Goal: Task Accomplishment & Management: Manage account settings

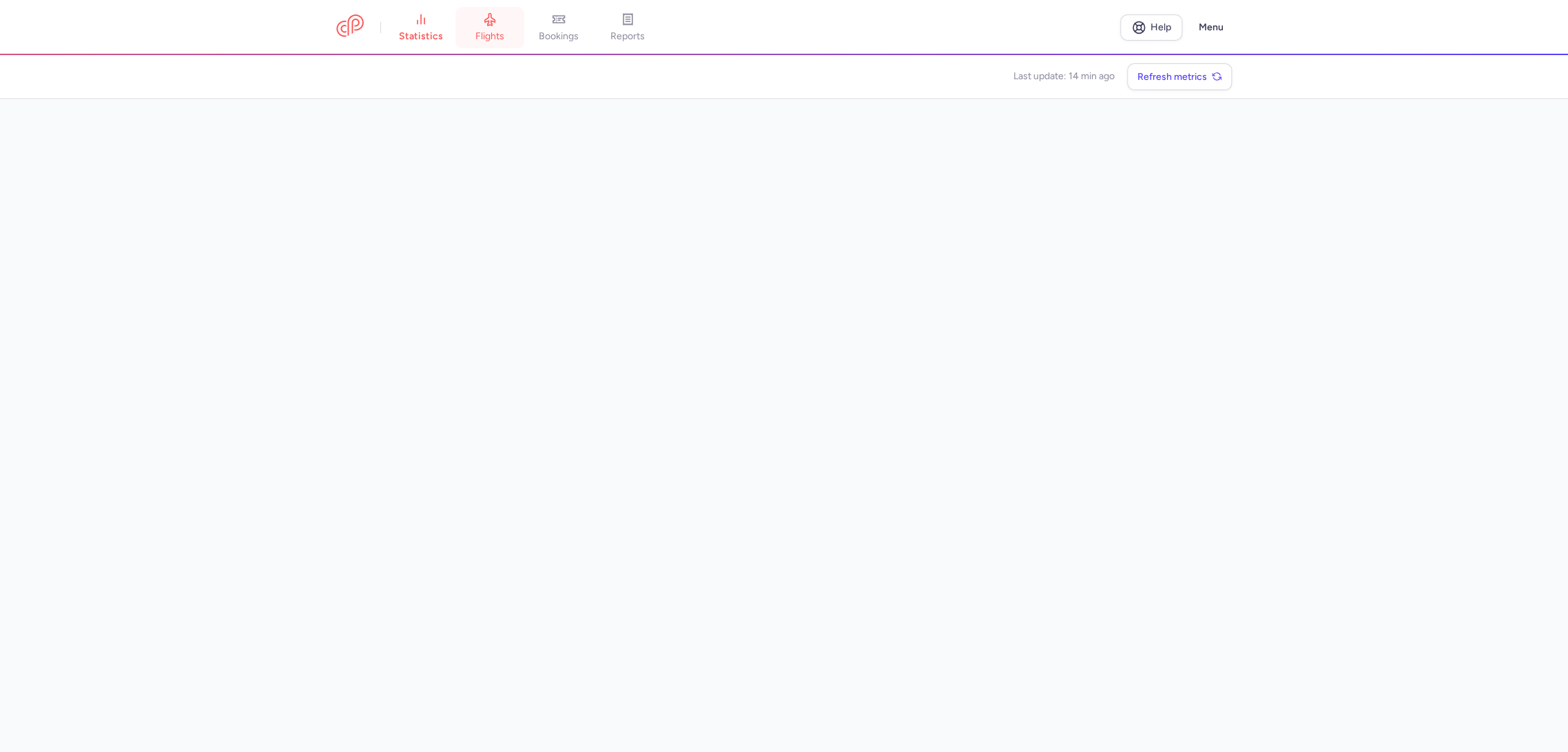
click at [496, 43] on link "flights" at bounding box center [490, 28] width 69 height 30
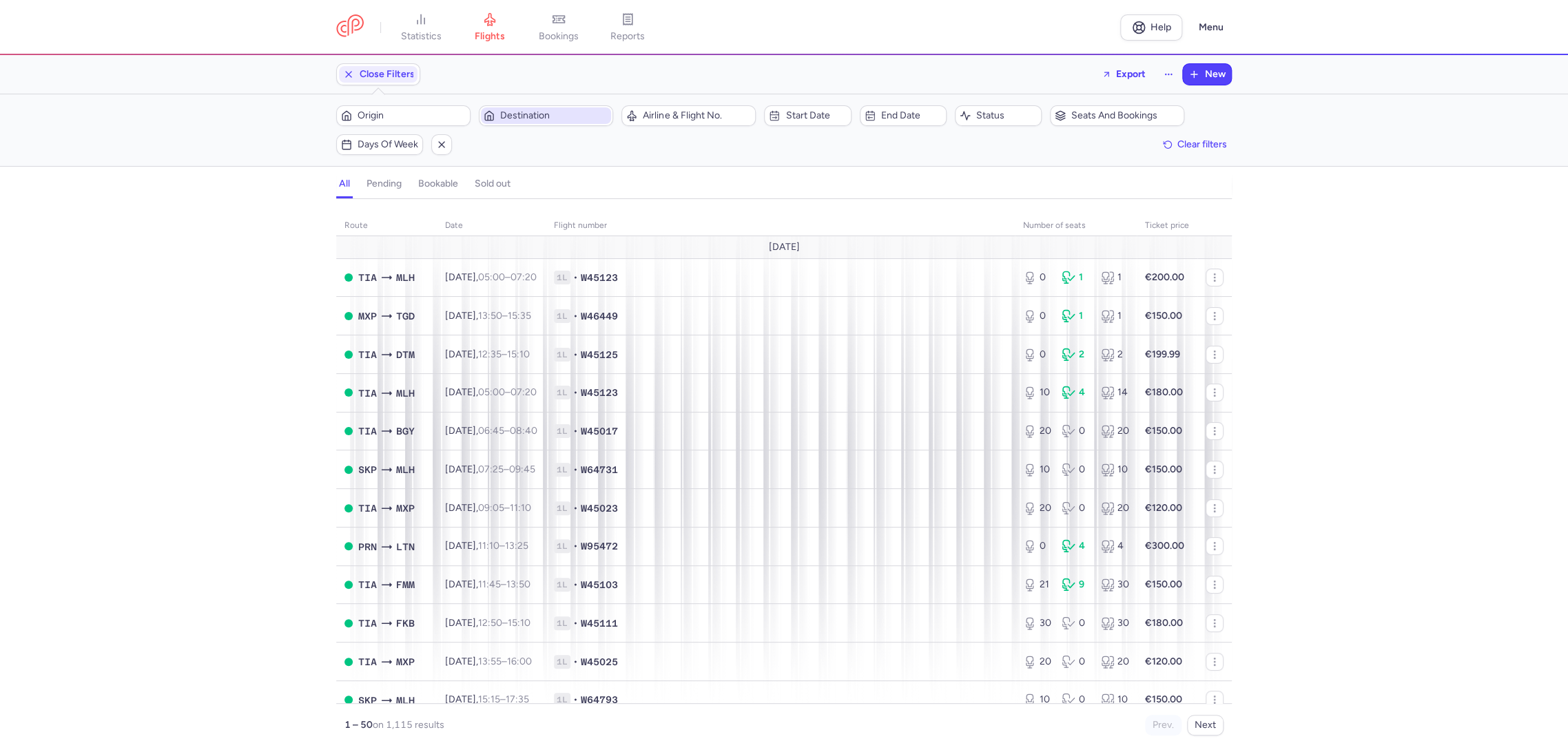
click at [510, 123] on span "Destination" at bounding box center [546, 115] width 131 height 16
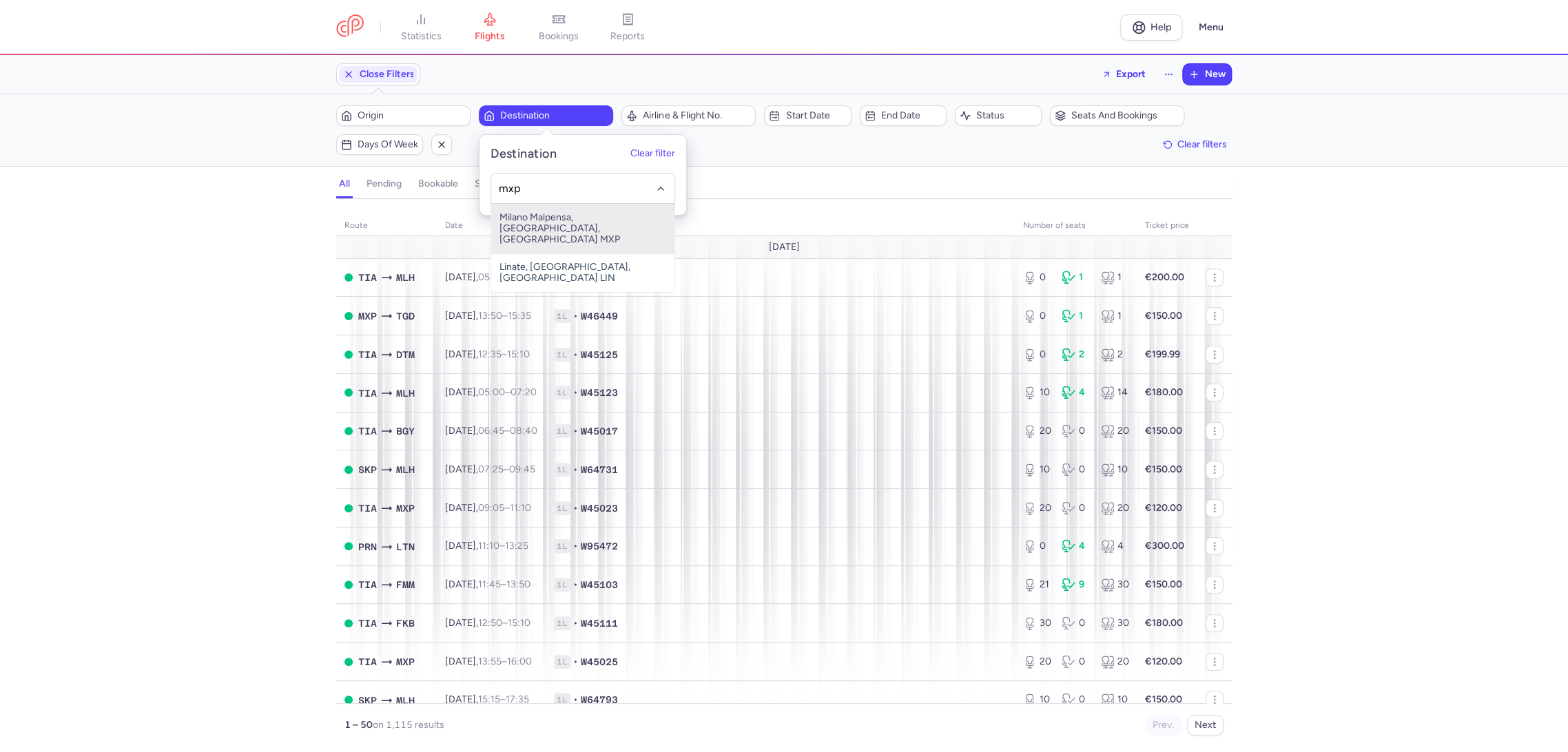
click at [617, 214] on span "Milano Malpensa, [GEOGRAPHIC_DATA], [GEOGRAPHIC_DATA] MXP" at bounding box center [583, 229] width 183 height 49
type input "mxp"
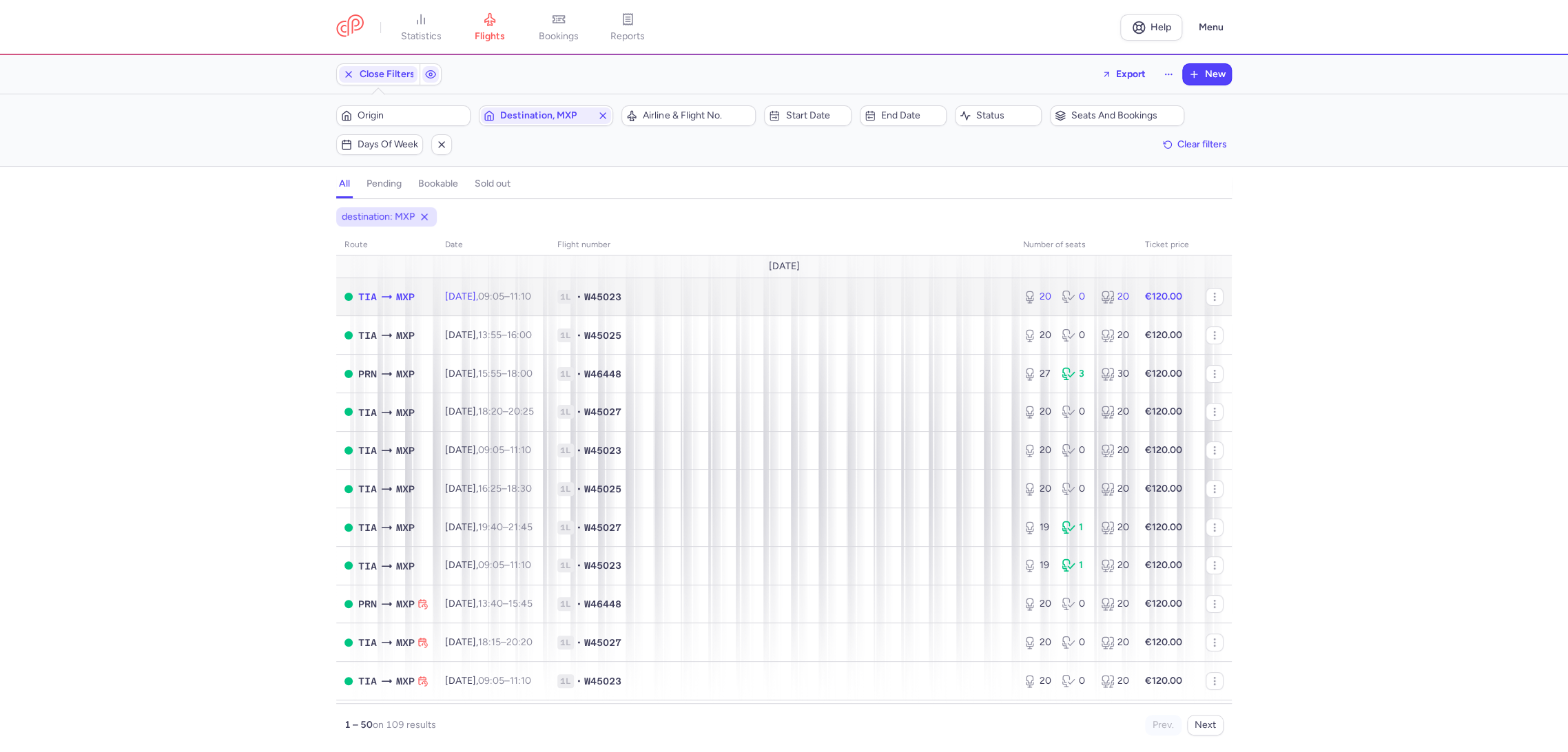
click at [877, 292] on span "1L • W45023" at bounding box center [782, 297] width 449 height 13
select select "days"
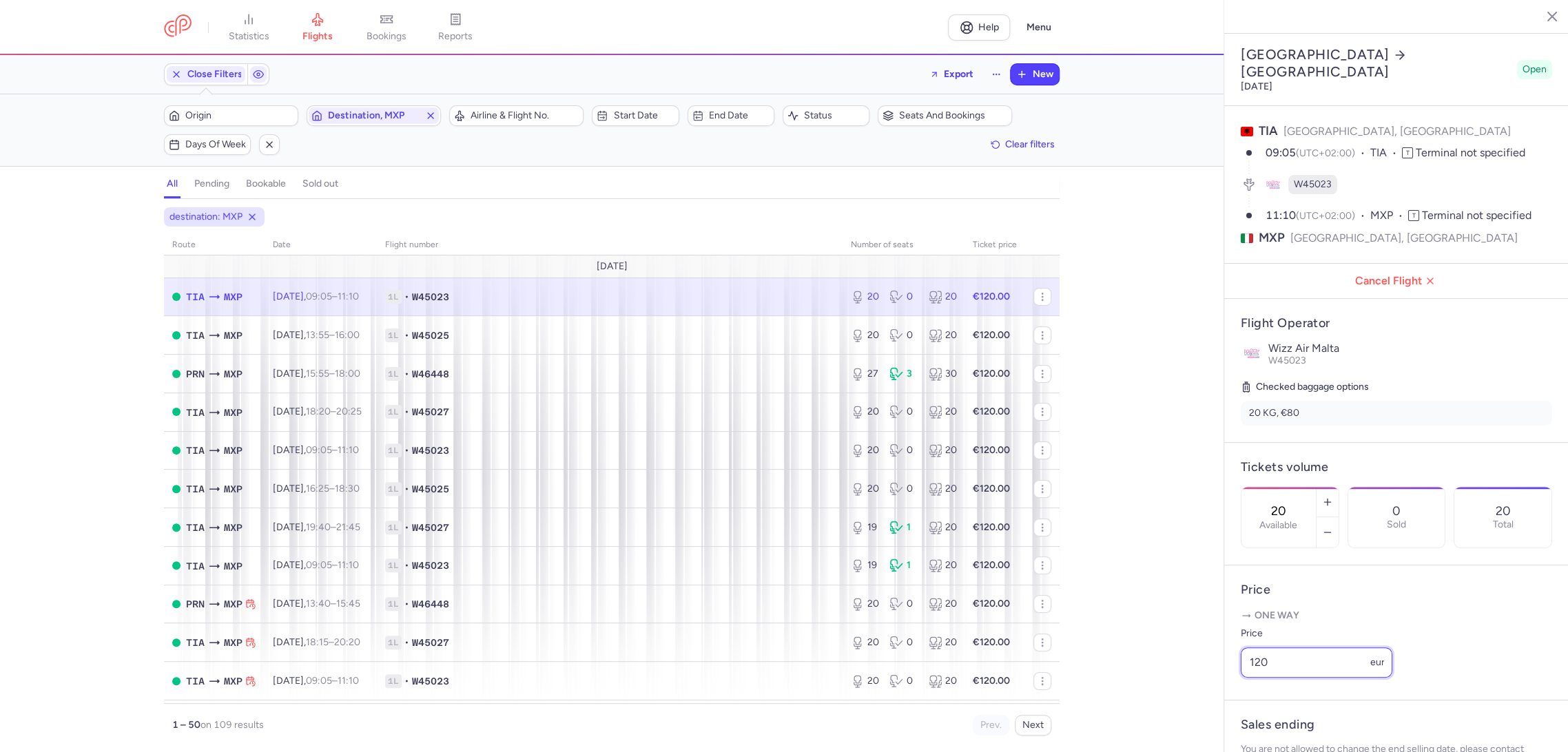
drag, startPoint x: 1200, startPoint y: 676, endPoint x: 1177, endPoint y: 670, distance: 23.8
click at [1186, 674] on div "statistics flights bookings reports Help Menu Close Filters Export New Filters …" at bounding box center [784, 376] width 1568 height 752
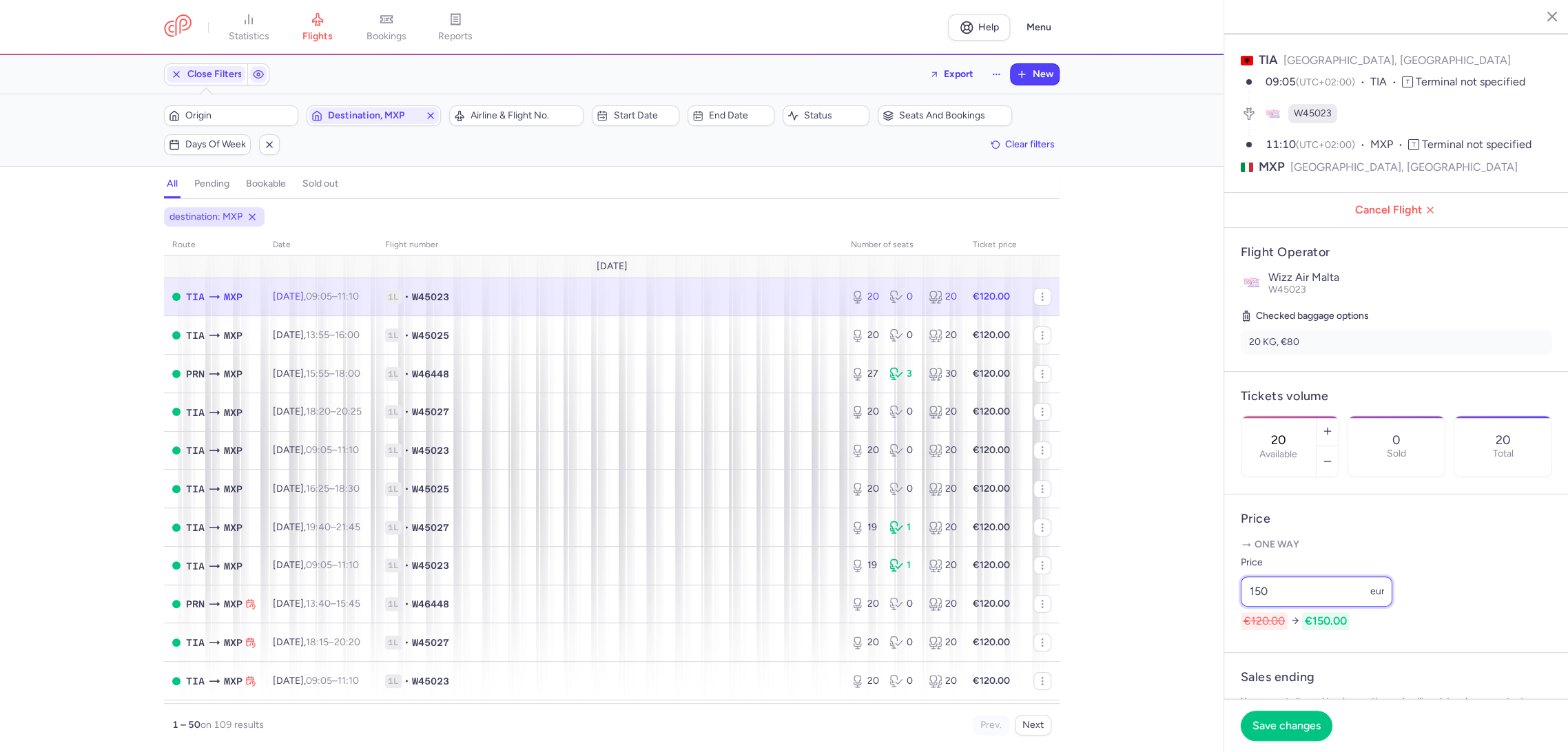
scroll to position [153, 0]
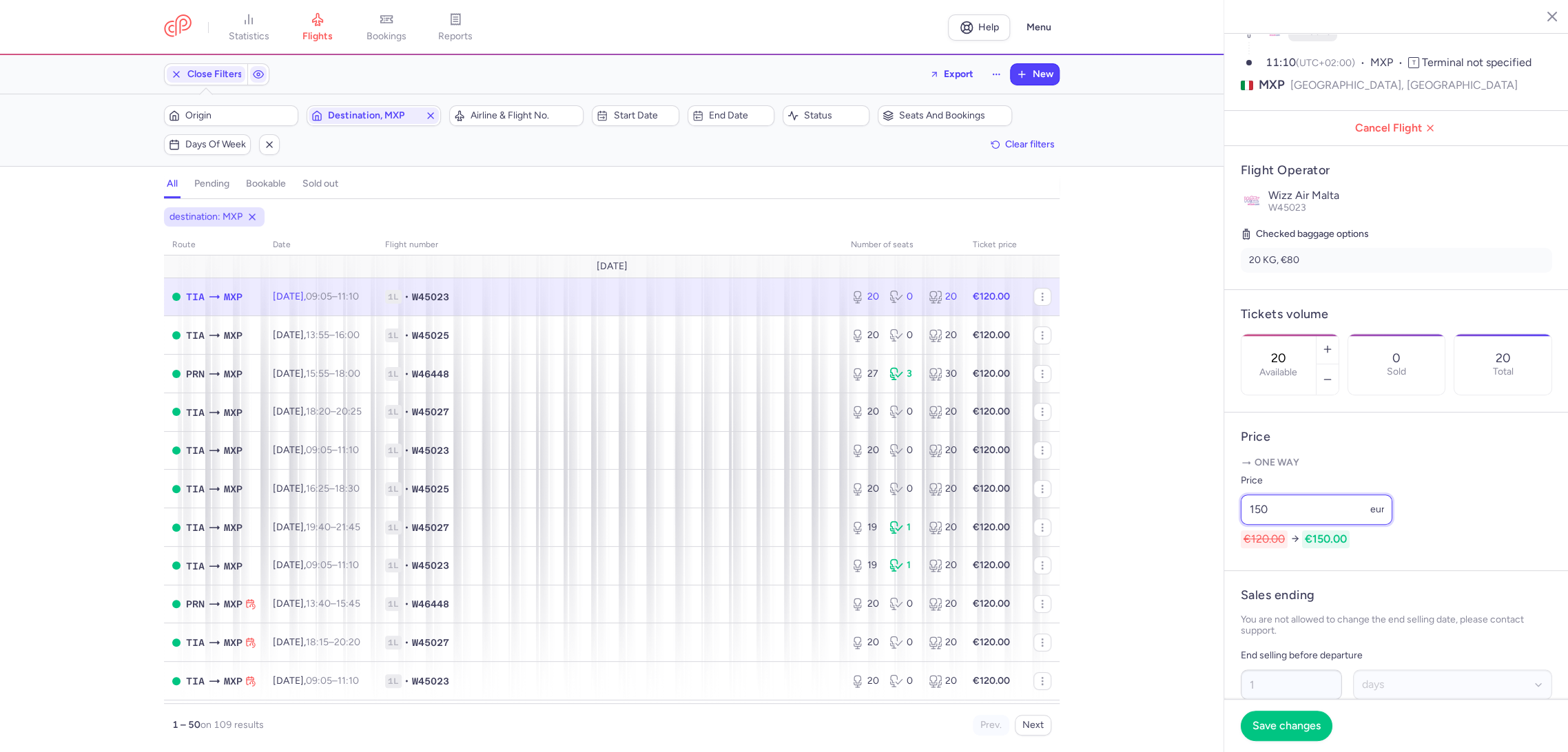
drag, startPoint x: 1266, startPoint y: 527, endPoint x: 1224, endPoint y: 530, distance: 42.1
click at [1224, 530] on article "Price One way Price 150 eur €120.00 €150.00" at bounding box center [1395, 491] width 344 height 158
drag, startPoint x: 1299, startPoint y: 534, endPoint x: 1213, endPoint y: 535, distance: 86.0
click at [1213, 535] on div "statistics flights bookings reports Help Menu Close Filters Export New Filters …" at bounding box center [784, 376] width 1568 height 752
type input "130"
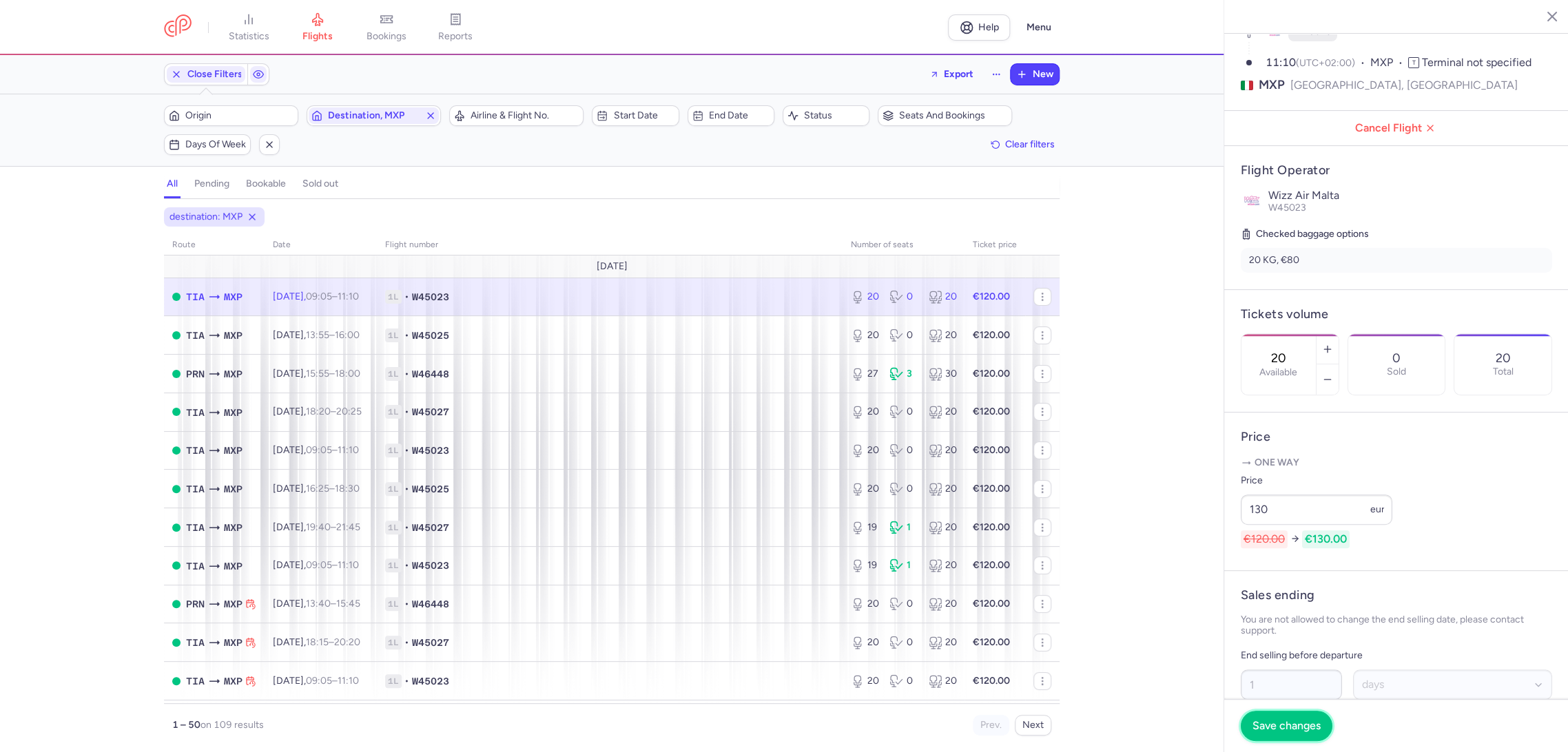
click at [1262, 730] on span "Save changes" at bounding box center [1286, 725] width 68 height 13
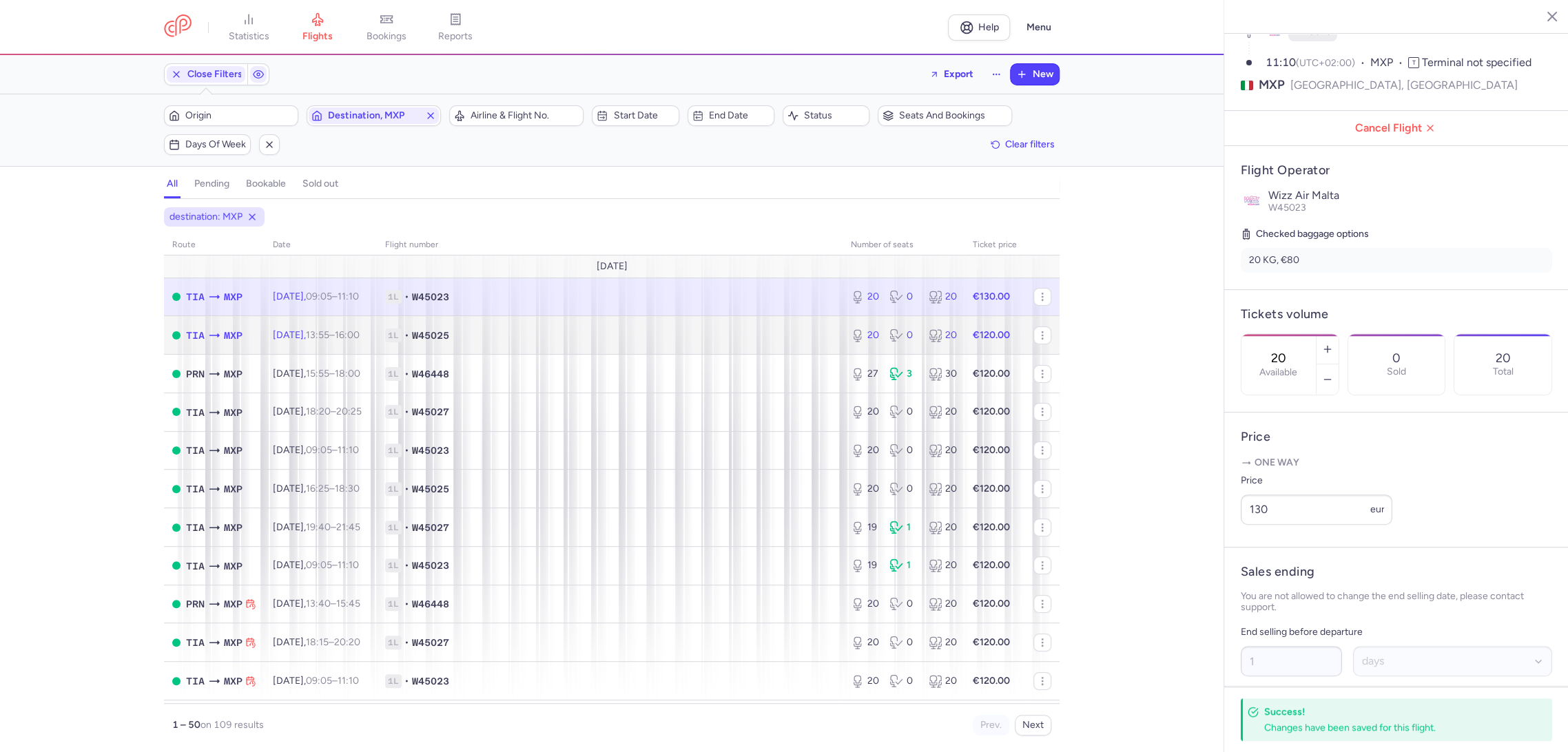
click at [817, 331] on span "1L • W45025" at bounding box center [609, 335] width 449 height 13
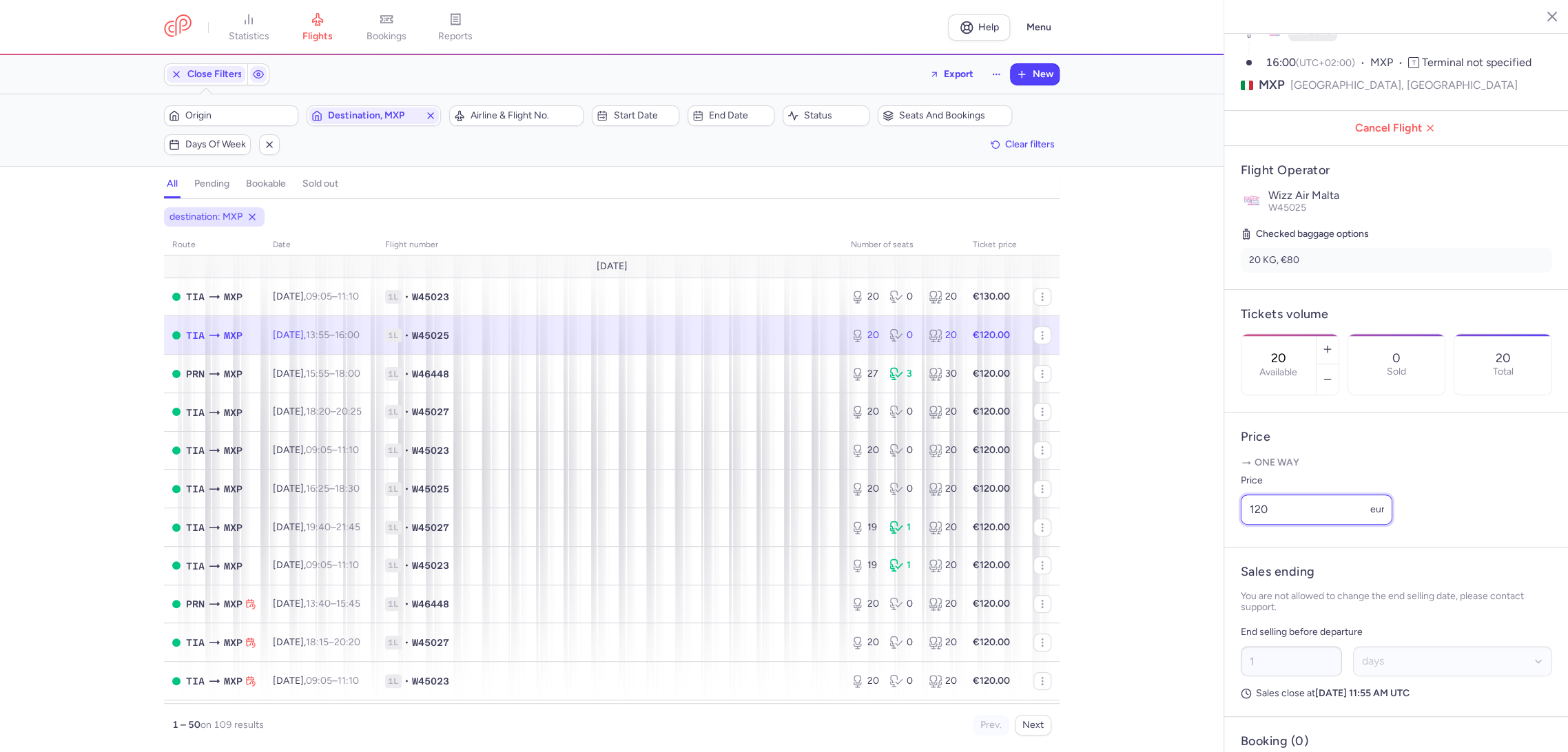
drag, startPoint x: 1299, startPoint y: 530, endPoint x: 1191, endPoint y: 546, distance: 109.2
click at [1196, 539] on div "statistics flights bookings reports Help Menu Close Filters Export New Filters …" at bounding box center [784, 376] width 1568 height 752
paste input "3"
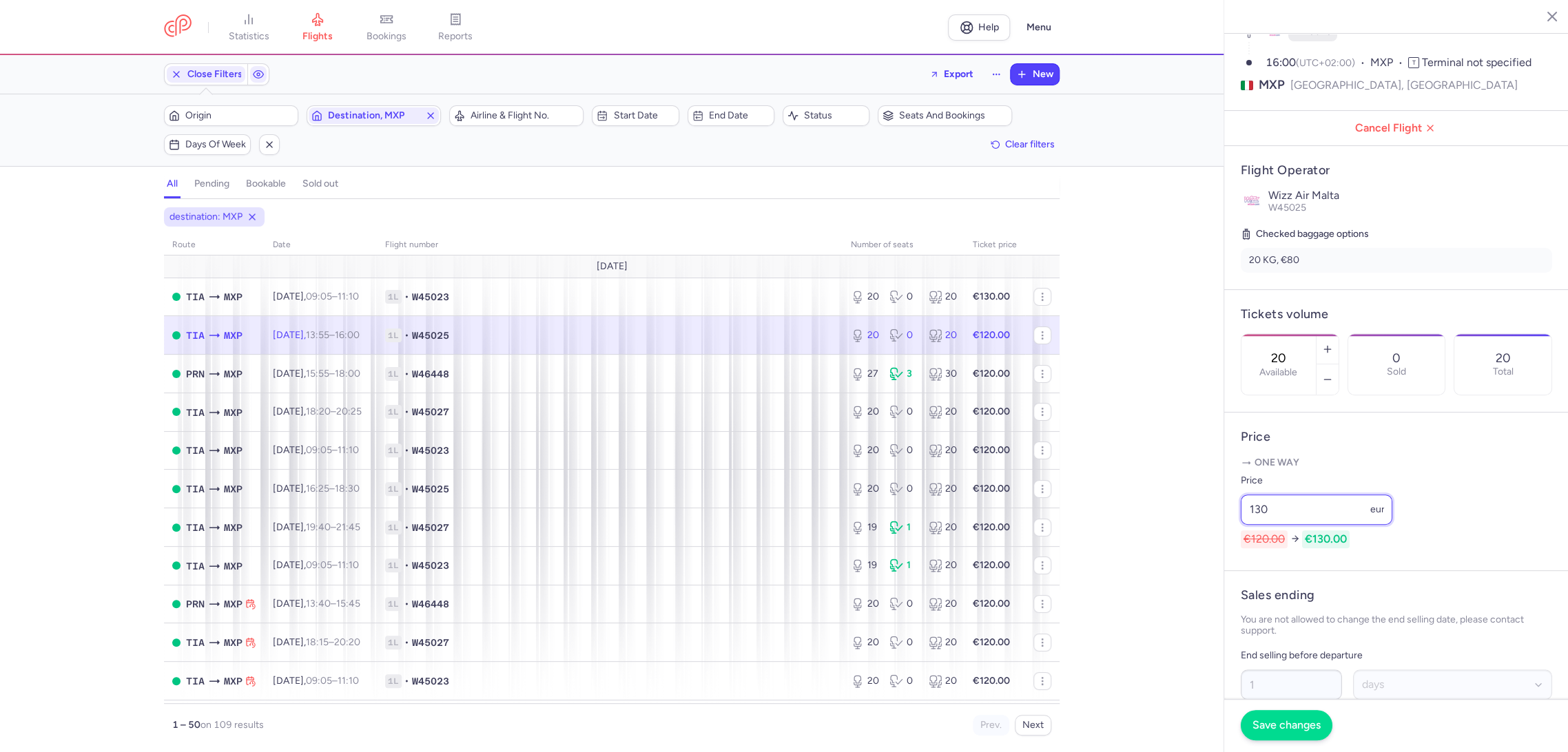
type input "130"
click at [1276, 726] on span "Save changes" at bounding box center [1286, 724] width 68 height 13
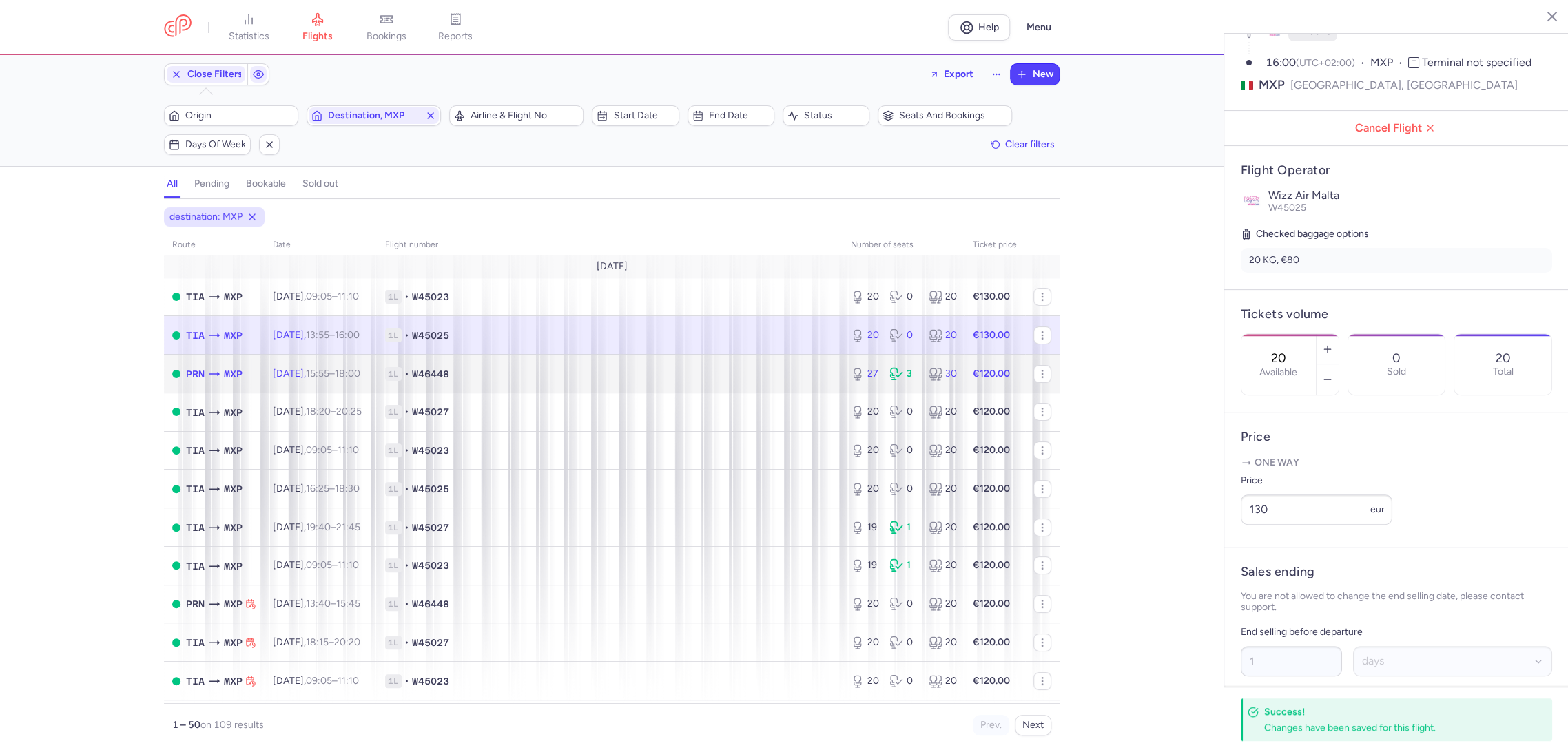
click at [777, 388] on td "1L • W46448" at bounding box center [609, 373] width 466 height 38
type input "27"
type input "3"
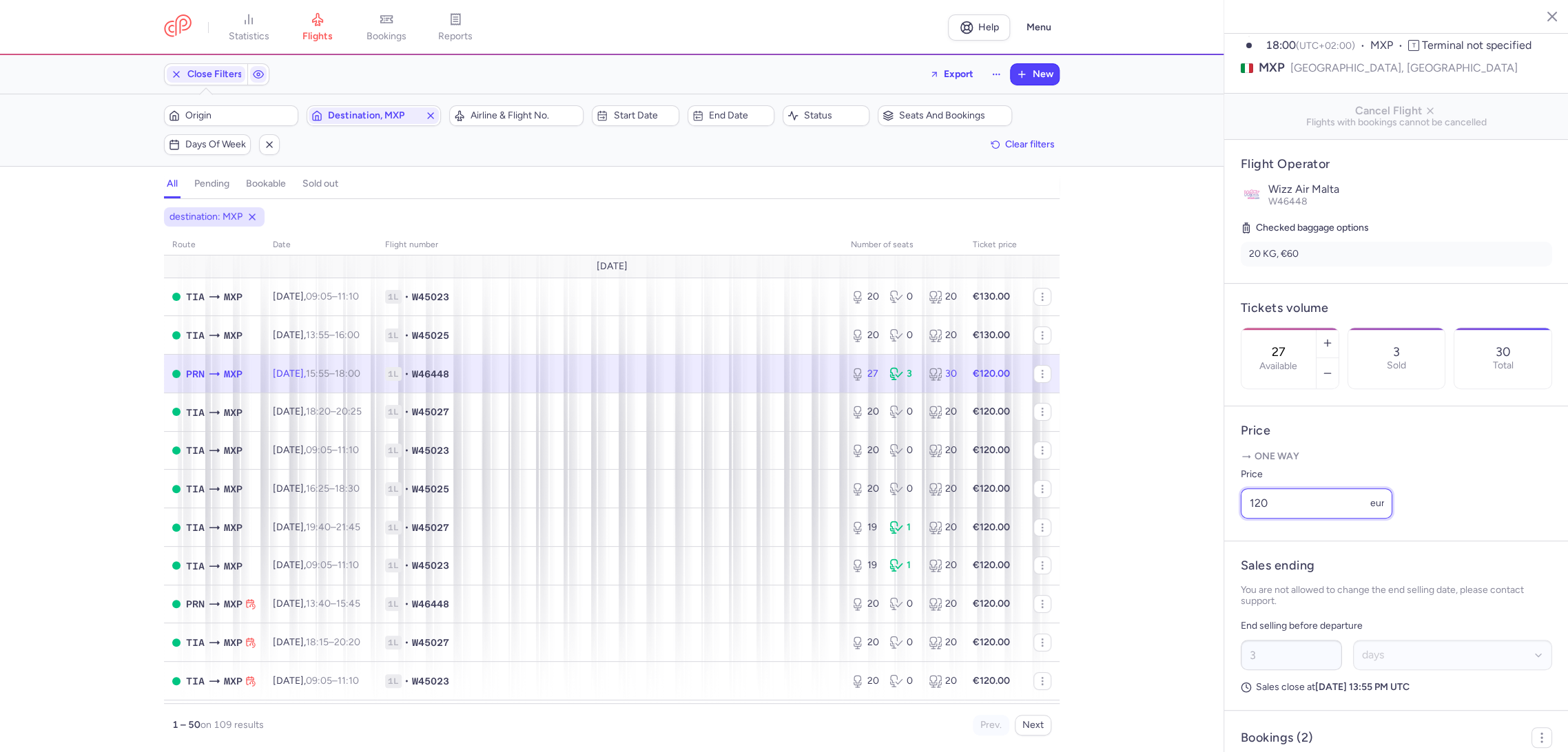
drag, startPoint x: 1278, startPoint y: 548, endPoint x: 1193, endPoint y: 562, distance: 86.1
click at [1193, 562] on div "statistics flights bookings reports Help Menu Close Filters Export New Filters …" at bounding box center [784, 376] width 1568 height 752
paste input "3"
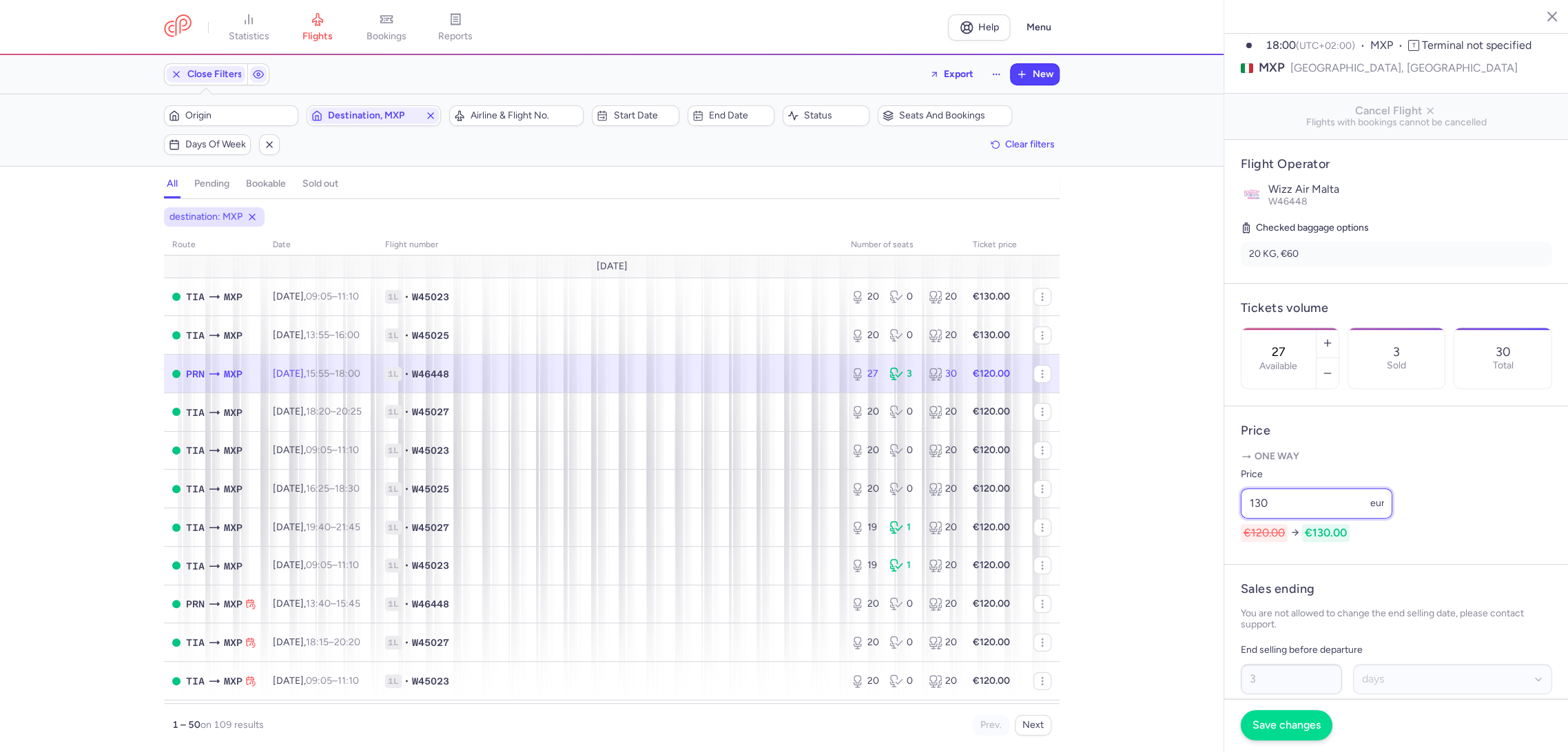
type input "130"
drag, startPoint x: 1283, startPoint y: 726, endPoint x: 1249, endPoint y: 715, distance: 35.7
click at [1278, 725] on span "Save changes" at bounding box center [1286, 724] width 68 height 13
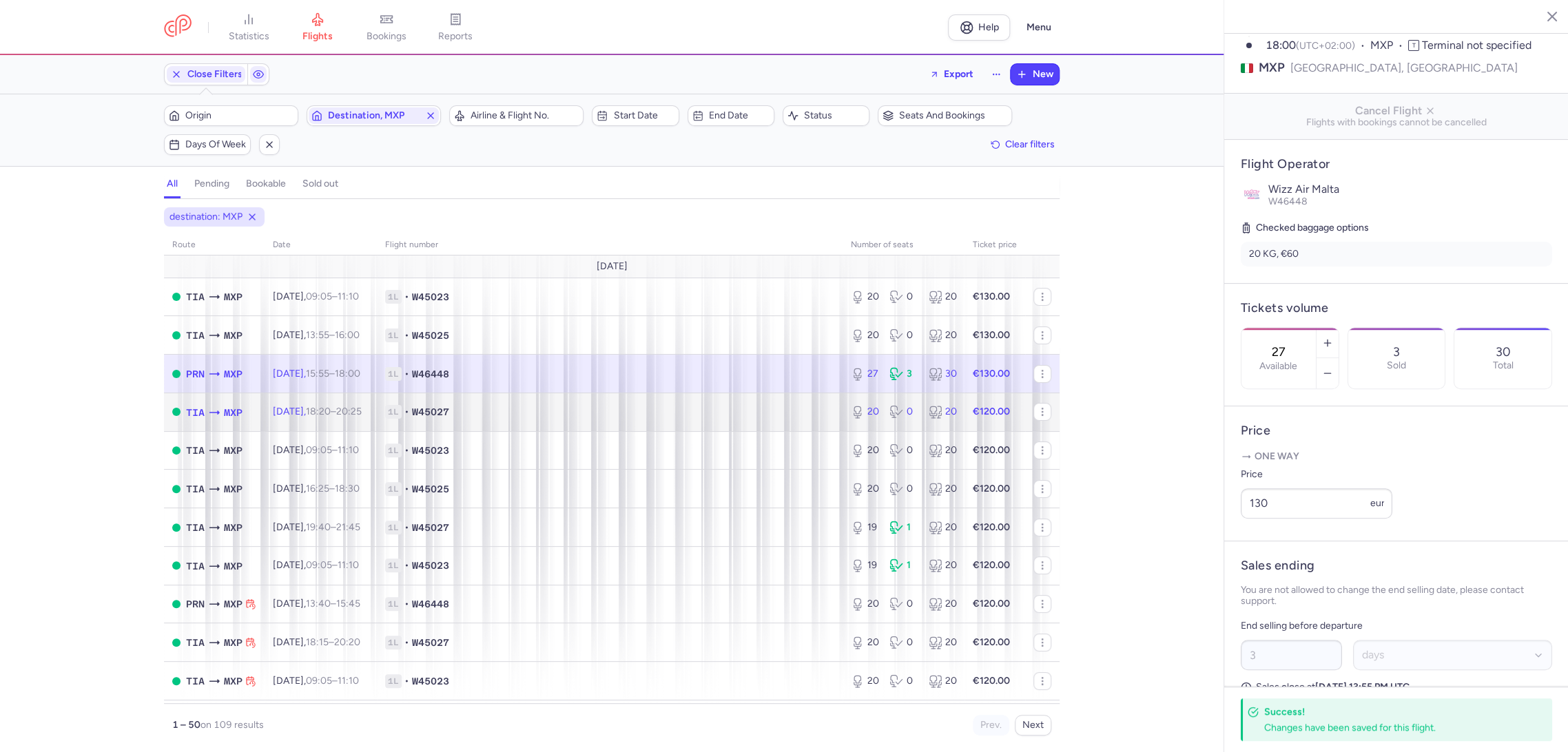
click at [795, 397] on td "1L • W45027" at bounding box center [609, 411] width 466 height 38
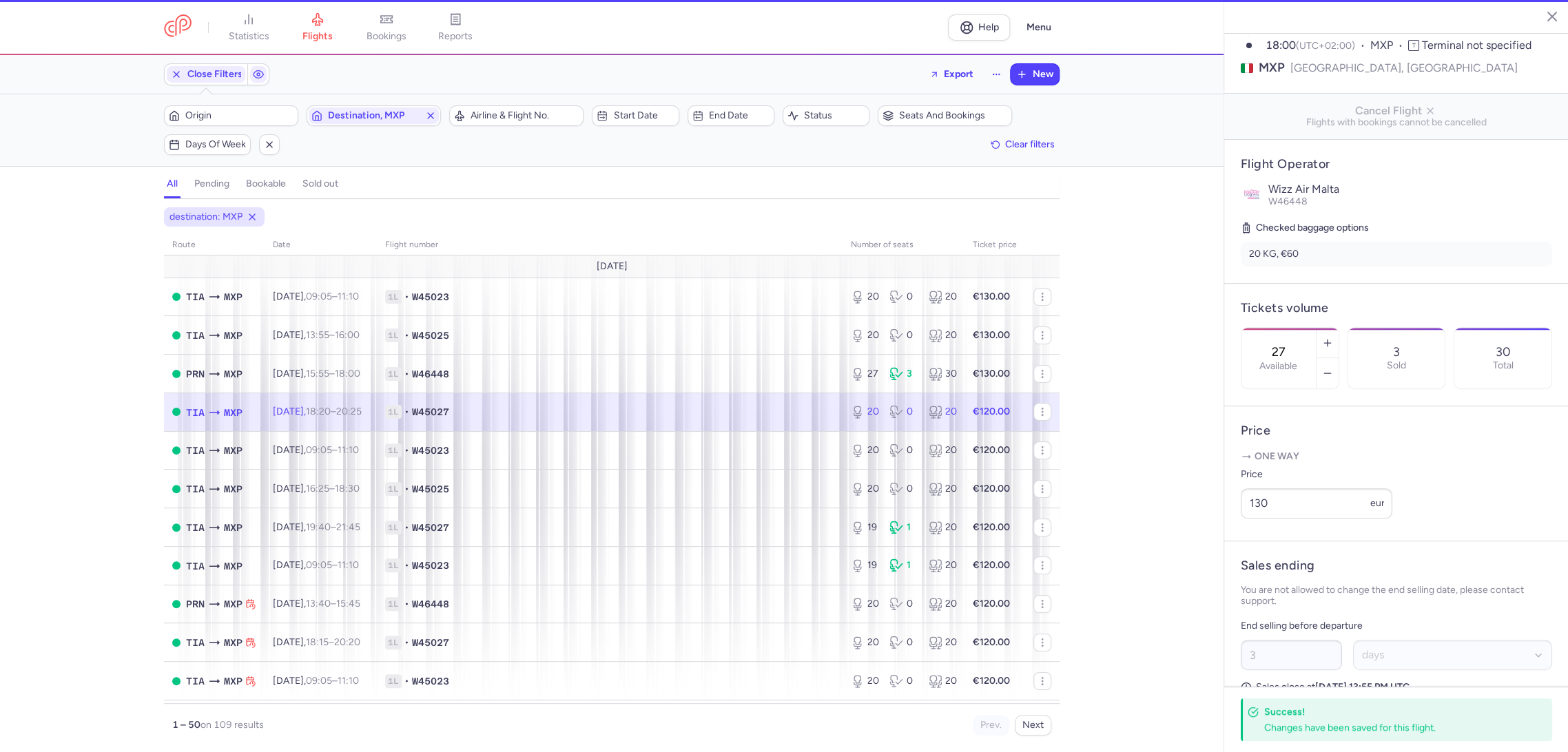
type input "20"
type input "1"
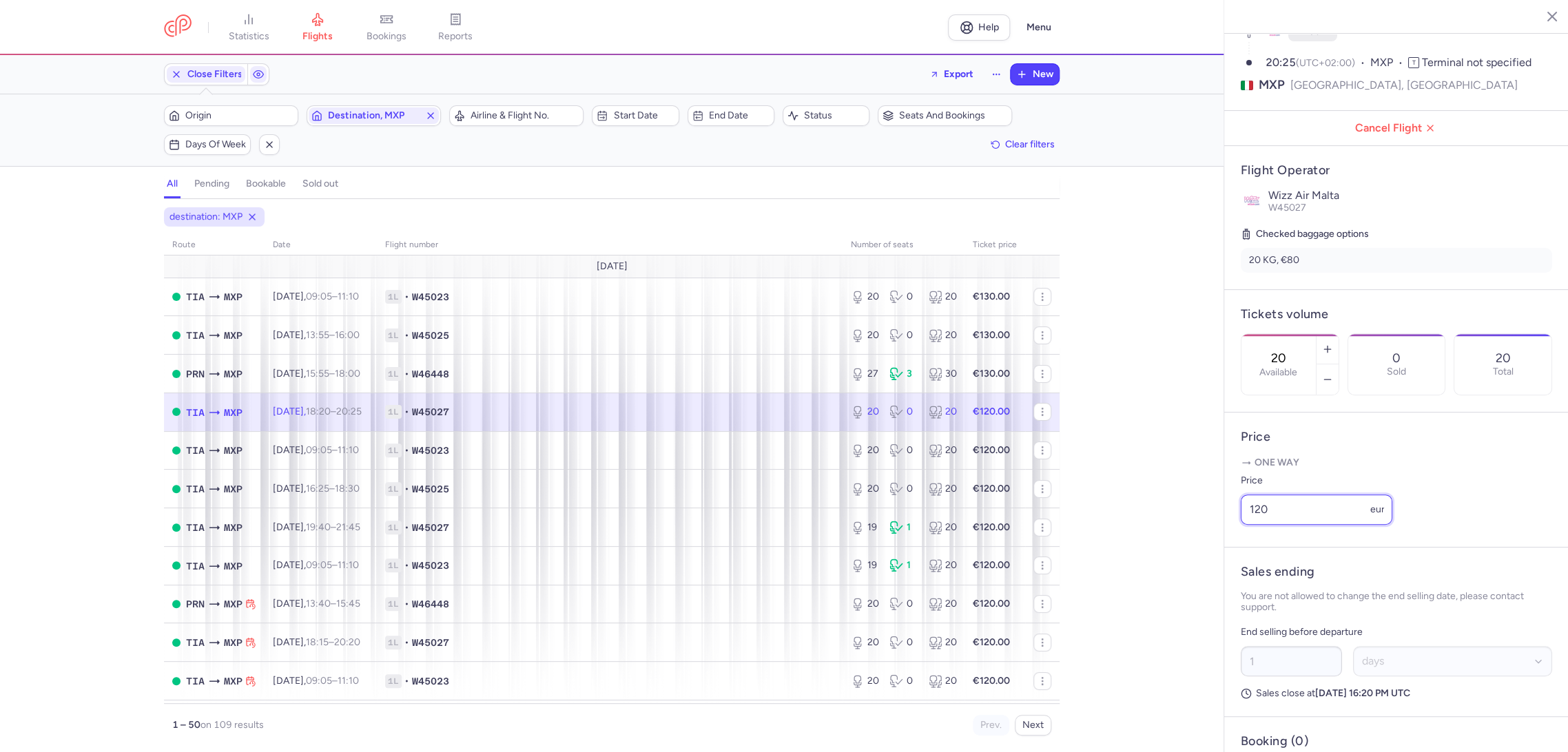
paste input "3"
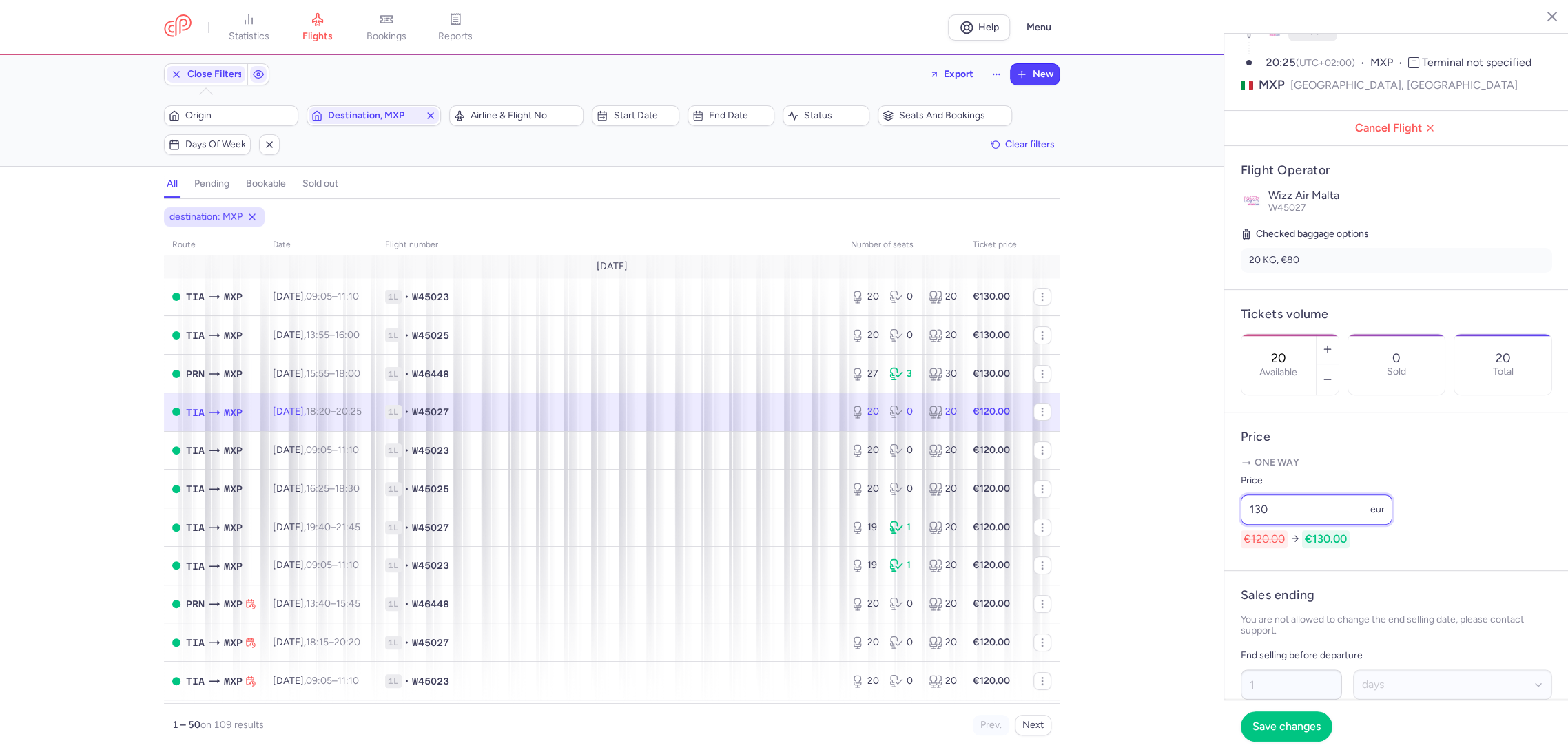
drag, startPoint x: 1286, startPoint y: 533, endPoint x: 1234, endPoint y: 645, distance: 123.5
click at [1177, 557] on div "statistics flights bookings reports Help Menu Close Filters Export New Filters …" at bounding box center [784, 376] width 1568 height 752
type input "130"
drag, startPoint x: 1266, startPoint y: 721, endPoint x: 1241, endPoint y: 706, distance: 29.2
click at [1266, 721] on span "Save changes" at bounding box center [1286, 725] width 68 height 13
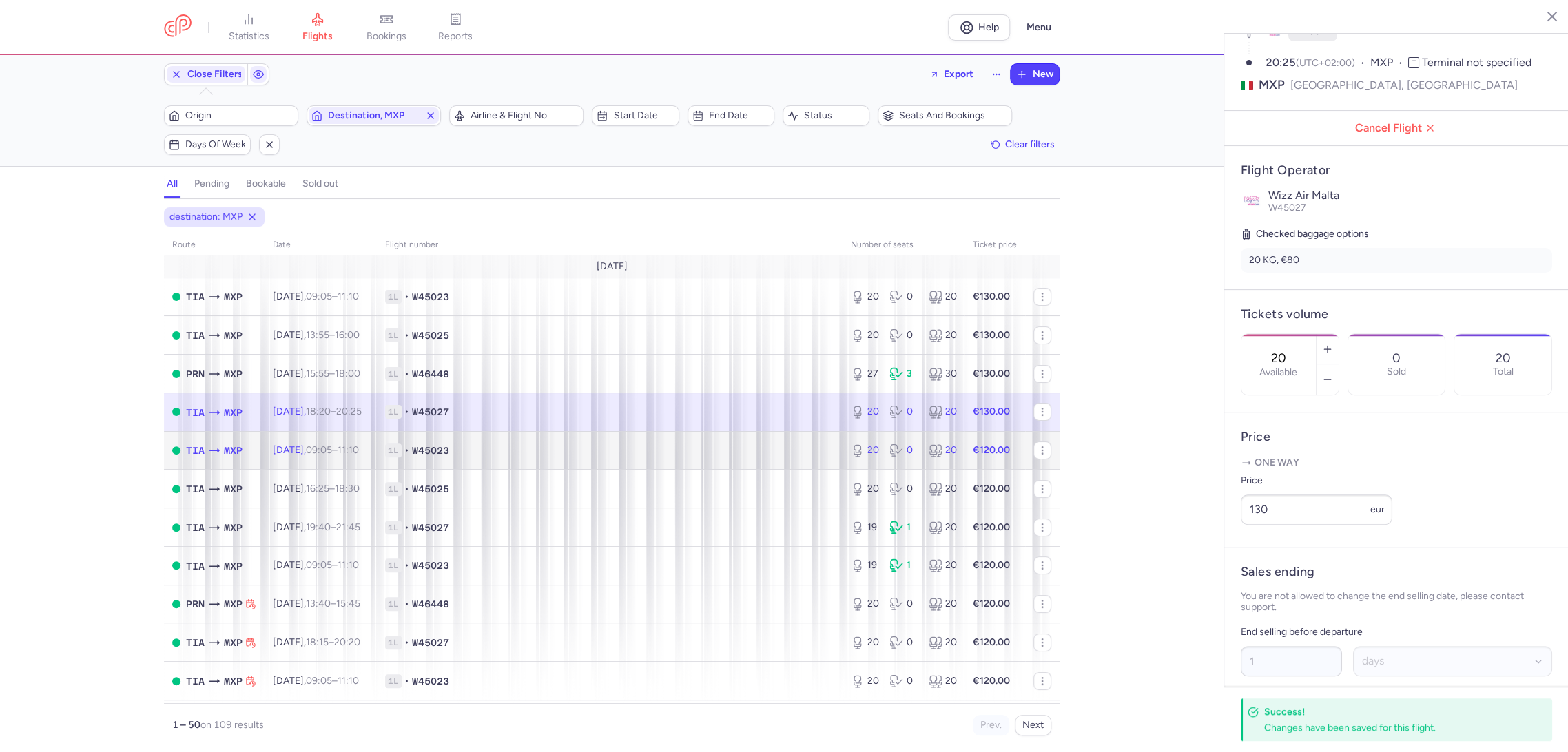
click at [786, 442] on td "1L • W45023" at bounding box center [609, 450] width 466 height 38
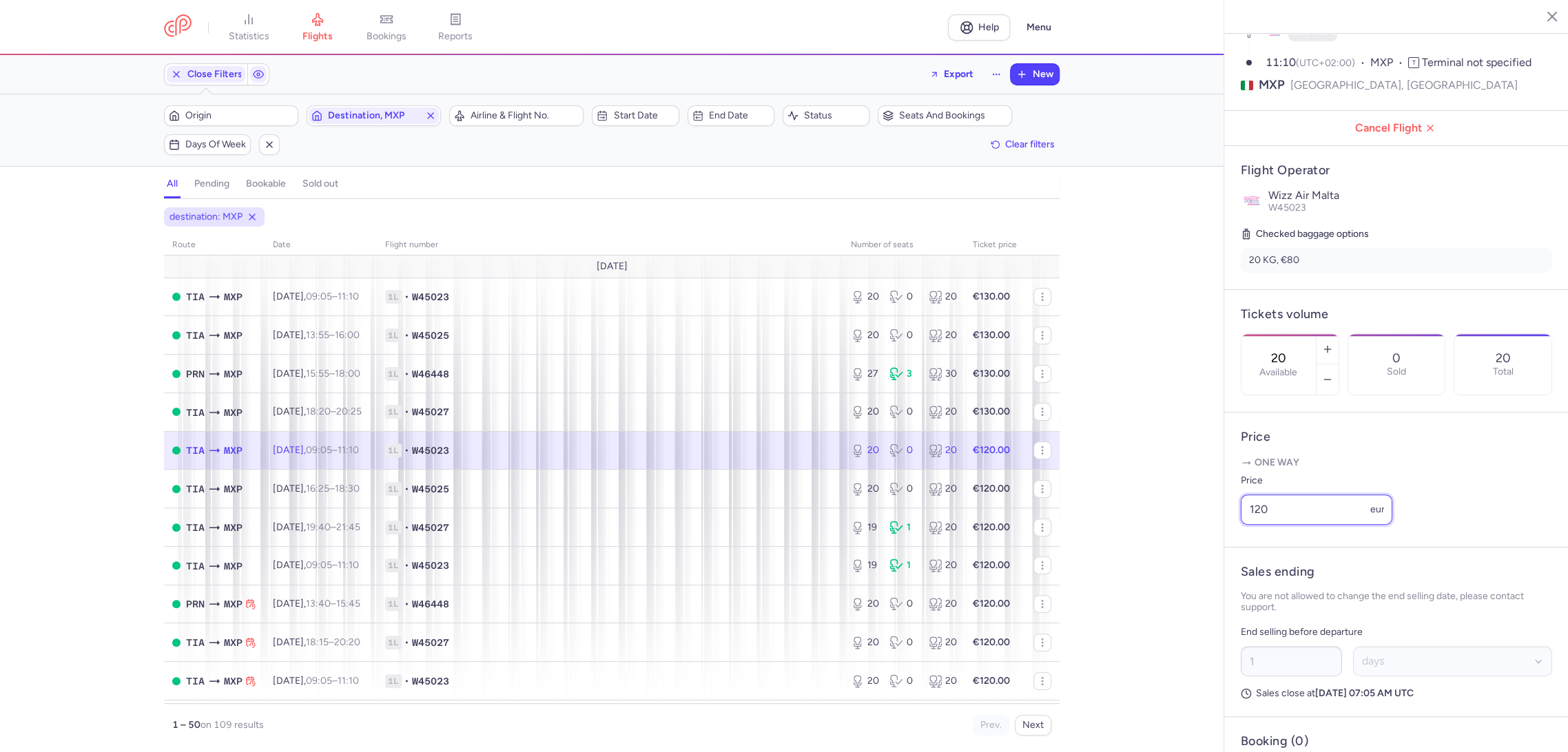
drag, startPoint x: 1266, startPoint y: 533, endPoint x: 1197, endPoint y: 546, distance: 70.2
click at [1196, 549] on div "statistics flights bookings reports Help Menu Close Filters Export New Filters …" at bounding box center [784, 376] width 1568 height 752
paste input "3"
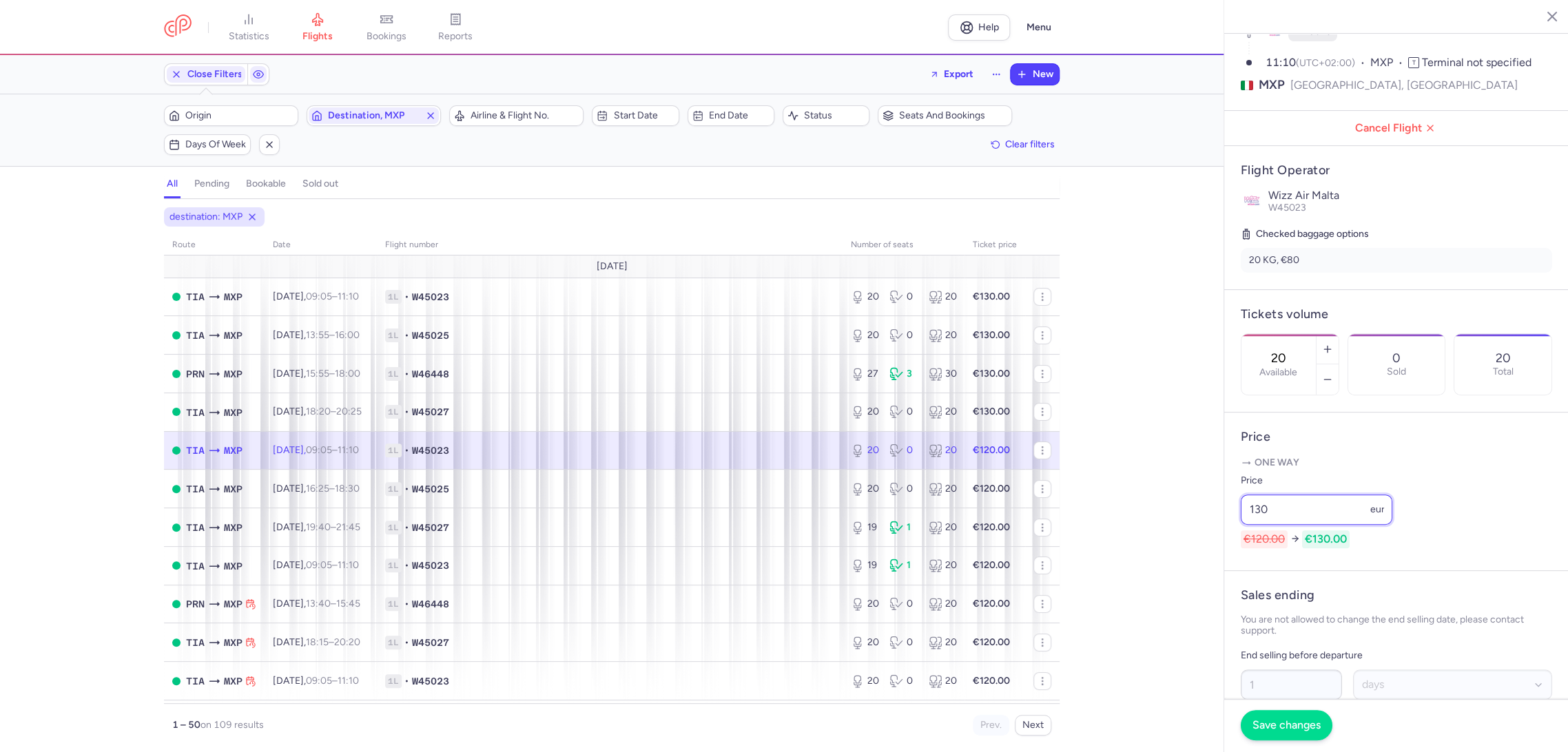
type input "130"
click at [1272, 726] on span "Save changes" at bounding box center [1286, 724] width 68 height 13
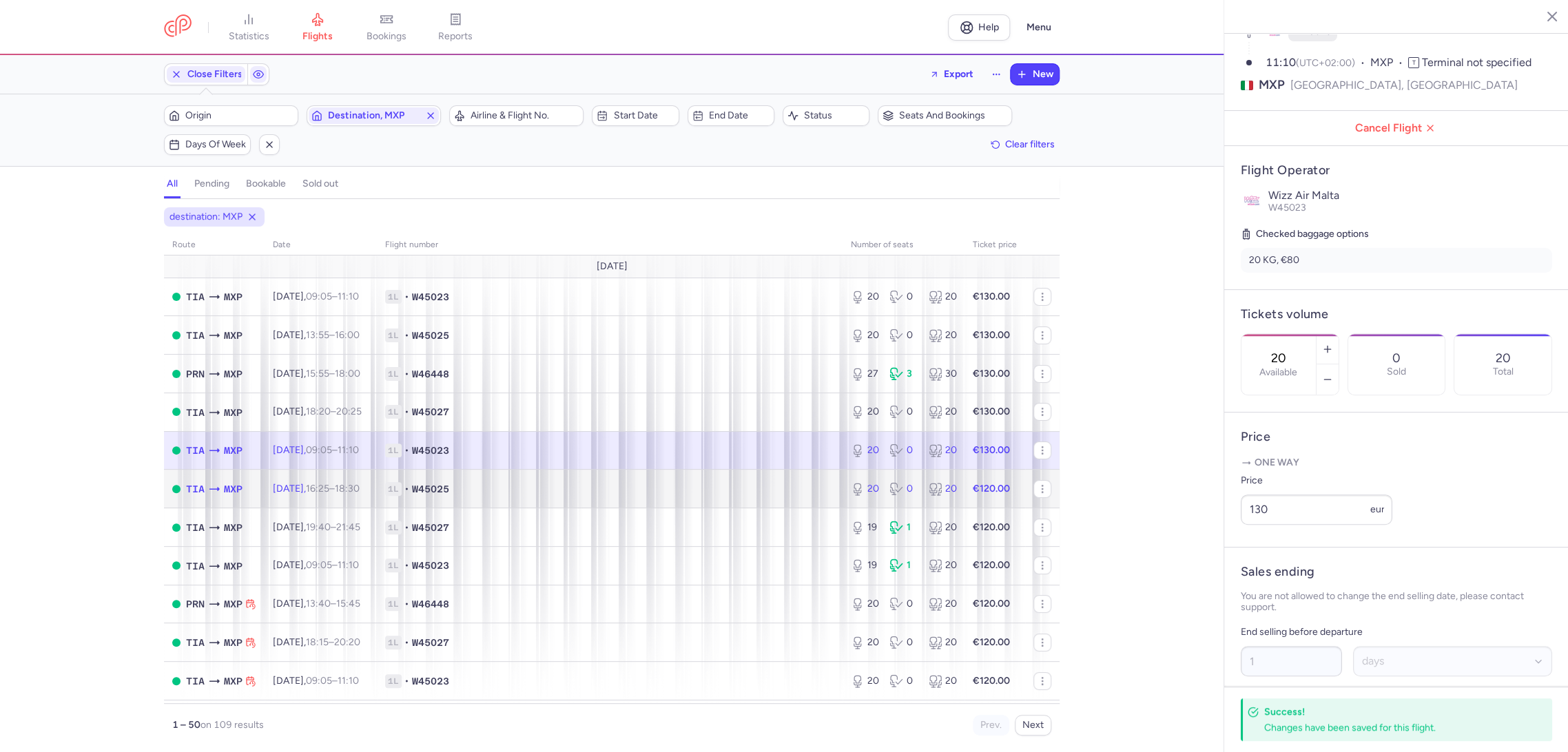
click at [791, 495] on td "1L • W45025" at bounding box center [609, 488] width 466 height 38
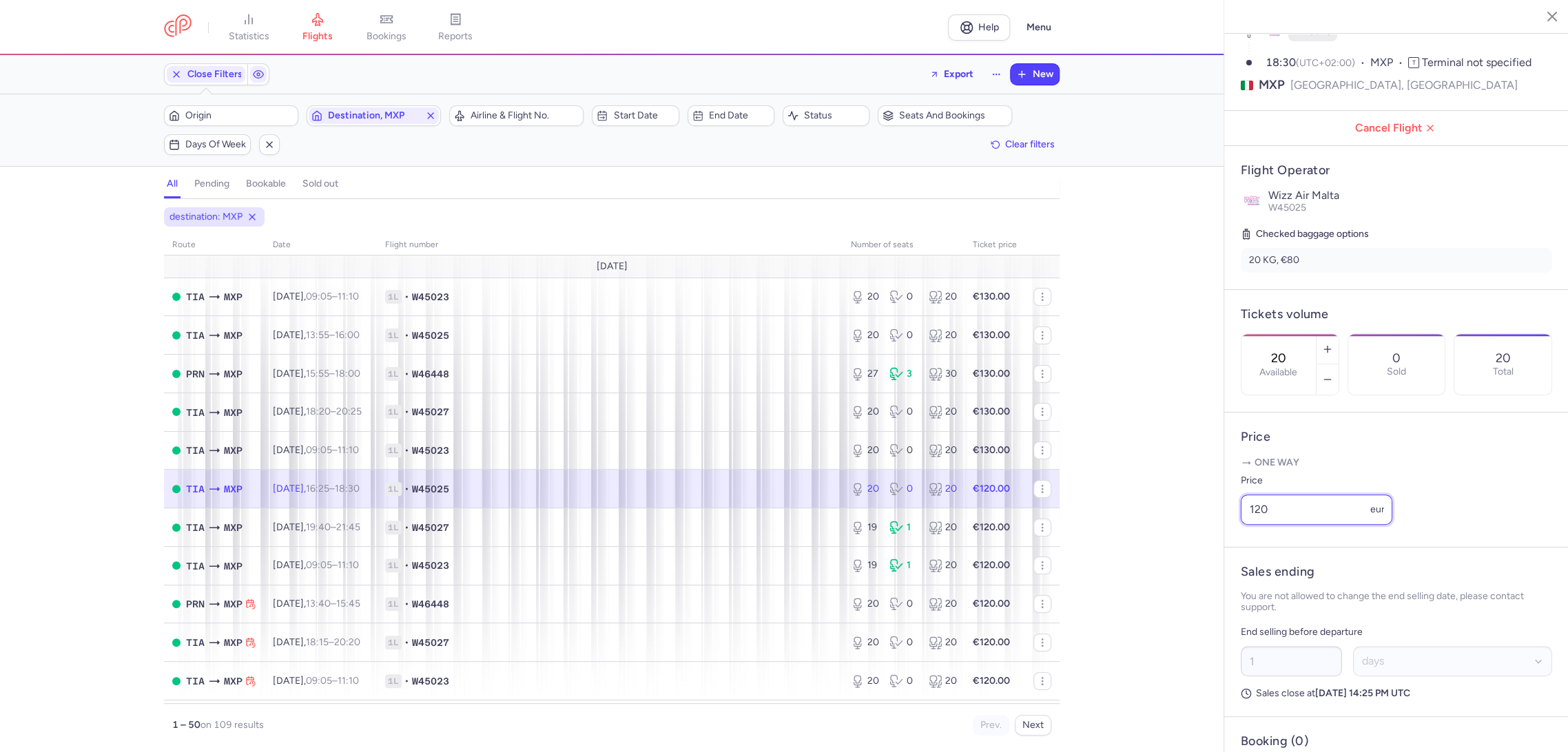
click at [1207, 552] on div "statistics flights bookings reports Help Menu Close Filters Export New Filters …" at bounding box center [784, 376] width 1568 height 752
paste input "3"
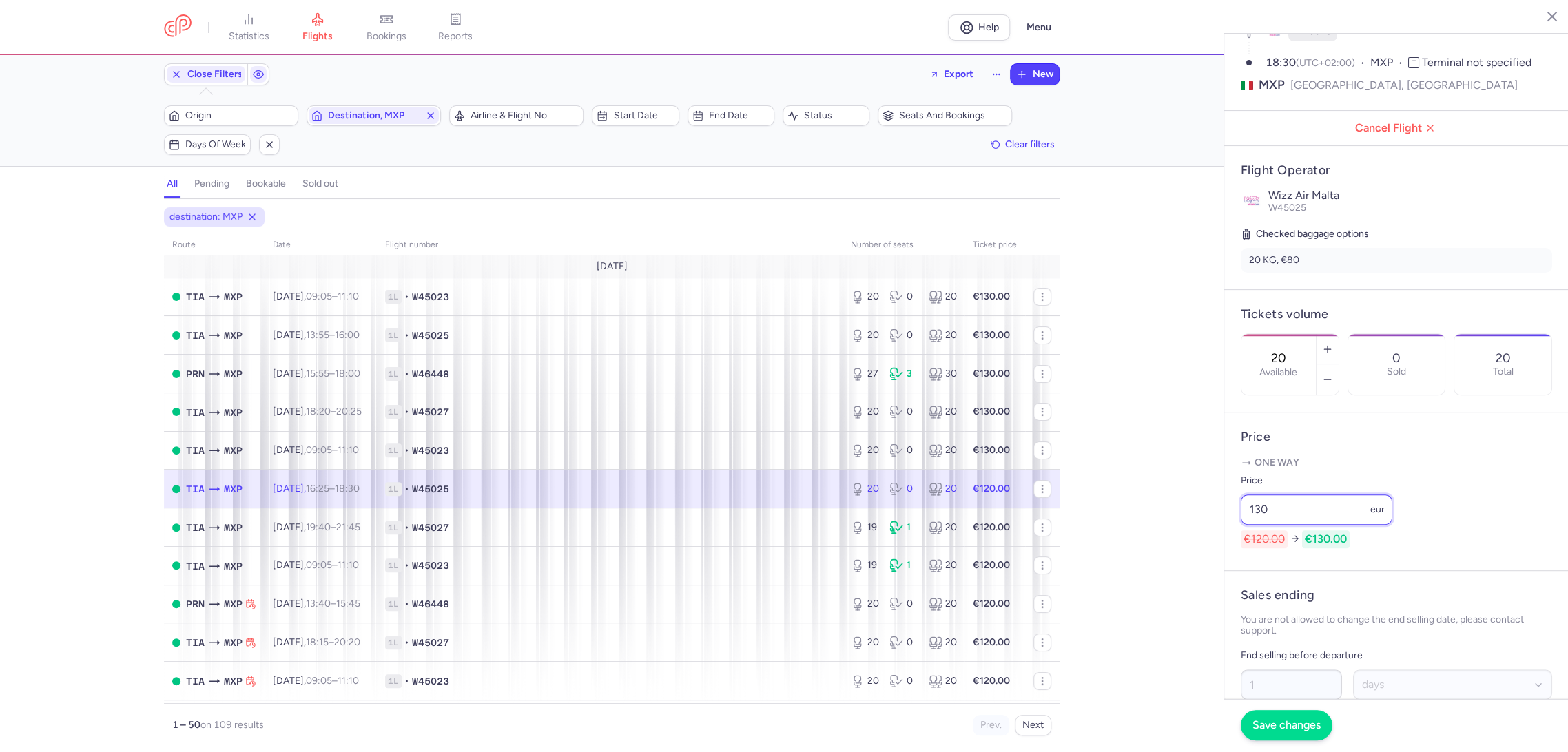
type input "130"
drag, startPoint x: 1279, startPoint y: 727, endPoint x: 1149, endPoint y: 679, distance: 138.6
click at [1277, 727] on span "Save changes" at bounding box center [1286, 725] width 68 height 13
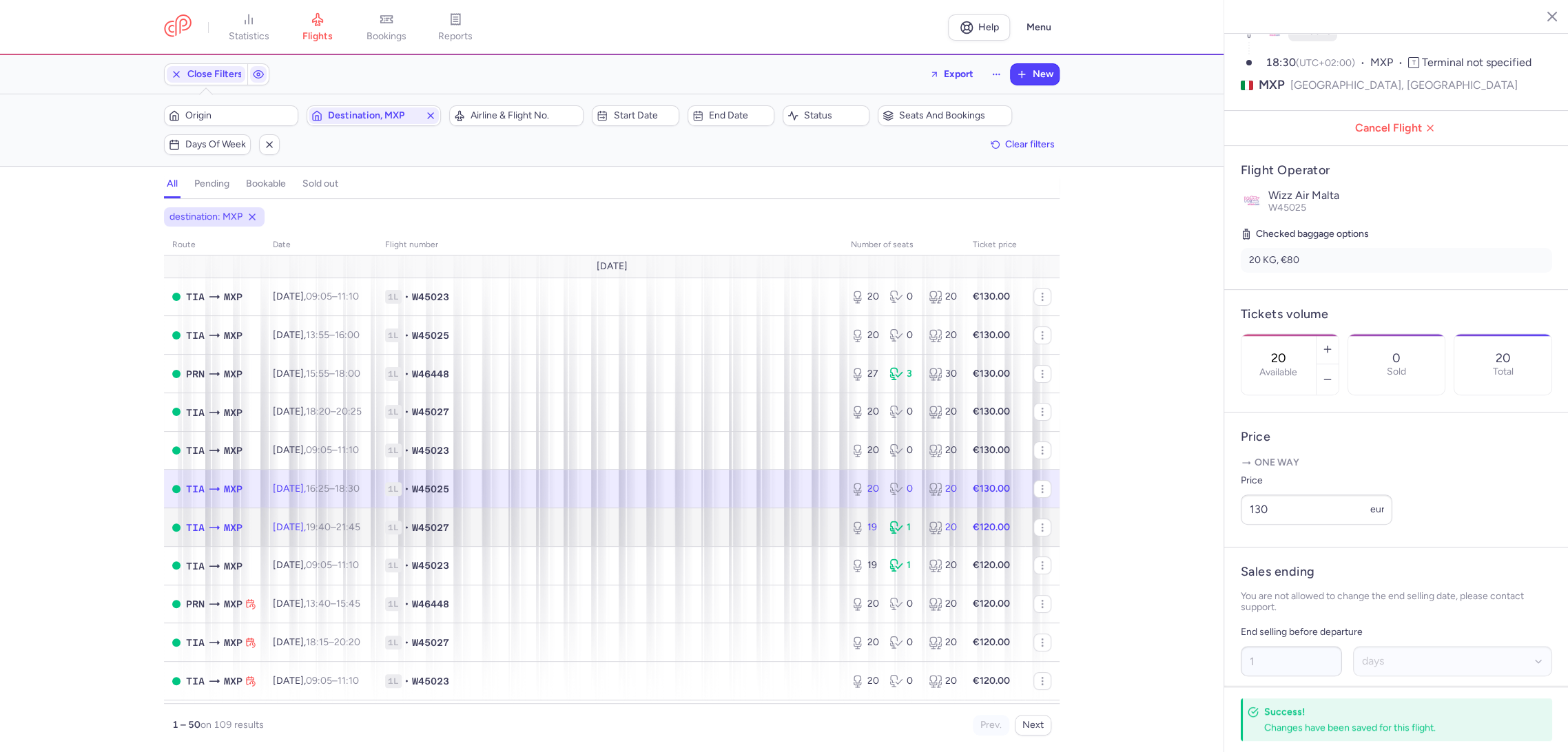
click at [773, 538] on td "1L • W45027" at bounding box center [609, 527] width 466 height 38
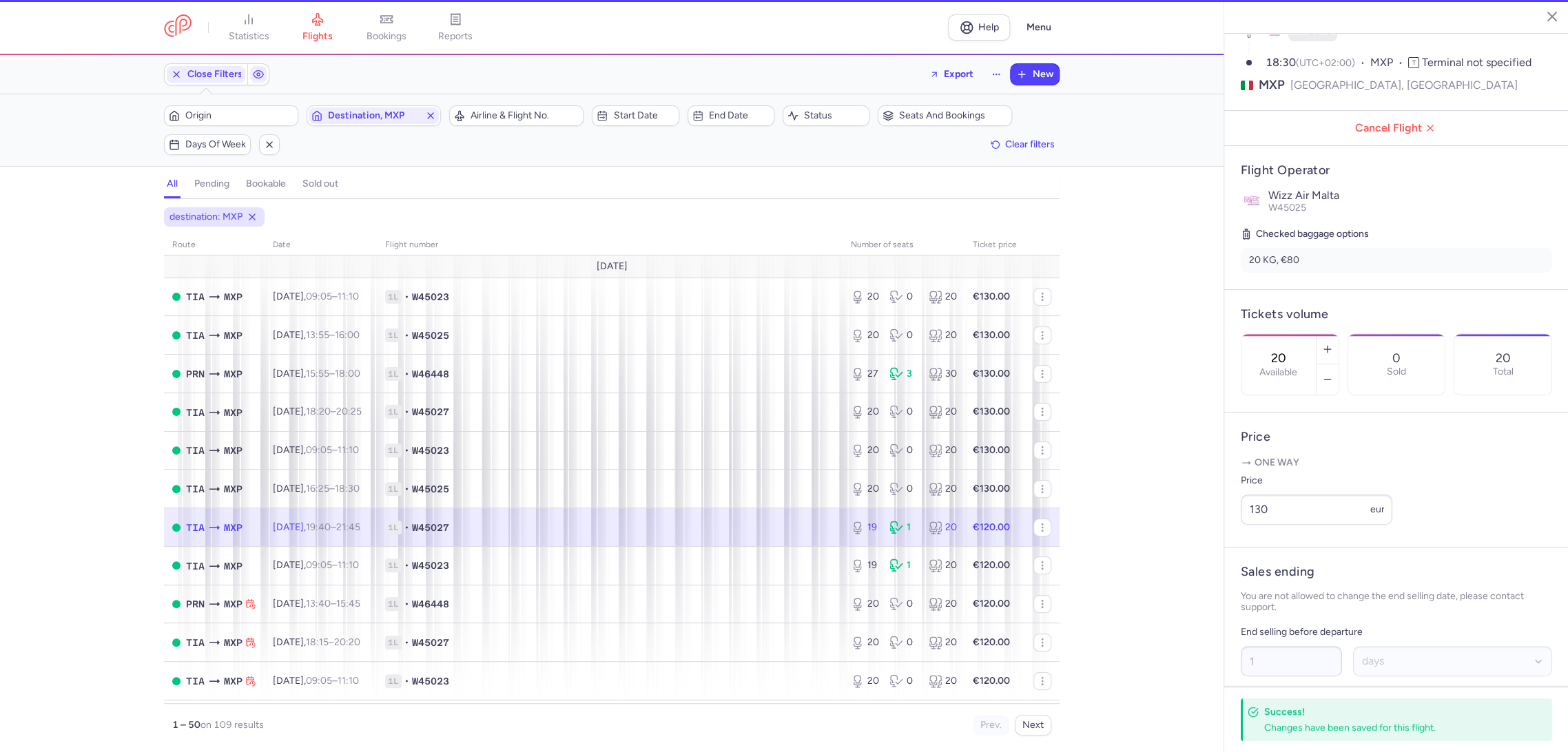
type input "19"
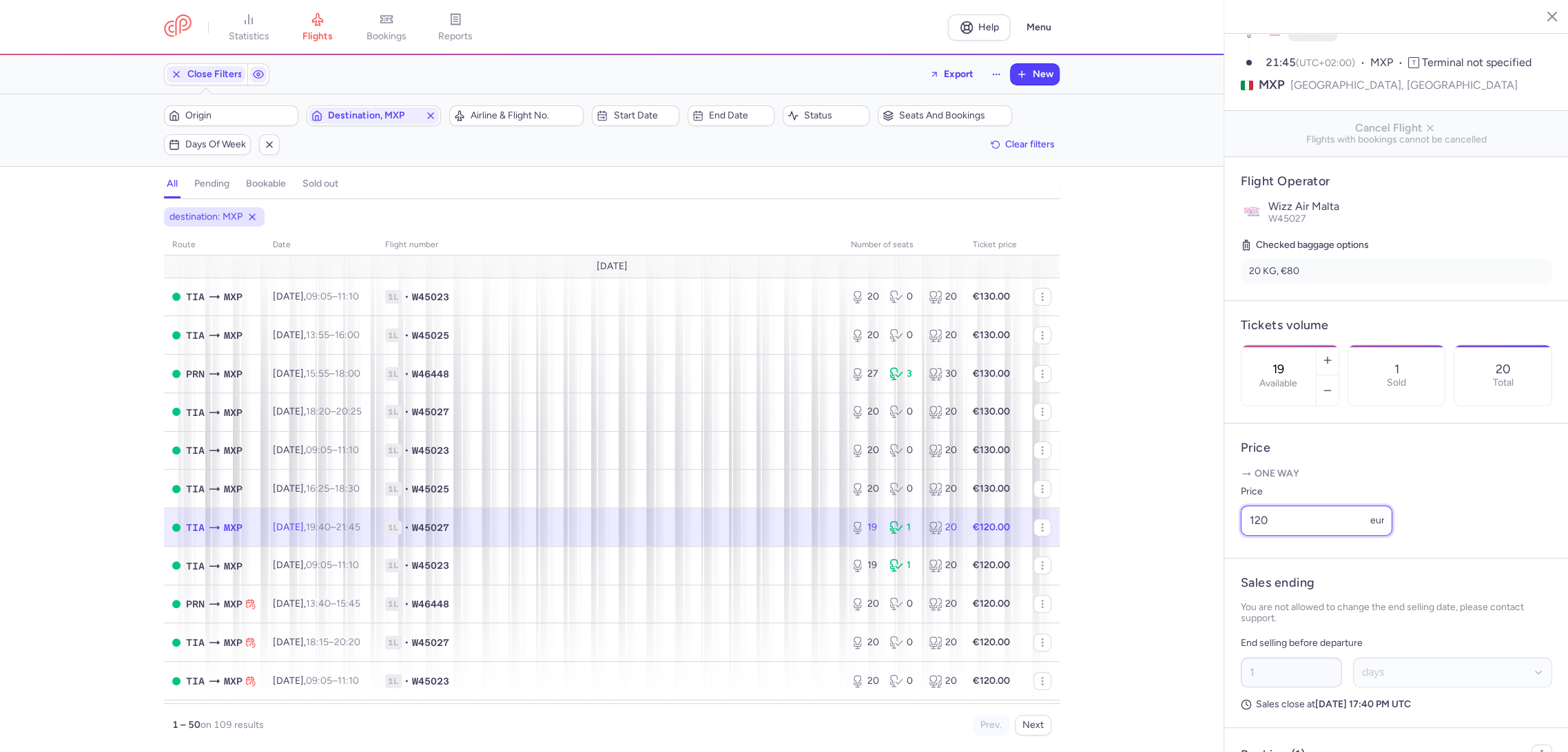
drag, startPoint x: 1248, startPoint y: 544, endPoint x: 1165, endPoint y: 555, distance: 83.7
click at [1165, 559] on div "statistics flights bookings reports Help Menu Close Filters Export New Filters …" at bounding box center [784, 376] width 1568 height 752
paste input "3"
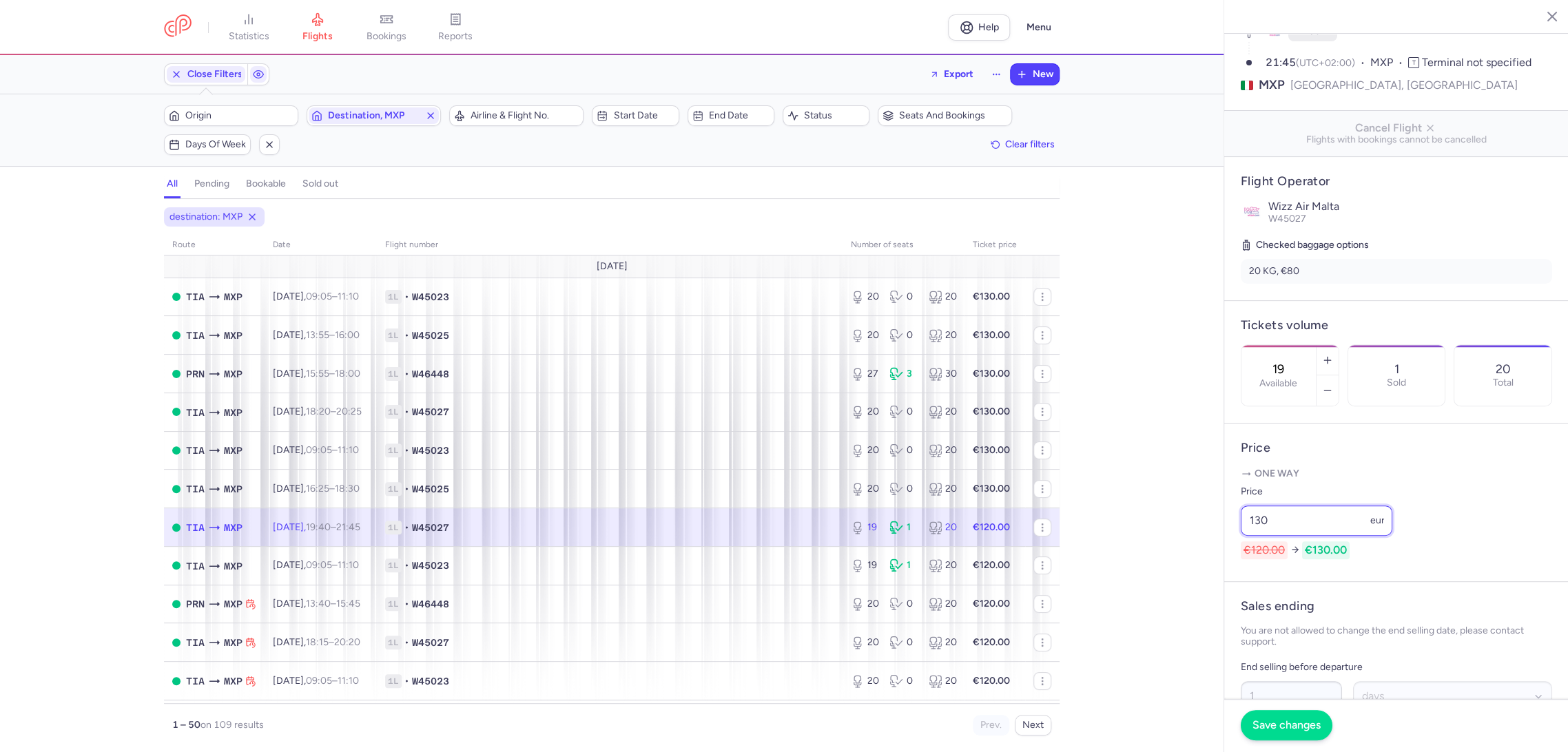
type input "130"
click at [1268, 717] on button "Save changes" at bounding box center [1286, 725] width 92 height 30
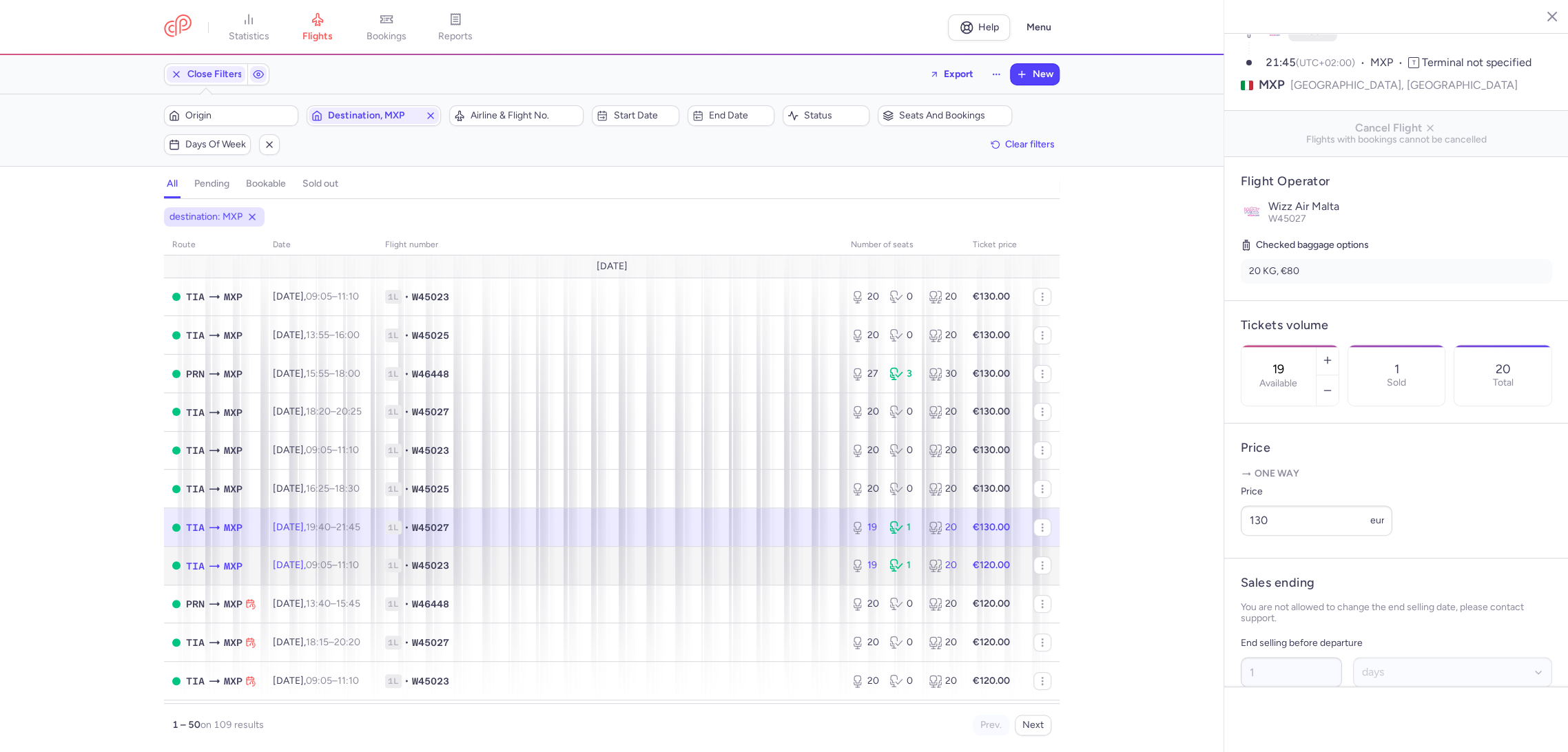
click at [763, 577] on td "1L • W45023" at bounding box center [609, 565] width 466 height 38
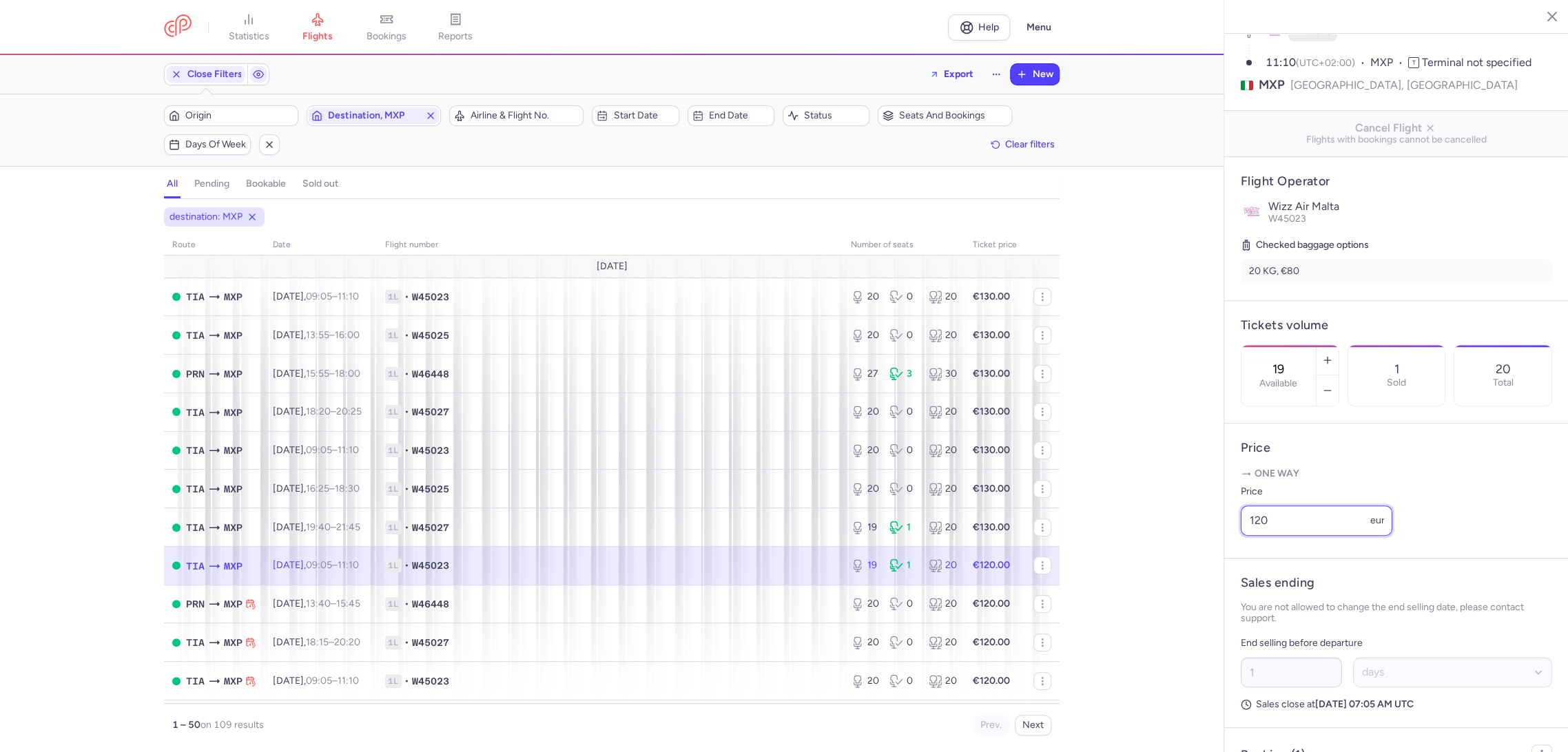
drag, startPoint x: 1240, startPoint y: 548, endPoint x: 1164, endPoint y: 580, distance: 82.5
click at [1160, 572] on div "statistics flights bookings reports Help Menu Close Filters Export New Filters …" at bounding box center [784, 376] width 1568 height 752
paste input "3"
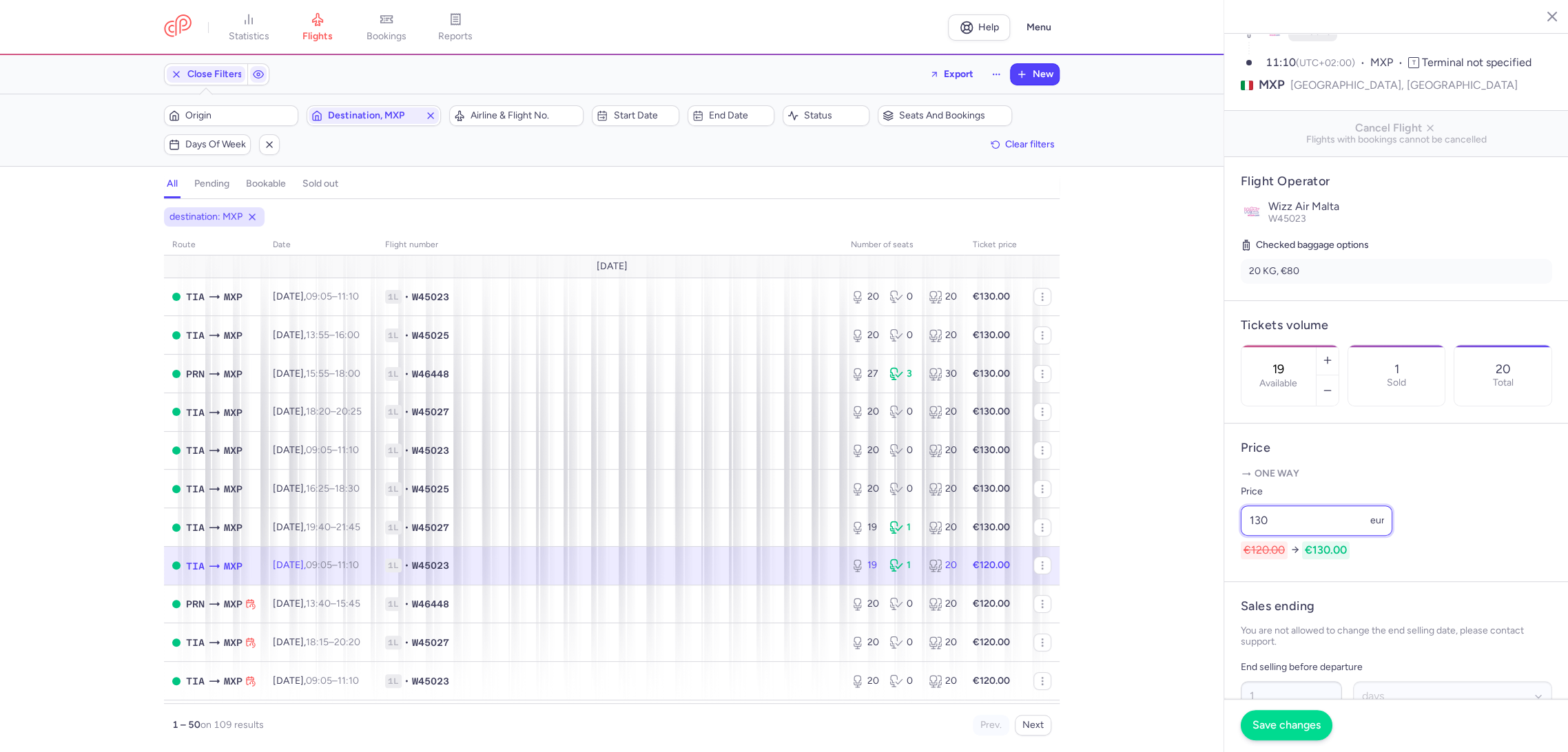
type input "130"
click at [1266, 712] on button "Save changes" at bounding box center [1286, 725] width 92 height 30
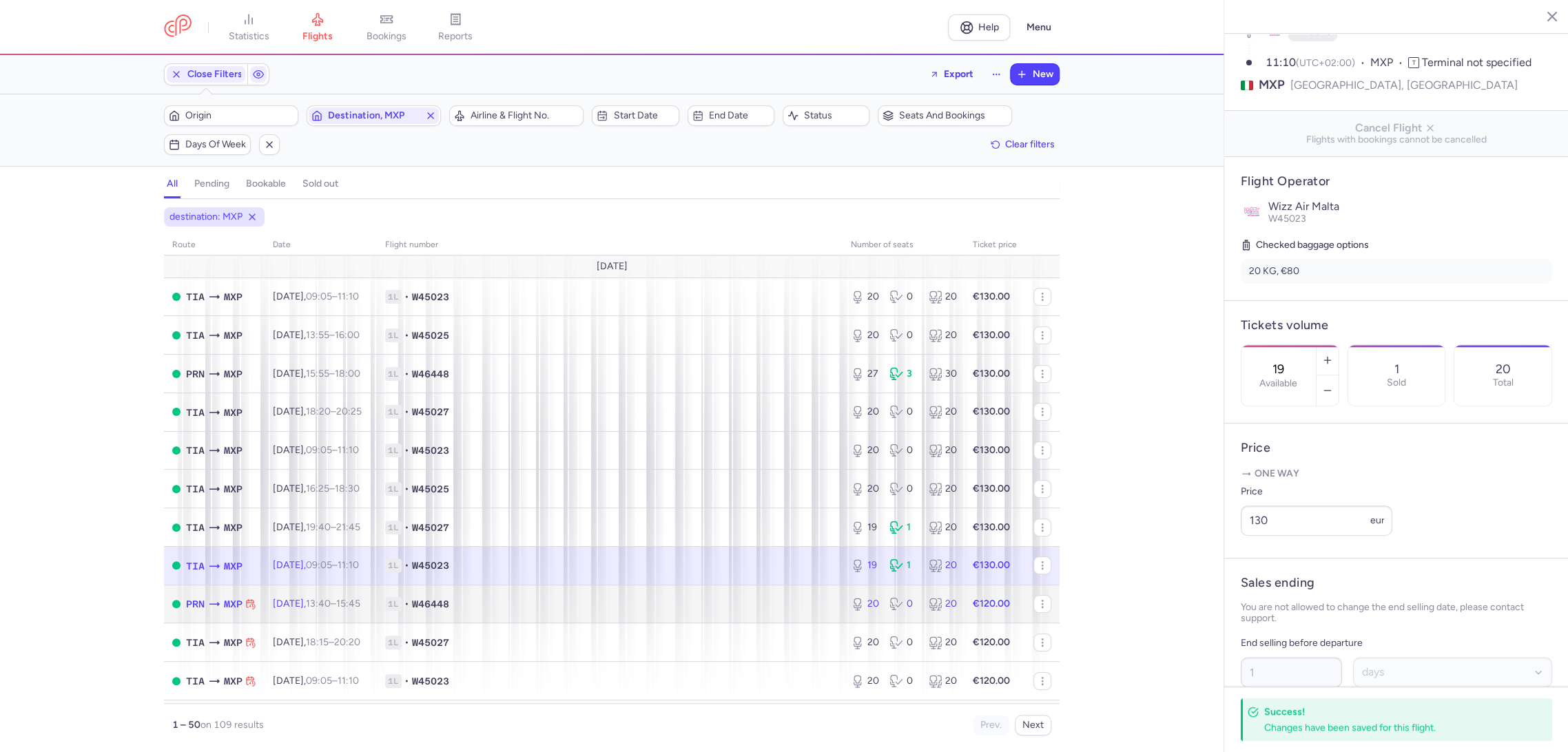
click at [757, 604] on span "1L • W46448" at bounding box center [609, 604] width 449 height 13
type input "20"
type input "3"
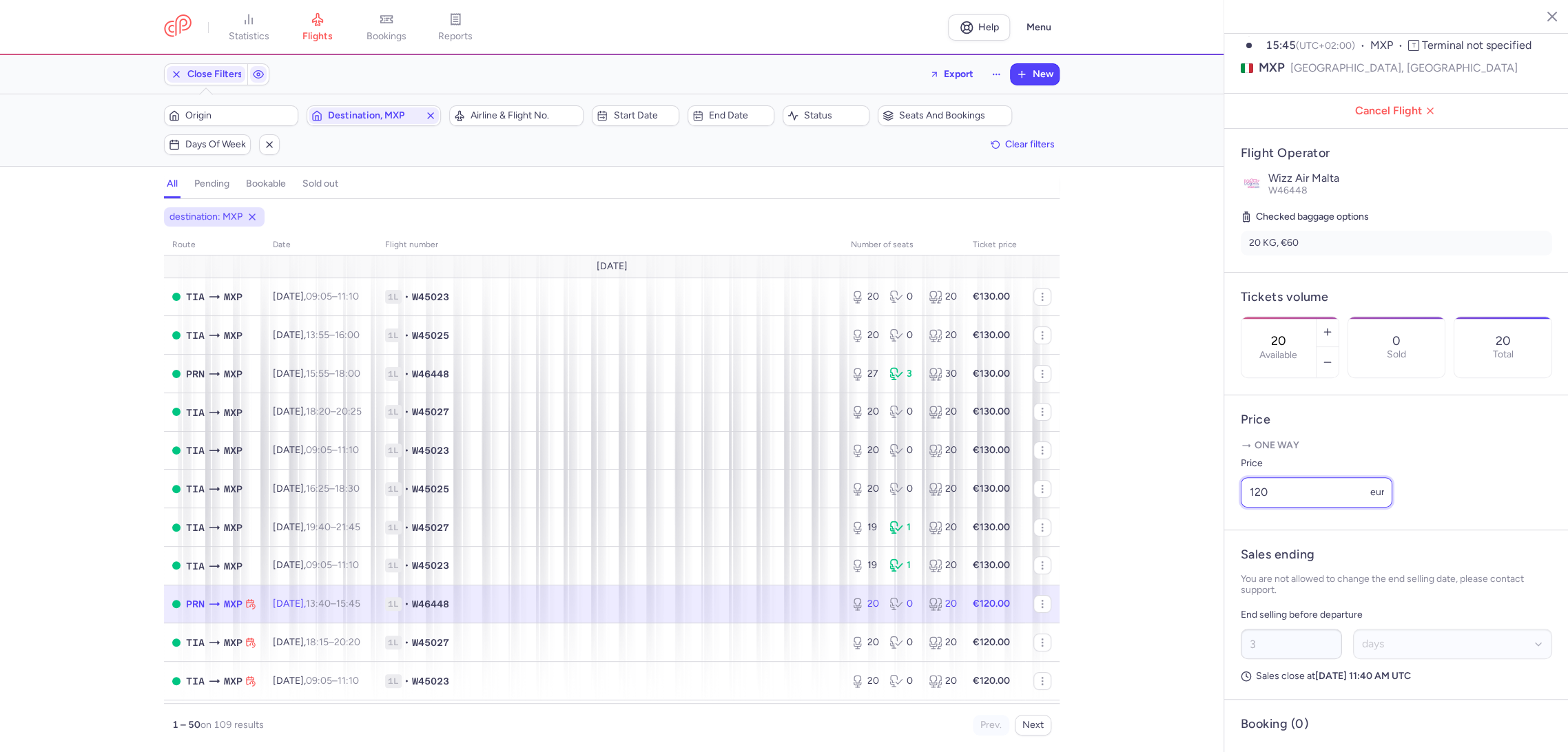
paste input "3"
drag, startPoint x: 1290, startPoint y: 532, endPoint x: 1190, endPoint y: 542, distance: 100.5
click at [1190, 542] on div "statistics flights bookings reports Help Menu Close Filters Export New Filters …" at bounding box center [784, 376] width 1568 height 752
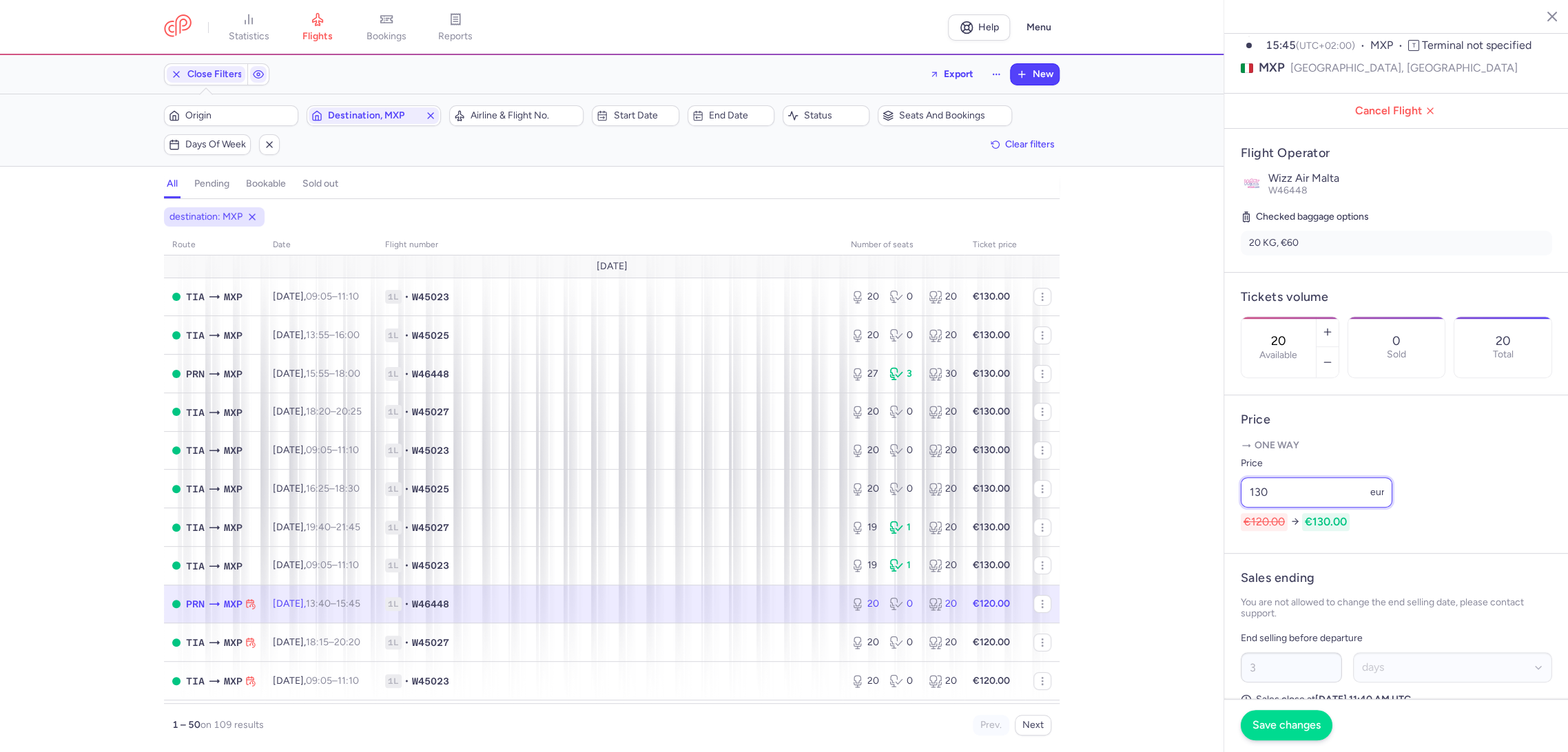
type input "130"
click at [1267, 722] on span "Save changes" at bounding box center [1286, 724] width 68 height 13
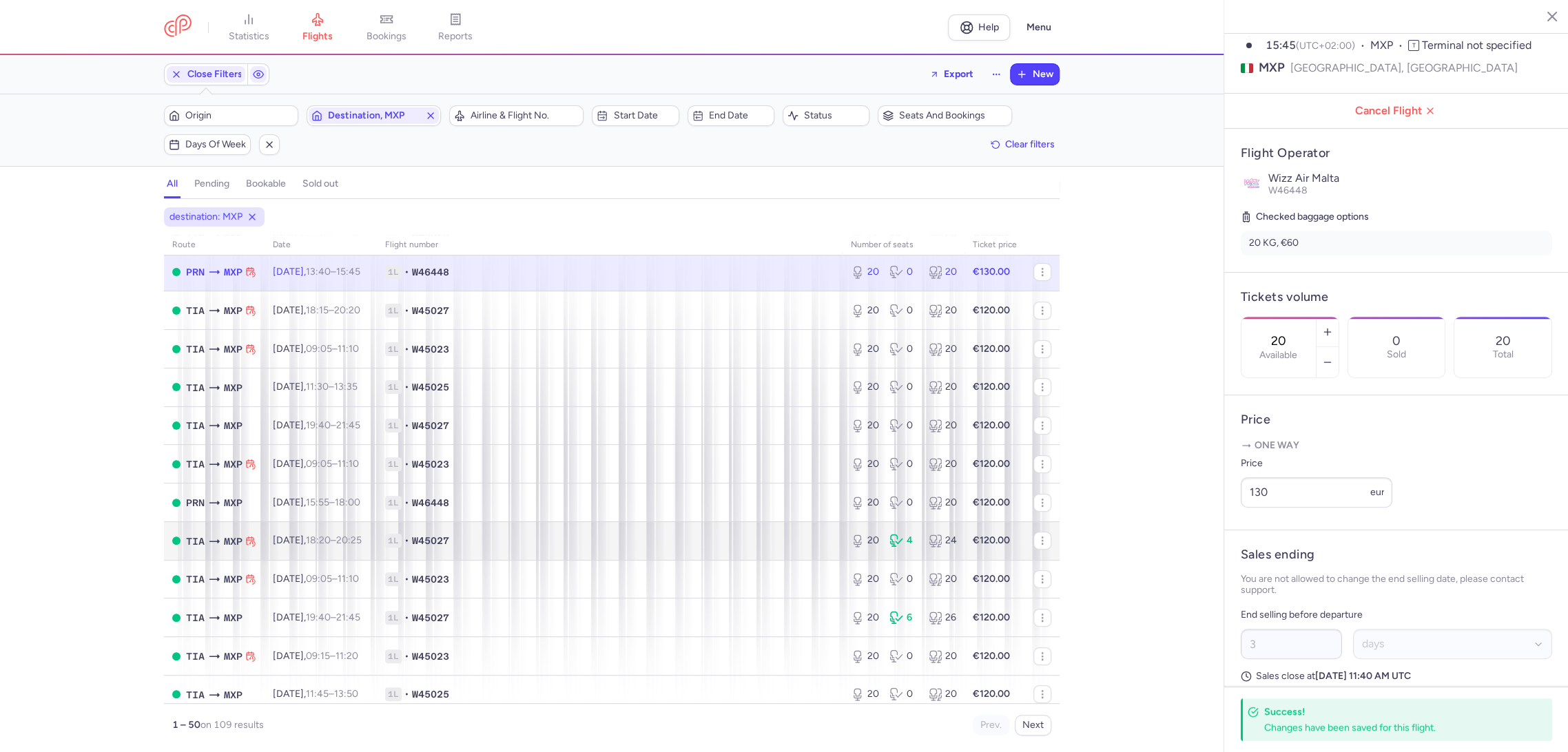
scroll to position [306, 0]
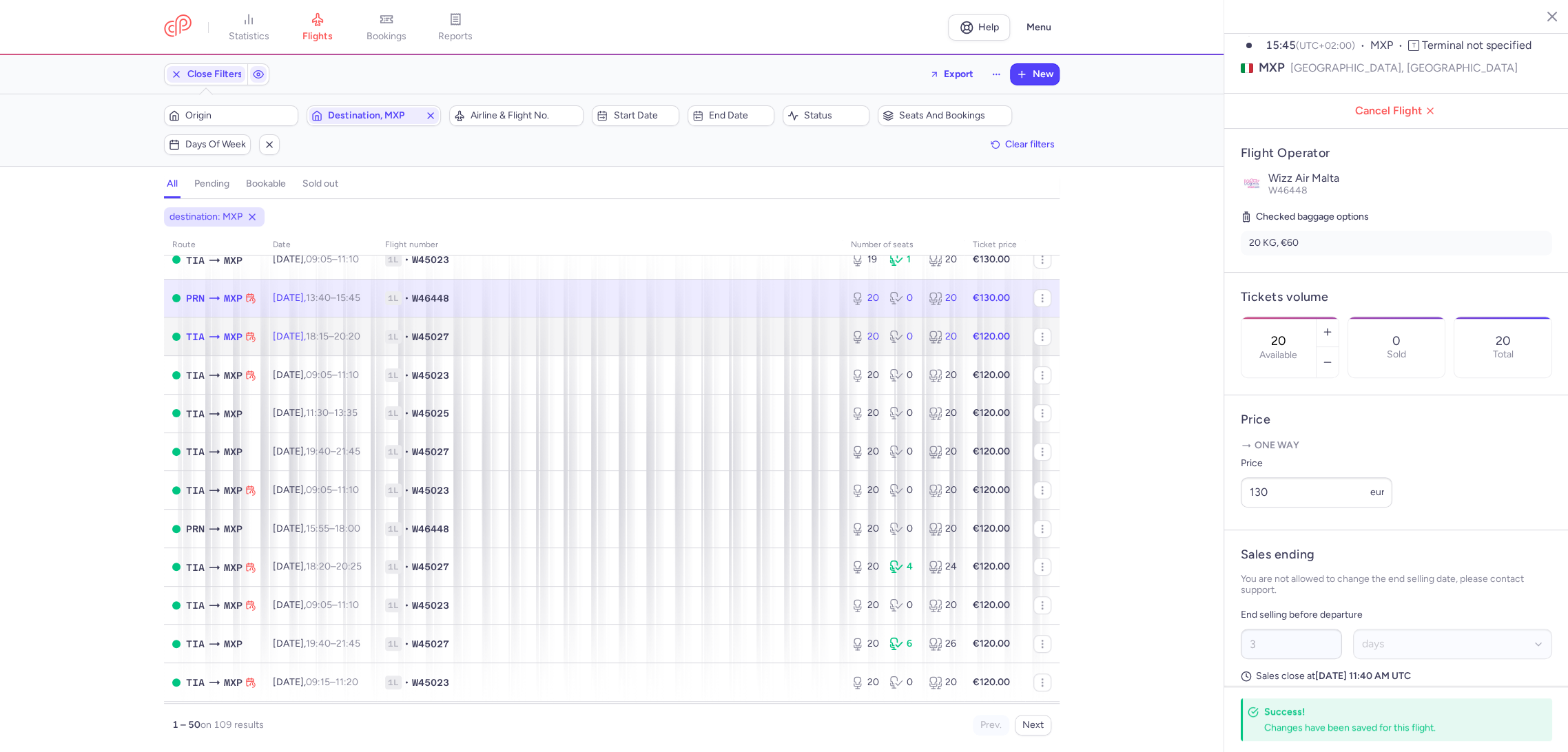
click at [781, 322] on td "1L • W45027" at bounding box center [609, 336] width 466 height 38
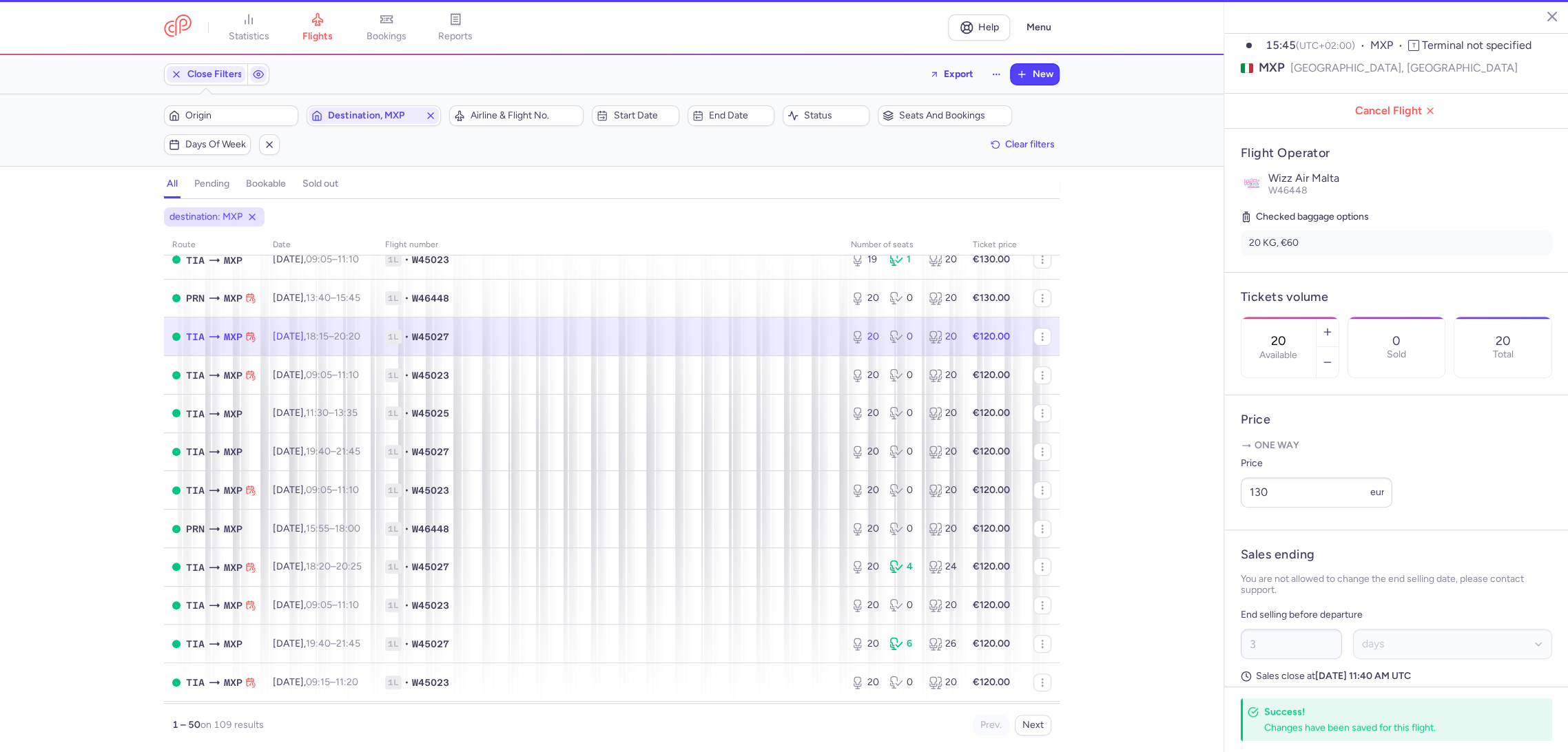
type input "1"
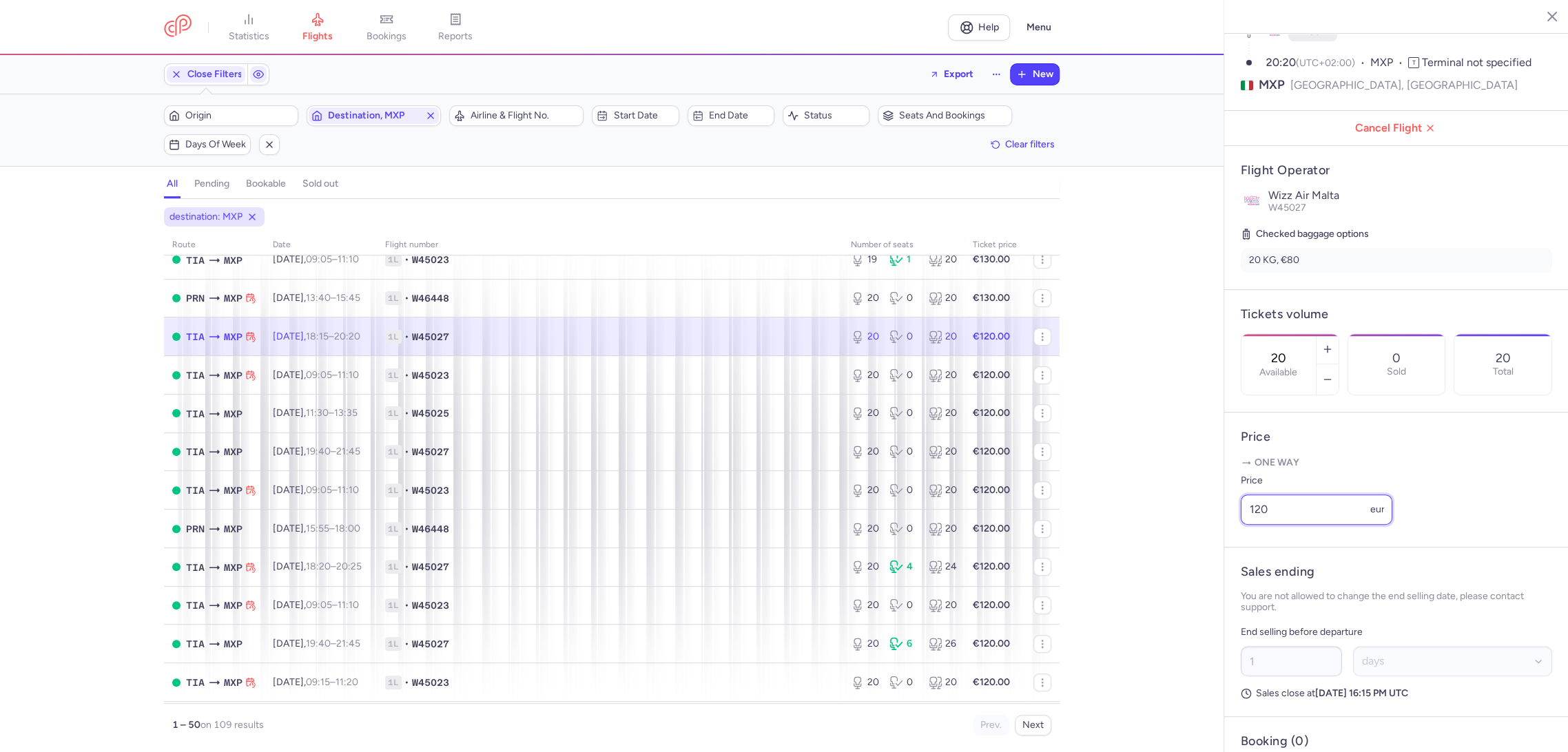
drag, startPoint x: 1227, startPoint y: 542, endPoint x: 1128, endPoint y: 555, distance: 99.8
click at [1126, 558] on div "statistics flights bookings reports Help Menu Close Filters Export New Filters …" at bounding box center [784, 376] width 1568 height 752
paste input "3"
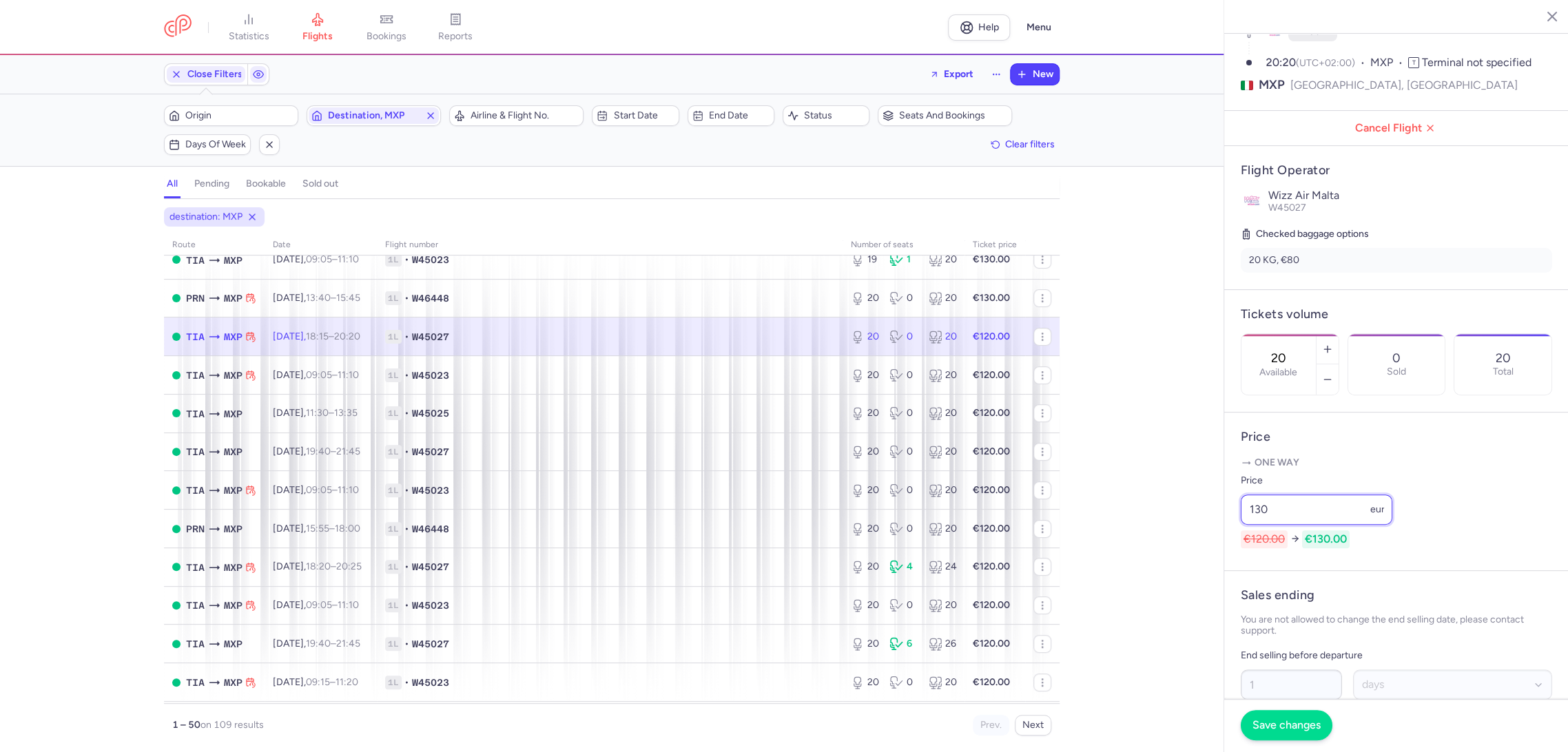
type input "130"
click at [1290, 719] on span "Save changes" at bounding box center [1286, 724] width 68 height 13
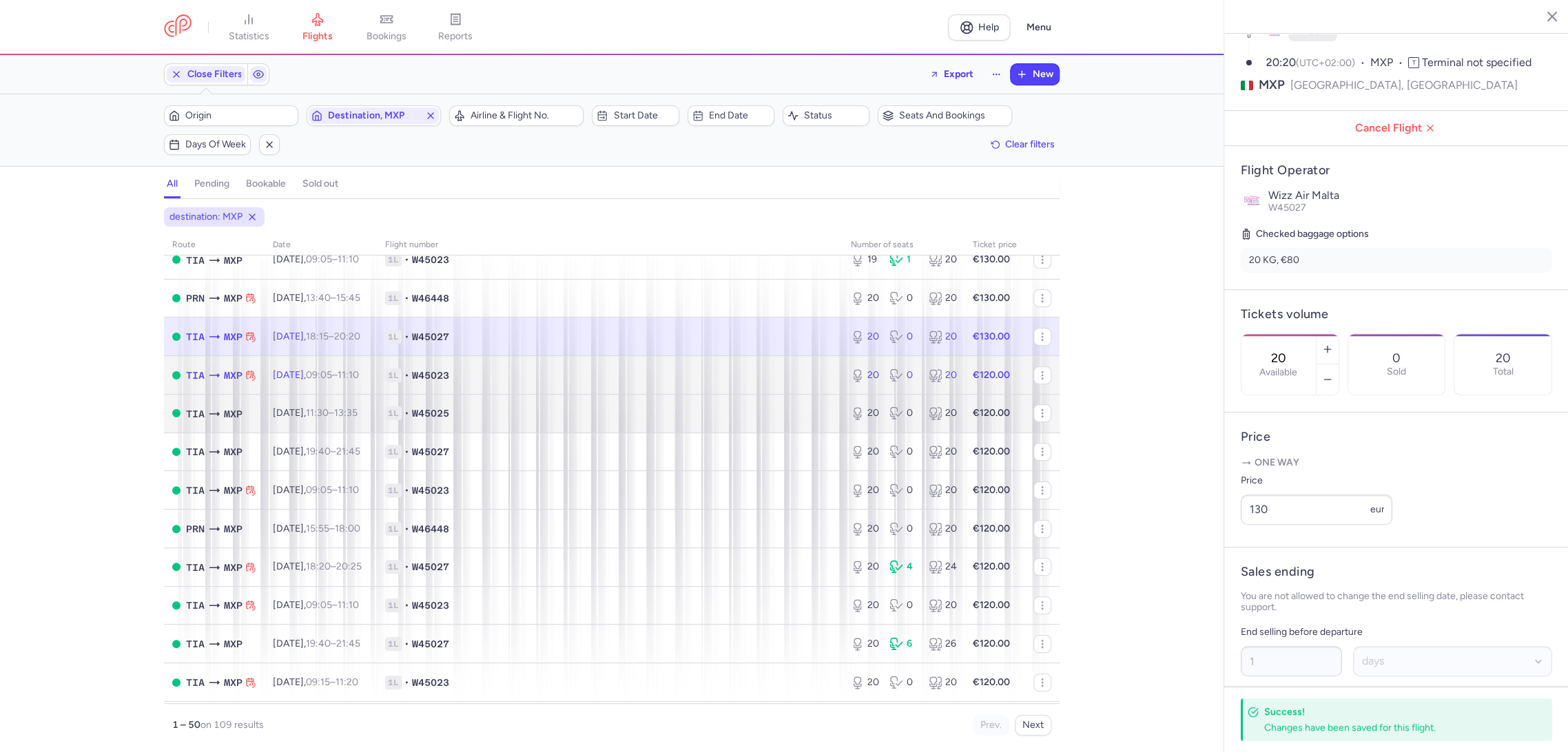
drag, startPoint x: 755, startPoint y: 374, endPoint x: 834, endPoint y: 398, distance: 82.6
click at [754, 374] on span "1L • W45023" at bounding box center [609, 375] width 449 height 13
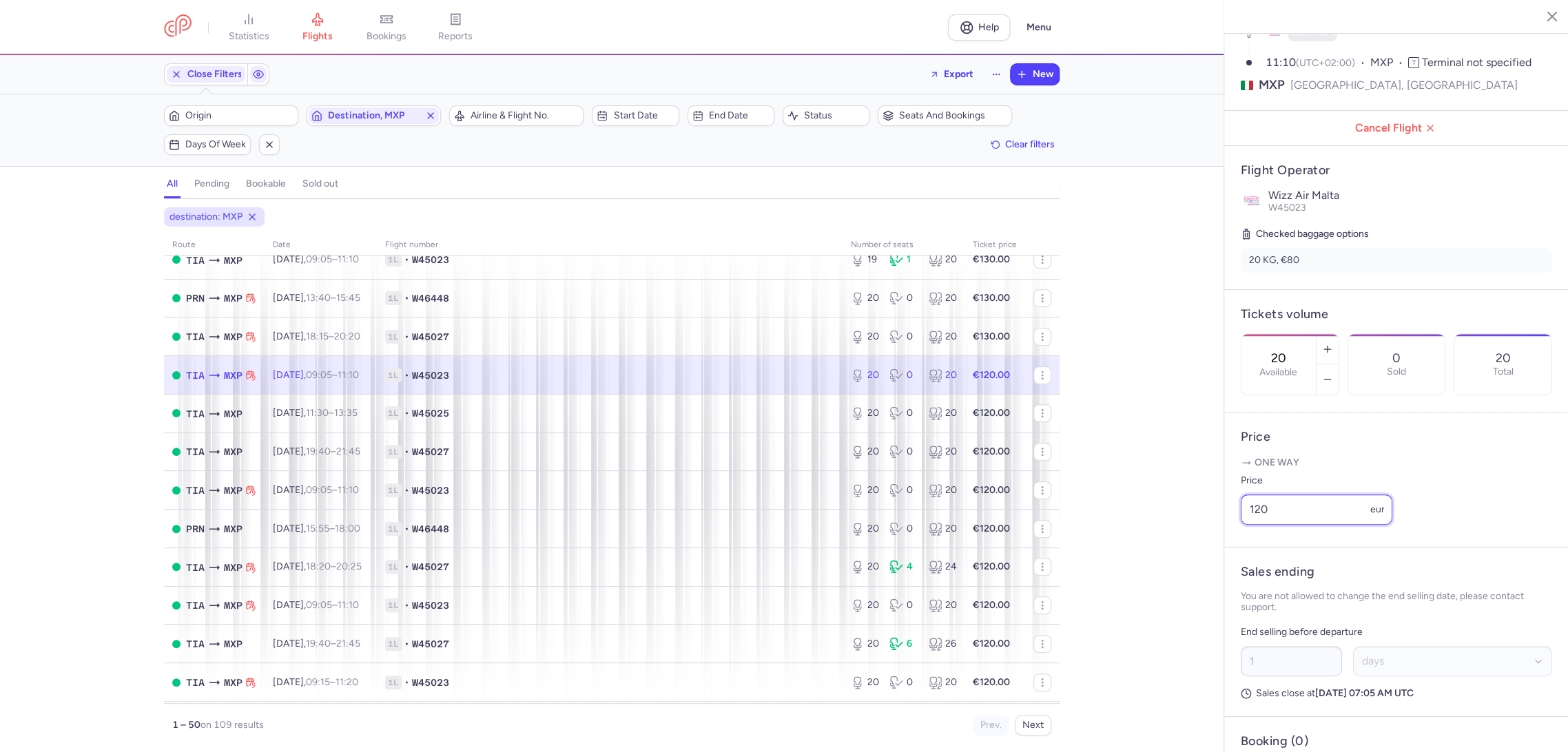
paste input "3"
drag, startPoint x: 1280, startPoint y: 533, endPoint x: 1124, endPoint y: 563, distance: 158.9
click at [1108, 550] on div "statistics flights bookings reports Help Menu Close Filters Export New Filters …" at bounding box center [784, 376] width 1568 height 752
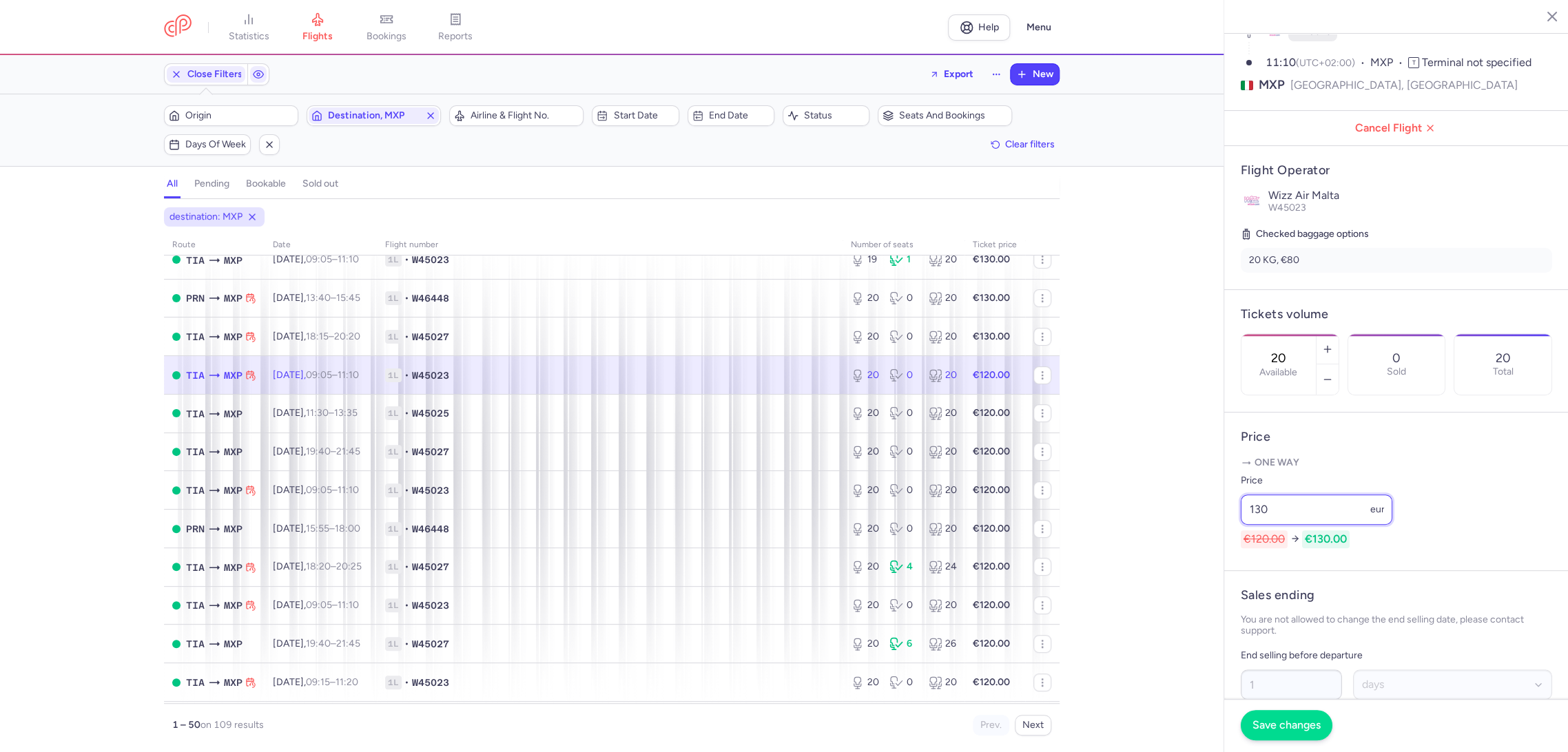
type input "130"
drag, startPoint x: 1291, startPoint y: 726, endPoint x: 1206, endPoint y: 687, distance: 93.5
click at [1281, 727] on span "Save changes" at bounding box center [1286, 725] width 68 height 13
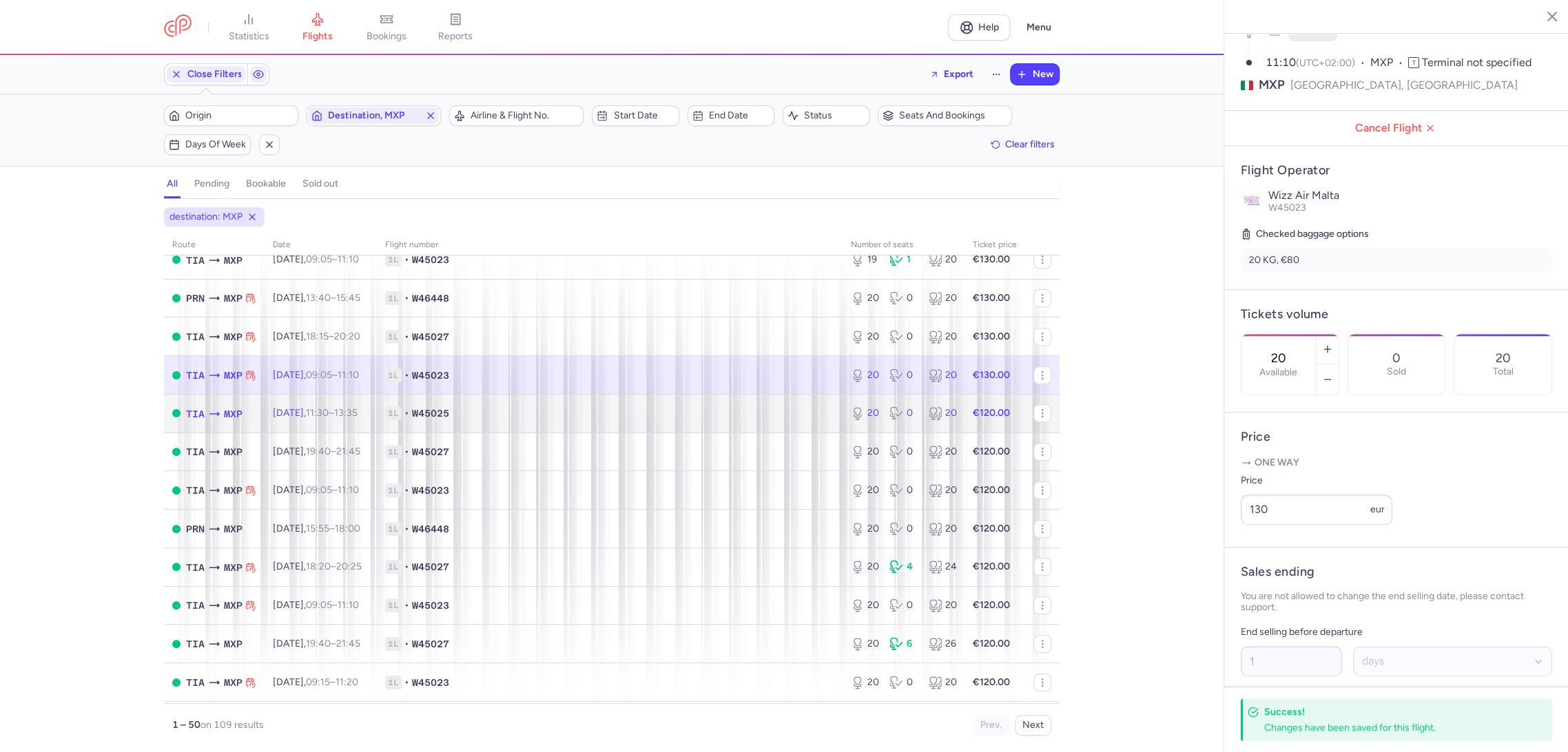
click at [748, 412] on span "1L • W45025" at bounding box center [609, 413] width 449 height 13
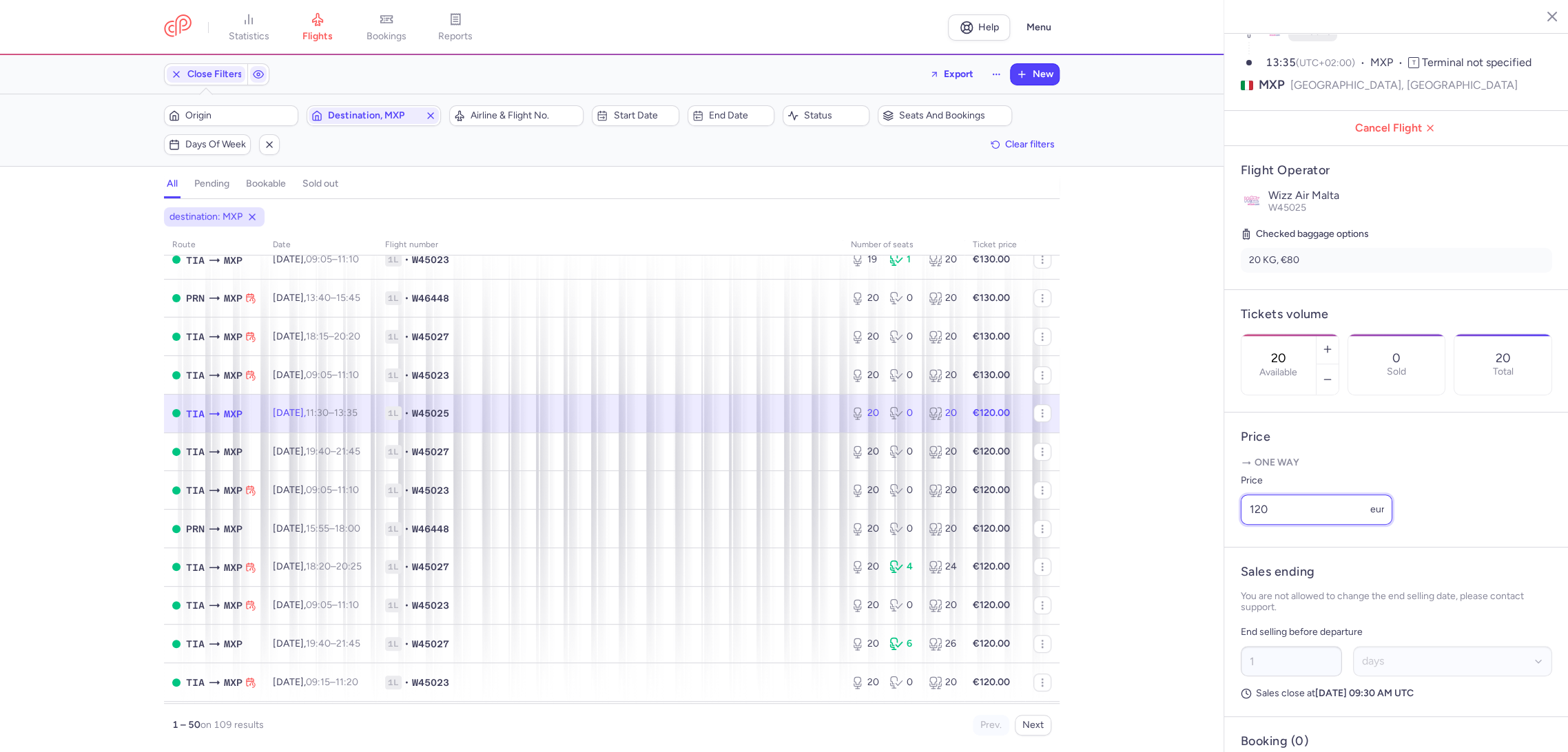
paste input "3"
drag, startPoint x: 1143, startPoint y: 558, endPoint x: 1136, endPoint y: 558, distance: 7.0
click at [1136, 558] on div "statistics flights bookings reports Help Menu Close Filters Export New Filters …" at bounding box center [784, 376] width 1568 height 752
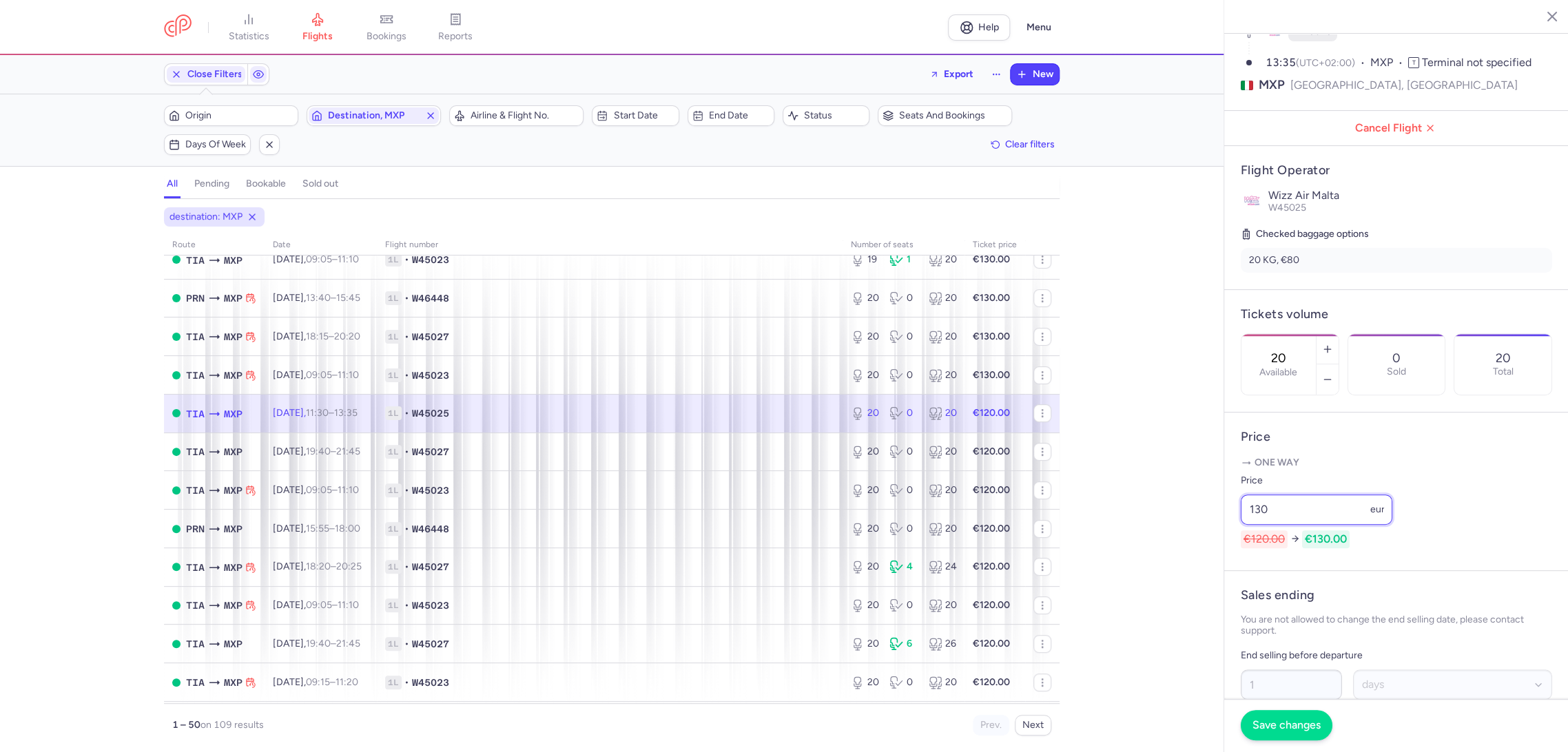
type input "130"
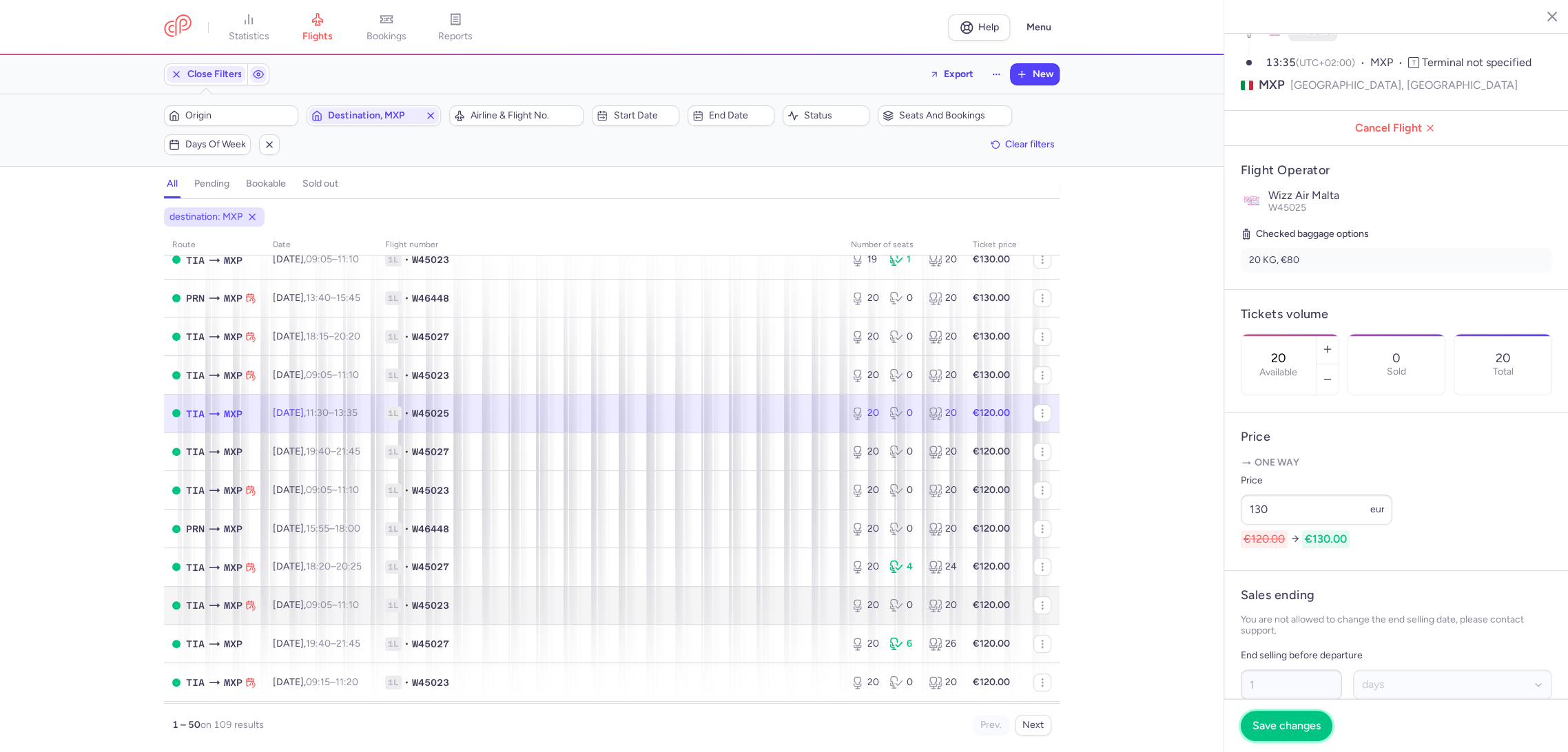
drag, startPoint x: 1280, startPoint y: 726, endPoint x: 1045, endPoint y: 591, distance: 271.0
click at [1278, 726] on span "Save changes" at bounding box center [1286, 725] width 68 height 13
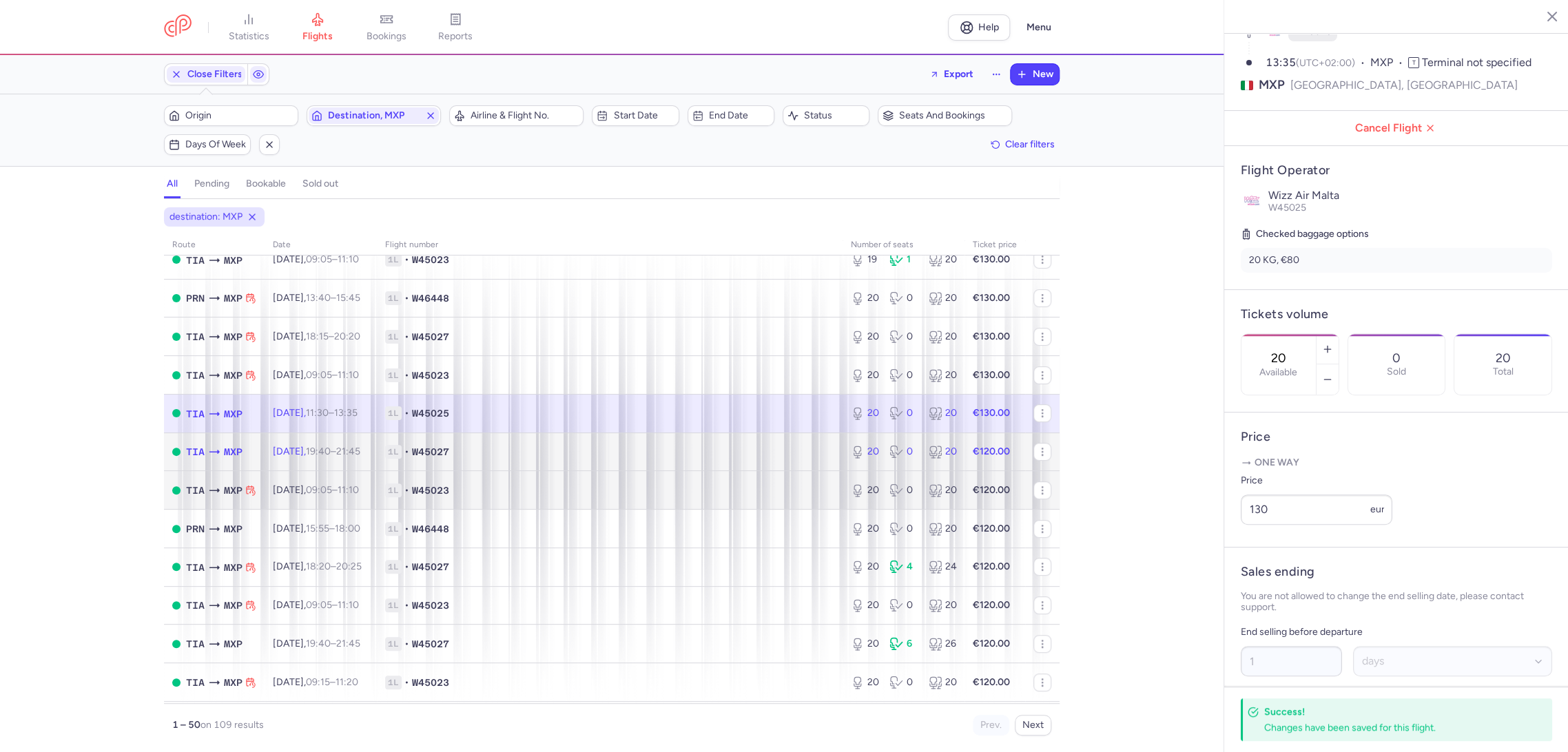
click at [764, 461] on td "1L • W45027" at bounding box center [609, 451] width 466 height 38
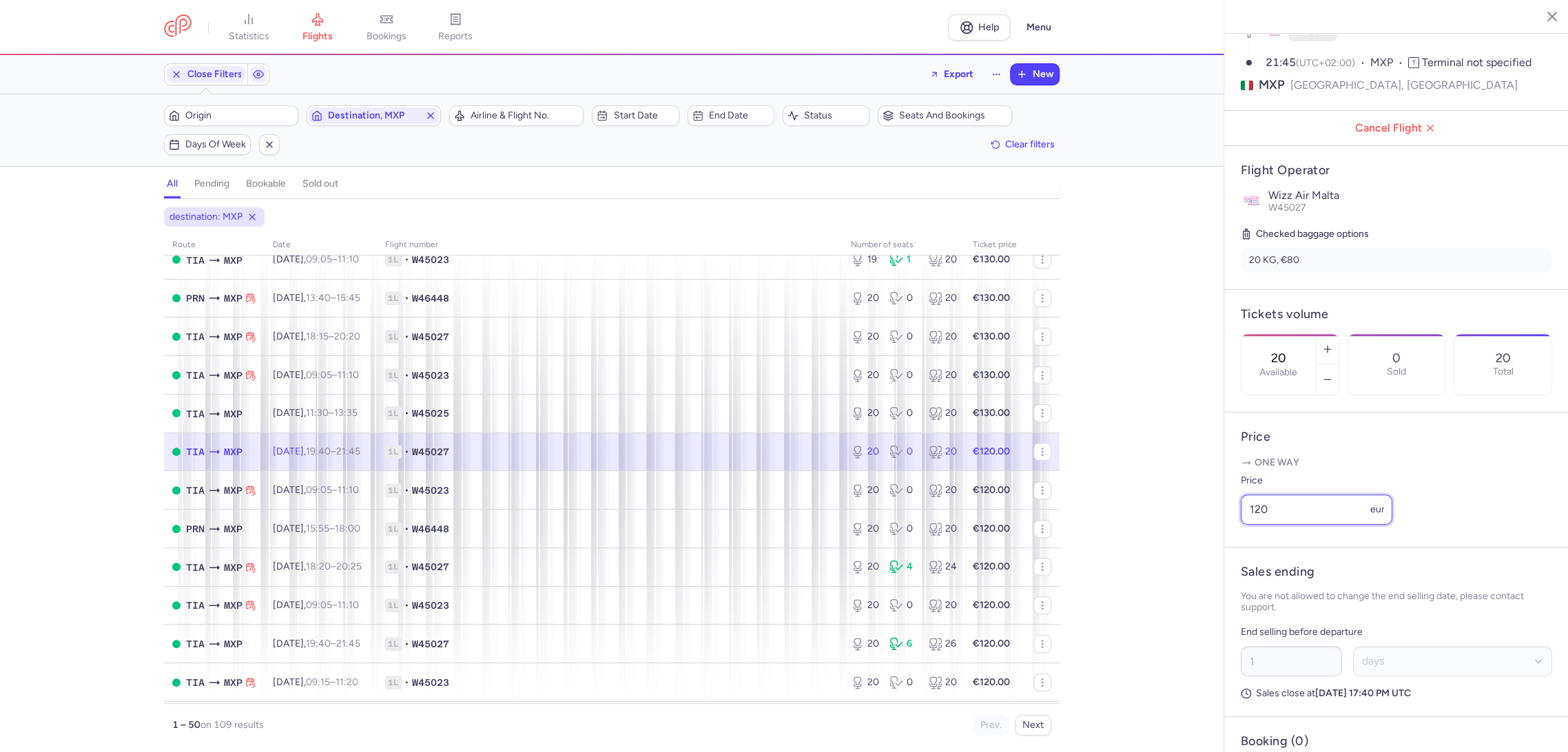
paste input "3"
drag, startPoint x: 1284, startPoint y: 542, endPoint x: 1164, endPoint y: 555, distance: 120.7
click at [1164, 555] on div "statistics flights bookings reports Help Menu Close Filters Export New Filters …" at bounding box center [784, 376] width 1568 height 752
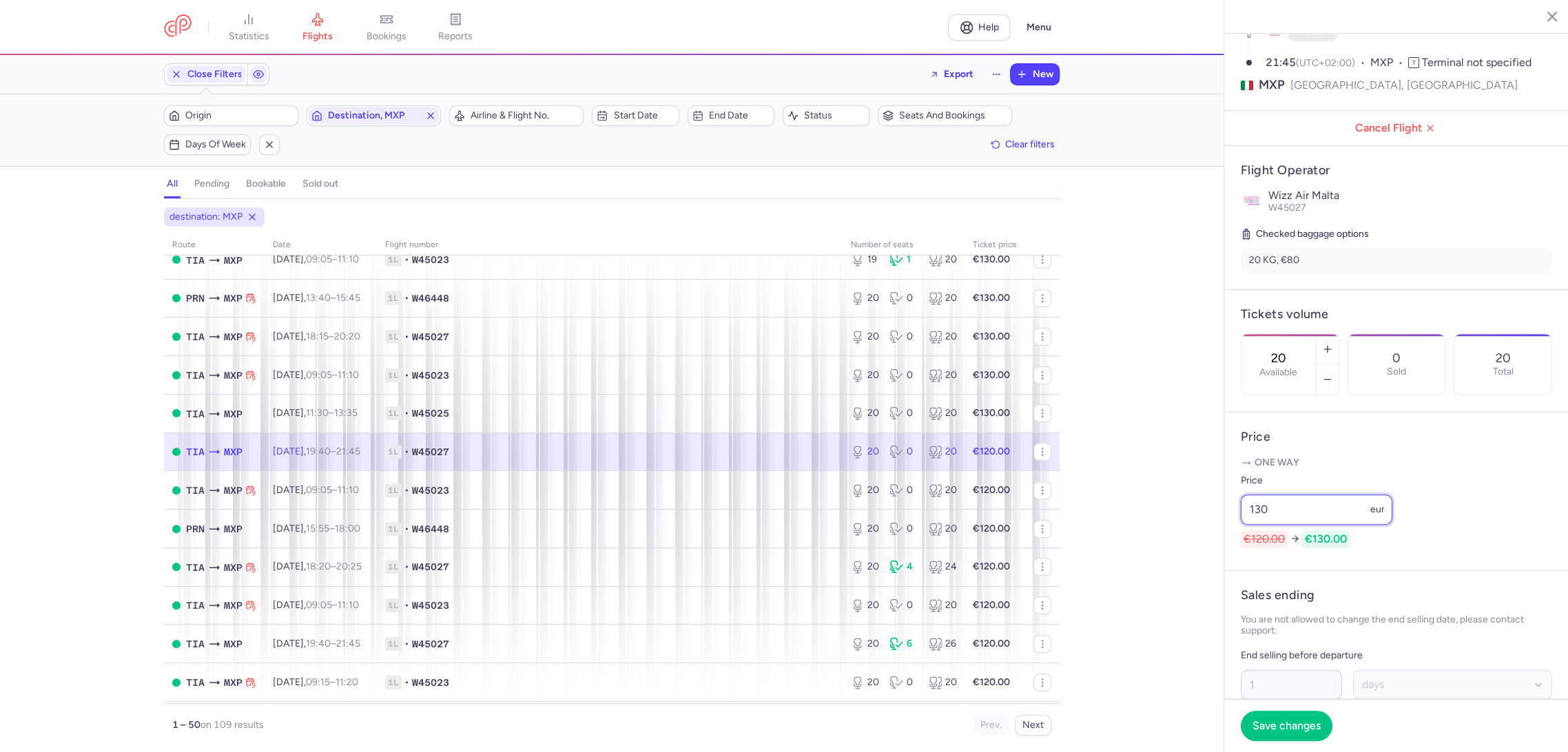
type input "130"
drag, startPoint x: 1277, startPoint y: 743, endPoint x: 1251, endPoint y: 725, distance: 31.6
click at [1275, 740] on footer "Save changes" at bounding box center [1395, 725] width 344 height 53
click at [1256, 724] on span "Save changes" at bounding box center [1286, 724] width 68 height 13
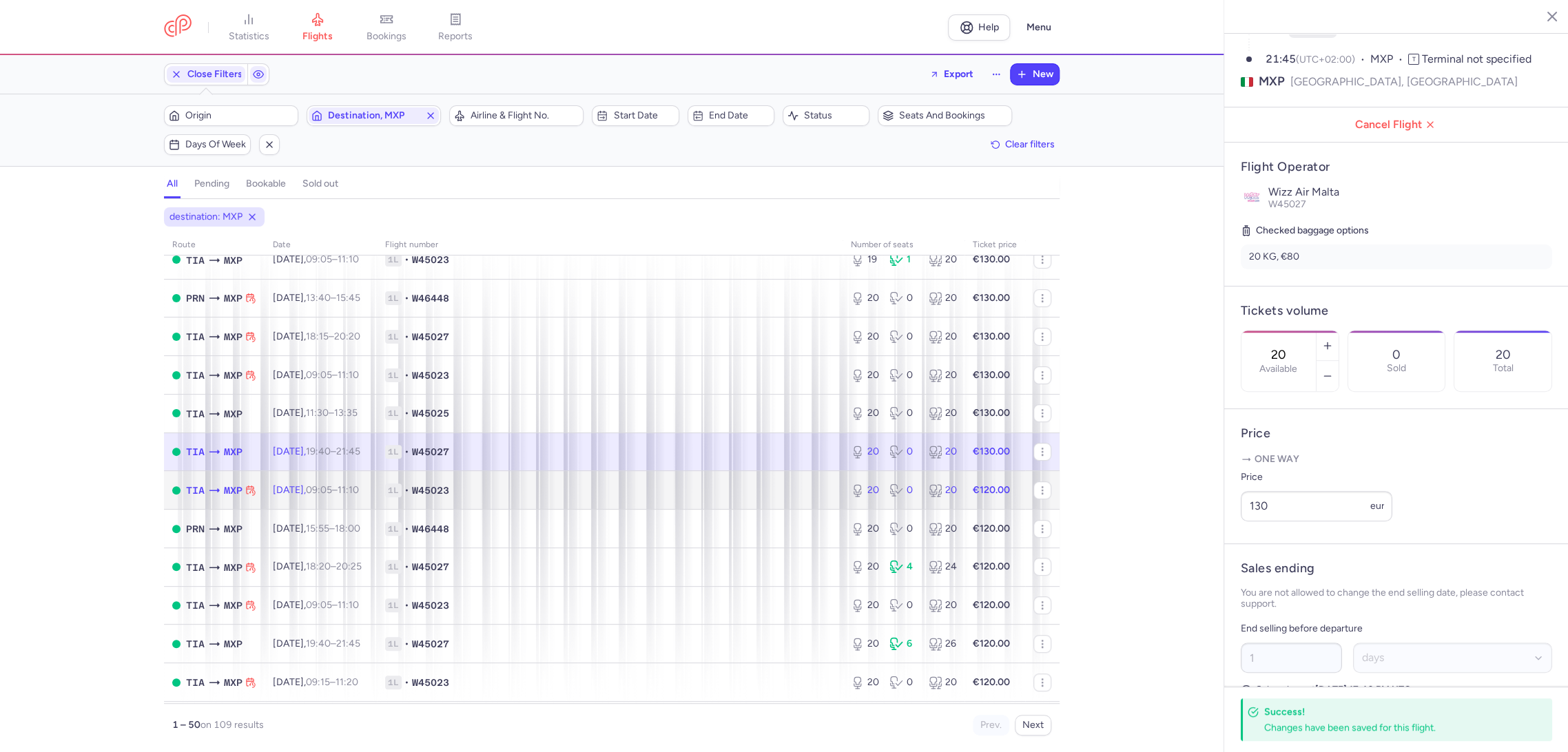
click at [785, 490] on span "1L • W45023" at bounding box center [609, 490] width 449 height 13
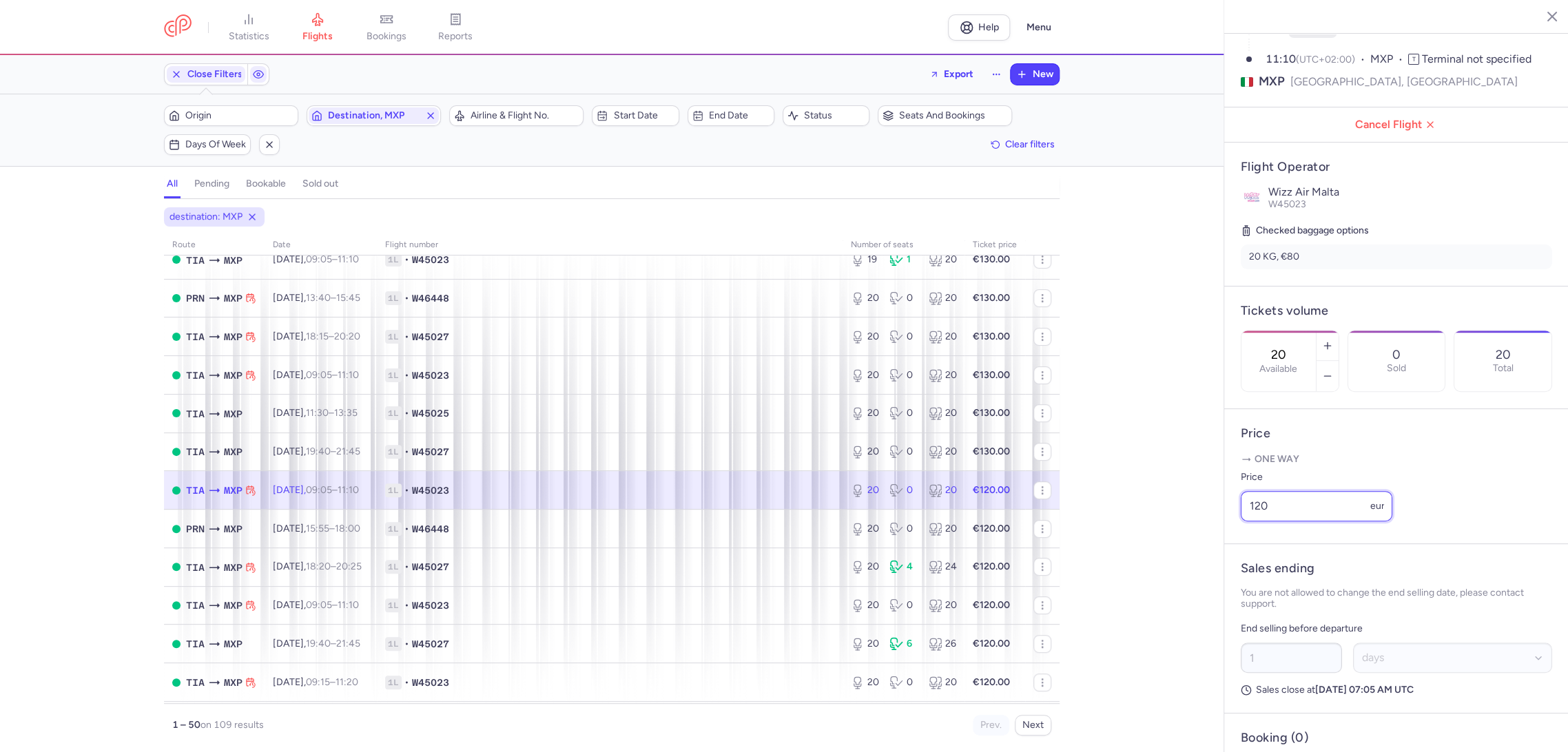
drag, startPoint x: 1201, startPoint y: 536, endPoint x: 1182, endPoint y: 536, distance: 19.0
click at [1182, 536] on div "statistics flights bookings reports Help Menu Close Filters Export New Filters …" at bounding box center [784, 376] width 1568 height 752
paste input "3"
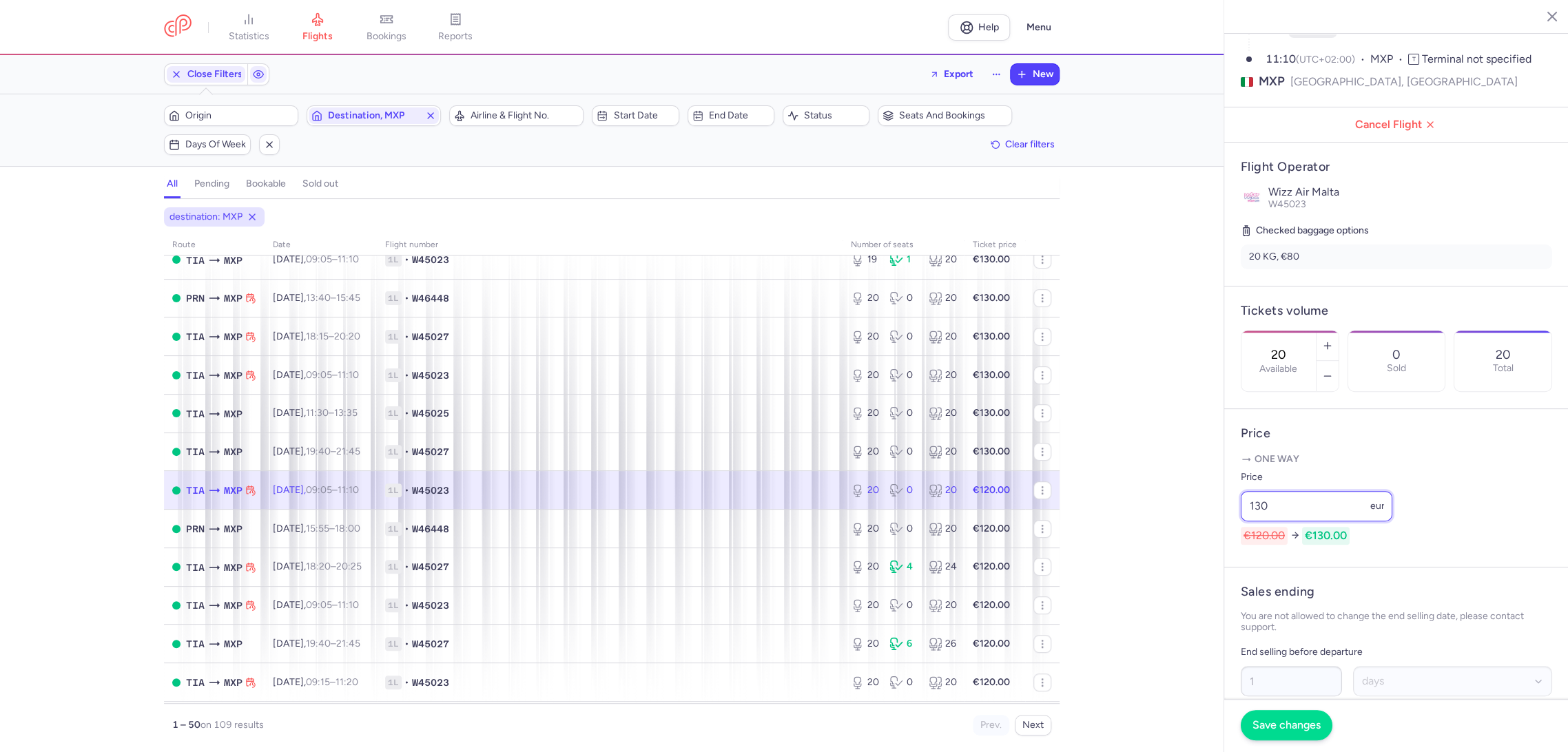
type input "130"
drag, startPoint x: 1287, startPoint y: 735, endPoint x: 1279, endPoint y: 733, distance: 8.2
click at [1281, 733] on button "Save changes" at bounding box center [1286, 725] width 92 height 30
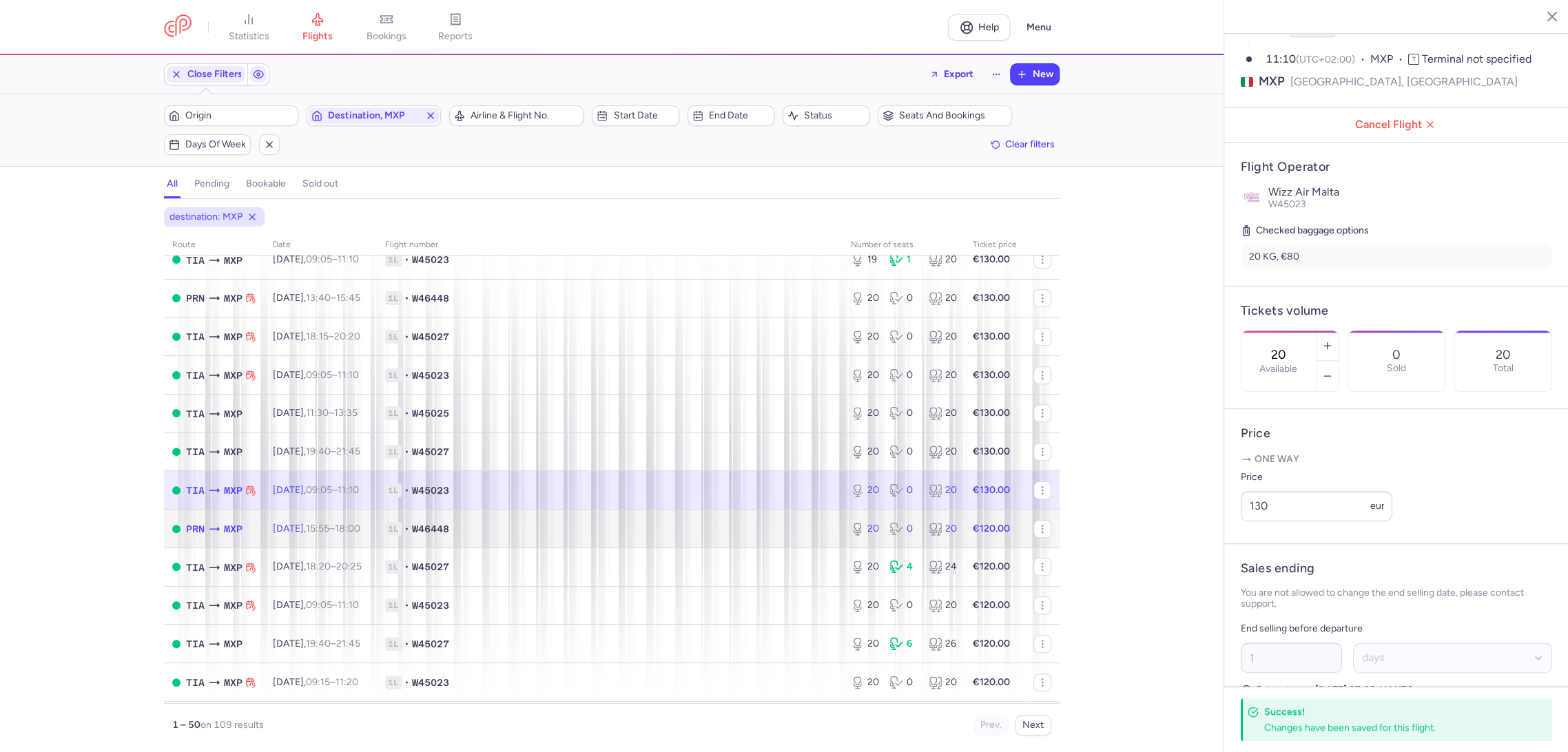
click at [766, 520] on td "1L • W46448" at bounding box center [609, 528] width 466 height 38
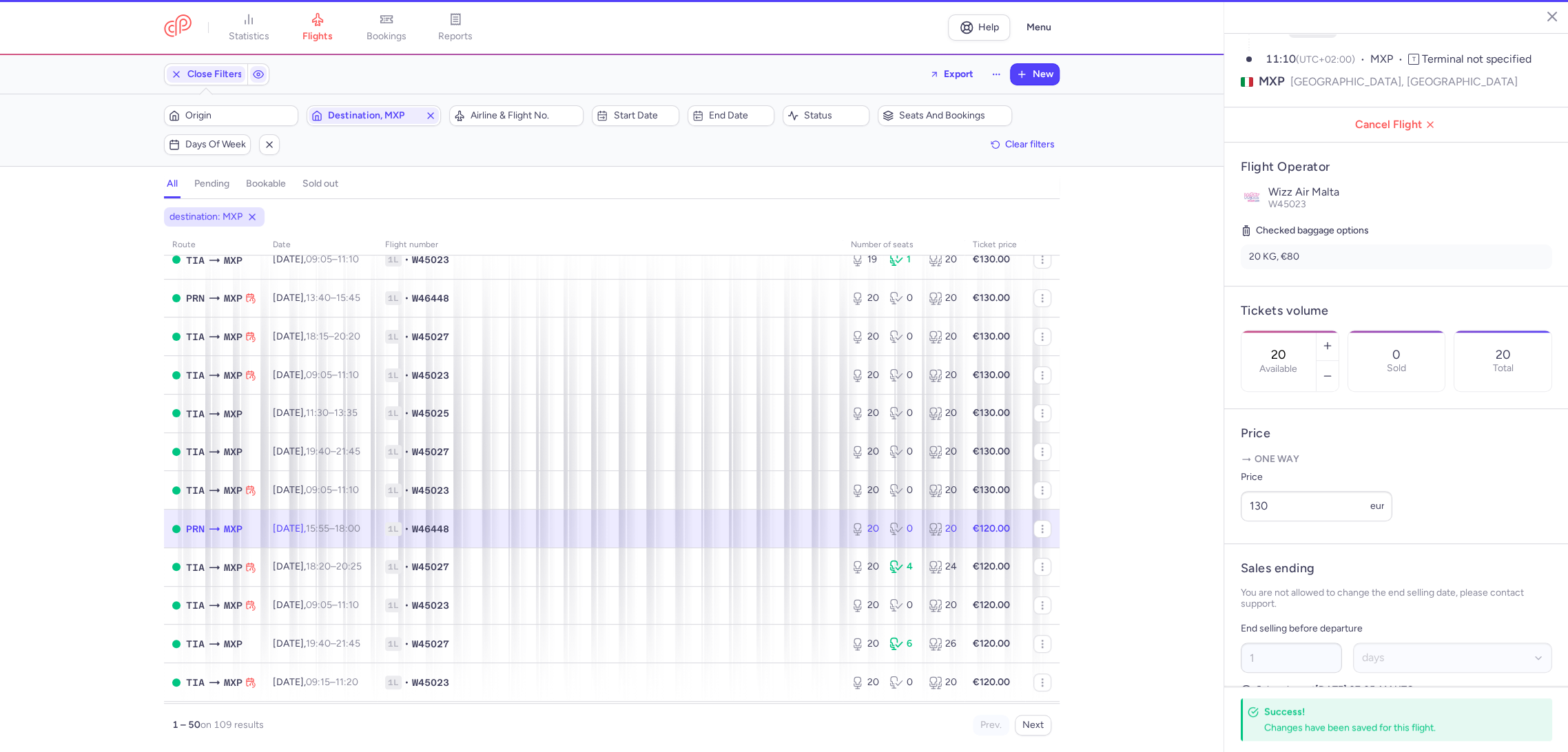
type input "3"
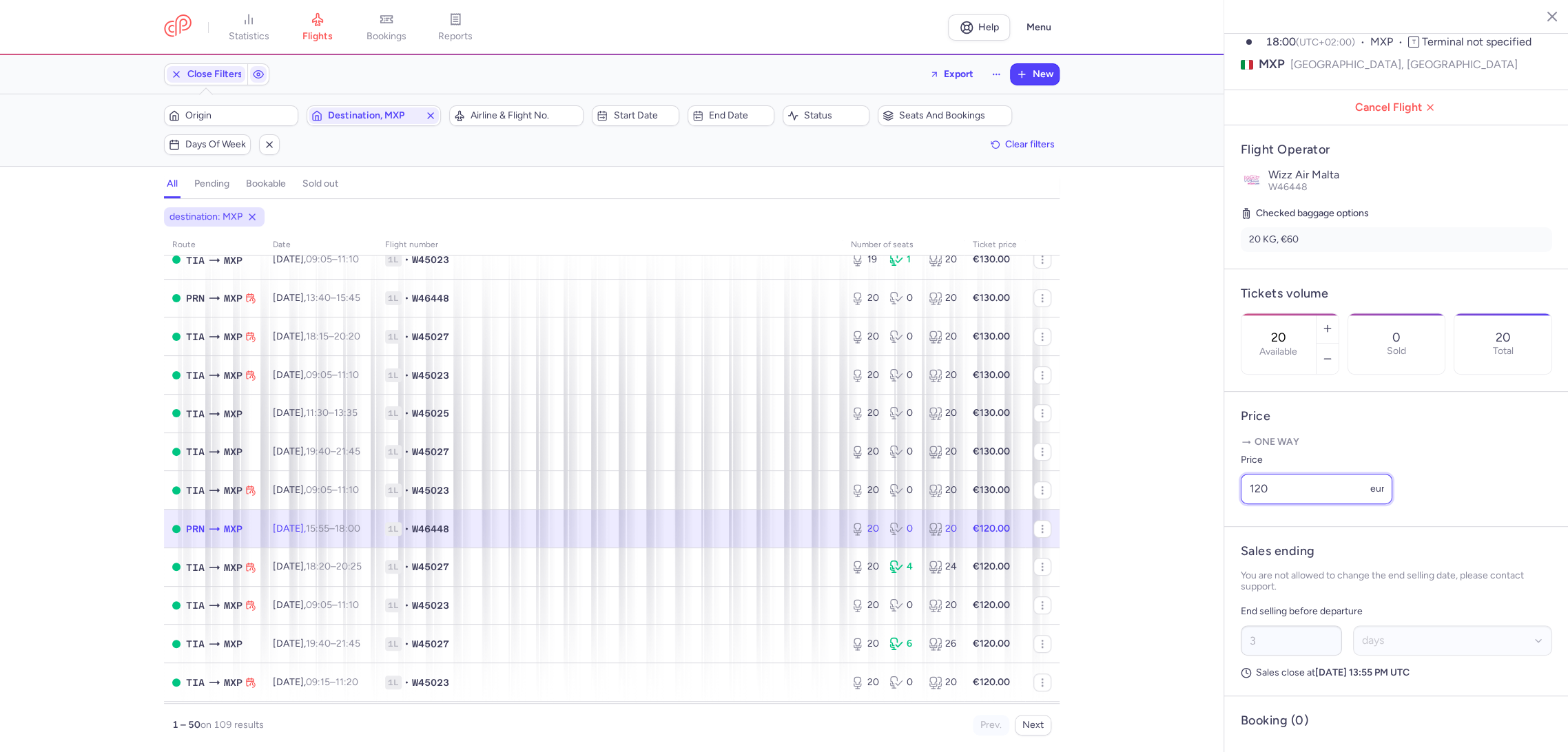
click at [1154, 542] on div "statistics flights bookings reports Help Menu Close Filters Export New Filters …" at bounding box center [784, 376] width 1568 height 752
paste input "3"
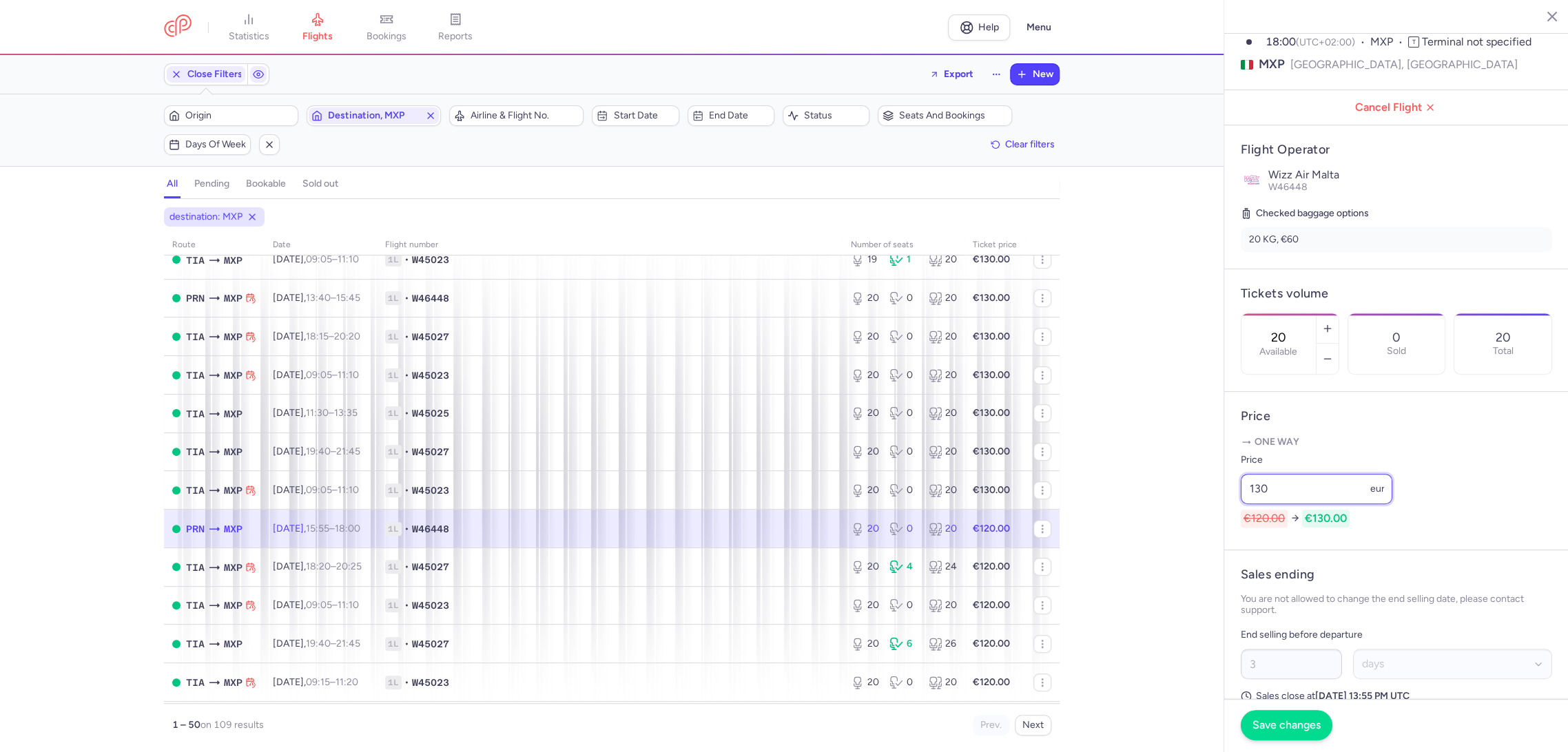
type input "130"
drag, startPoint x: 1262, startPoint y: 715, endPoint x: 994, endPoint y: 632, distance: 280.6
click at [1260, 715] on button "Save changes" at bounding box center [1286, 725] width 92 height 30
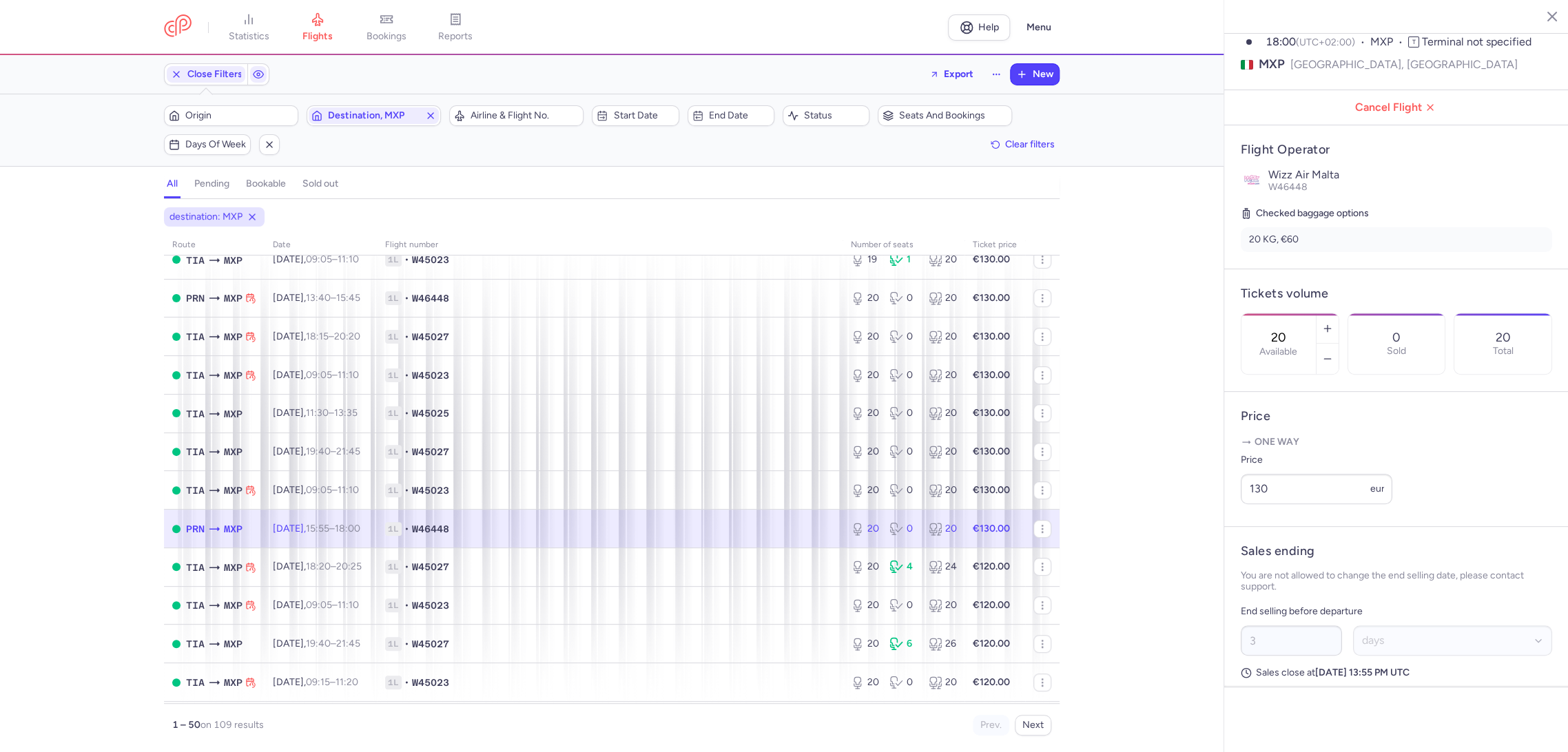
click at [964, 542] on td "1L • W46448" at bounding box center [994, 528] width 61 height 38
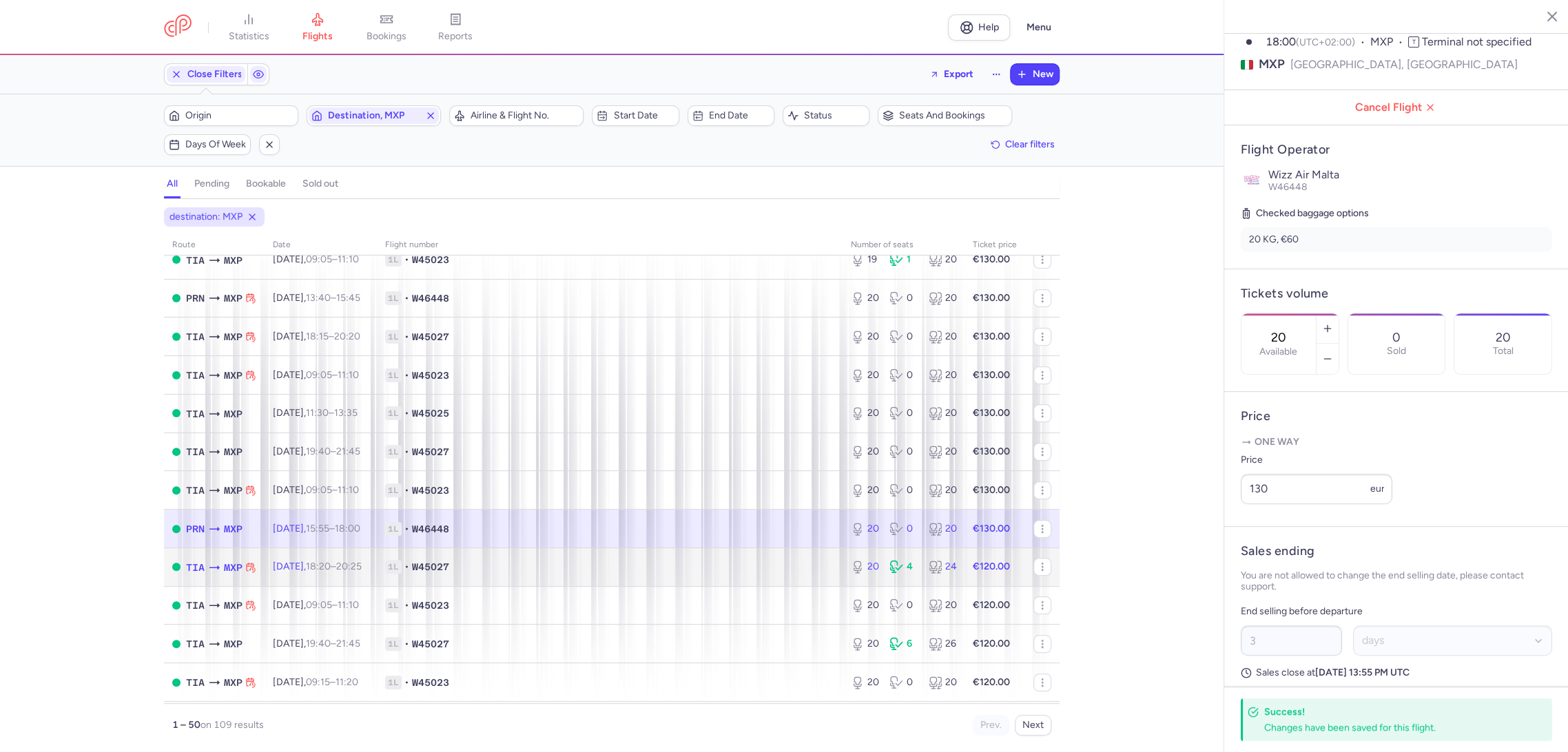
drag, startPoint x: 789, startPoint y: 561, endPoint x: 891, endPoint y: 557, distance: 102.1
click at [789, 561] on span "1L • W45027" at bounding box center [609, 566] width 449 height 13
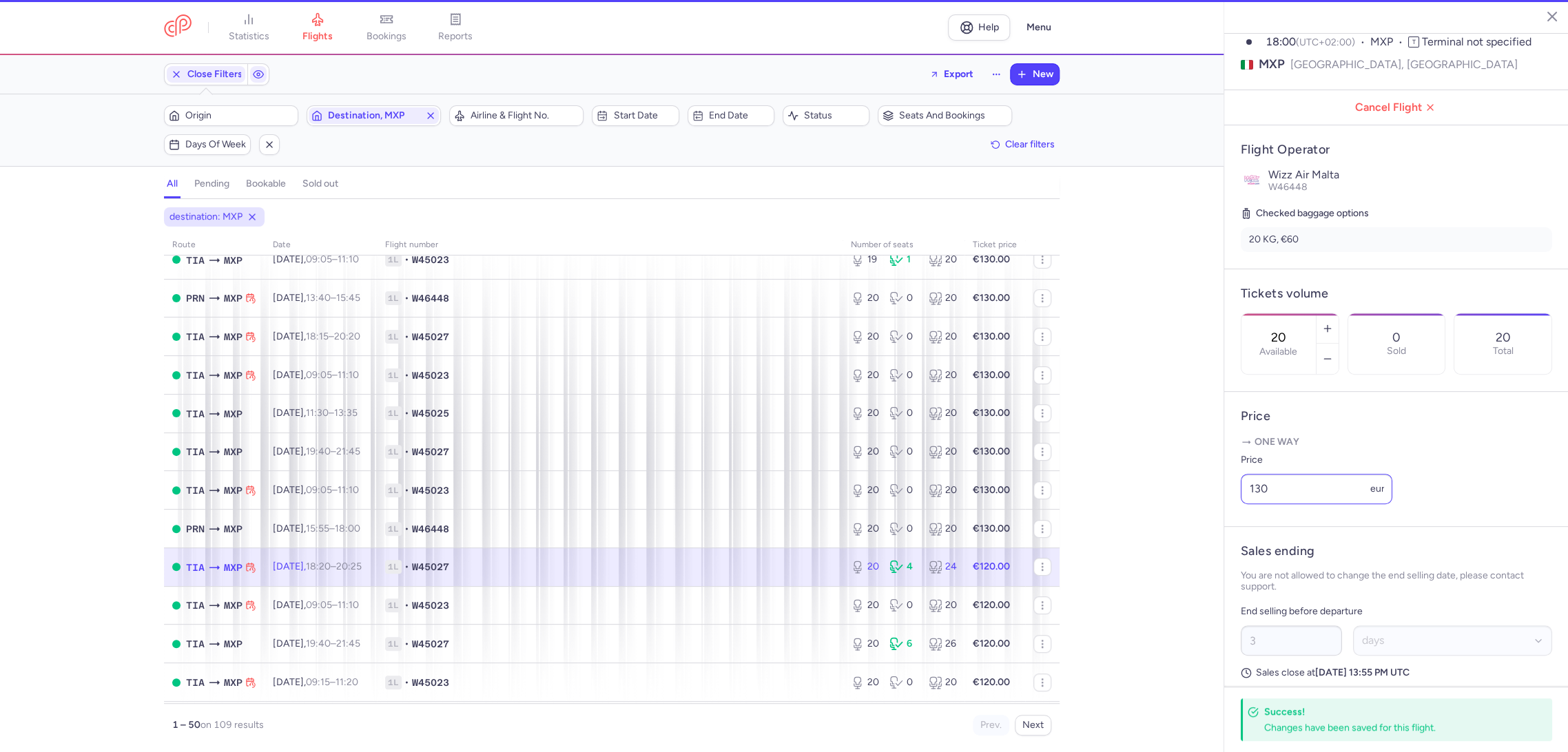
type input "1"
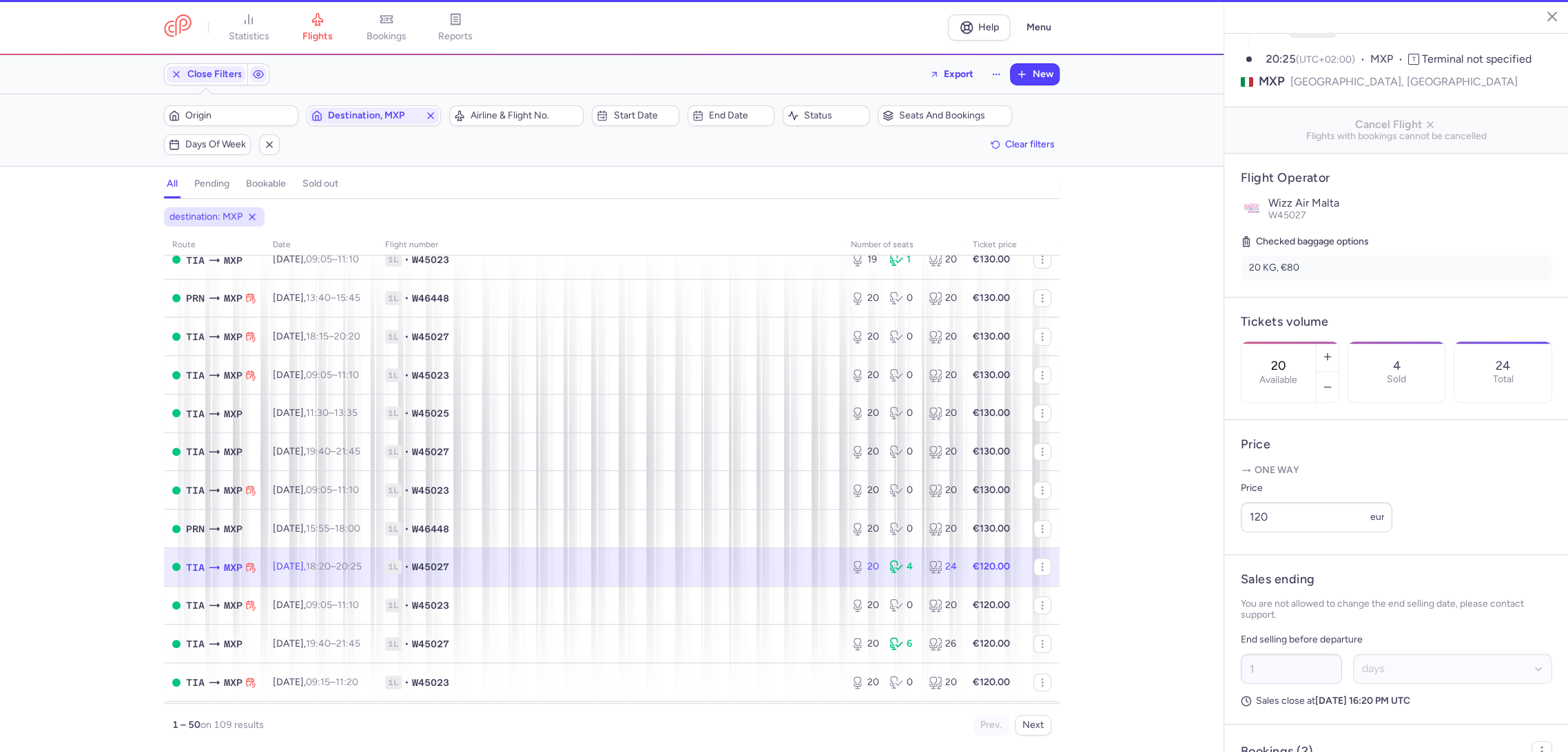
click at [1198, 536] on div "statistics flights bookings reports Help Menu Close Filters Export New Filters …" at bounding box center [784, 376] width 1568 height 752
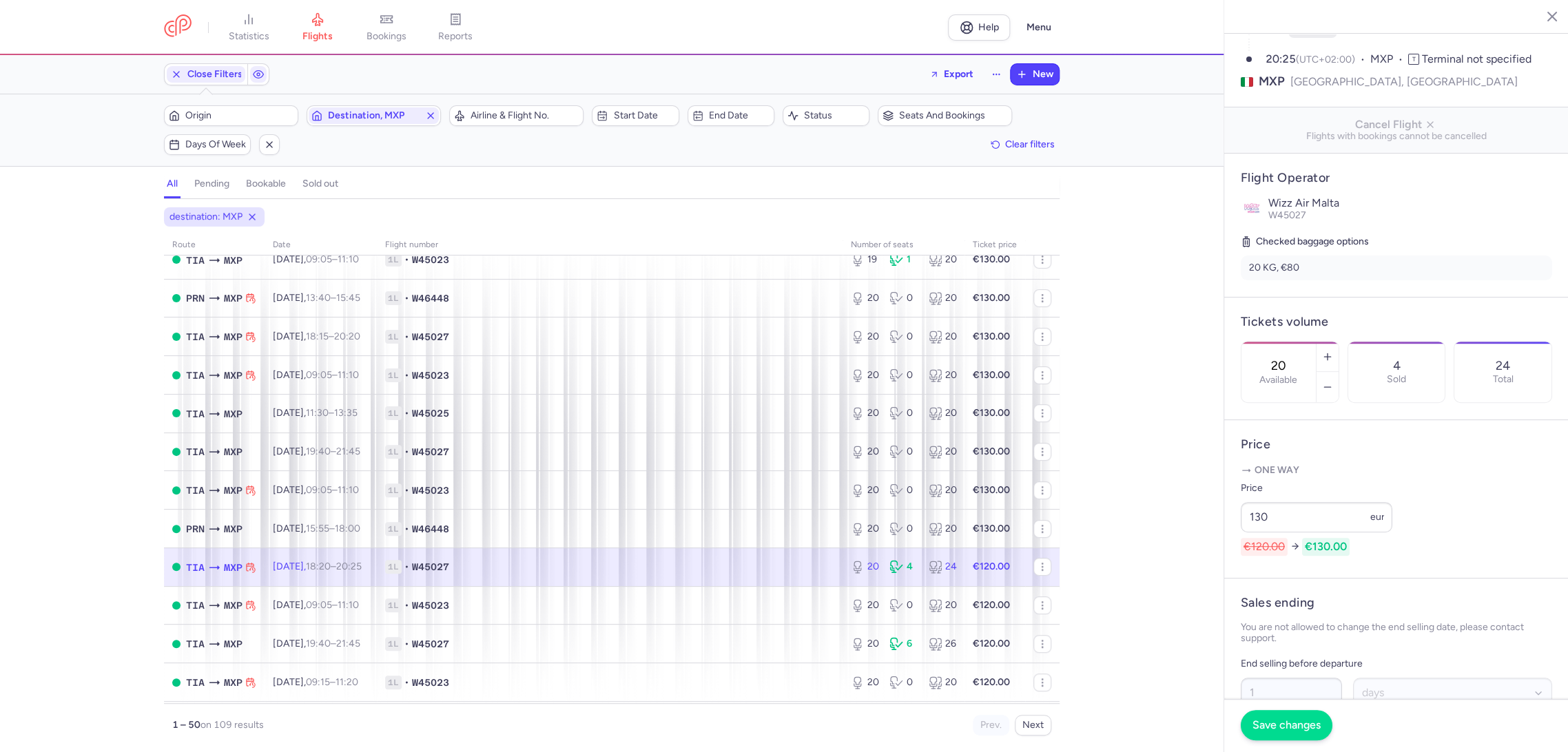
type input "130"
click at [1288, 716] on button "Save changes" at bounding box center [1286, 725] width 92 height 30
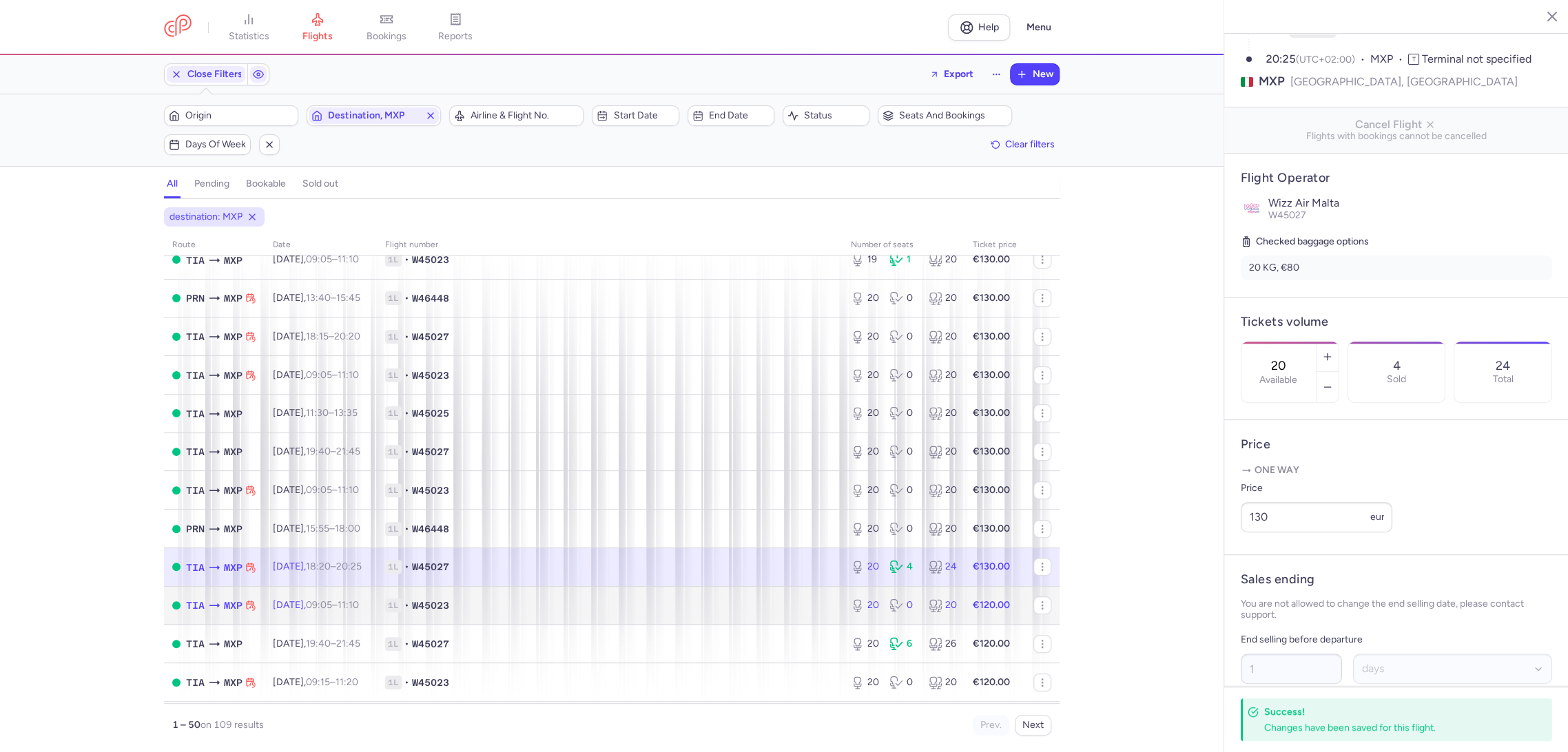
click at [781, 611] on span "1L • W45023" at bounding box center [609, 605] width 449 height 13
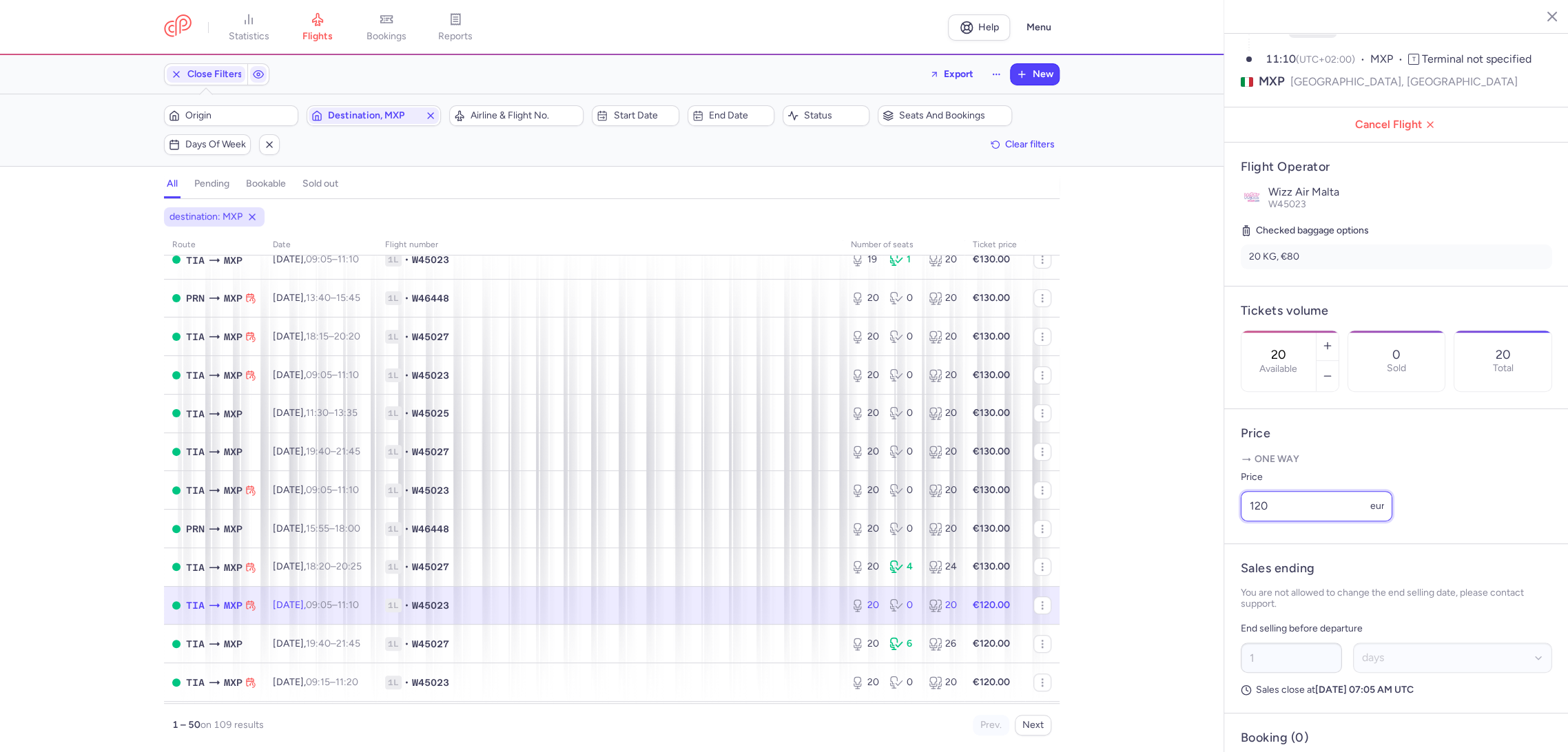
drag, startPoint x: 1277, startPoint y: 534, endPoint x: 1168, endPoint y: 550, distance: 110.2
click at [1170, 550] on div "statistics flights bookings reports Help Menu Close Filters Export New Filters …" at bounding box center [784, 376] width 1568 height 752
paste input "3"
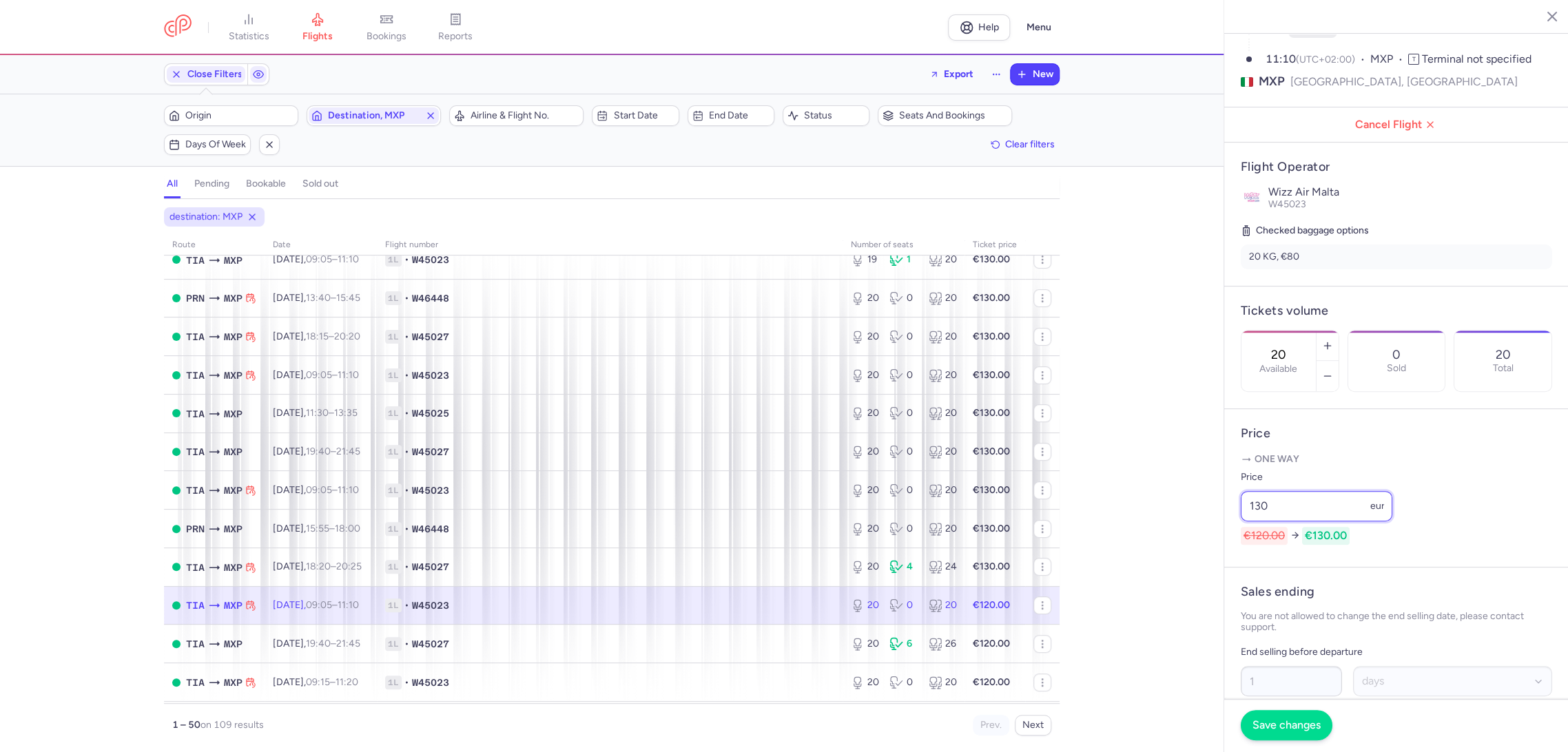
type input "130"
click at [1282, 713] on button "Save changes" at bounding box center [1286, 725] width 92 height 30
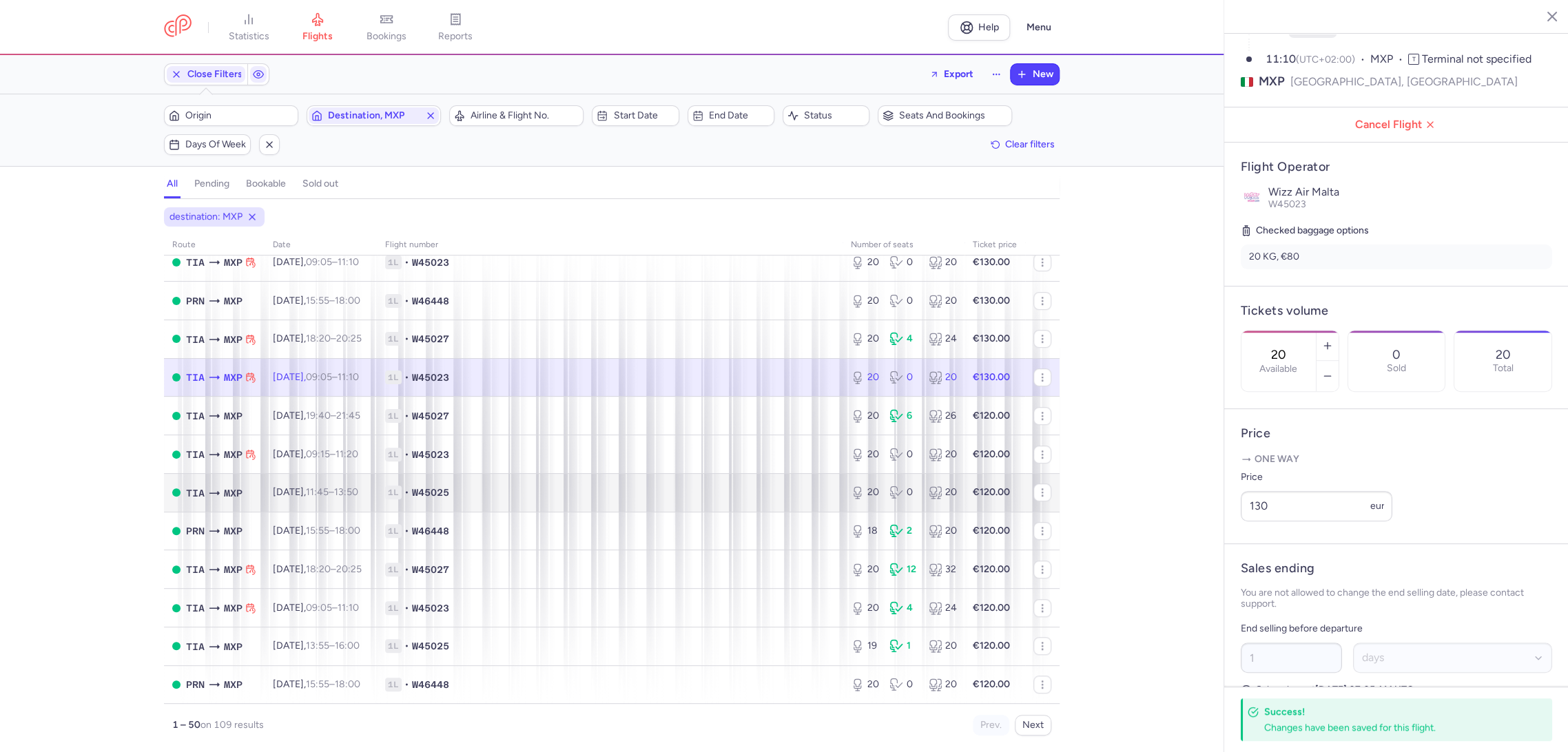
scroll to position [535, 0]
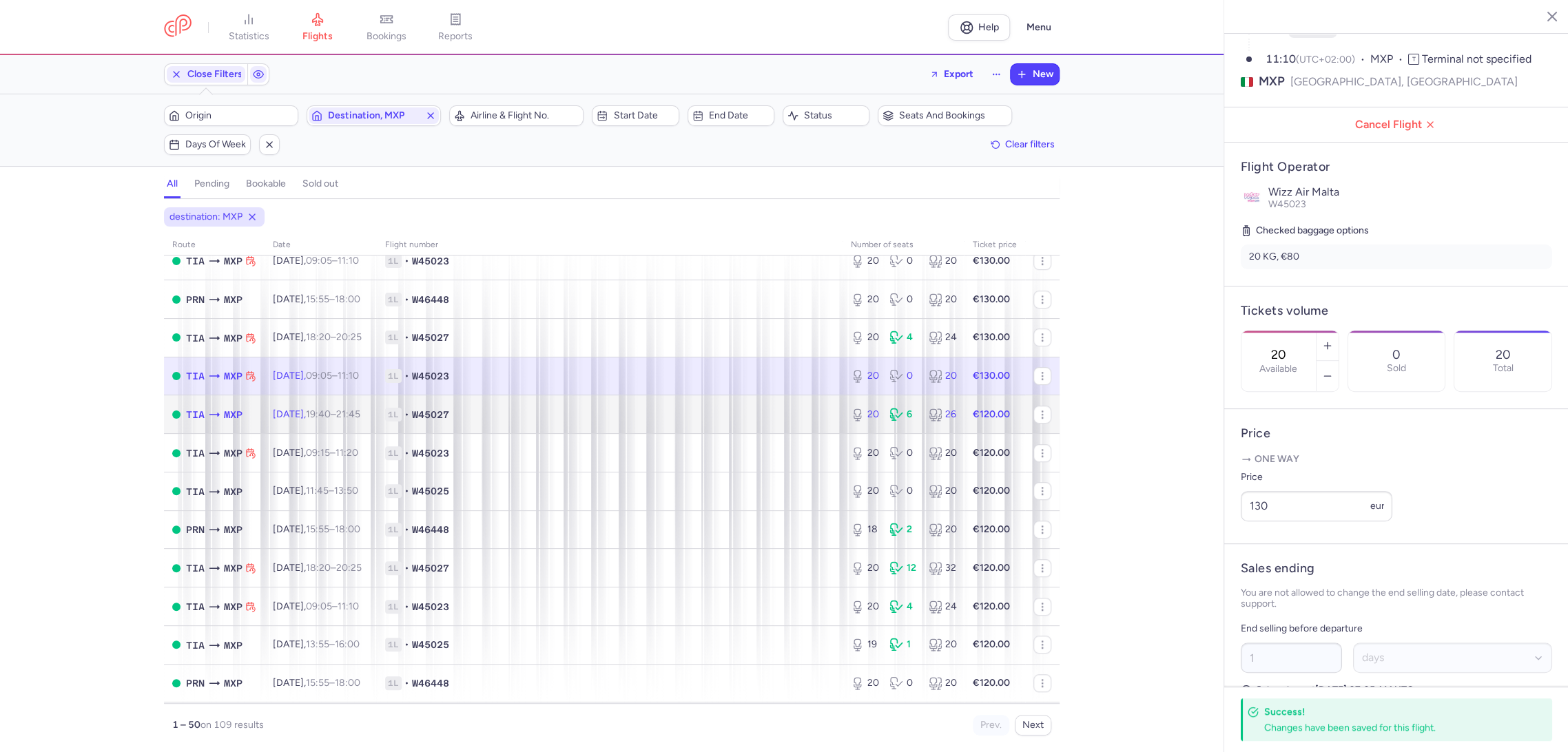
click at [744, 410] on span "1L • W45027" at bounding box center [609, 415] width 449 height 13
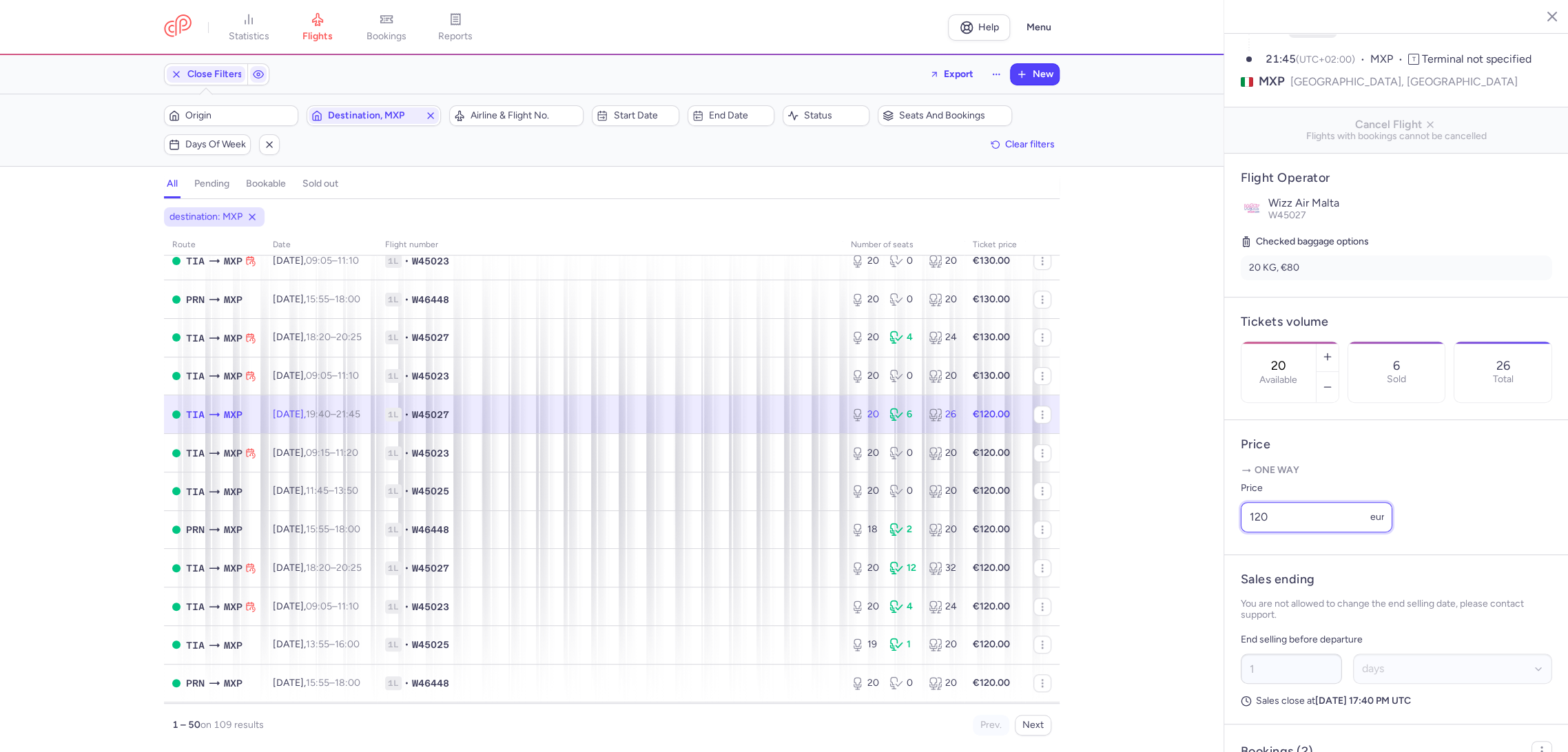
paste input "3"
drag, startPoint x: 1296, startPoint y: 530, endPoint x: 1146, endPoint y: 544, distance: 150.7
click at [1146, 544] on div "statistics flights bookings reports Help Menu Close Filters Export New Filters …" at bounding box center [784, 376] width 1568 height 752
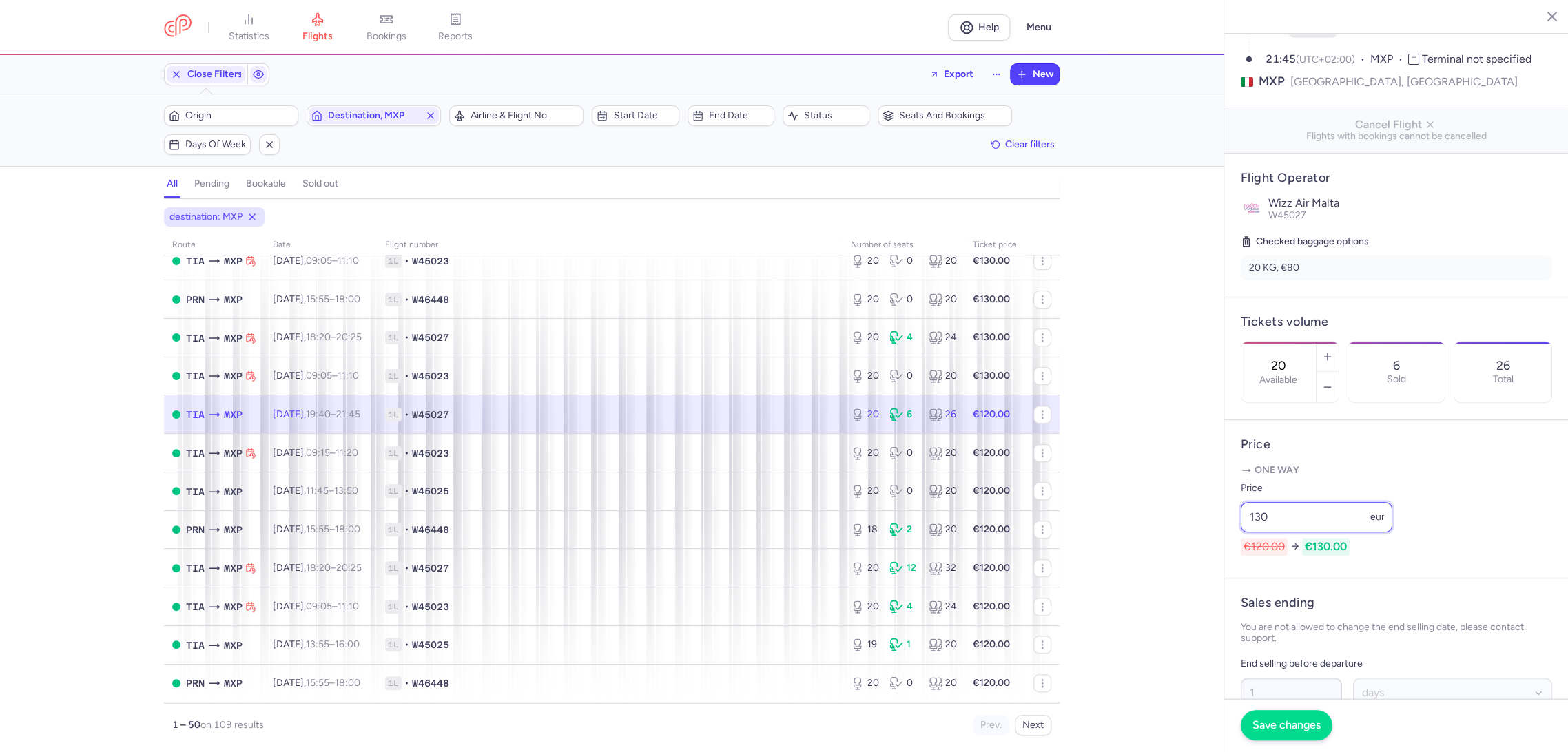
type input "130"
drag, startPoint x: 1284, startPoint y: 723, endPoint x: 1173, endPoint y: 658, distance: 128.6
click at [1277, 723] on span "Save changes" at bounding box center [1286, 725] width 68 height 13
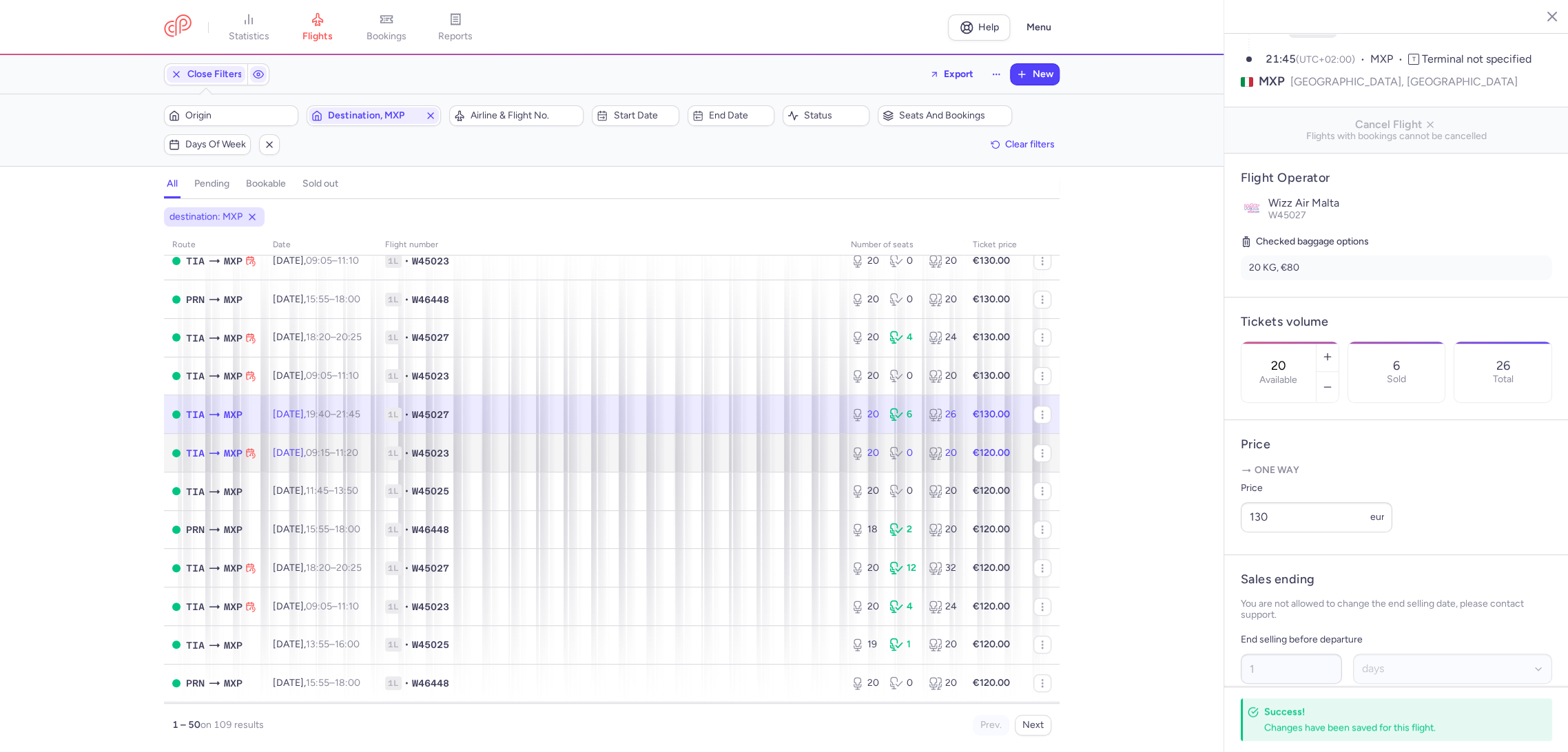
click at [821, 456] on span "1L • W45023" at bounding box center [609, 453] width 449 height 13
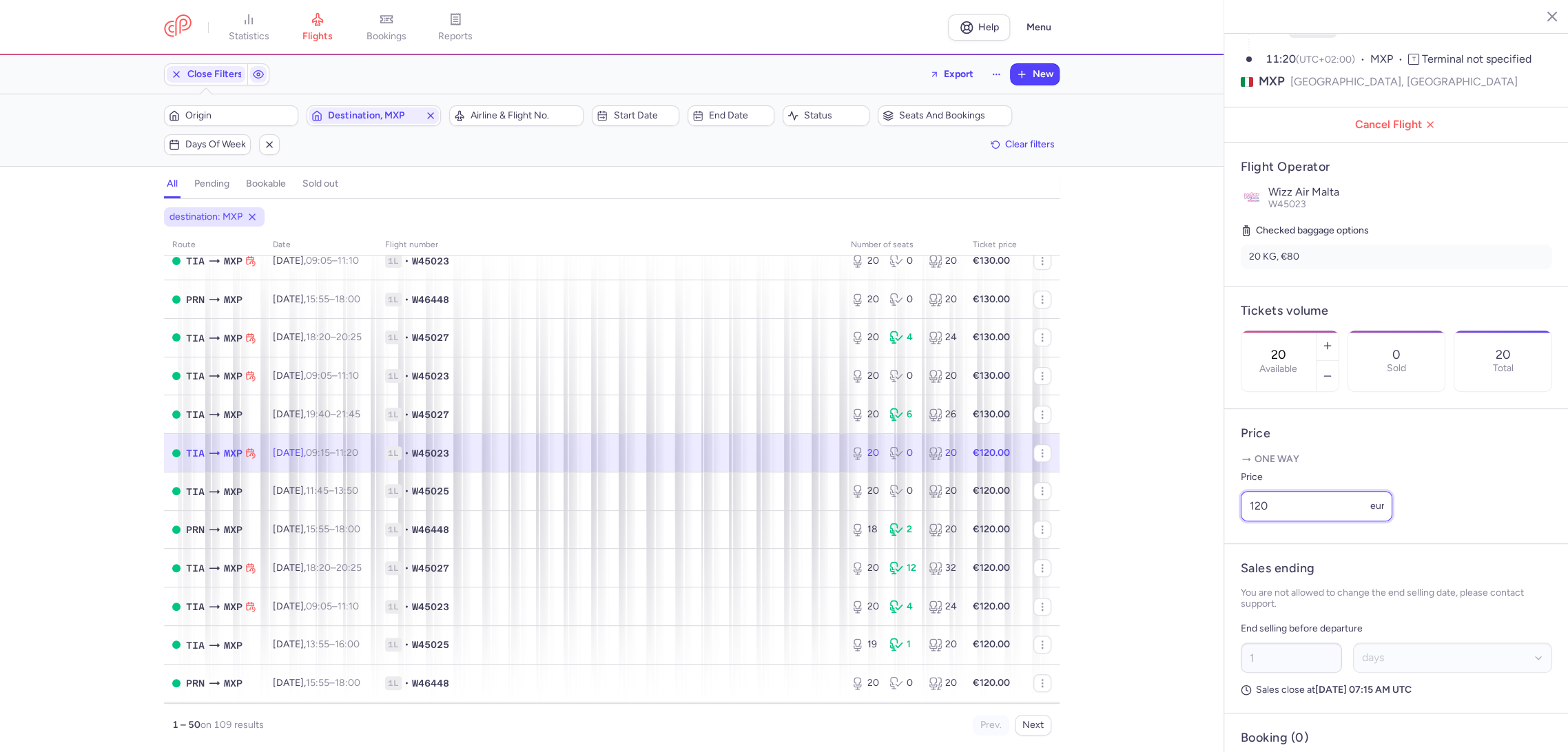
drag, startPoint x: 1209, startPoint y: 552, endPoint x: 1180, endPoint y: 556, distance: 29.3
click at [1180, 556] on div "statistics flights bookings reports Help Menu Close Filters Export New Filters …" at bounding box center [784, 376] width 1568 height 752
paste input "3"
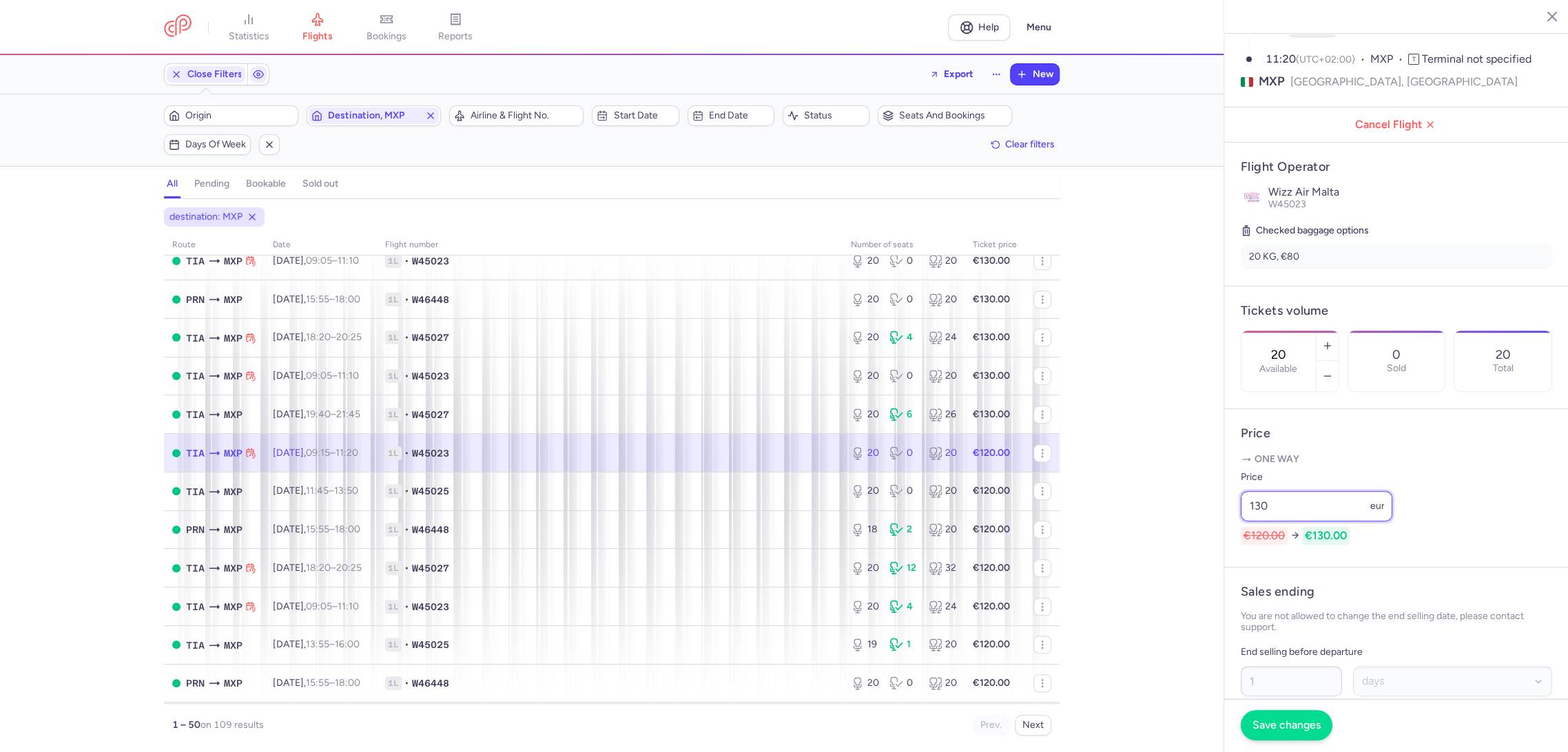
type input "130"
click at [1267, 736] on button "Save changes" at bounding box center [1286, 725] width 92 height 30
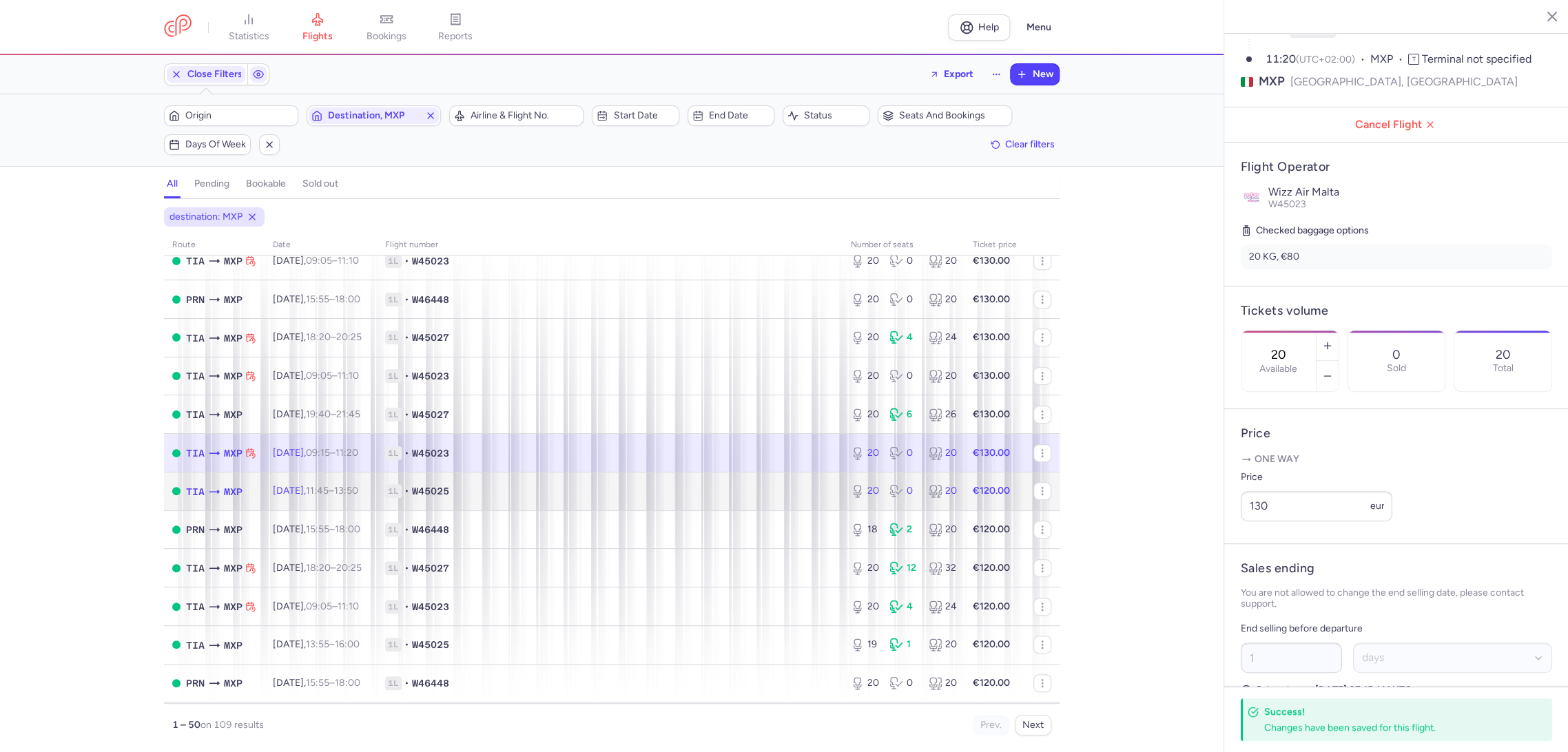
click at [761, 487] on span "1L • W45025" at bounding box center [609, 490] width 449 height 13
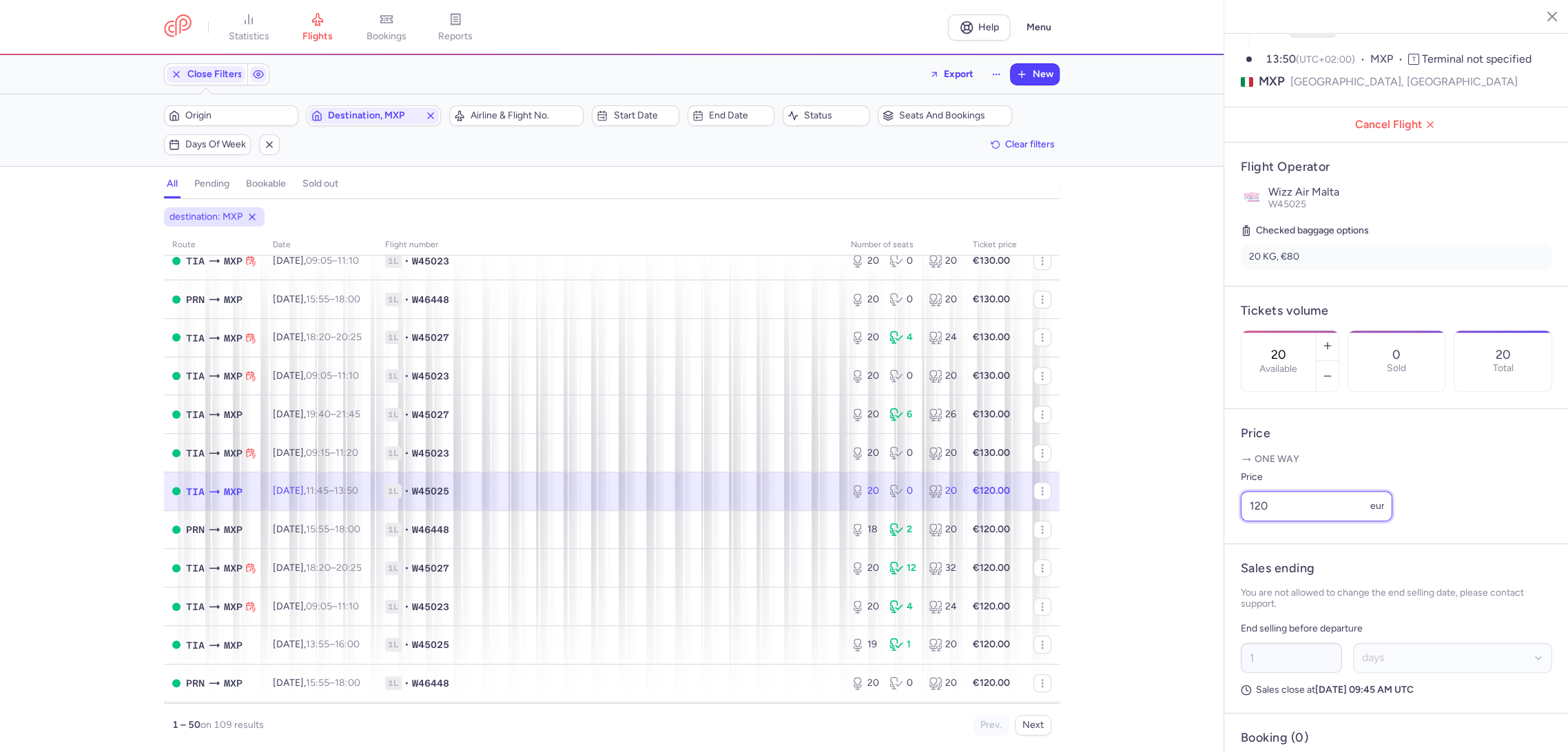
paste input "3"
drag, startPoint x: 1285, startPoint y: 531, endPoint x: 1173, endPoint y: 545, distance: 112.9
click at [1178, 536] on div "statistics flights bookings reports Help Menu Close Filters Export New Filters …" at bounding box center [784, 376] width 1568 height 752
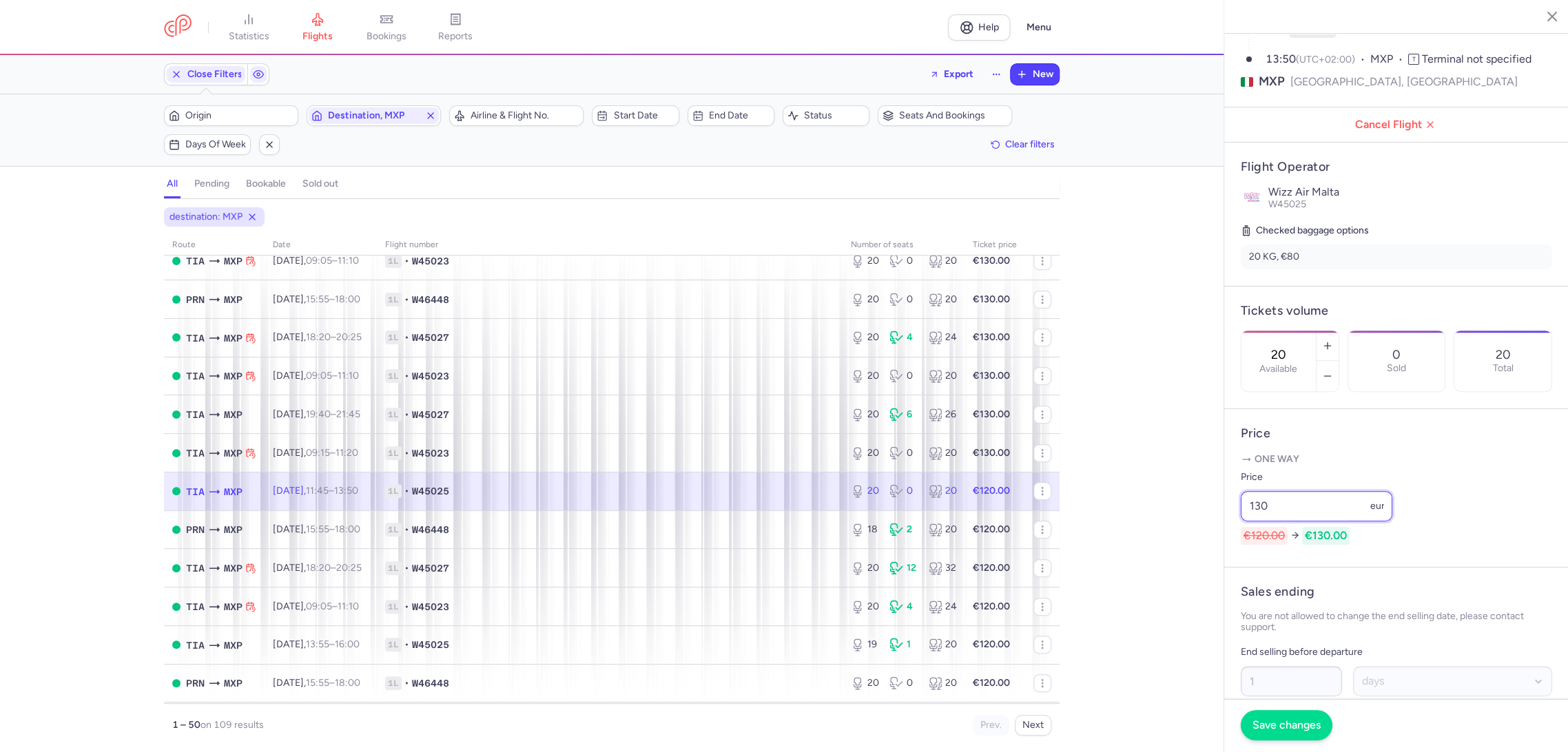
type input "130"
click at [1263, 723] on span "Save changes" at bounding box center [1286, 724] width 68 height 13
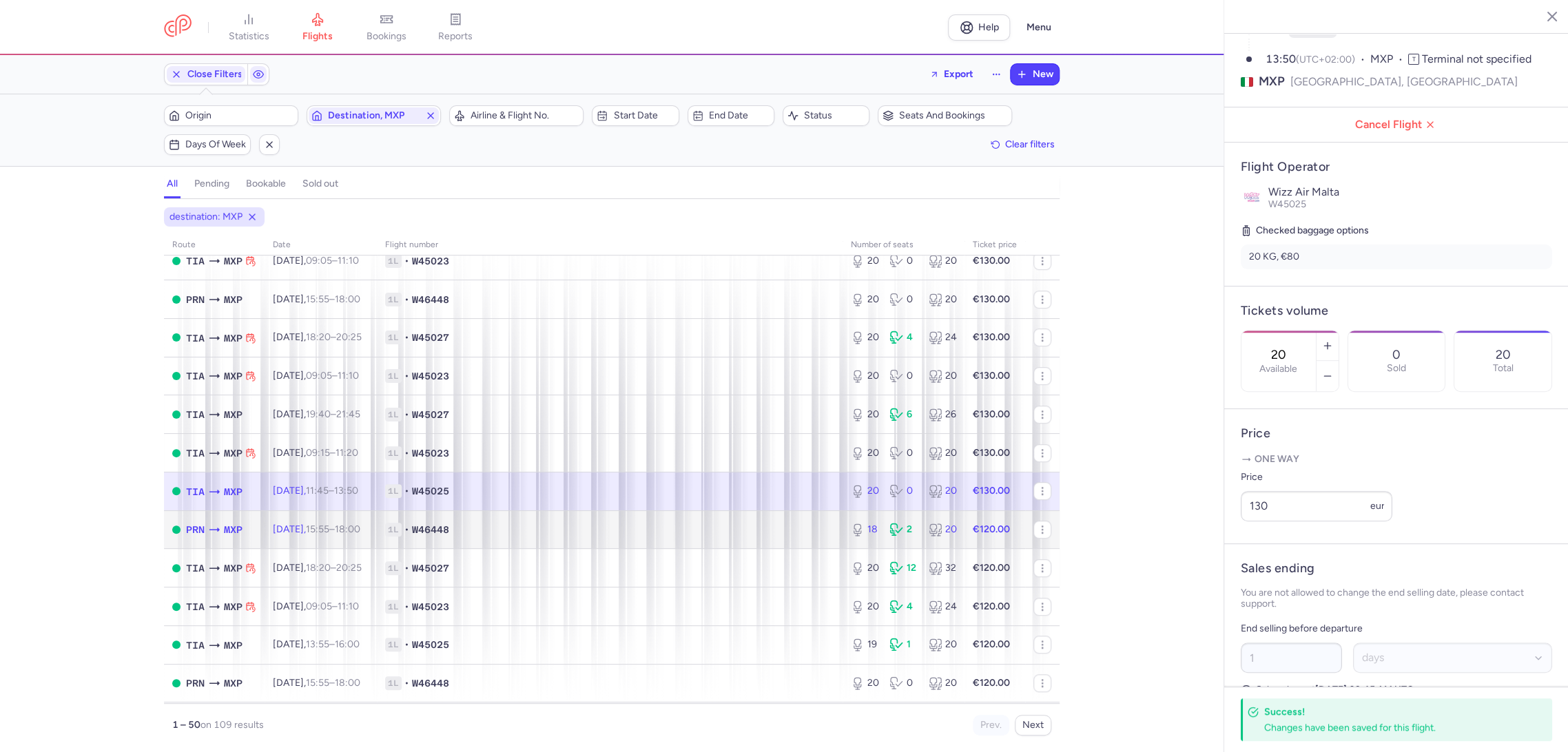
click at [802, 547] on td "1L • W46448" at bounding box center [609, 529] width 466 height 38
type input "18"
type input "3"
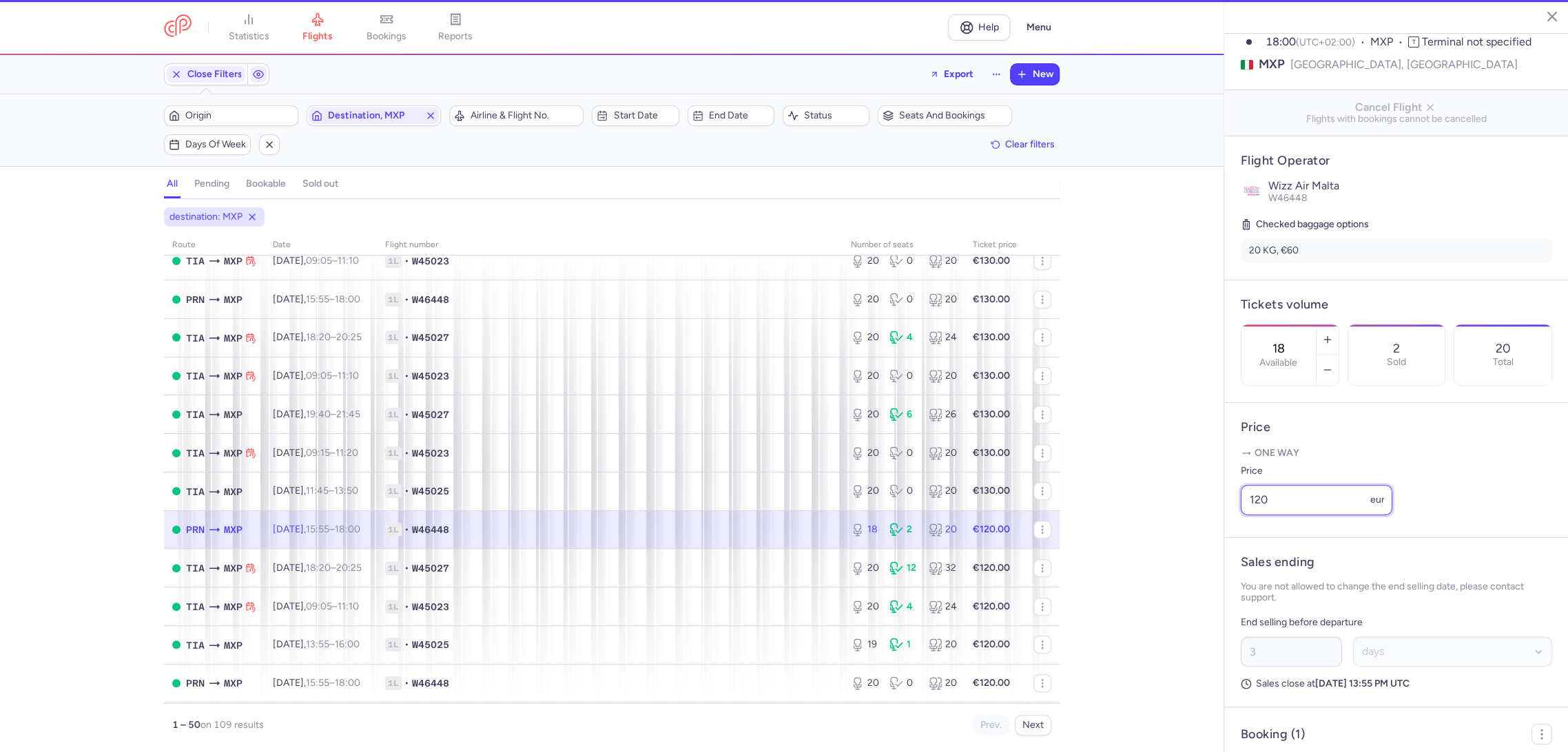
drag, startPoint x: 1310, startPoint y: 538, endPoint x: 1168, endPoint y: 560, distance: 143.7
click at [1164, 562] on div "statistics flights bookings reports Help Menu Close Filters Export New Filters …" at bounding box center [784, 376] width 1568 height 752
paste input "3"
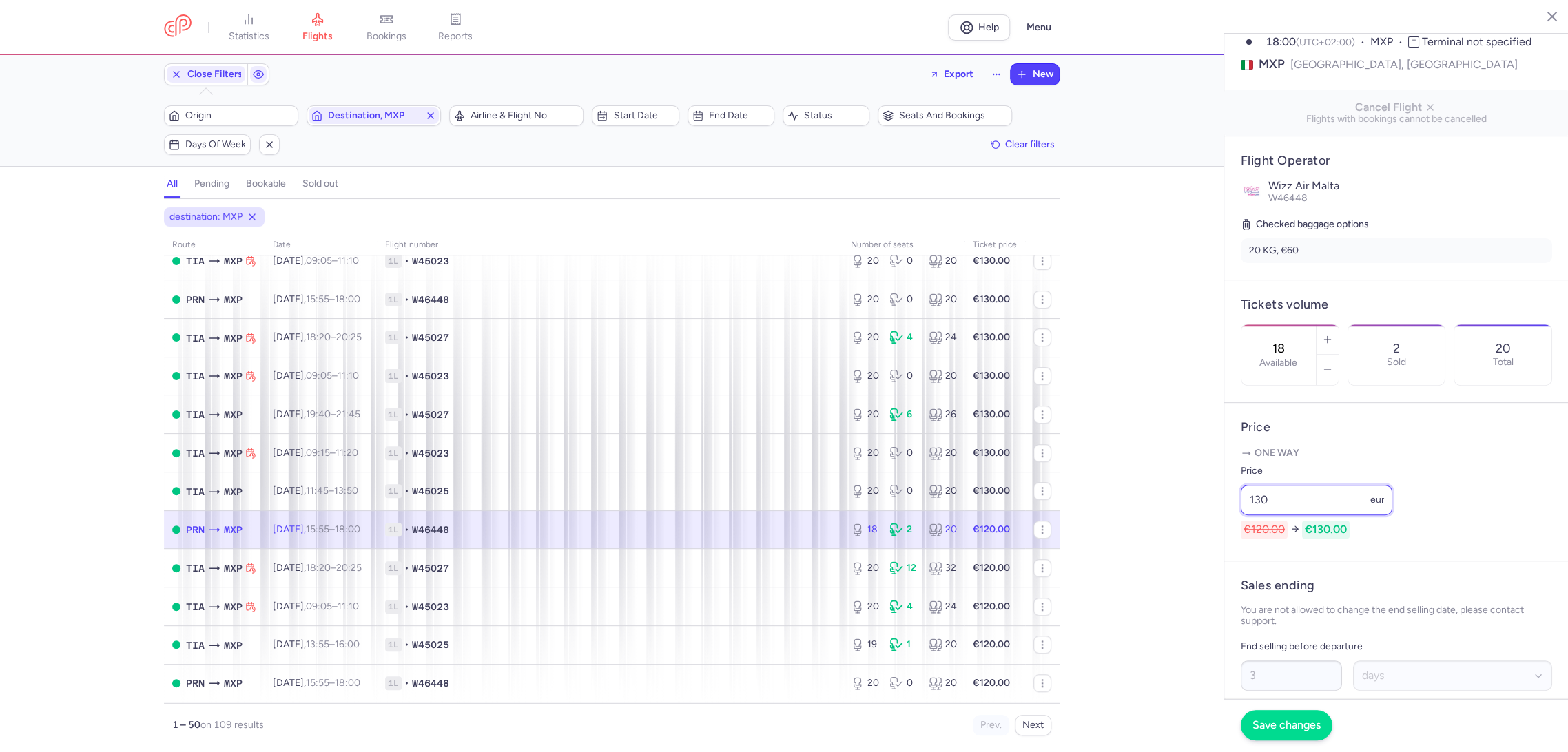
type input "130"
click at [1255, 724] on span "Save changes" at bounding box center [1286, 724] width 68 height 13
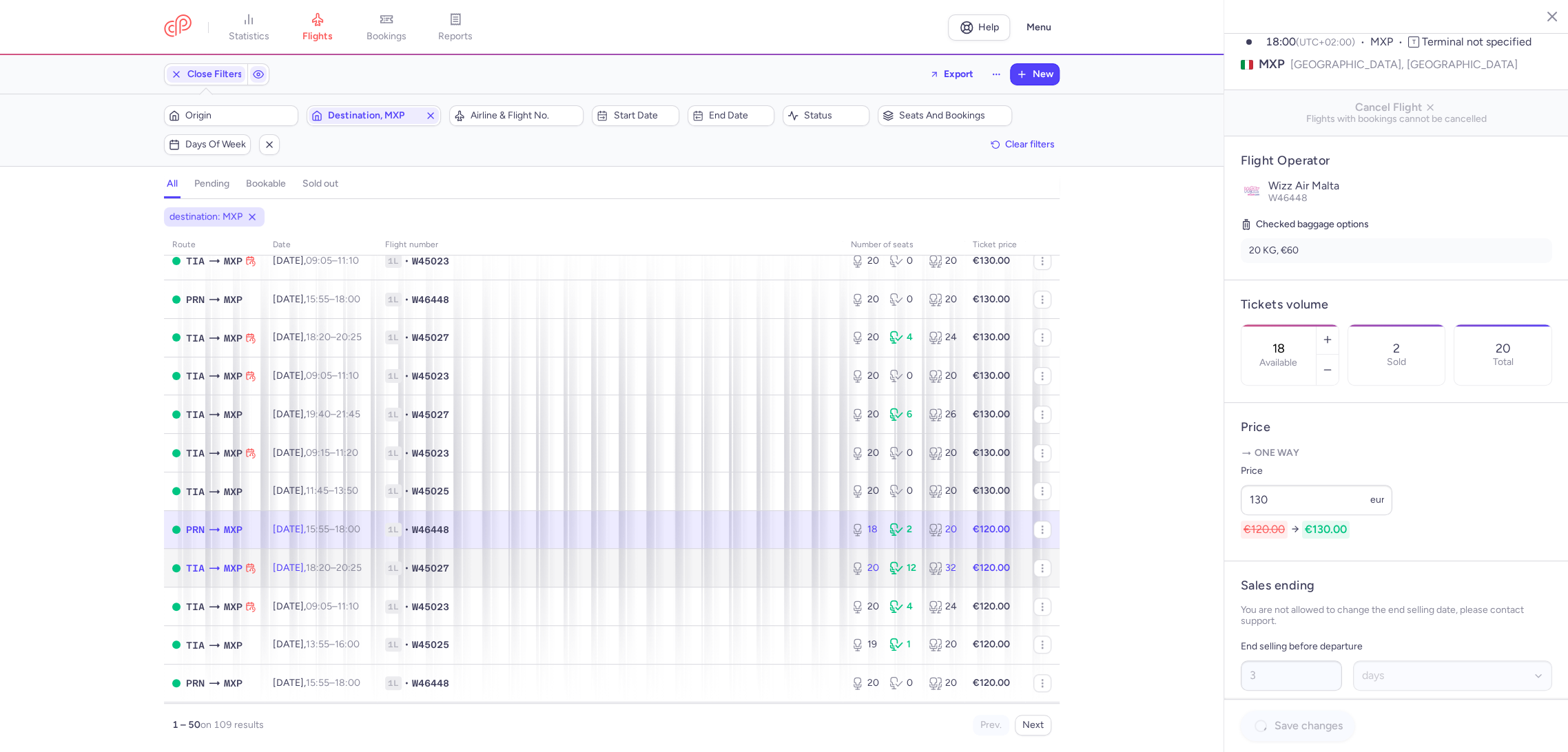
click at [749, 562] on span "1L • W45027" at bounding box center [609, 568] width 449 height 13
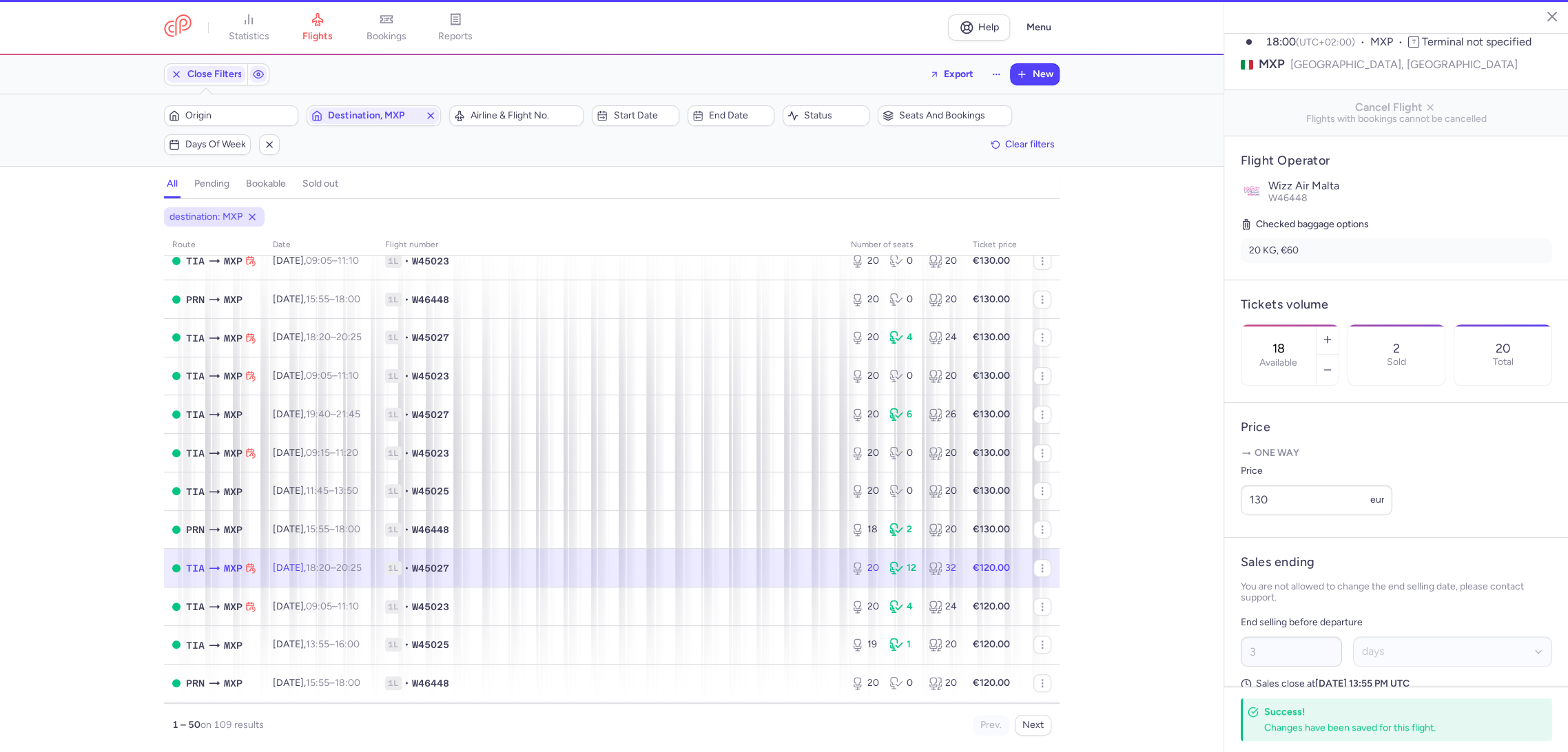
type input "20"
type input "1"
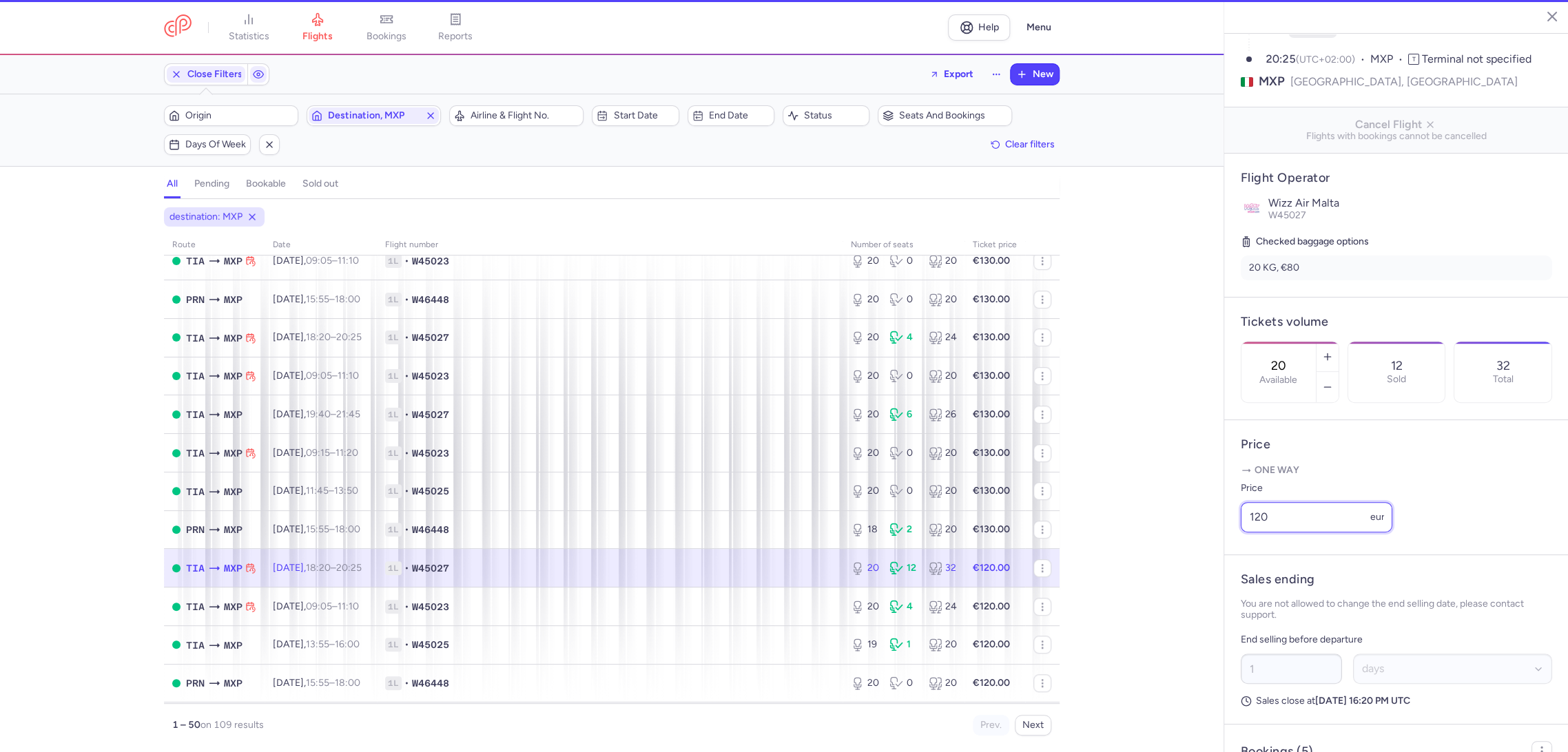
paste input "3"
drag, startPoint x: 1286, startPoint y: 550, endPoint x: 1183, endPoint y: 566, distance: 104.2
click at [1183, 566] on div "statistics flights bookings reports Help Menu Close Filters Export New Filters …" at bounding box center [784, 376] width 1568 height 752
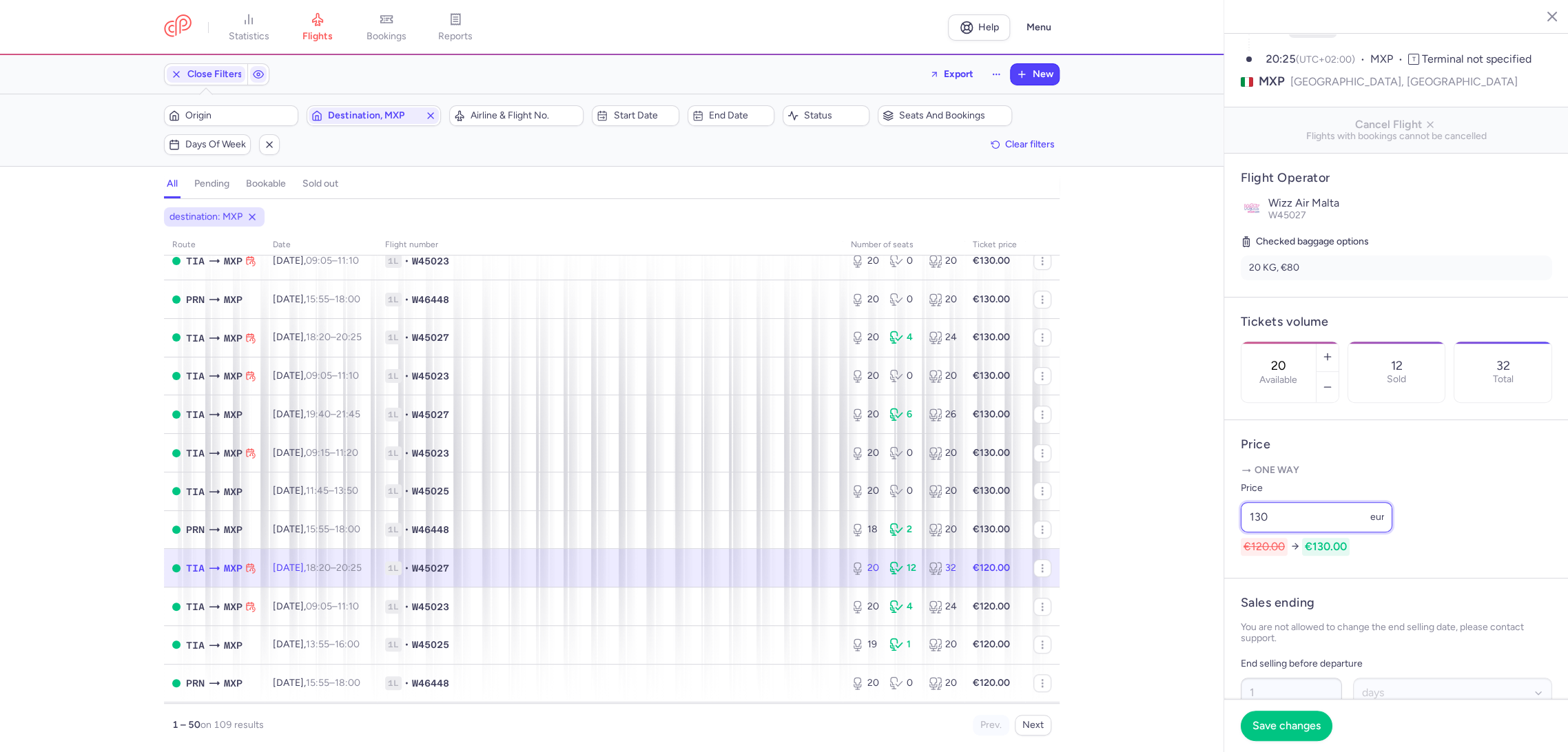
type input "130"
drag
click at [1272, 744] on footer "Save changes" at bounding box center [1395, 725] width 344 height 53
click at [1263, 725] on span "Save changes" at bounding box center [1286, 725] width 68 height 13
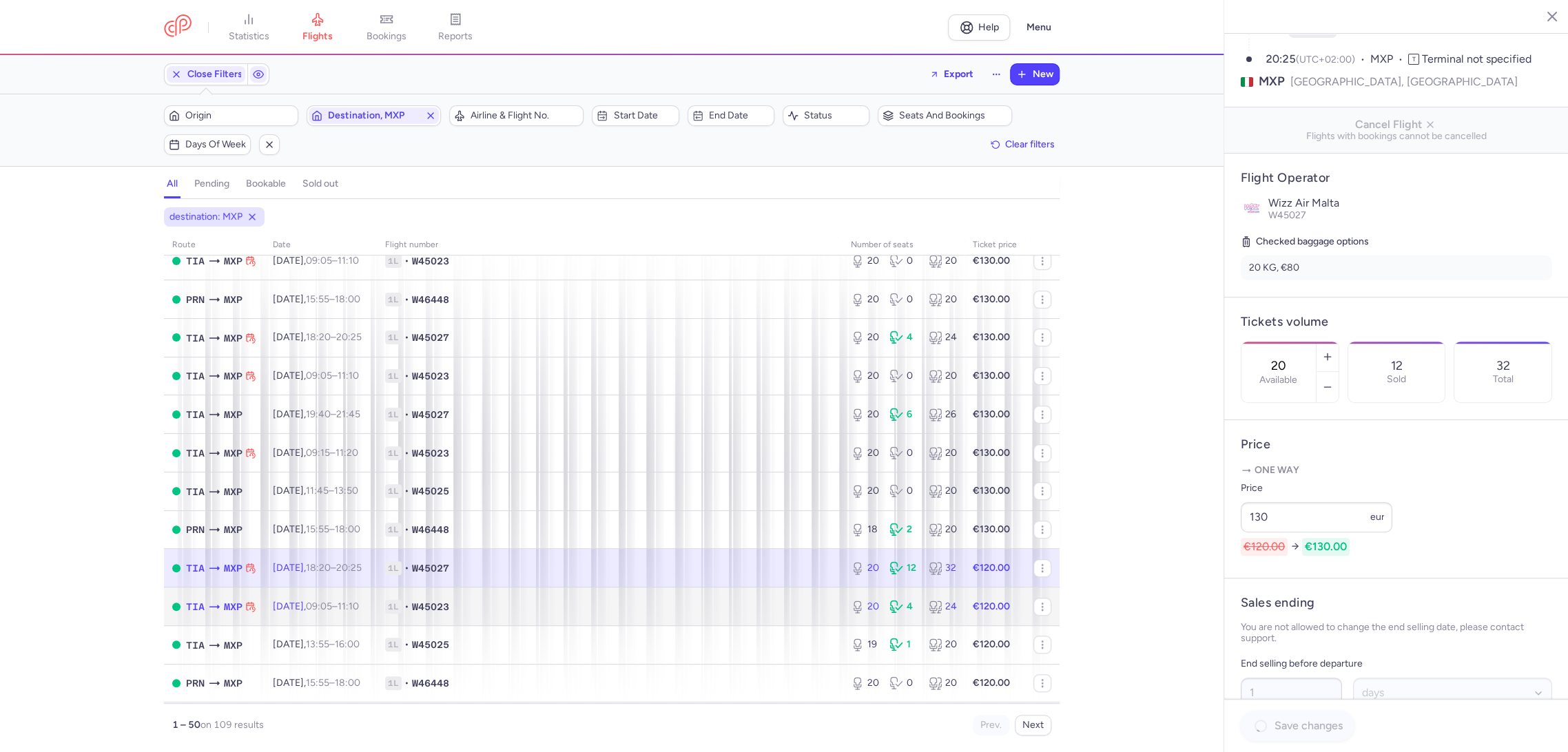
click at [686, 593] on td "1L • W45023" at bounding box center [609, 606] width 466 height 38
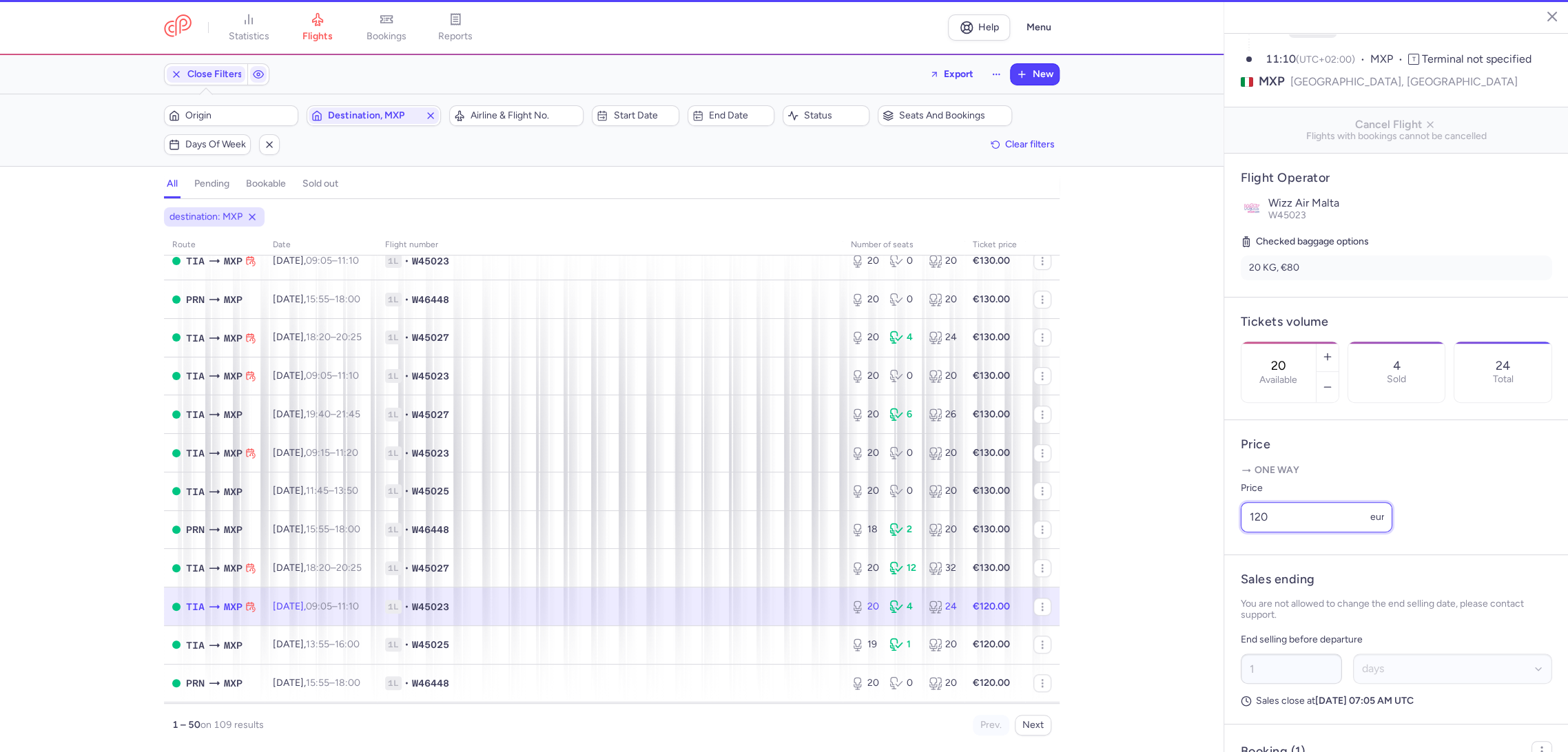
click at [1161, 560] on div "statistics flights bookings reports Help Menu Close Filters Export New Filters …" at bounding box center [784, 376] width 1568 height 752
paste input "3"
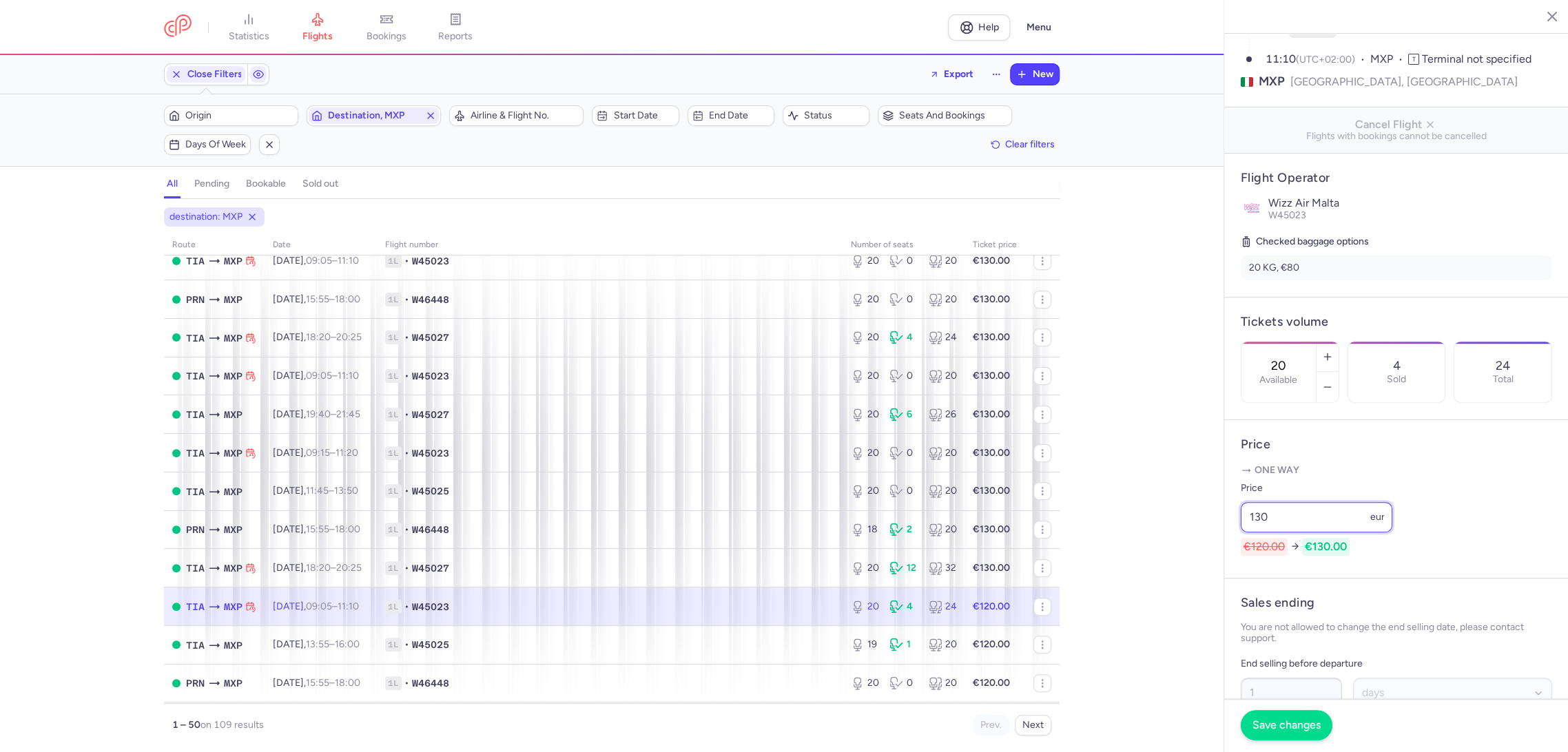
type input "130"
click at [1251, 715] on button "Save changes" at bounding box center [1286, 725] width 92 height 30
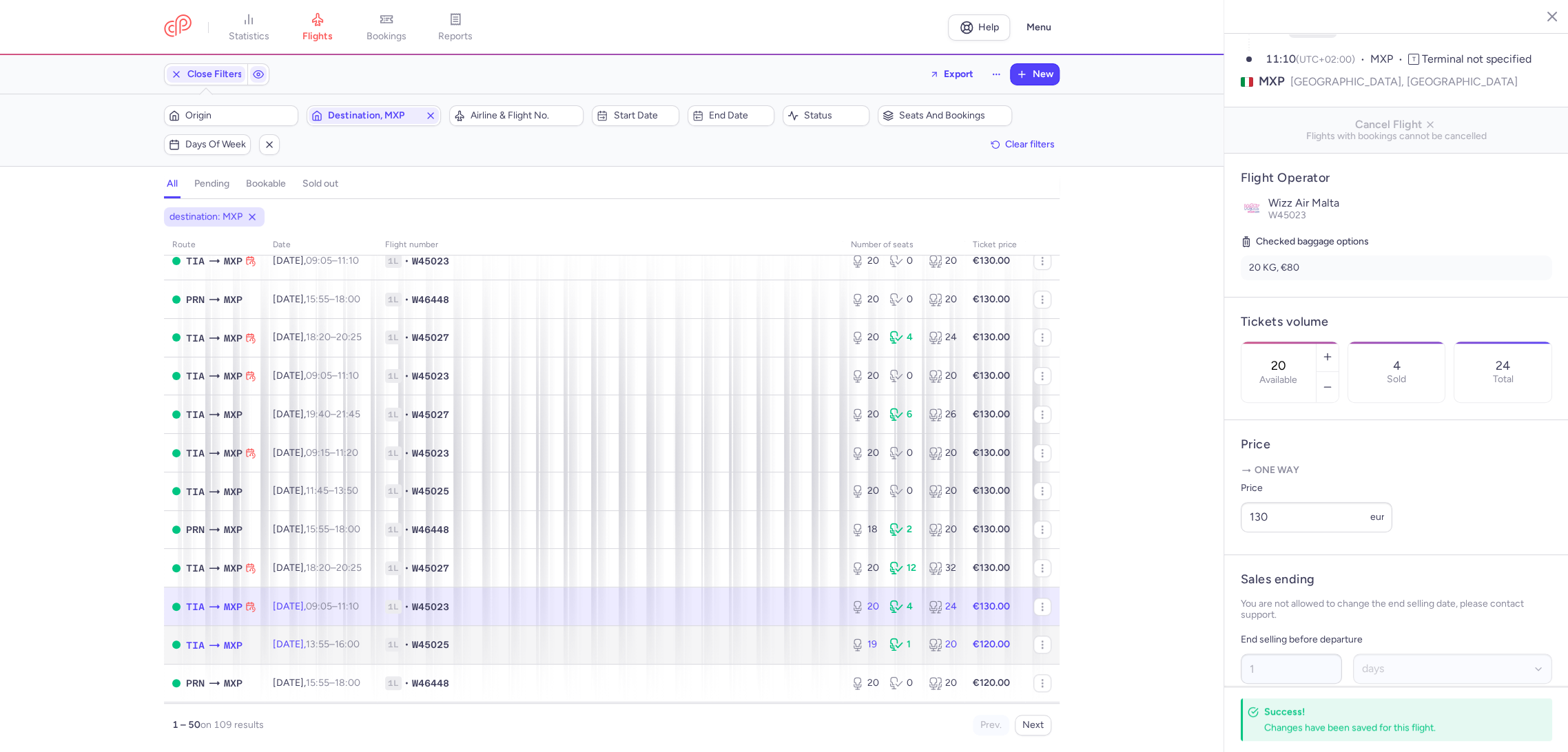
click at [770, 631] on td "1L • W45025" at bounding box center [609, 644] width 466 height 38
type input "19"
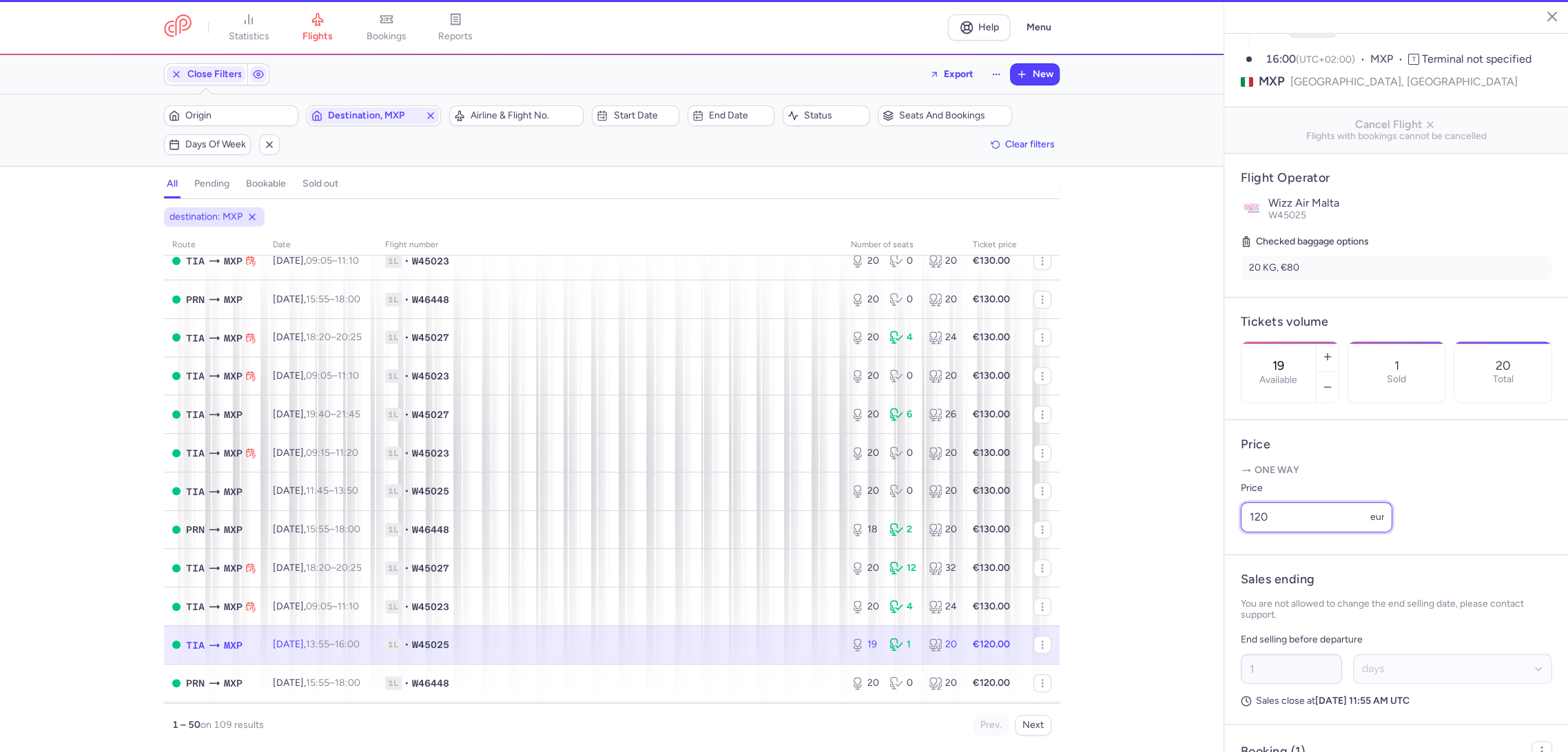
click at [1200, 550] on div "statistics flights bookings reports Help Menu Close Filters Export New Filters …" at bounding box center [784, 376] width 1568 height 752
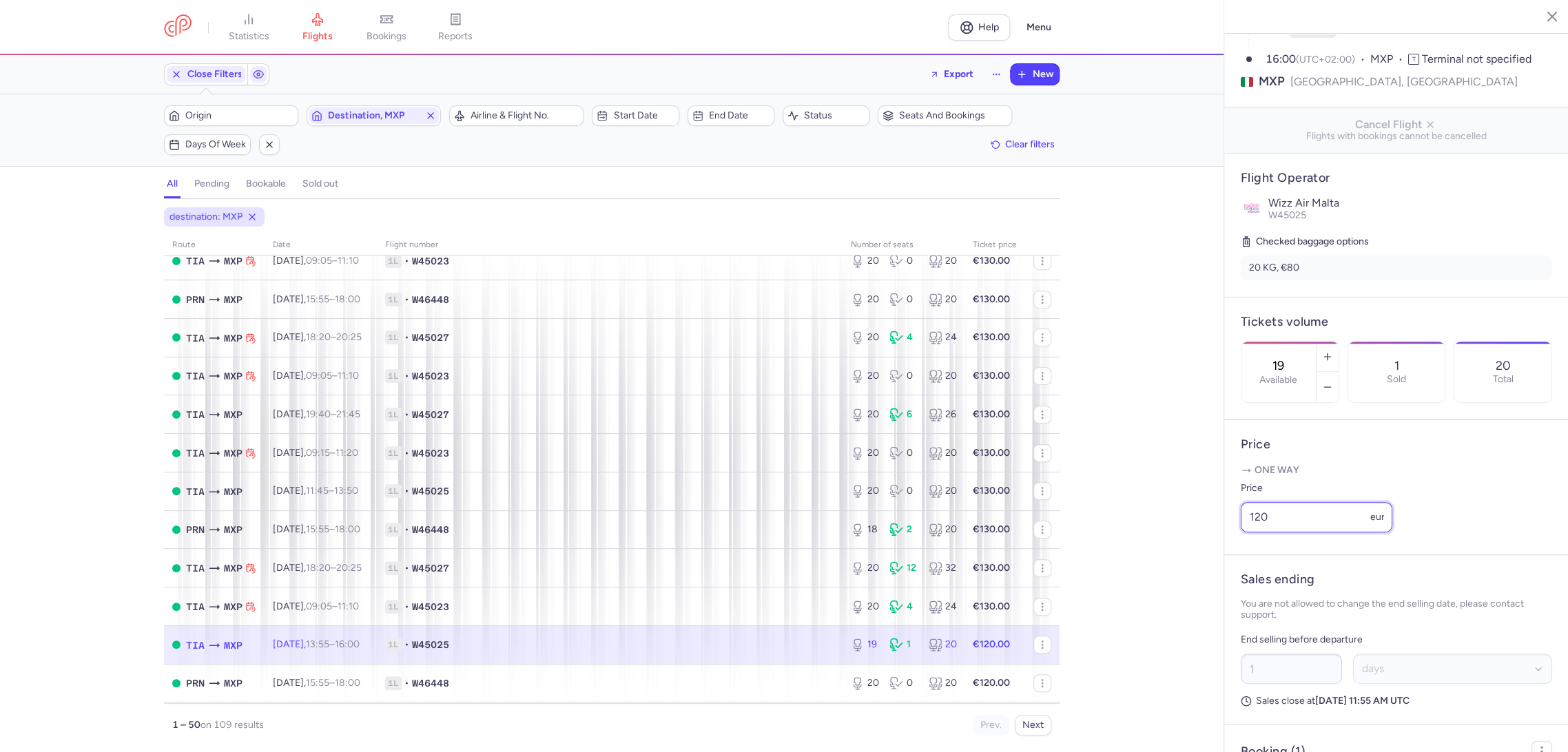
paste input "3"
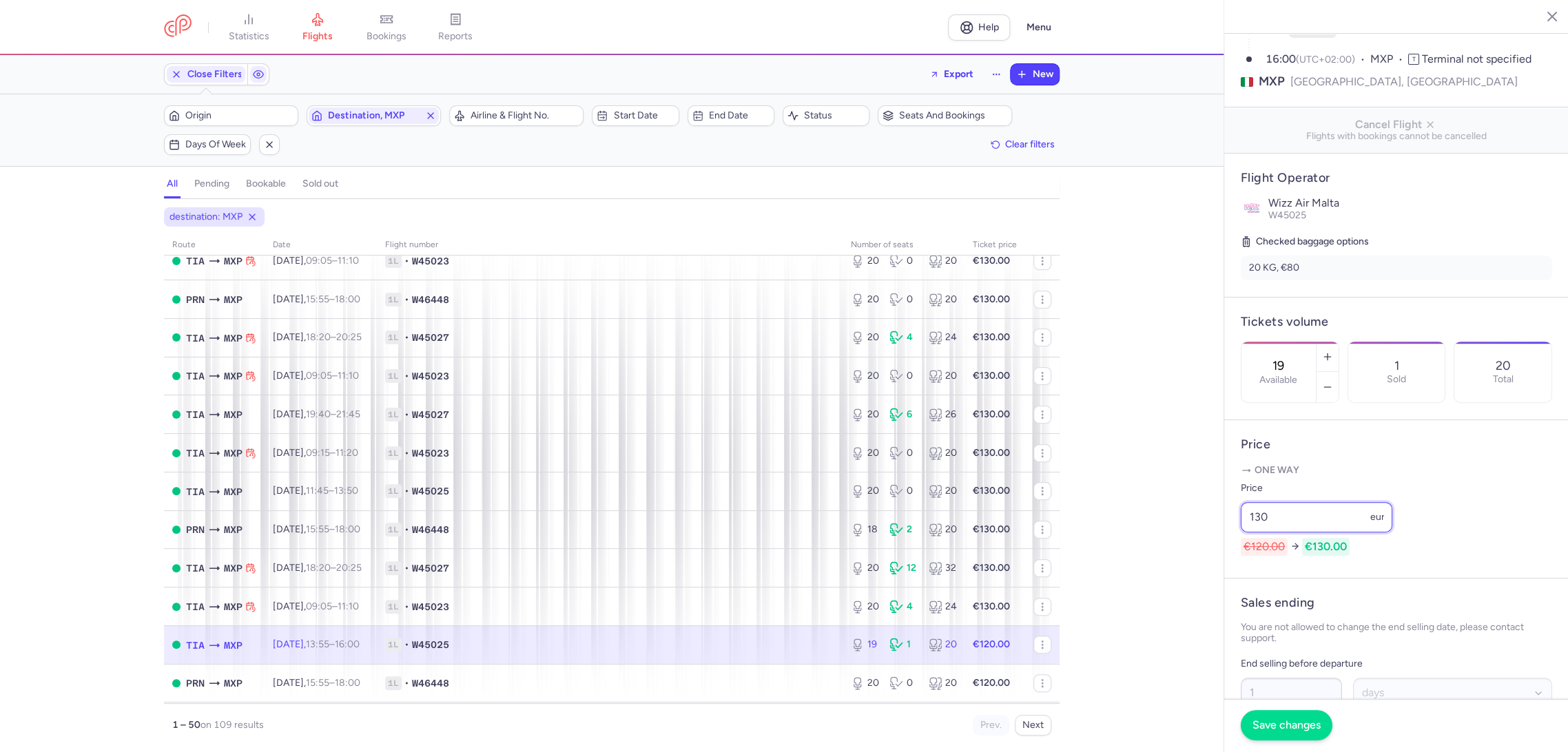
type input "130"
click at [1267, 722] on span "Save changes" at bounding box center [1286, 724] width 68 height 13
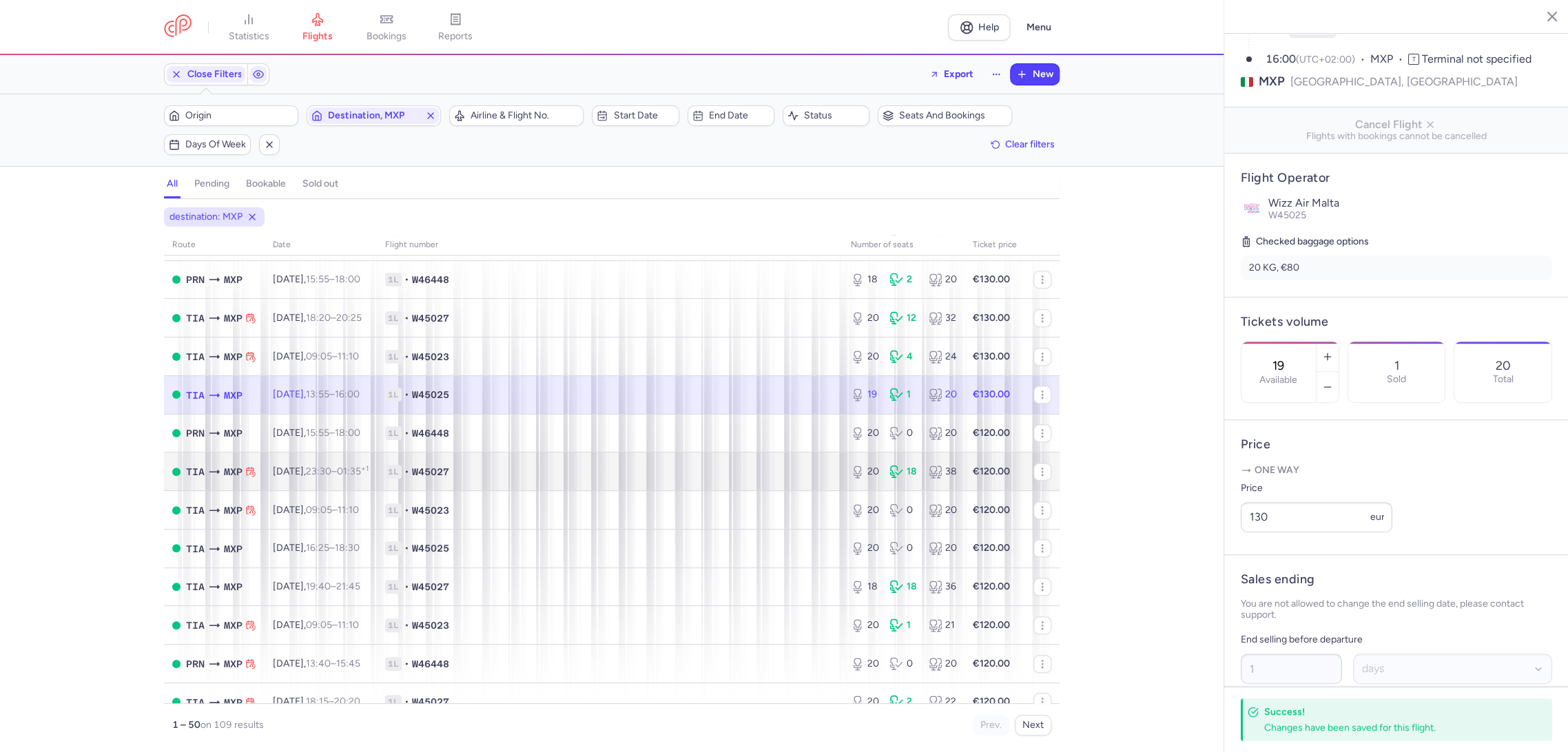
scroll to position [841, 0]
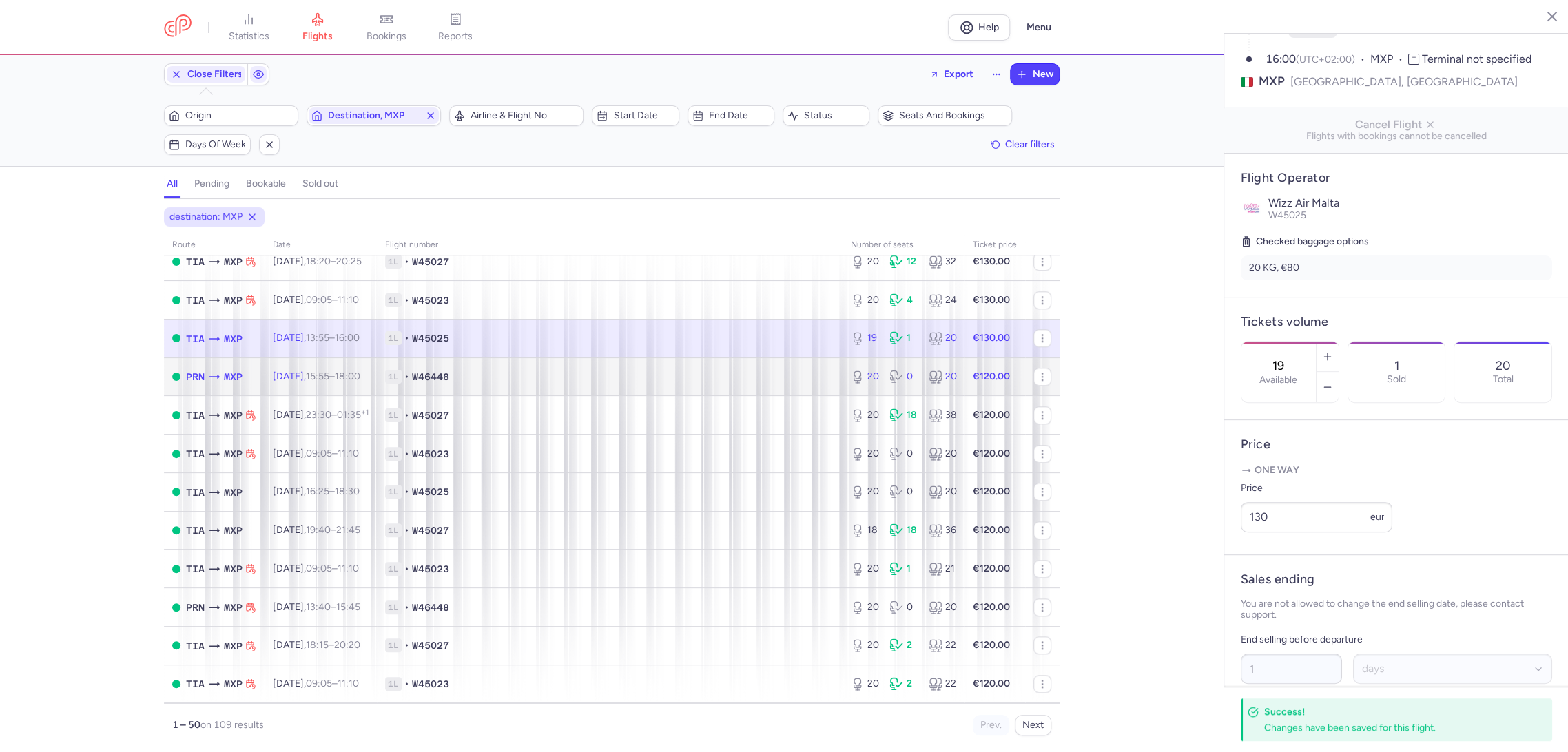
click at [775, 381] on span "1L • W46448" at bounding box center [609, 376] width 449 height 13
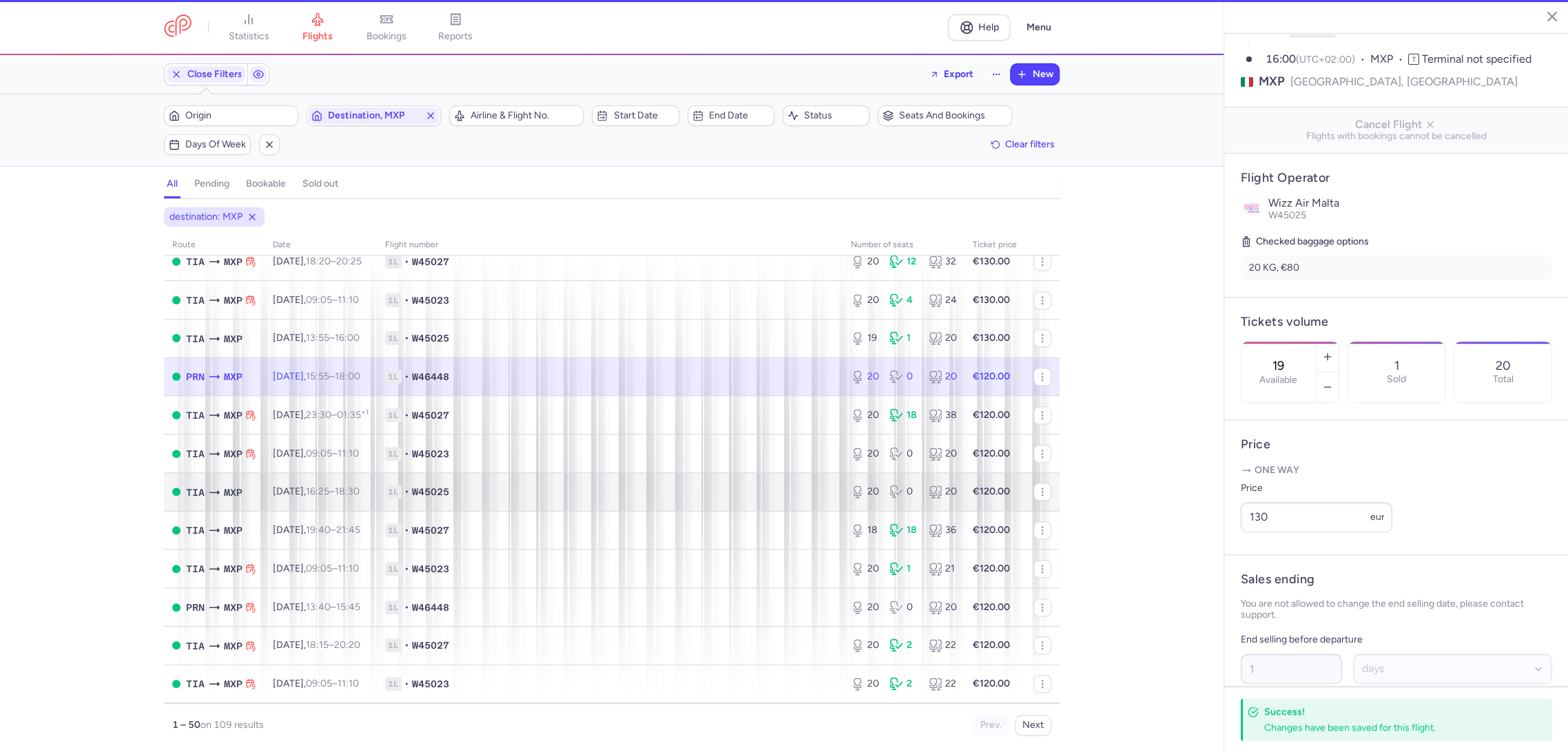
type input "20"
type input "3"
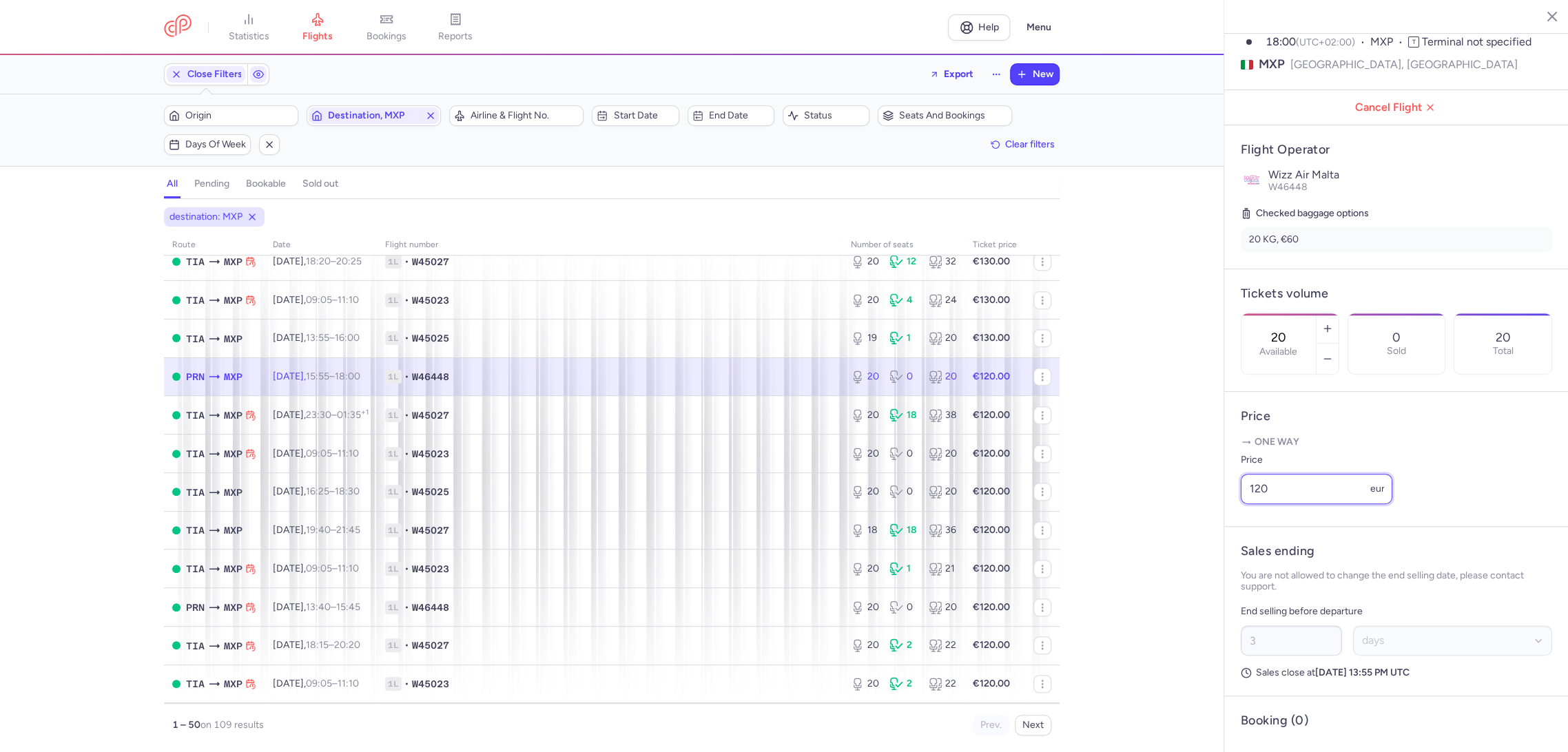
click at [1156, 538] on div "statistics flights bookings reports Help Menu Close Filters Export New Filters …" at bounding box center [784, 376] width 1568 height 752
paste input "3"
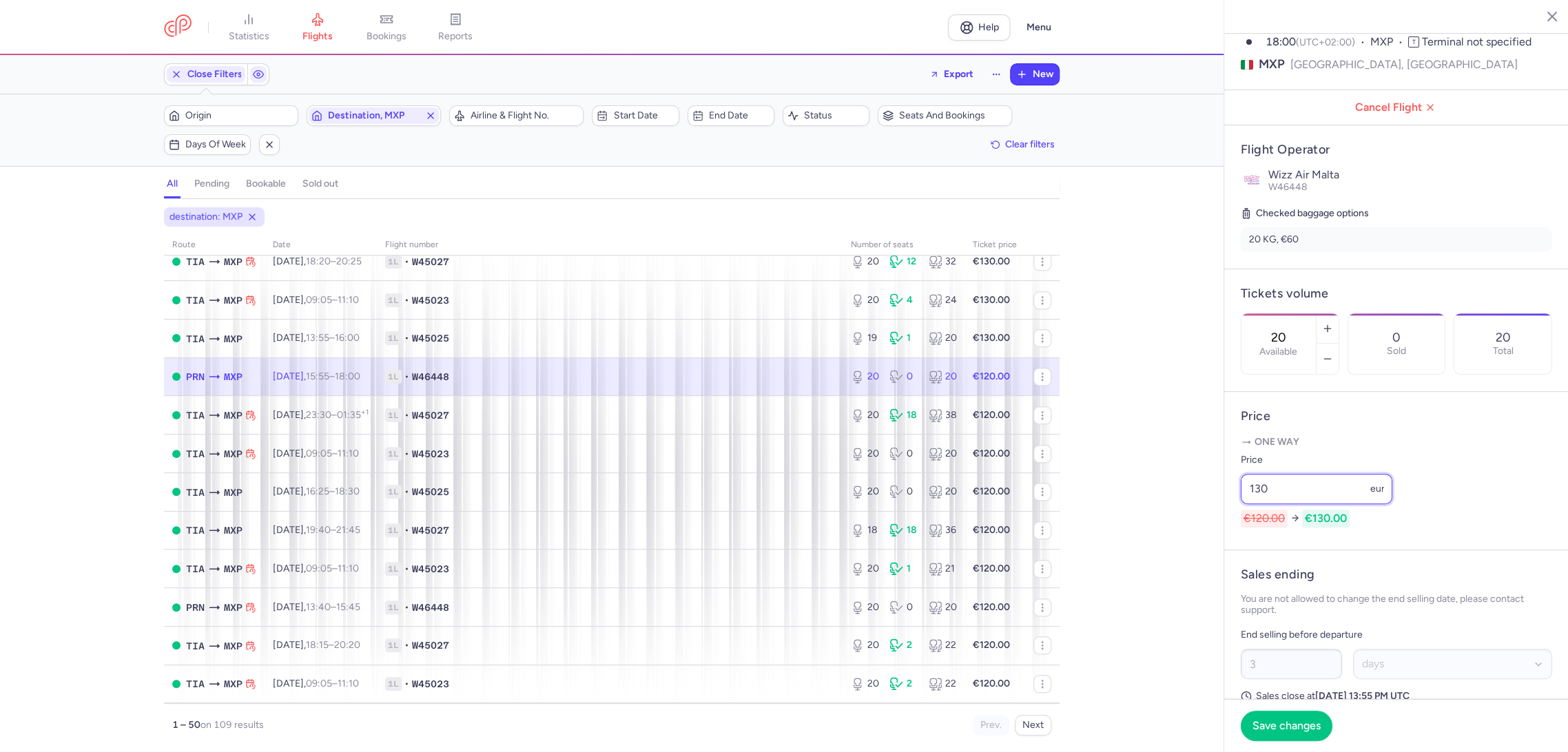
type input "130"
click at [1269, 719] on span "Save changes" at bounding box center [1286, 725] width 68 height 13
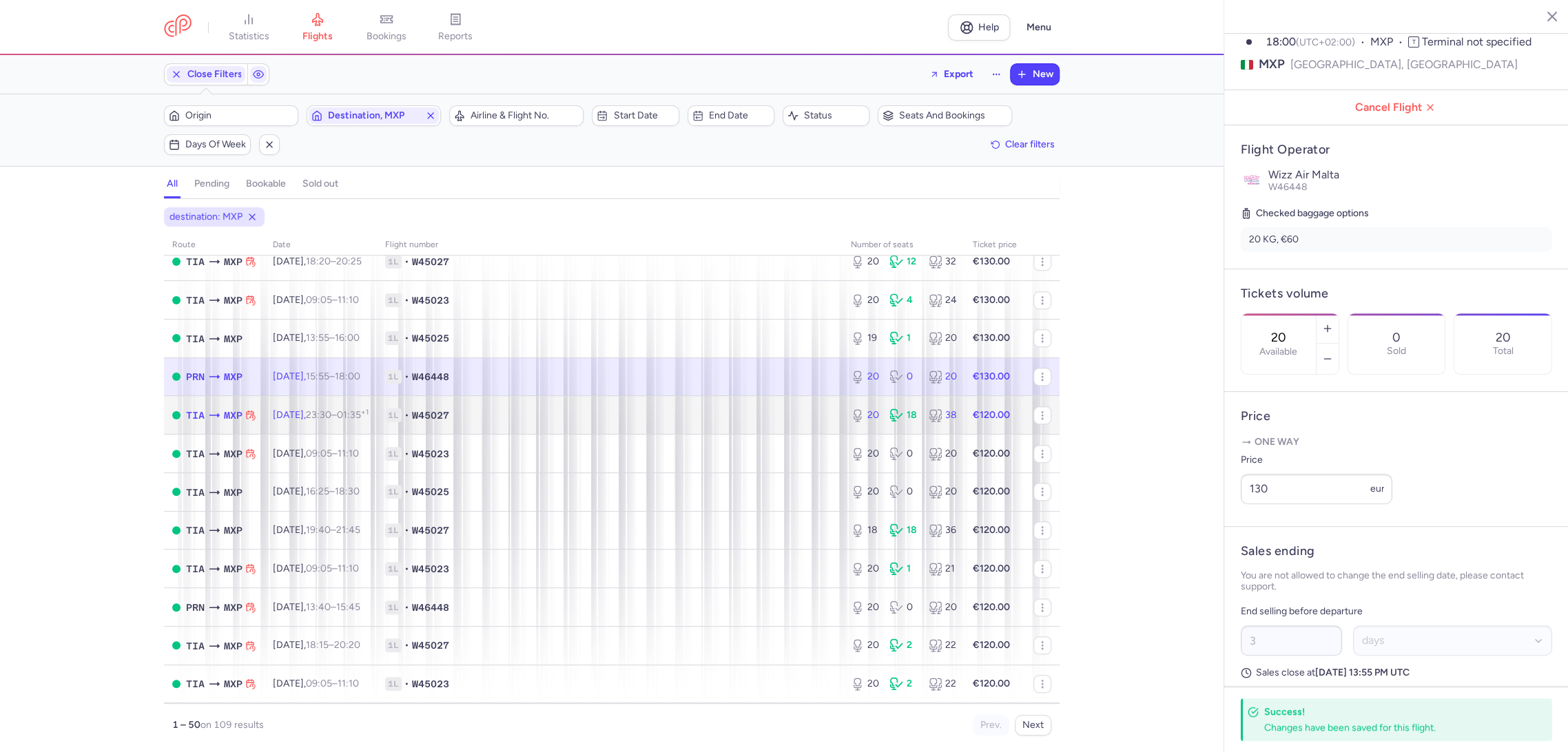
click at [801, 414] on span "1L • W45027" at bounding box center [609, 415] width 449 height 13
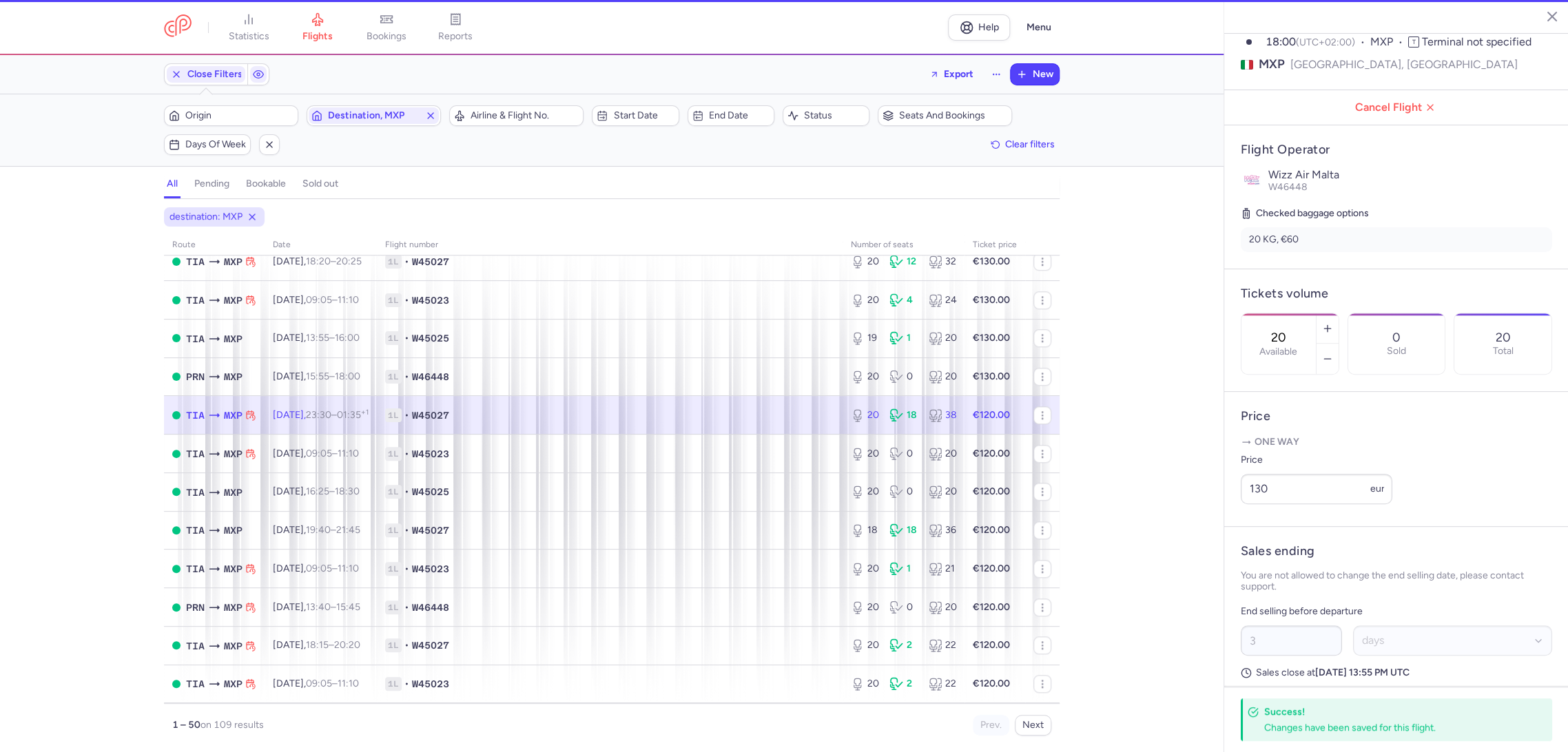
type input "1"
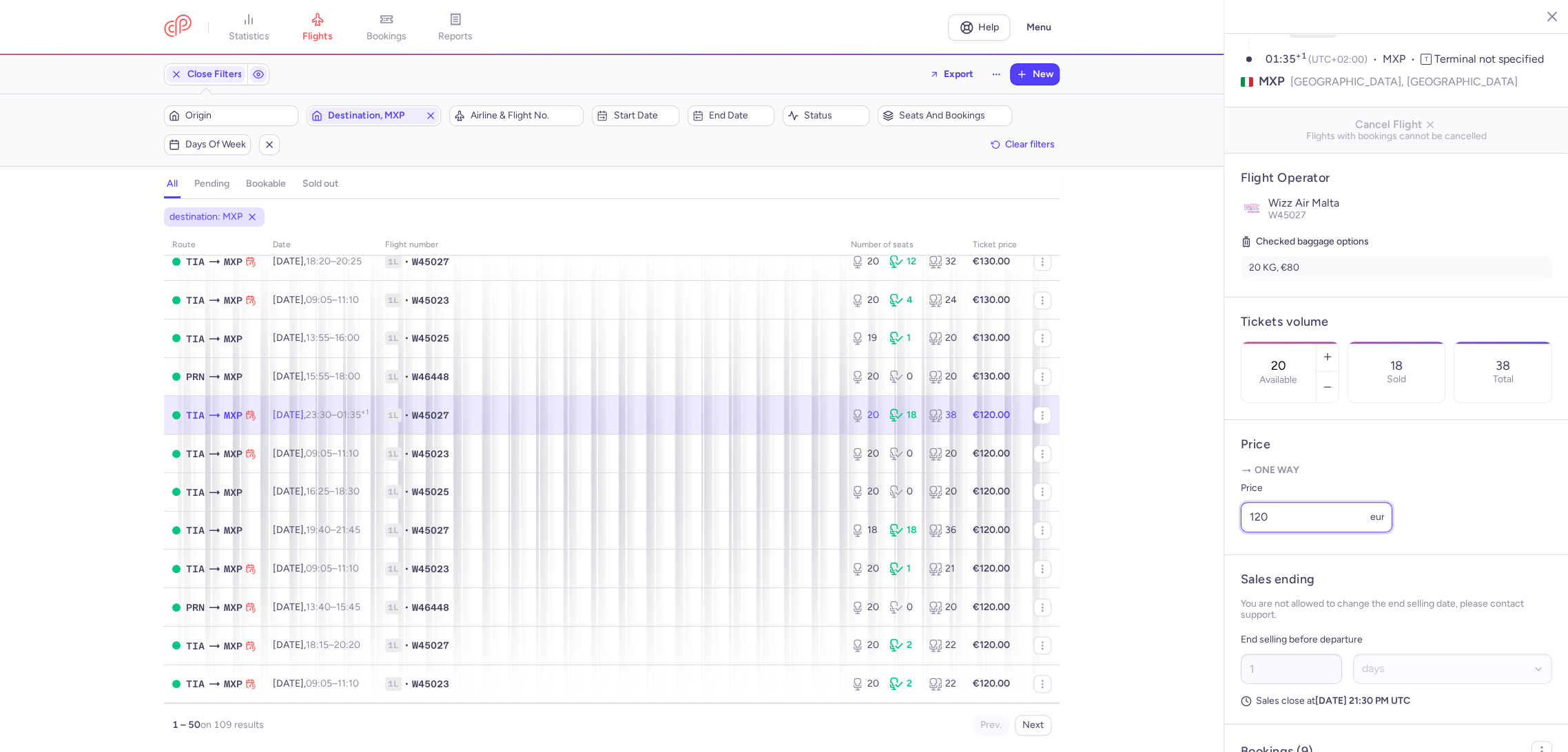
click at [1191, 562] on div "statistics flights bookings reports Help Menu Close Filters Export New Filters …" at bounding box center [784, 376] width 1568 height 752
paste input "3"
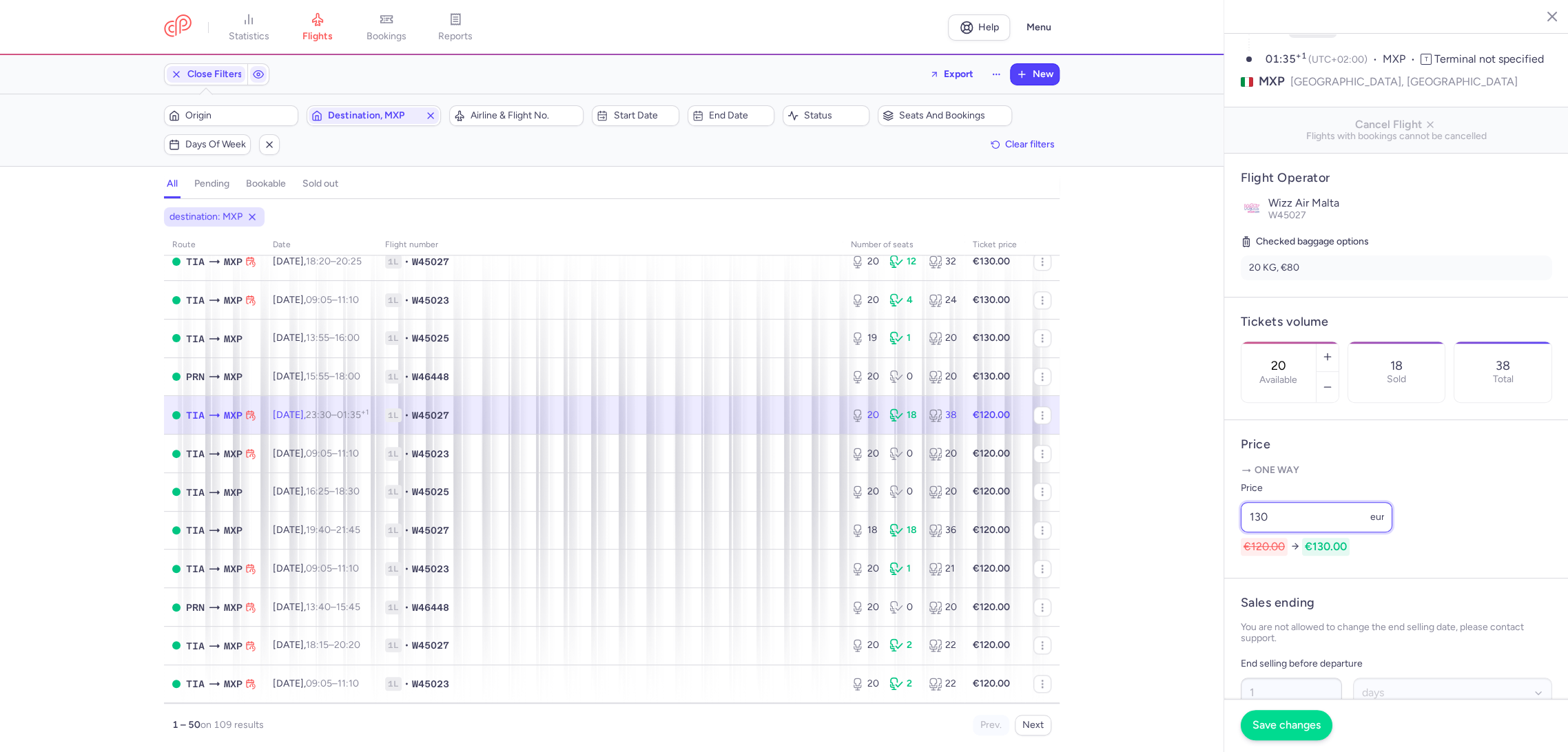
type input "130"
click at [1266, 727] on span "Save changes" at bounding box center [1286, 724] width 68 height 13
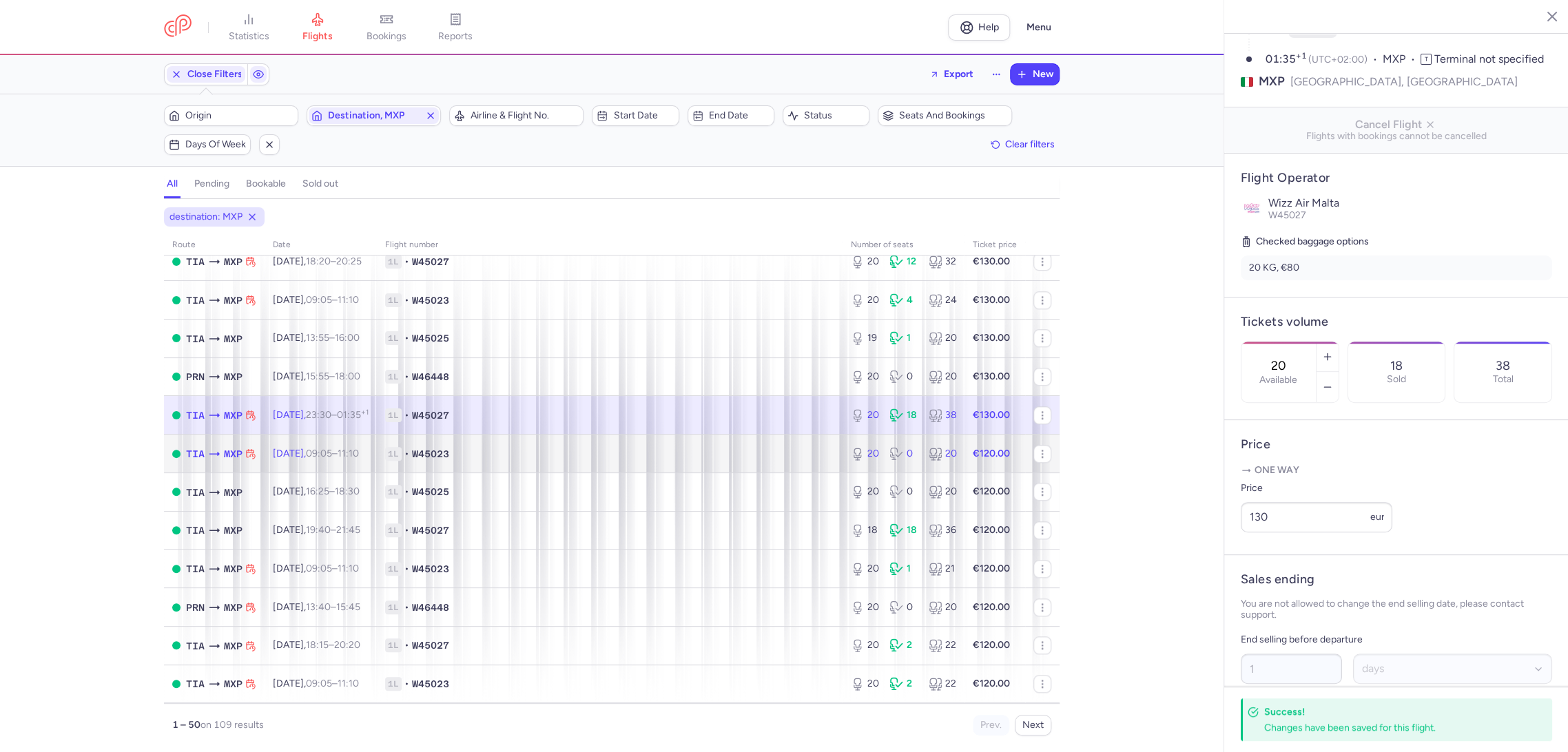
click at [761, 454] on span "1L • W45023" at bounding box center [609, 454] width 449 height 13
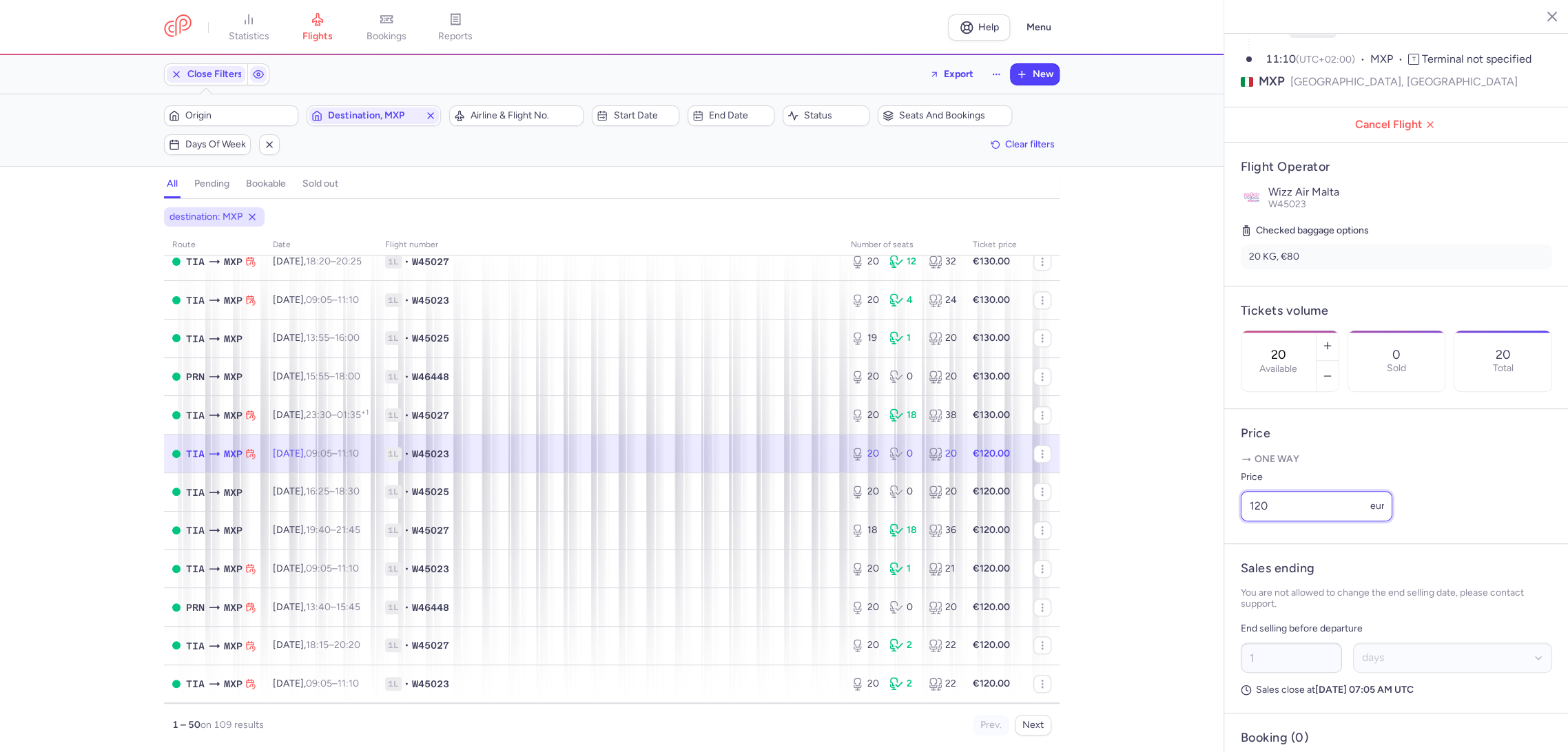
click at [1206, 544] on div "statistics flights bookings reports Help Menu Close Filters Export New Filters …" at bounding box center [784, 376] width 1568 height 752
paste input "3"
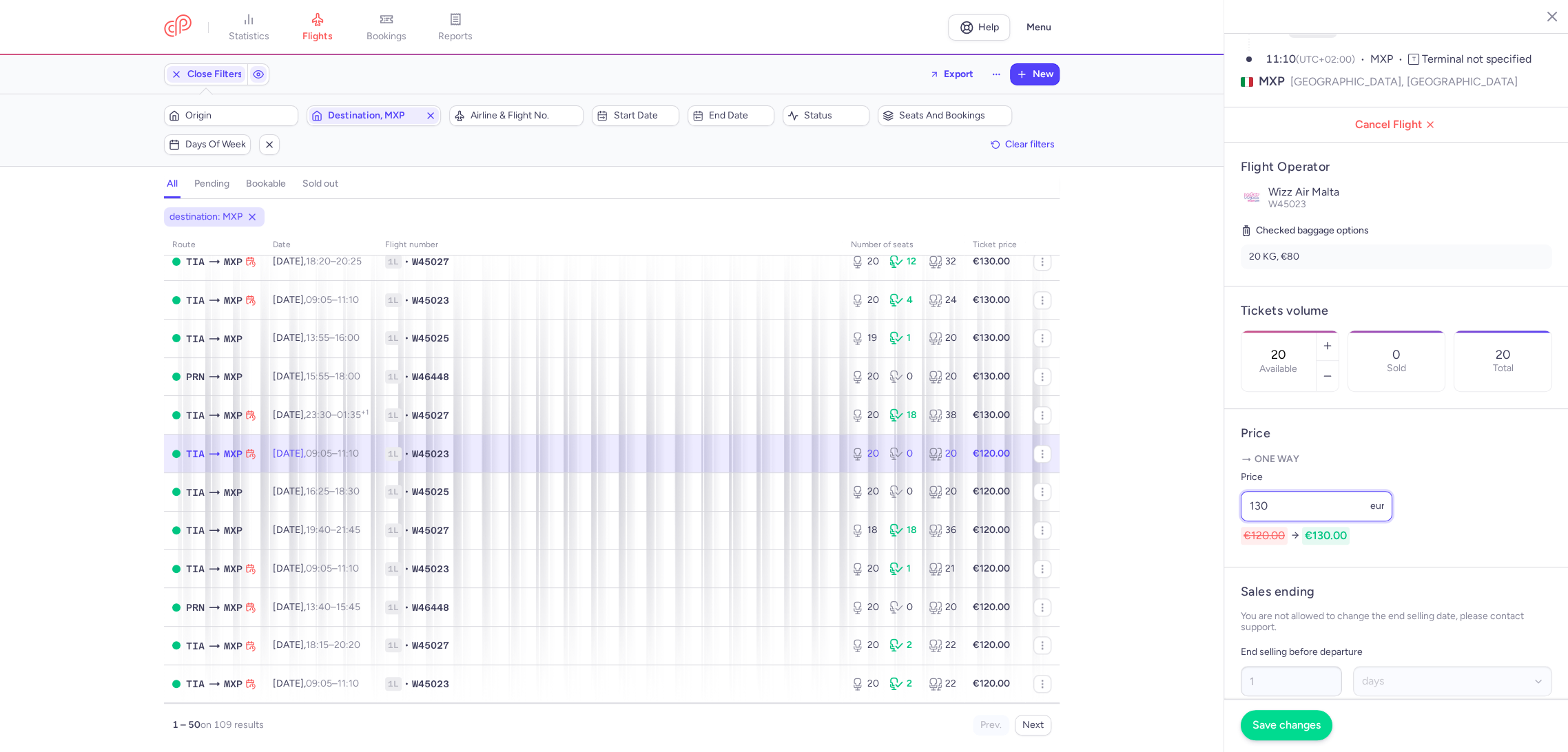
type input "130"
click at [1262, 722] on span "Save changes" at bounding box center [1286, 724] width 68 height 13
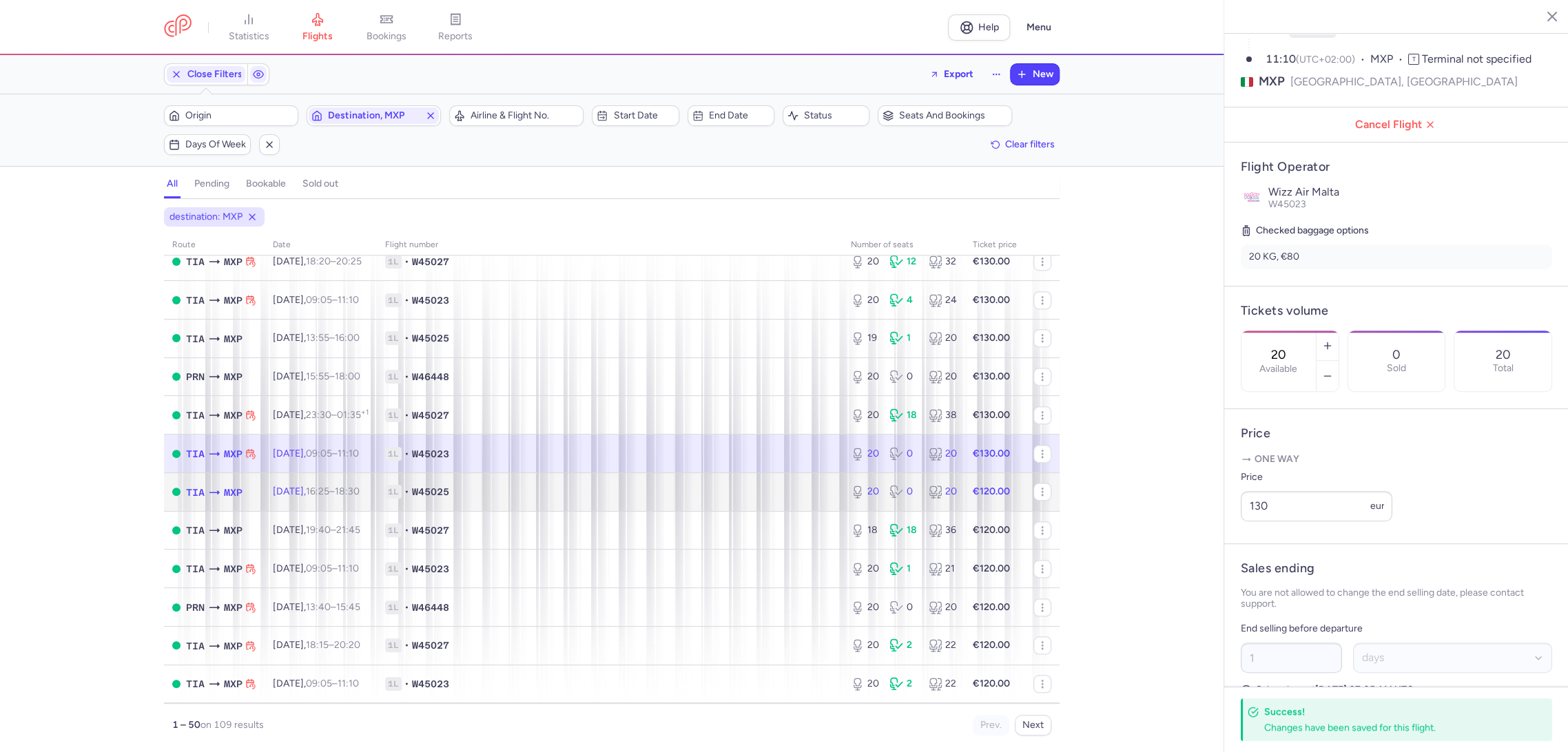
click at [786, 481] on td "1L • W45025" at bounding box center [609, 491] width 466 height 38
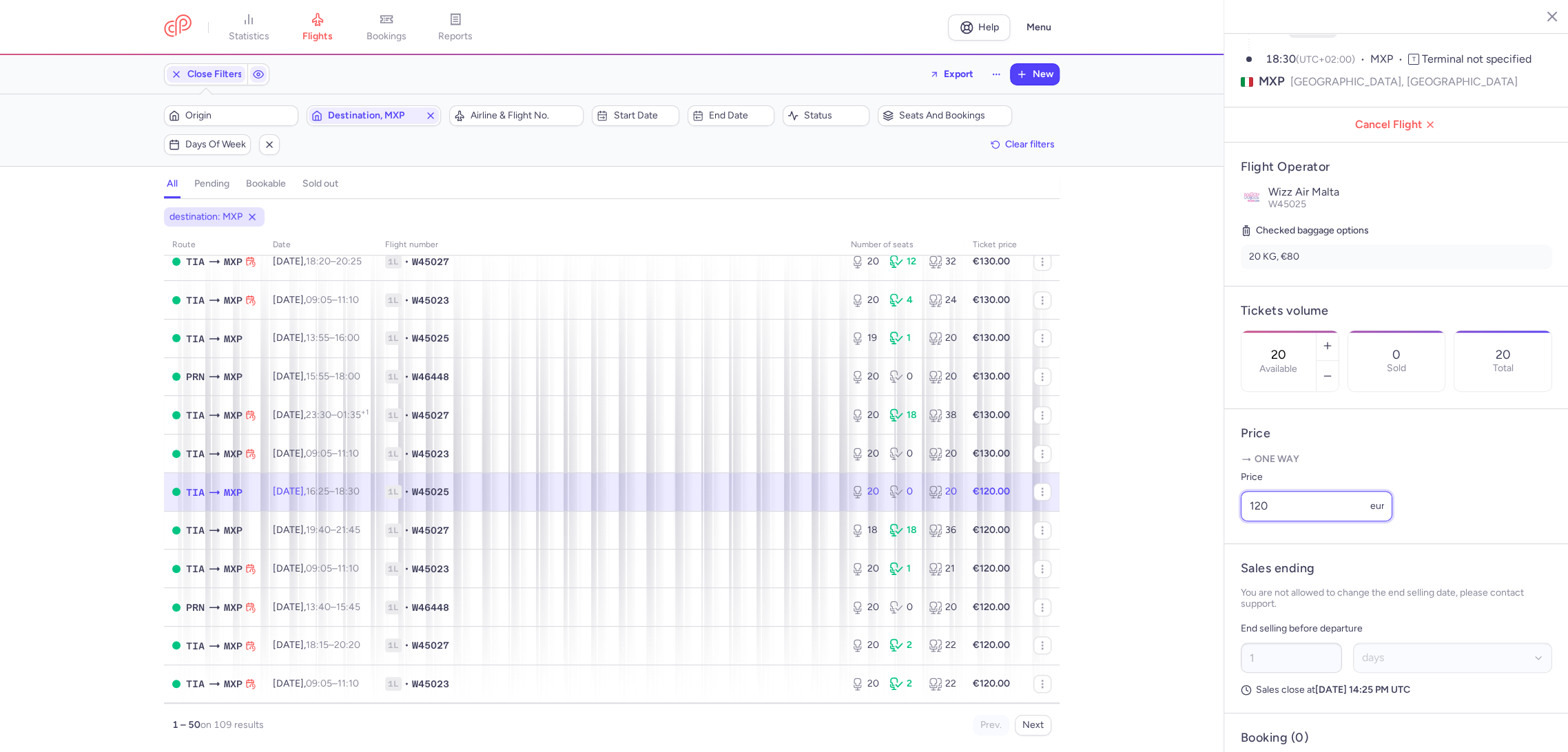
drag, startPoint x: 1198, startPoint y: 538, endPoint x: 1184, endPoint y: 548, distance: 17.2
click at [1182, 549] on div "statistics flights bookings reports Help Menu Close Filters Export New Filters …" at bounding box center [784, 376] width 1568 height 752
paste input "3"
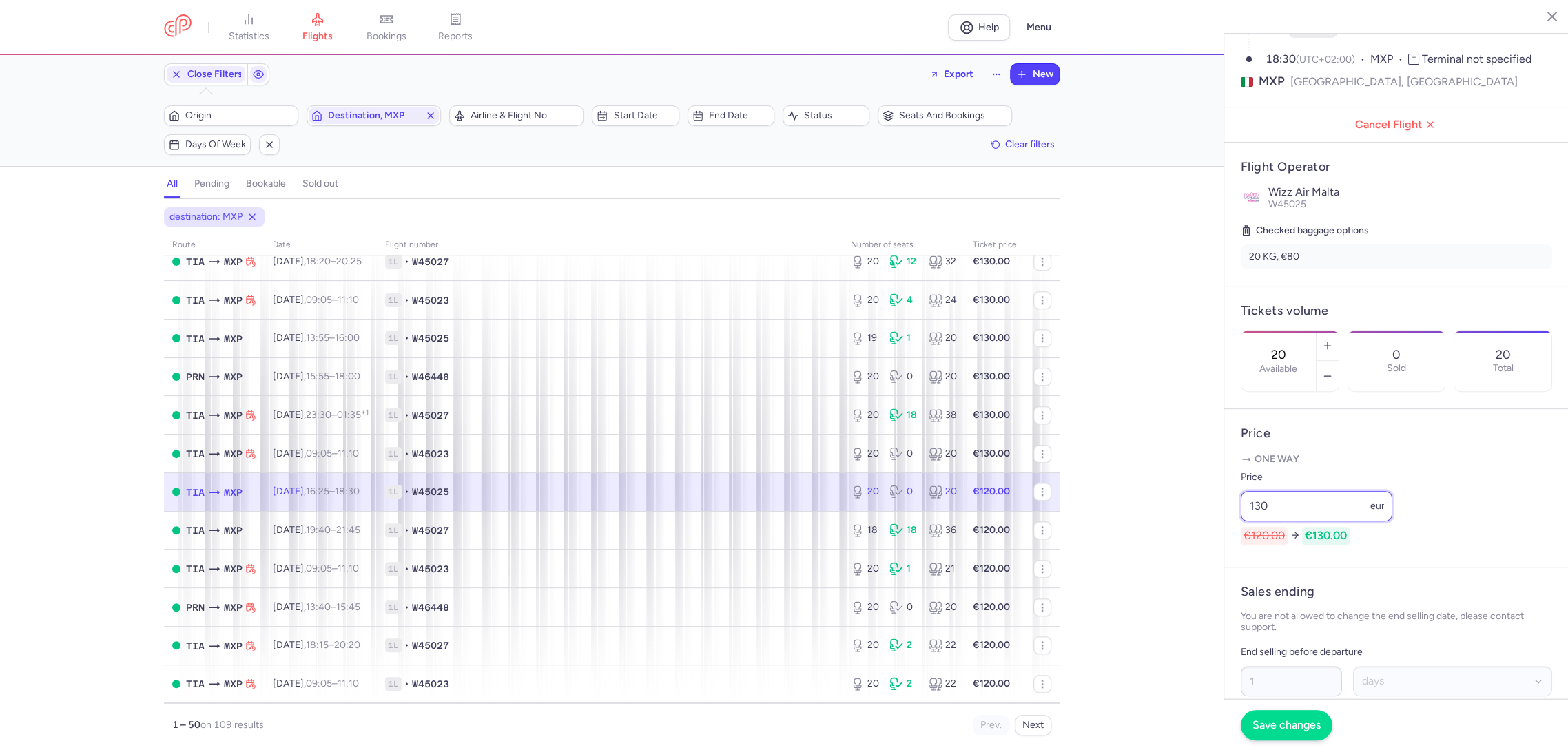
type input "130"
click at [1295, 729] on span "Save changes" at bounding box center [1286, 724] width 68 height 13
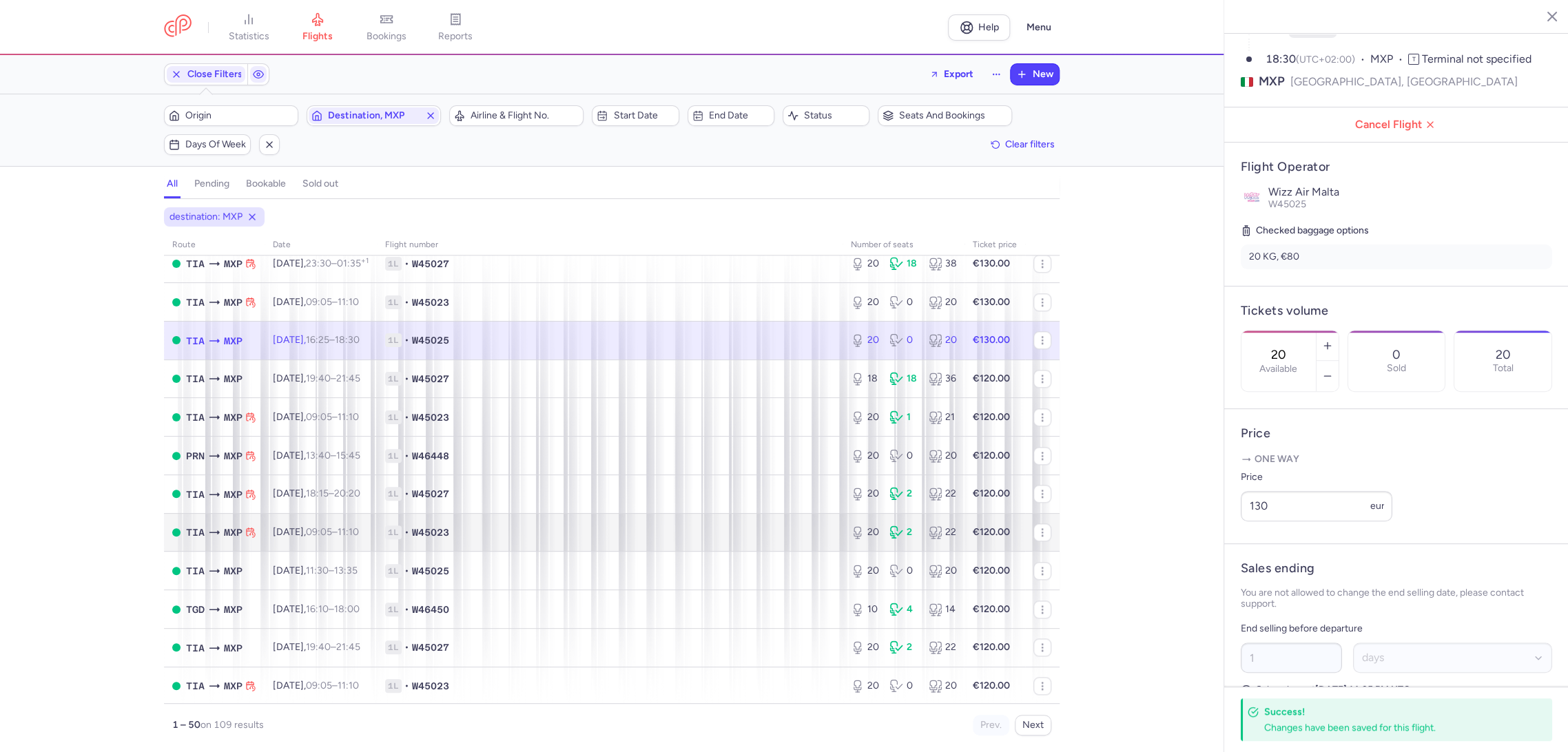
scroll to position [1071, 0]
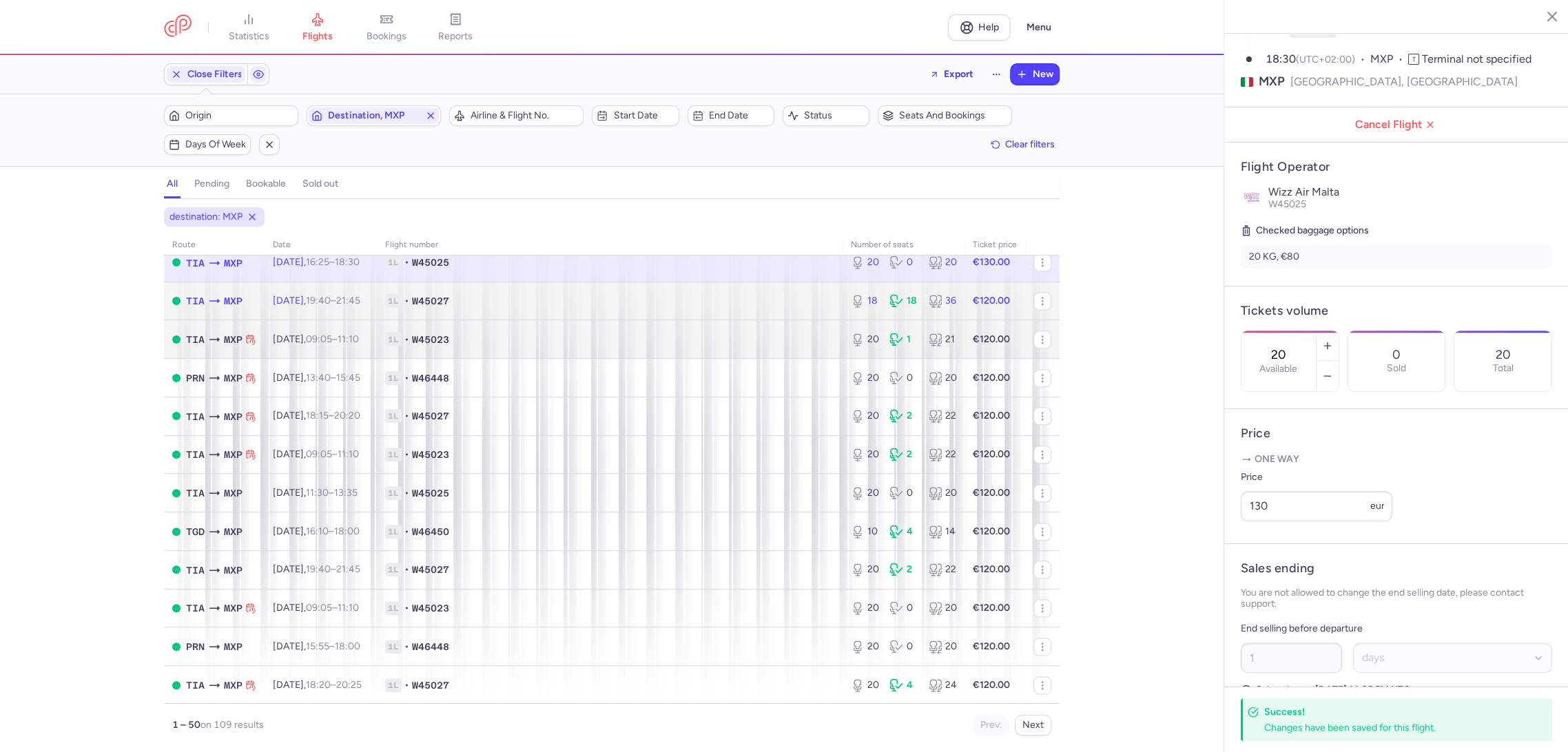
click at [769, 314] on td "1L • W45027" at bounding box center [609, 301] width 466 height 38
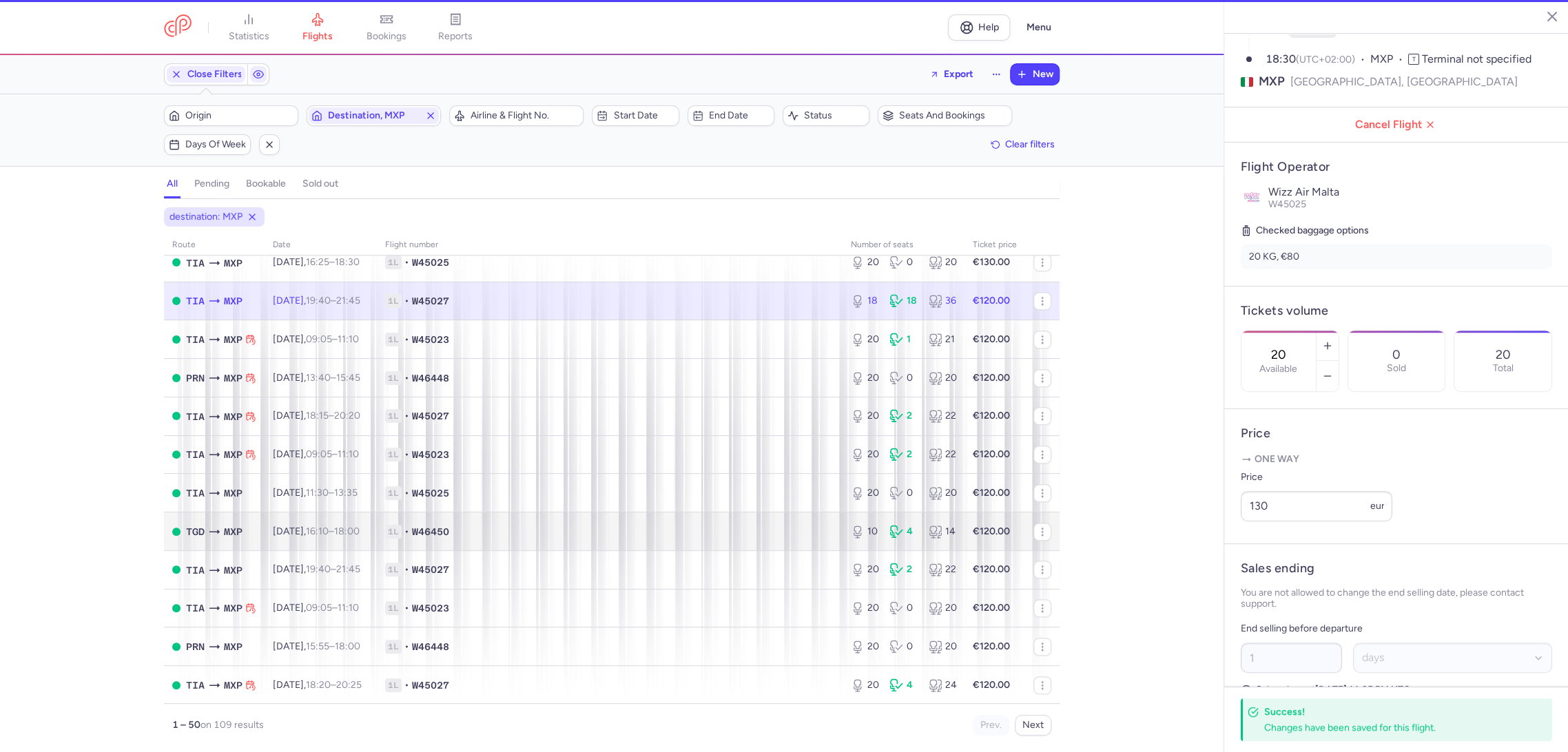
type input "18"
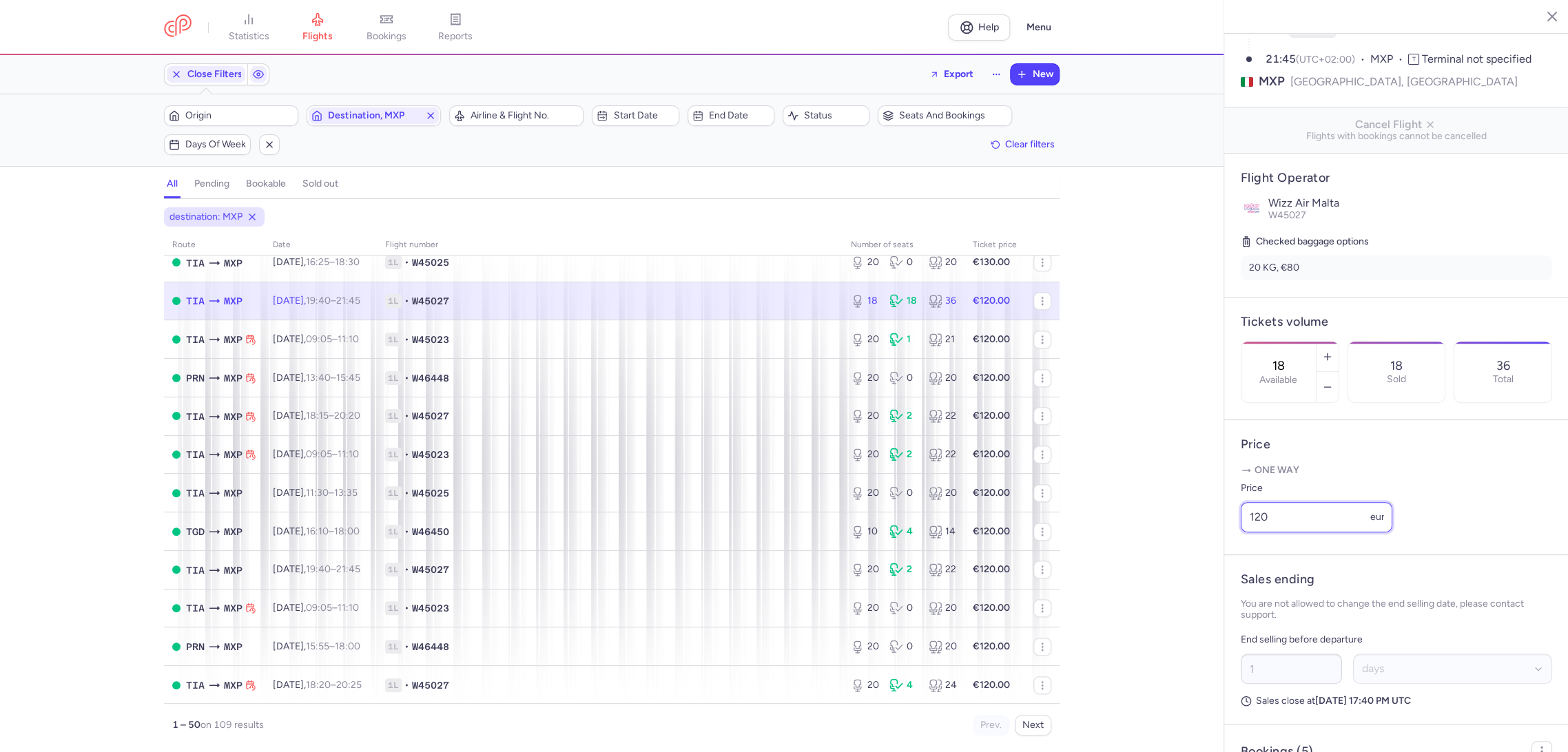
click at [1215, 553] on div "statistics flights bookings reports Help Menu Close Filters Export New Filters …" at bounding box center [784, 376] width 1568 height 752
paste input "3"
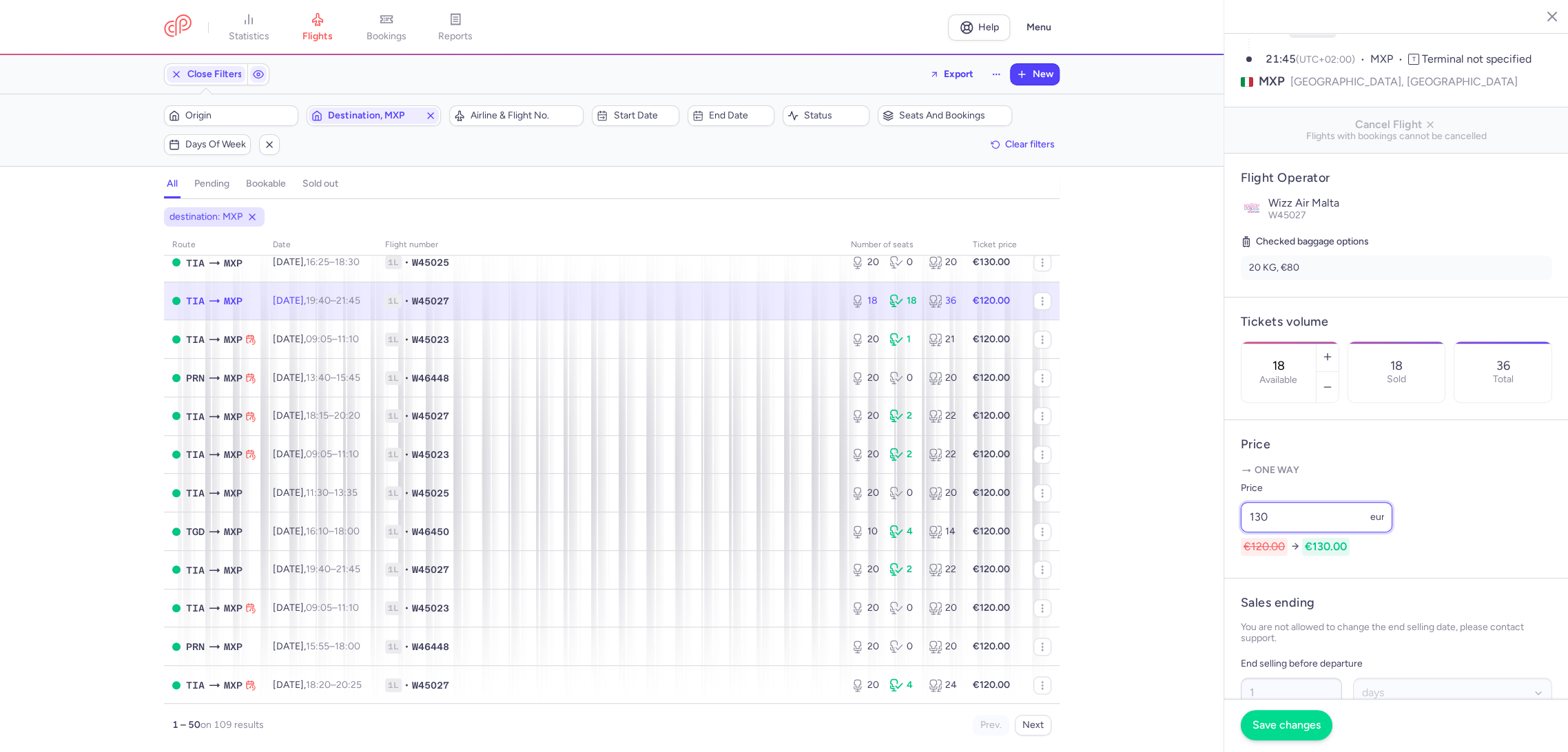
type input "130"
click at [1269, 715] on button "Save changes" at bounding box center [1286, 725] width 92 height 30
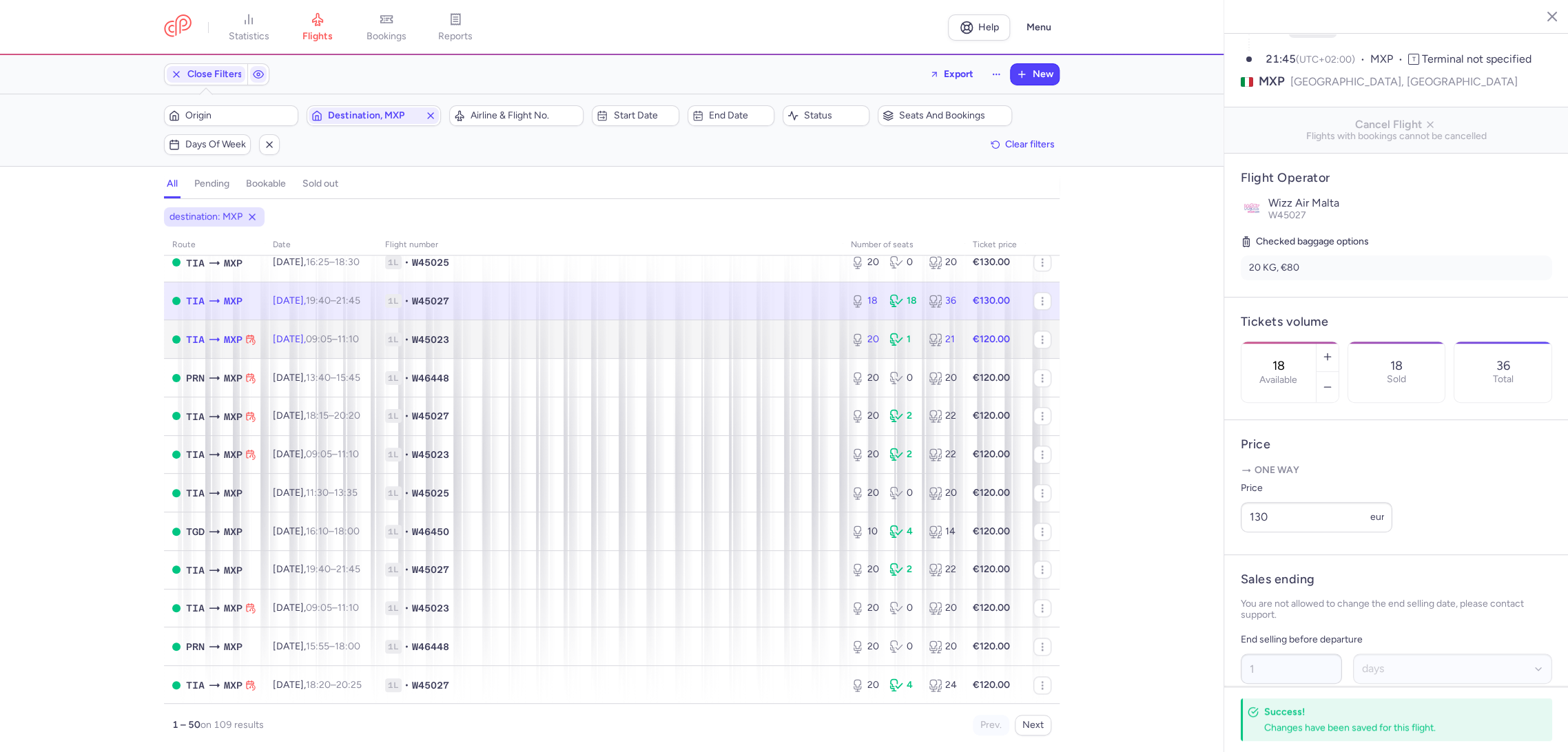
click at [771, 337] on span "1L • W45023" at bounding box center [609, 339] width 449 height 13
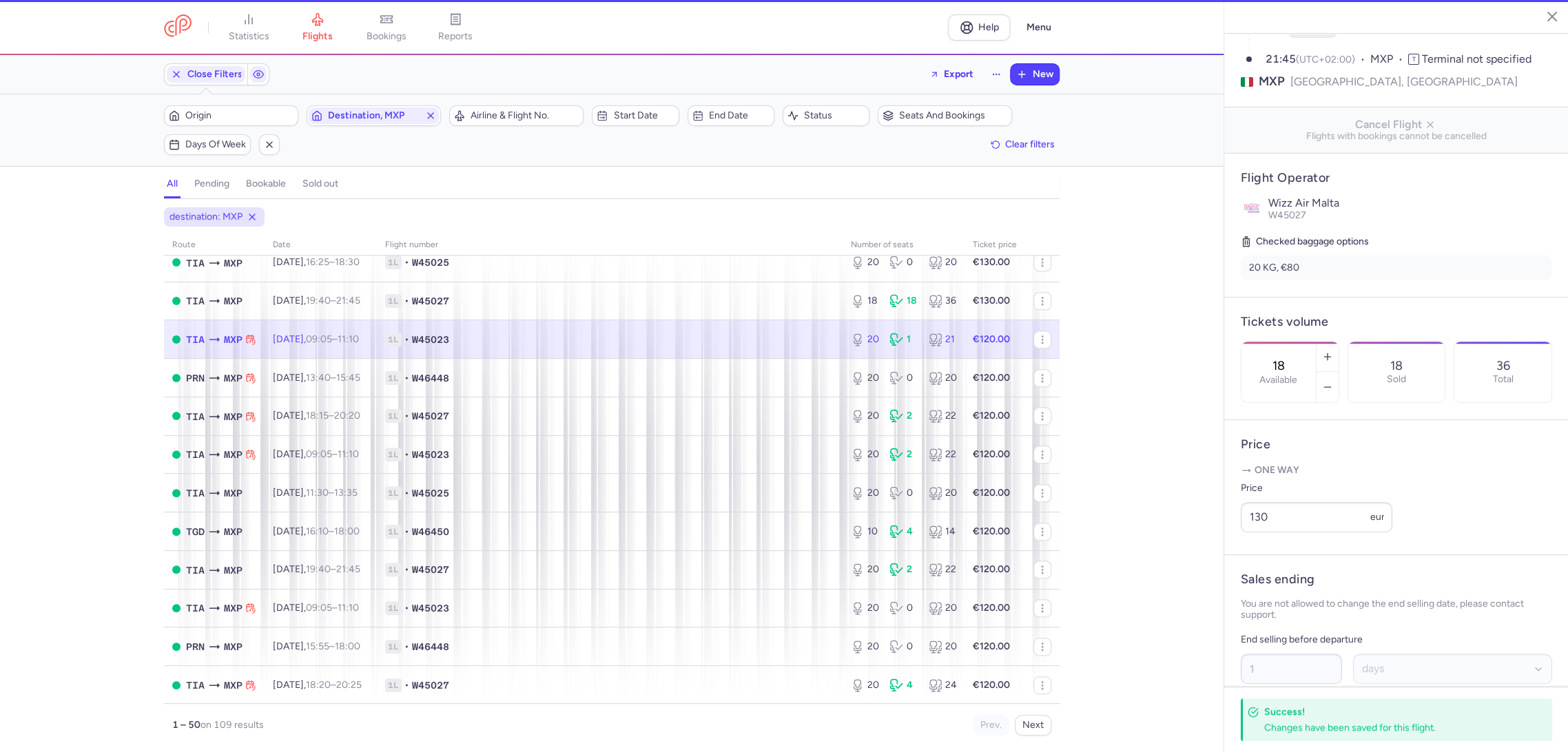
type input "20"
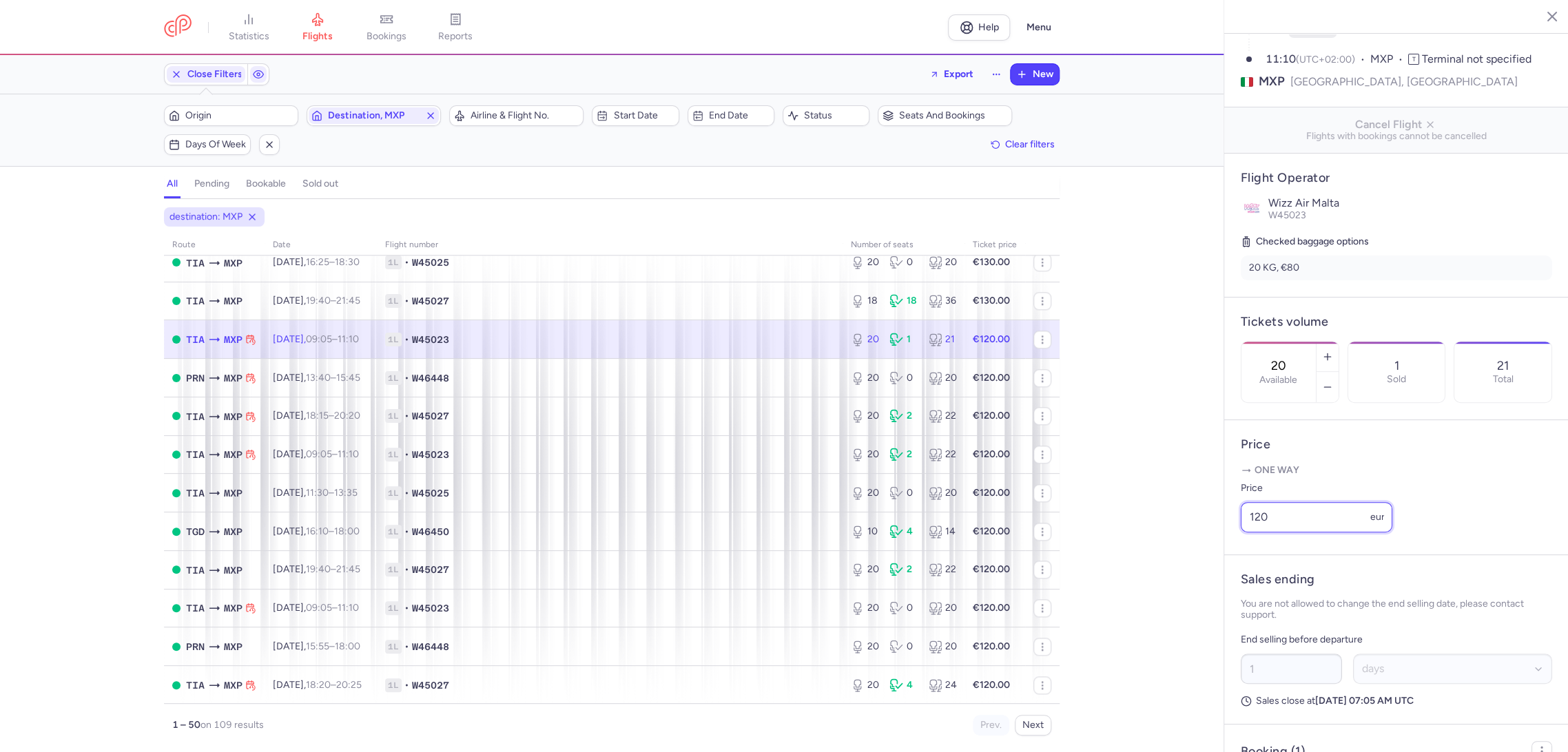
drag, startPoint x: 1210, startPoint y: 550, endPoint x: 1162, endPoint y: 548, distance: 48.0
click at [1157, 550] on div "statistics flights bookings reports Help Menu Close Filters Export New Filters …" at bounding box center [784, 376] width 1568 height 752
paste input "3"
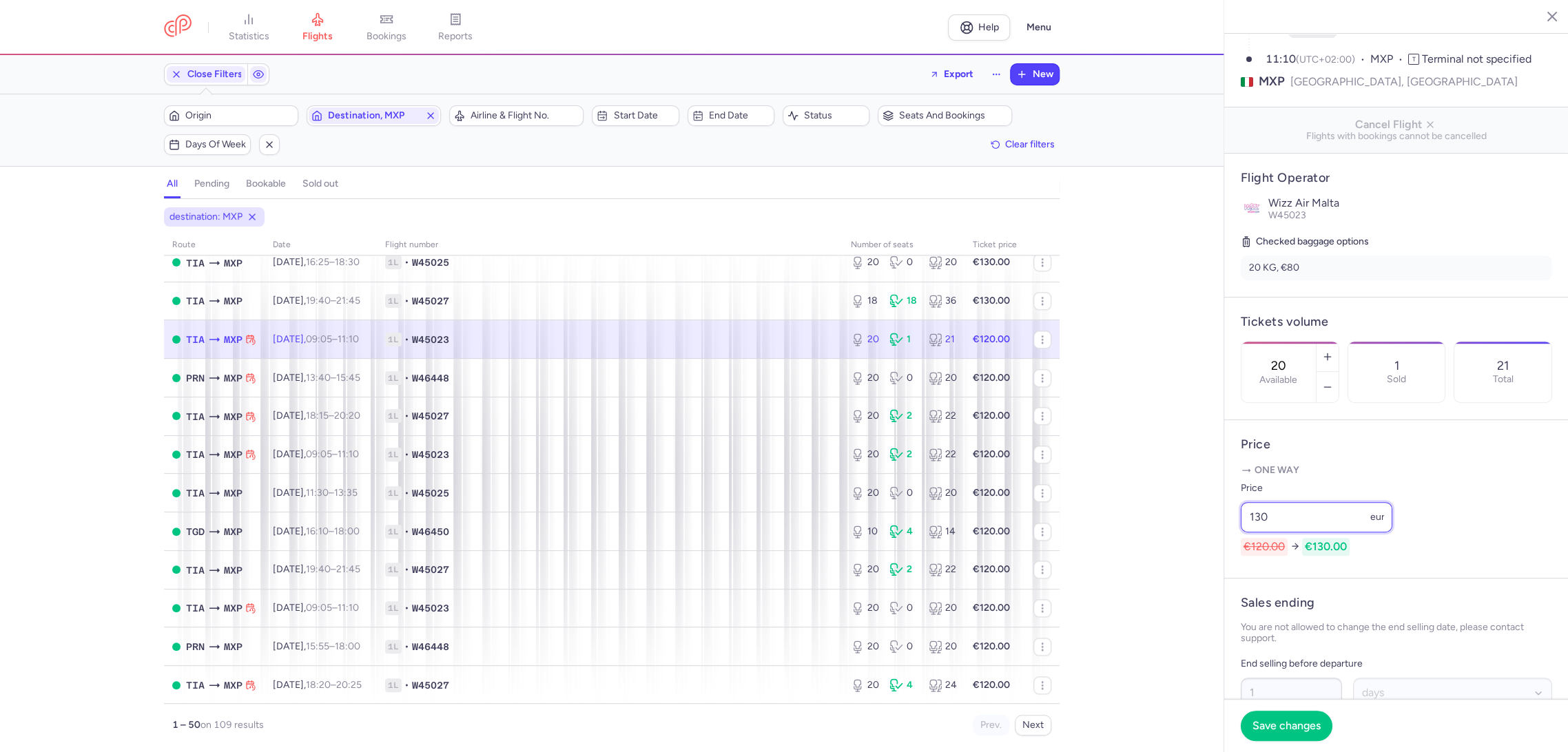
type input "130"
click at [1240, 724] on button "Save changes" at bounding box center [1286, 725] width 92 height 30
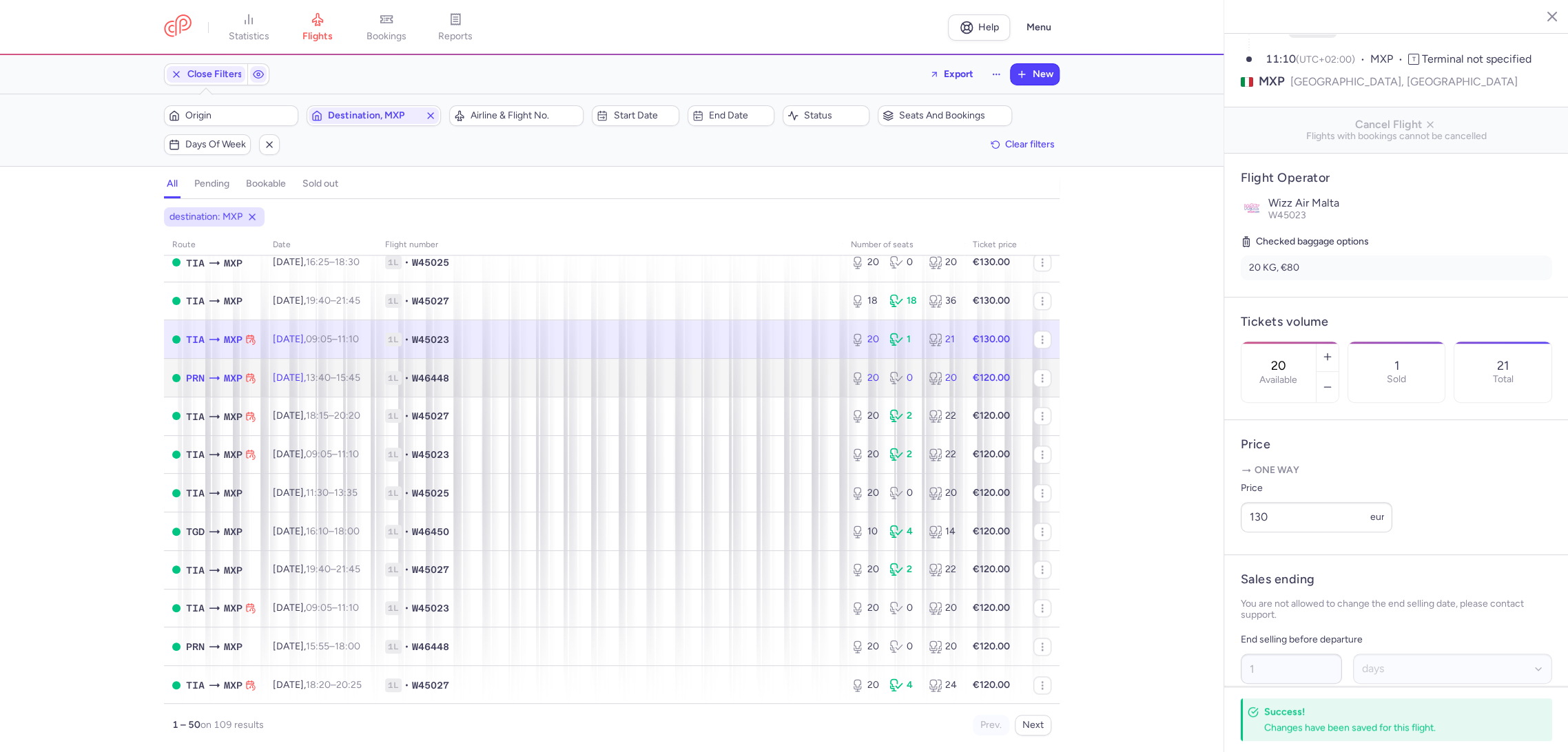
click at [795, 381] on span "1L • W46448" at bounding box center [609, 378] width 449 height 13
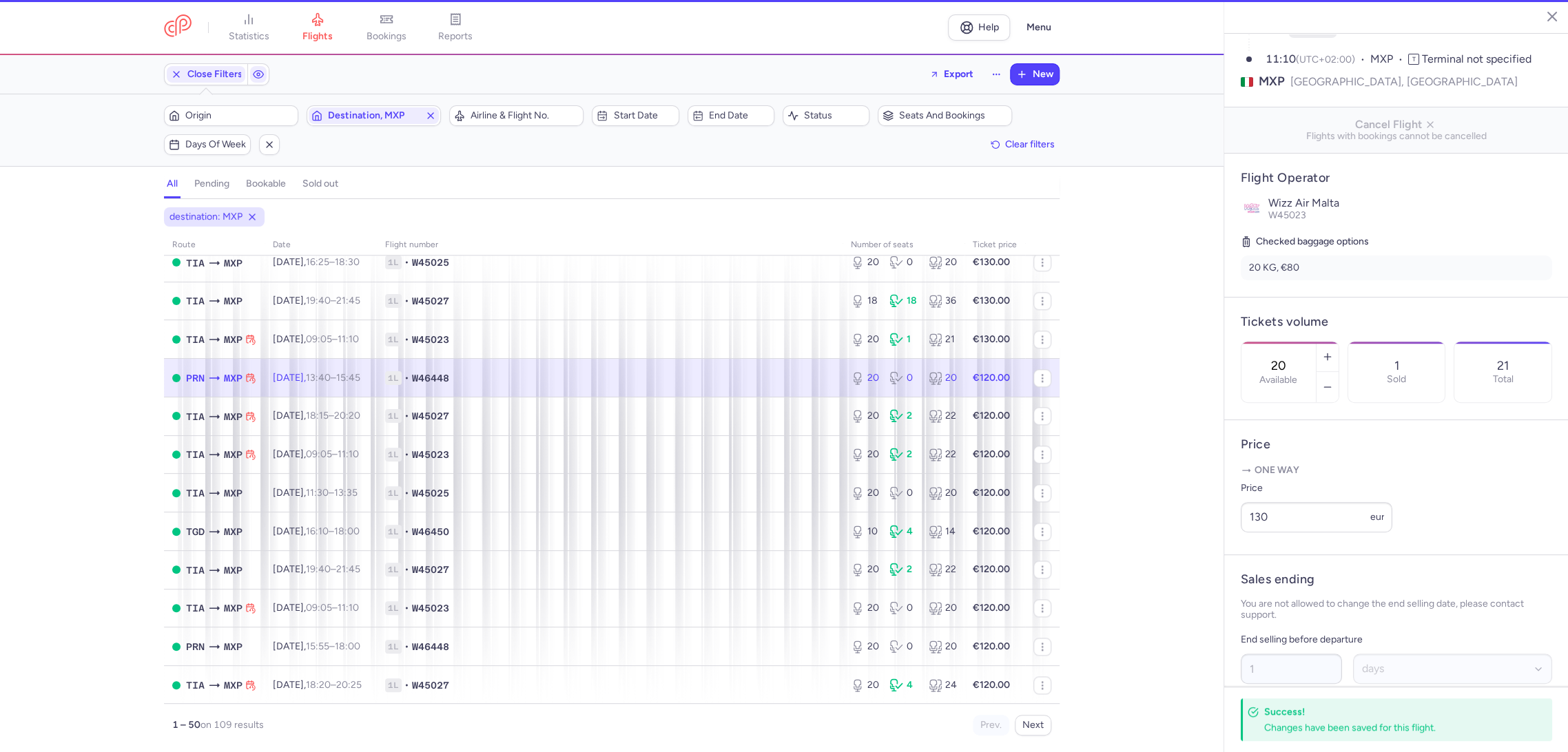
type input "3"
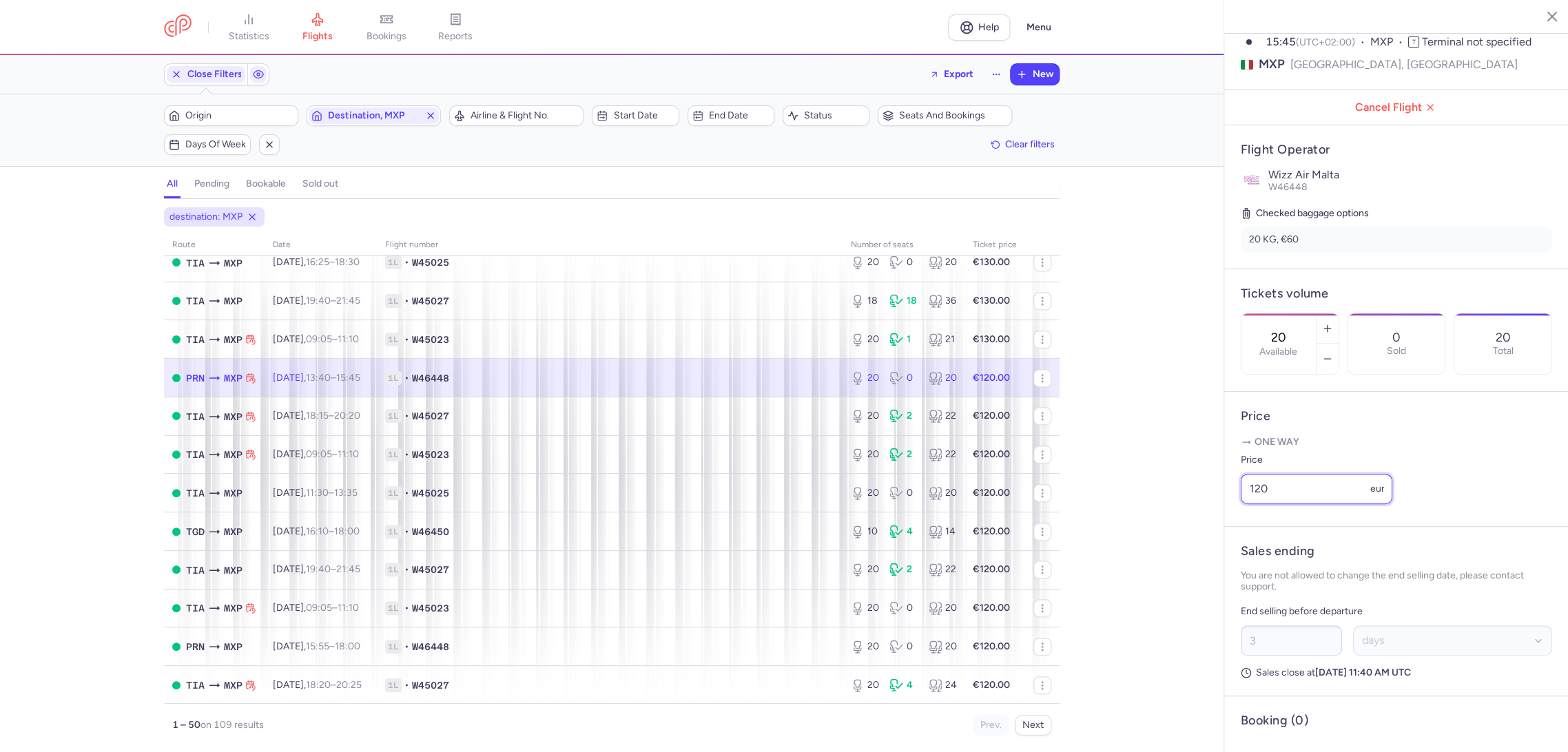
drag, startPoint x: 1270, startPoint y: 525, endPoint x: 1197, endPoint y: 539, distance: 74.3
click at [1197, 539] on div "statistics flights bookings reports Help Menu Close Filters Export New Filters …" at bounding box center [784, 376] width 1568 height 752
paste input "3"
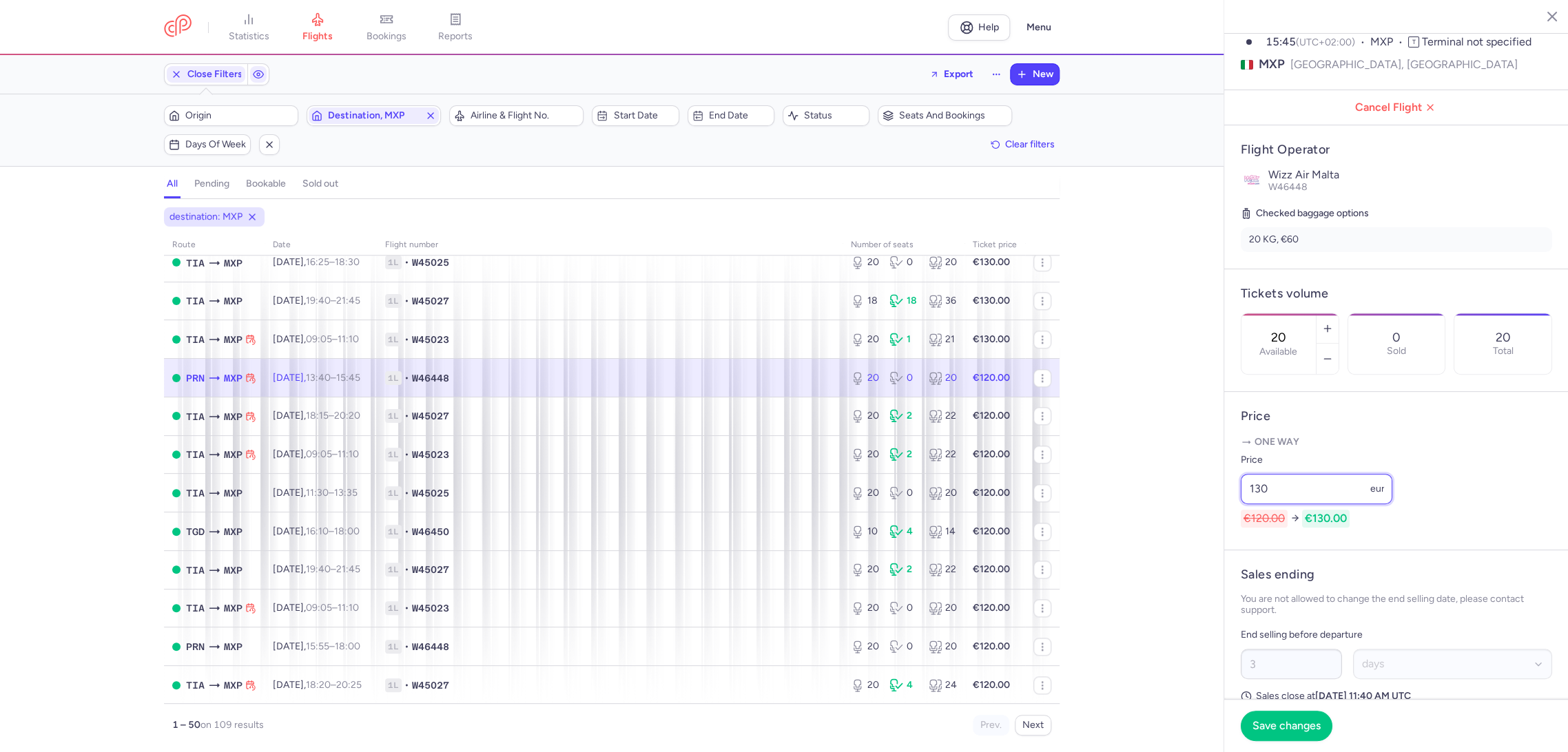
type input "130"
click at [1249, 730] on footer "Save changes" at bounding box center [1395, 725] width 344 height 53
click at [1249, 724] on button "Save changes" at bounding box center [1286, 725] width 92 height 30
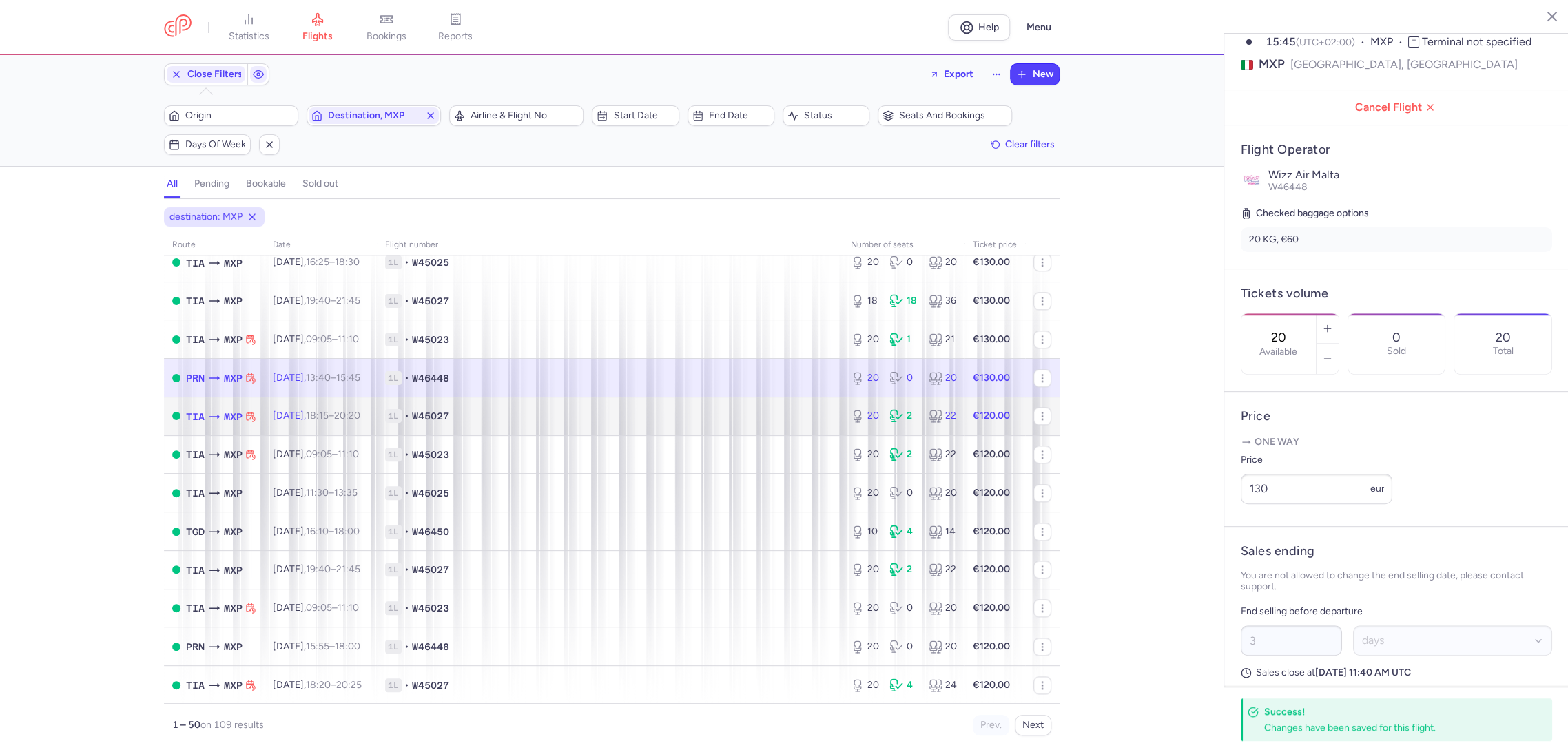
click at [734, 409] on td "1L • W45027" at bounding box center [609, 415] width 466 height 38
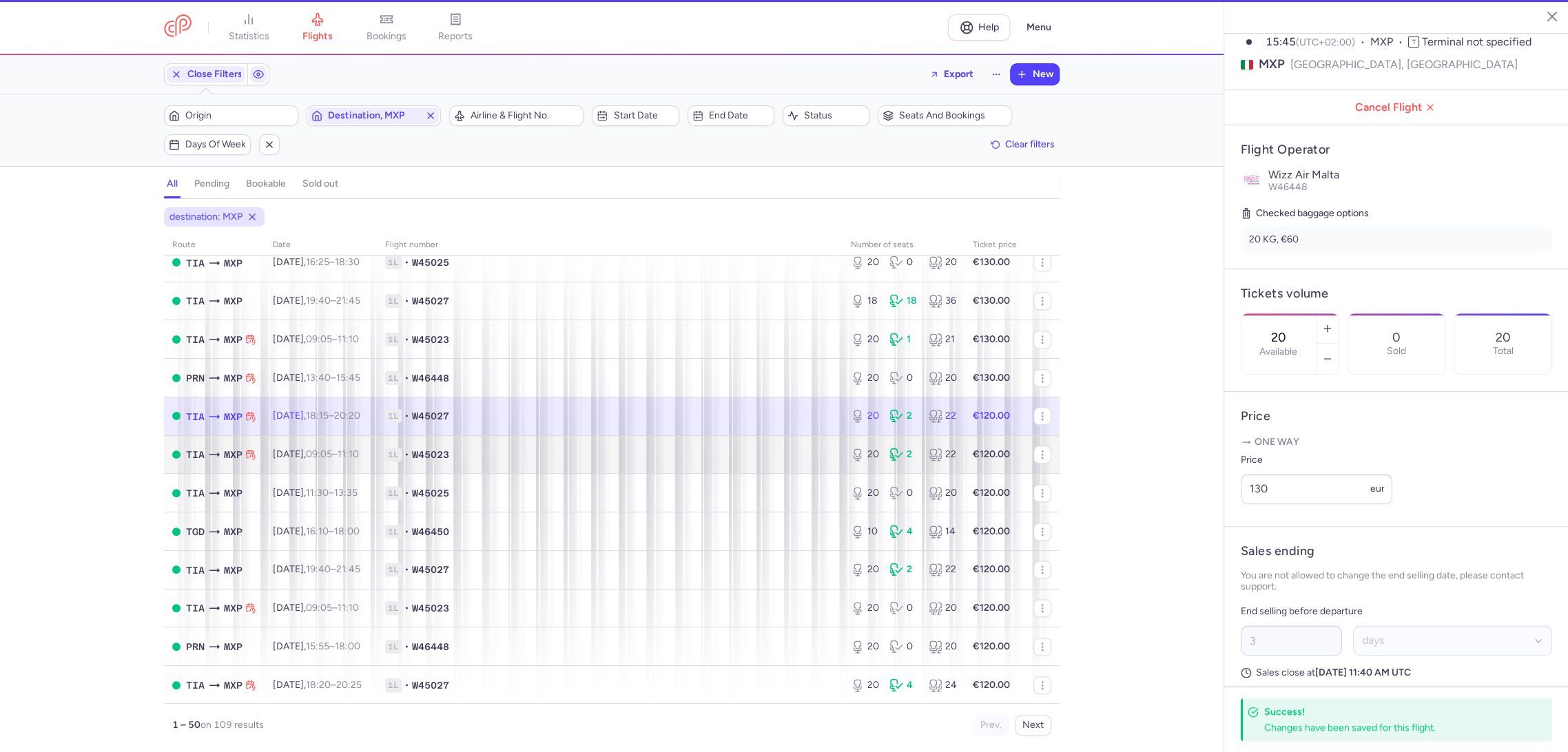
type input "1"
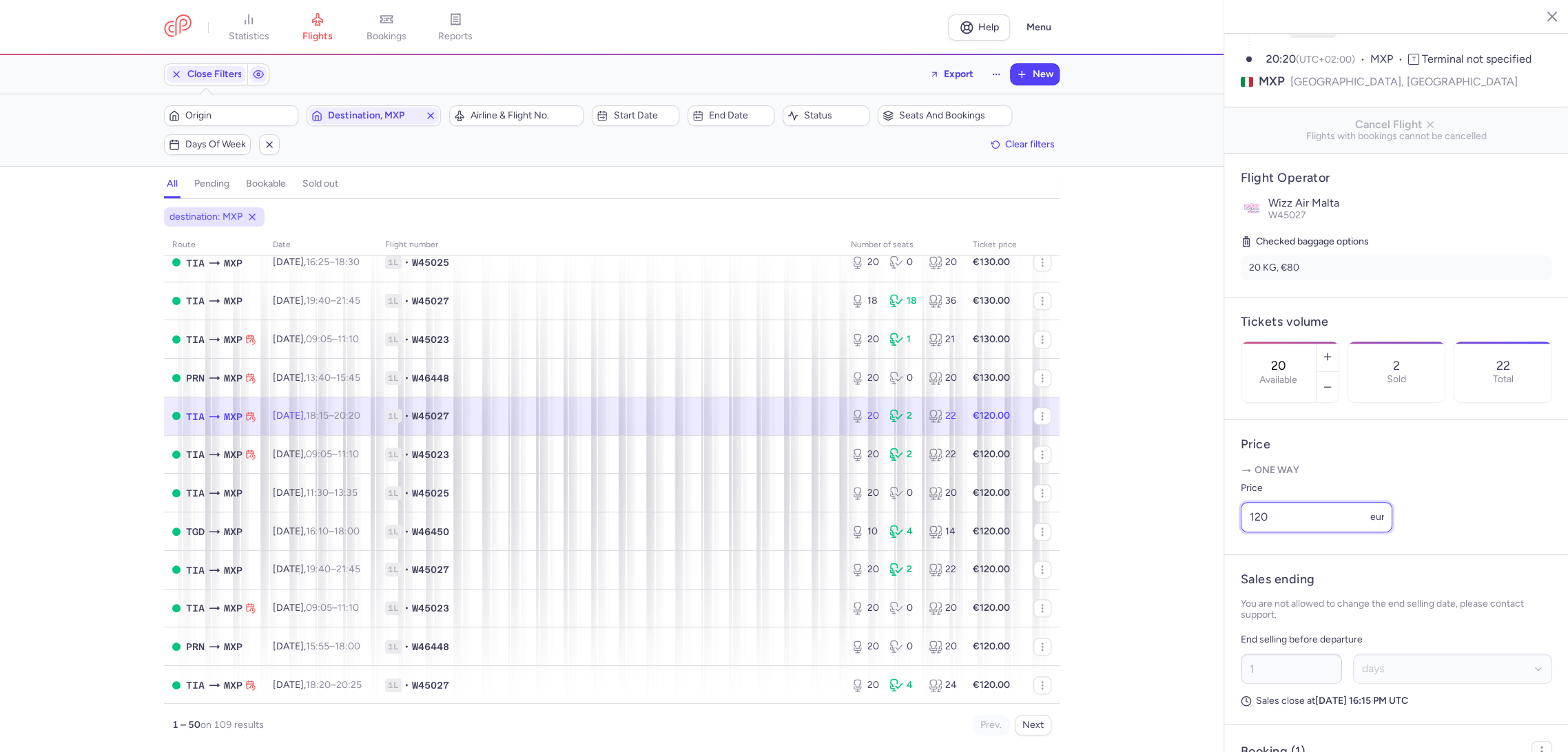
drag, startPoint x: 1260, startPoint y: 538, endPoint x: 1203, endPoint y: 551, distance: 58.5
click at [1206, 550] on div "statistics flights bookings reports Help Menu Close Filters Export New Filters …" at bounding box center [784, 376] width 1568 height 752
paste input "3"
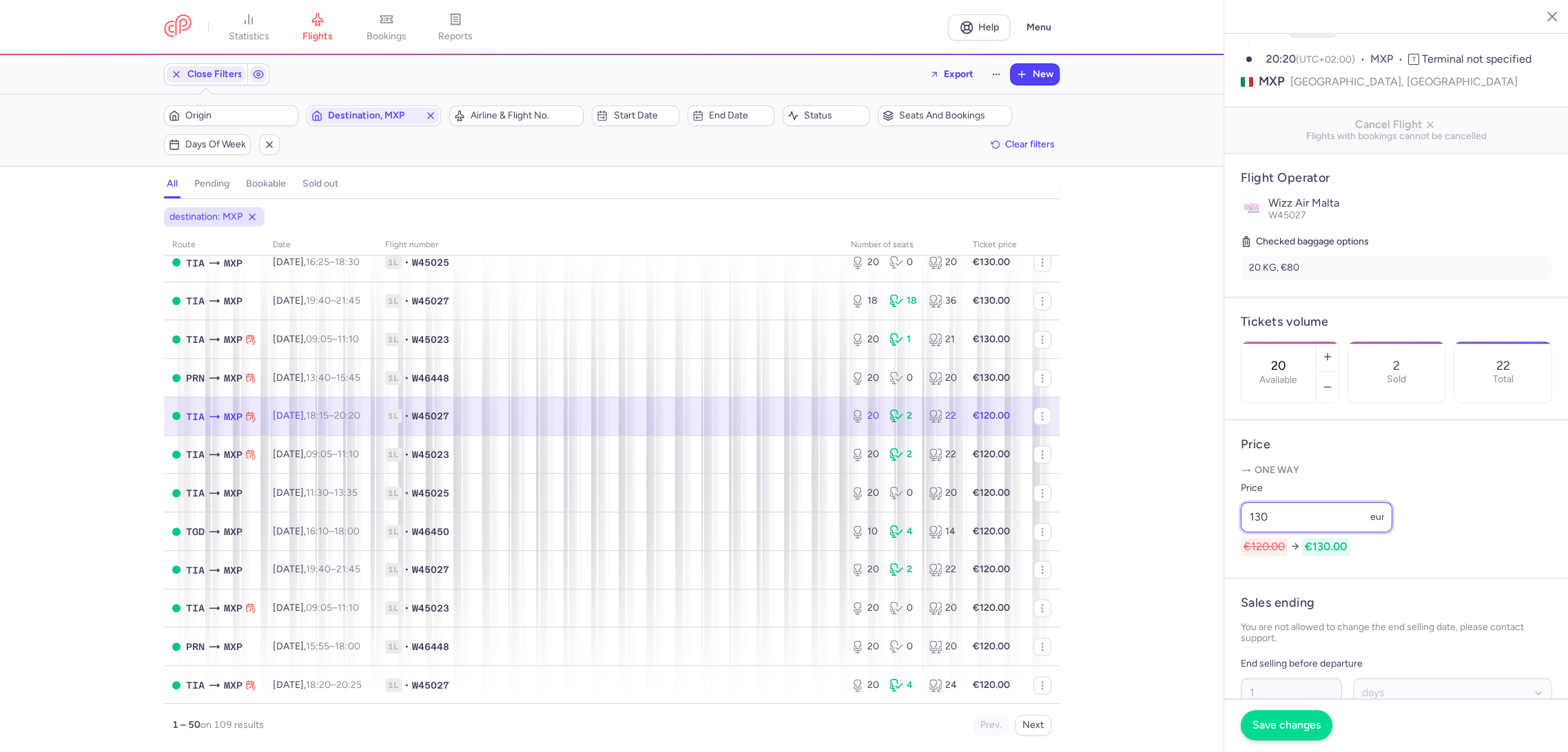
type input "130"
click at [770, 458] on span "1L • W45023" at bounding box center [609, 454] width 449 height 13
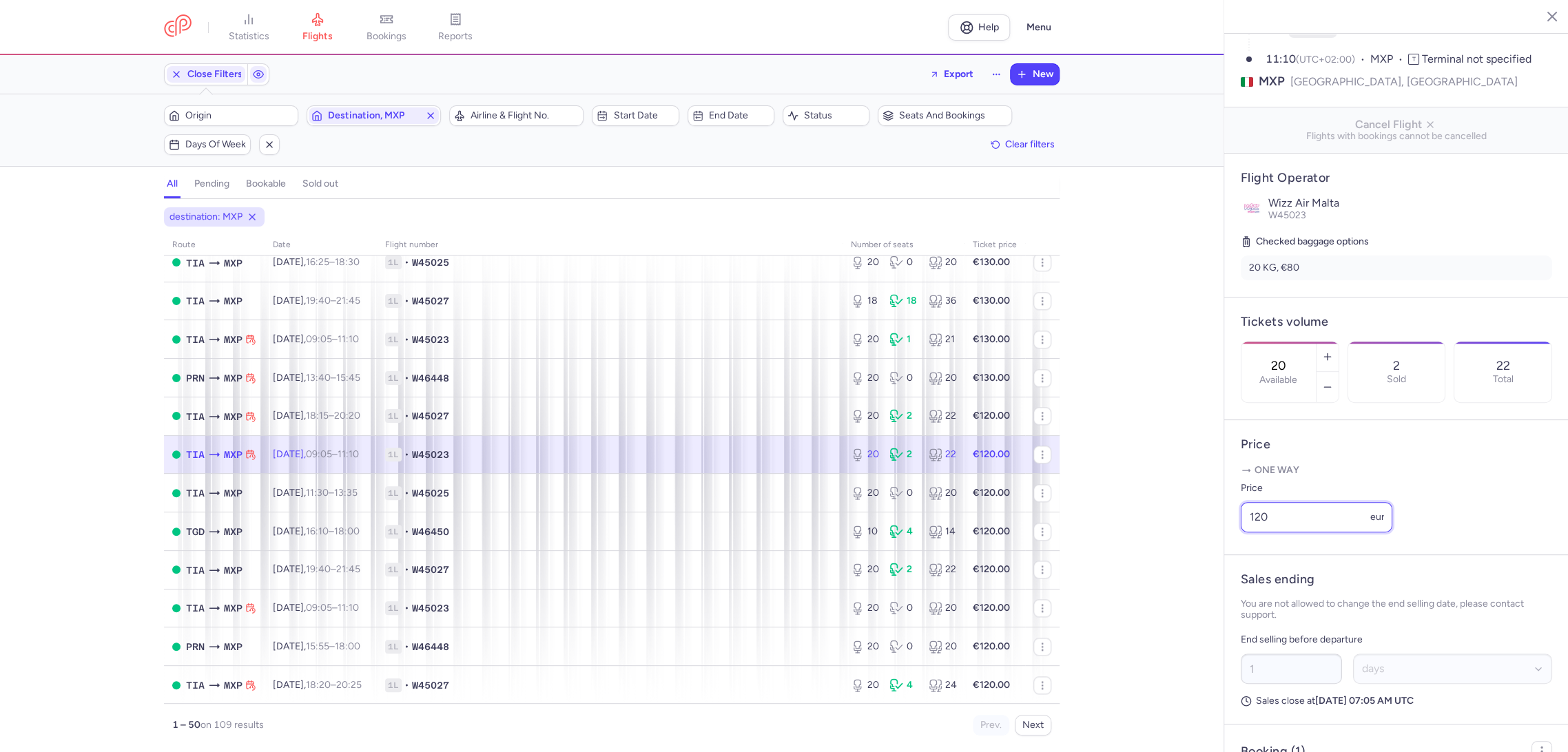
drag, startPoint x: 1274, startPoint y: 526, endPoint x: 1209, endPoint y: 547, distance: 68.3
click at [1199, 541] on div "statistics flights bookings reports Help Menu Close Filters Export New Filters …" at bounding box center [784, 376] width 1568 height 752
paste input "3"
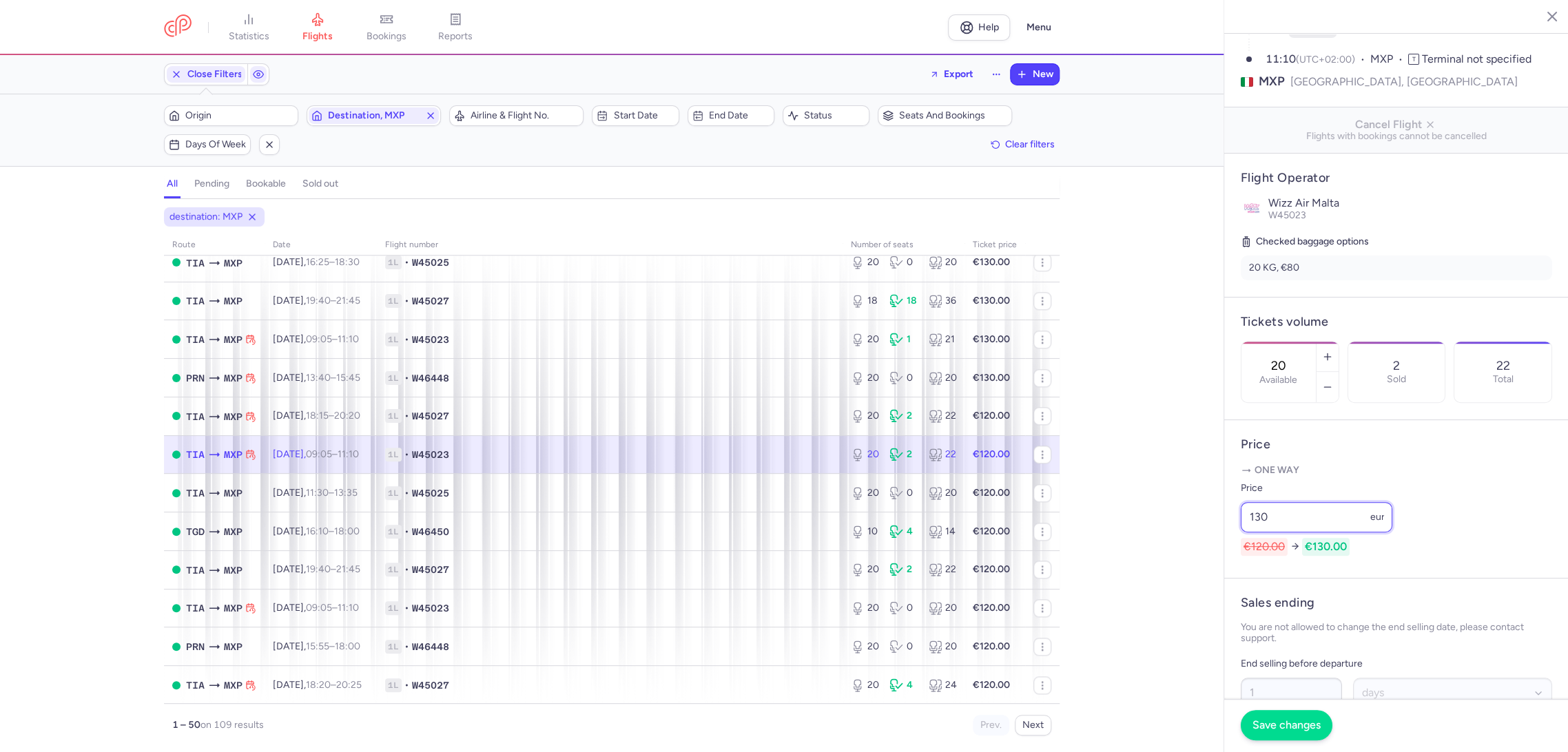
type input "130"
click at [1248, 723] on button "Save changes" at bounding box center [1286, 725] width 92 height 30
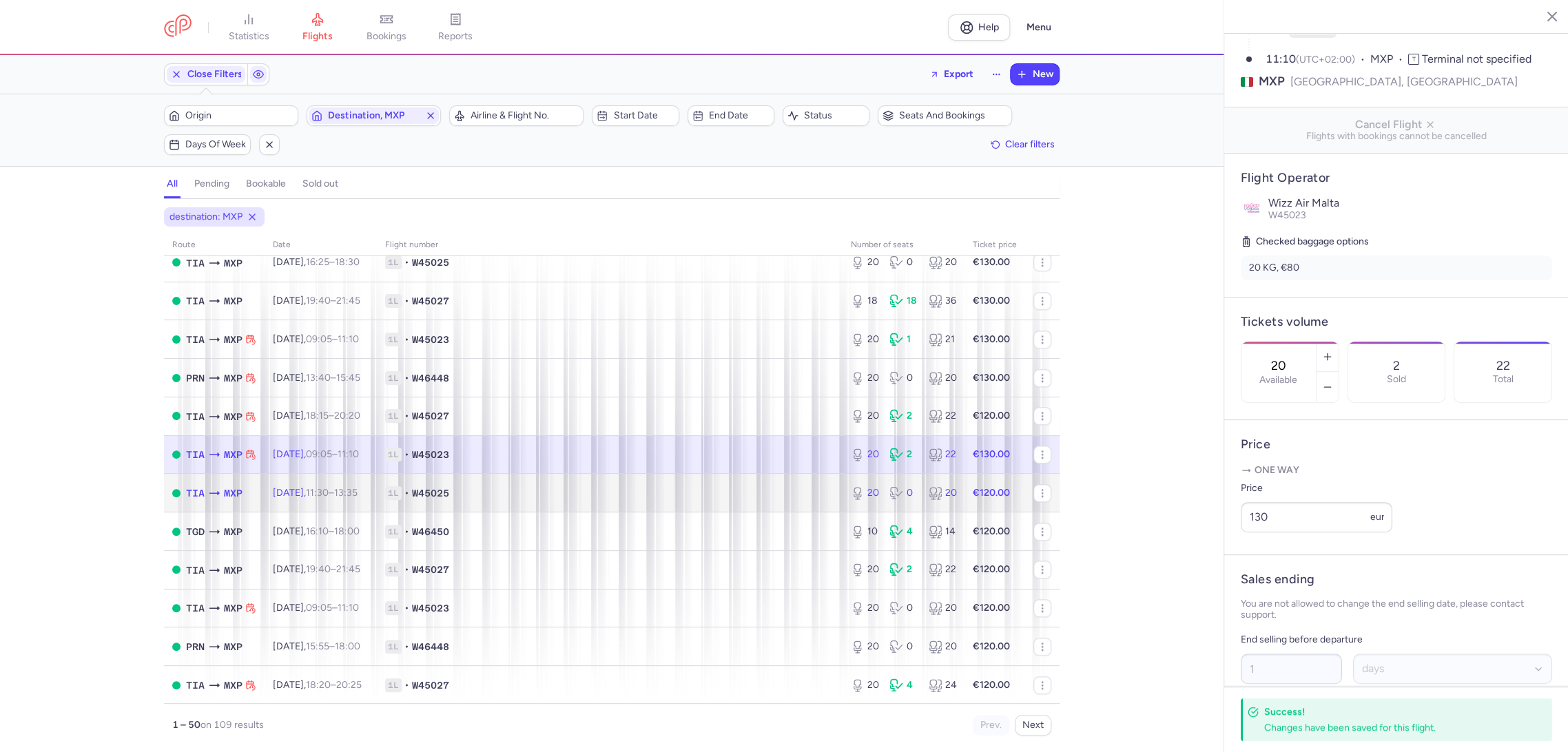
click at [744, 481] on td "1L • W45025" at bounding box center [609, 493] width 466 height 38
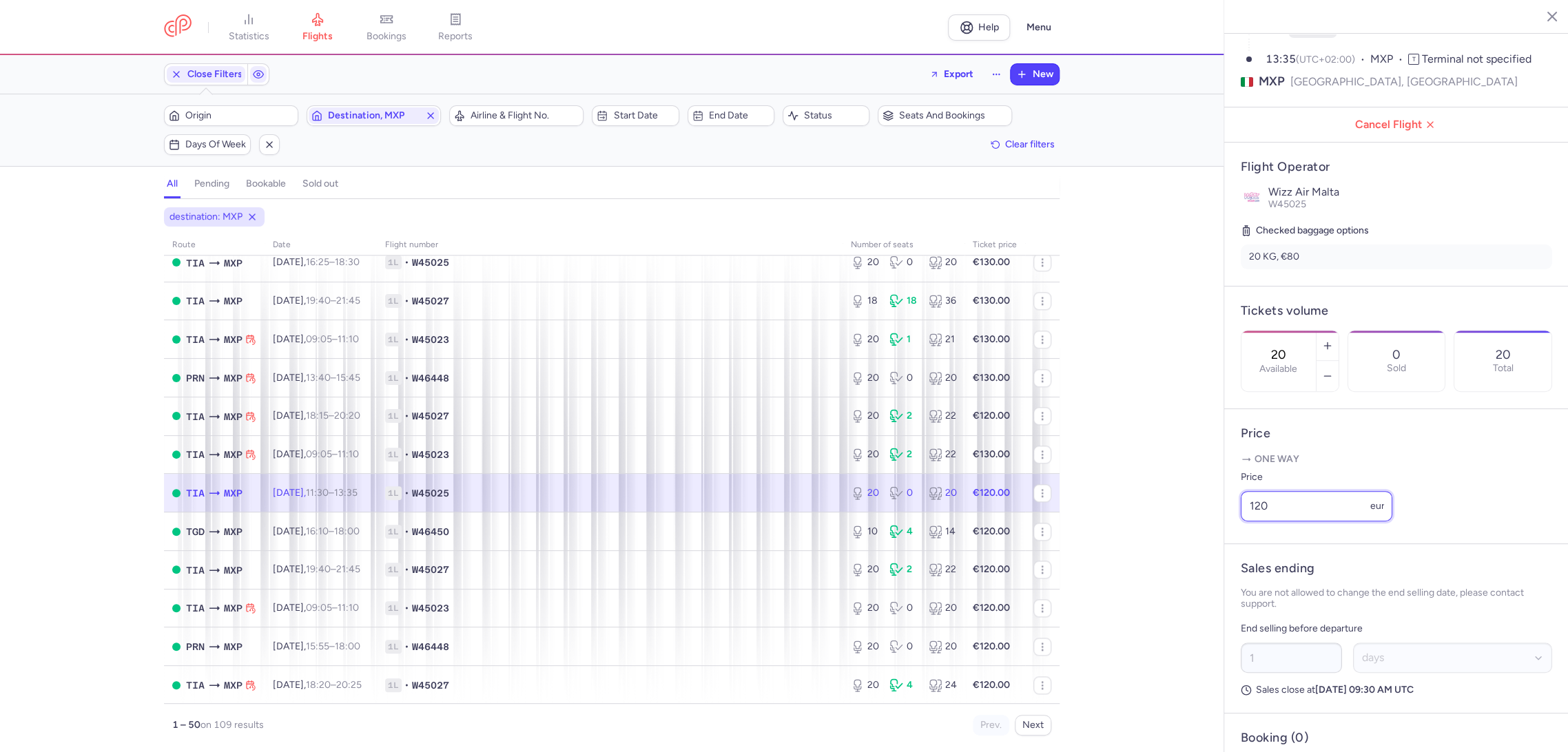
drag, startPoint x: 1257, startPoint y: 526, endPoint x: 1158, endPoint y: 542, distance: 100.3
click at [1158, 542] on div "statistics flights bookings reports Help Menu Close Filters Export New Filters …" at bounding box center [784, 376] width 1568 height 752
paste input "3"
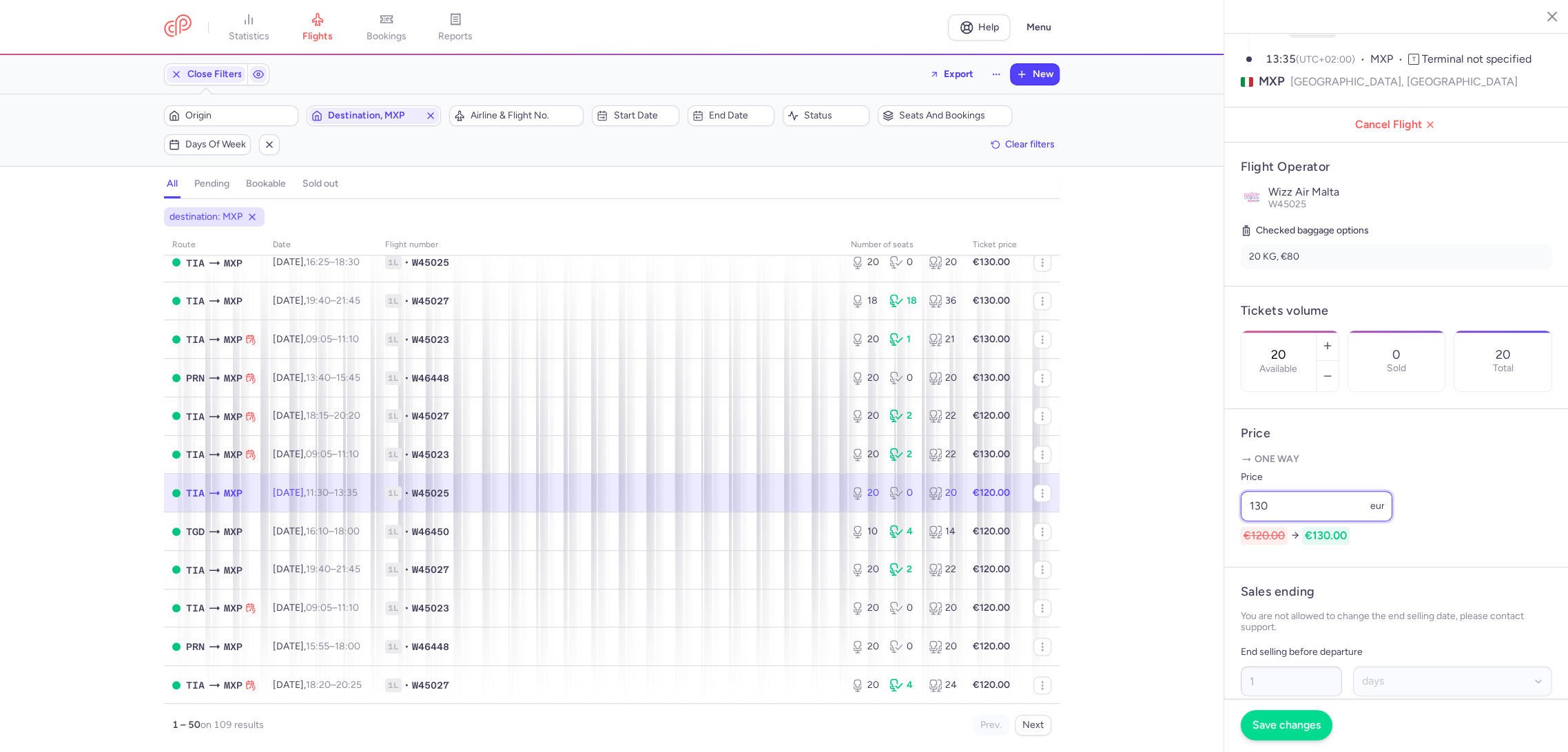
type input "130"
click at [1253, 715] on button "Save changes" at bounding box center [1286, 725] width 92 height 30
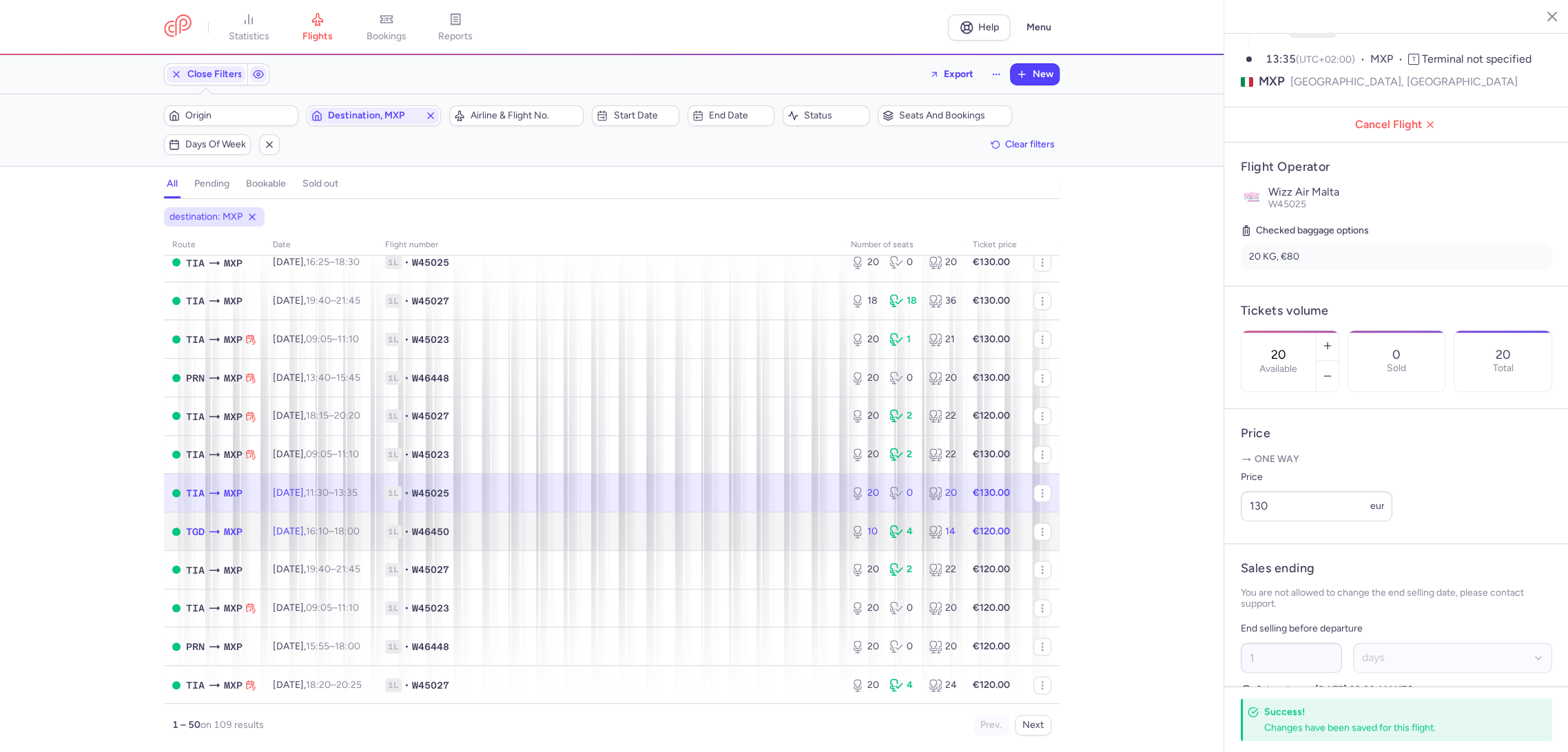
click at [656, 517] on td "1L • W46450" at bounding box center [609, 531] width 466 height 38
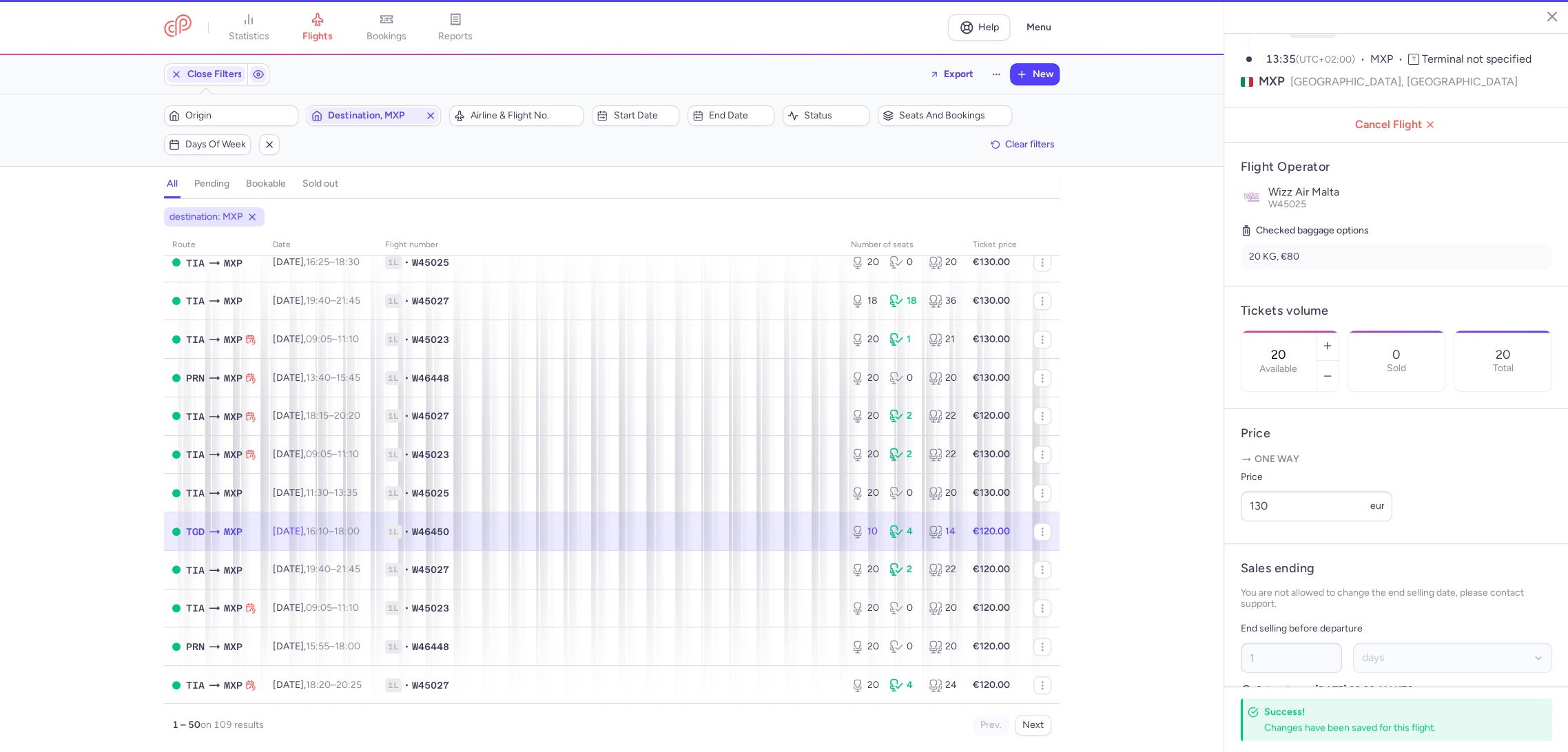
type input "10"
type input "3"
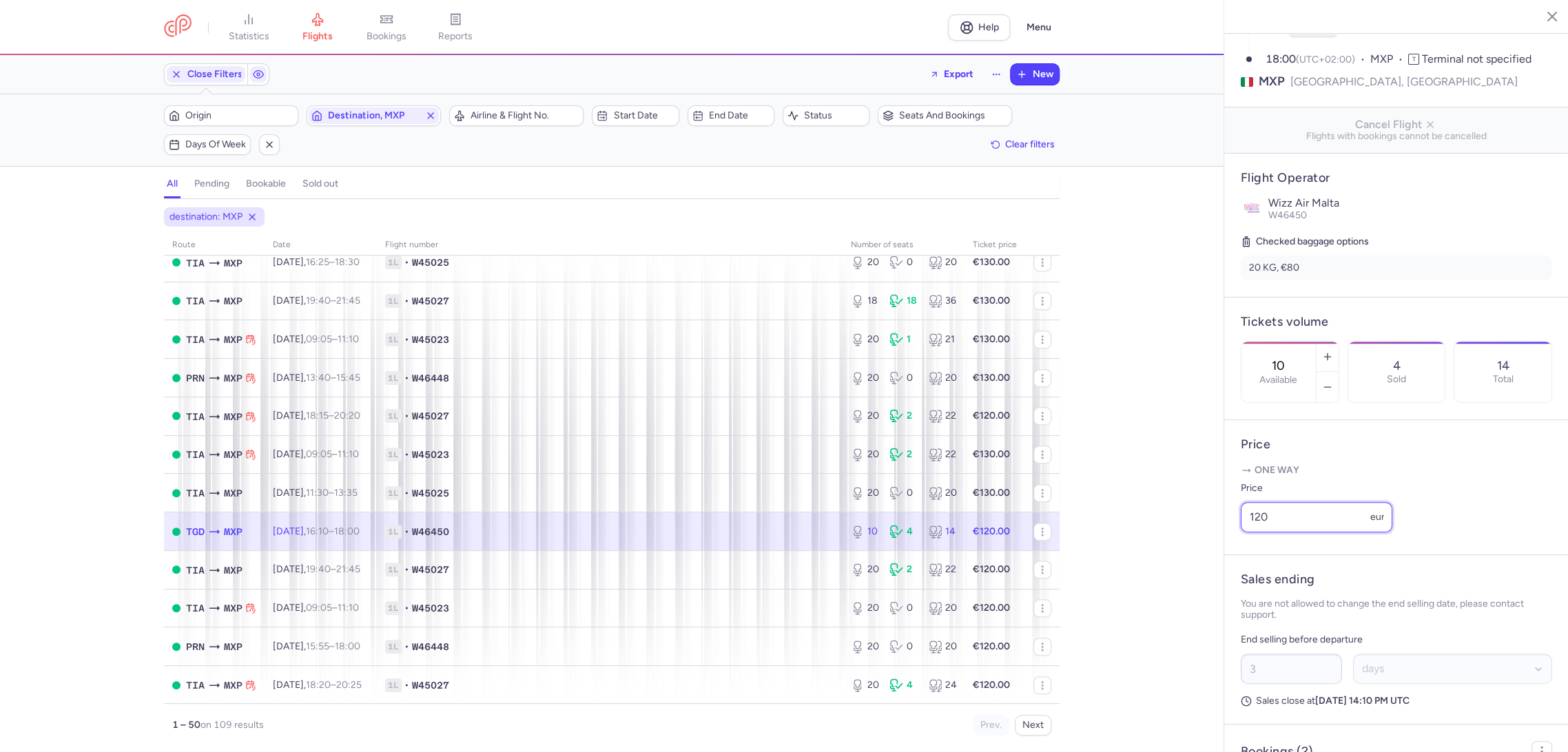
drag, startPoint x: 1293, startPoint y: 540, endPoint x: 1183, endPoint y: 559, distance: 111.6
click at [1183, 559] on div "statistics flights bookings reports Help Menu Close Filters Export New Filters …" at bounding box center [784, 376] width 1568 height 752
paste input "3"
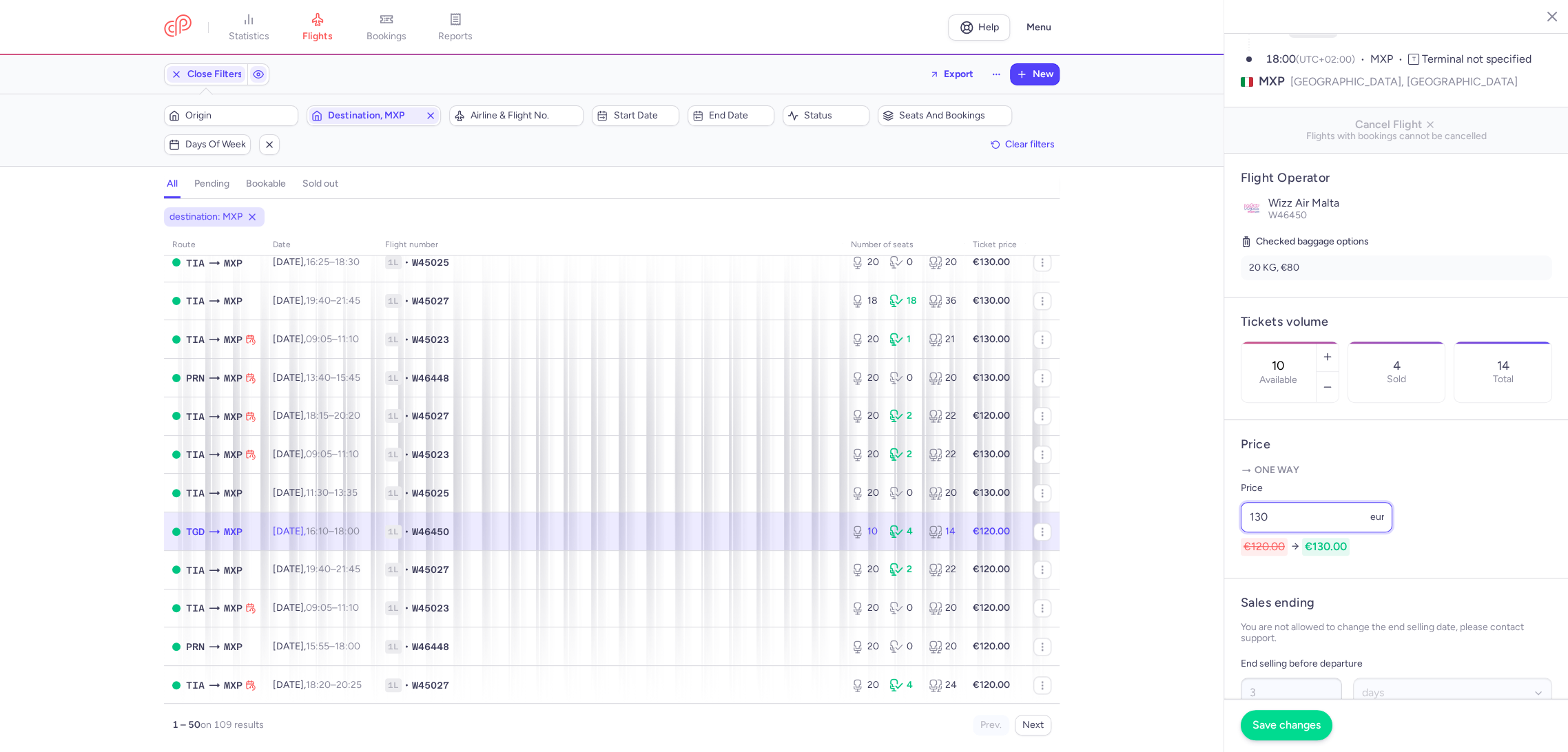
type input "130"
click at [1294, 734] on button "Save changes" at bounding box center [1286, 725] width 92 height 30
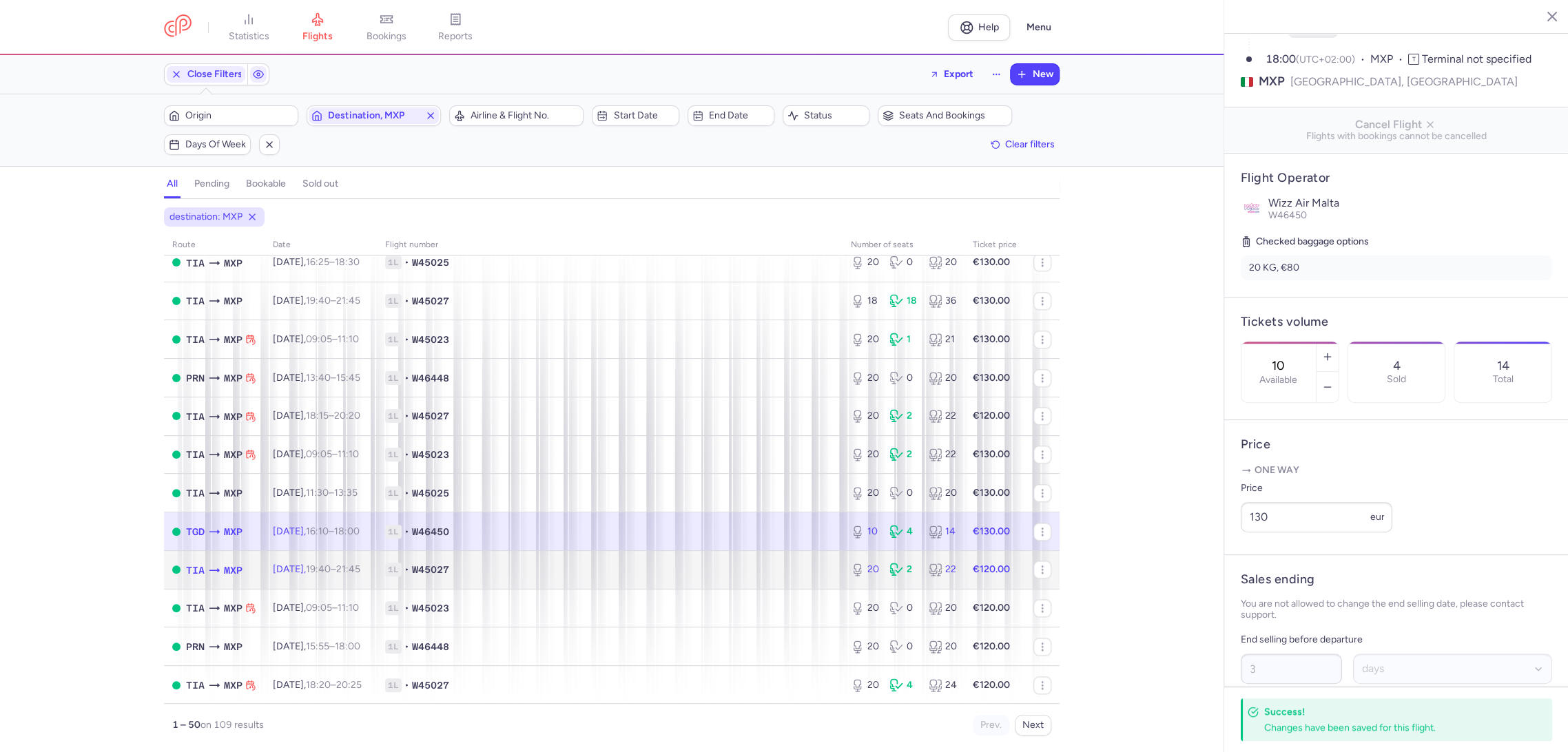
click at [799, 571] on span "1L • W45027" at bounding box center [609, 569] width 449 height 13
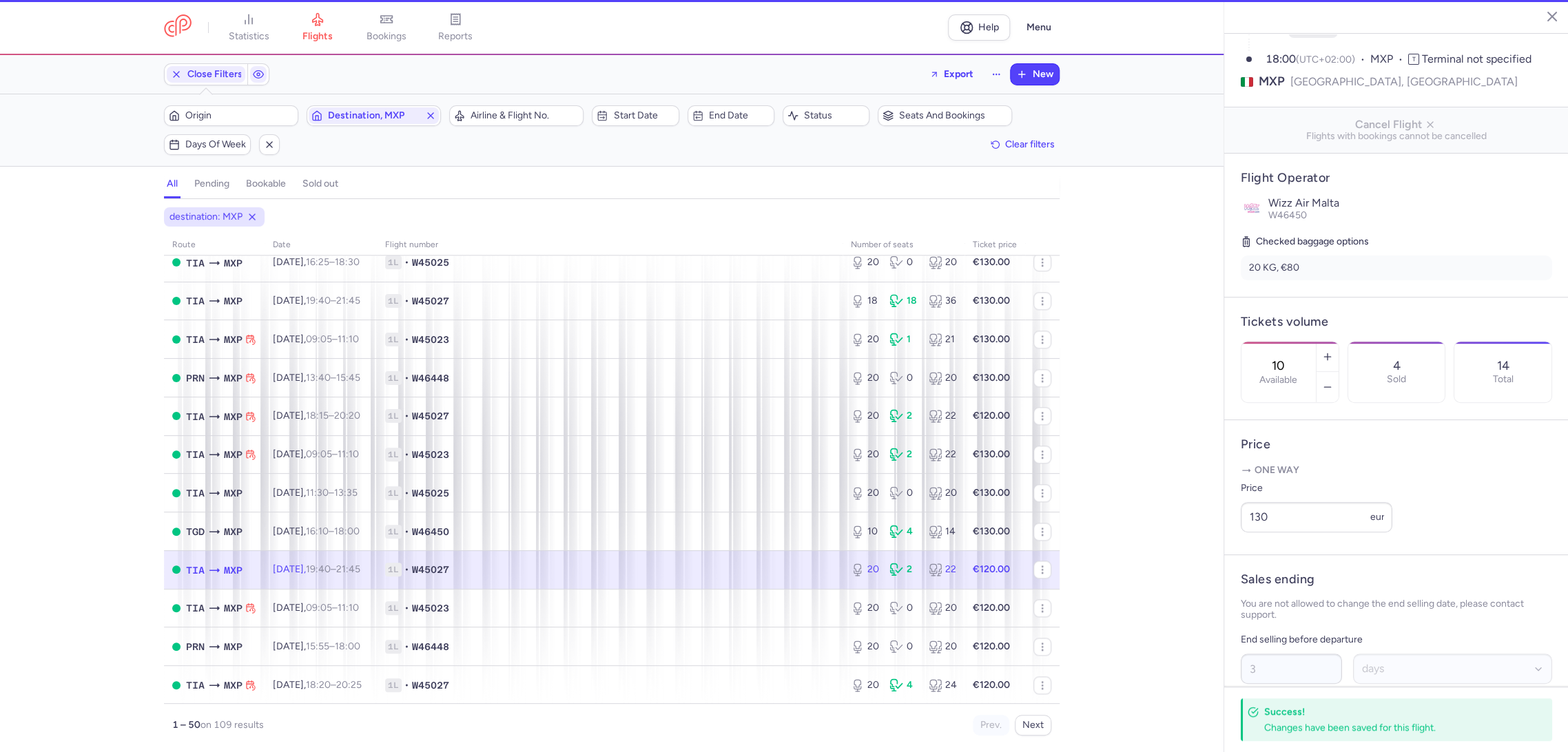
type input "20"
type input "1"
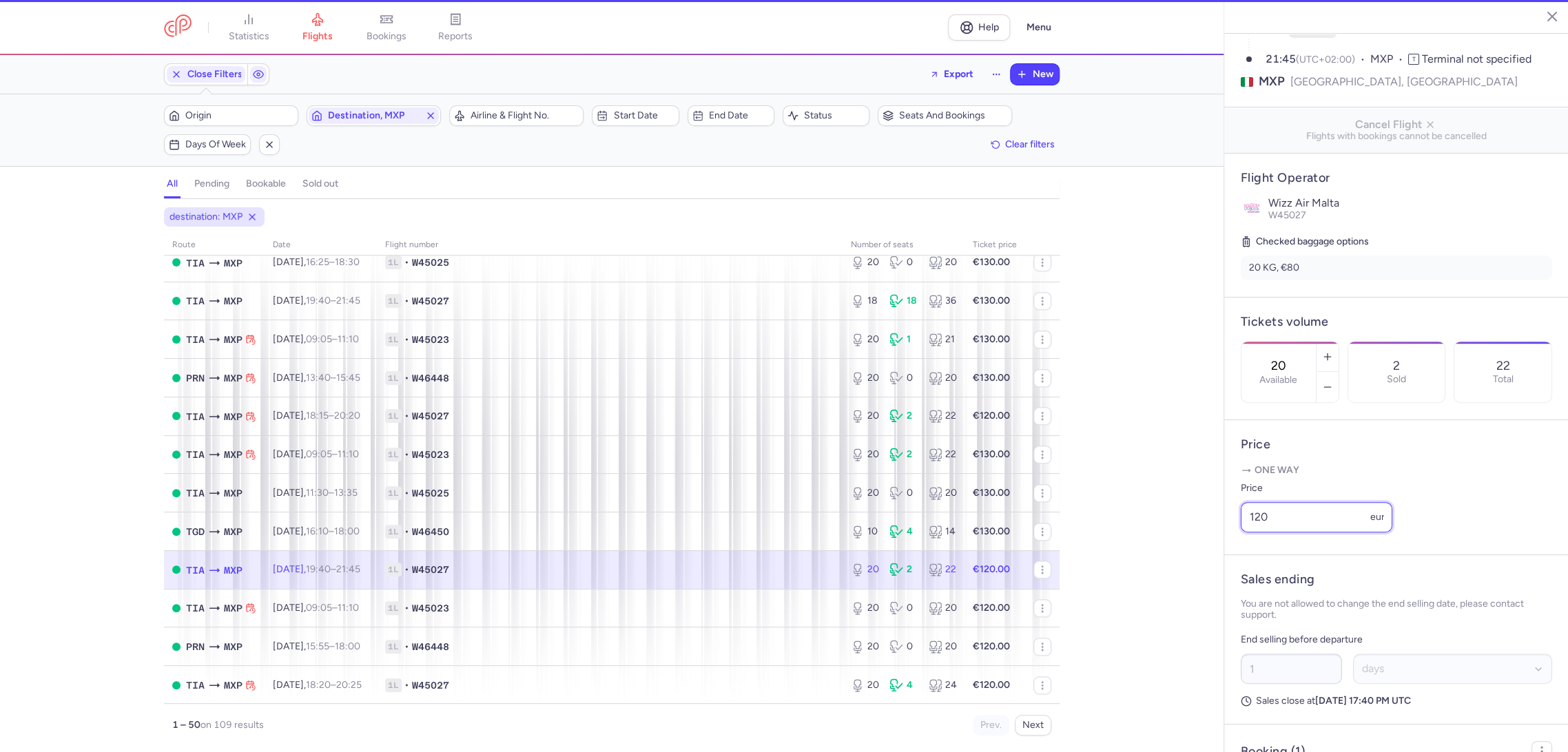
drag, startPoint x: 1201, startPoint y: 564, endPoint x: 1244, endPoint y: 667, distance: 111.6
click at [1190, 567] on div "statistics flights bookings reports Help Menu Close Filters Export New Filters …" at bounding box center [784, 376] width 1568 height 752
paste input "3"
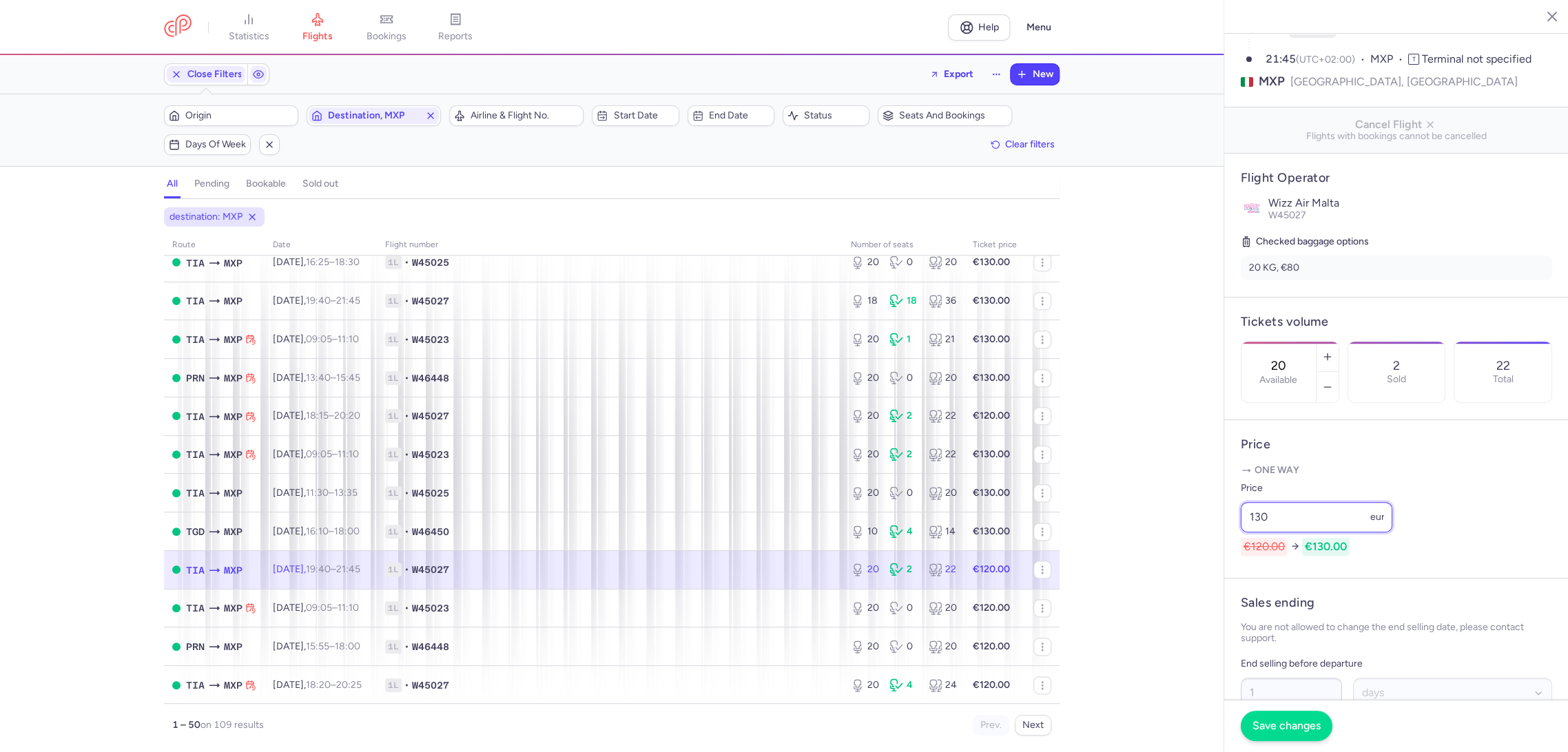
type input "130"
click at [1286, 711] on button "Save changes" at bounding box center [1286, 725] width 92 height 30
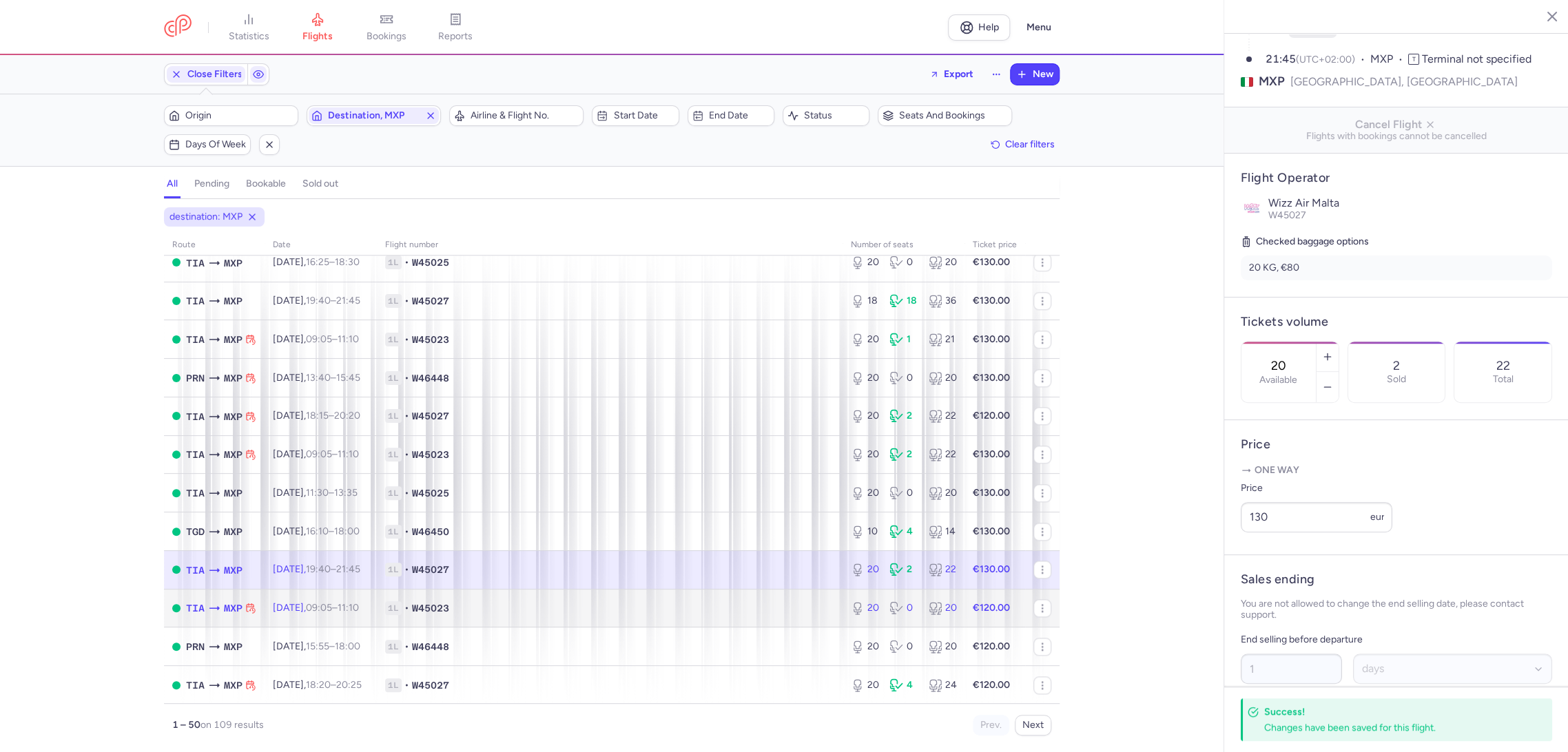
click at [736, 610] on span "1L • W45023" at bounding box center [609, 607] width 449 height 13
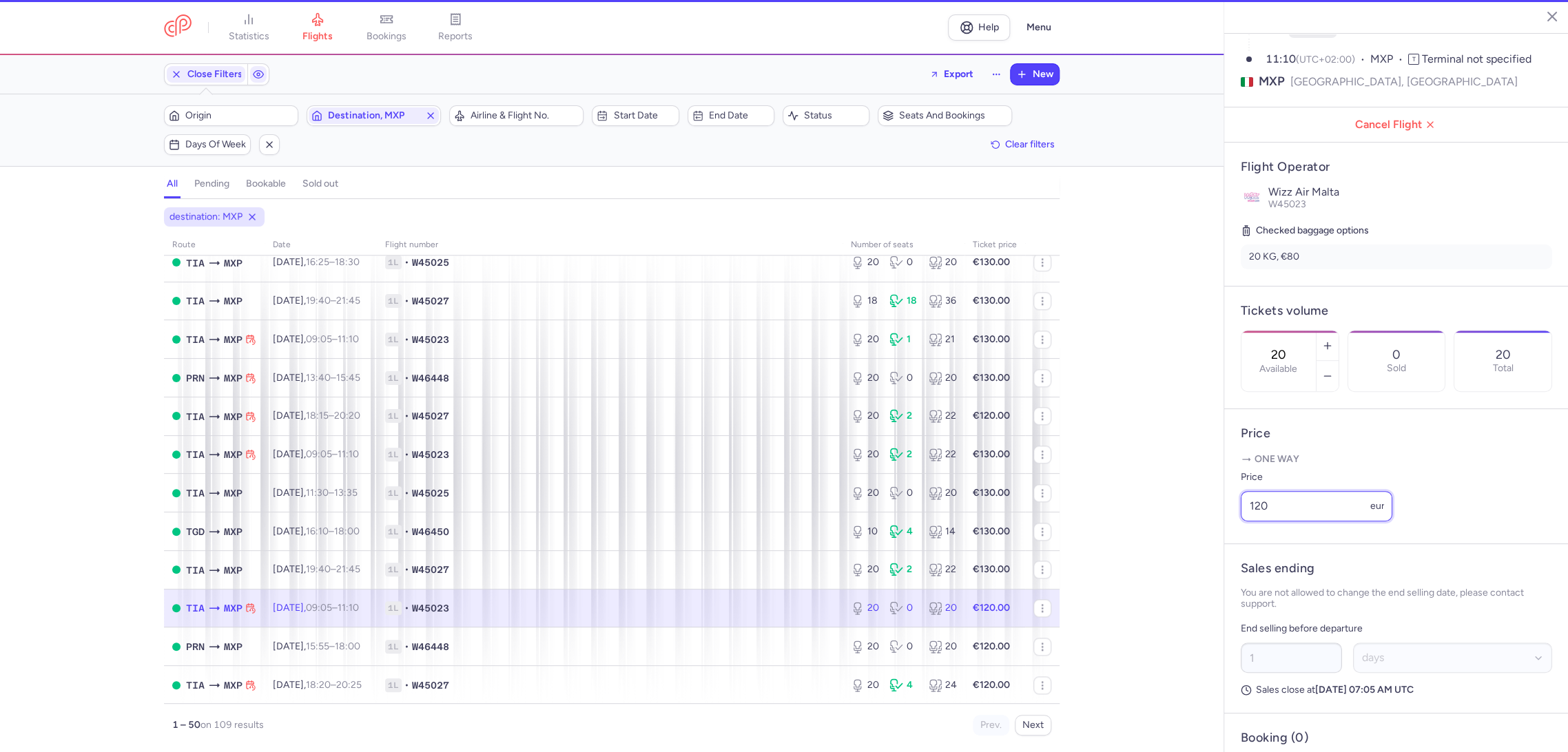
drag, startPoint x: 1311, startPoint y: 532, endPoint x: 1191, endPoint y: 538, distance: 120.1
click at [1192, 538] on div "statistics flights bookings reports Help Menu Close Filters Export New Filters …" at bounding box center [784, 376] width 1568 height 752
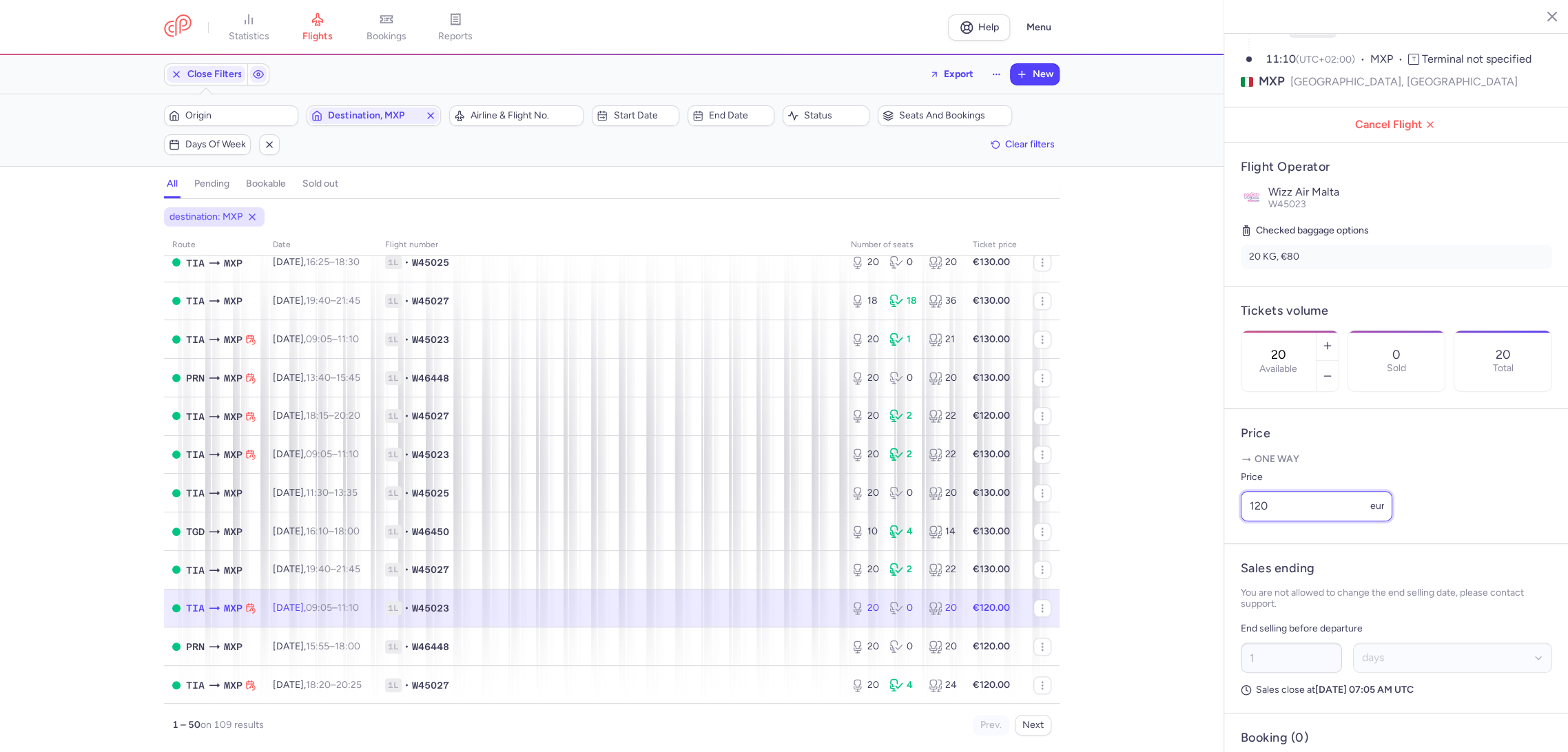
paste input "3"
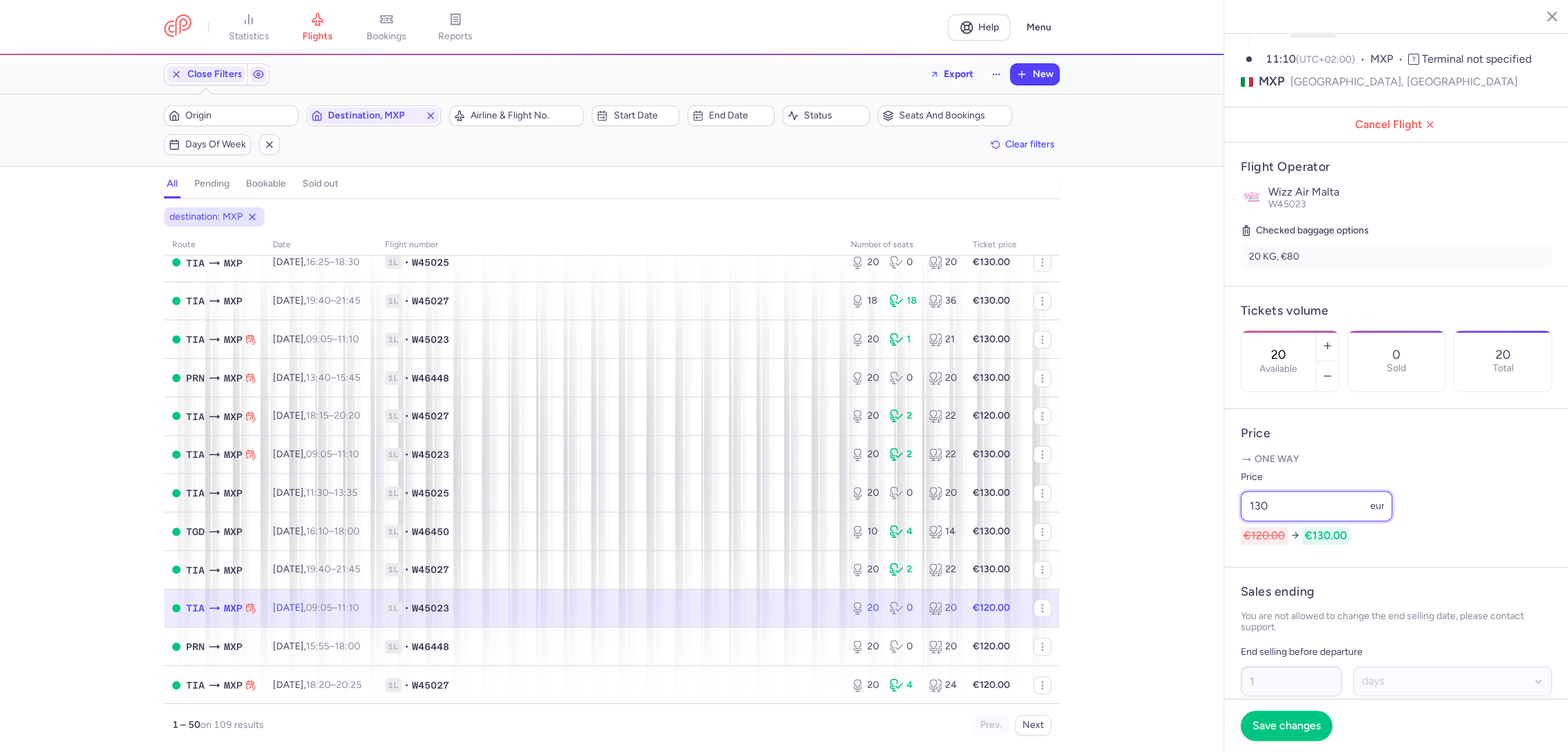
type input "130"
click at [1256, 721] on span "Save changes" at bounding box center [1286, 725] width 68 height 13
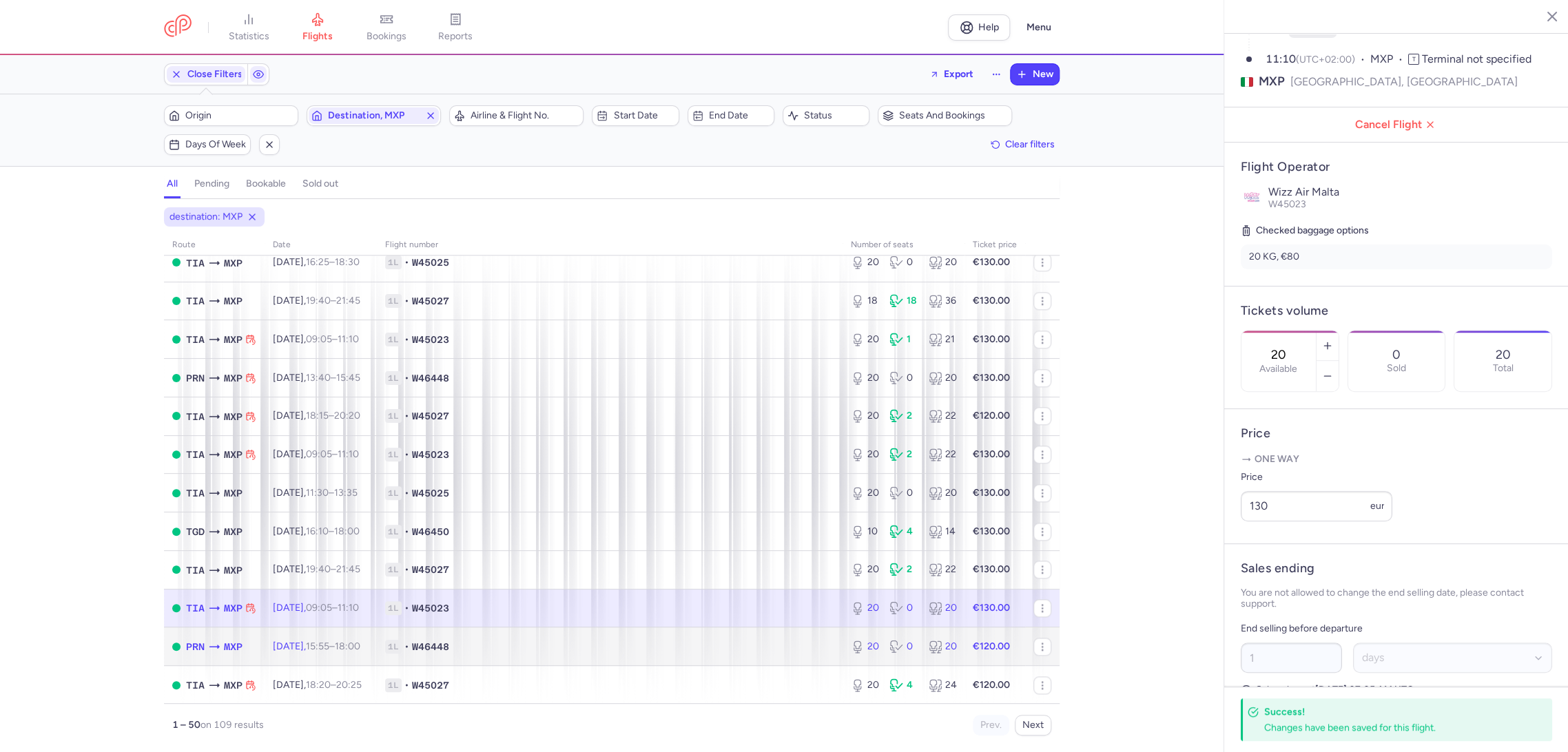
click at [786, 657] on td "1L • W46448" at bounding box center [609, 646] width 466 height 38
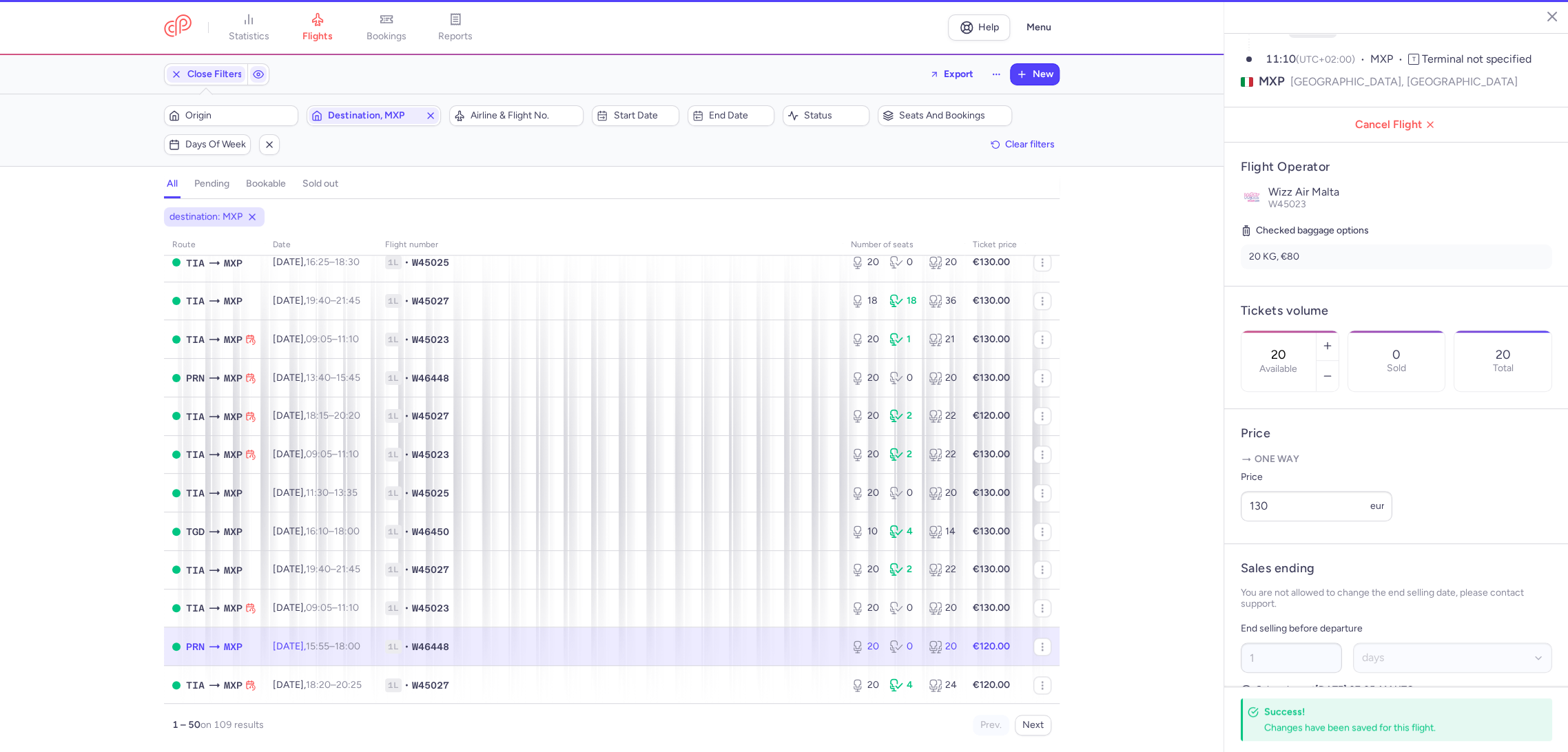
type input "3"
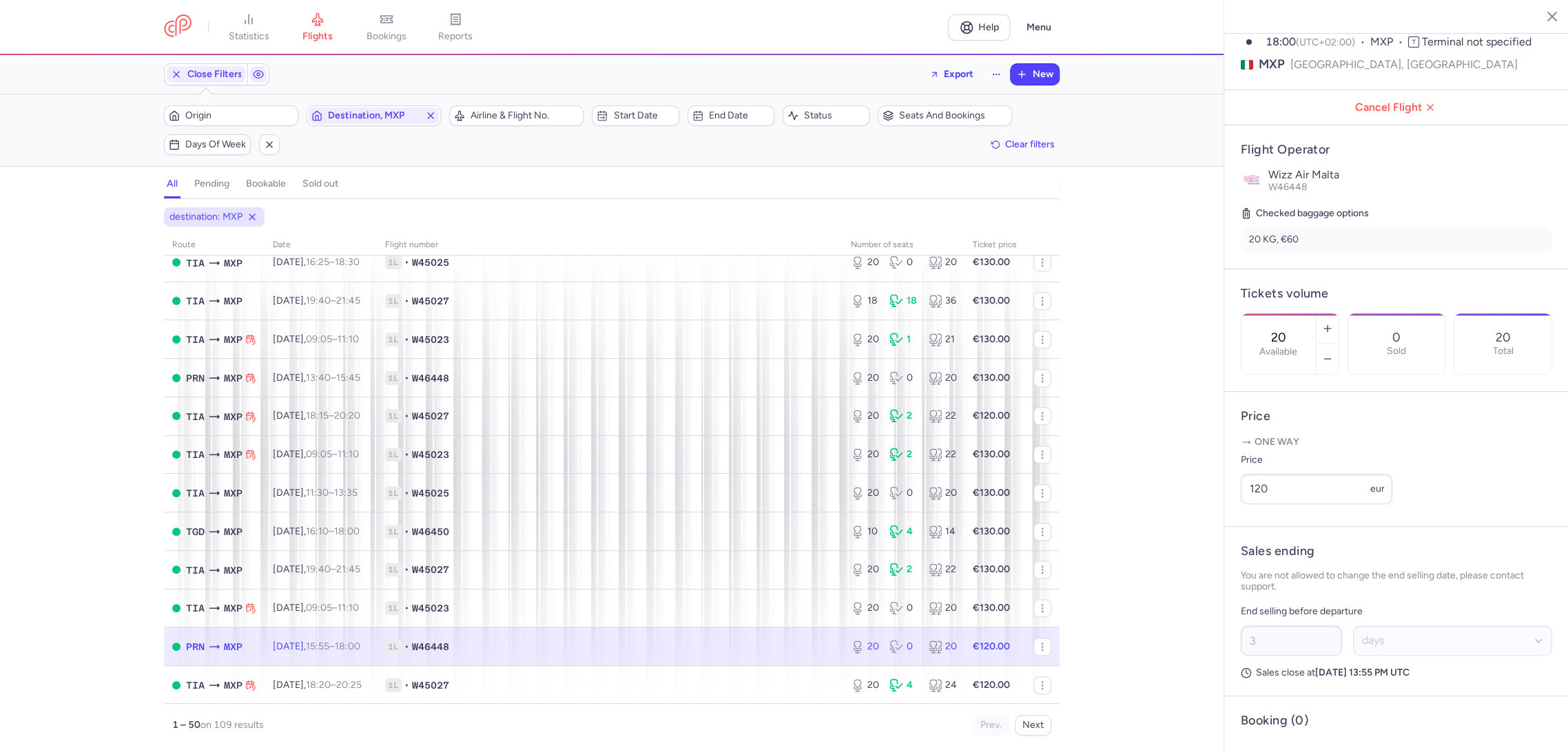
click at [1218, 544] on div "statistics flights bookings reports Help Menu Close Filters Export New Filters …" at bounding box center [784, 376] width 1568 height 752
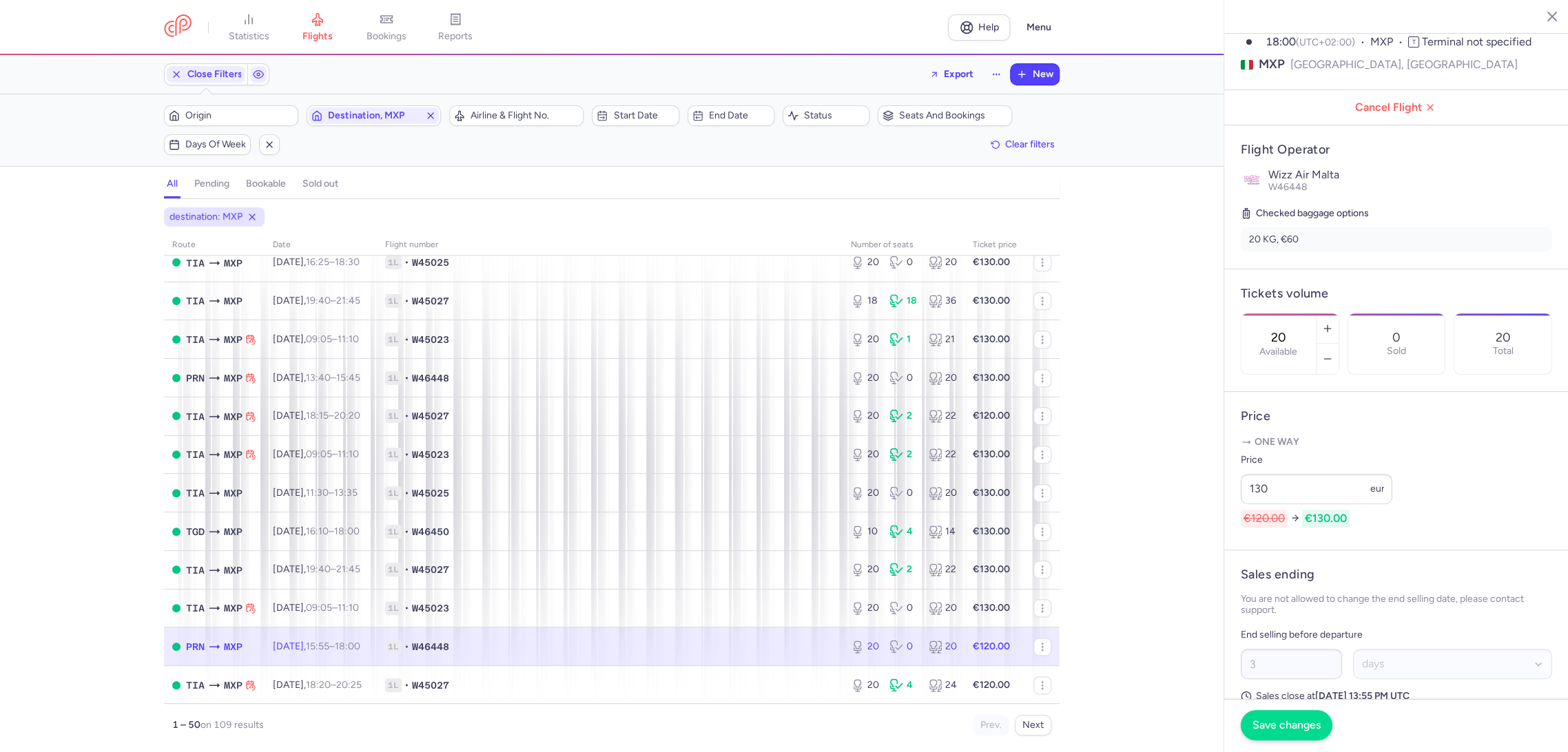
type input "130"
drag, startPoint x: 1270, startPoint y: 727, endPoint x: 1181, endPoint y: 709, distance: 90.8
click at [1266, 731] on button "Save changes" at bounding box center [1286, 725] width 92 height 30
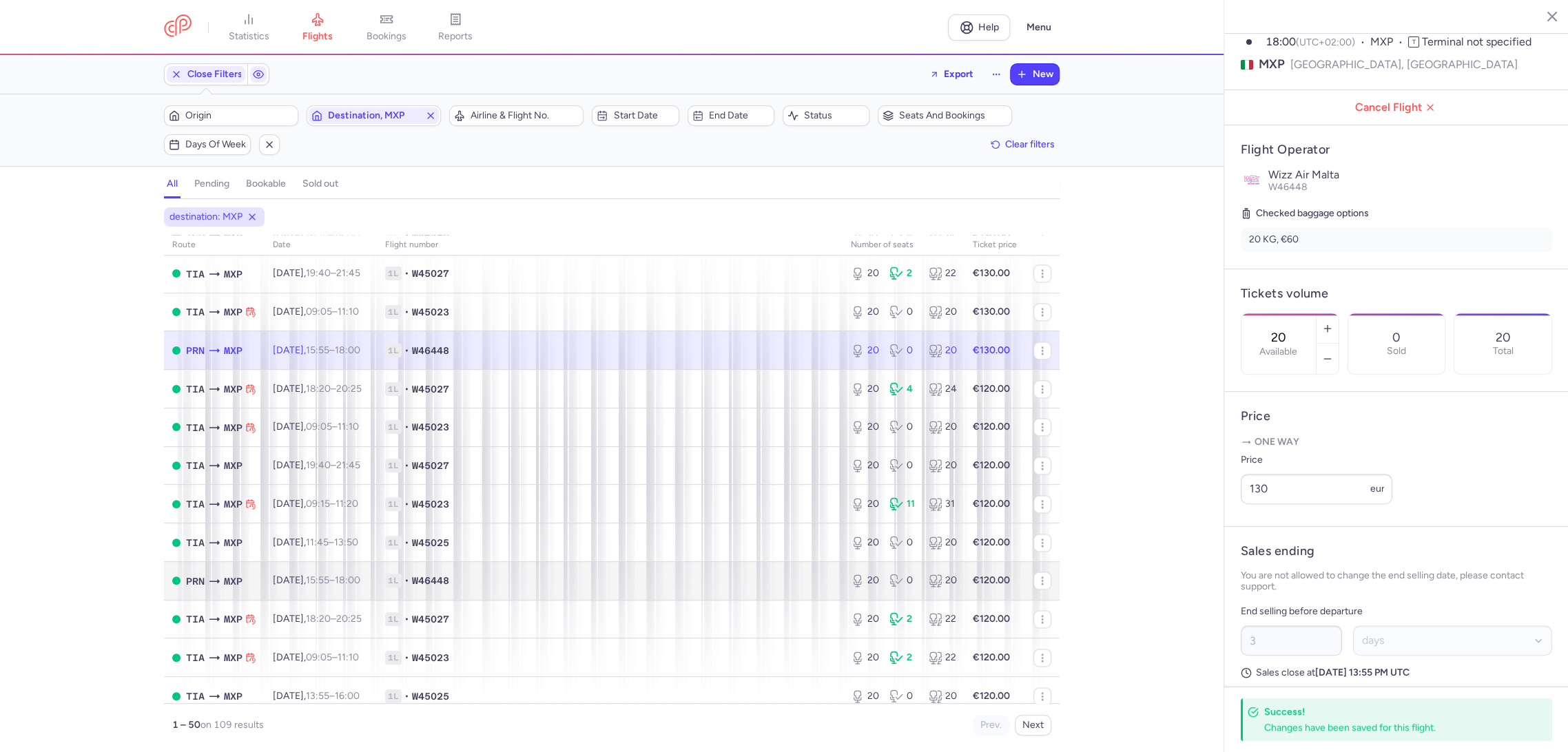
scroll to position [1364, 0]
click at [964, 366] on td "1L • W46448" at bounding box center [994, 352] width 61 height 38
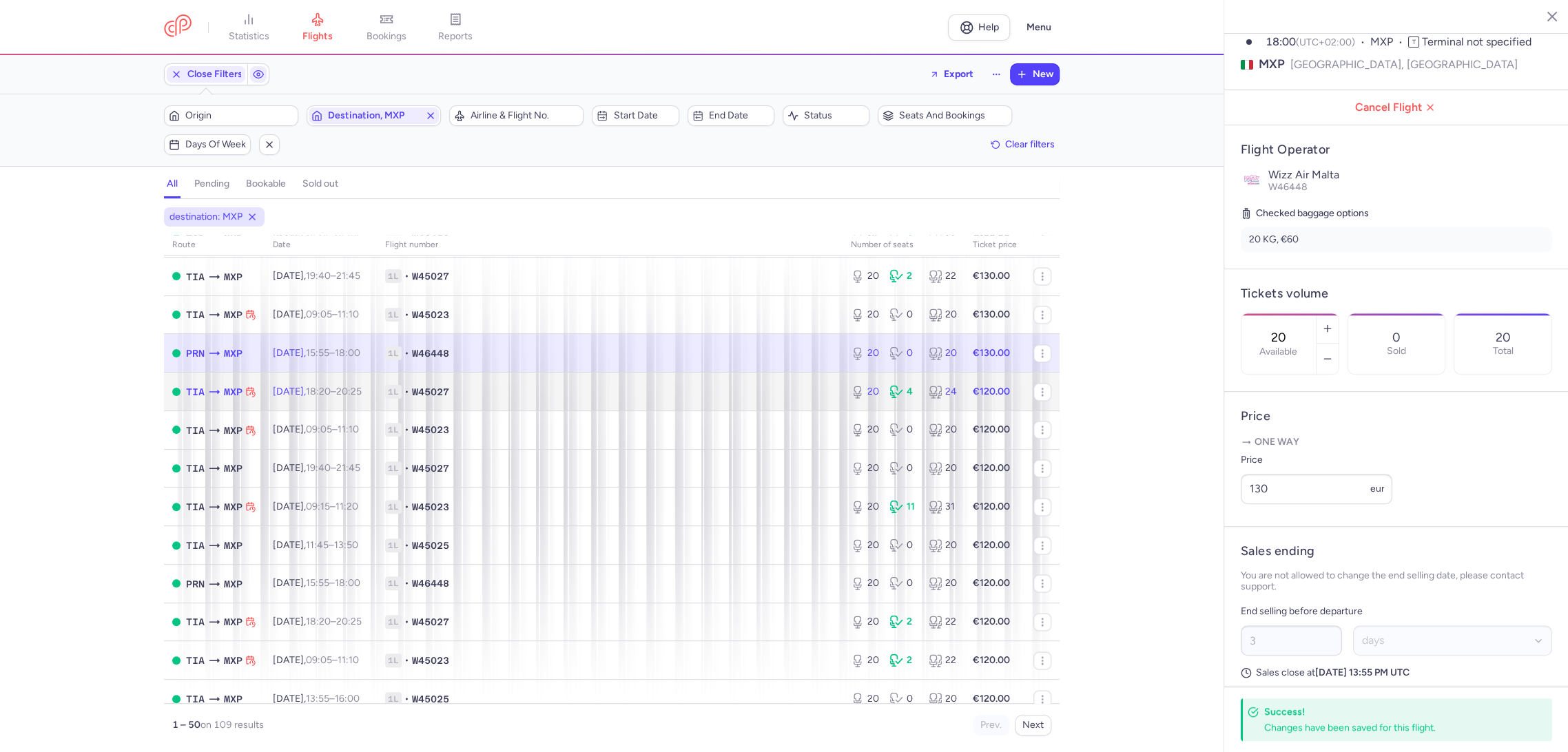
click at [780, 395] on span "1L • W45027" at bounding box center [609, 391] width 449 height 13
type input "1"
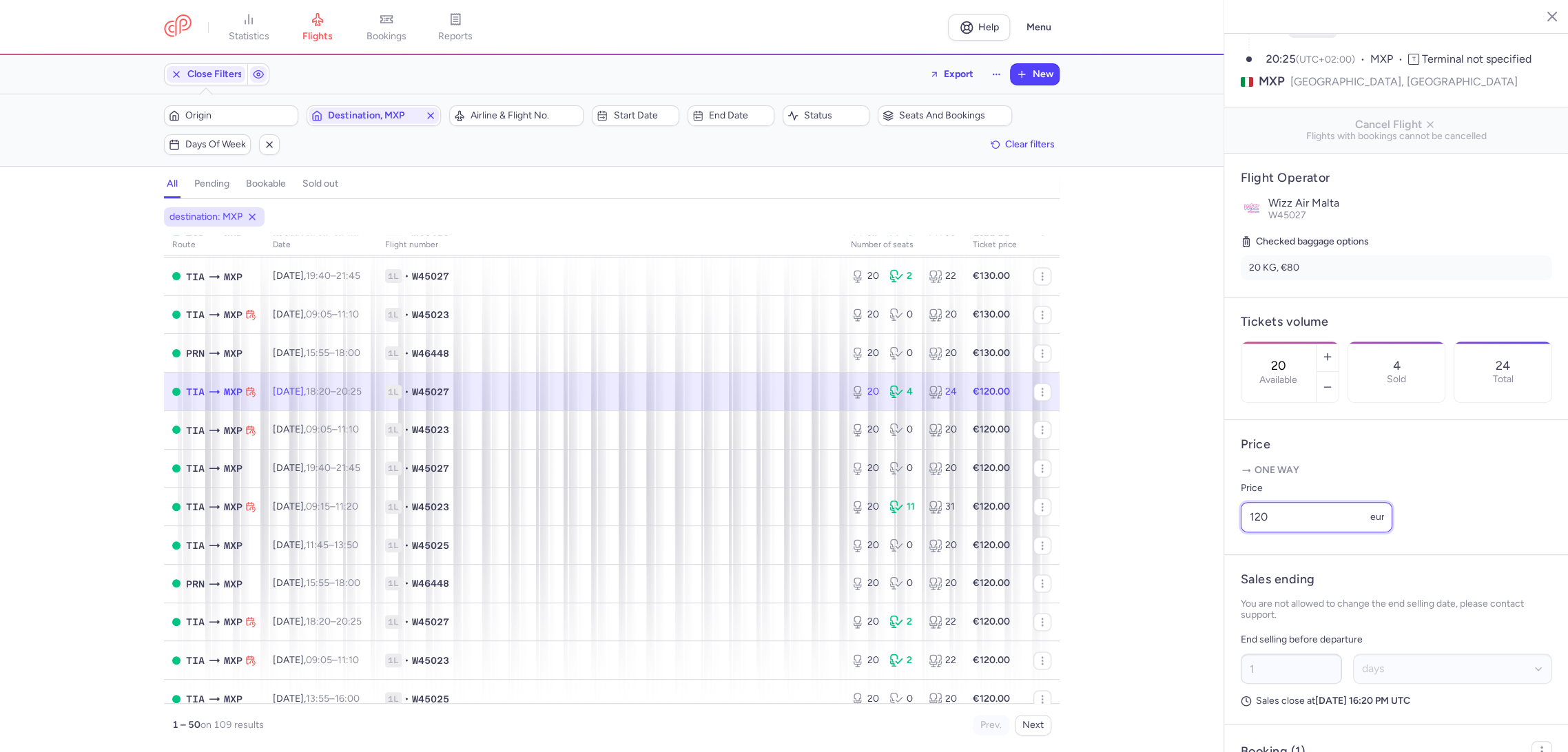
drag, startPoint x: 1210, startPoint y: 553, endPoint x: 1203, endPoint y: 577, distance: 25.0
click at [1200, 558] on div "statistics flights bookings reports Help Menu Close Filters Export New Filters …" at bounding box center [784, 376] width 1568 height 752
paste input "3"
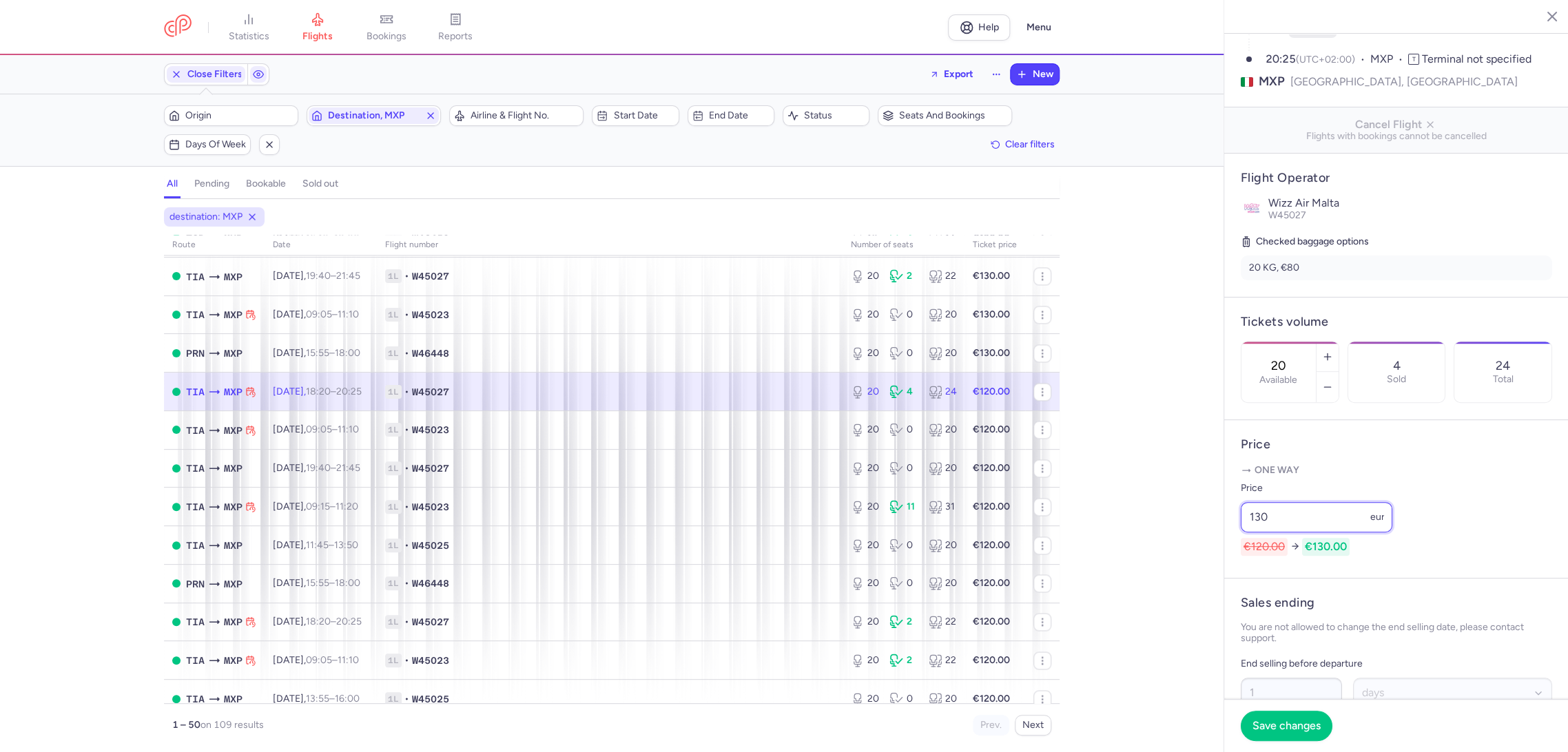
type input "130"
click at [1290, 742] on footer "Save changes" at bounding box center [1395, 725] width 344 height 53
click at [1263, 727] on span "Save changes" at bounding box center [1286, 724] width 68 height 13
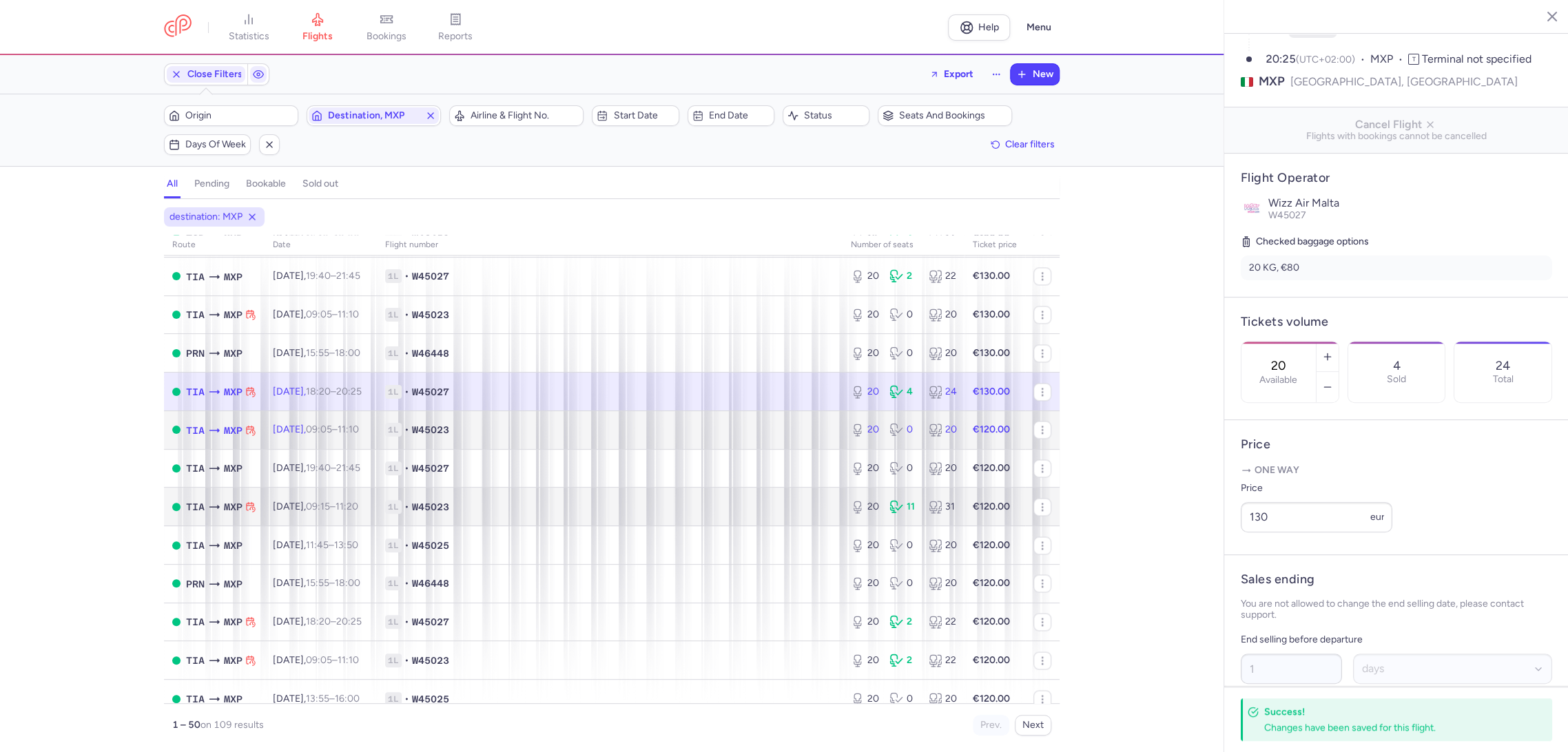
drag, startPoint x: 787, startPoint y: 436, endPoint x: 923, endPoint y: 488, distance: 145.6
click at [788, 436] on span "1L • W45023" at bounding box center [609, 430] width 449 height 13
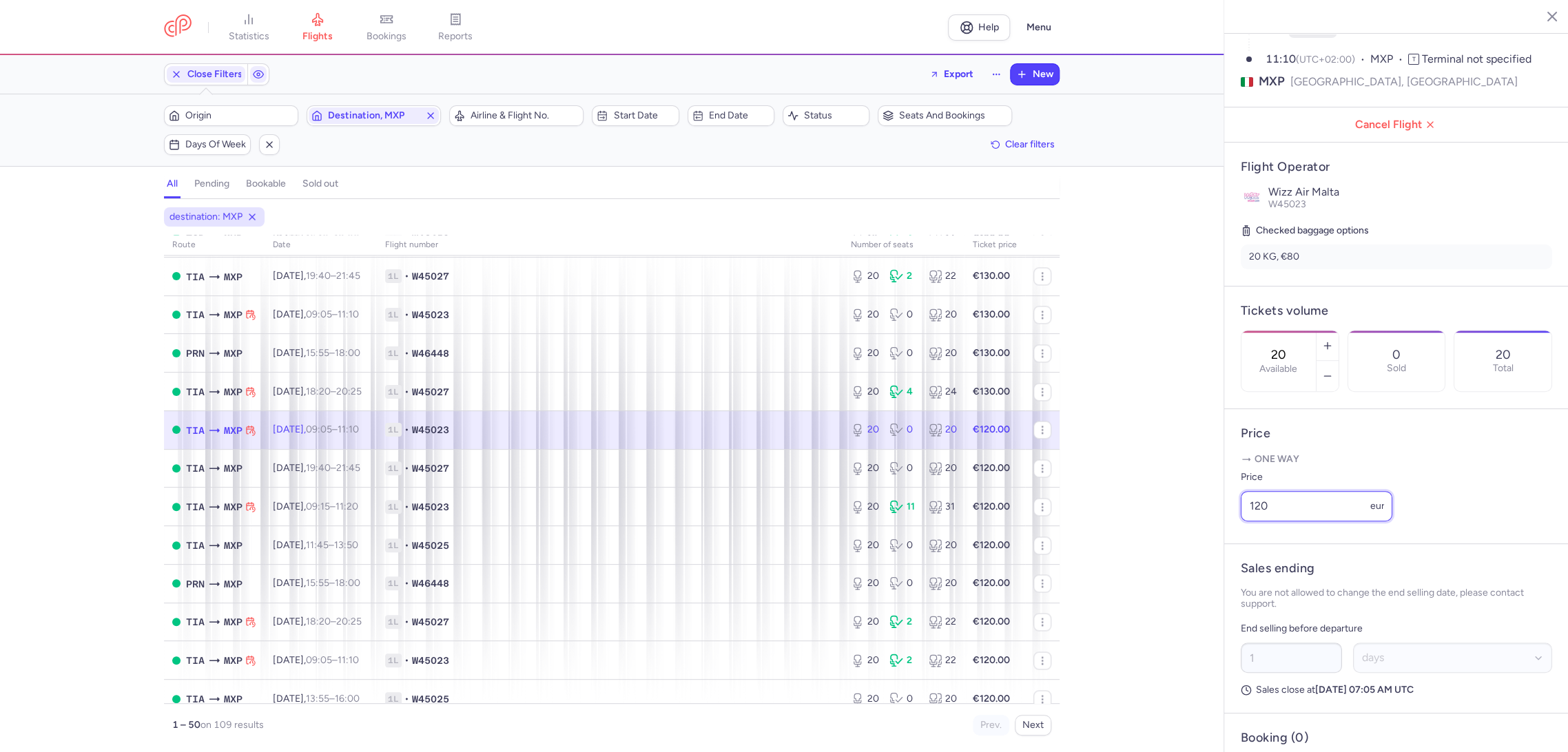
drag, startPoint x: 1267, startPoint y: 529, endPoint x: 1133, endPoint y: 533, distance: 134.1
click at [1132, 533] on div "statistics flights bookings reports Help Menu Close Filters Export New Filters …" at bounding box center [784, 376] width 1568 height 752
paste input "3"
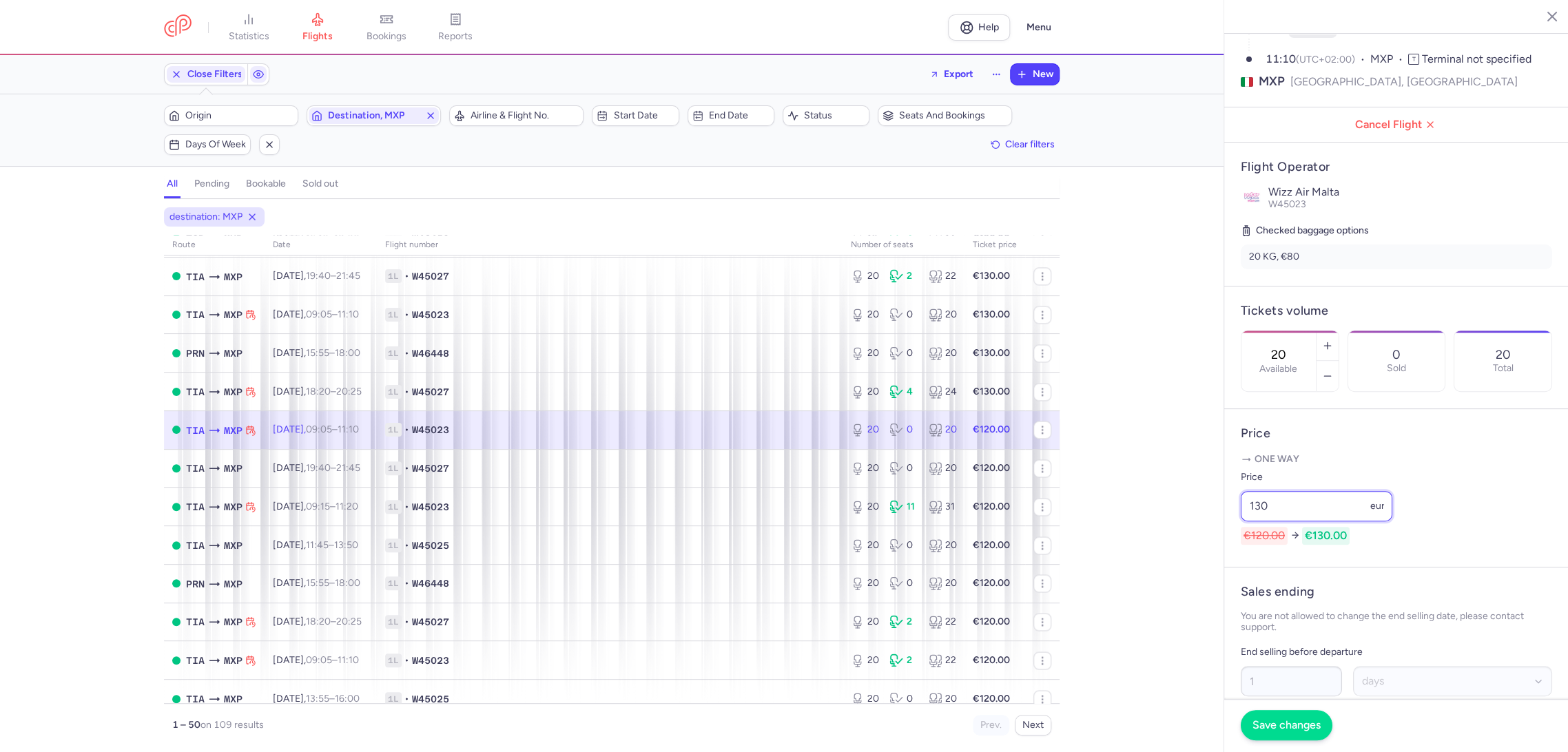
type input "130"
click at [1266, 715] on button "Save changes" at bounding box center [1286, 725] width 92 height 30
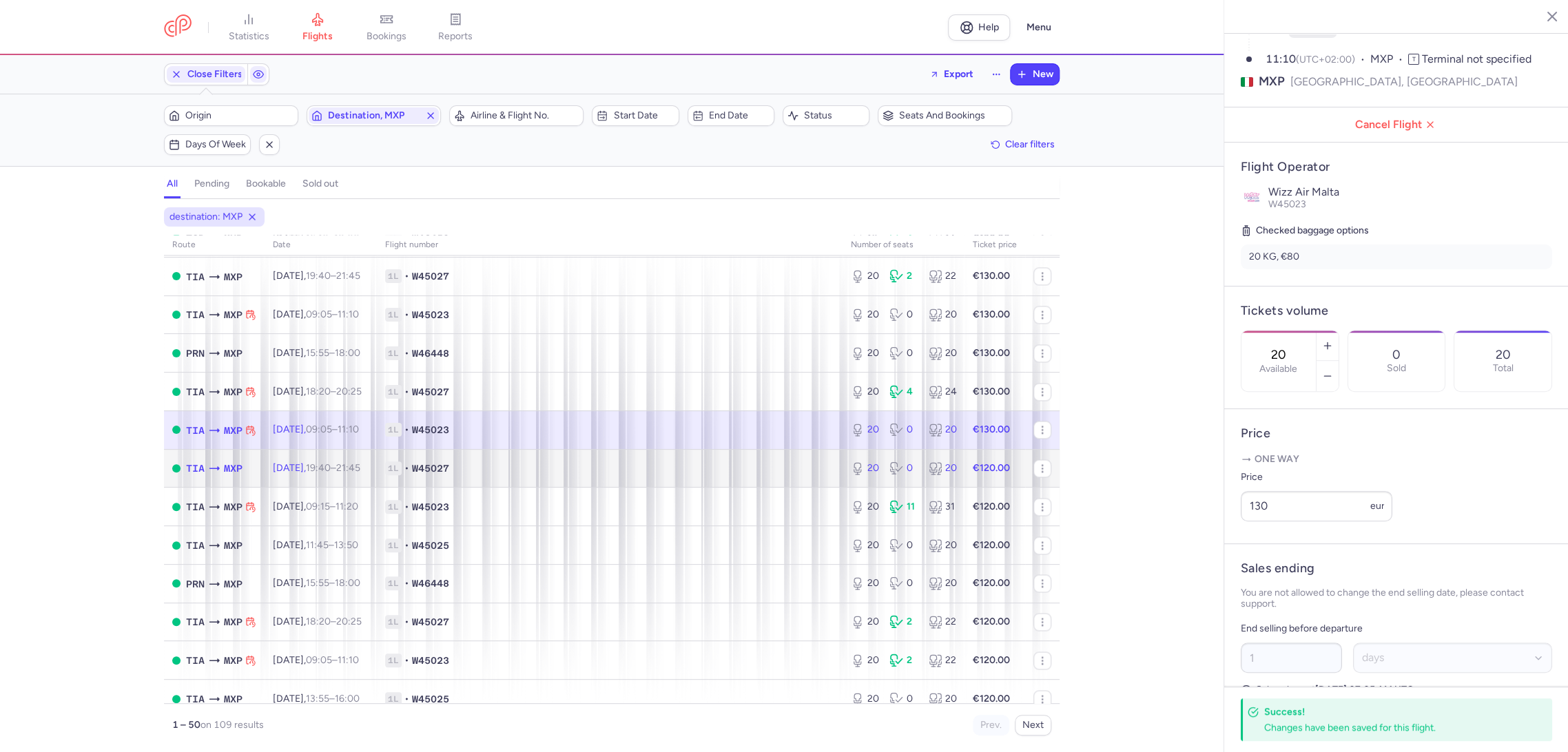
click at [798, 475] on td "1L • W45027" at bounding box center [609, 468] width 466 height 38
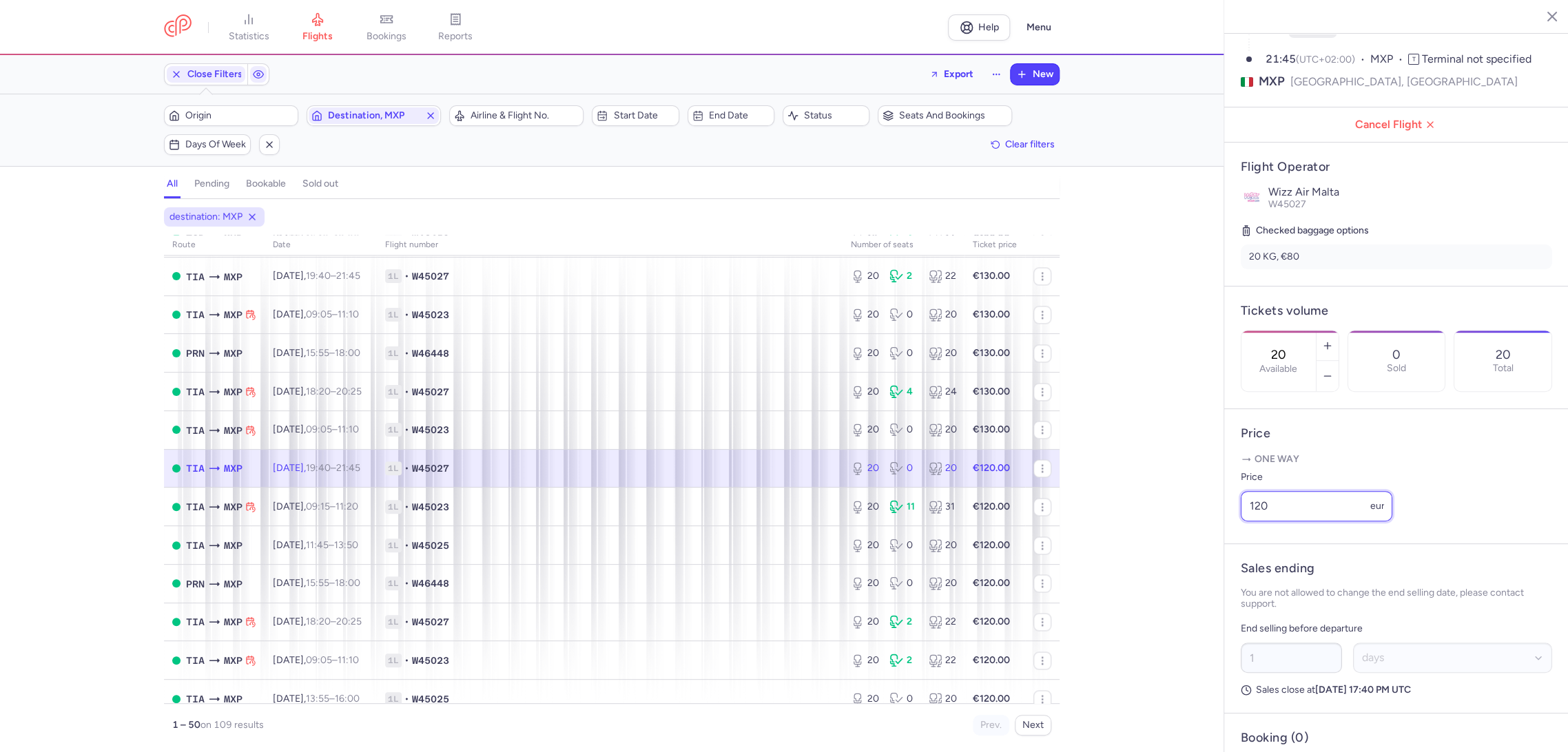
drag, startPoint x: 1266, startPoint y: 527, endPoint x: 1205, endPoint y: 529, distance: 61.0
click at [1209, 533] on div "statistics flights bookings reports Help Menu Close Filters Export New Filters …" at bounding box center [784, 376] width 1568 height 752
paste input "3"
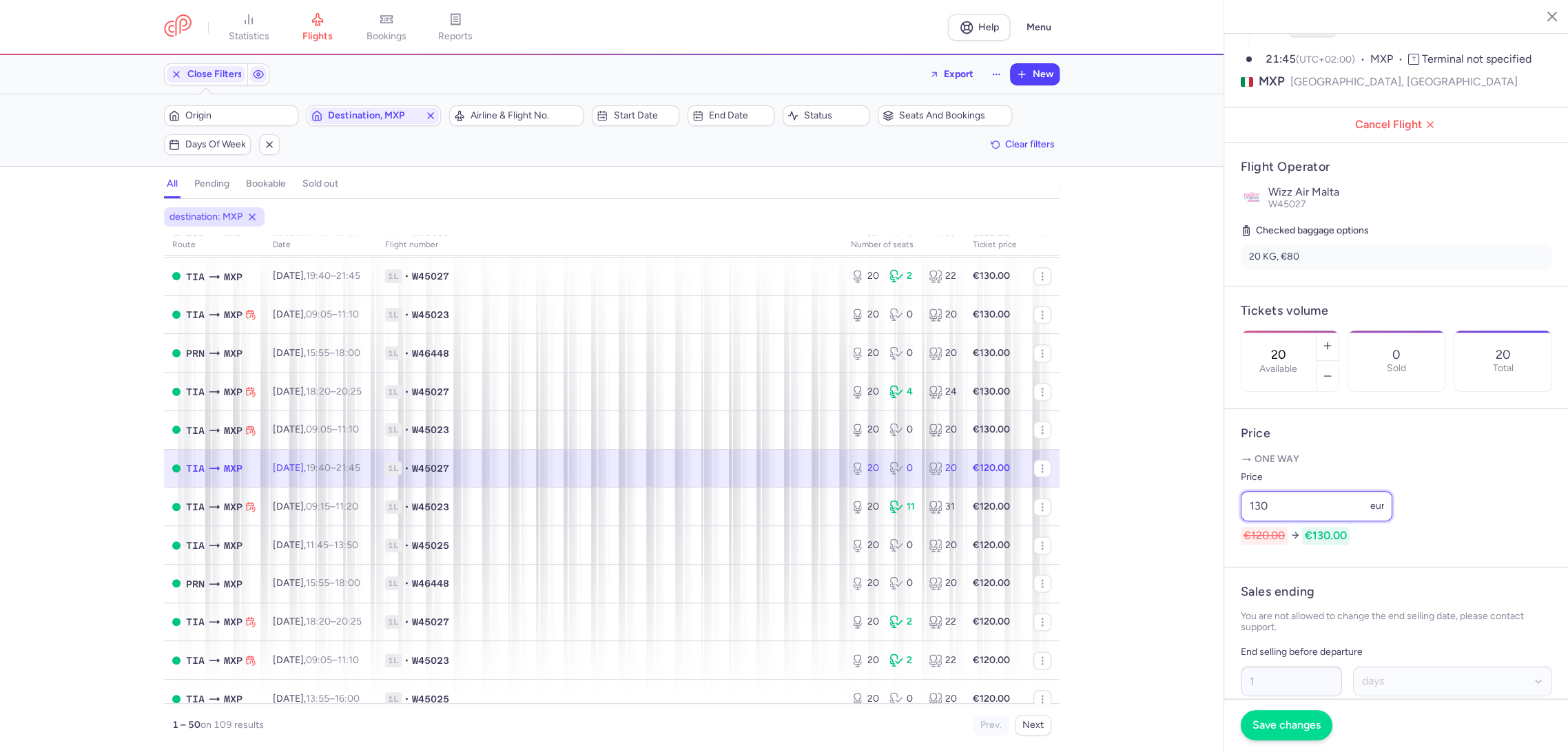
type input "130"
click at [1266, 731] on button "Save changes" at bounding box center [1286, 725] width 92 height 30
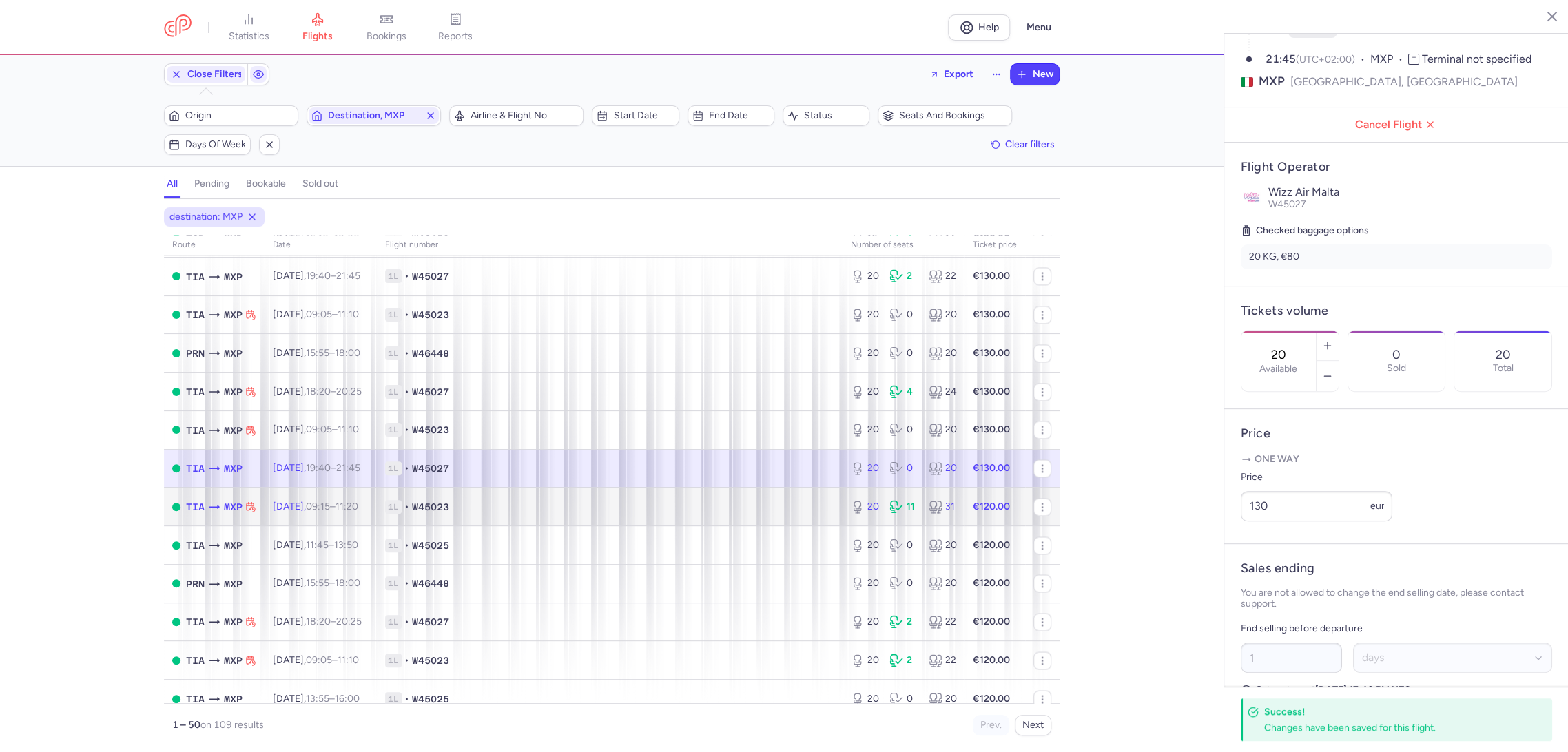
click at [767, 514] on td "1L • W45023" at bounding box center [609, 506] width 466 height 38
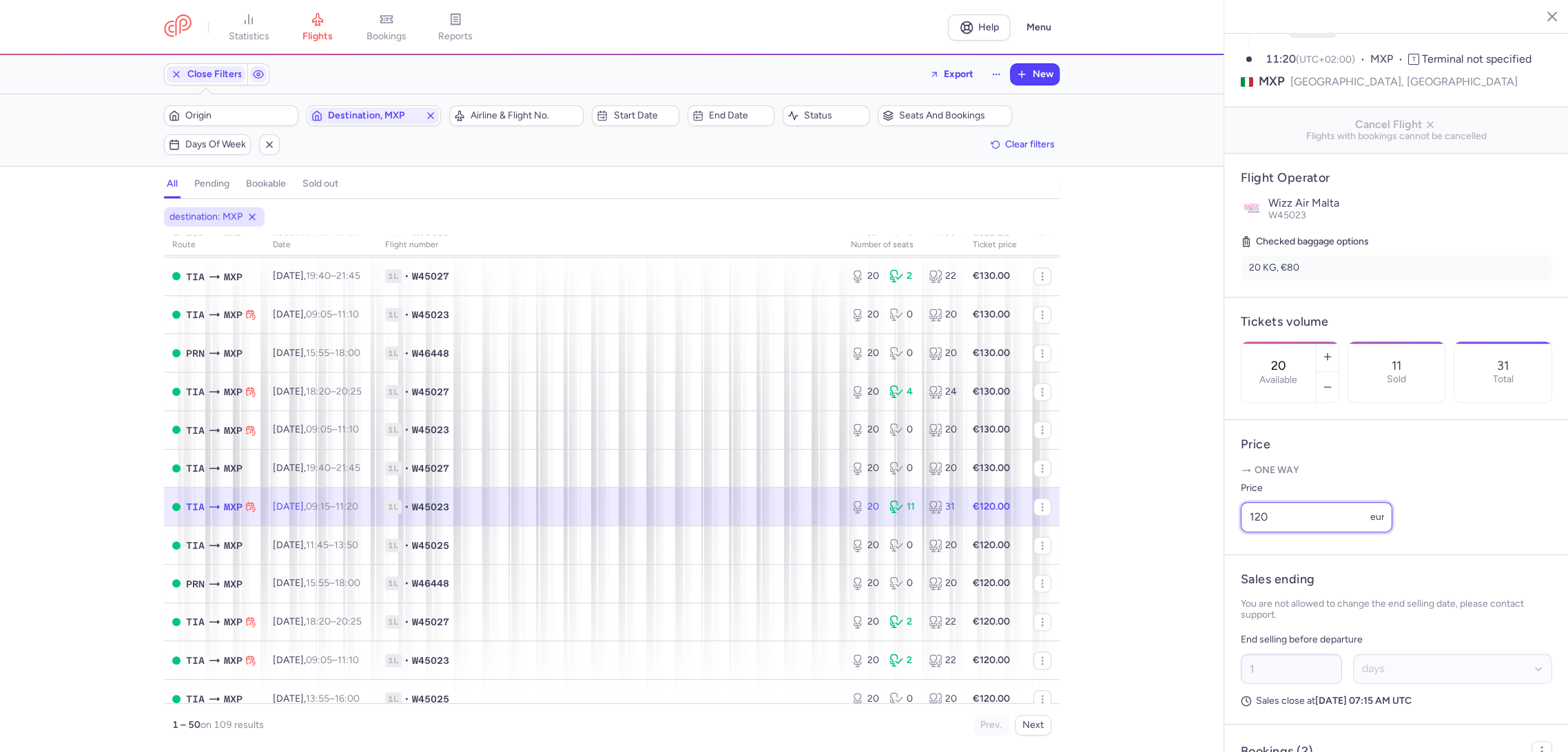
click at [1176, 544] on div "statistics flights bookings reports Help Menu Close Filters Export New Filters …" at bounding box center [784, 376] width 1568 height 752
paste input "3"
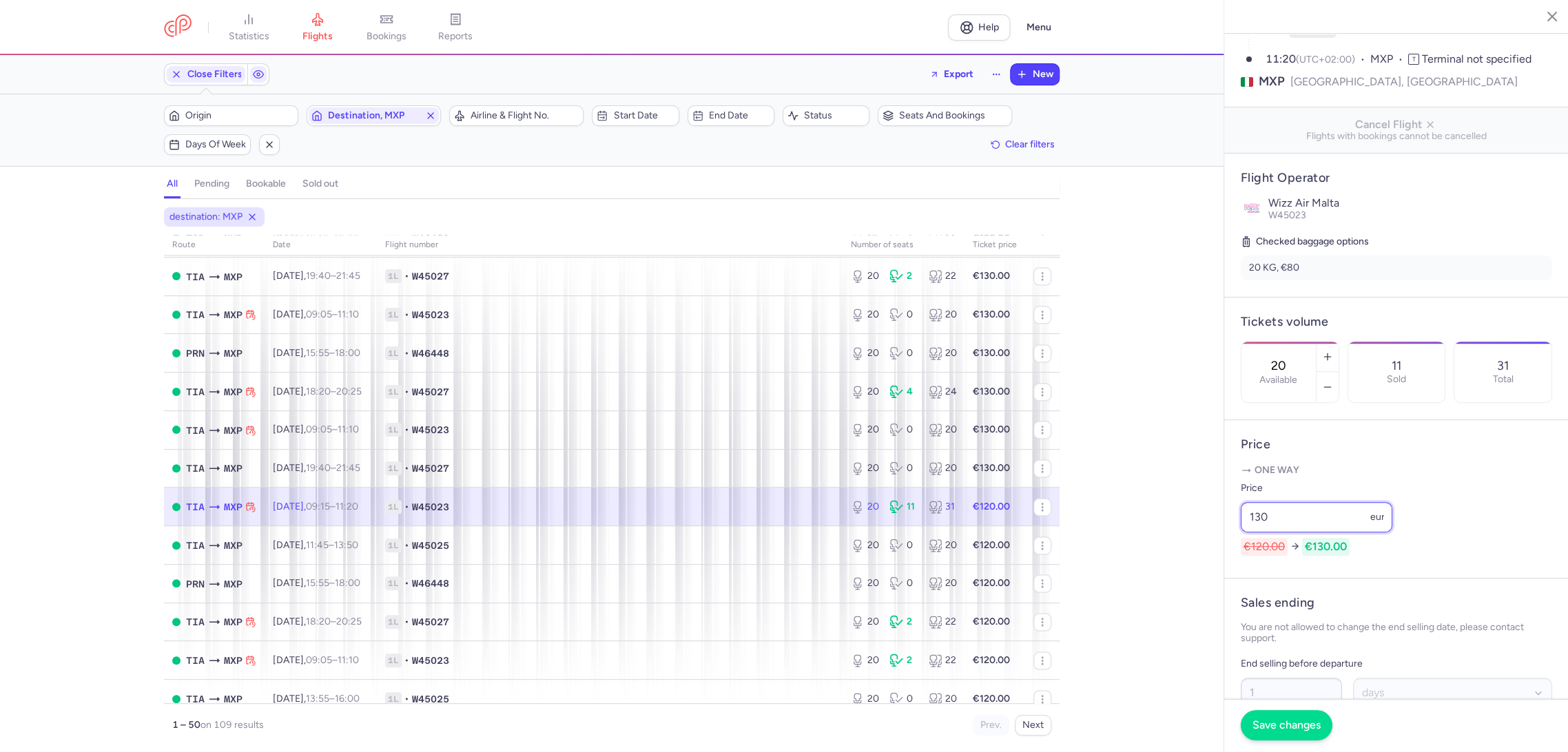
type input "130"
drag, startPoint x: 1269, startPoint y: 720, endPoint x: 1205, endPoint y: 694, distance: 69.1
click at [1269, 720] on span "Save changes" at bounding box center [1286, 724] width 68 height 13
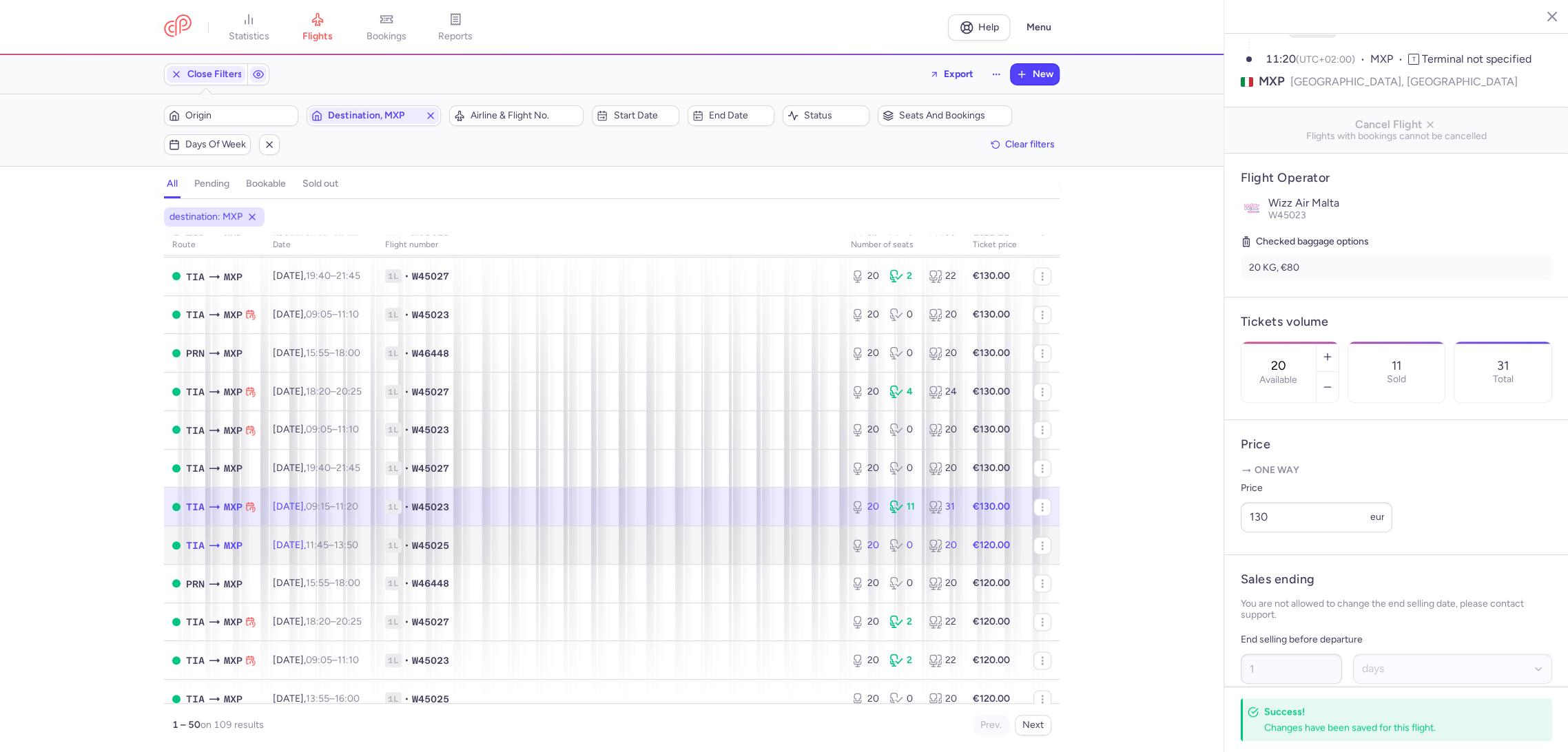
click at [773, 546] on span "1L • W45025" at bounding box center [609, 545] width 449 height 13
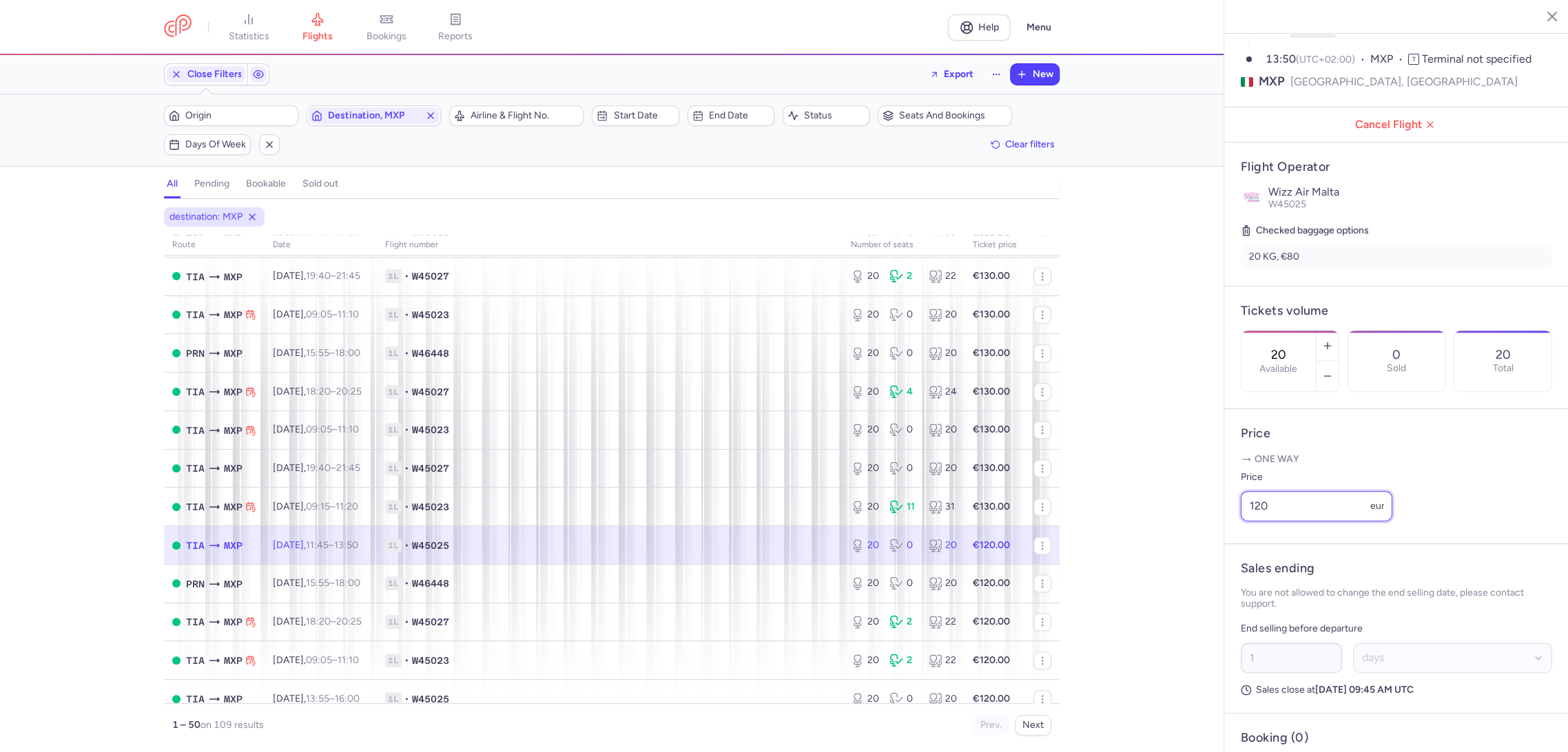
drag, startPoint x: 1245, startPoint y: 538, endPoint x: 1162, endPoint y: 547, distance: 83.5
click at [1163, 547] on div "statistics flights bookings reports Help Menu Close Filters Export New Filters …" at bounding box center [784, 376] width 1568 height 752
paste input "3"
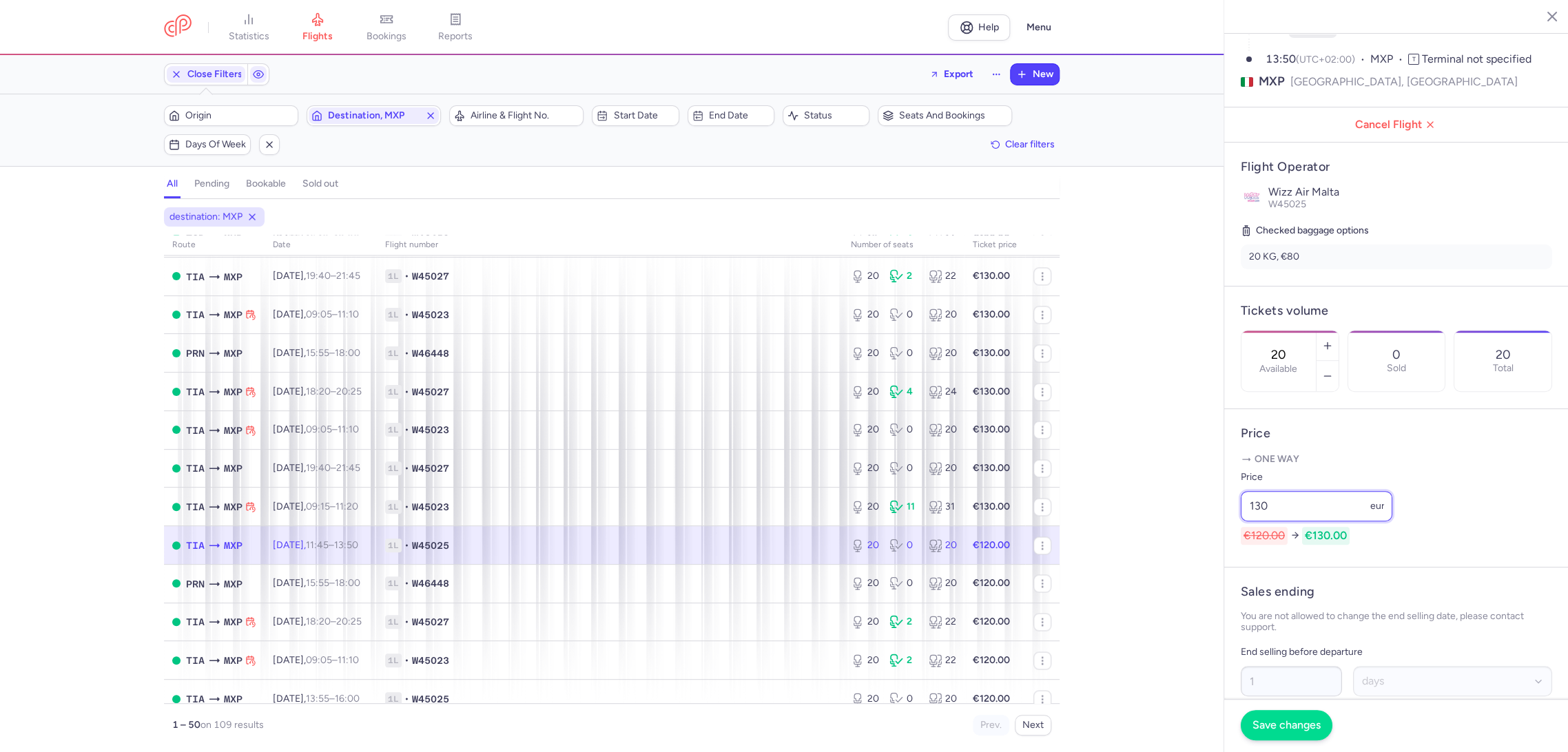
type input "130"
click at [1260, 720] on span "Save changes" at bounding box center [1286, 724] width 68 height 13
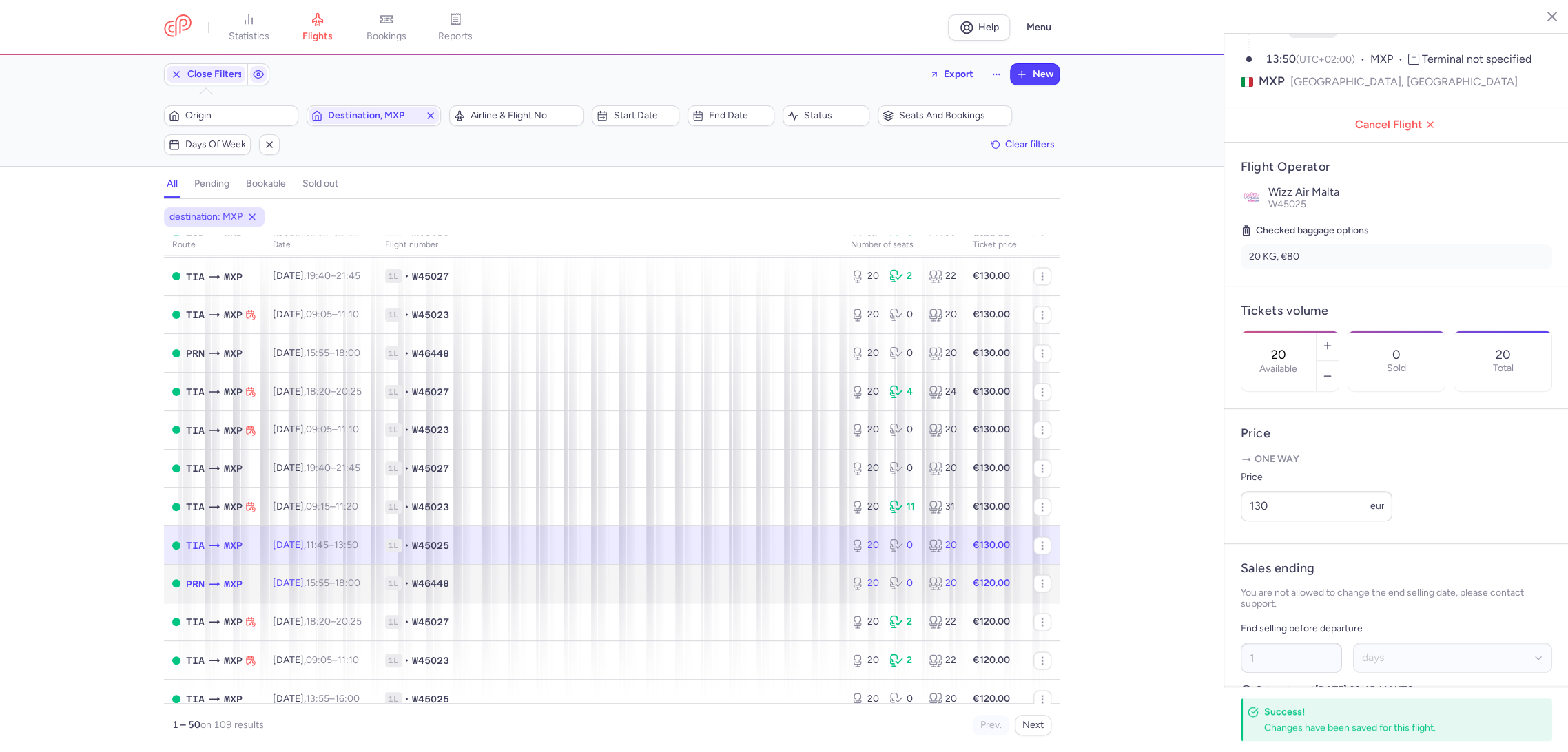
click at [793, 584] on span "1L • W46448" at bounding box center [609, 583] width 449 height 13
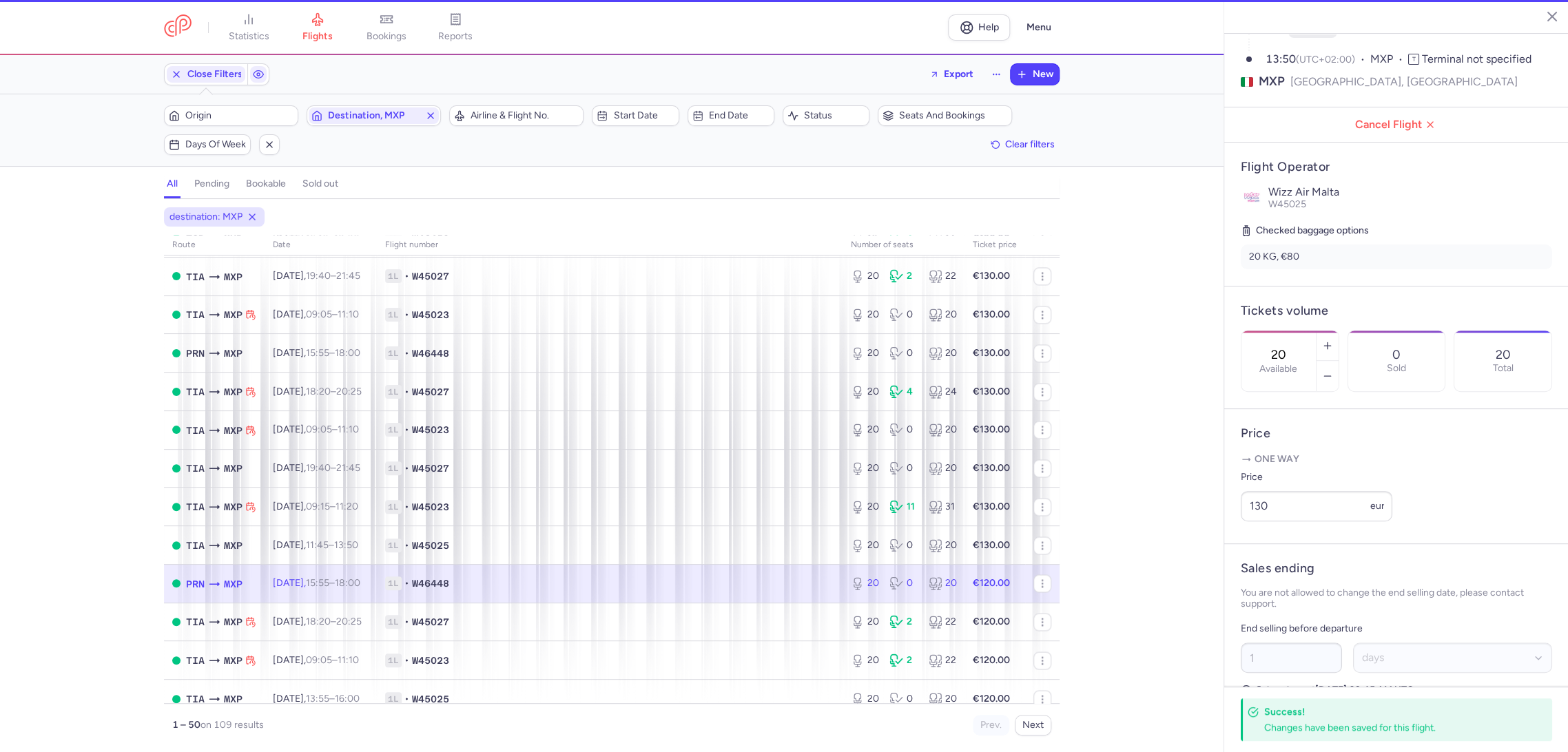
type input "3"
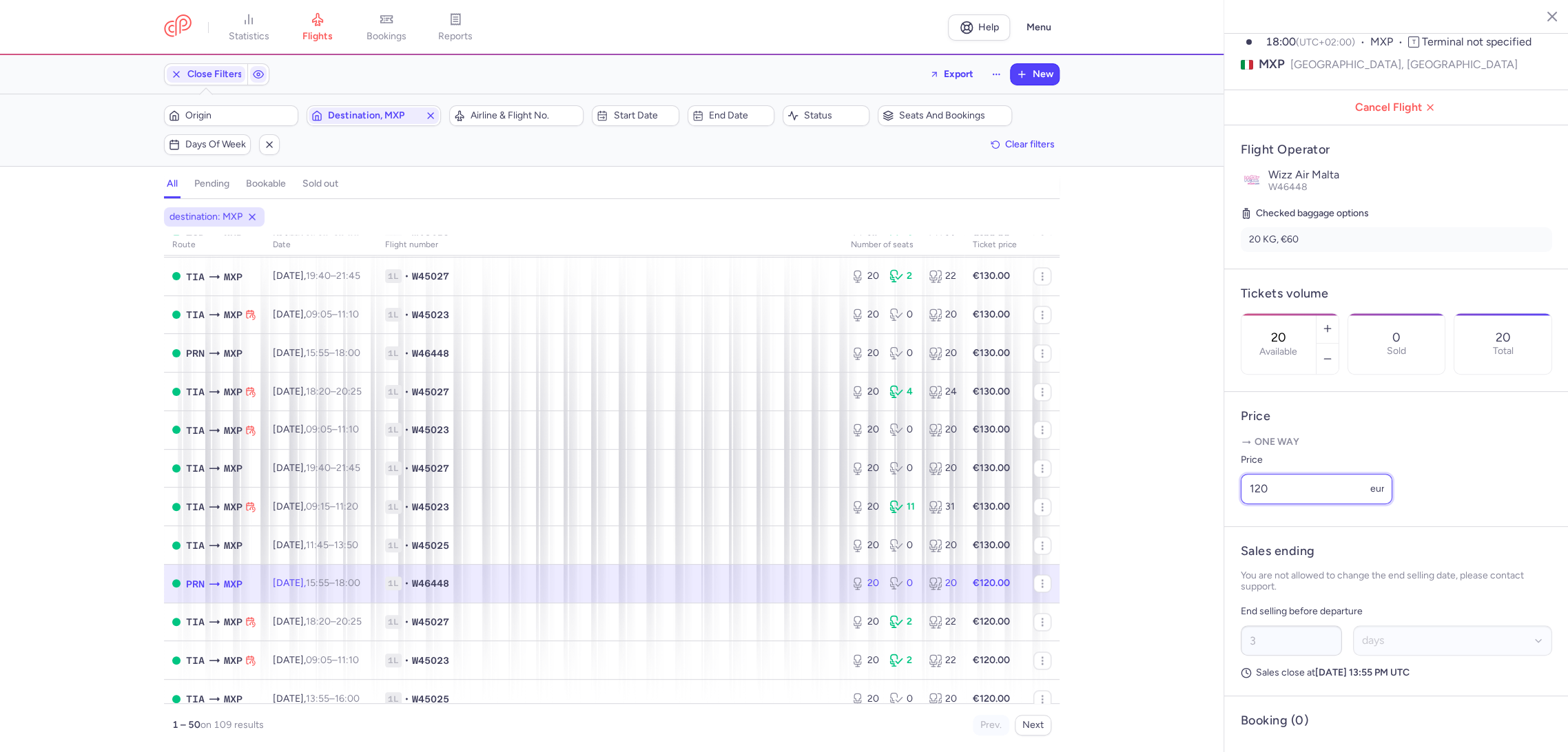
drag, startPoint x: 1258, startPoint y: 523, endPoint x: 1174, endPoint y: 543, distance: 86.3
click at [1175, 544] on div "statistics flights bookings reports Help Menu Close Filters Export New Filters …" at bounding box center [784, 376] width 1568 height 752
paste input "3"
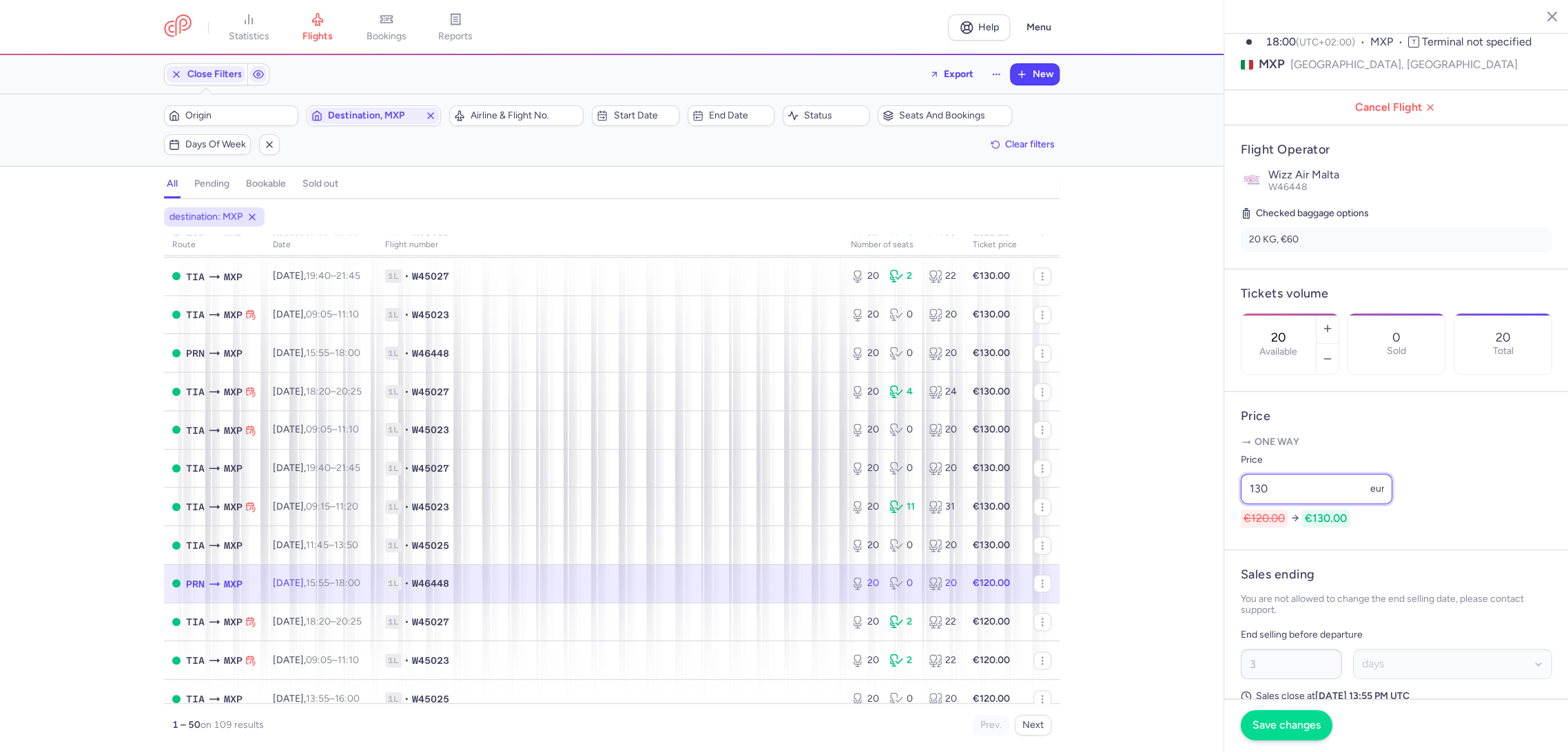
type input "130"
click at [1278, 736] on button "Save changes" at bounding box center [1286, 725] width 92 height 30
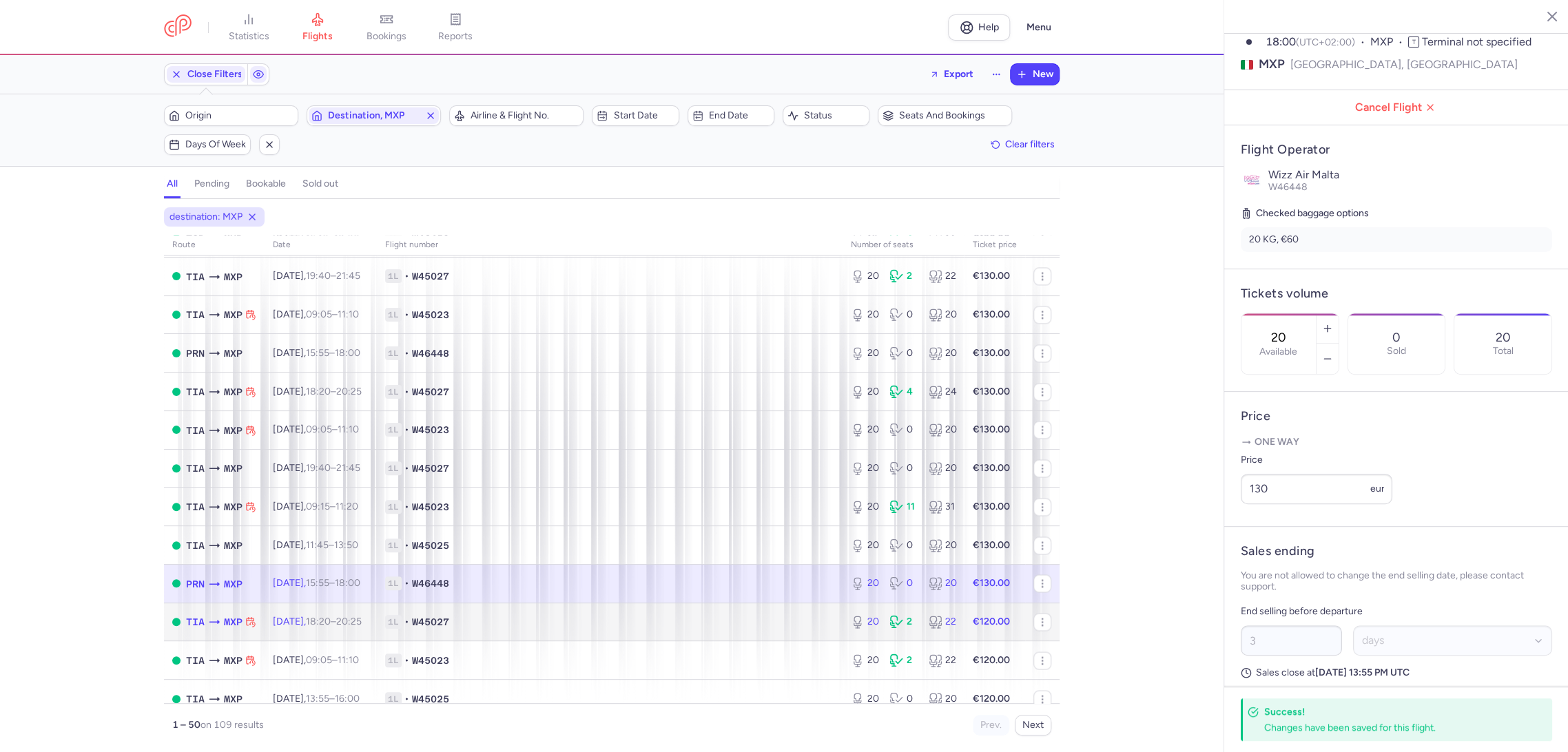
click at [846, 619] on div "20 2 22" at bounding box center [903, 622] width 116 height 25
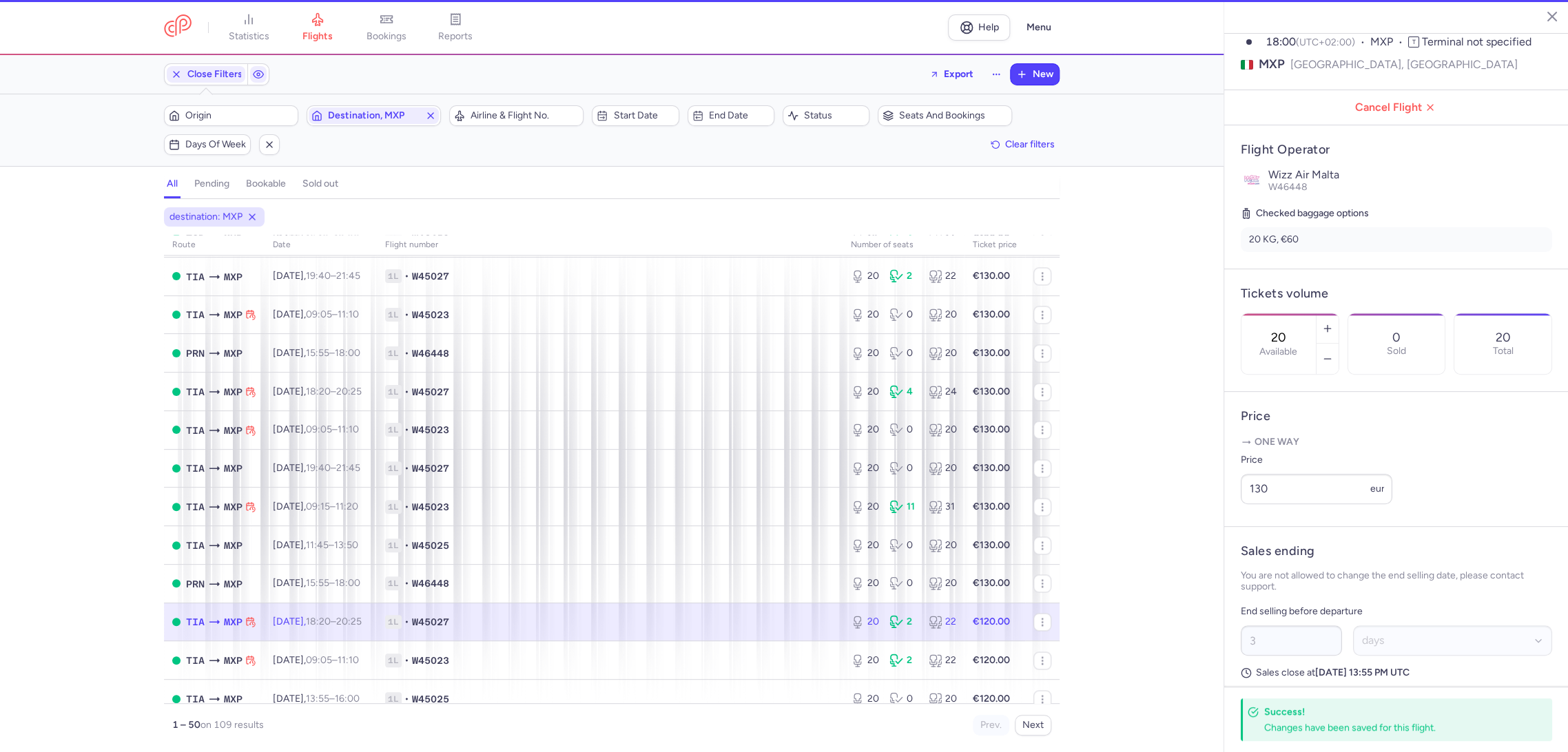
type input "1"
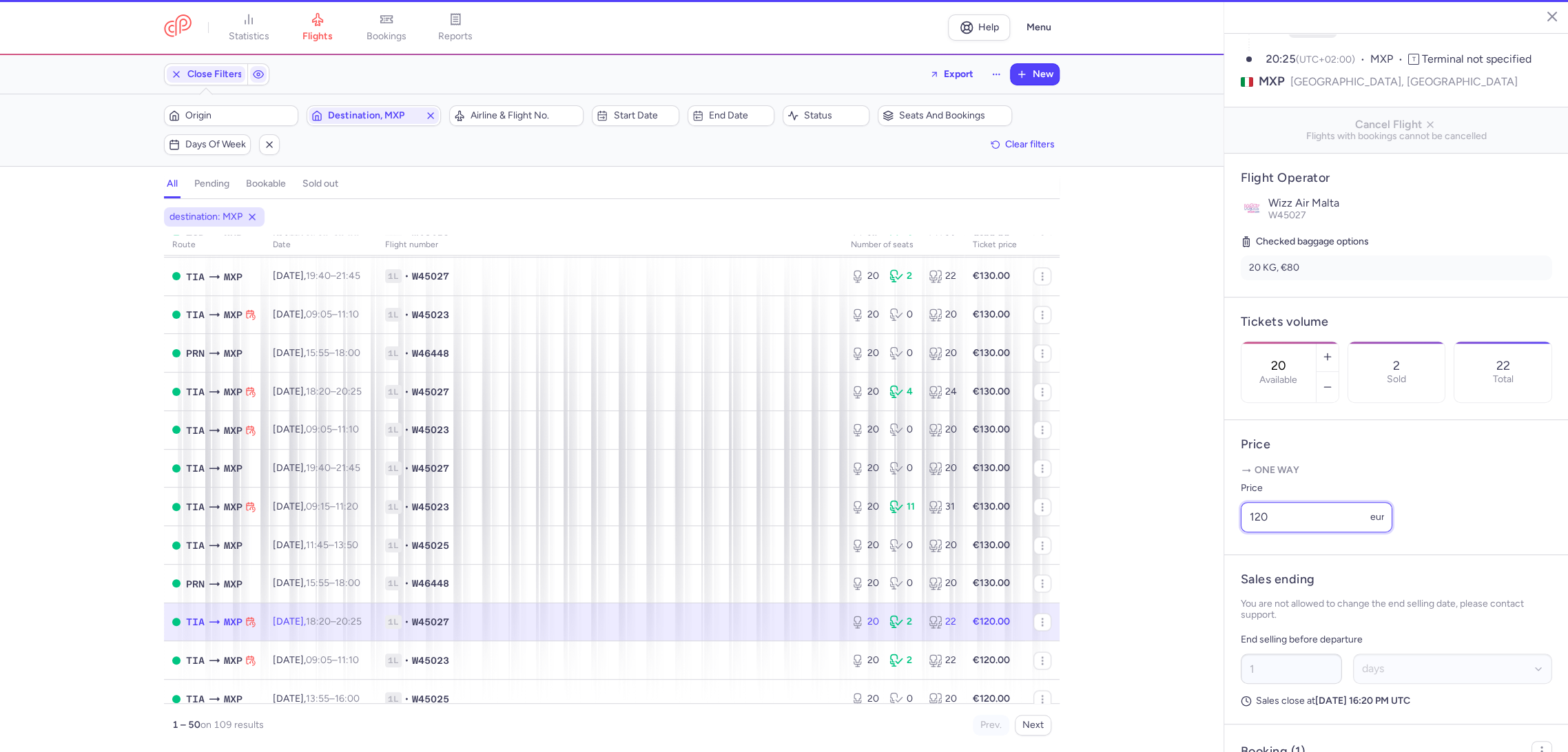
drag, startPoint x: 1284, startPoint y: 538, endPoint x: 1191, endPoint y: 544, distance: 93.2
click at [1191, 544] on div "statistics flights bookings reports Help Menu Close Filters Export New Filters …" at bounding box center [784, 376] width 1568 height 752
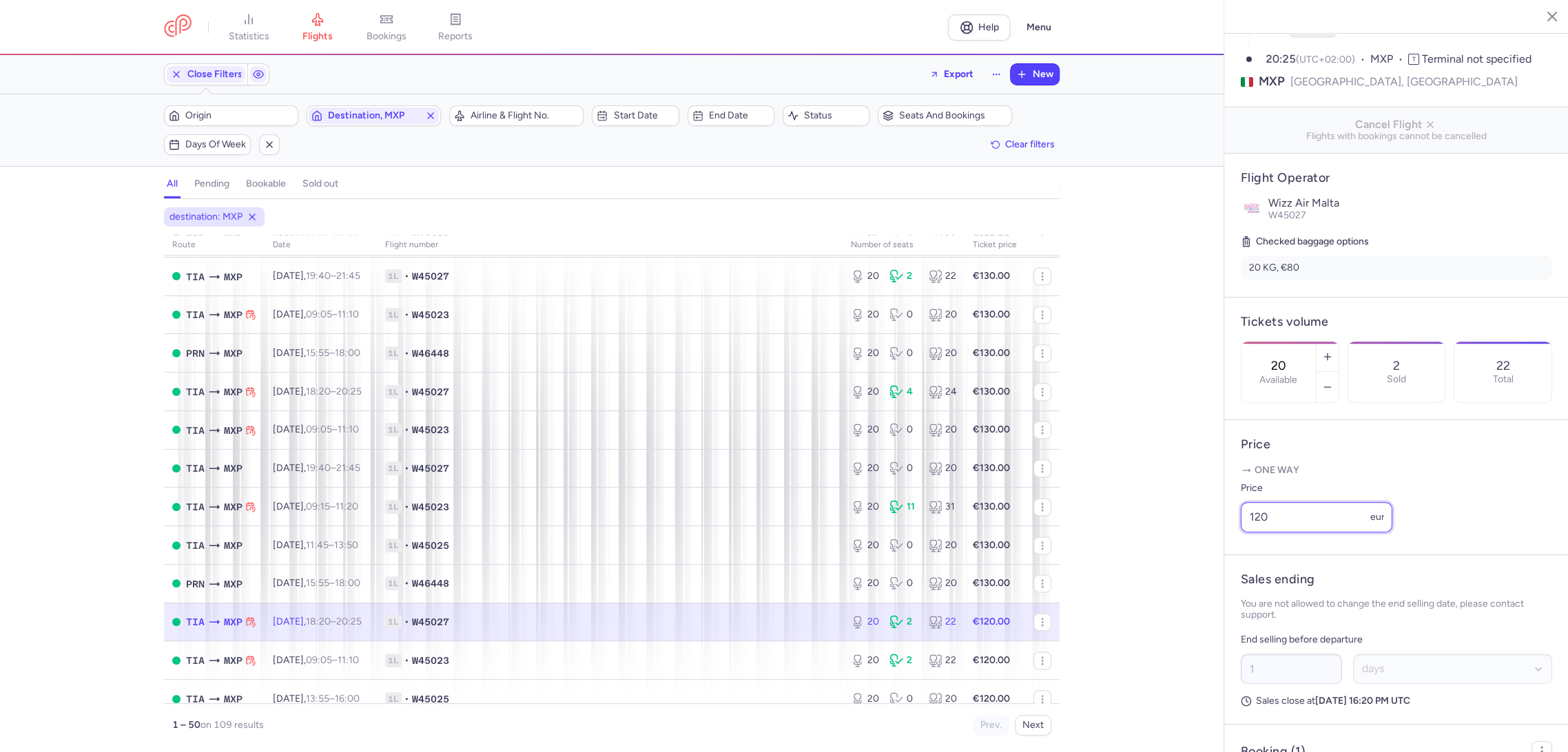
paste input "3"
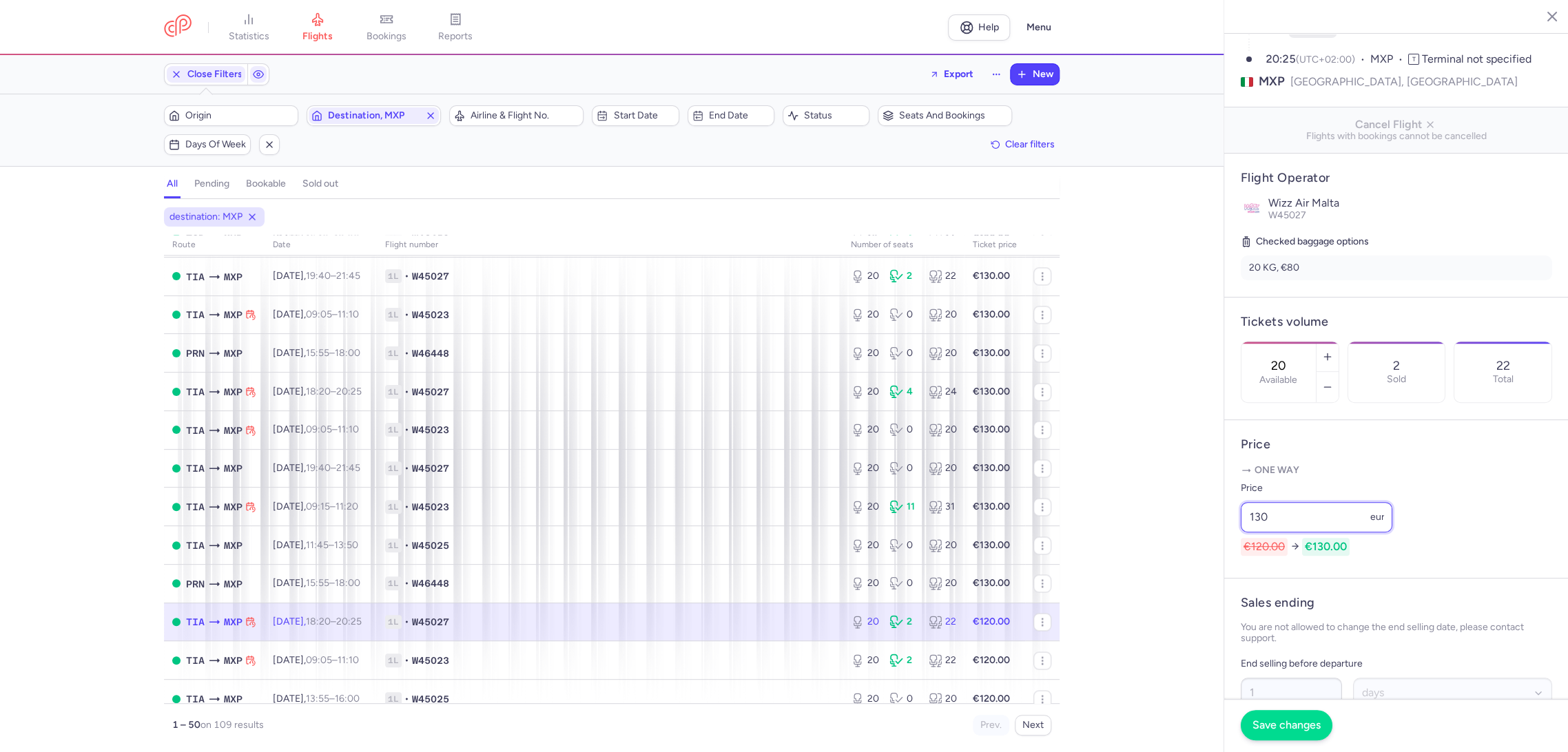
type input "130"
drag, startPoint x: 1272, startPoint y: 715, endPoint x: 1147, endPoint y: 704, distance: 125.5
click at [1271, 715] on button "Save changes" at bounding box center [1286, 725] width 92 height 30
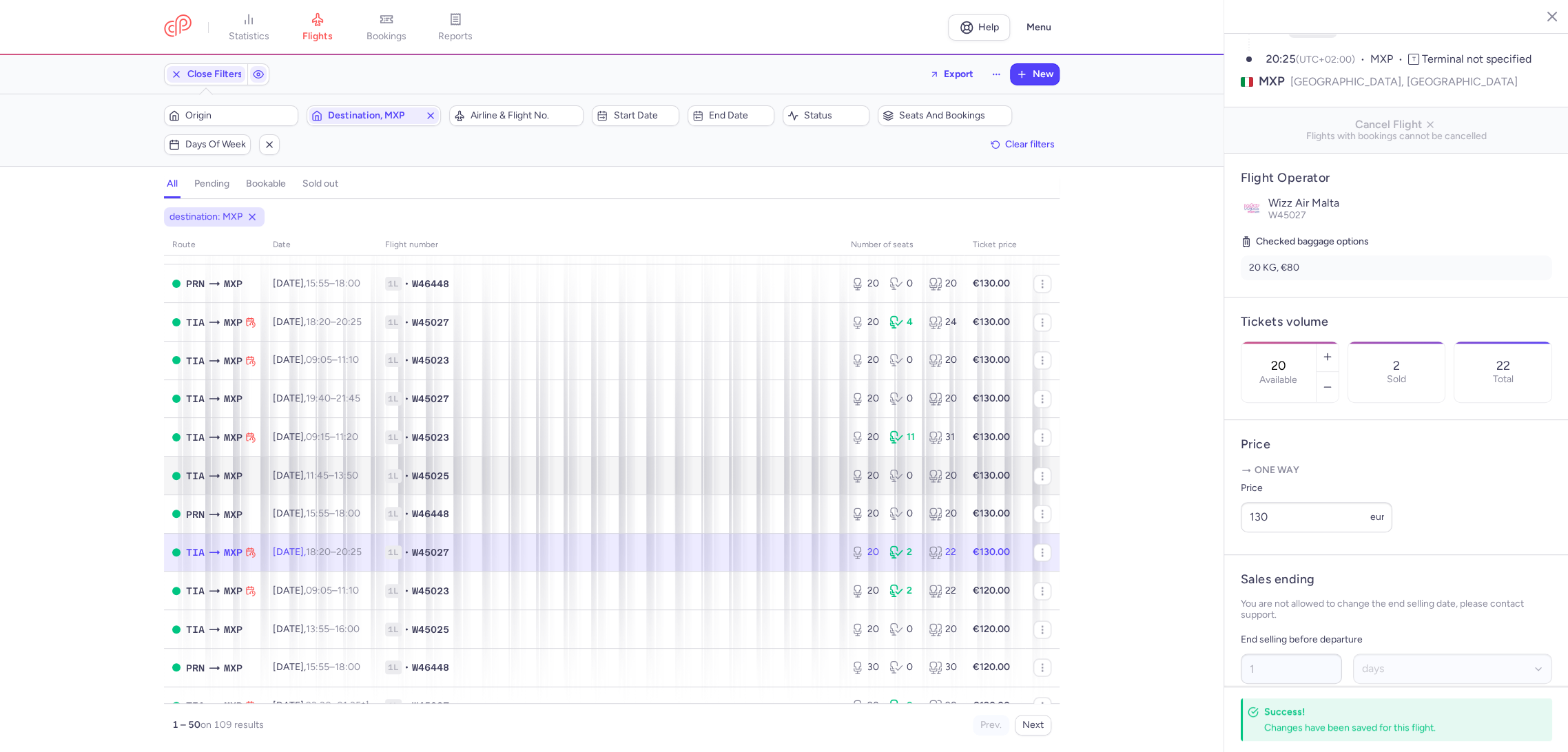
scroll to position [1517, 0]
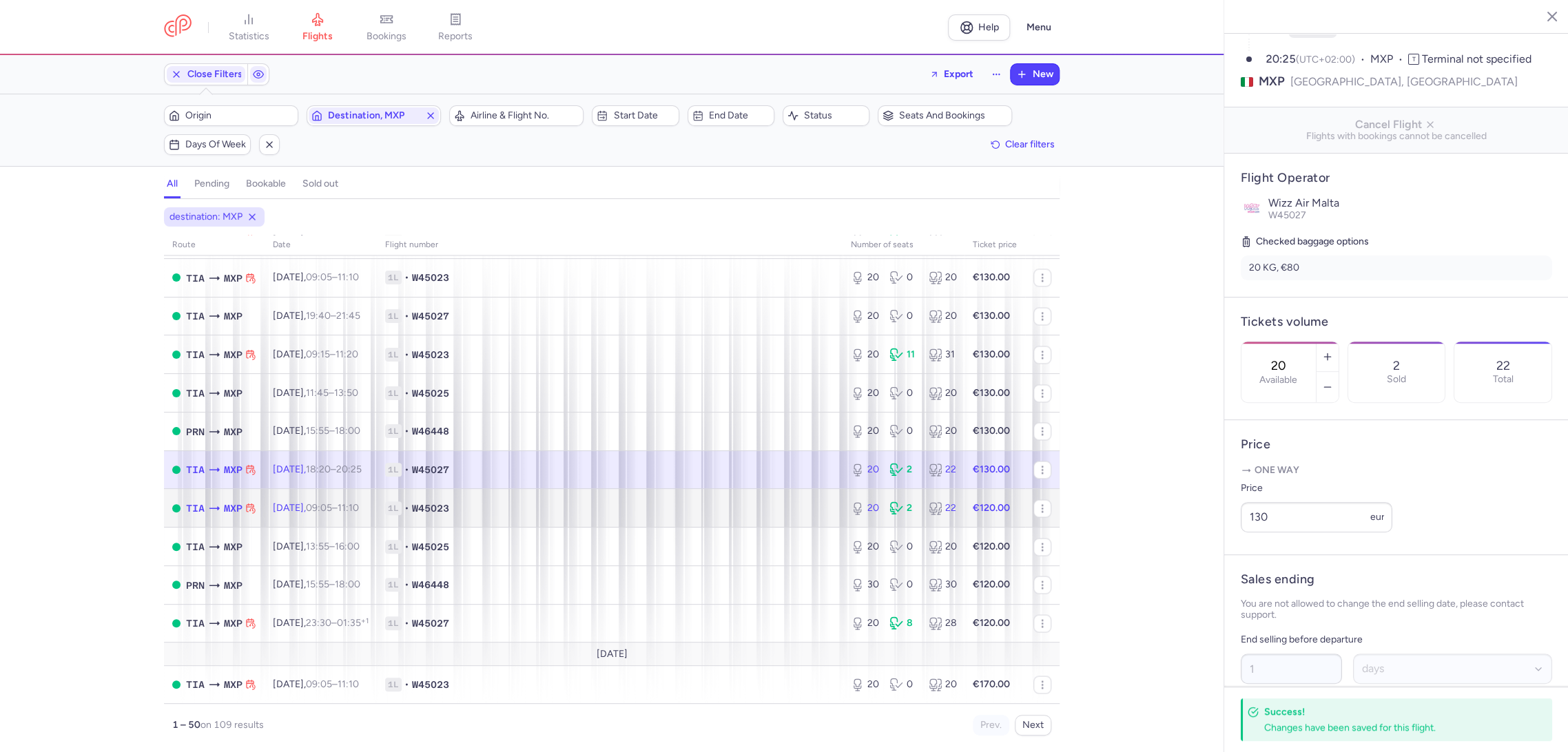
click at [704, 505] on span "1L • W45023" at bounding box center [609, 508] width 449 height 13
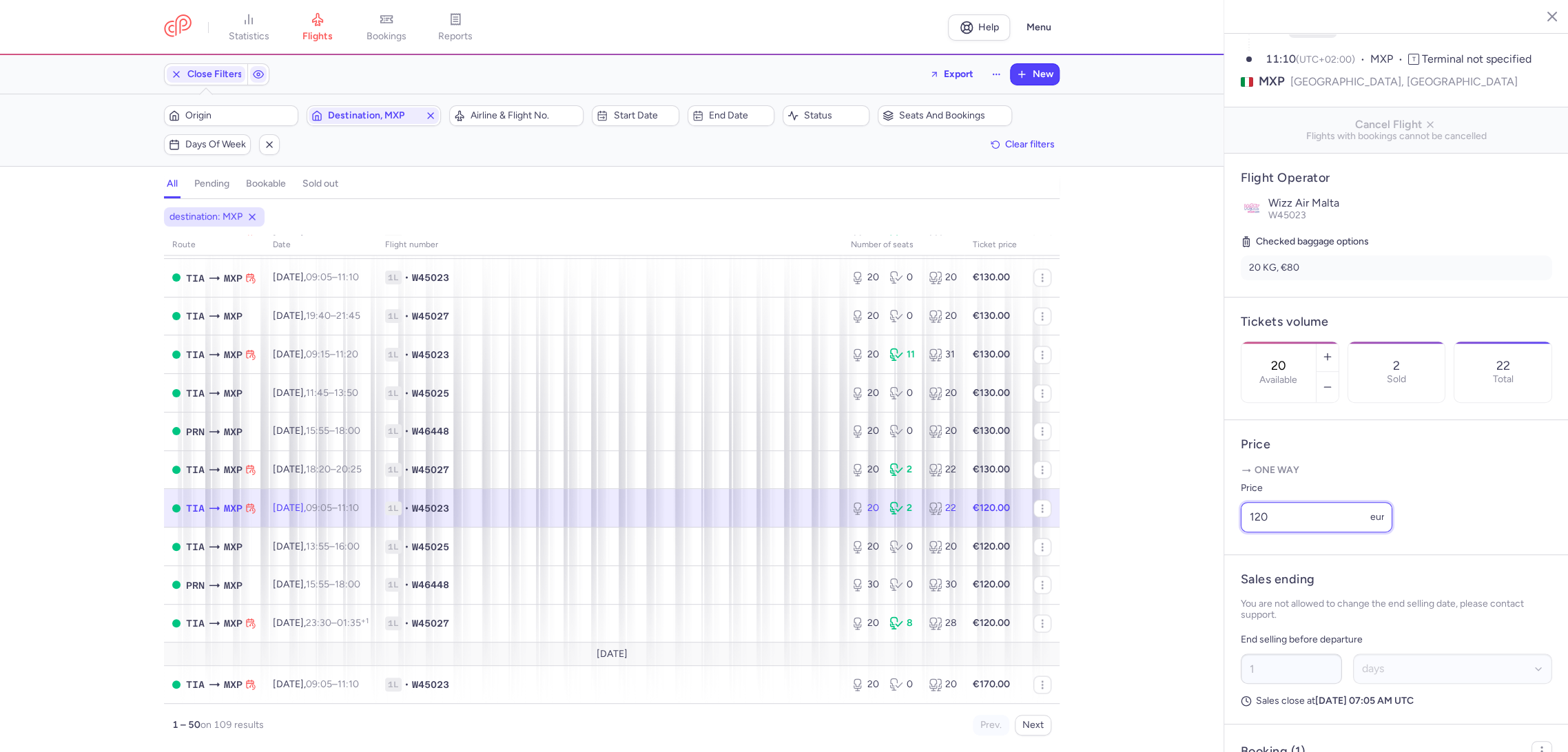
drag, startPoint x: 1296, startPoint y: 535, endPoint x: 1206, endPoint y: 571, distance: 96.9
click at [1195, 537] on div "statistics flights bookings reports Help Menu Close Filters Export New Filters …" at bounding box center [784, 376] width 1568 height 752
paste input "3"
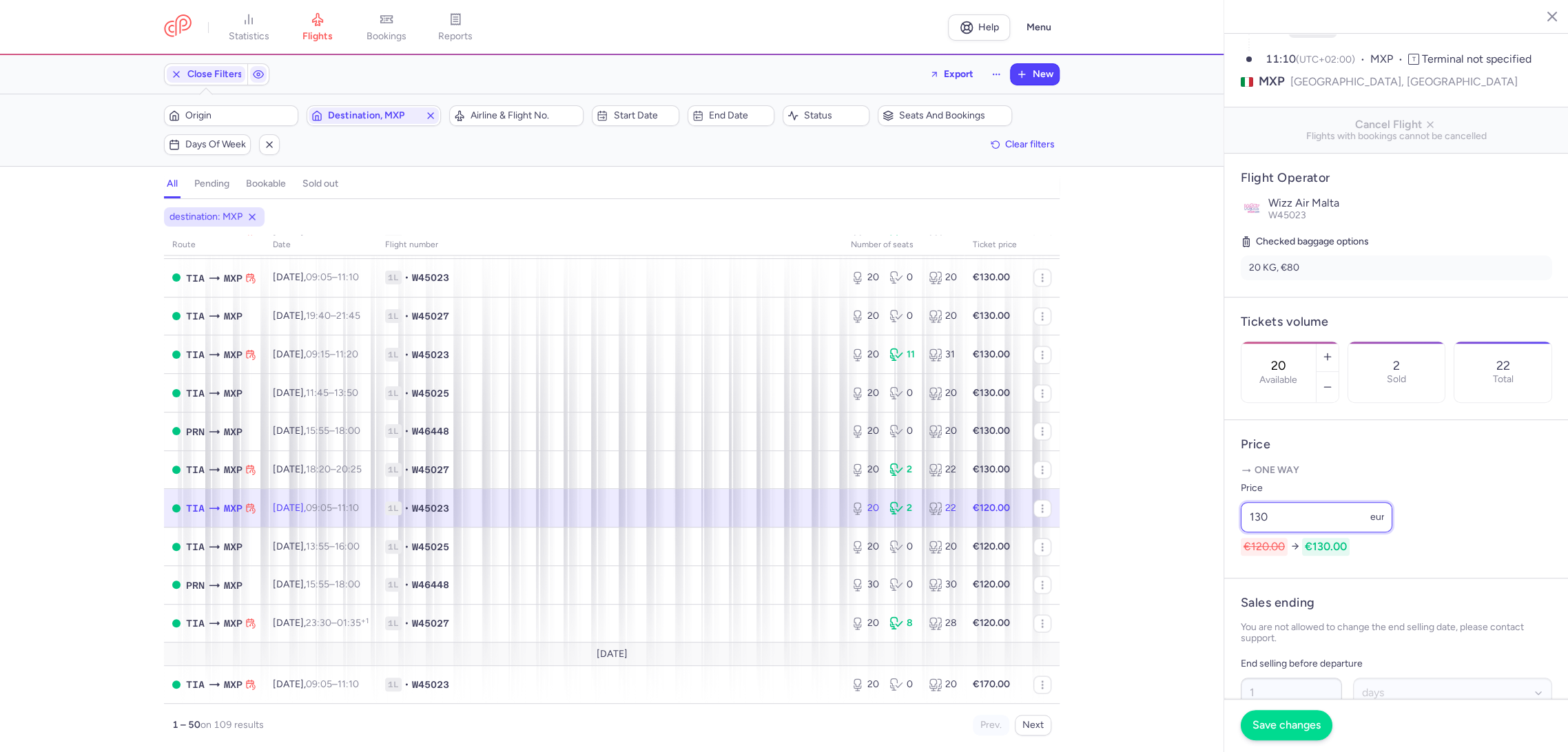
type input "130"
drag, startPoint x: 1257, startPoint y: 715, endPoint x: 1075, endPoint y: 668, distance: 188.0
click at [1257, 715] on button "Save changes" at bounding box center [1286, 725] width 92 height 30
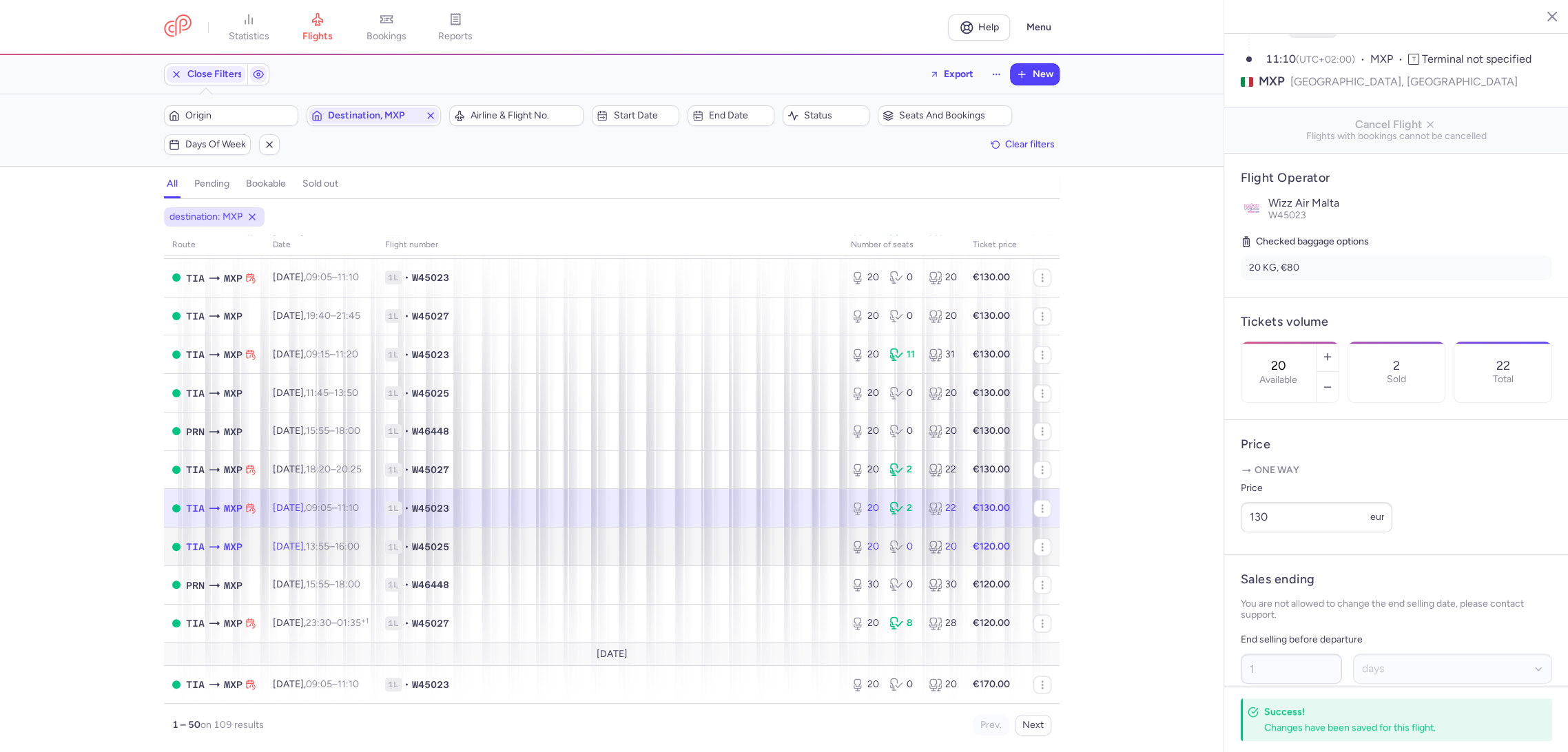
click at [804, 533] on td "1L • W45025" at bounding box center [609, 546] width 466 height 38
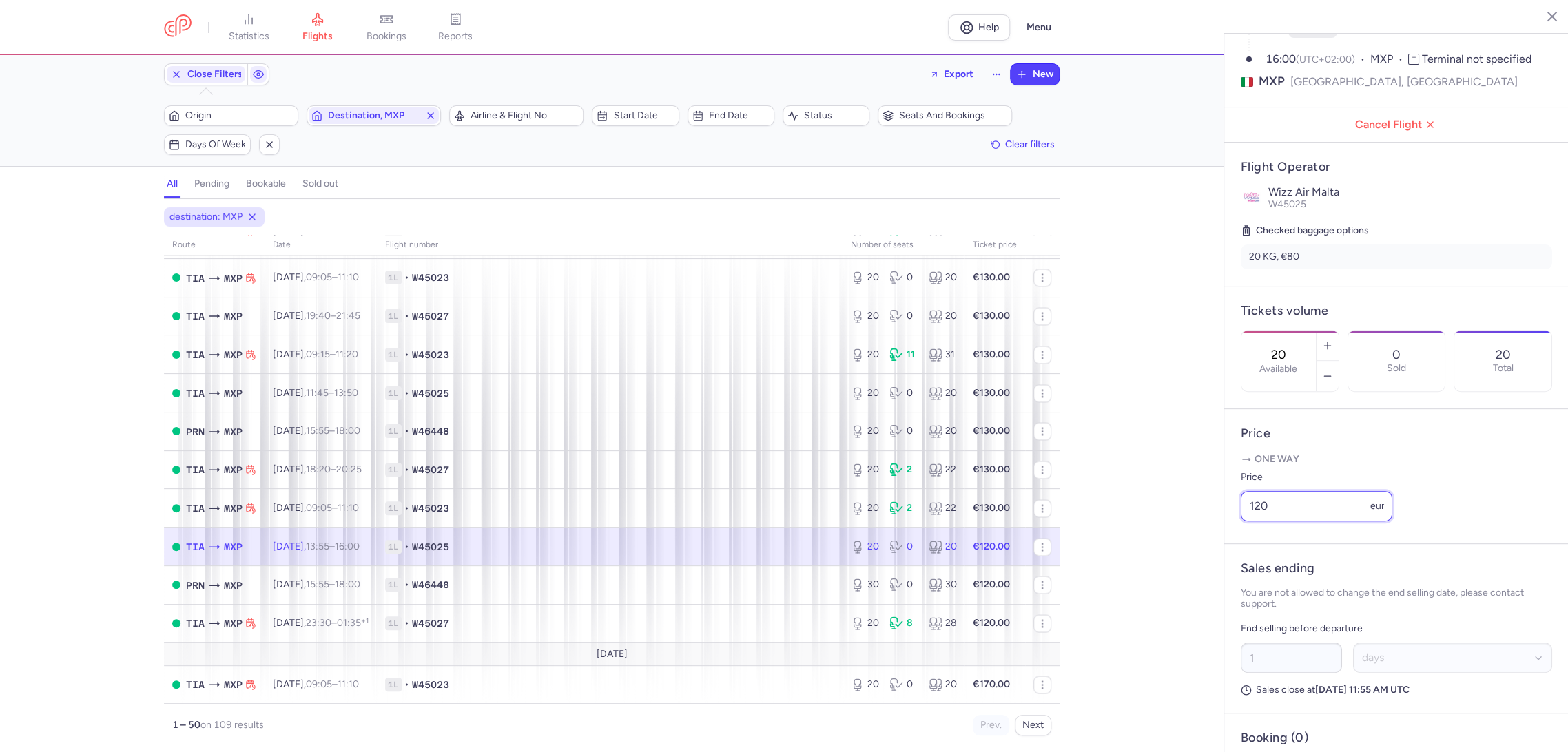
click at [1203, 544] on div "statistics flights bookings reports Help Menu Close Filters Export New Filters …" at bounding box center [784, 376] width 1568 height 752
paste input "3"
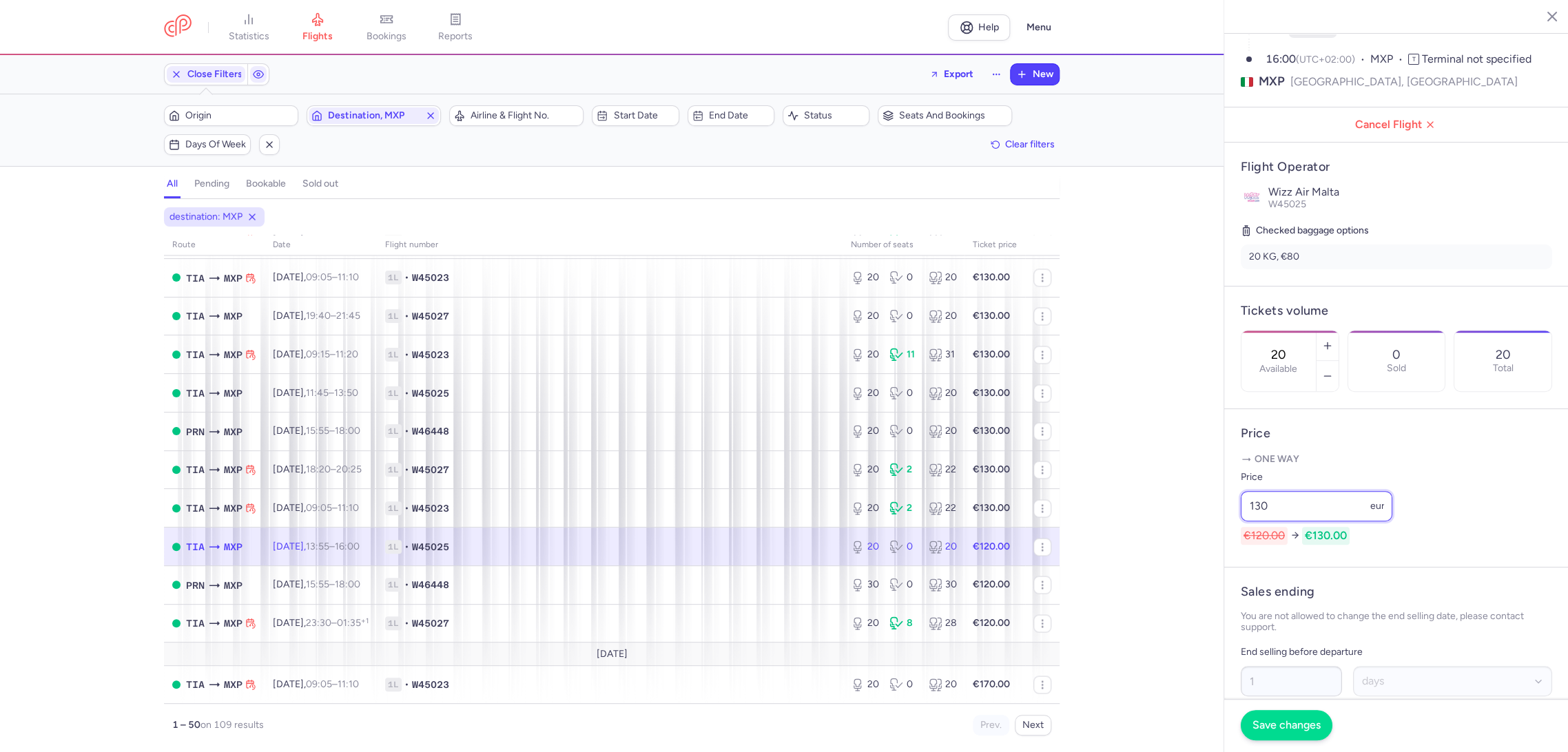
type input "130"
click at [1276, 724] on span "Save changes" at bounding box center [1286, 724] width 68 height 13
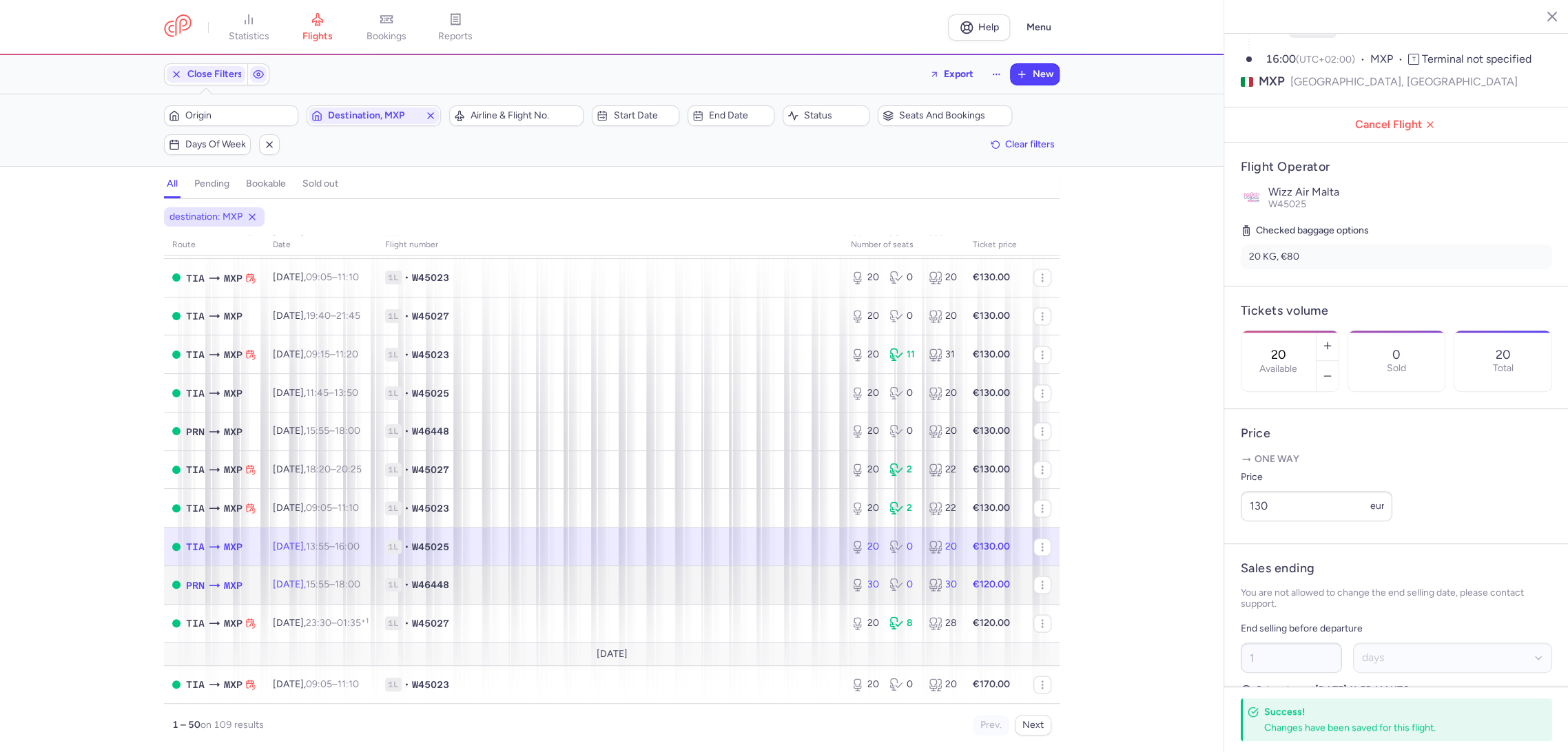
click at [801, 589] on span "1L • W46448" at bounding box center [609, 584] width 449 height 13
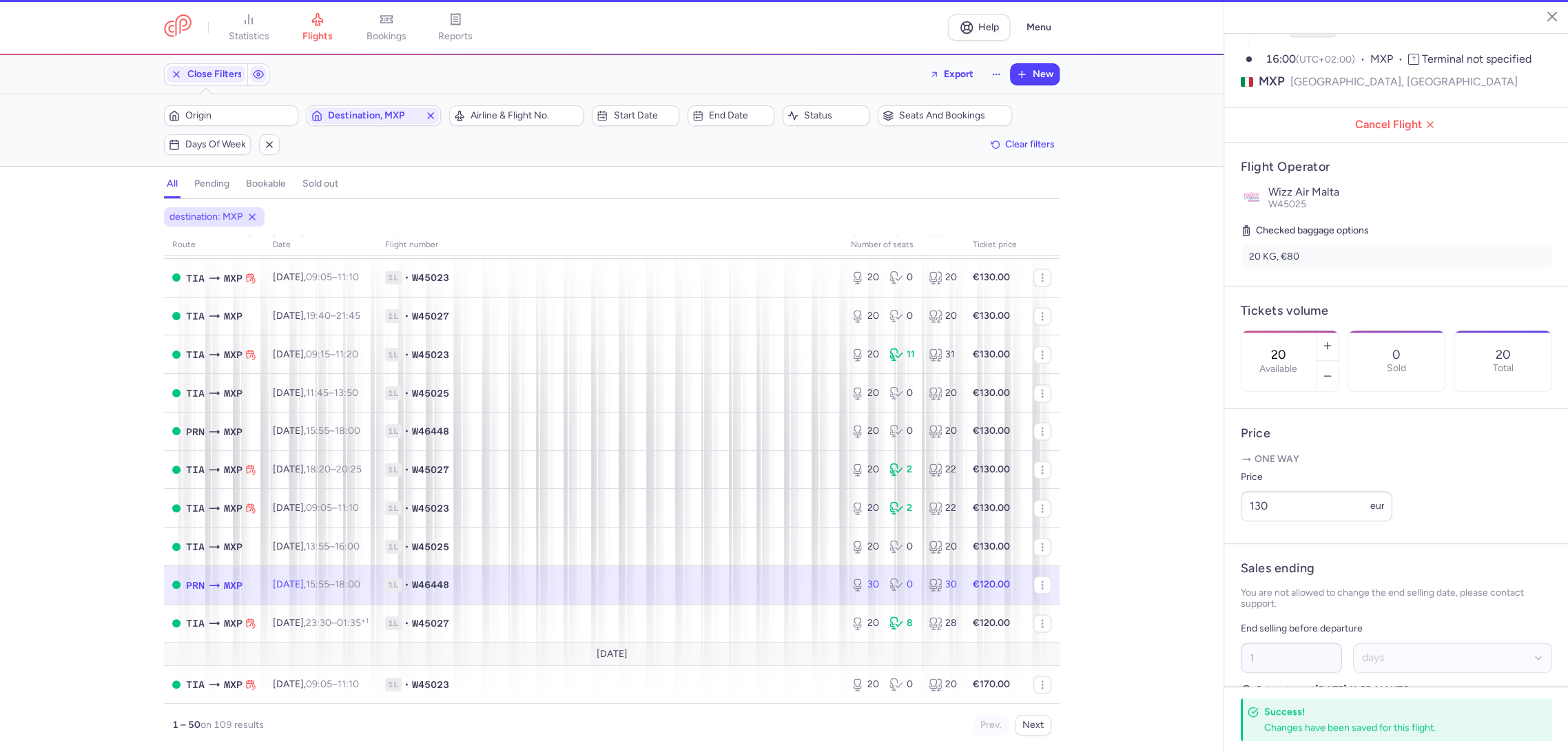
type input "30"
type input "13"
select select "hours"
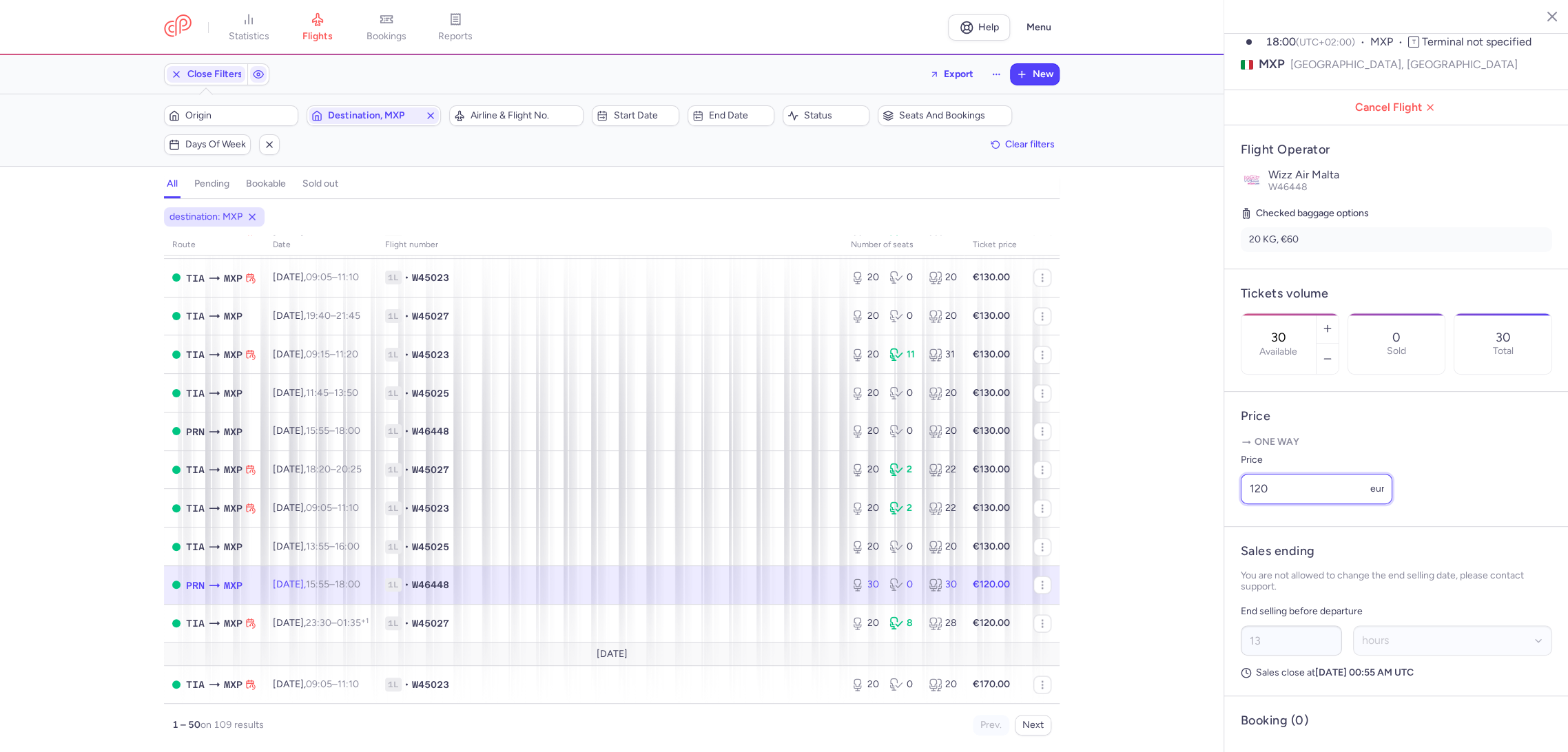
click at [1140, 535] on div "statistics flights bookings reports Help Menu Close Filters Export New Filters …" at bounding box center [784, 376] width 1568 height 752
paste input "3"
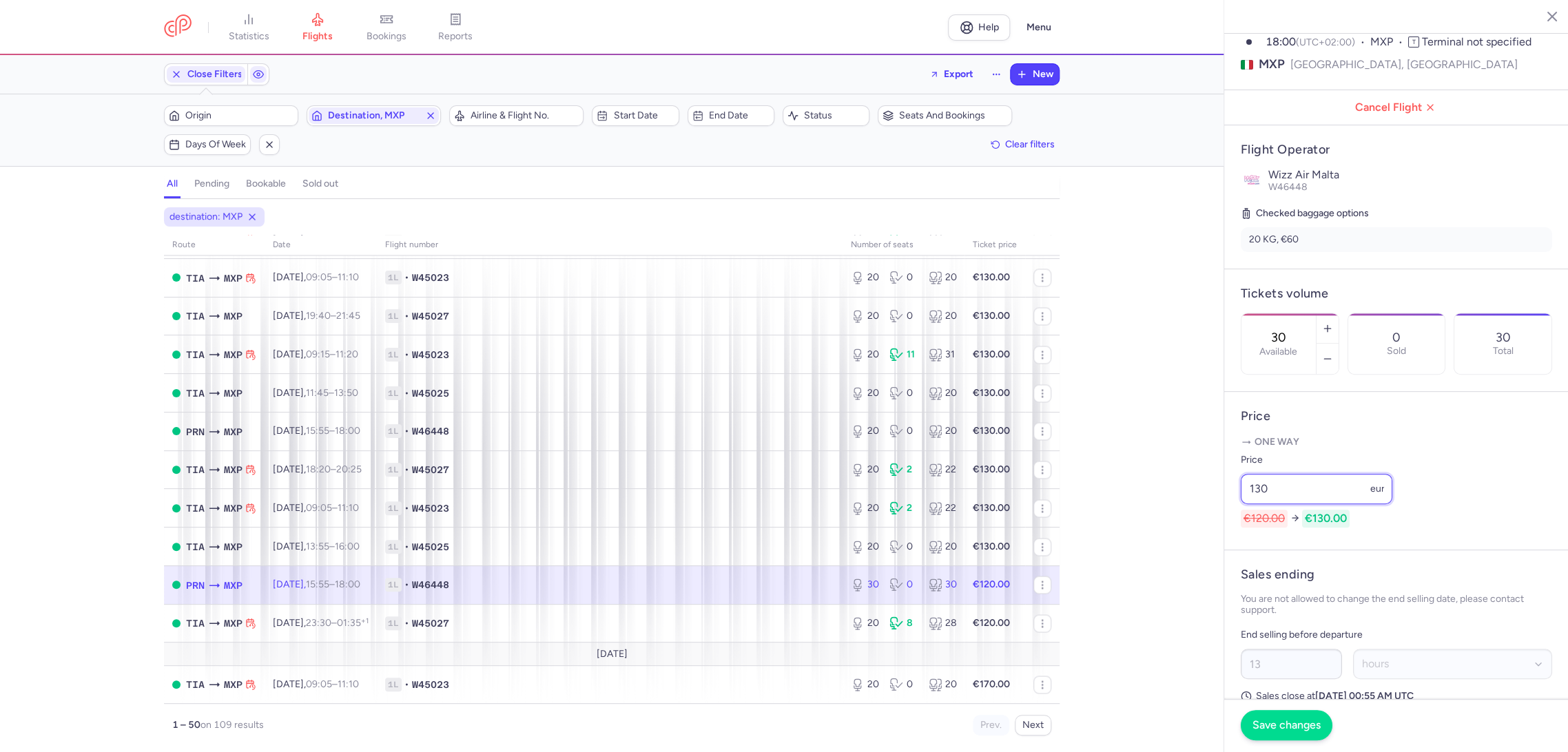
type input "130"
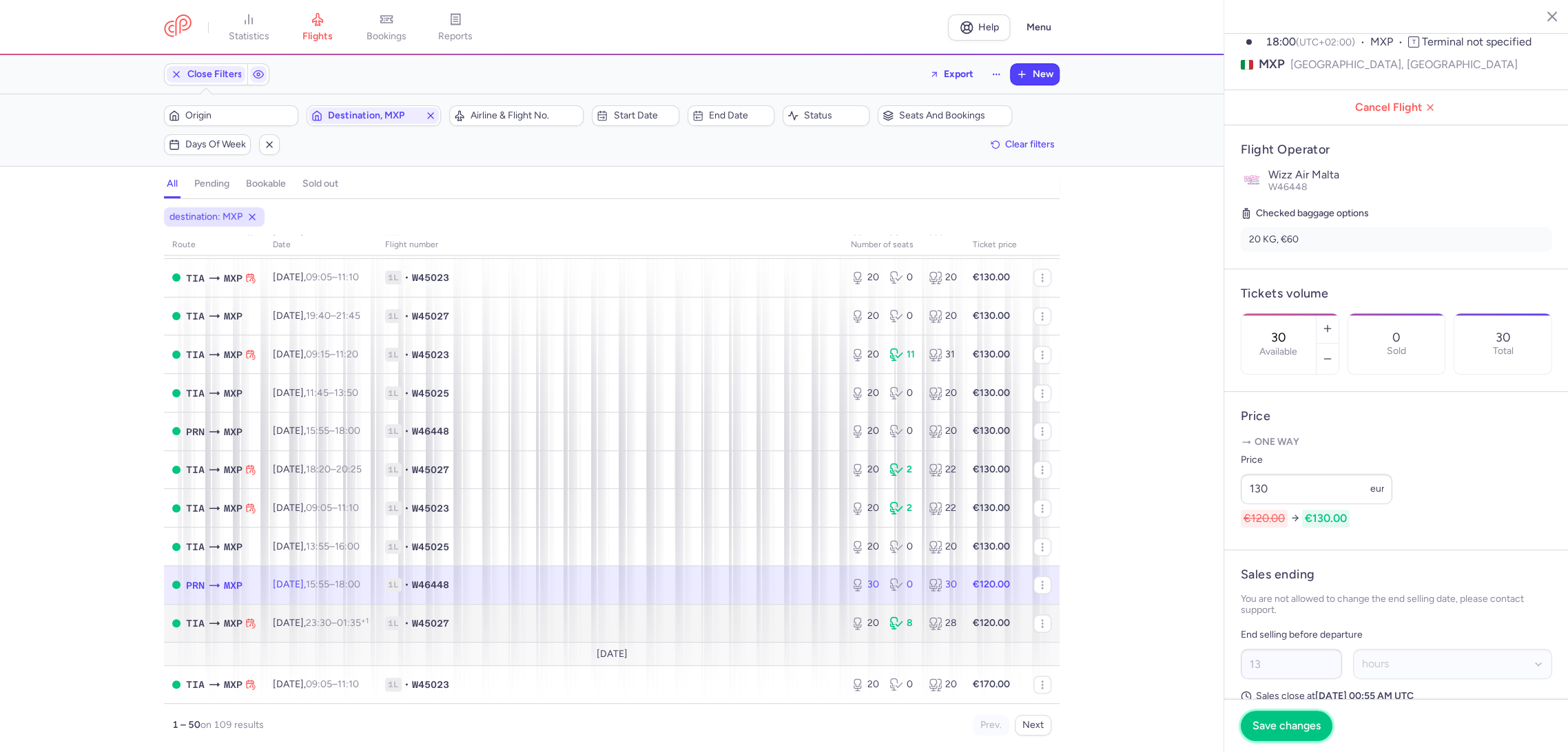
drag, startPoint x: 1273, startPoint y: 722, endPoint x: 903, endPoint y: 636, distance: 379.9
click at [1257, 726] on span "Save changes" at bounding box center [1286, 725] width 68 height 13
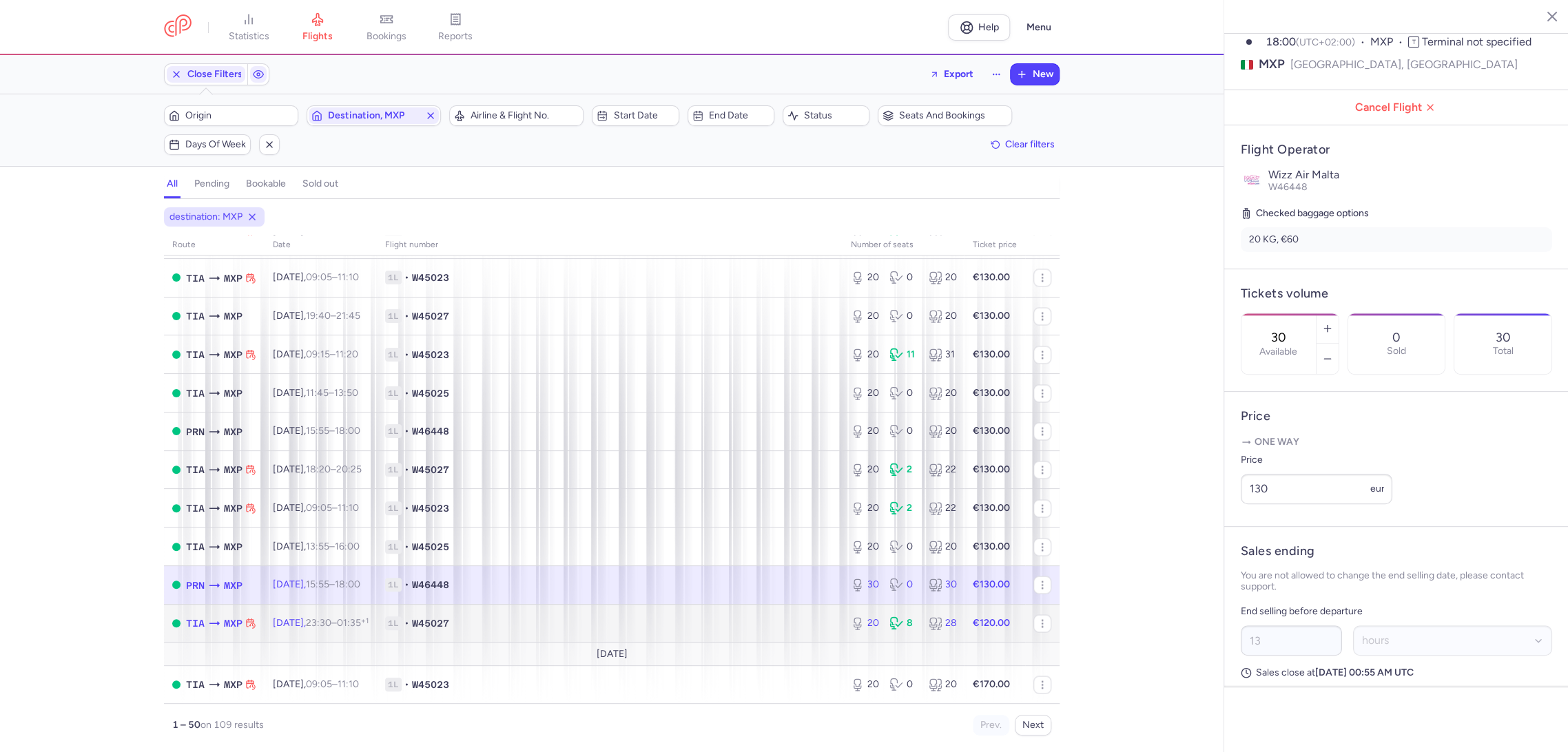
click at [714, 618] on span "1L • W45027" at bounding box center [609, 623] width 449 height 13
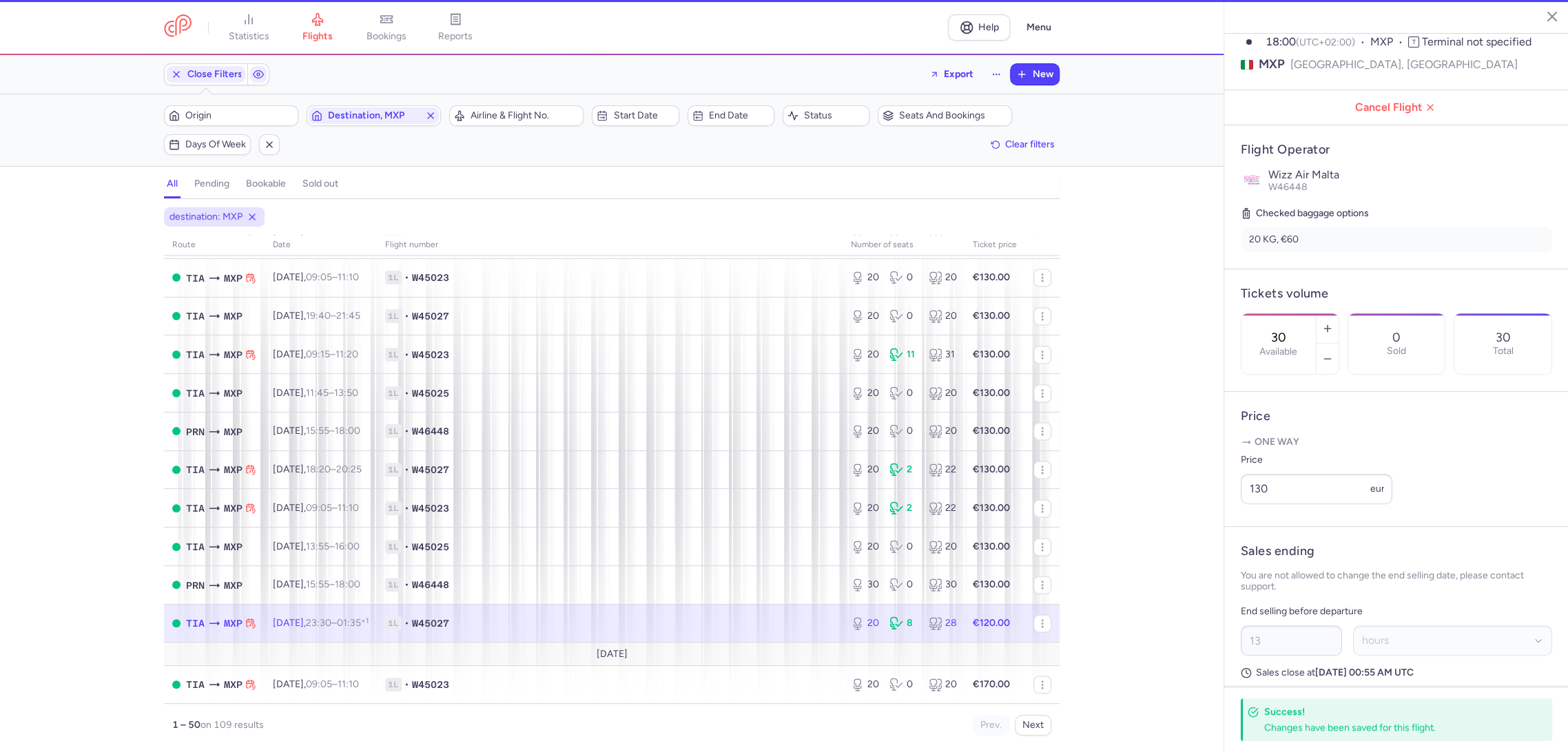
type input "20"
type input "1"
select select "days"
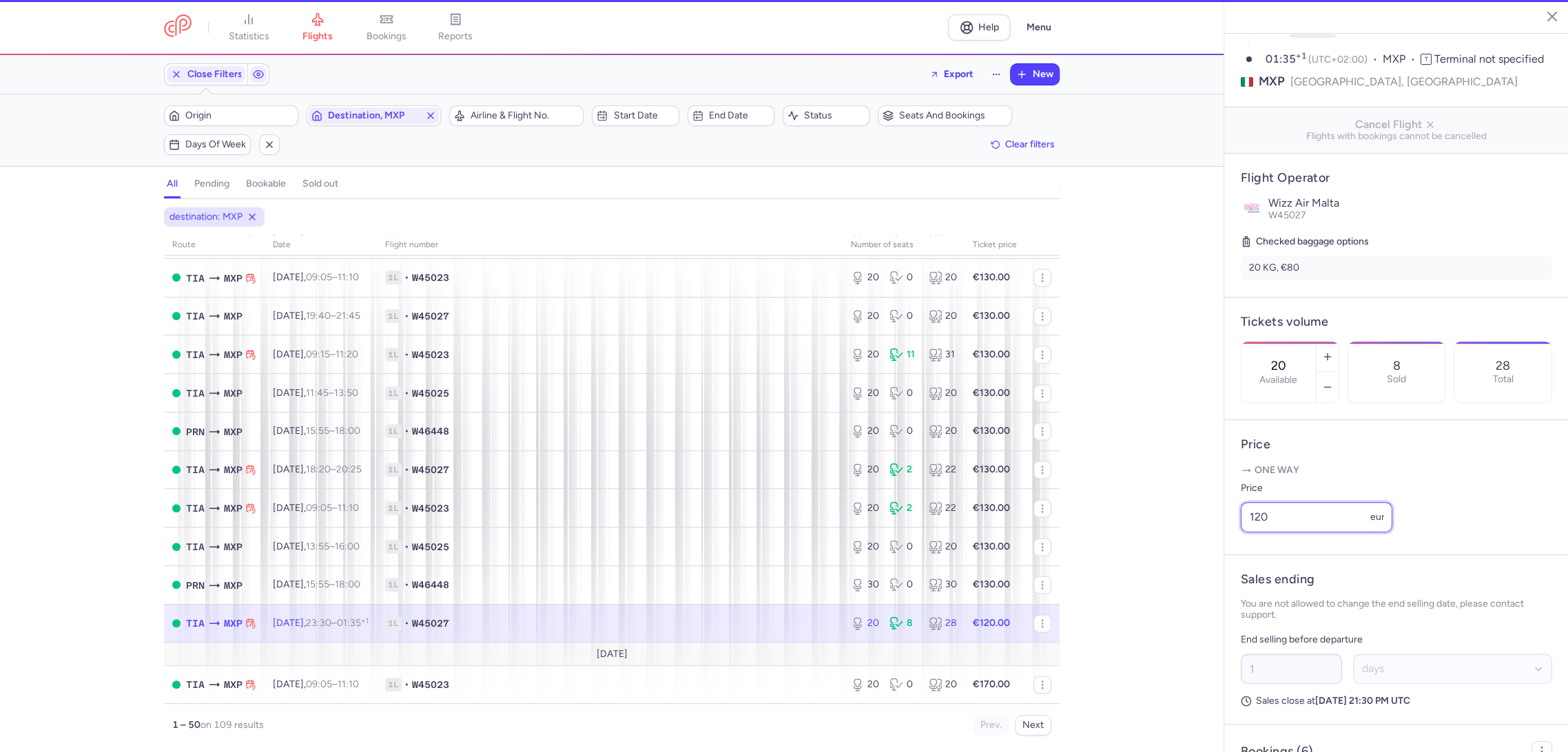
click at [1163, 562] on div "statistics flights bookings reports Help Menu Close Filters Export New Filters …" at bounding box center [784, 376] width 1568 height 752
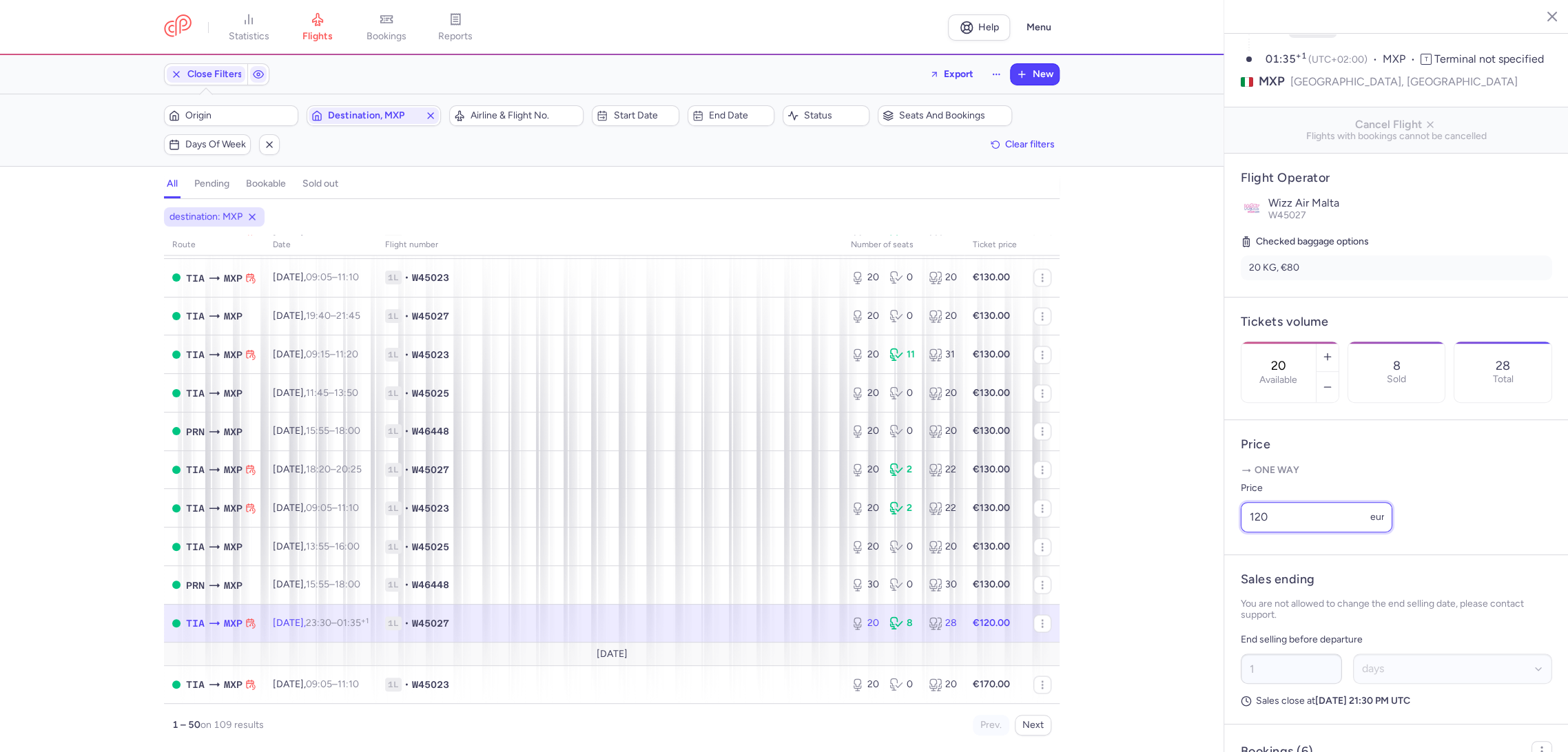
paste input "3"
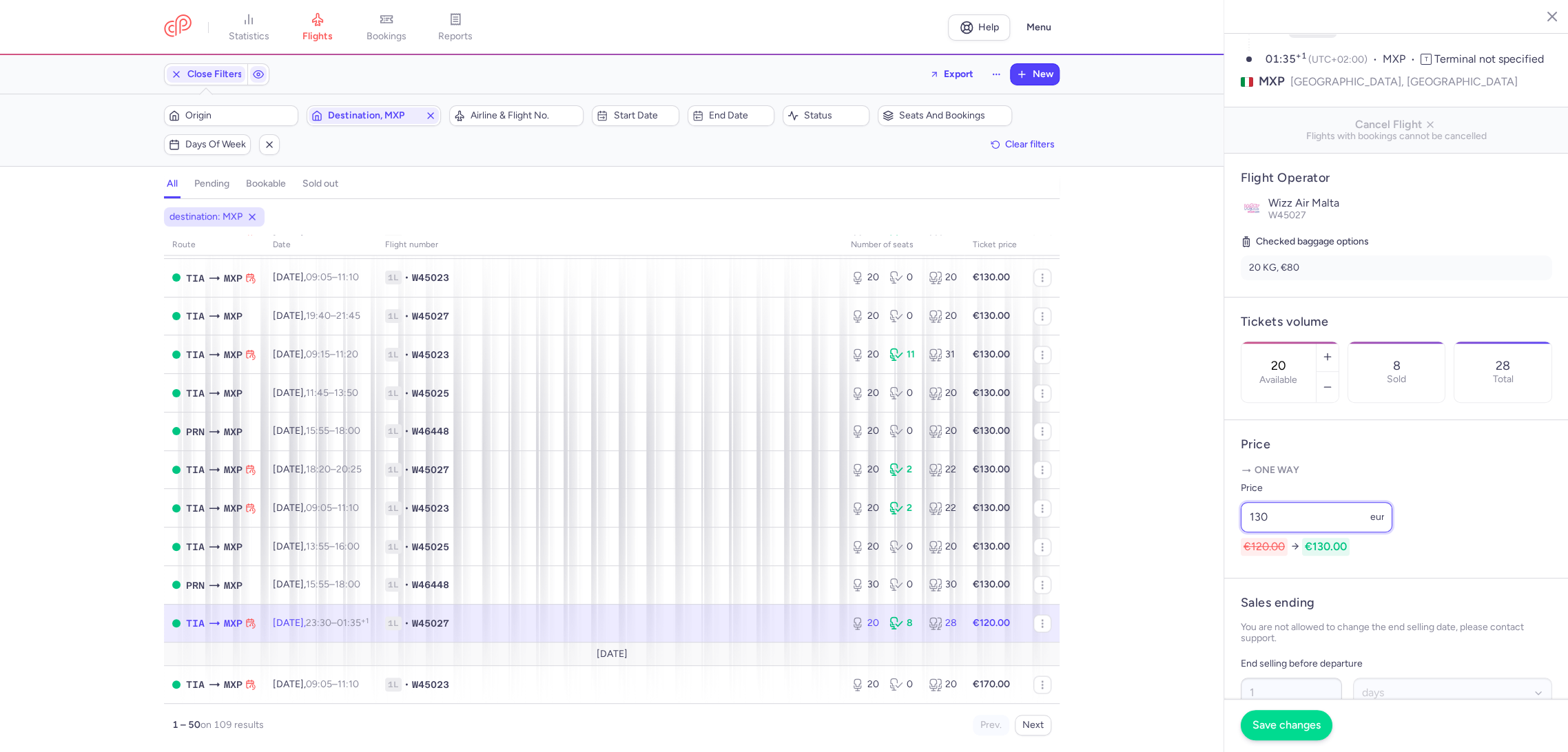
type input "130"
click at [1272, 726] on span "Save changes" at bounding box center [1286, 724] width 68 height 13
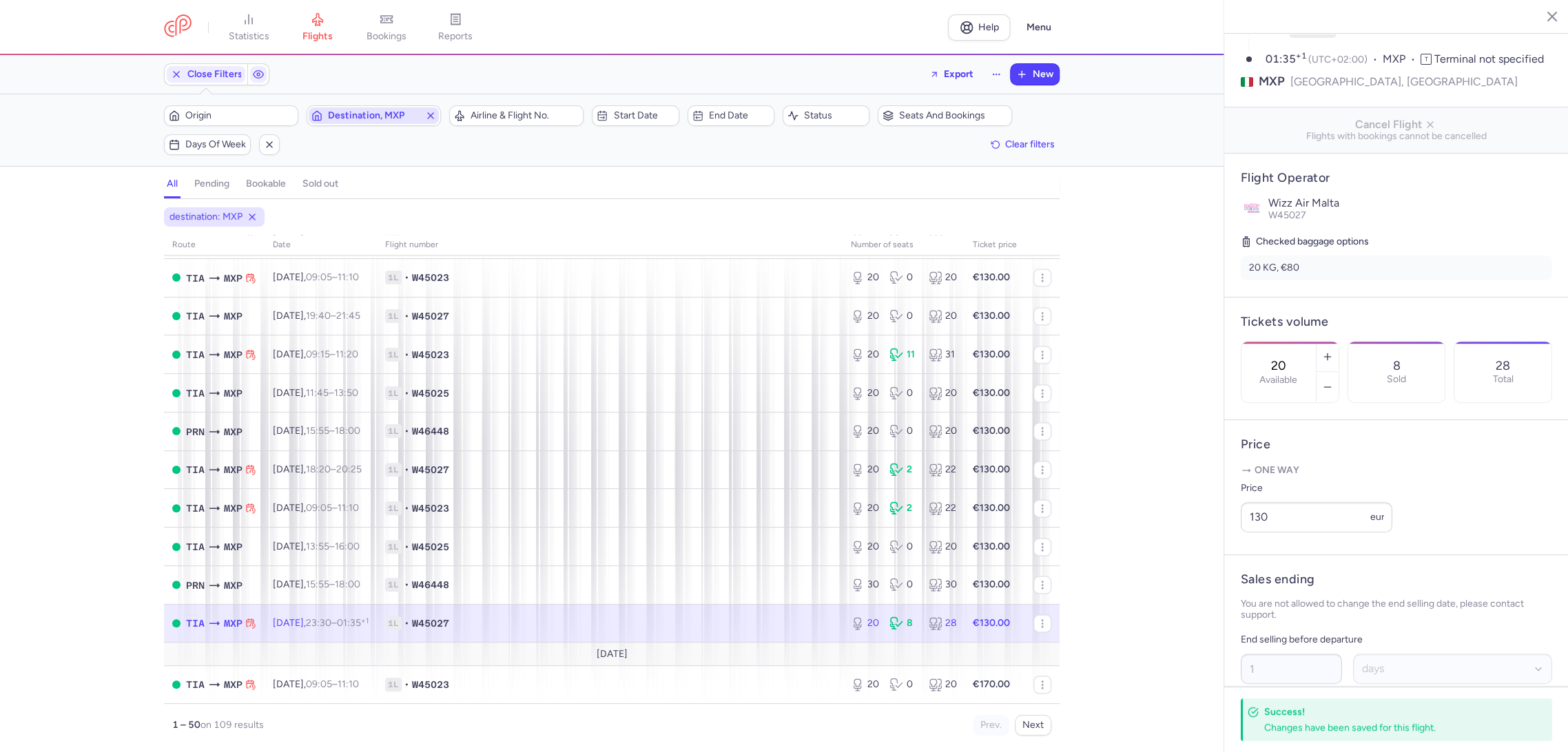
click at [358, 108] on span "Destination, MXP" at bounding box center [374, 115] width 131 height 16
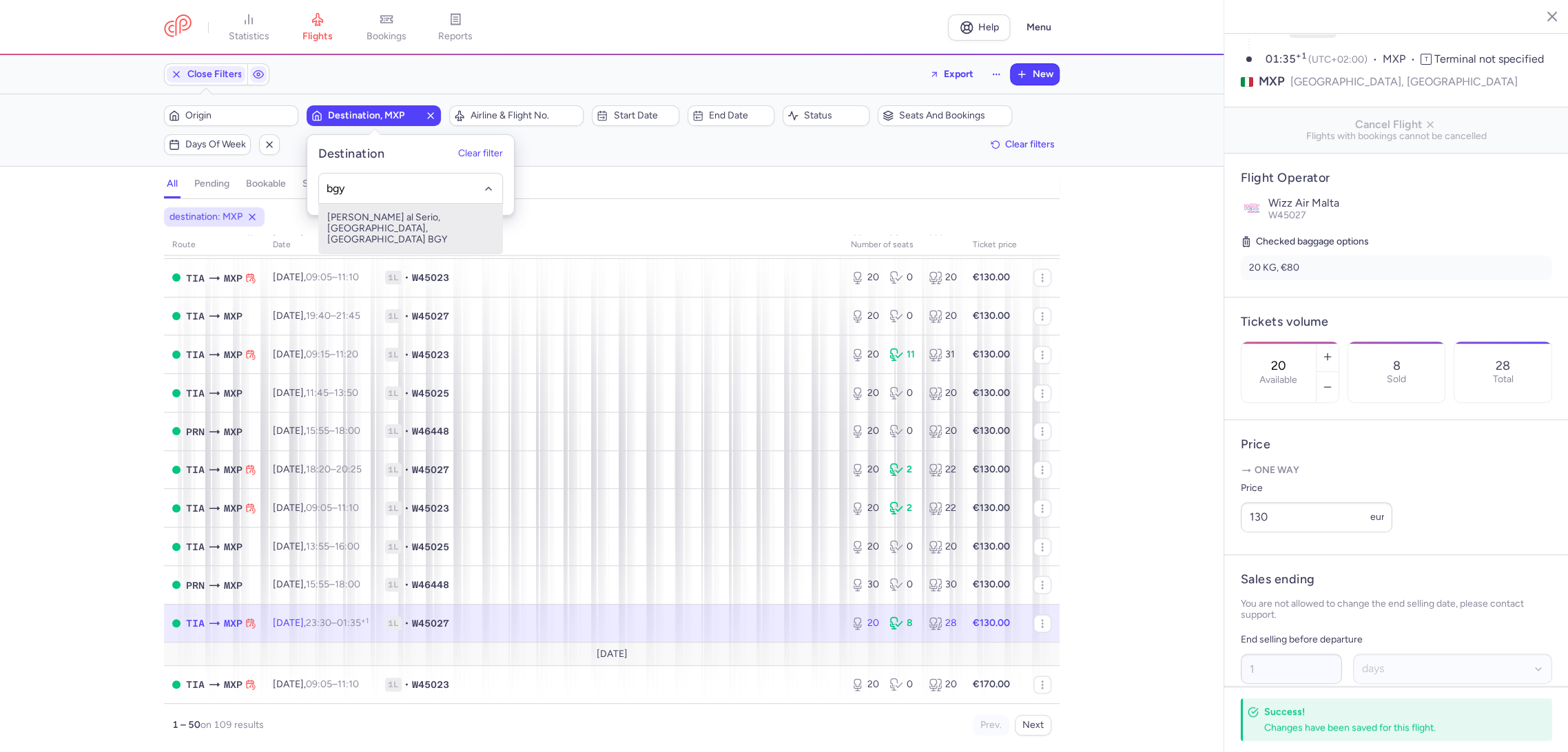
click at [389, 225] on span "[PERSON_NAME] al Serio, [GEOGRAPHIC_DATA], [GEOGRAPHIC_DATA] BGY" at bounding box center [410, 229] width 183 height 49
type input "bgy"
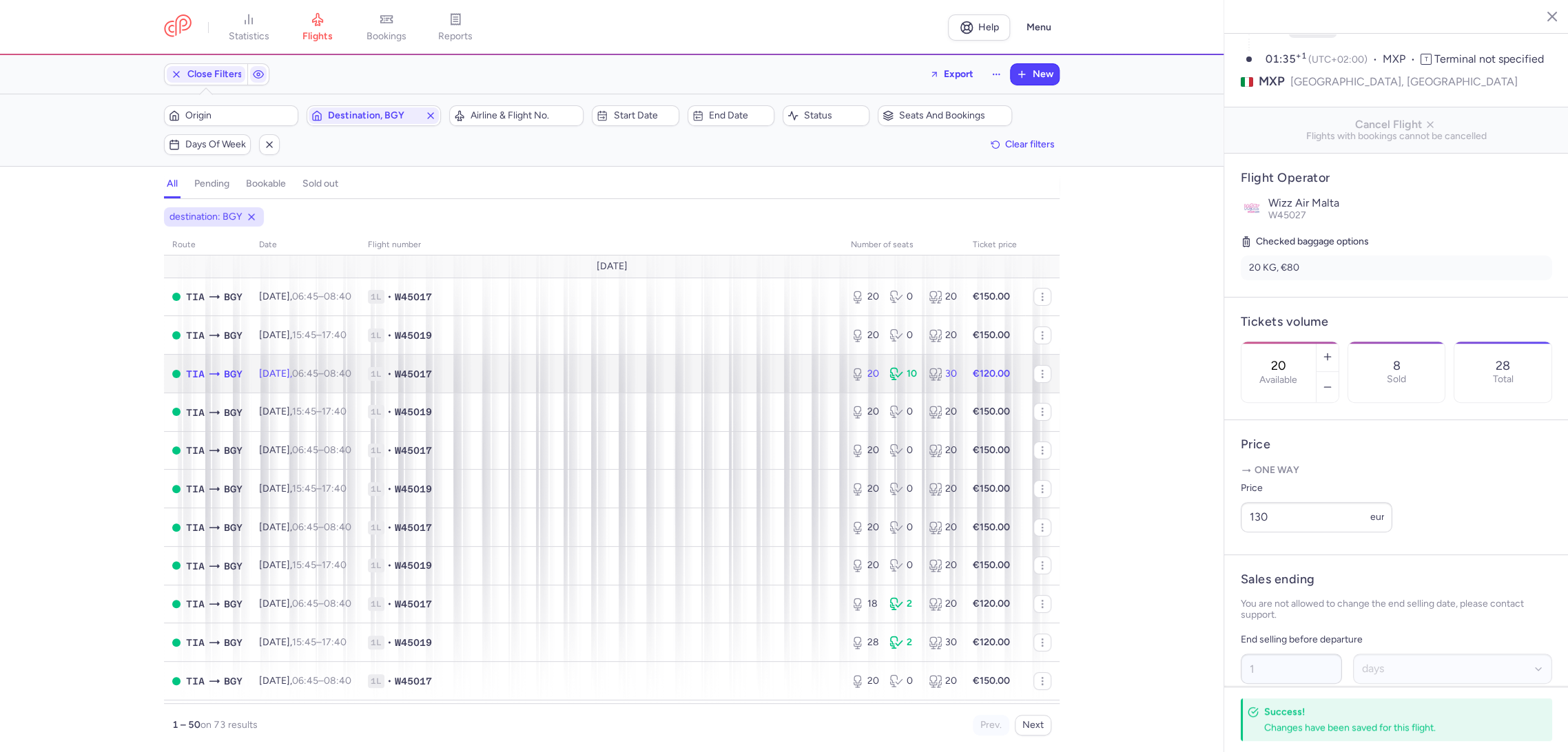
click at [707, 385] on td "1L • W45017" at bounding box center [601, 373] width 483 height 38
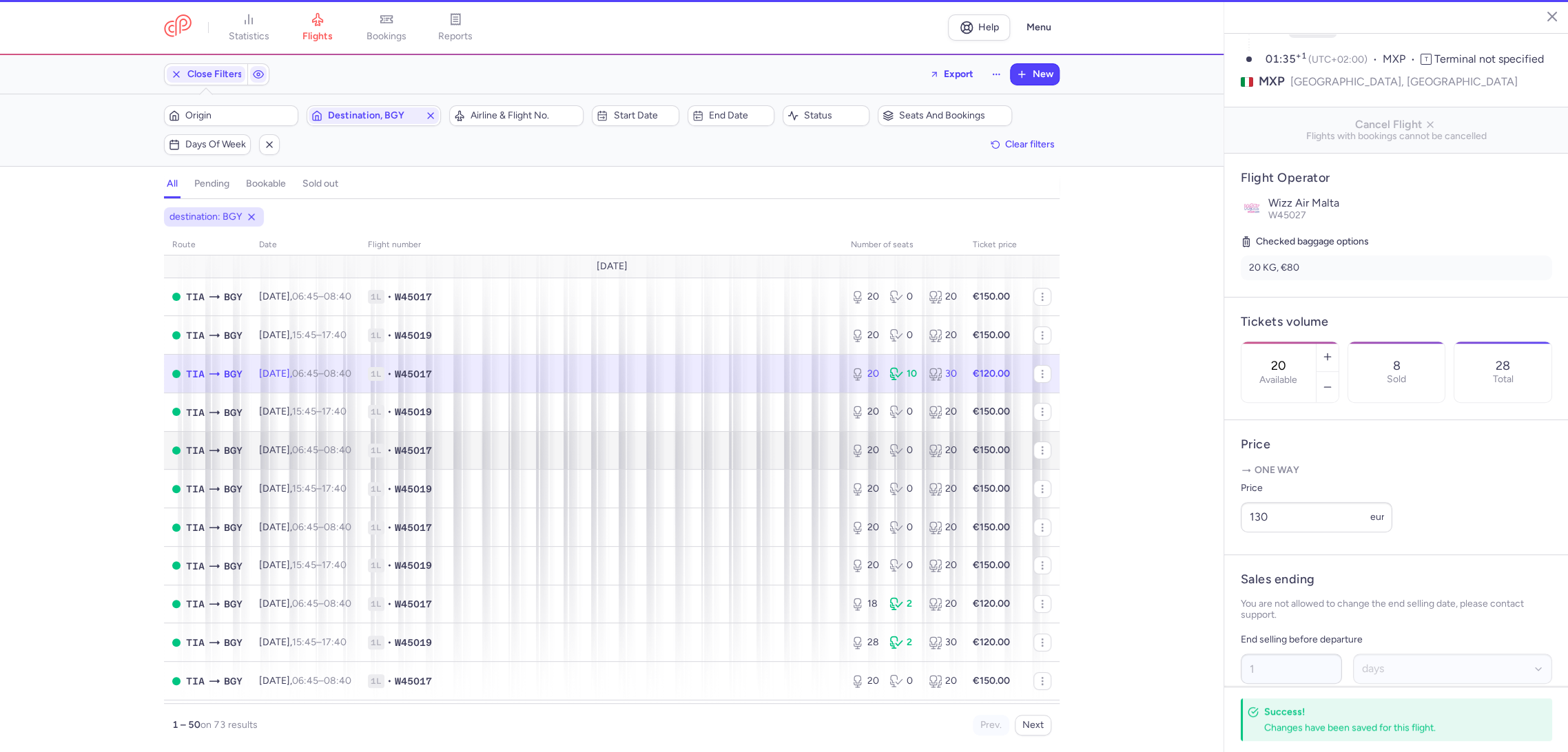
type input "3"
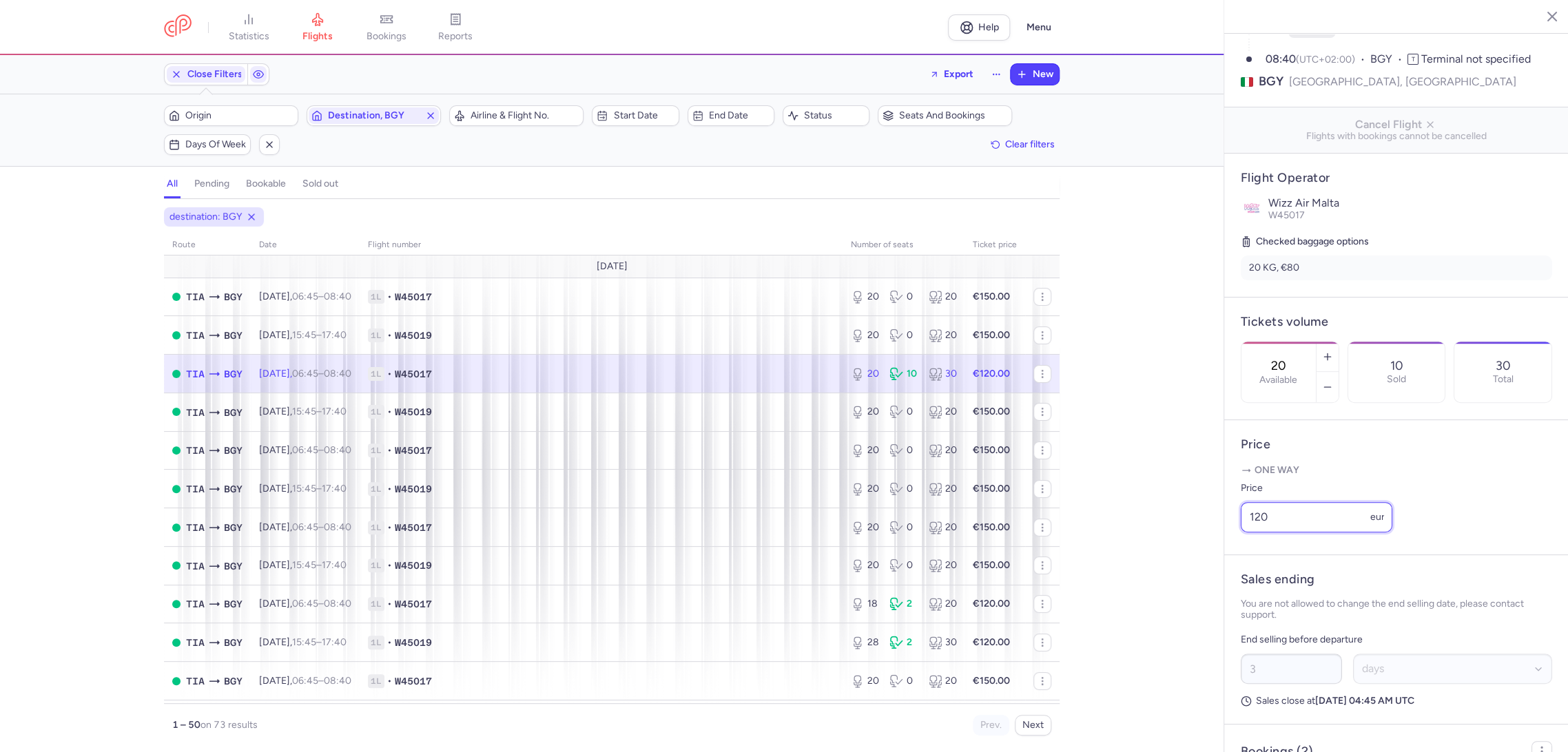
paste input "3"
drag, startPoint x: 1232, startPoint y: 553, endPoint x: 1193, endPoint y: 568, distance: 41.8
click at [1188, 568] on div "statistics flights bookings reports Help Menu Close Filters Export New Filters …" at bounding box center [784, 376] width 1568 height 752
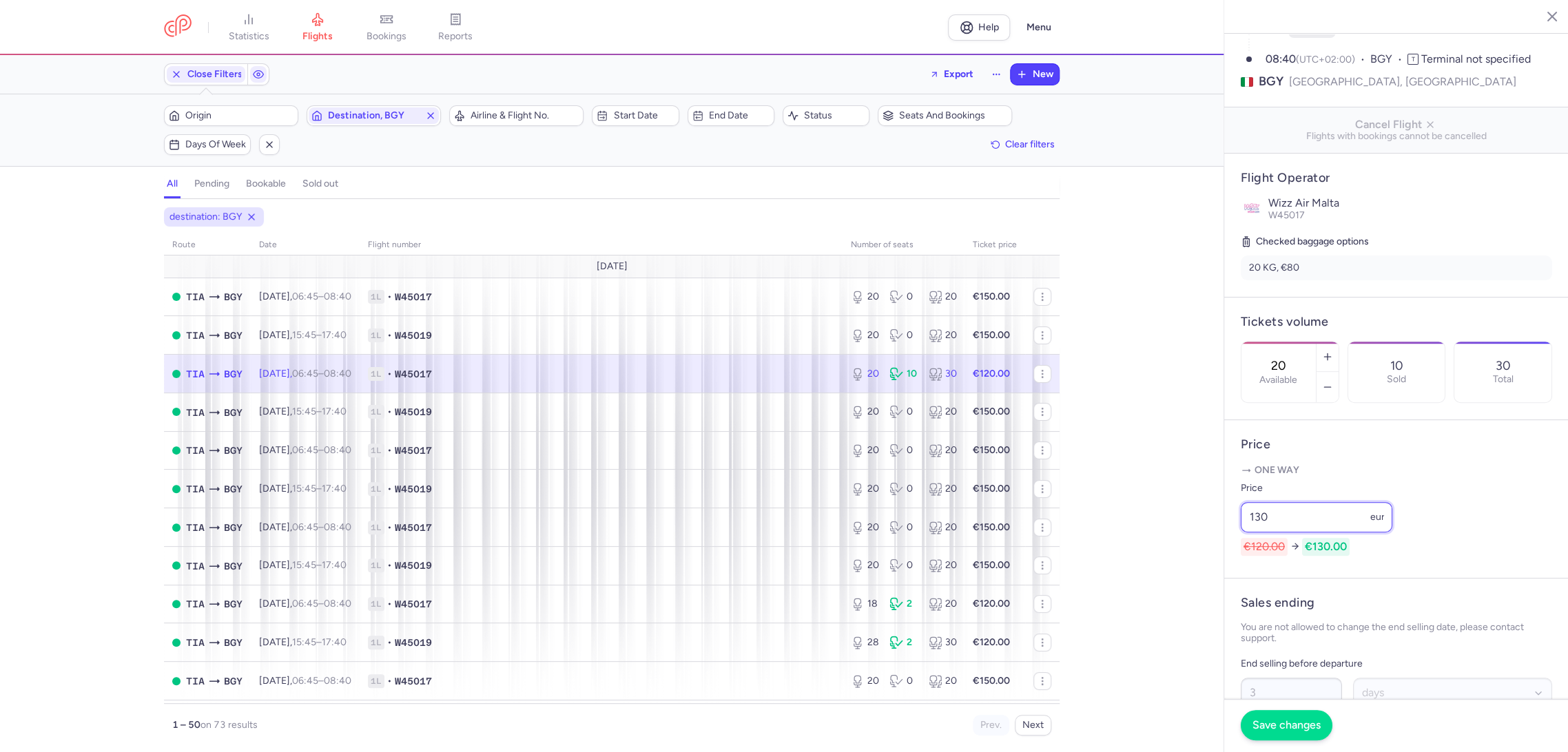
type input "130"
drag, startPoint x: 1278, startPoint y: 715, endPoint x: 1140, endPoint y: 613, distance: 171.6
click at [1274, 713] on button "Save changes" at bounding box center [1286, 725] width 92 height 30
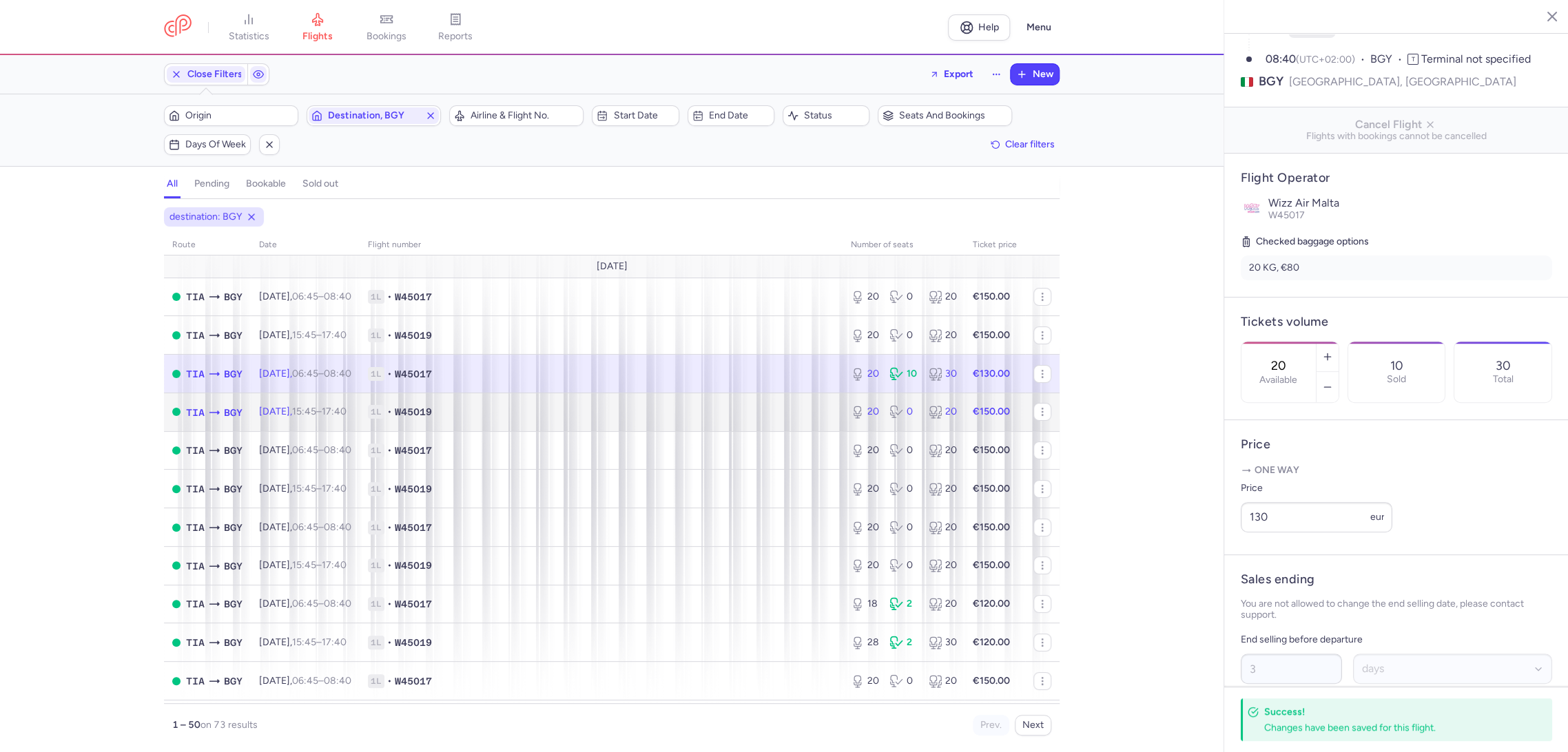
click at [803, 397] on td "1L • W45019" at bounding box center [601, 411] width 483 height 38
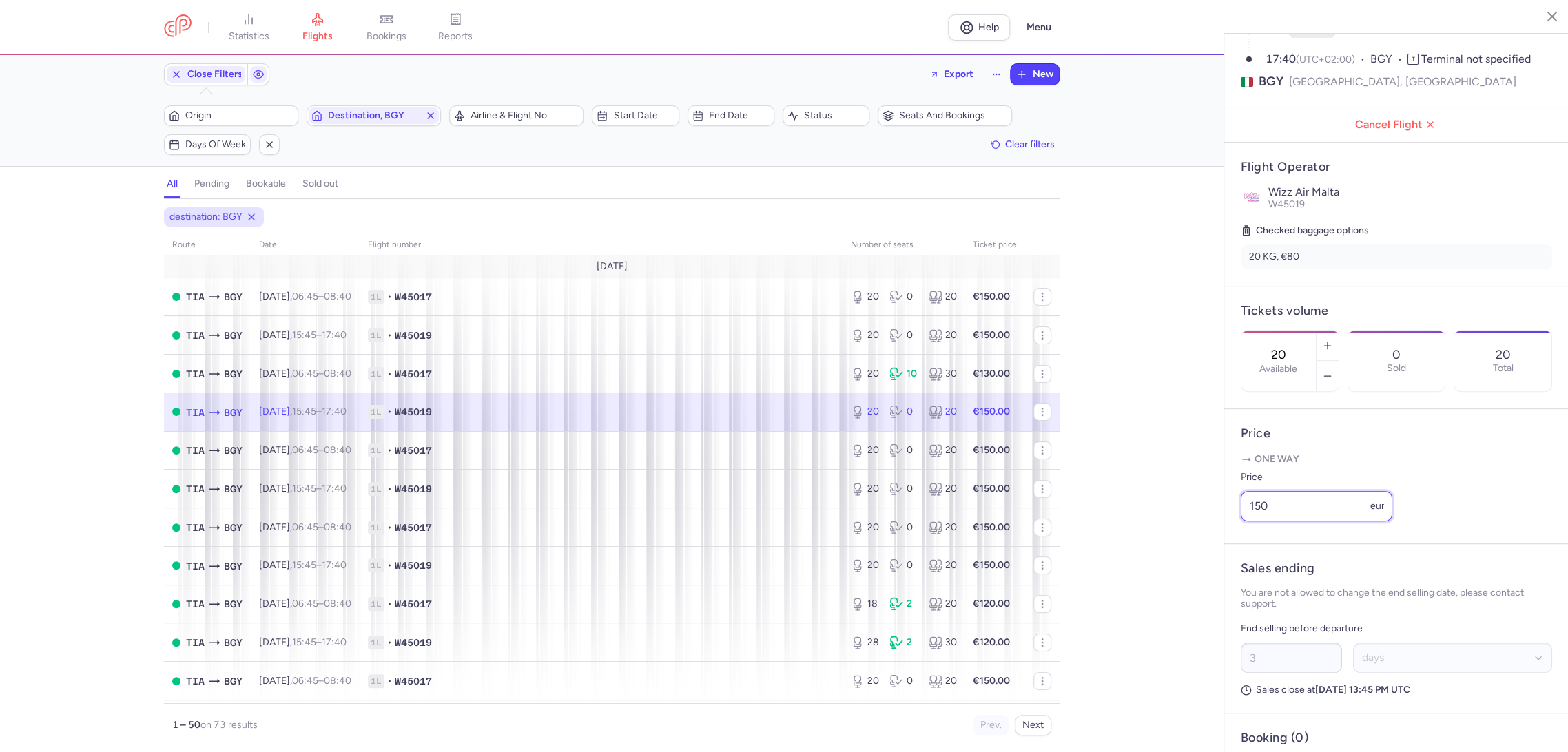
click at [1218, 553] on div "statistics flights bookings reports Help Menu Close Filters Export New Filters …" at bounding box center [784, 376] width 1568 height 752
paste input "3"
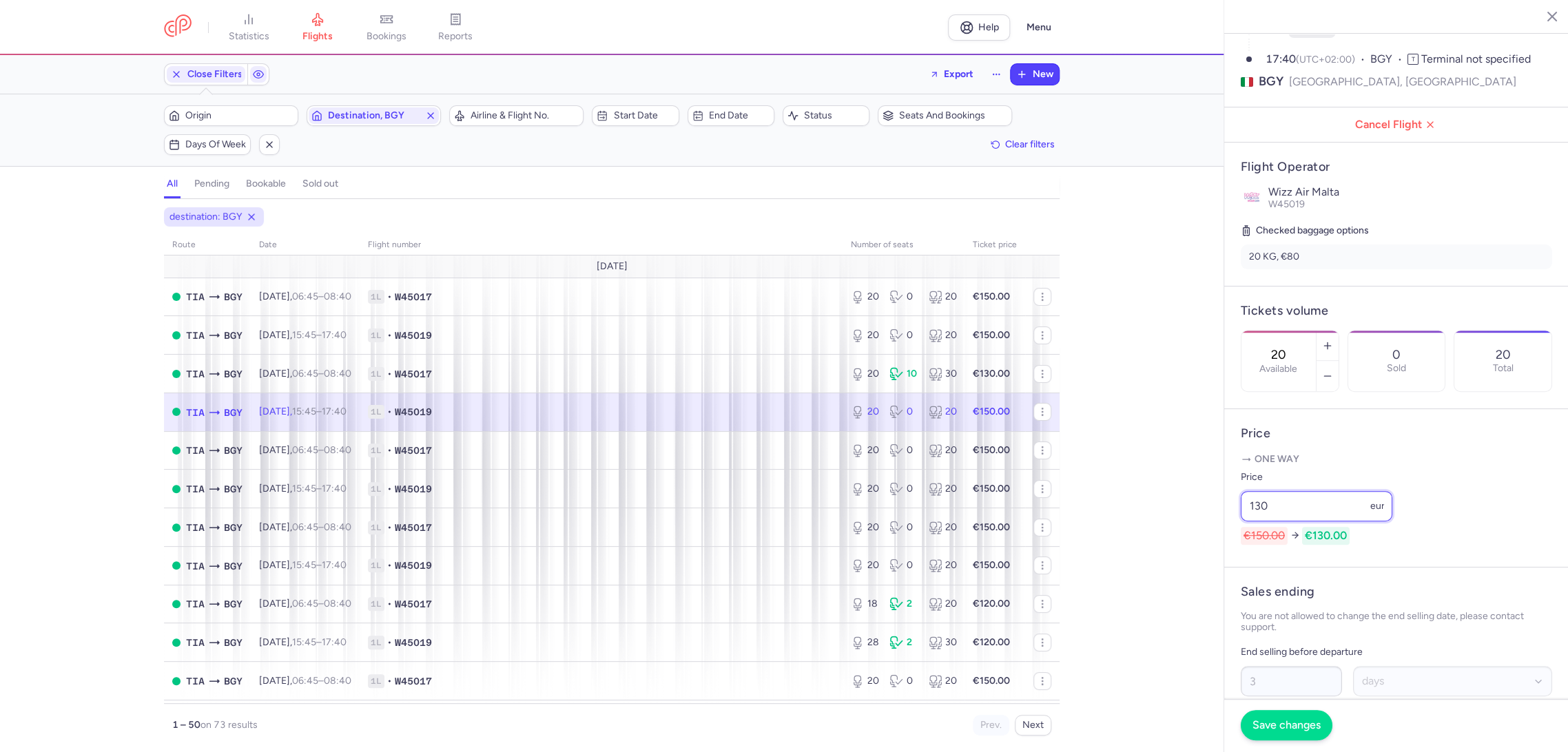
type input "130"
click at [1281, 738] on button "Save changes" at bounding box center [1286, 725] width 92 height 30
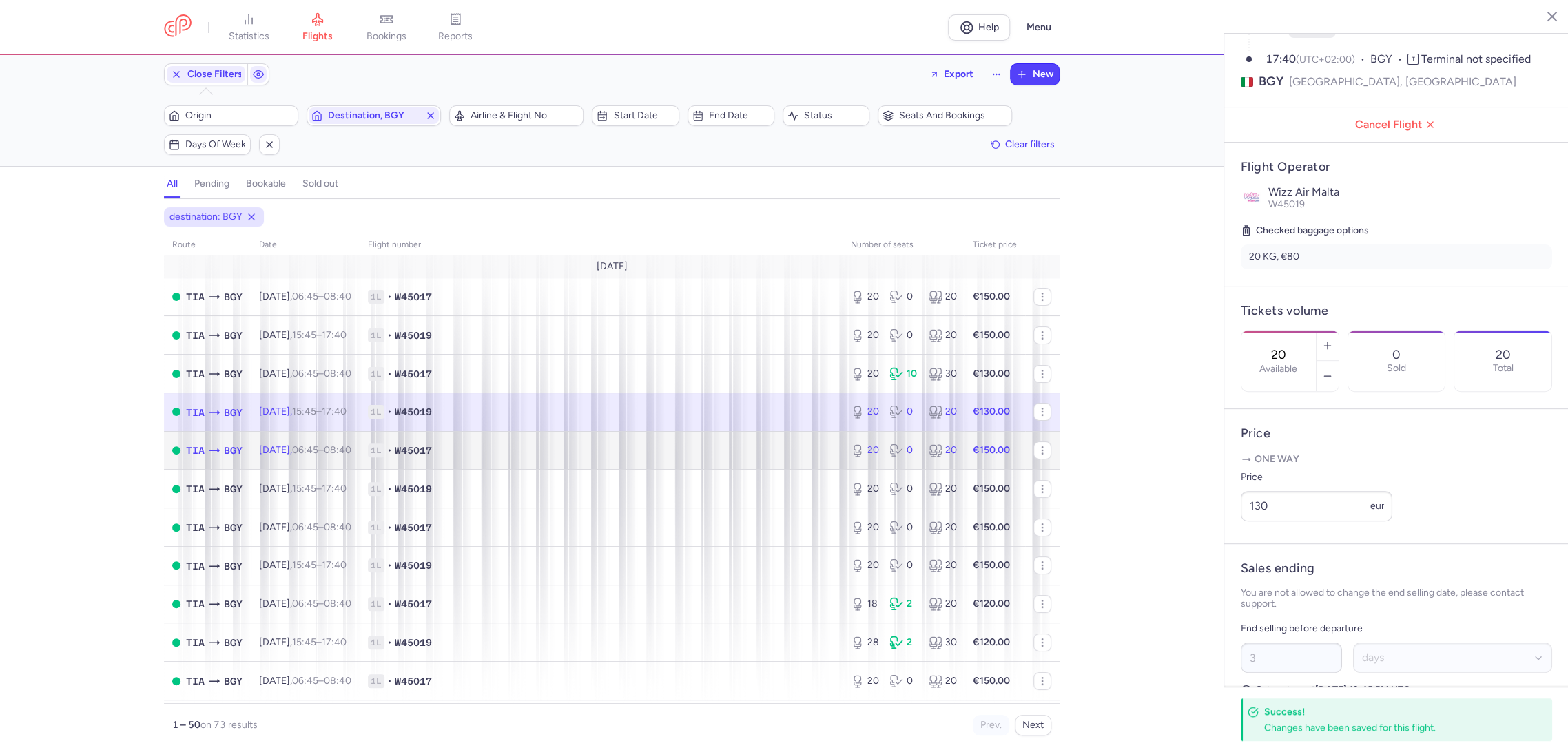
drag, startPoint x: 777, startPoint y: 451, endPoint x: 981, endPoint y: 463, distance: 204.4
click at [777, 457] on td "1L • W45017" at bounding box center [601, 450] width 483 height 38
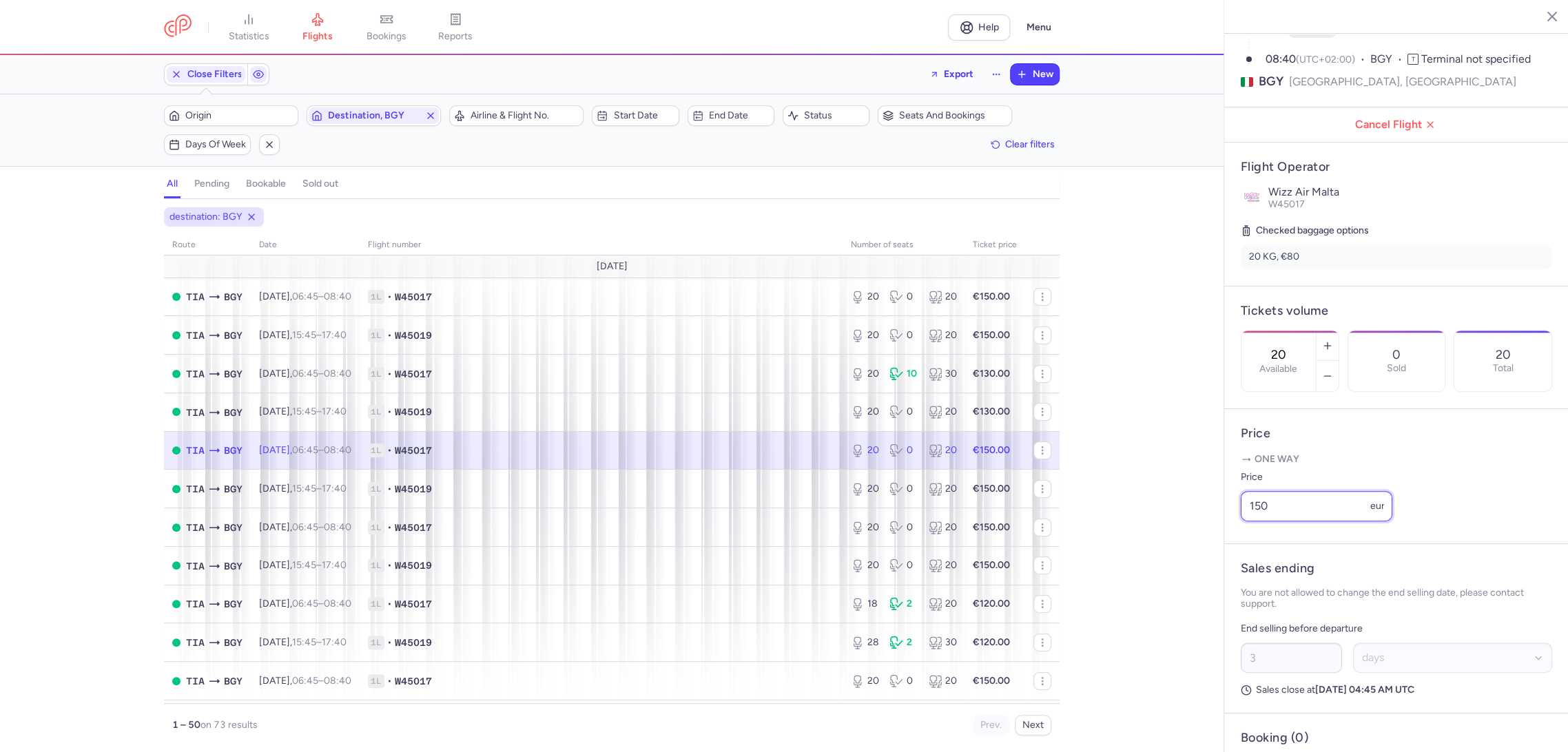
drag, startPoint x: 1305, startPoint y: 522, endPoint x: 1197, endPoint y: 542, distance: 109.8
click at [1191, 542] on div "statistics flights bookings reports Help Menu Close Filters Export New Filters …" at bounding box center [784, 376] width 1568 height 752
paste input "3"
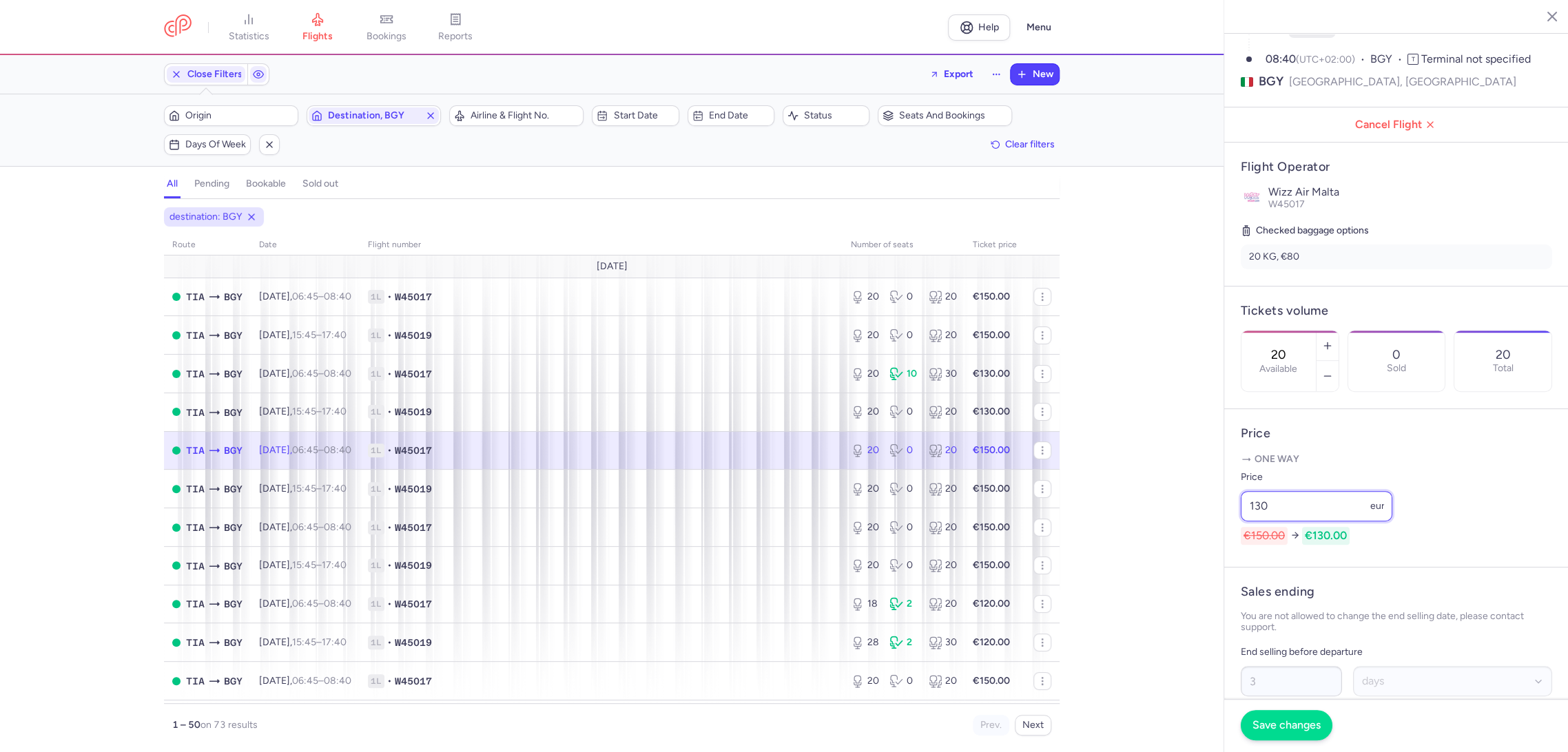
type input "130"
click at [1268, 720] on span "Save changes" at bounding box center [1286, 724] width 68 height 13
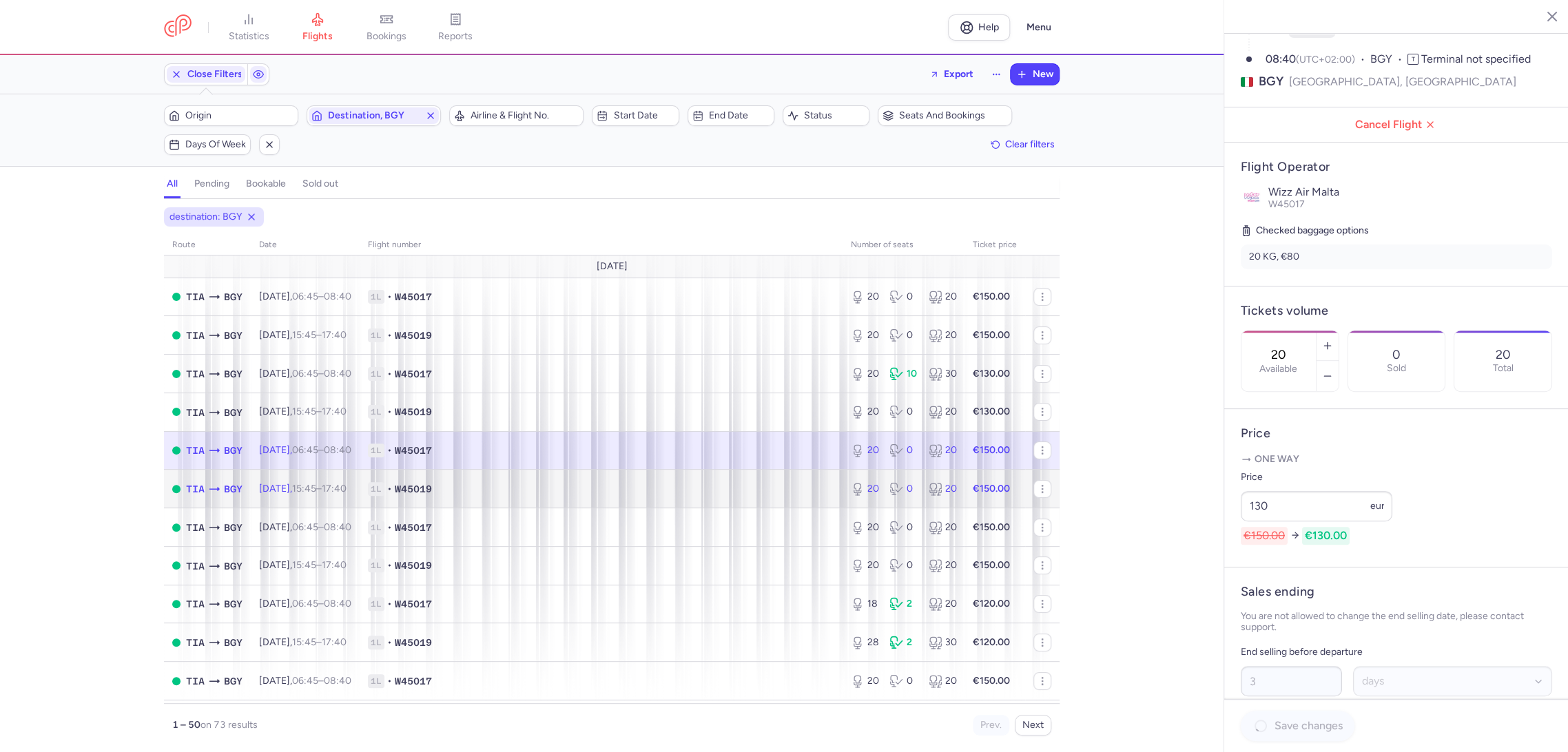
click at [761, 484] on span "1L • W45019" at bounding box center [601, 489] width 467 height 13
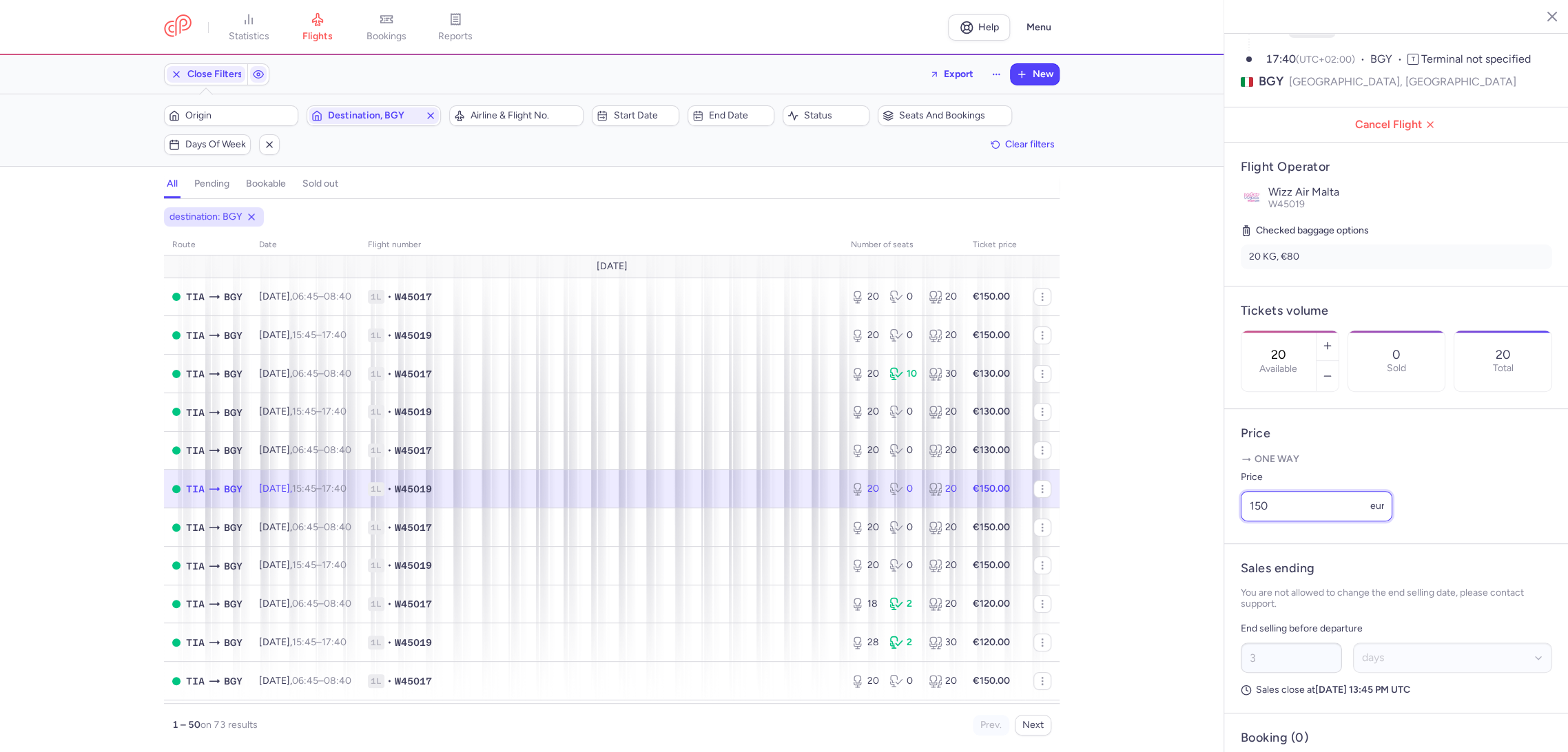
drag, startPoint x: 1279, startPoint y: 527, endPoint x: 1167, endPoint y: 537, distance: 112.4
click at [1167, 537] on div "statistics flights bookings reports Help Menu Close Filters Export New Filters …" at bounding box center [784, 376] width 1568 height 752
paste input "3"
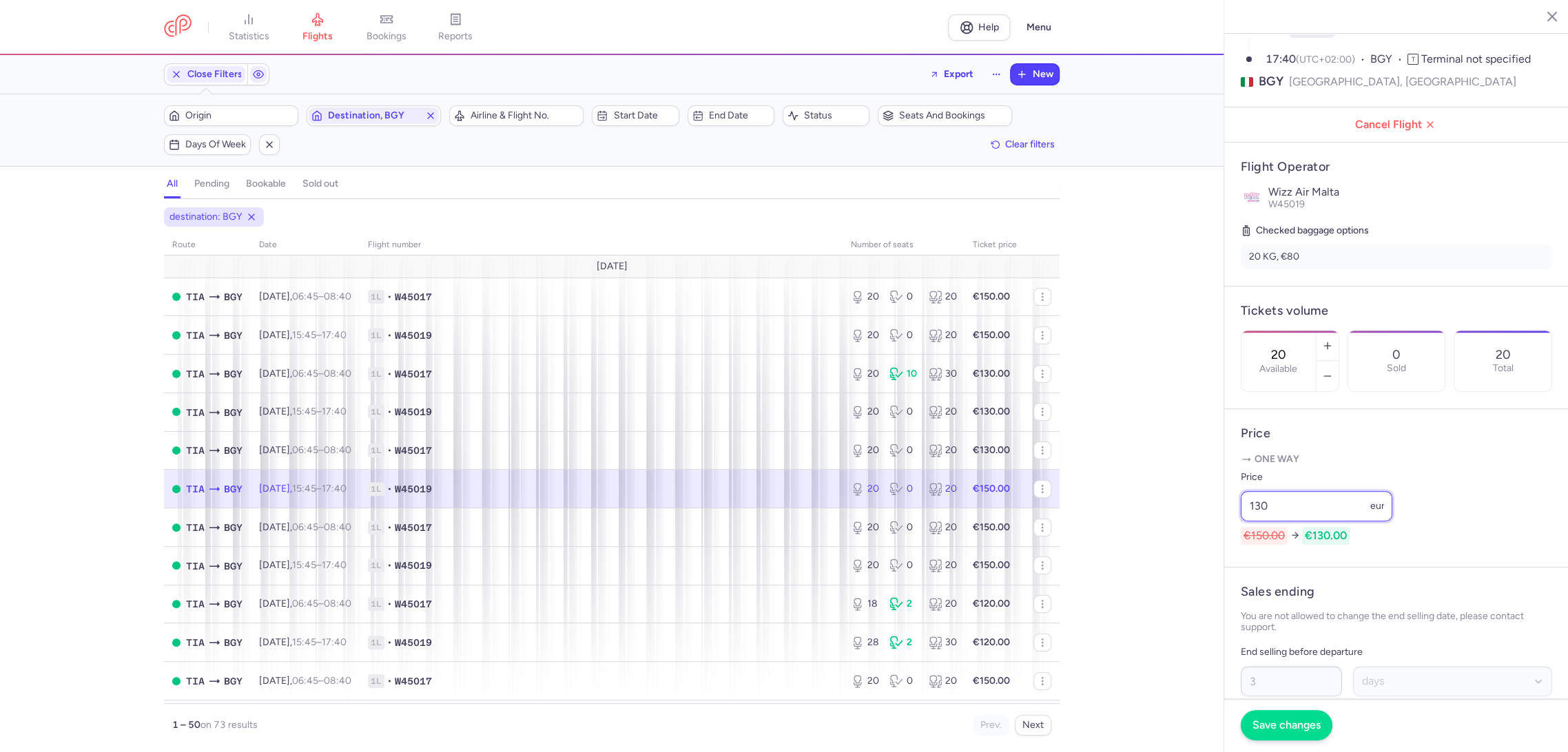
type input "130"
click at [1267, 729] on span "Save changes" at bounding box center [1286, 724] width 68 height 13
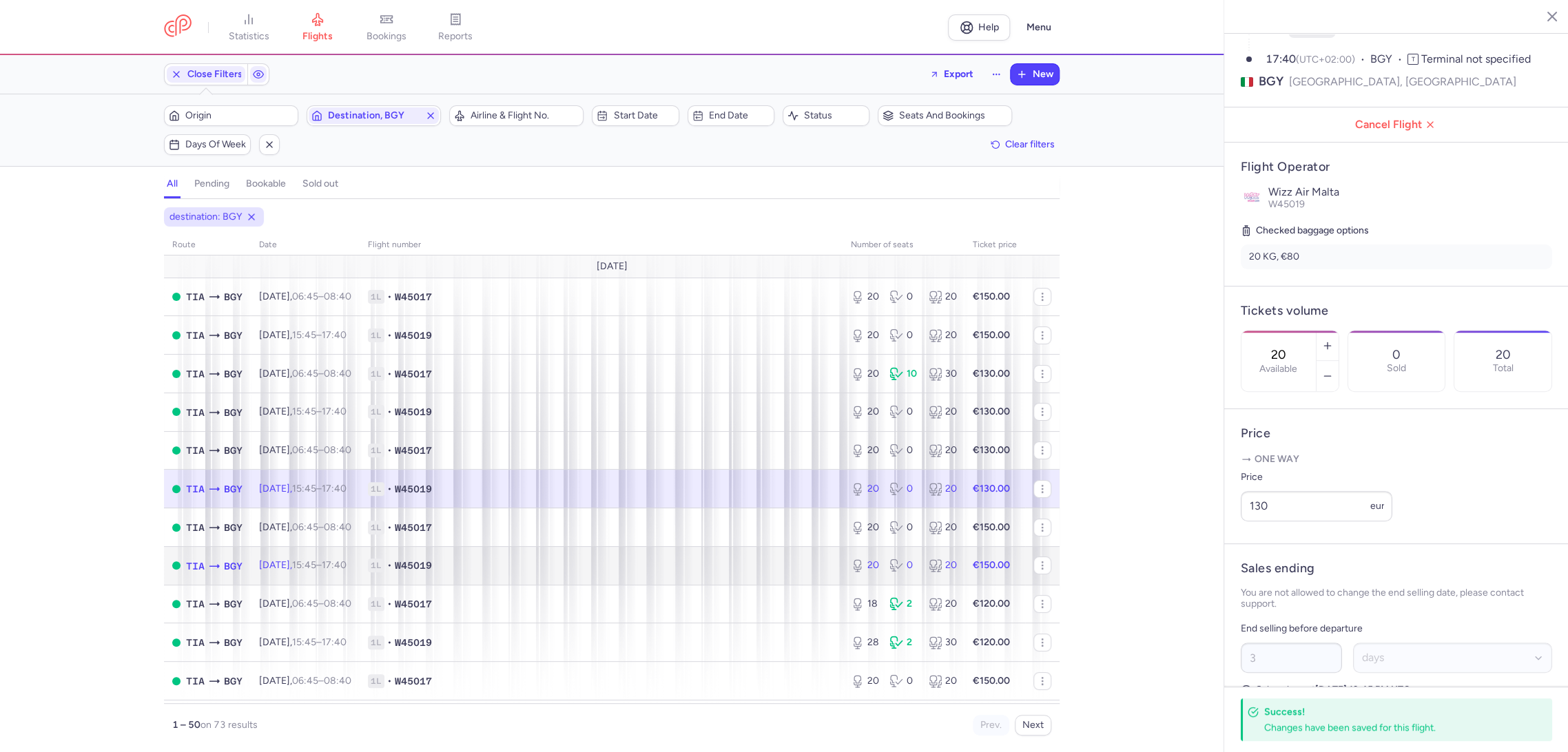
click at [757, 548] on td "1L • W45019" at bounding box center [601, 565] width 483 height 38
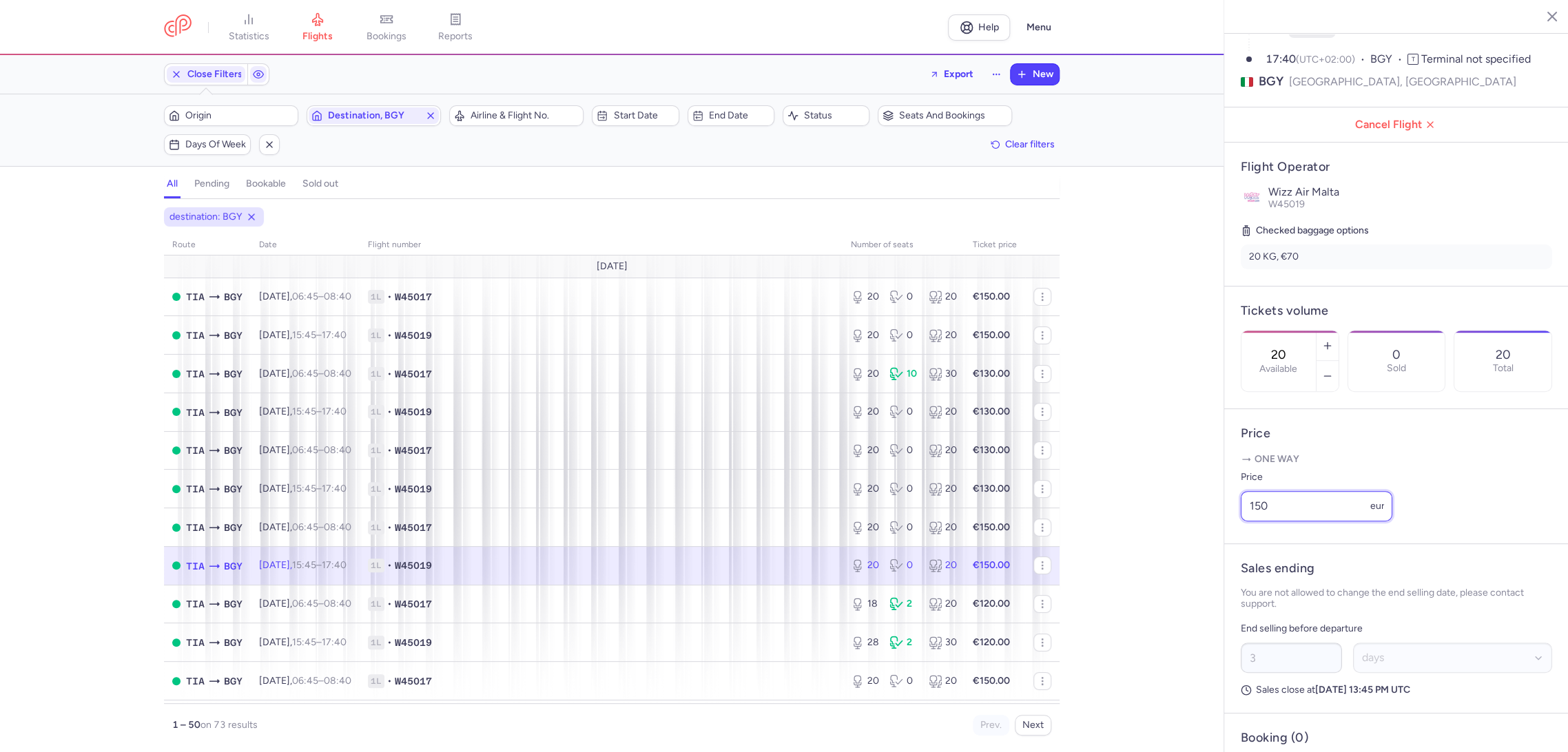
click at [1157, 548] on div "statistics flights bookings reports Help Menu Close Filters Export New Filters …" at bounding box center [784, 376] width 1568 height 752
paste input "3"
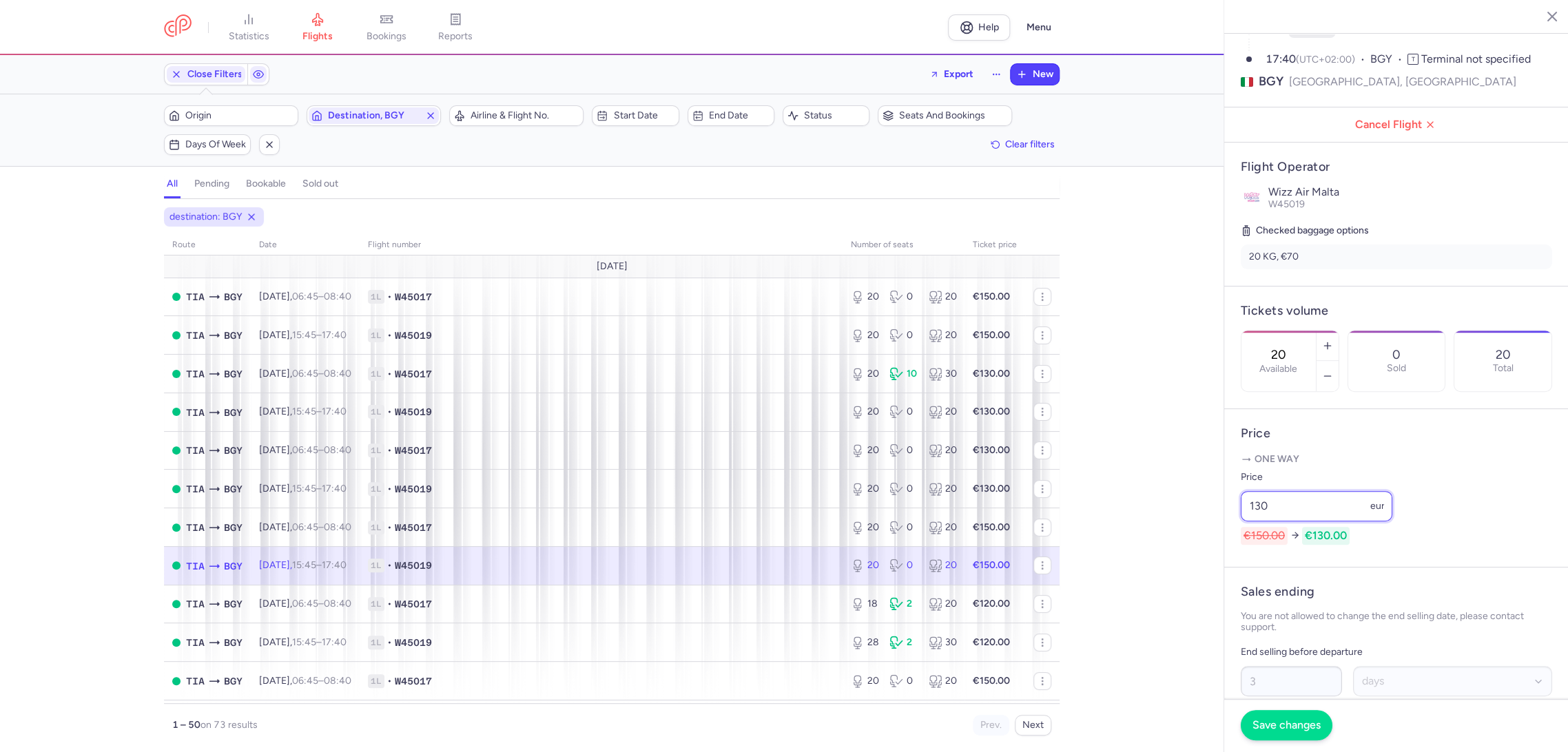
type input "130"
click at [1267, 718] on span "Save changes" at bounding box center [1286, 724] width 68 height 13
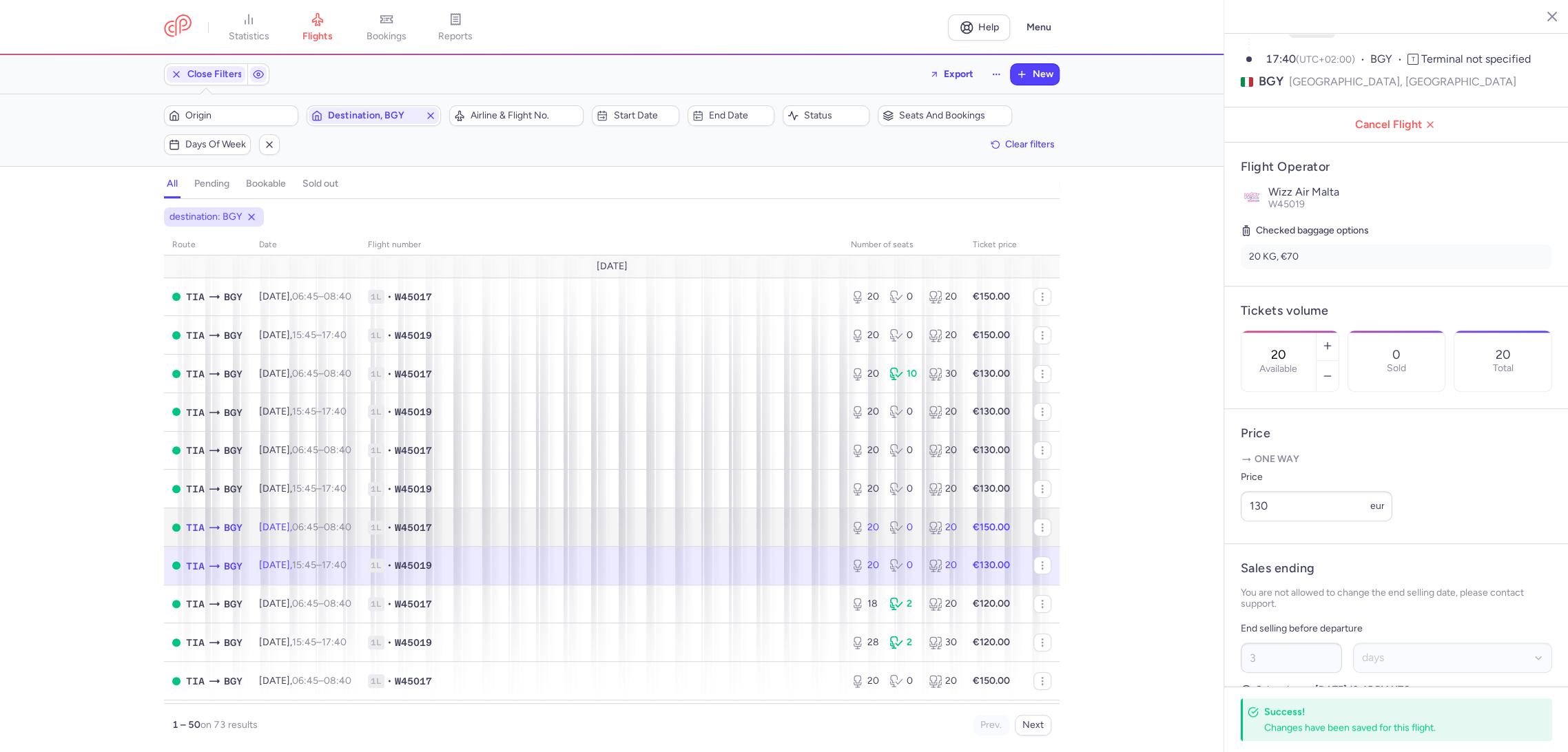
click at [777, 534] on td "1L • W45017" at bounding box center [601, 527] width 483 height 38
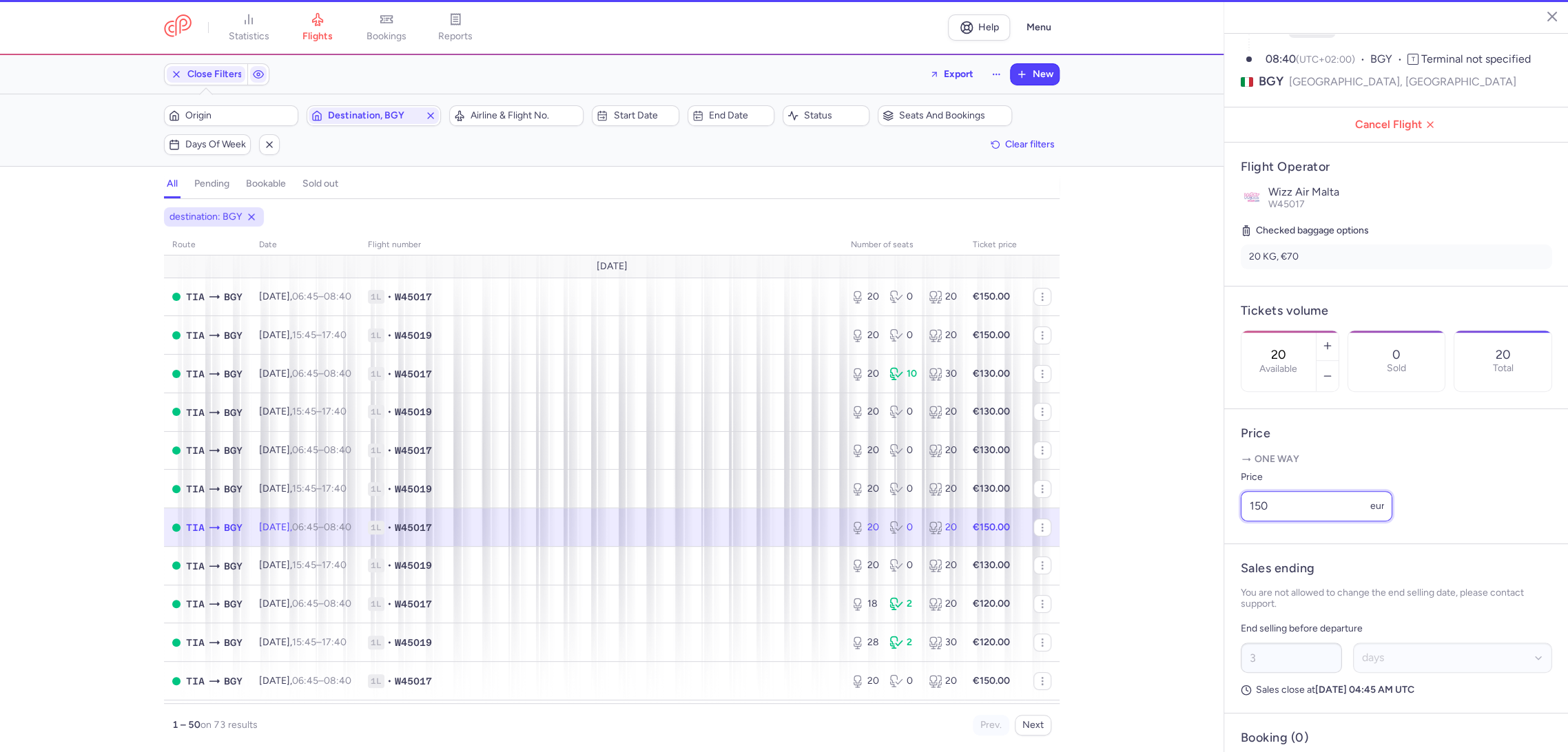
drag, startPoint x: 1214, startPoint y: 538, endPoint x: 1173, endPoint y: 541, distance: 41.1
click at [1173, 541] on div "statistics flights bookings reports Help Menu Close Filters Export New Filters …" at bounding box center [784, 376] width 1568 height 752
paste input "3"
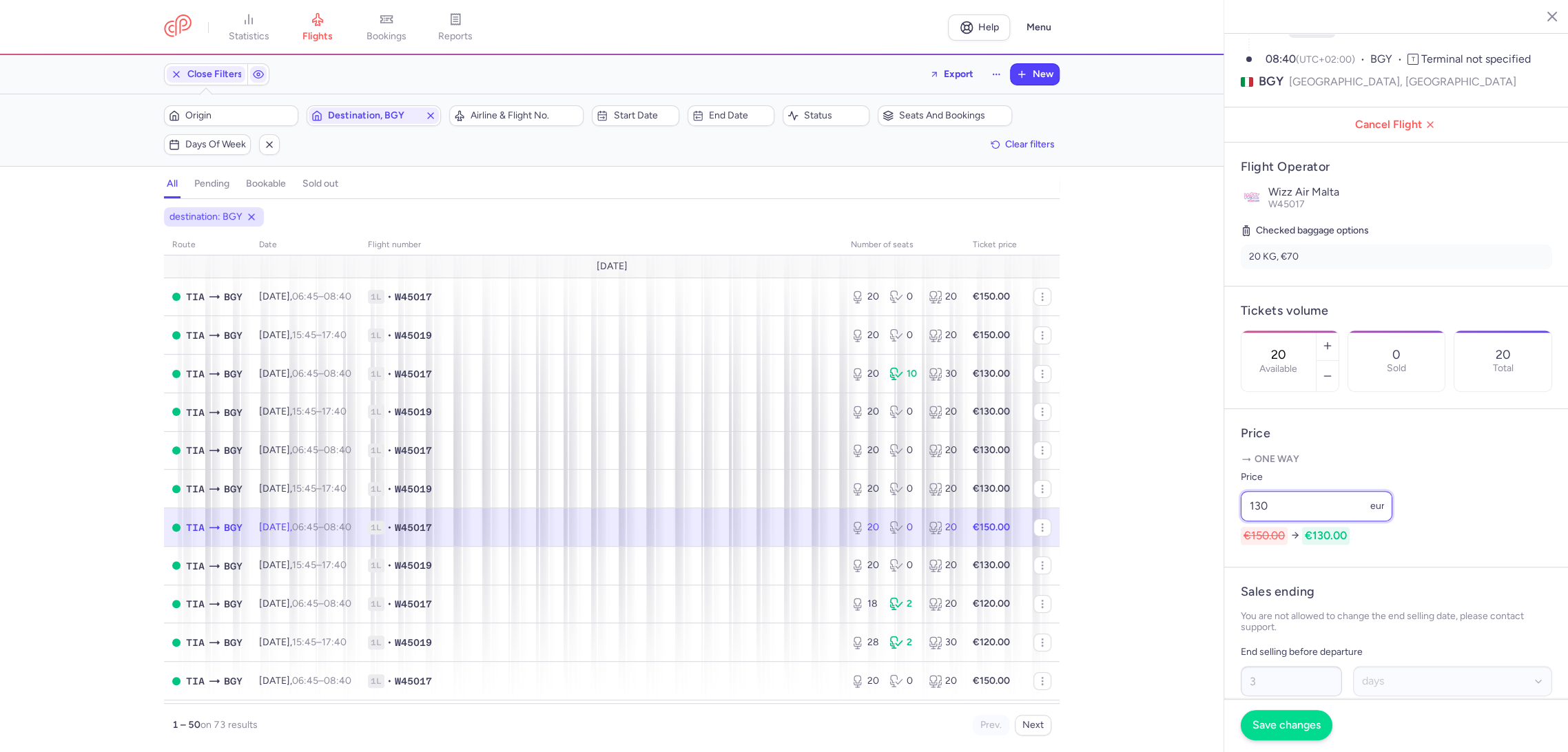
type input "130"
click at [1269, 726] on span "Save changes" at bounding box center [1286, 724] width 68 height 13
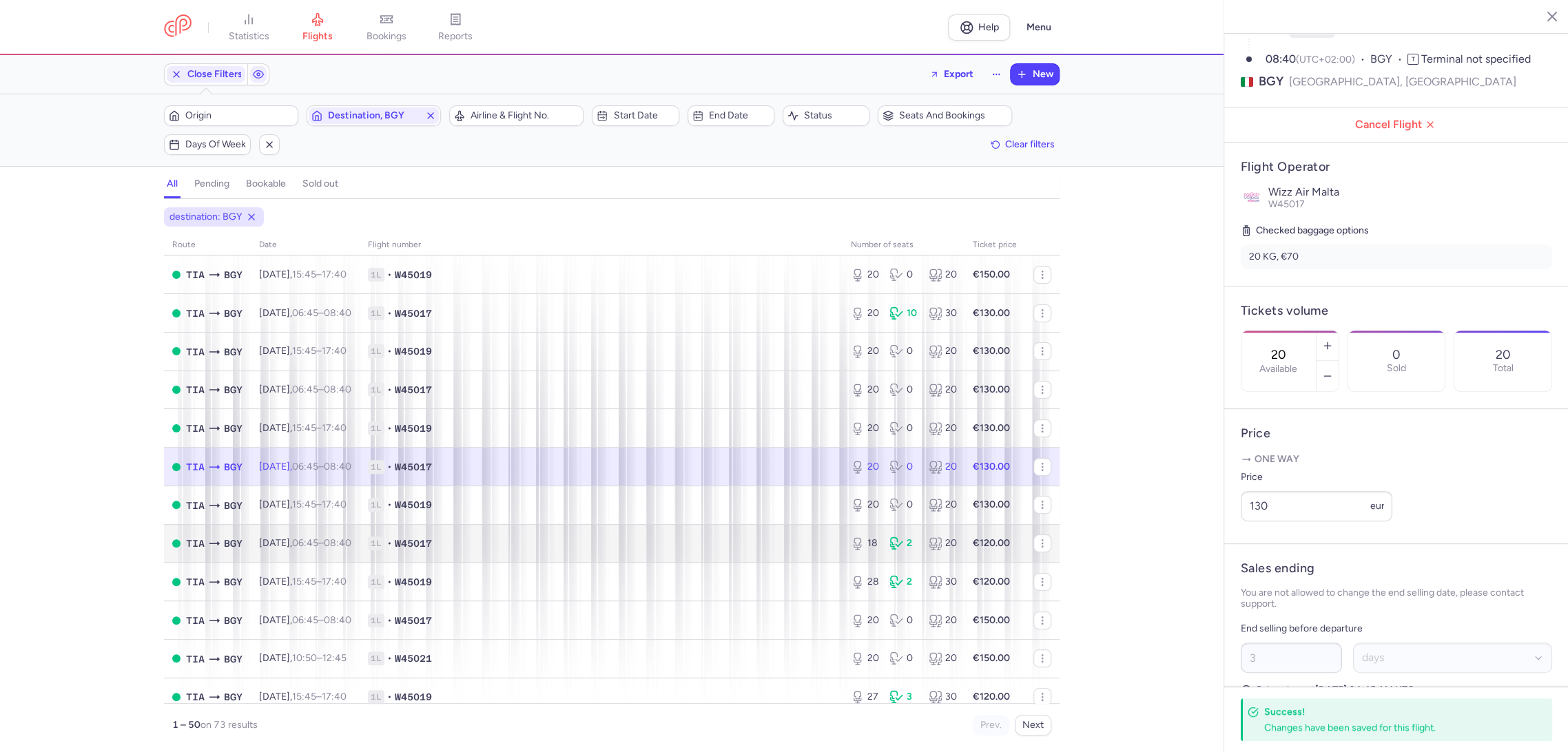
scroll to position [153, 0]
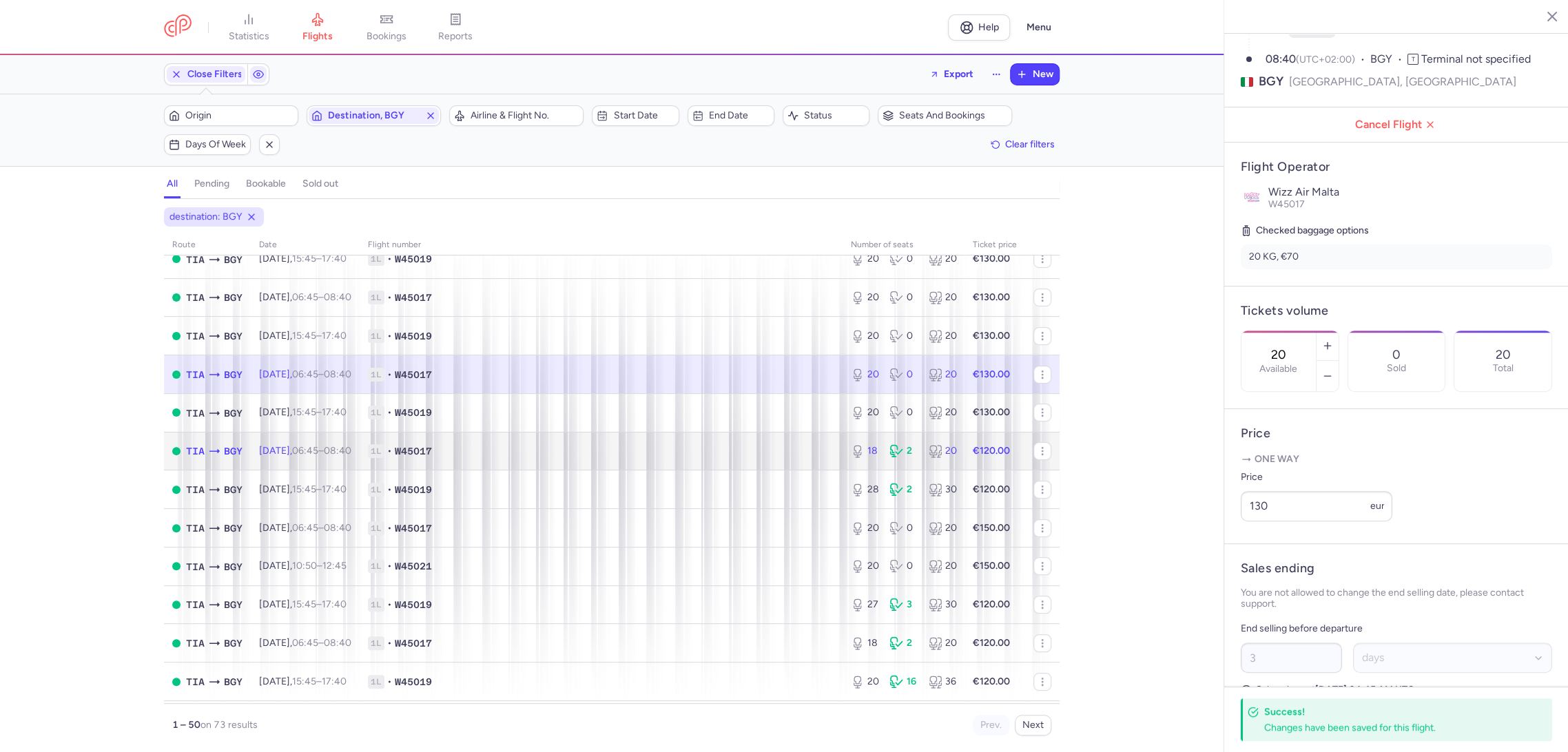
click at [761, 463] on td "1L • W45017" at bounding box center [601, 451] width 483 height 38
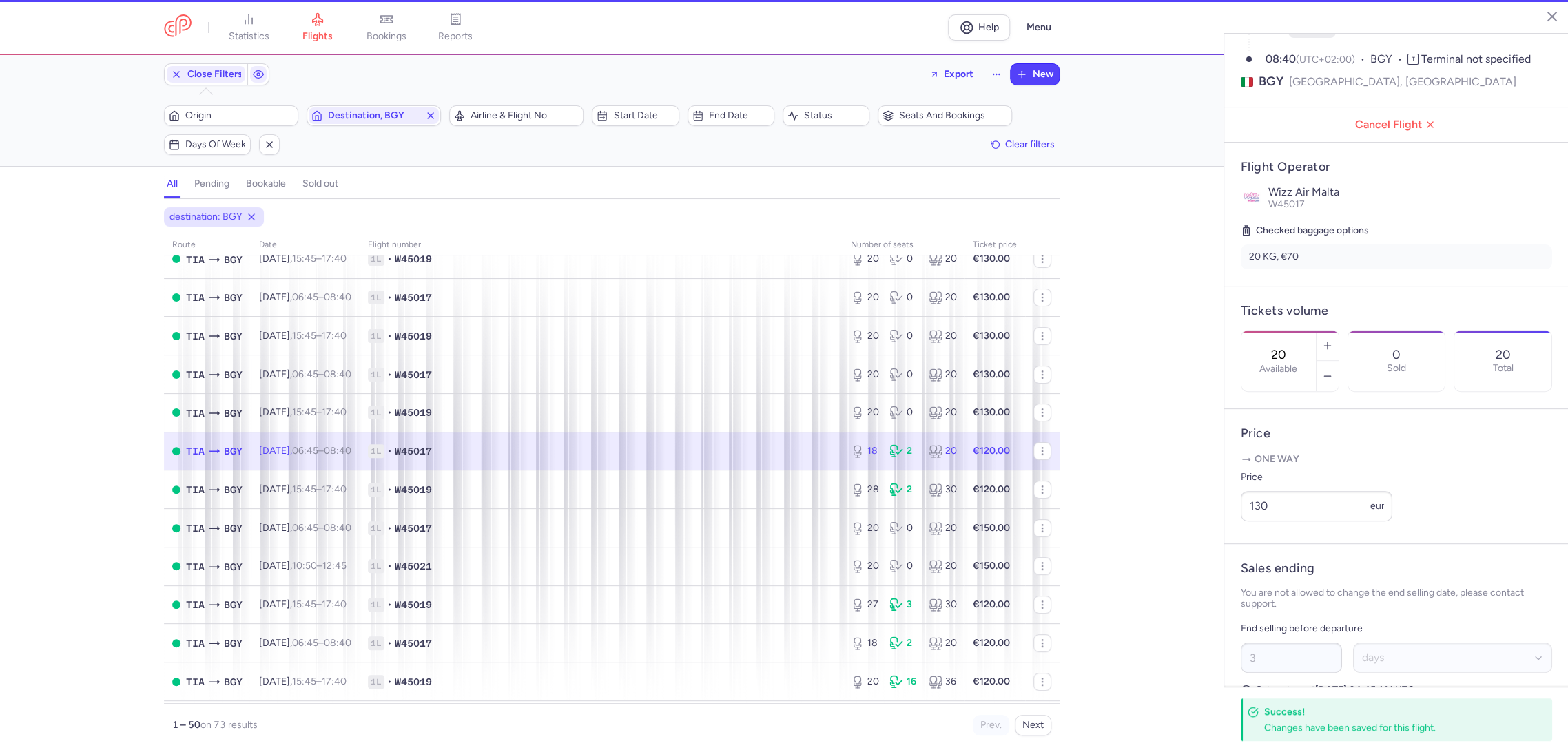
type input "18"
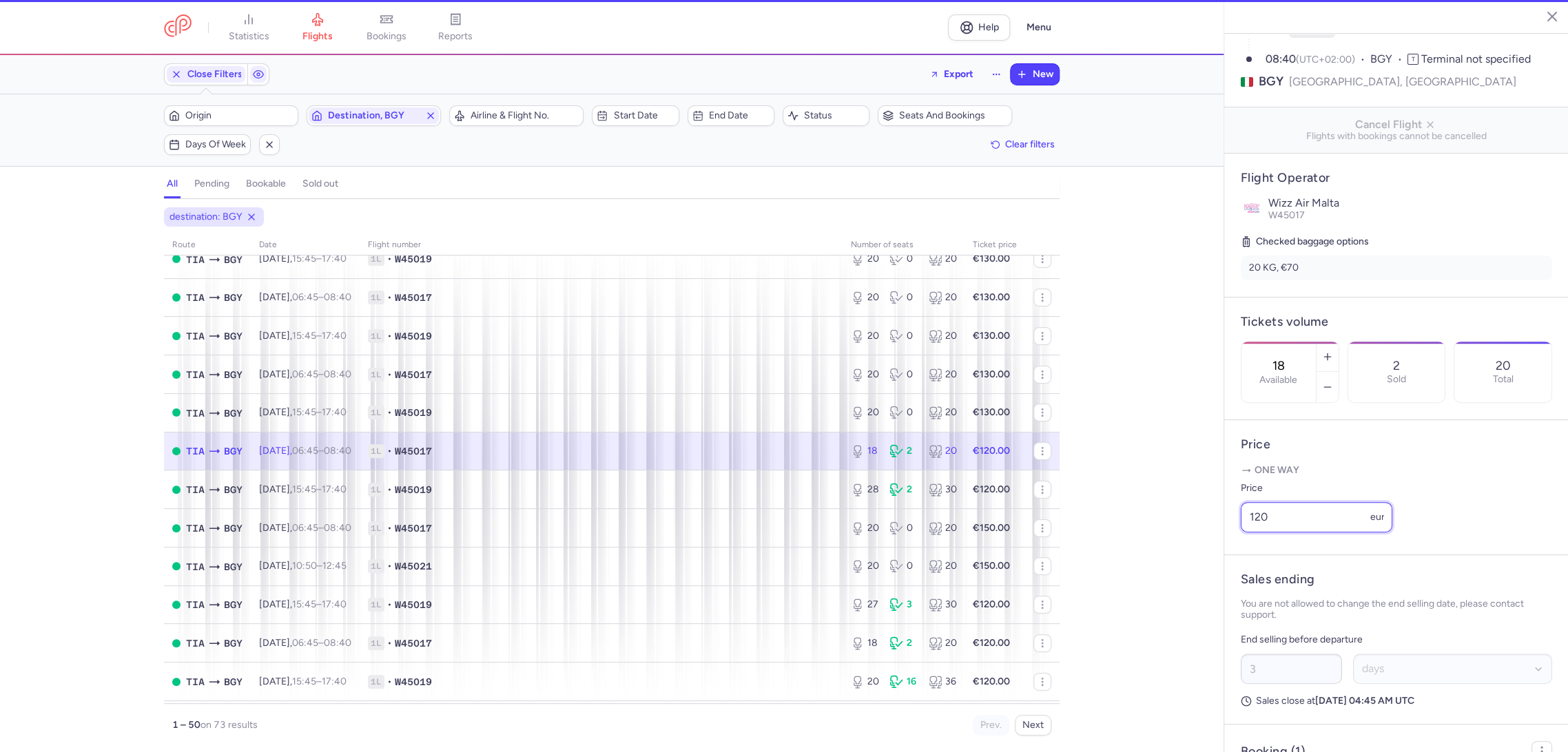
drag, startPoint x: 1267, startPoint y: 526, endPoint x: 1224, endPoint y: 538, distance: 44.6
click at [1226, 537] on article "Price One way Price 120 eur" at bounding box center [1395, 487] width 344 height 135
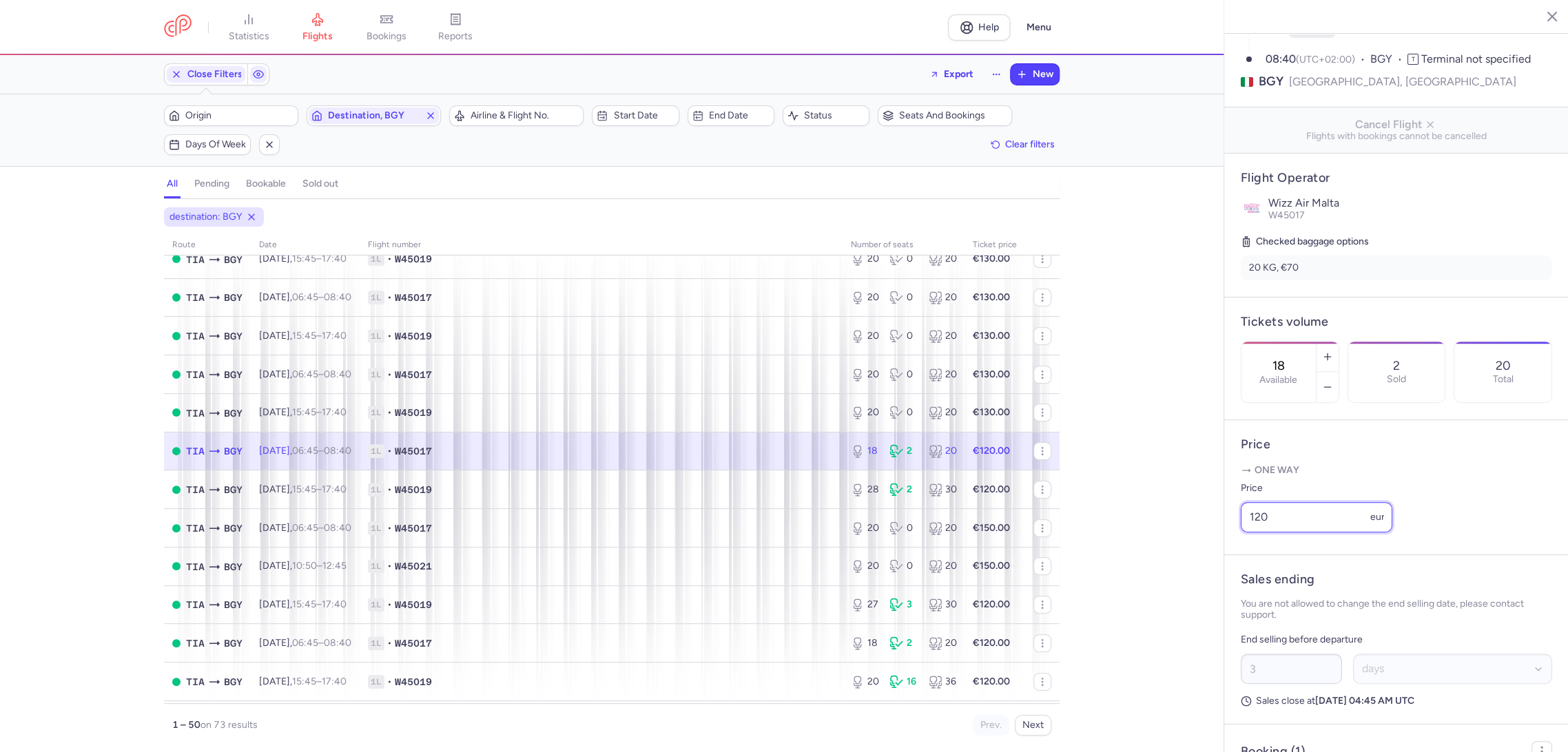
paste input "3"
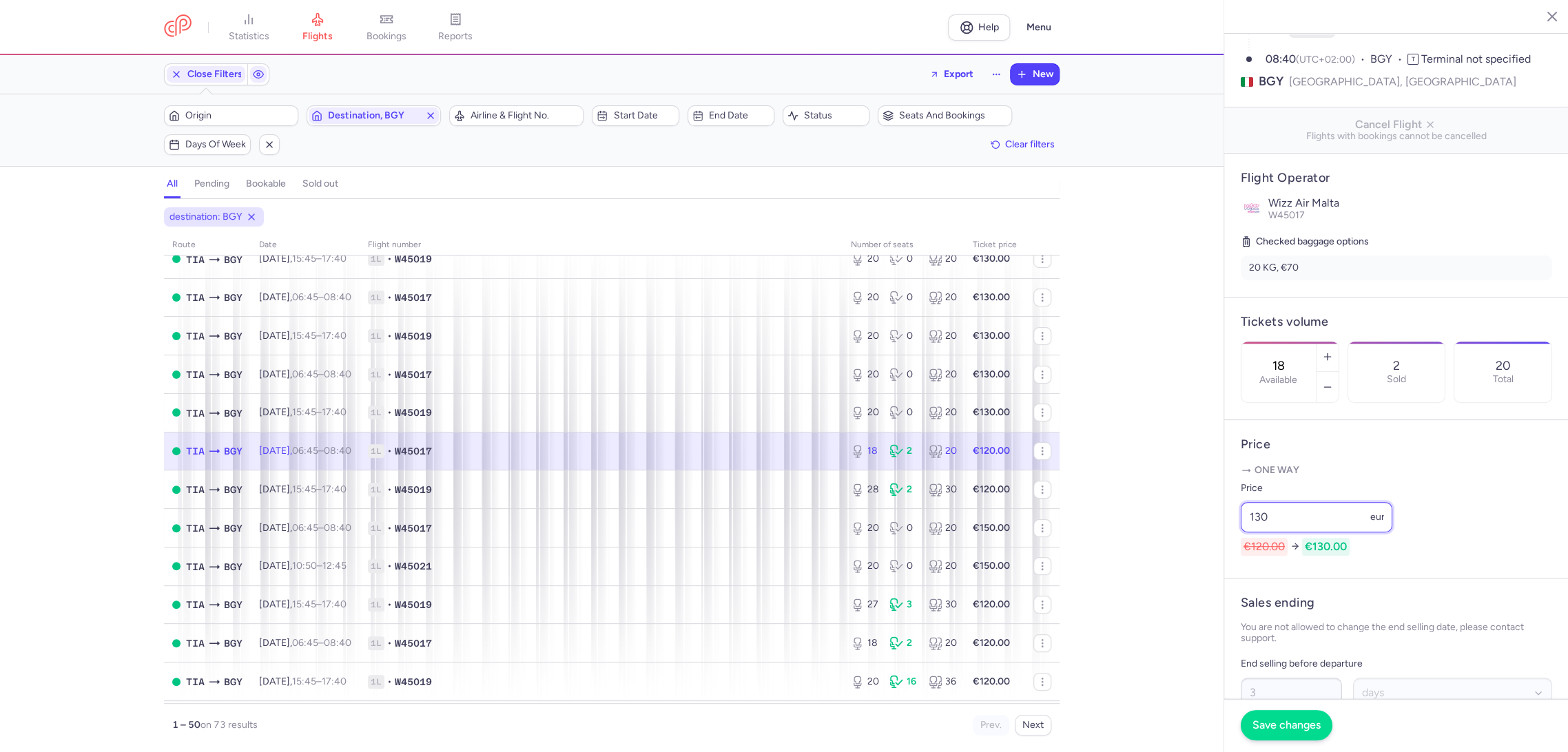
type input "130"
click at [1276, 717] on button "Save changes" at bounding box center [1286, 725] width 92 height 30
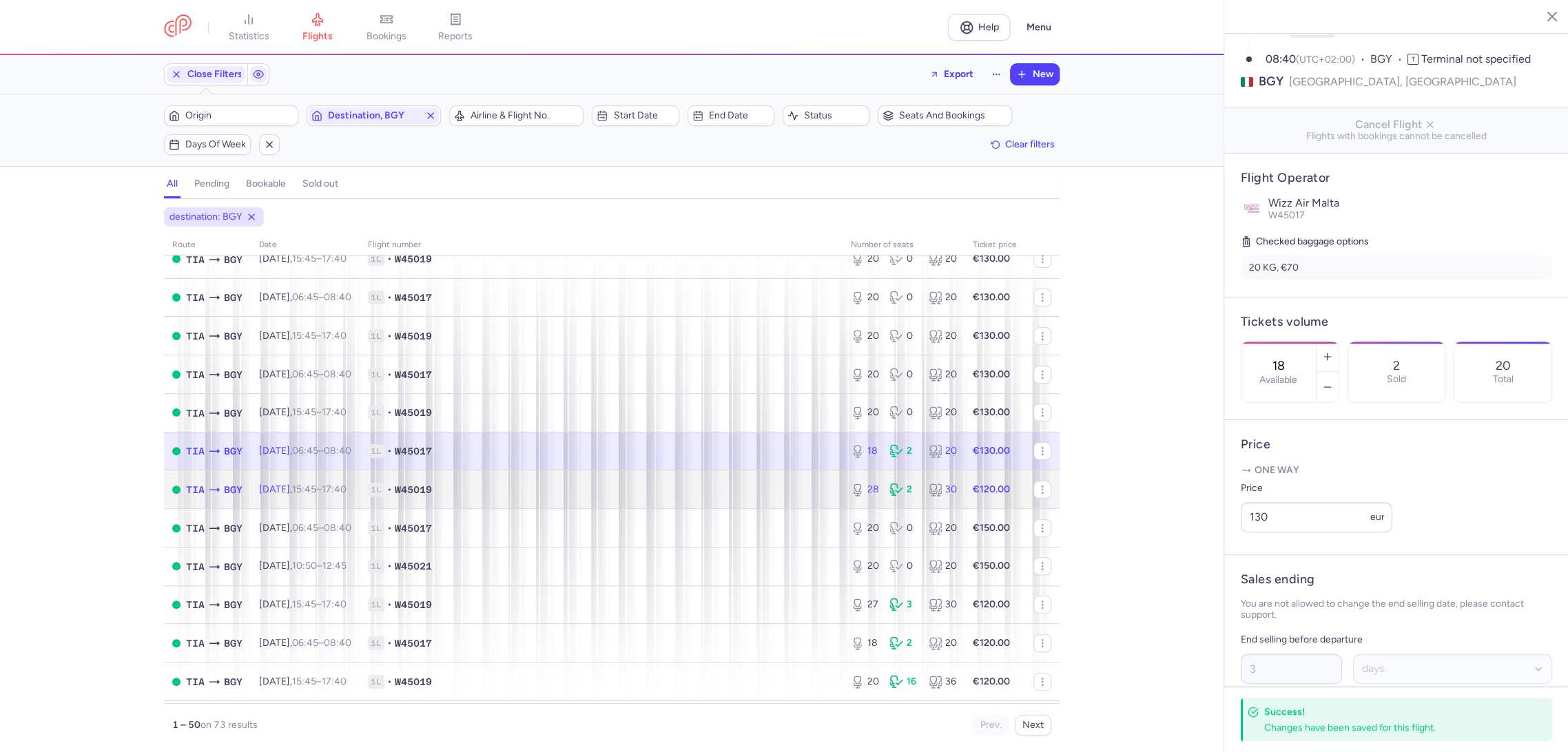
click at [782, 494] on span "1L • W45019" at bounding box center [601, 490] width 467 height 13
type input "28"
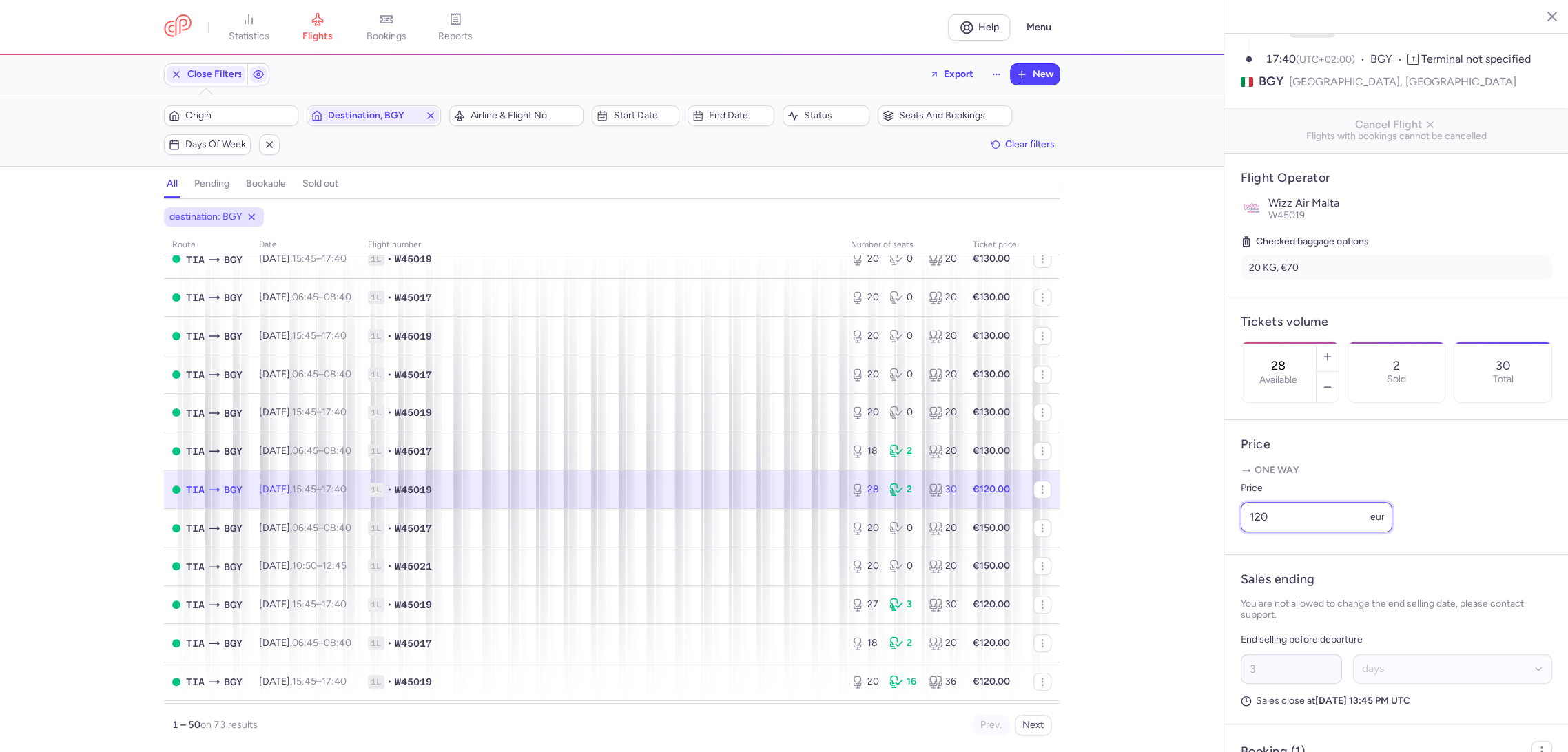
drag, startPoint x: 1245, startPoint y: 554, endPoint x: 1218, endPoint y: 554, distance: 27.0
click at [1214, 560] on div "statistics flights bookings reports Help Menu Close Filters Export New Filters …" at bounding box center [784, 376] width 1568 height 752
paste input "3"
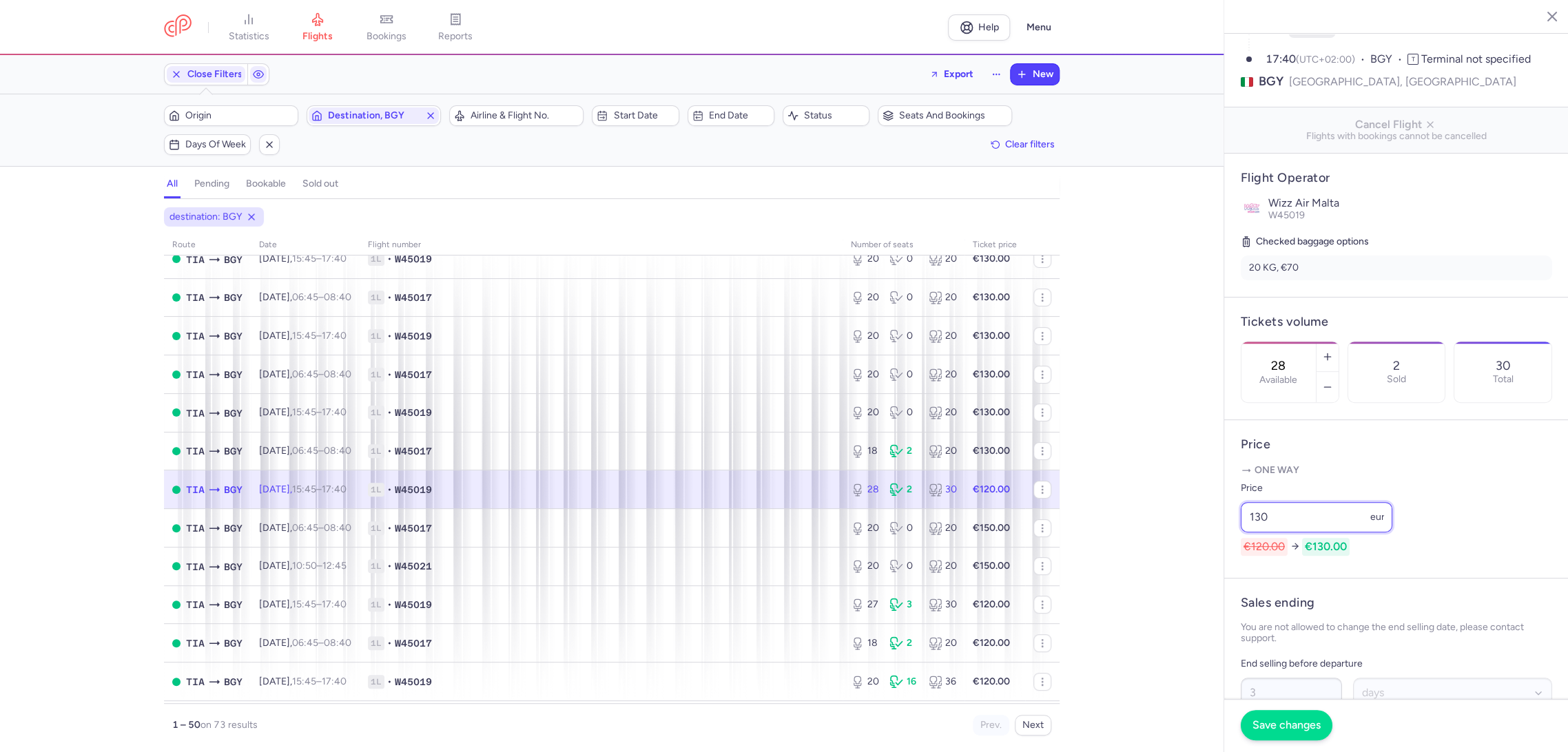
type input "130"
click at [1275, 721] on span "Save changes" at bounding box center [1286, 724] width 68 height 13
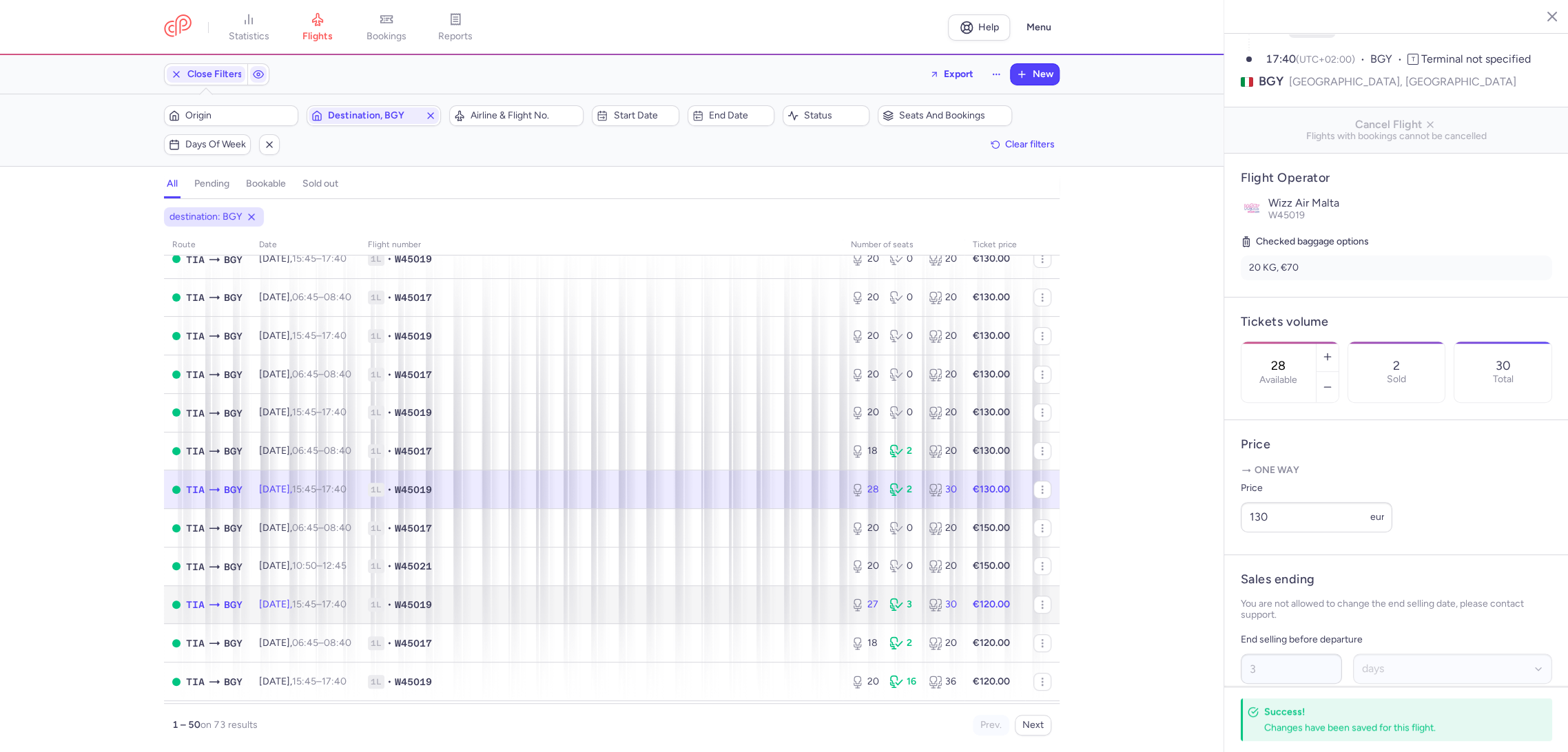
click at [749, 601] on span "1L • W45019" at bounding box center [601, 604] width 467 height 13
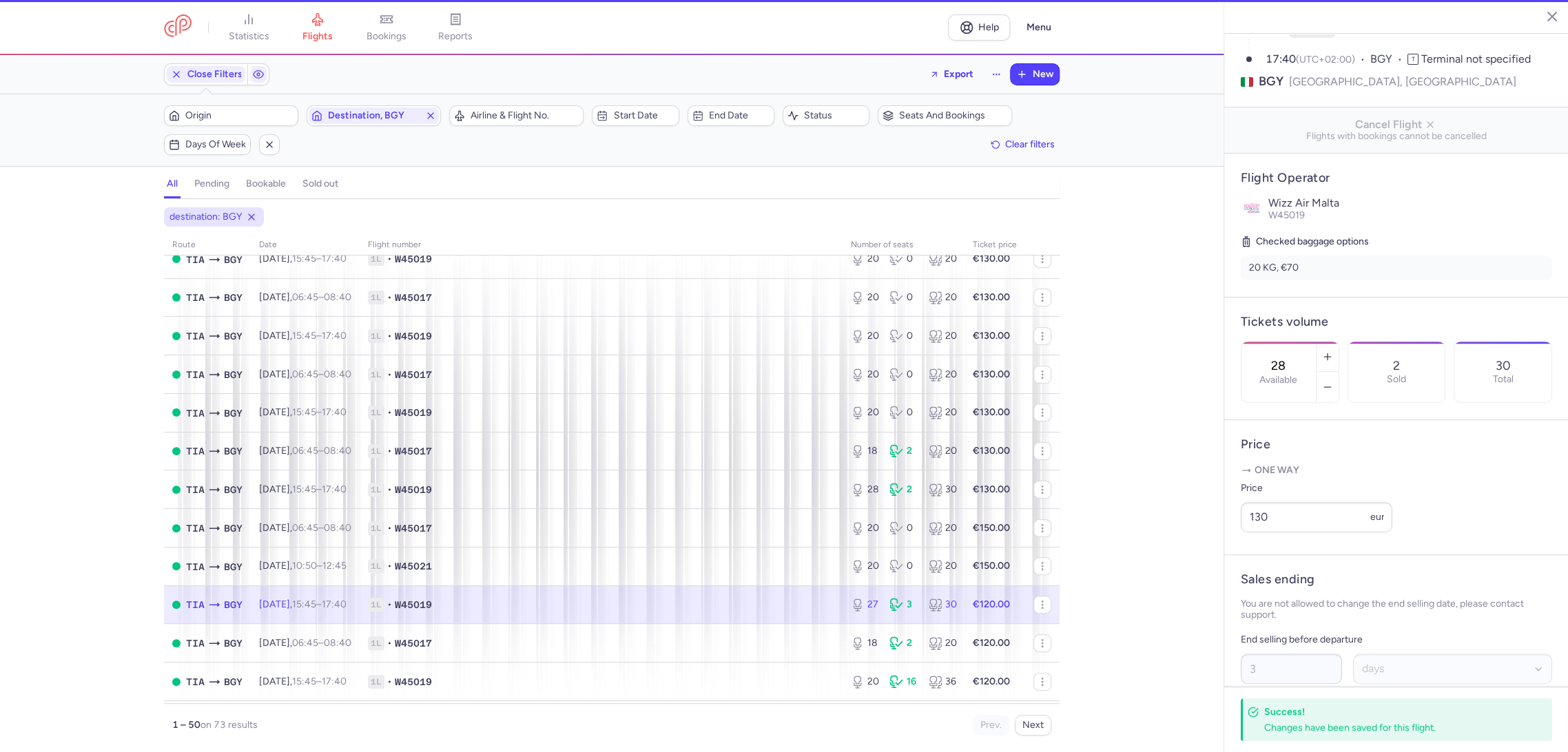
type input "27"
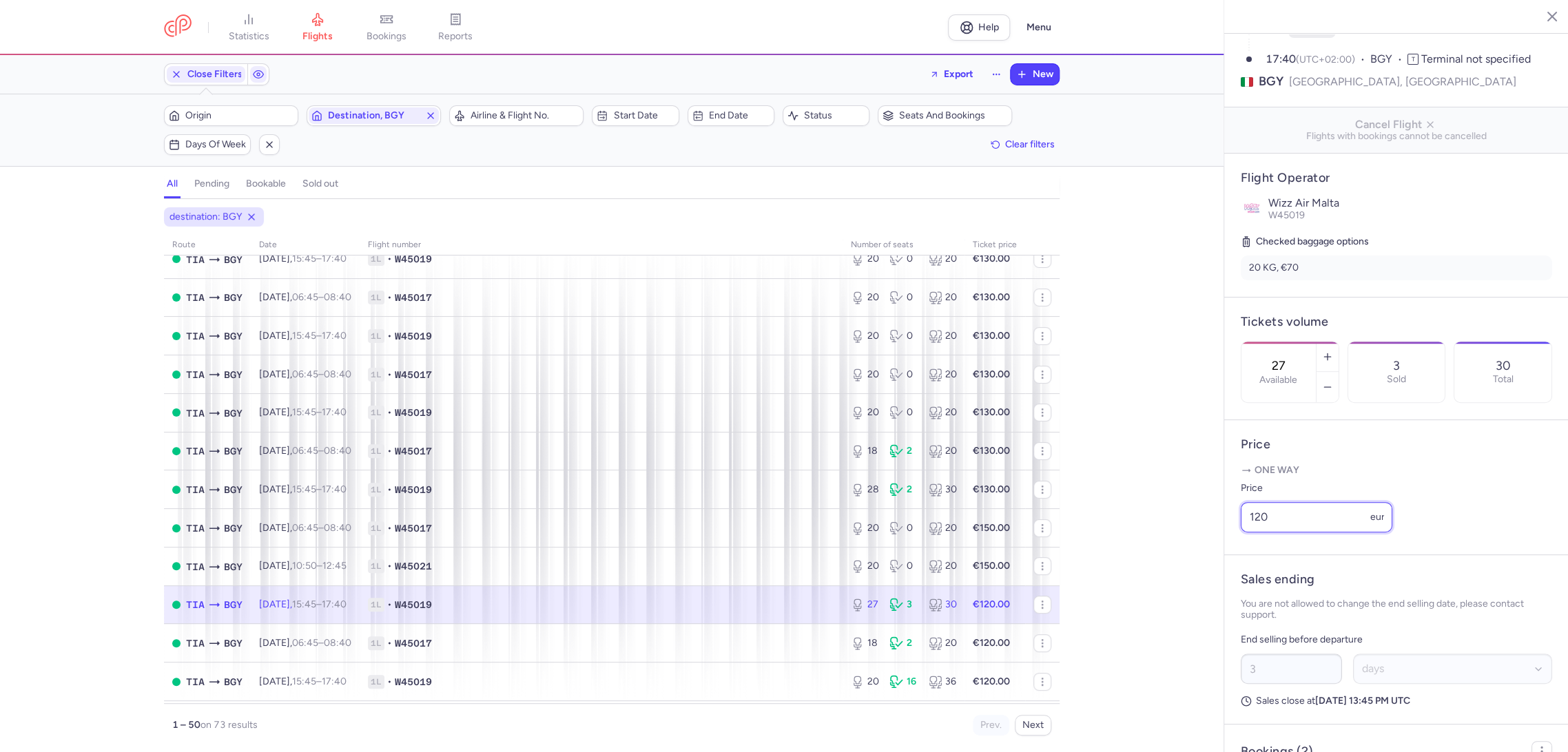
drag, startPoint x: 1231, startPoint y: 541, endPoint x: 1198, endPoint y: 560, distance: 38.1
click at [1173, 558] on div "statistics flights bookings reports Help Menu Close Filters Export New Filters …" at bounding box center [784, 376] width 1568 height 752
paste input "3"
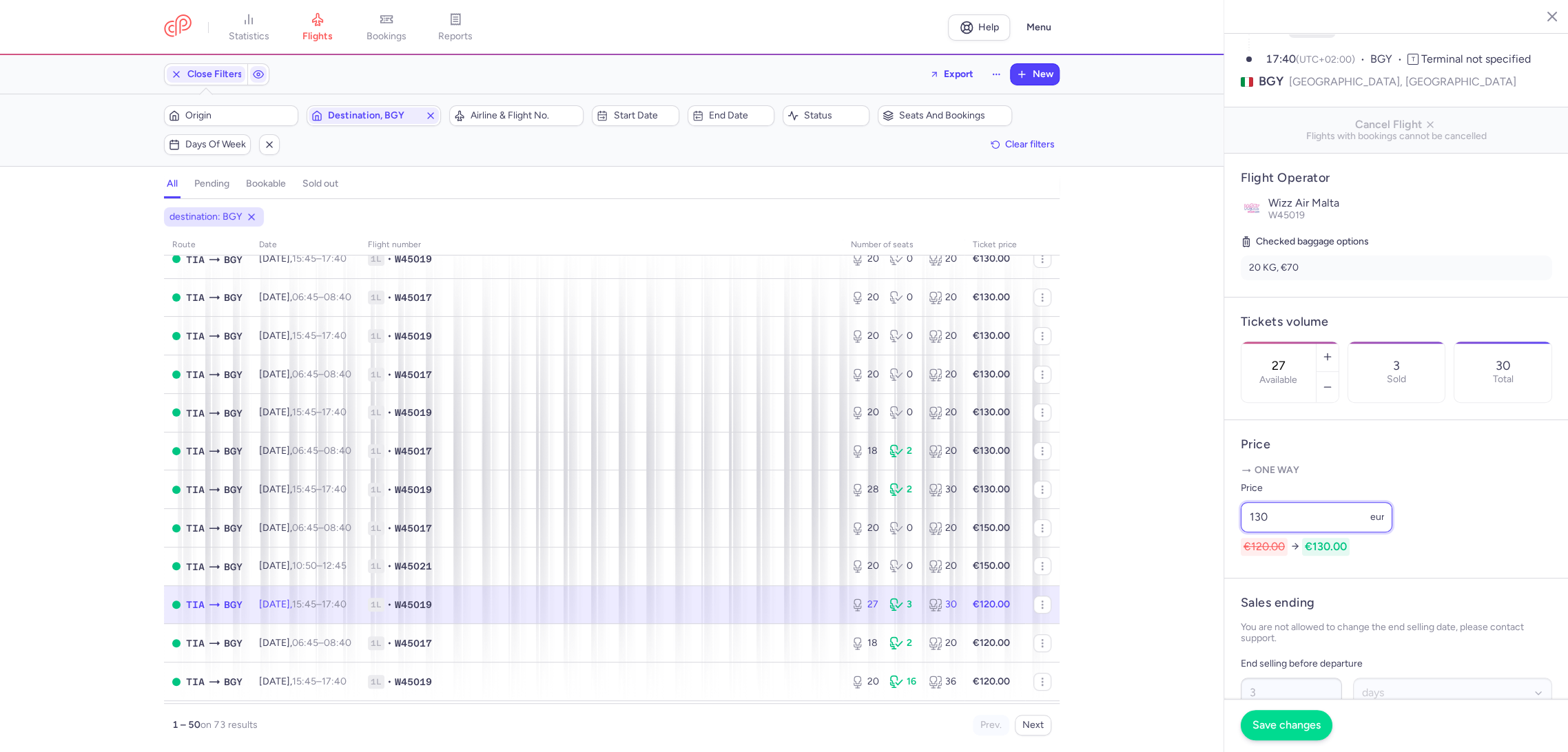
type input "130"
drag, startPoint x: 1281, startPoint y: 727, endPoint x: 1064, endPoint y: 685, distance: 221.0
click at [1274, 727] on span "Save changes" at bounding box center [1286, 725] width 68 height 13
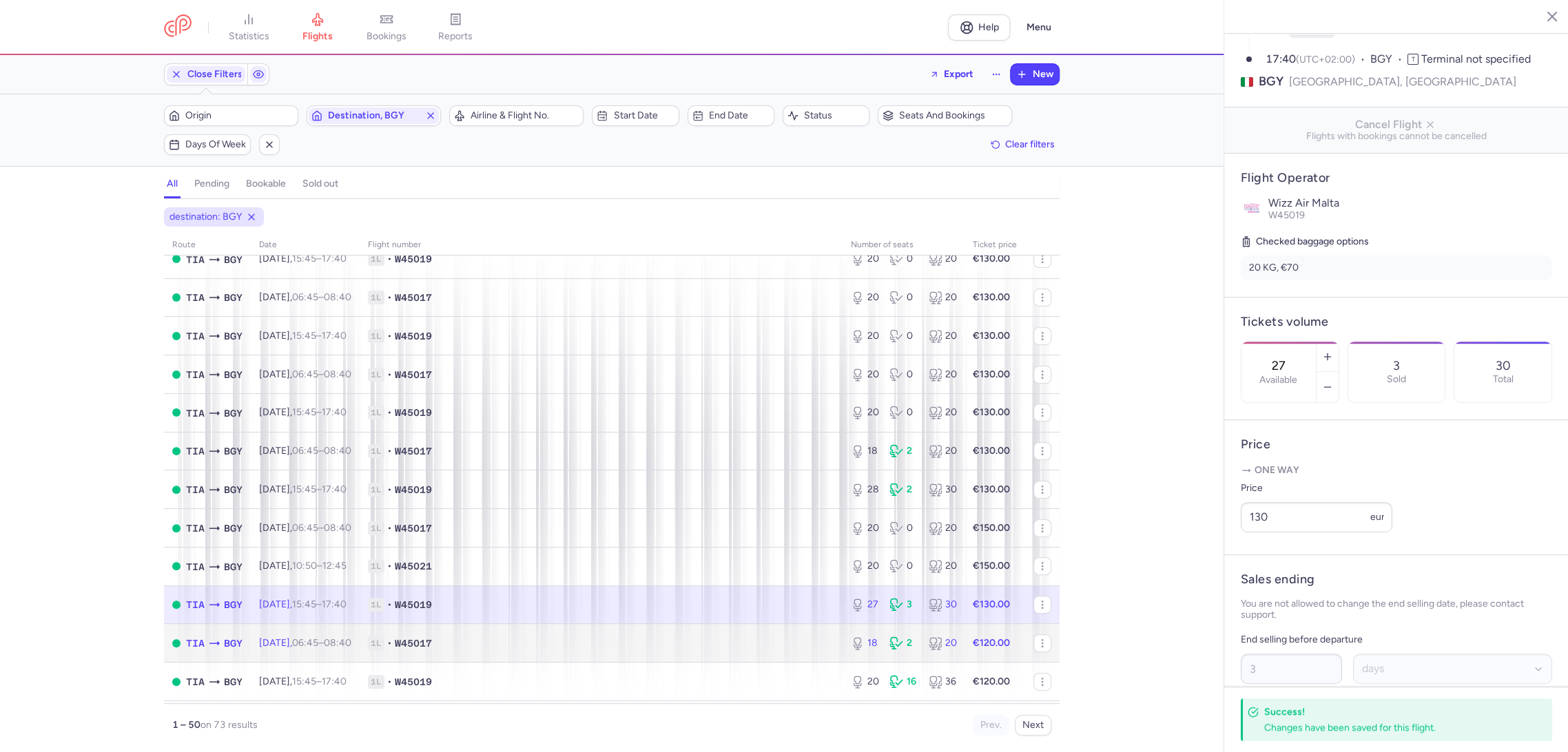
click at [753, 660] on td "1L • W45017" at bounding box center [601, 643] width 483 height 38
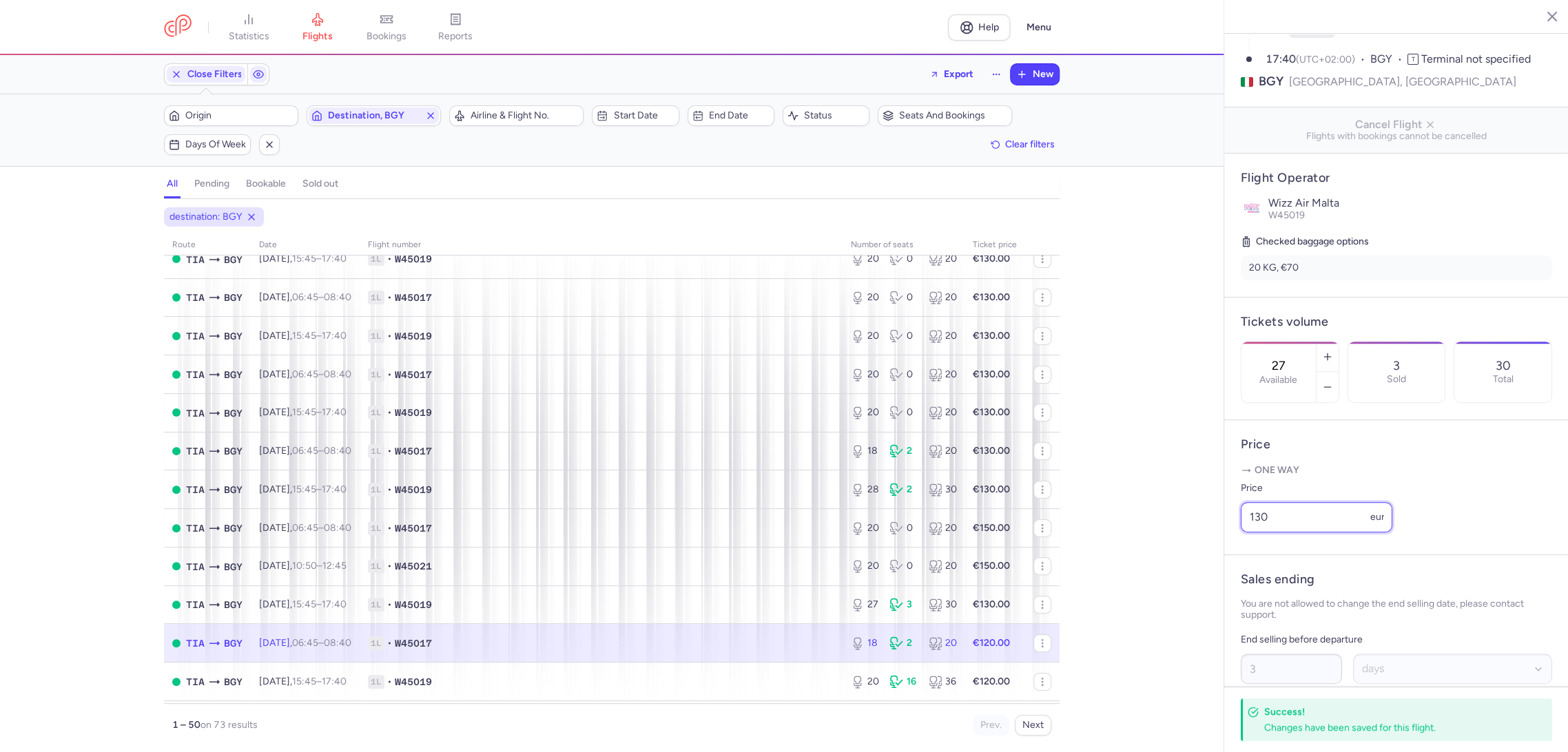
drag, startPoint x: 1333, startPoint y: 532, endPoint x: 1182, endPoint y: 568, distance: 155.2
click at [1183, 568] on div "statistics flights bookings reports Help Menu Close Filters Export New Filters …" at bounding box center [784, 376] width 1568 height 752
click at [751, 668] on td "1L • W45019" at bounding box center [601, 681] width 483 height 38
type input "20"
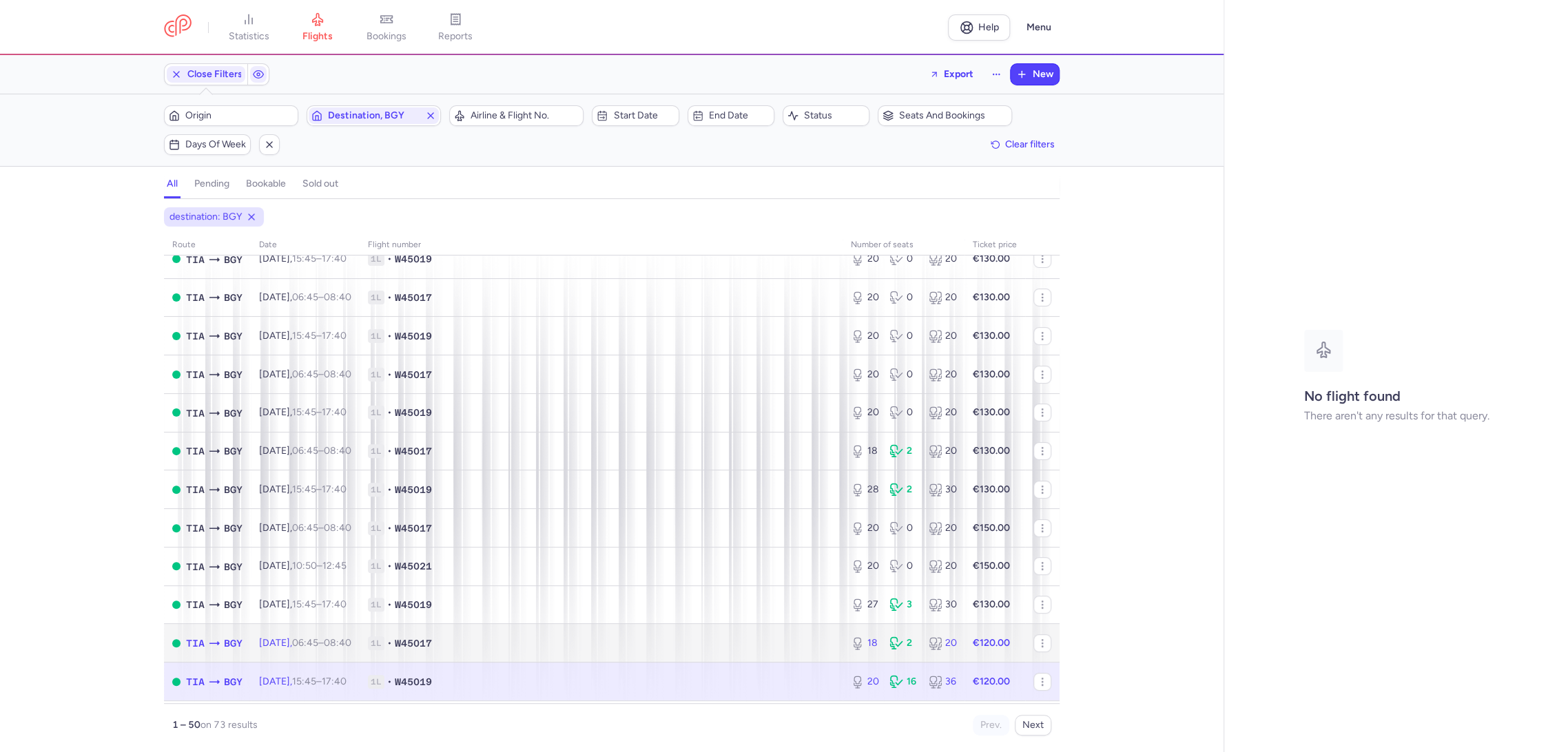
click at [797, 649] on span "1L • W45017" at bounding box center [601, 643] width 467 height 13
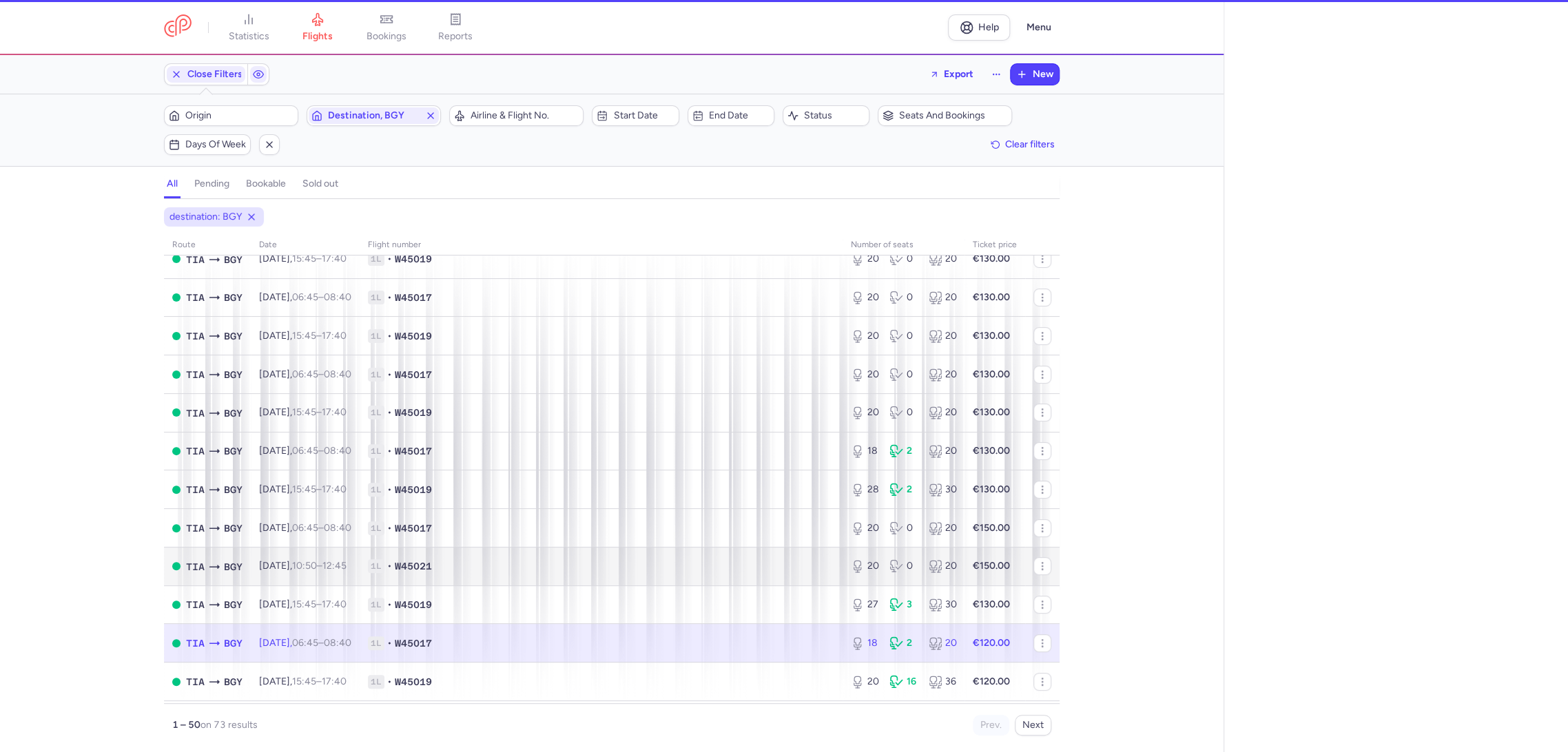
select select "days"
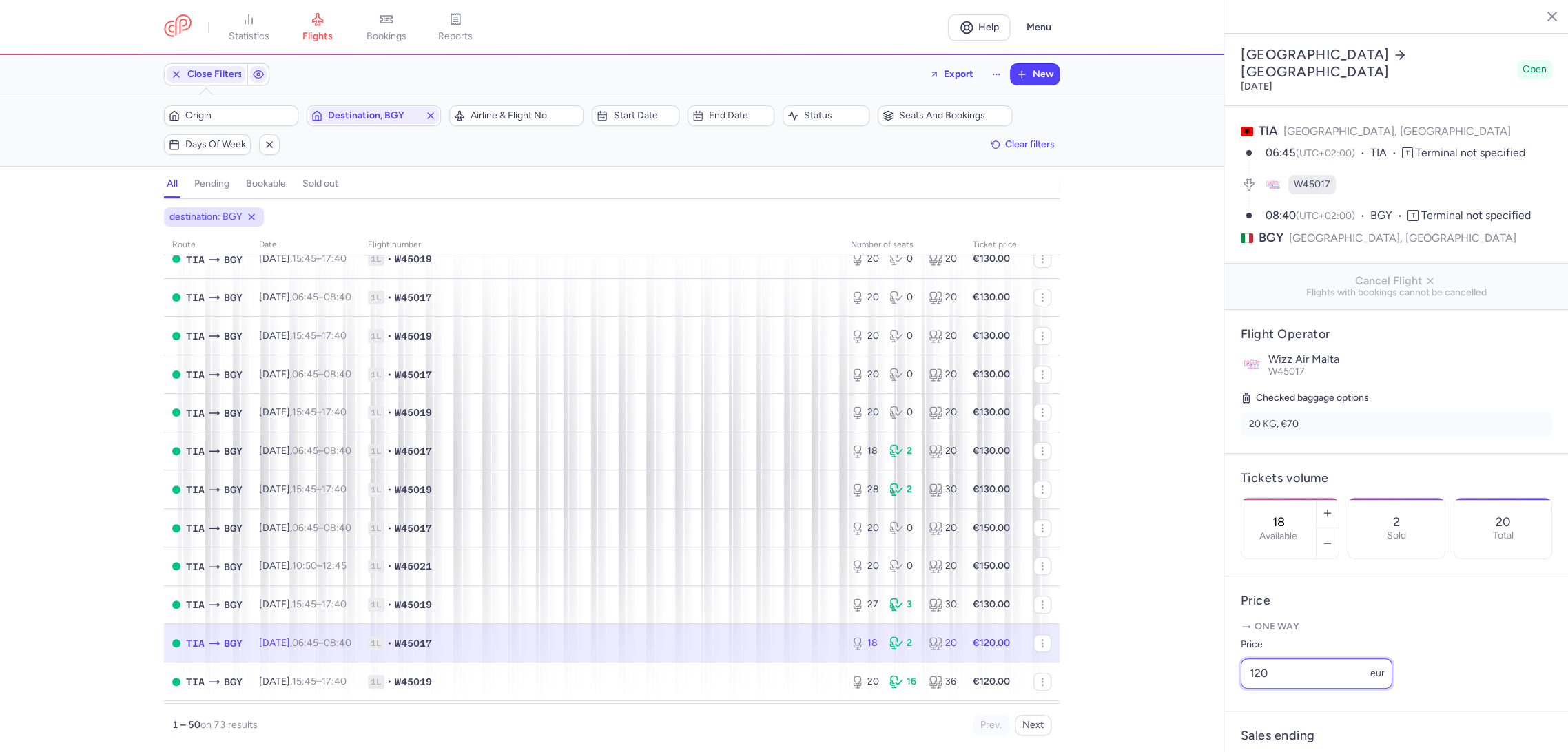
drag, startPoint x: 1304, startPoint y: 700, endPoint x: 1122, endPoint y: 705, distance: 182.1
click at [1140, 710] on div "statistics flights bookings reports Help Menu Close Filters Export New Filters …" at bounding box center [784, 376] width 1568 height 752
paste input "3"
type input "130"
click at [1281, 737] on button "Save changes" at bounding box center [1286, 725] width 92 height 30
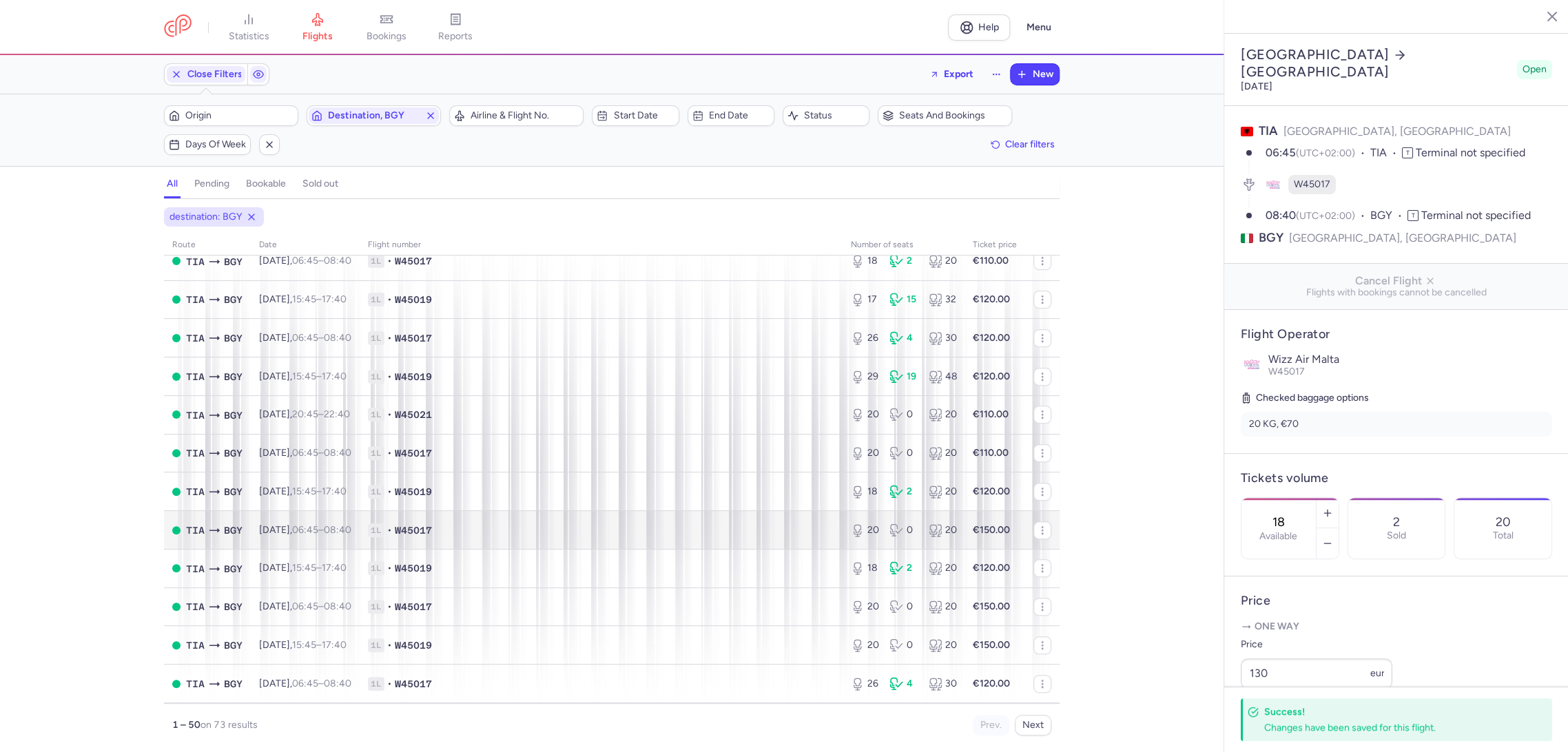
scroll to position [382, 0]
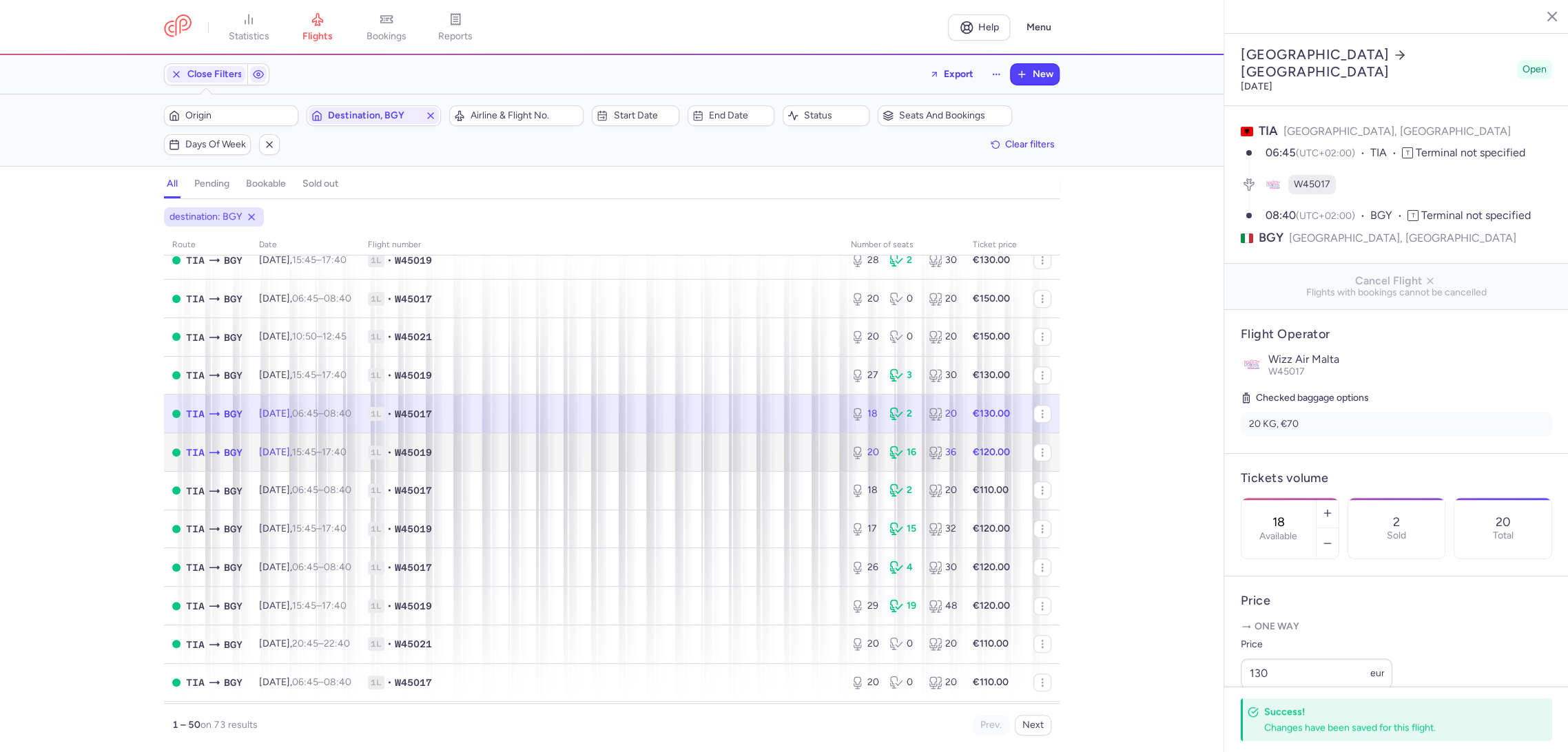
click at [681, 456] on span "1L • W45019" at bounding box center [601, 452] width 467 height 13
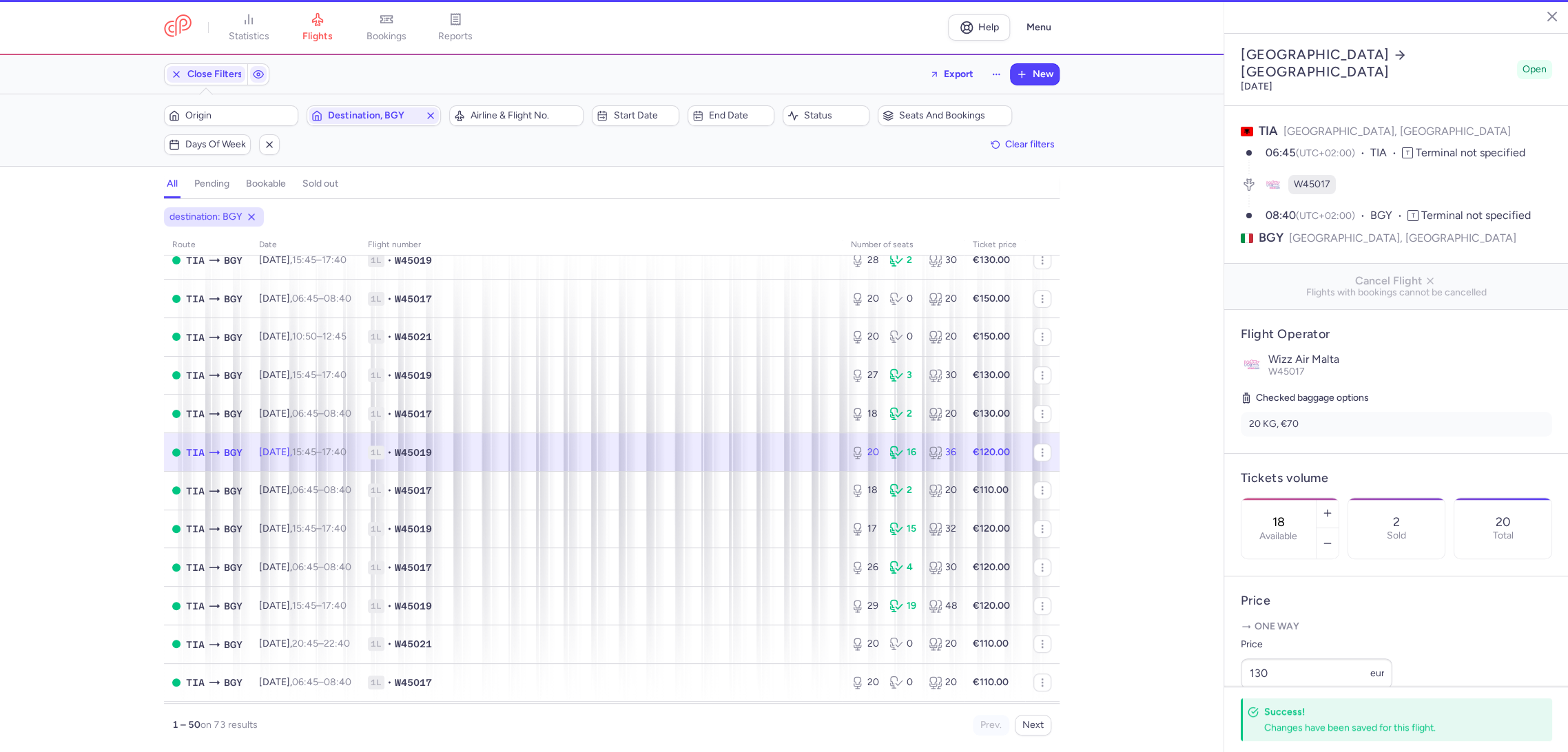
type input "20"
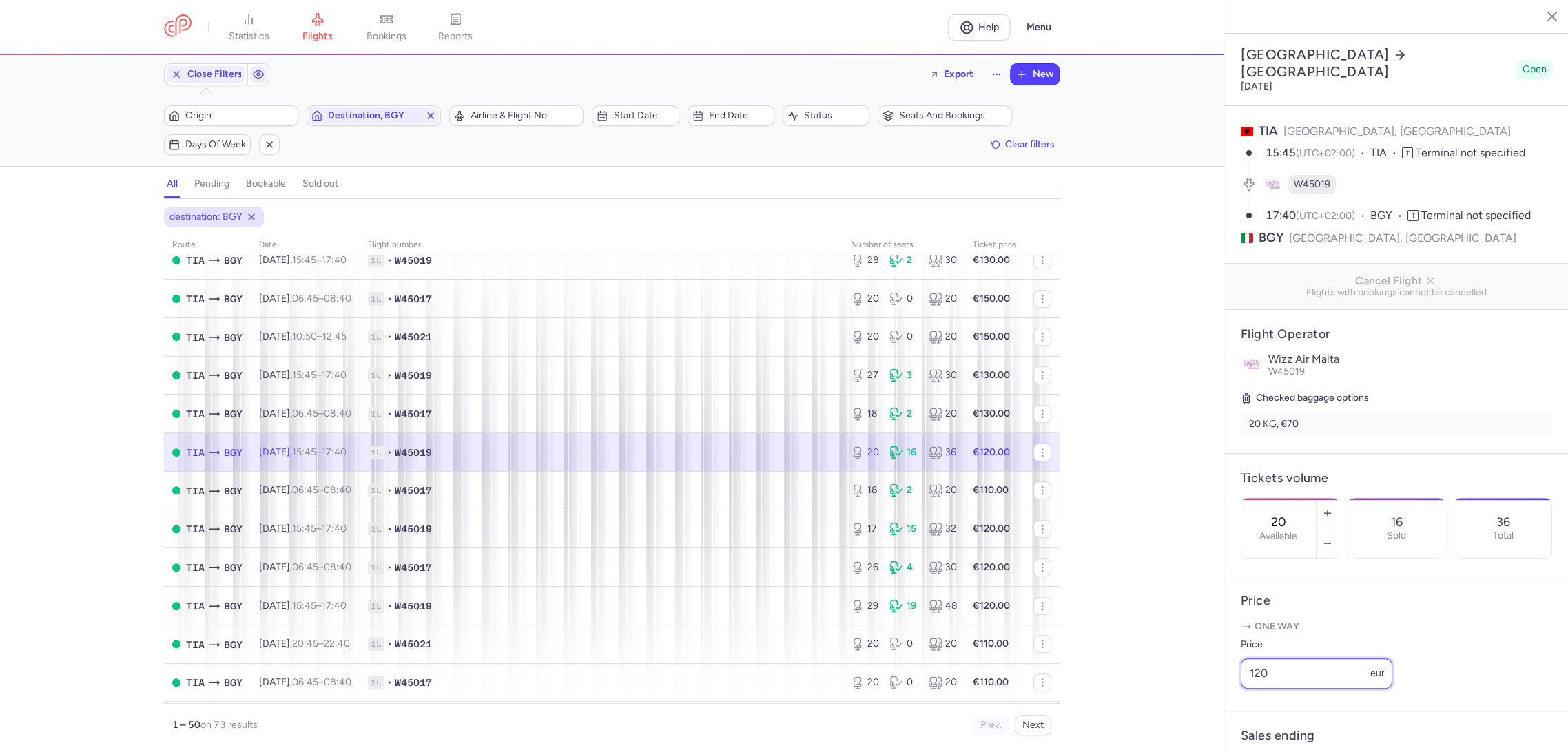
drag, startPoint x: 1253, startPoint y: 698, endPoint x: 1201, endPoint y: 703, distance: 52.2
click at [1201, 703] on div "statistics flights bookings reports Help Menu Close Filters Export New Filters …" at bounding box center [784, 376] width 1568 height 752
paste input "3"
type input "130"
click at [1272, 716] on button "Save changes" at bounding box center [1286, 725] width 92 height 30
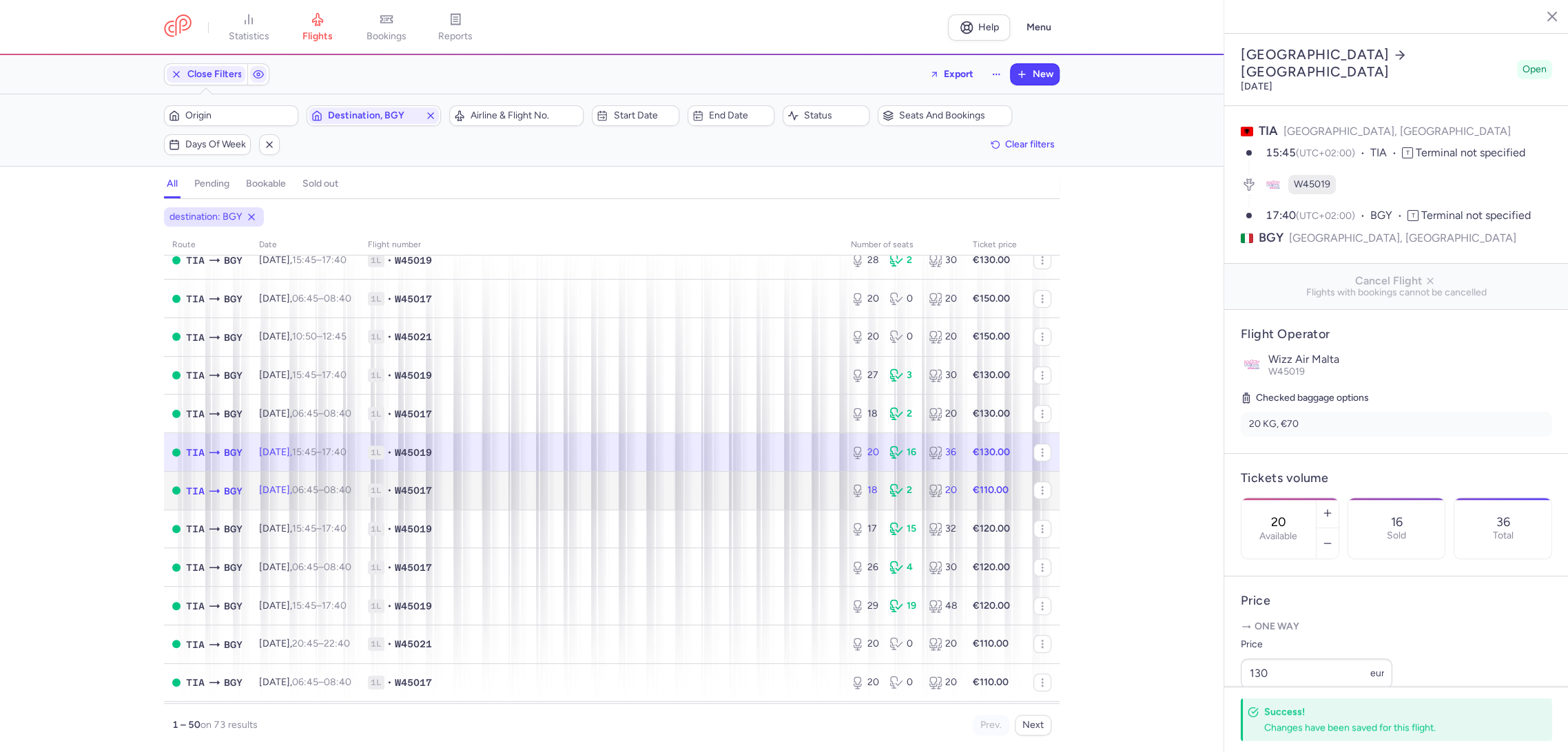
click at [813, 496] on span "1L • W45017" at bounding box center [601, 490] width 467 height 13
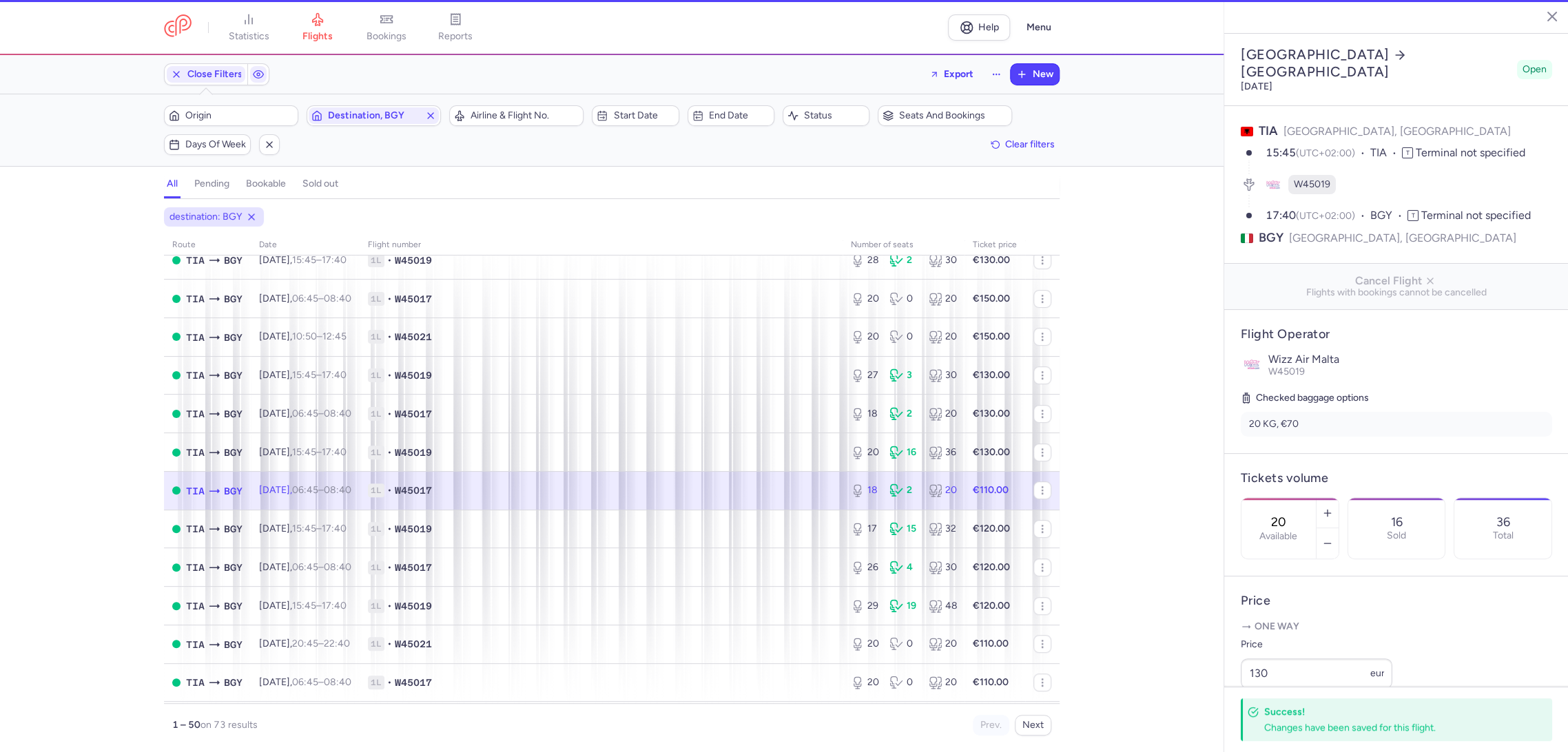
type input "18"
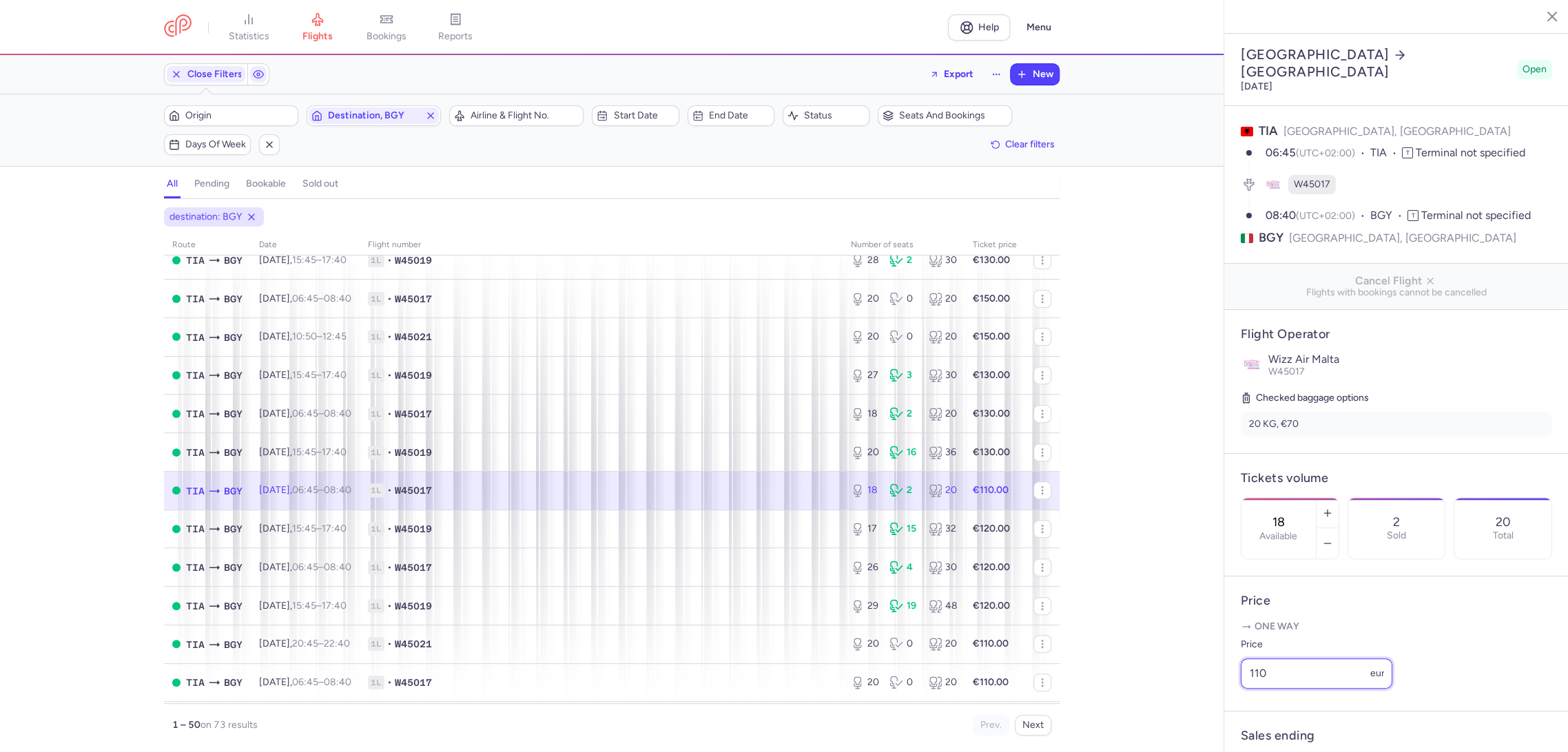
drag, startPoint x: 1259, startPoint y: 693, endPoint x: 1139, endPoint y: 709, distance: 121.1
click at [1146, 715] on div "statistics flights bookings reports Help Menu Close Filters Export New Filters …" at bounding box center [784, 376] width 1568 height 752
paste input "3"
drag, startPoint x: 1284, startPoint y: 689, endPoint x: 1173, endPoint y: 691, distance: 111.0
click at [1182, 692] on div "statistics flights bookings reports Help Menu Close Filters Export New Filters …" at bounding box center [784, 376] width 1568 height 752
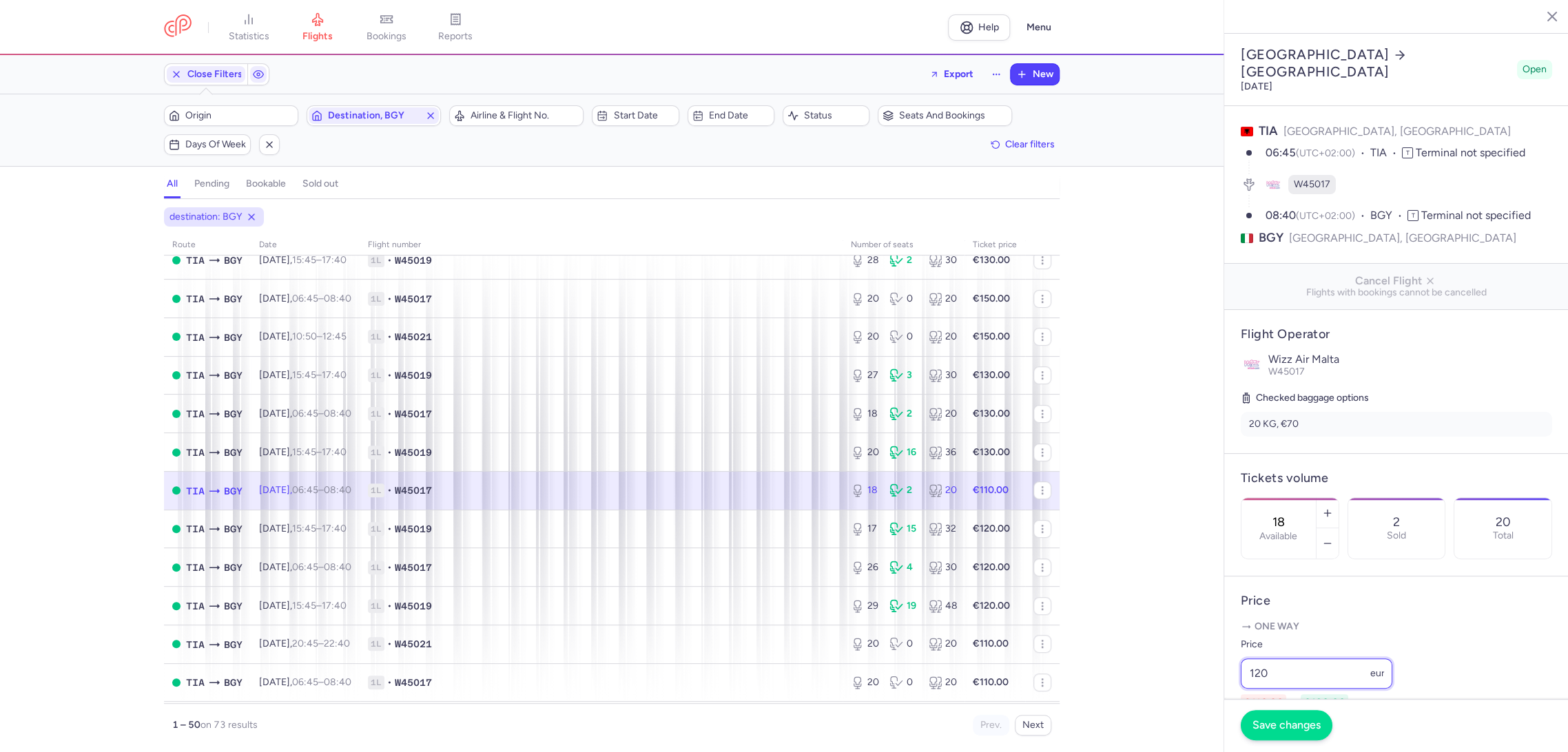
type input "120"
click at [1278, 726] on span "Save changes" at bounding box center [1286, 724] width 68 height 13
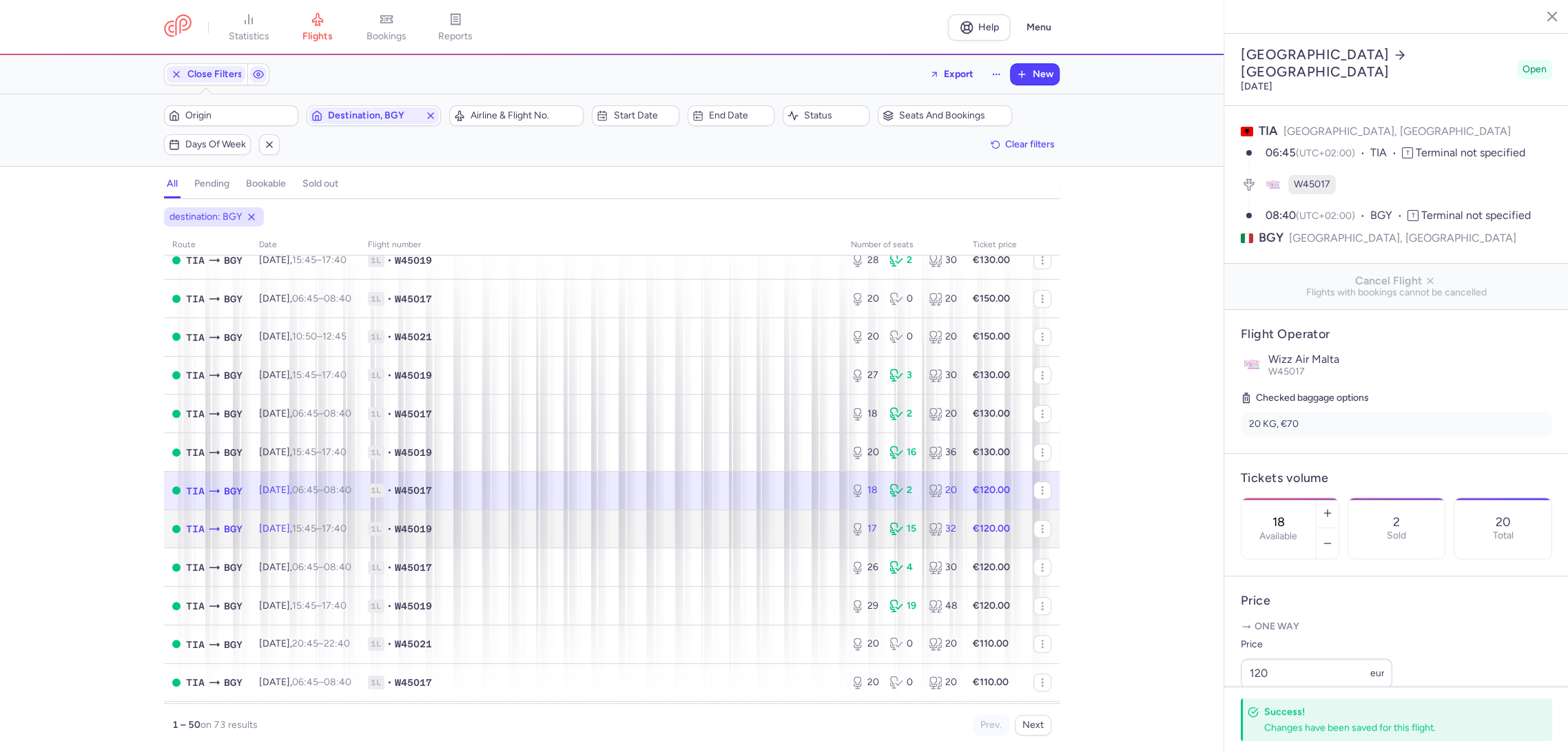
click at [760, 527] on span "1L • W45019" at bounding box center [601, 529] width 467 height 13
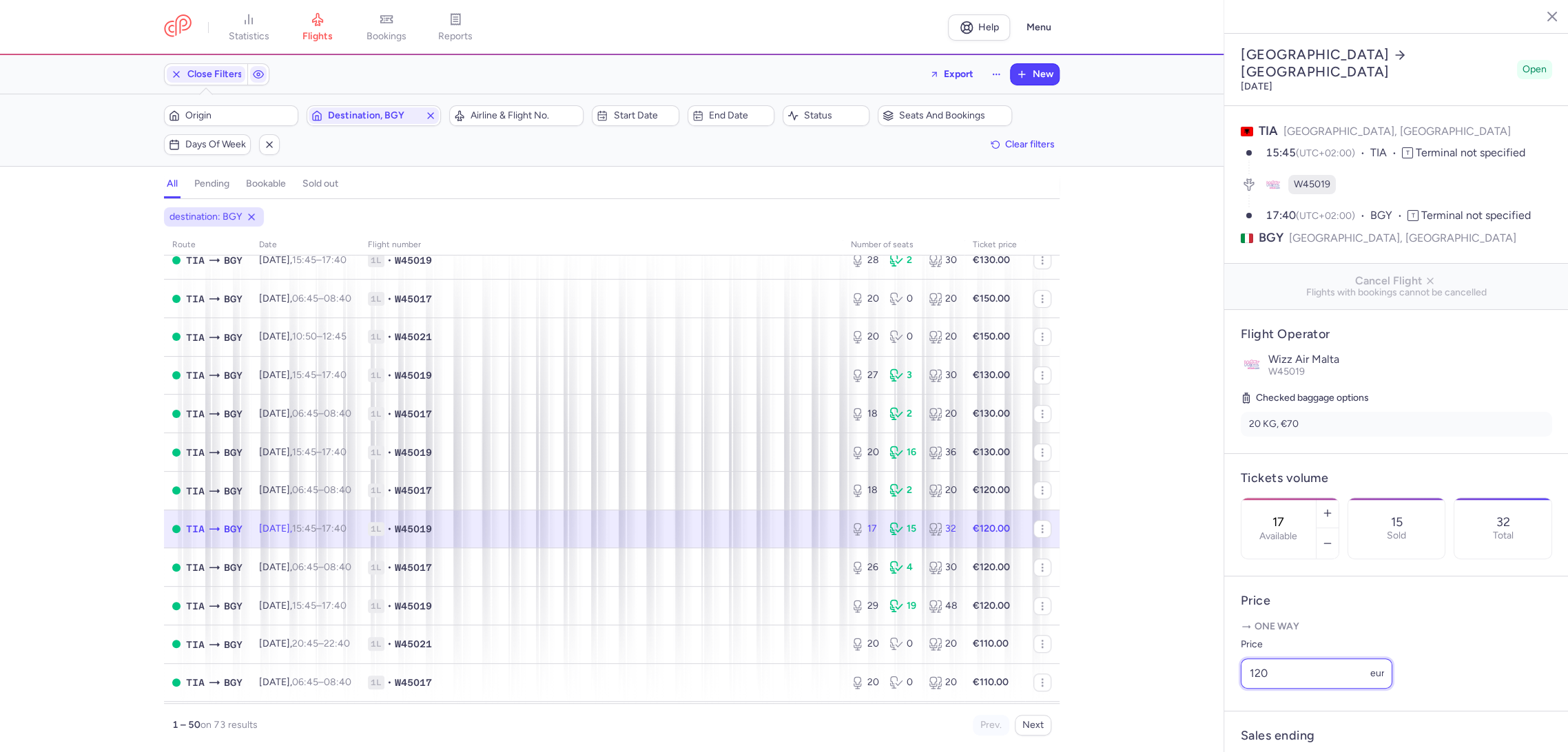
drag, startPoint x: 1314, startPoint y: 685, endPoint x: 1184, endPoint y: 711, distance: 132.6
click at [1184, 712] on div "statistics flights bookings reports Help Menu Close Filters Export New Filters …" at bounding box center [784, 376] width 1568 height 752
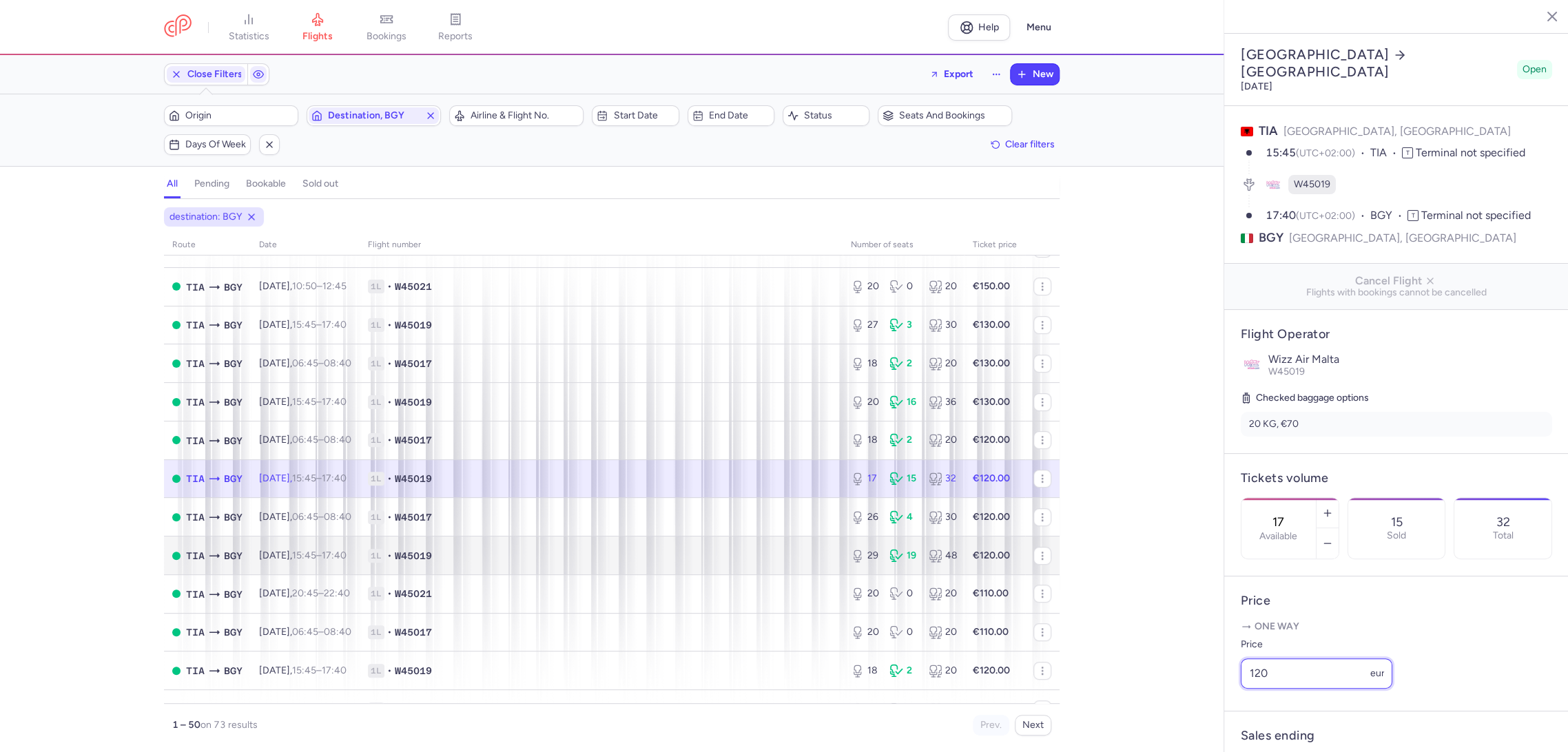
scroll to position [458, 0]
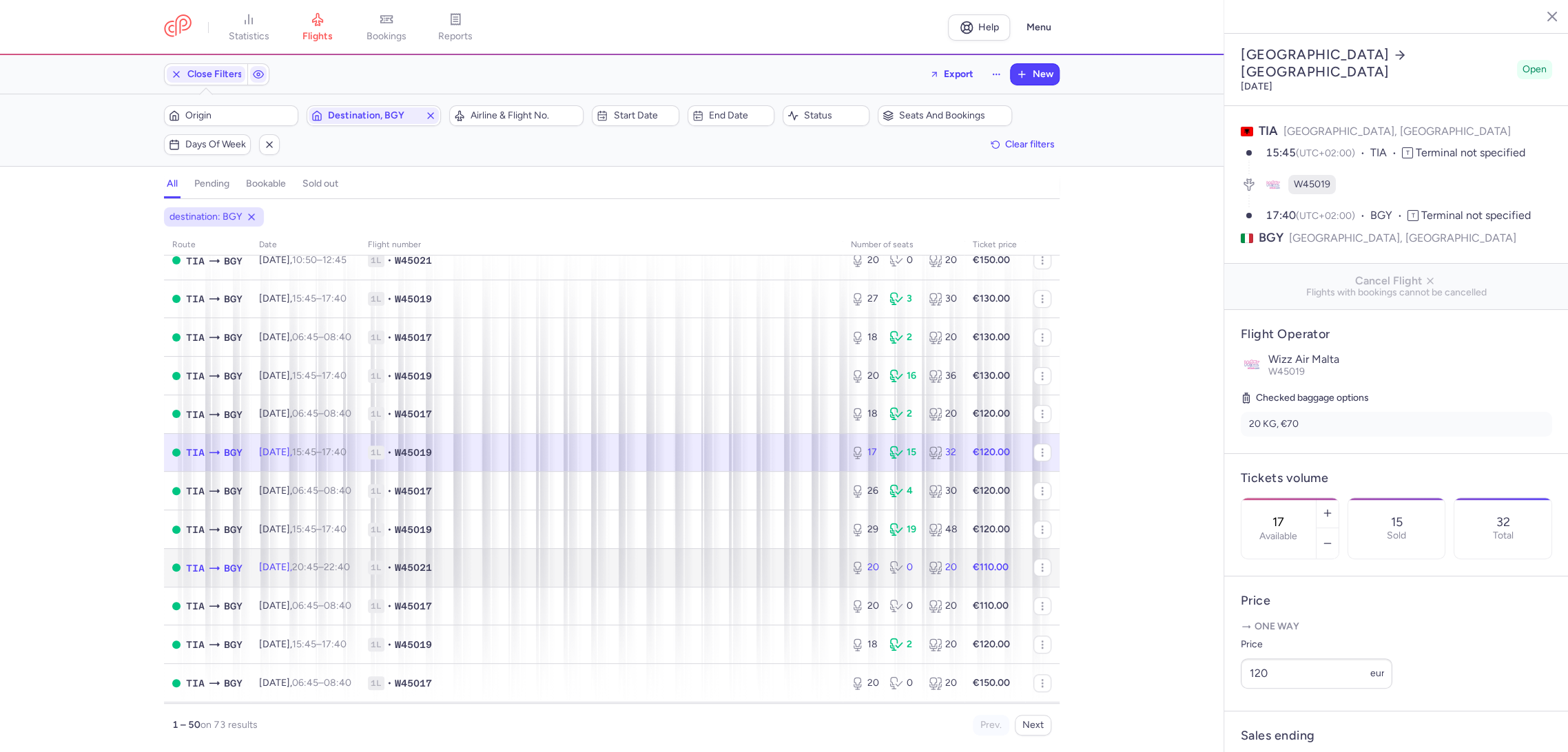
click at [784, 570] on span "1L • W45021" at bounding box center [601, 567] width 467 height 13
type input "20"
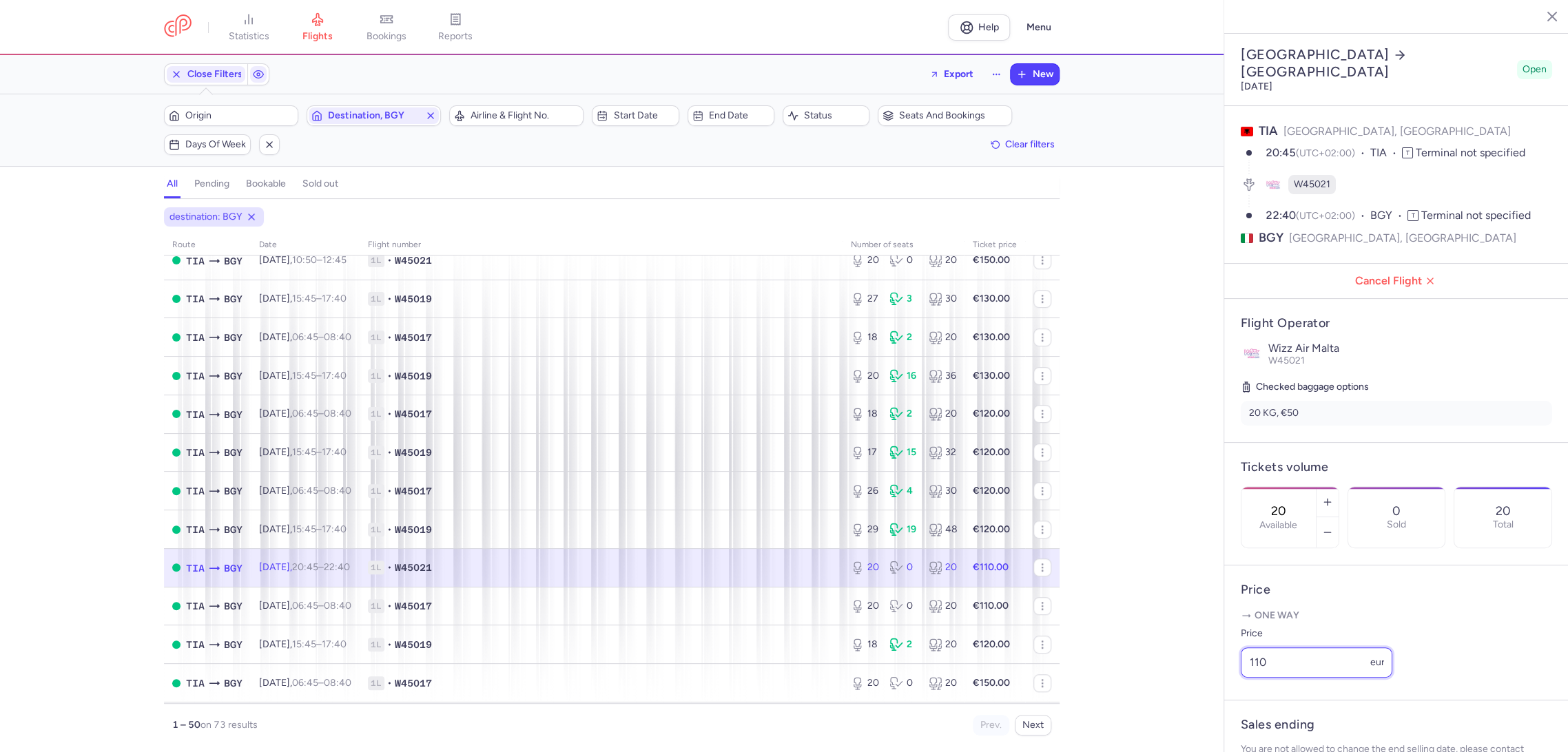
click at [1209, 703] on div "statistics flights bookings reports Help Menu Close Filters Export New Filters …" at bounding box center [784, 376] width 1568 height 752
paste input "3"
type input "130"
drag, startPoint x: 1270, startPoint y: 740, endPoint x: 1059, endPoint y: 649, distance: 229.8
click at [1269, 738] on button "Save changes" at bounding box center [1286, 725] width 92 height 30
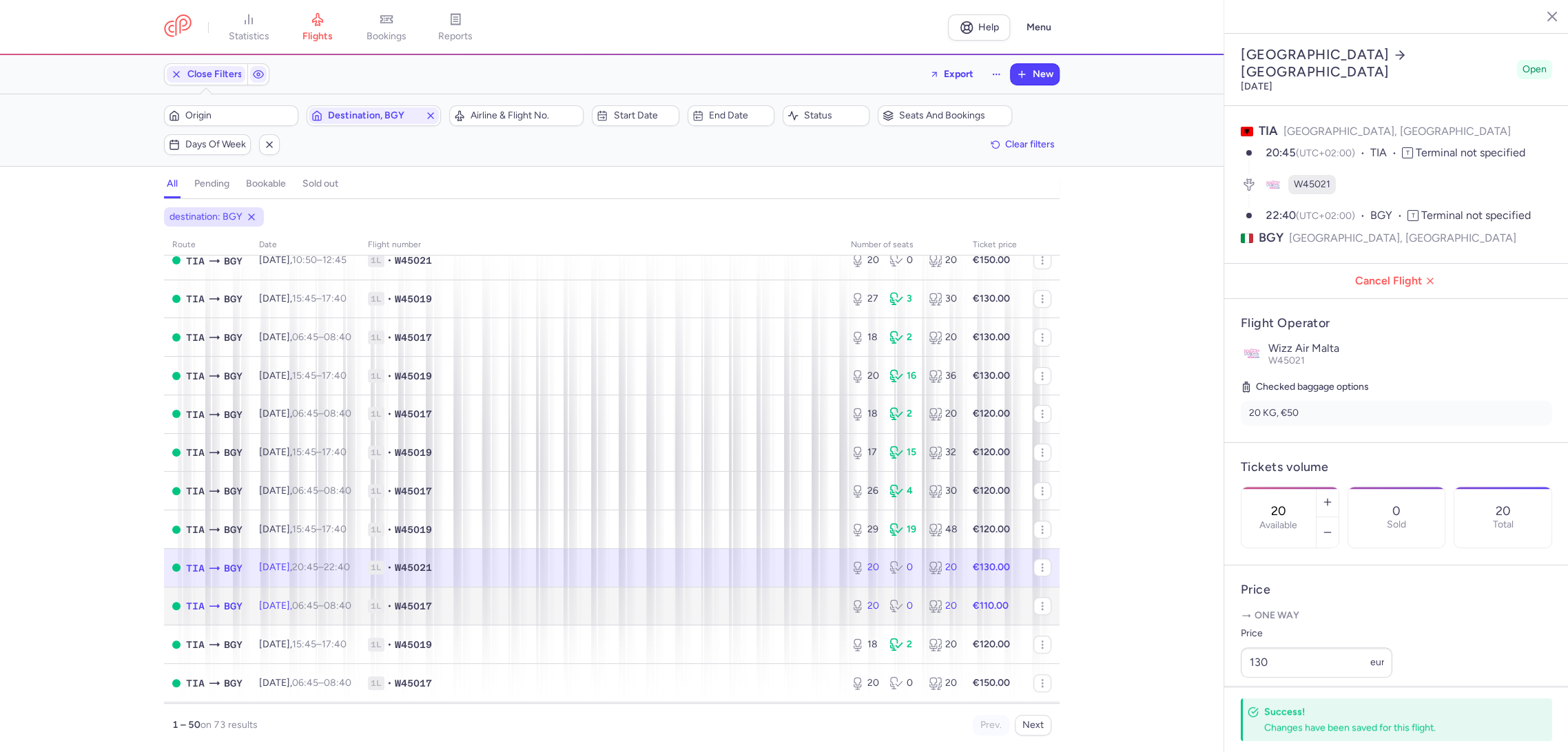
click at [743, 602] on span "1L • W45017" at bounding box center [601, 606] width 467 height 13
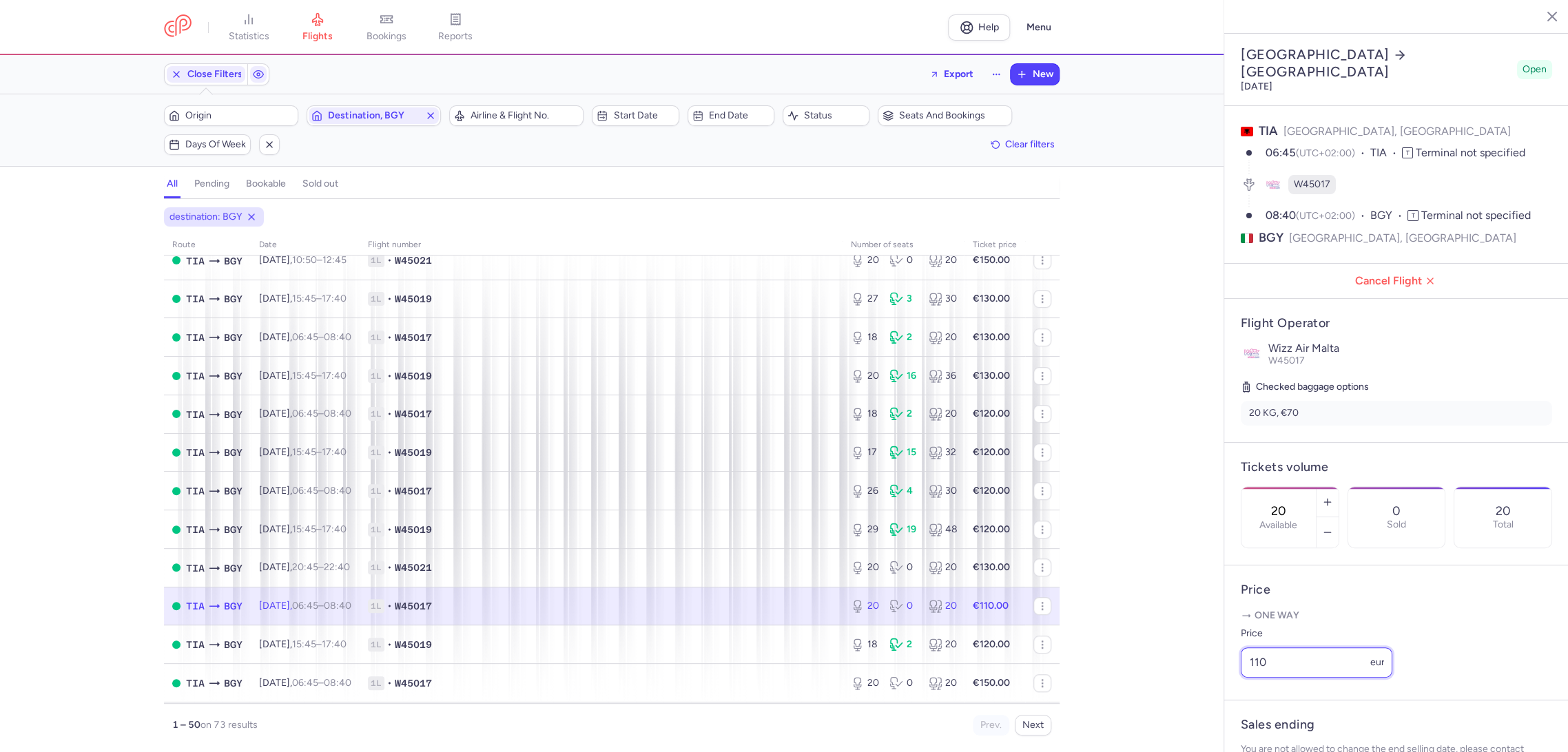
drag, startPoint x: 1291, startPoint y: 684, endPoint x: 1240, endPoint y: 717, distance: 60.7
click at [1191, 704] on div "statistics flights bookings reports Help Menu Close Filters Export New Filters …" at bounding box center [784, 376] width 1568 height 752
paste input "3"
type input "130"
click at [1267, 727] on span "Save changes" at bounding box center [1286, 724] width 68 height 13
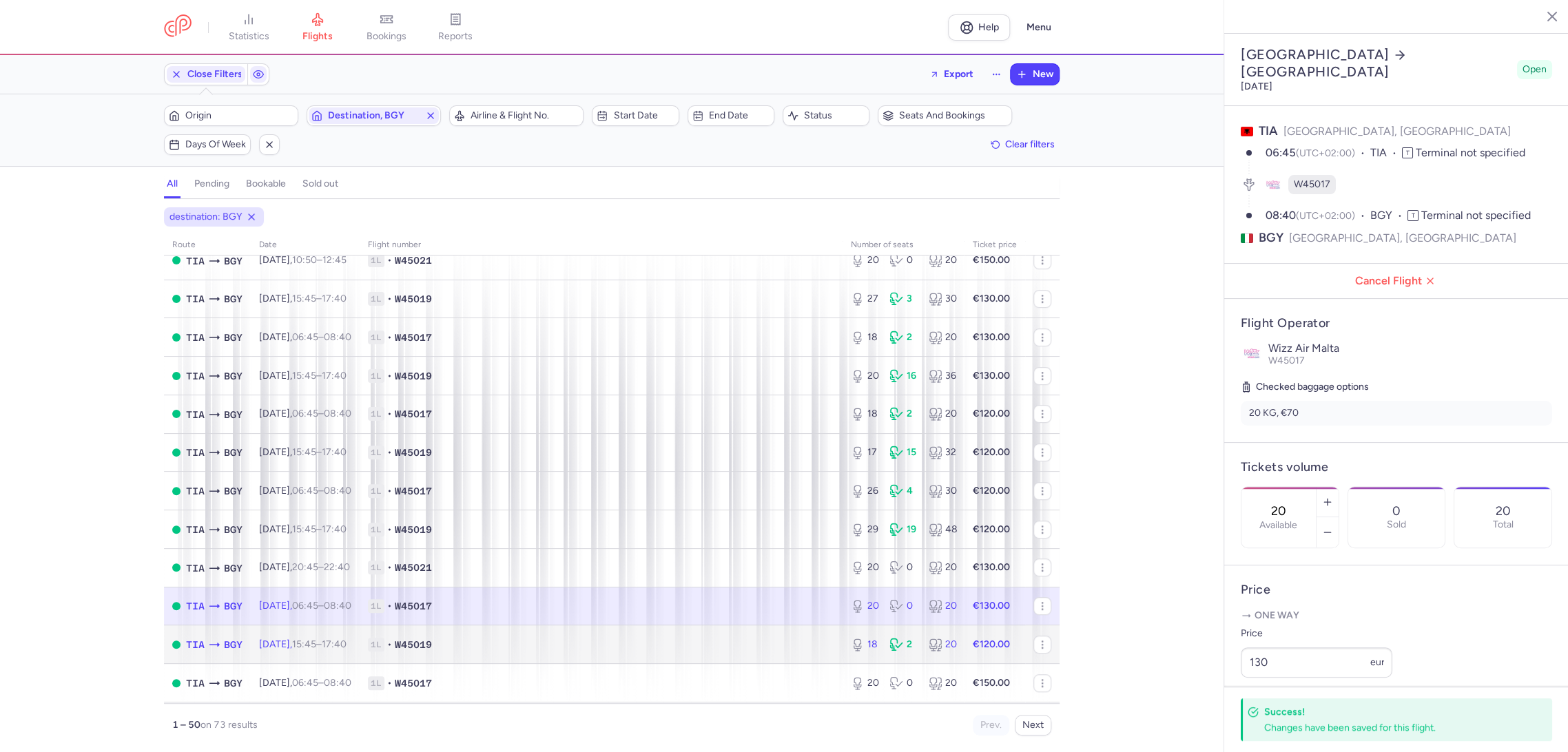
click at [746, 649] on span "1L • W45019" at bounding box center [601, 644] width 467 height 13
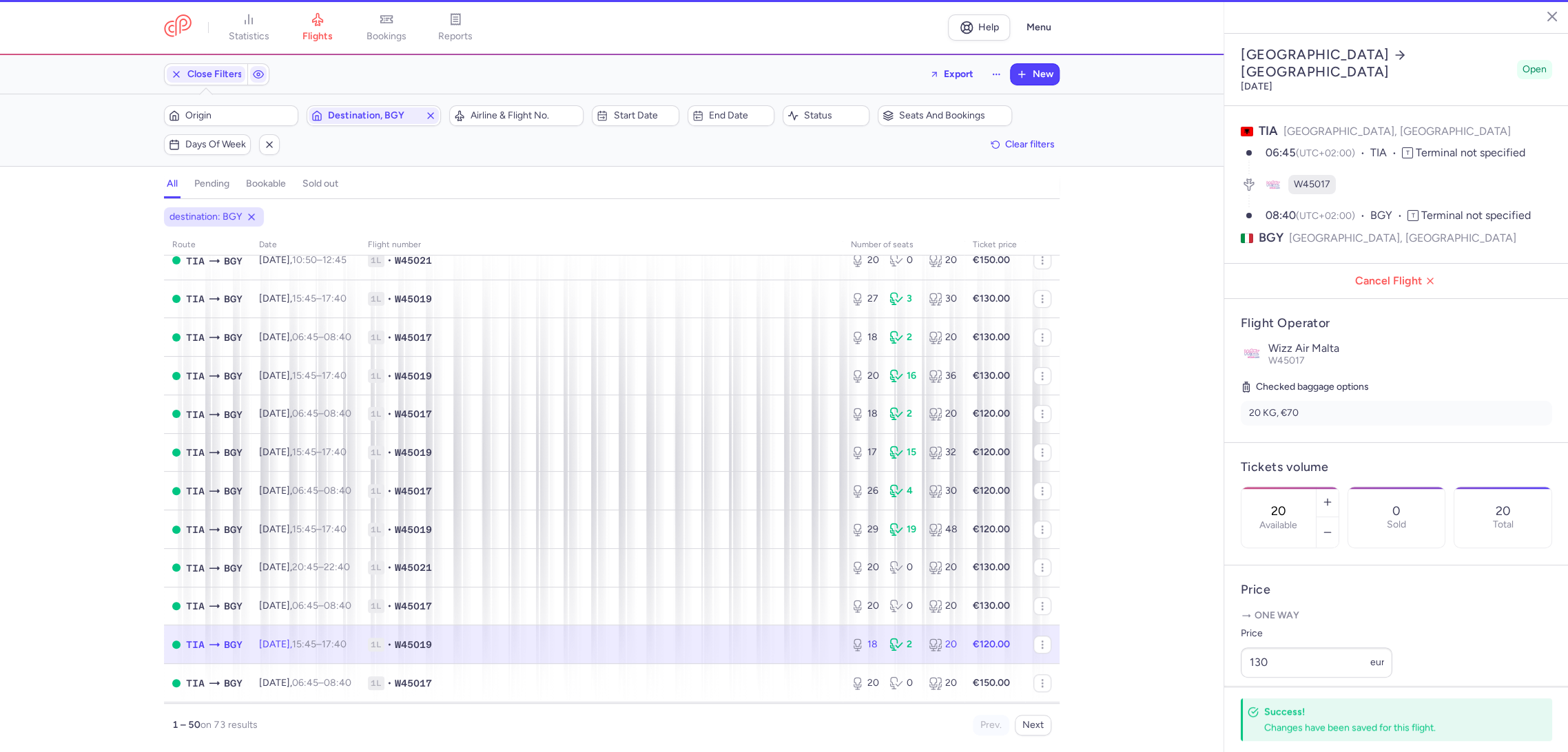
type input "18"
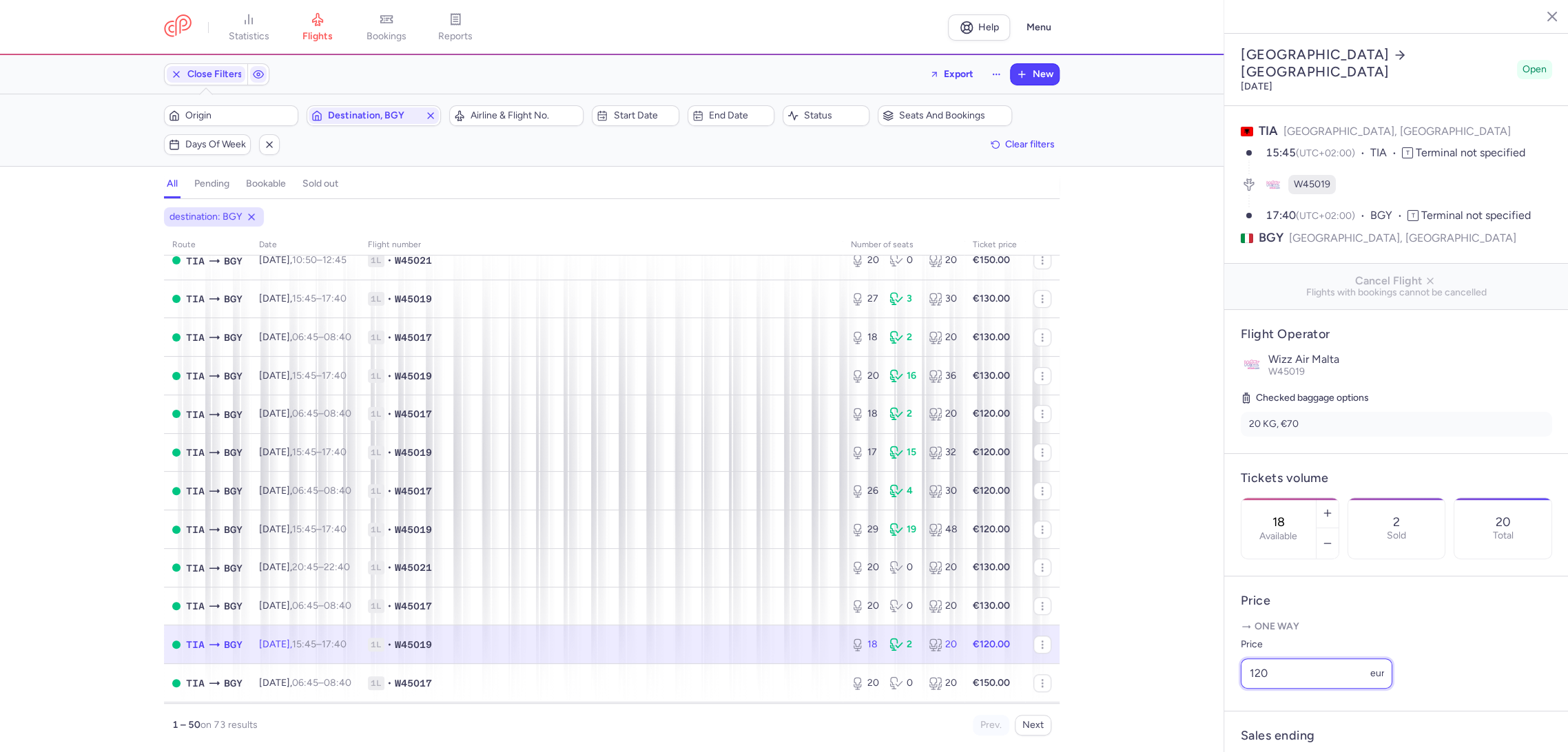
drag, startPoint x: 1279, startPoint y: 698, endPoint x: 1190, endPoint y: 703, distance: 89.1
click at [1184, 702] on div "statistics flights bookings reports Help Menu Close Filters Export New Filters …" at bounding box center [784, 376] width 1568 height 752
paste input "3"
type input "130"
click at [1266, 735] on button "Save changes" at bounding box center [1286, 725] width 92 height 30
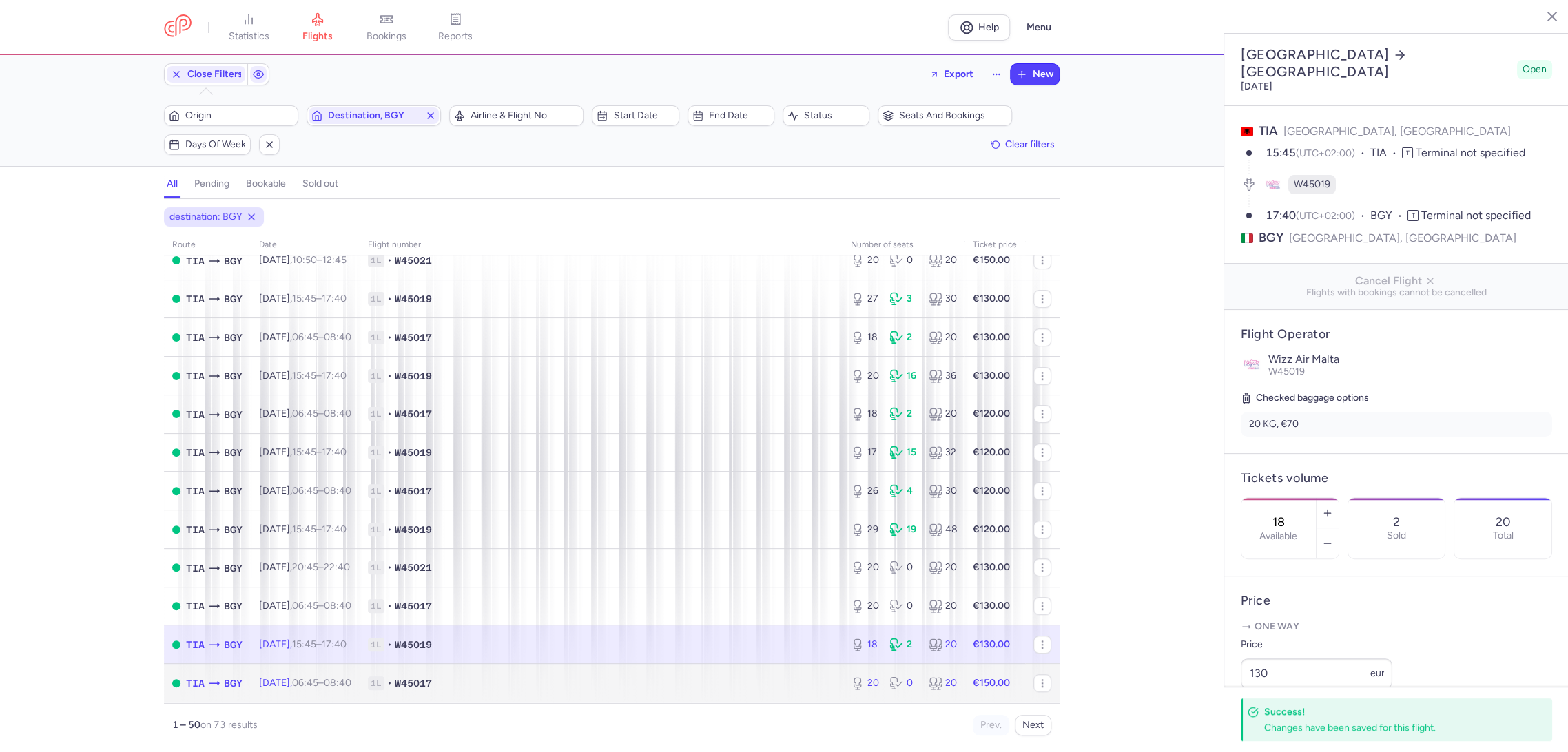
click at [744, 671] on td "1L • W45017" at bounding box center [601, 682] width 483 height 38
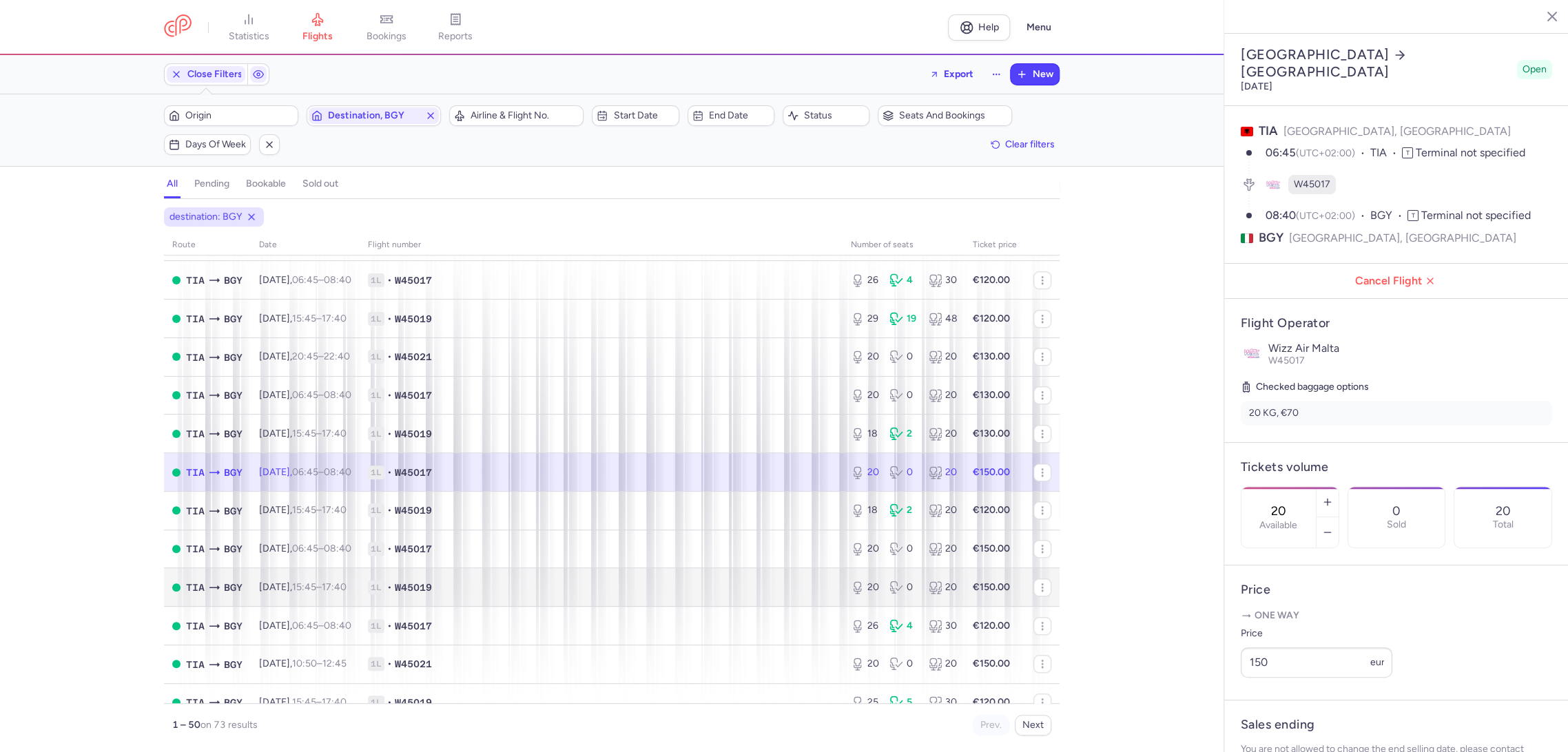
scroll to position [765, 0]
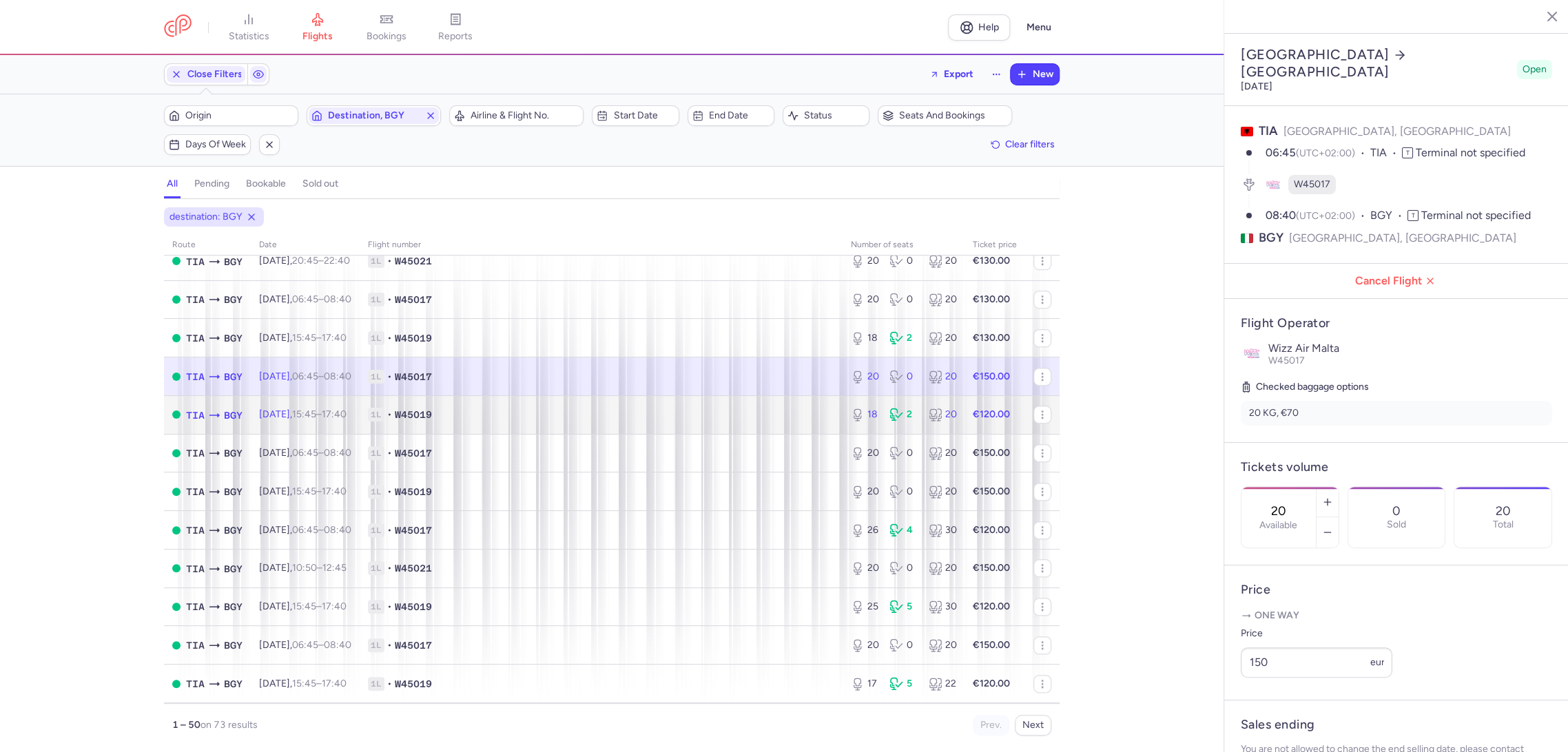
click at [745, 416] on span "1L • W45019" at bounding box center [601, 415] width 467 height 13
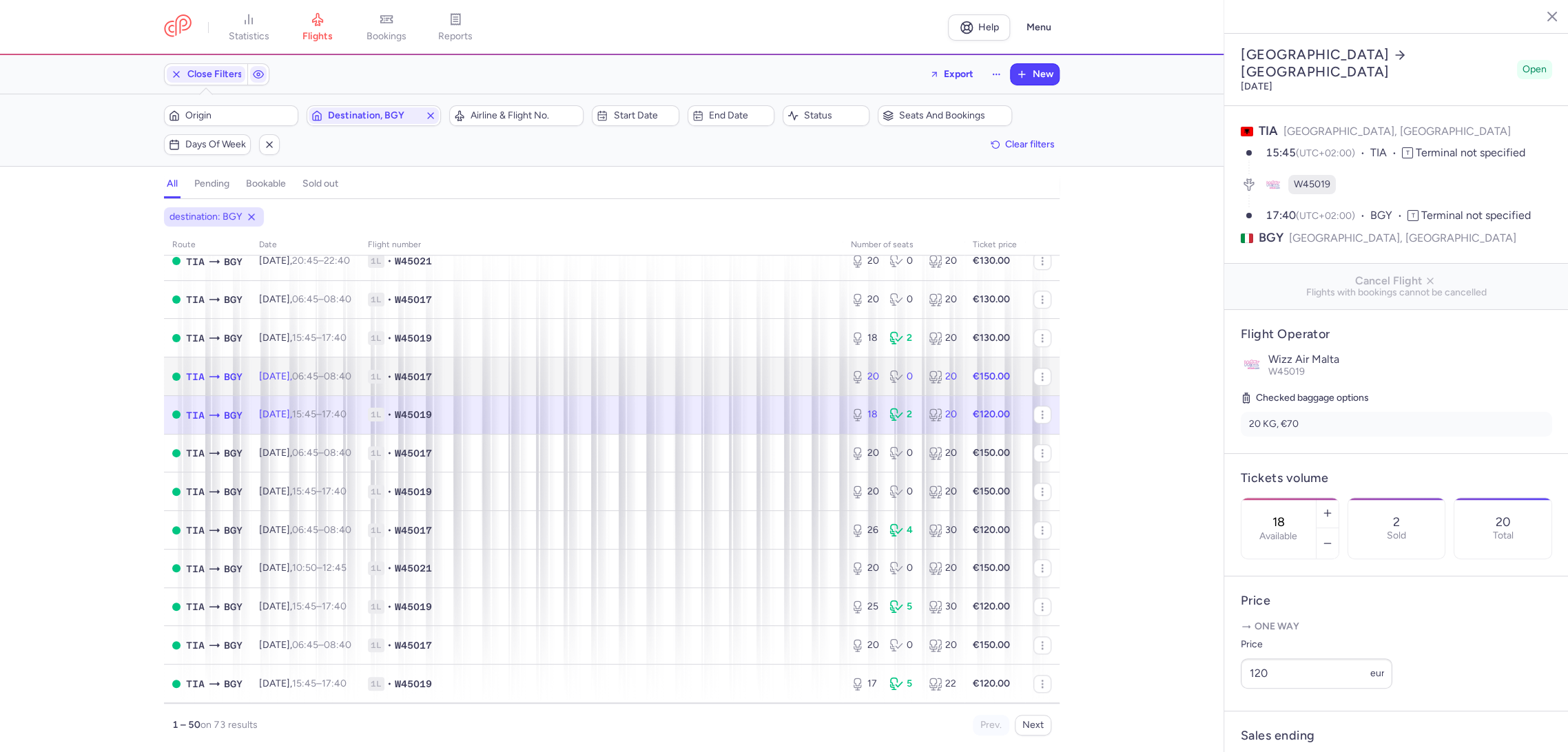
click at [789, 376] on span "1L • W45017" at bounding box center [601, 376] width 467 height 13
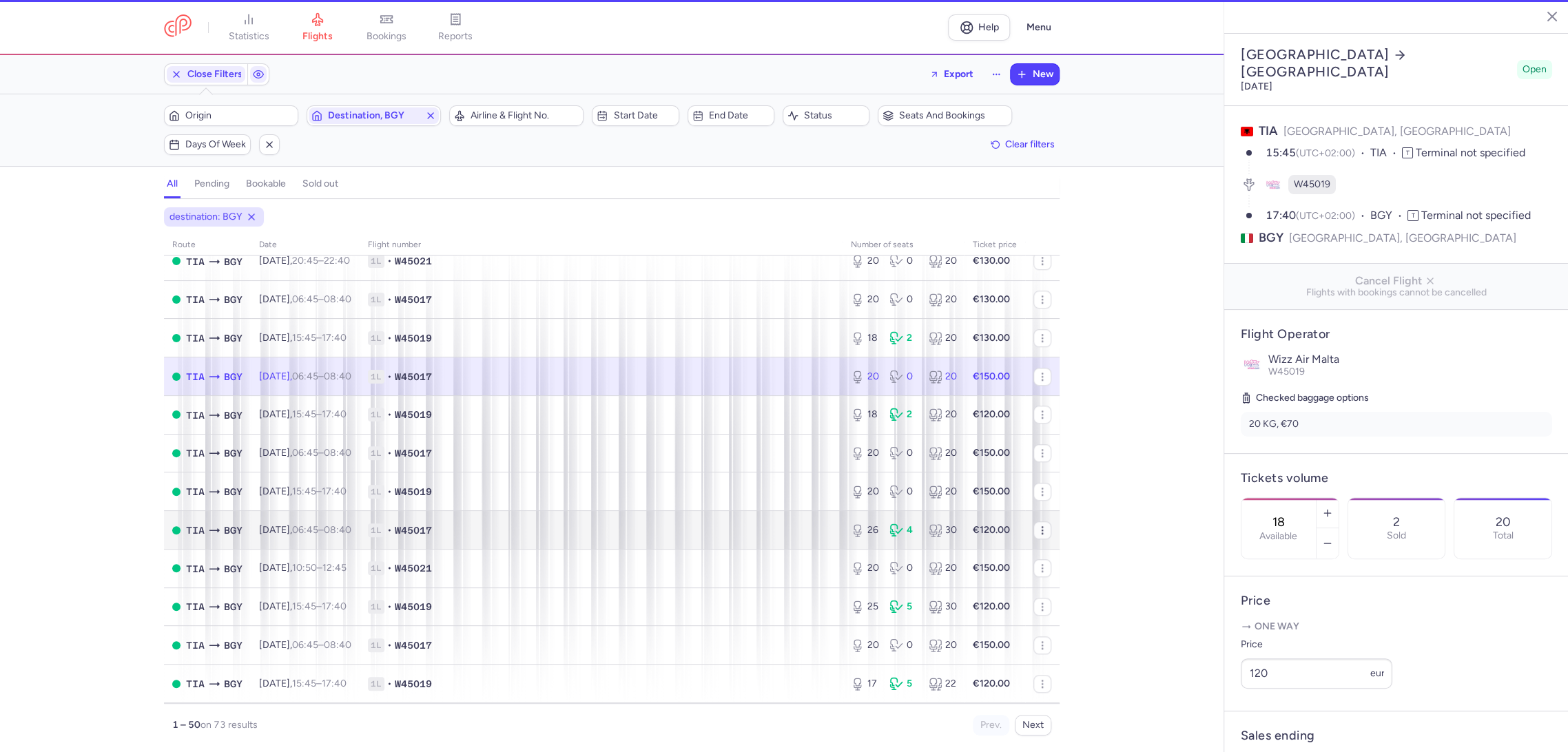
type input "20"
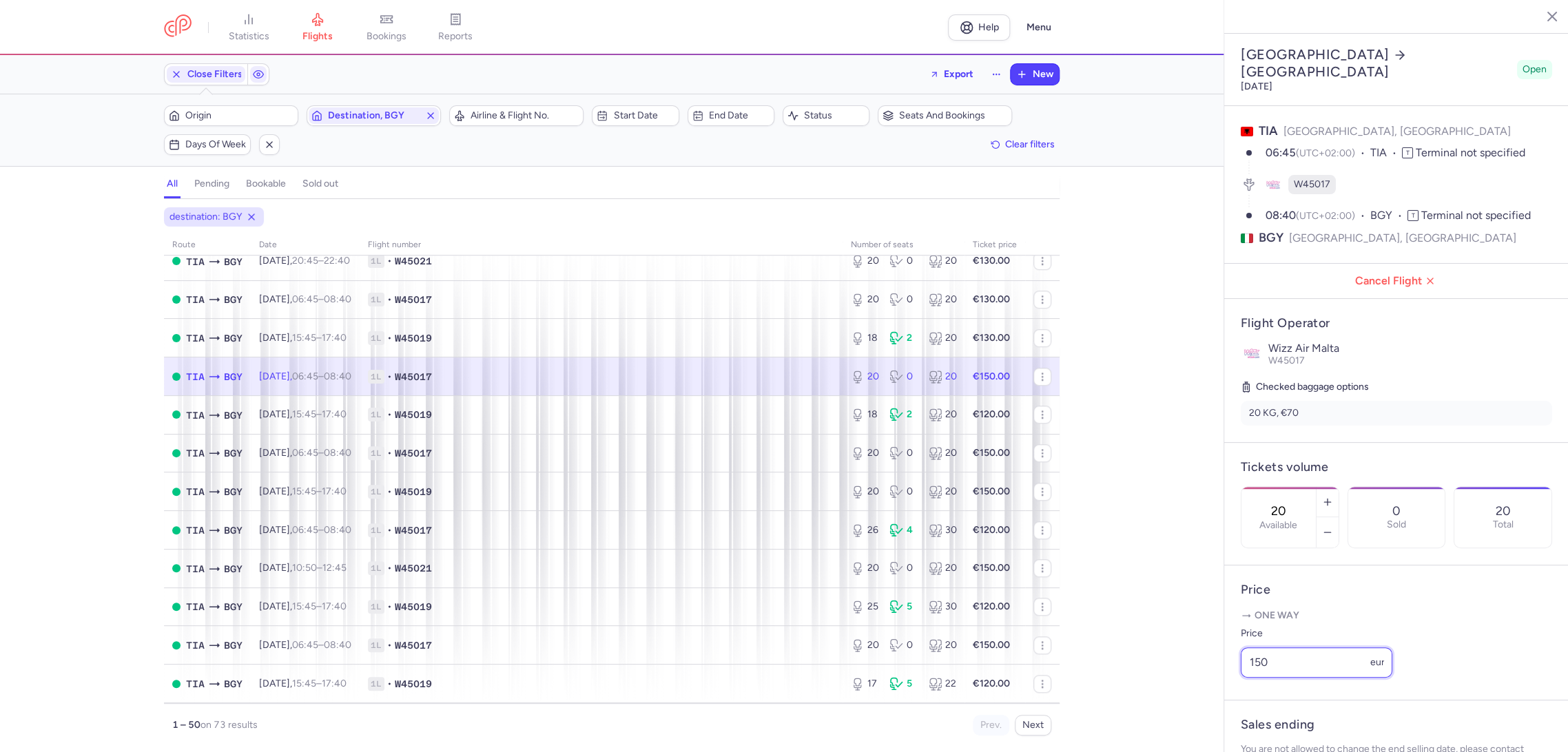
click at [1198, 702] on div "statistics flights bookings reports Help Menu Close Filters Export New Filters …" at bounding box center [784, 376] width 1568 height 752
paste input "3"
type input "130"
click at [1266, 721] on span "Save changes" at bounding box center [1286, 724] width 68 height 13
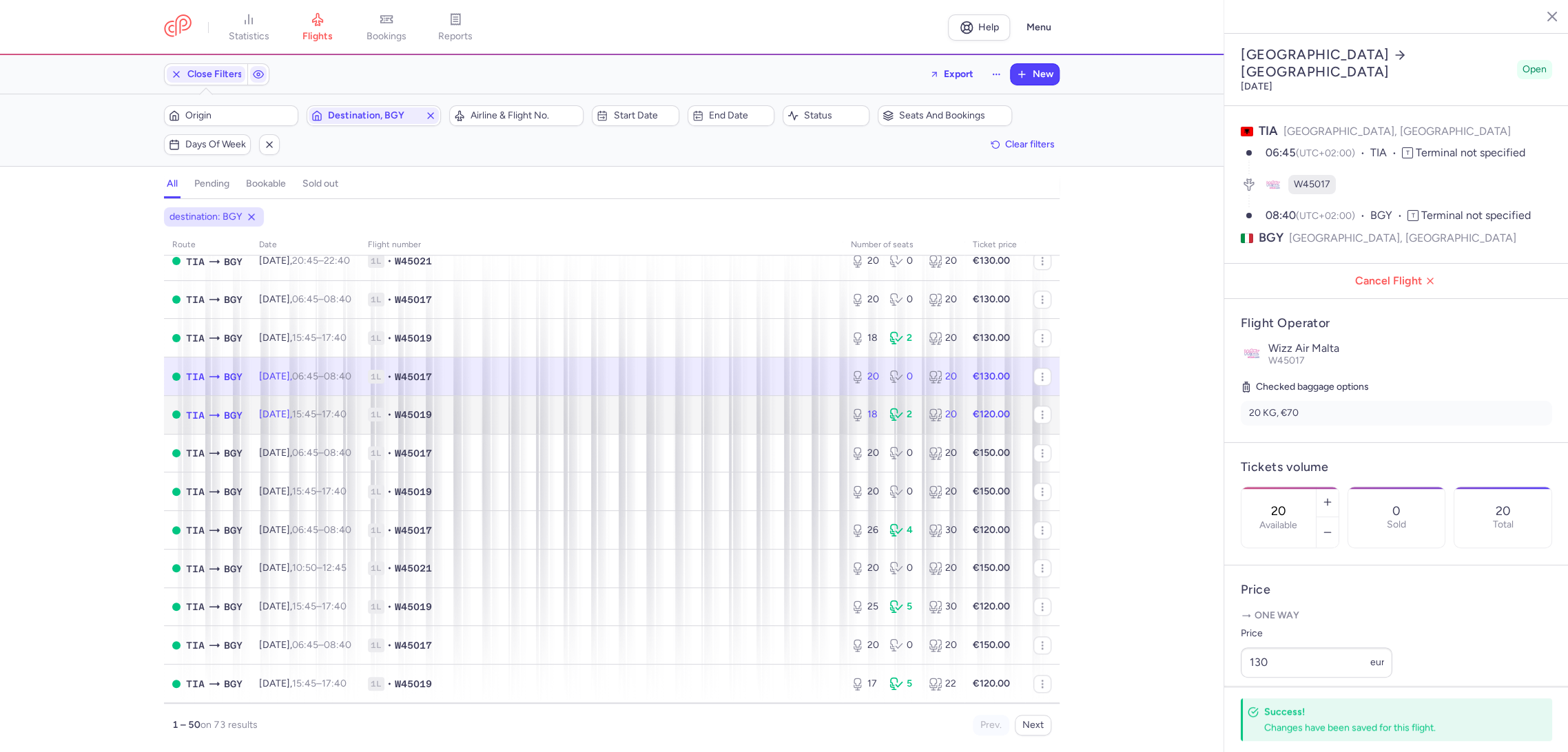
click at [809, 412] on span "1L • W45019" at bounding box center [601, 415] width 467 height 13
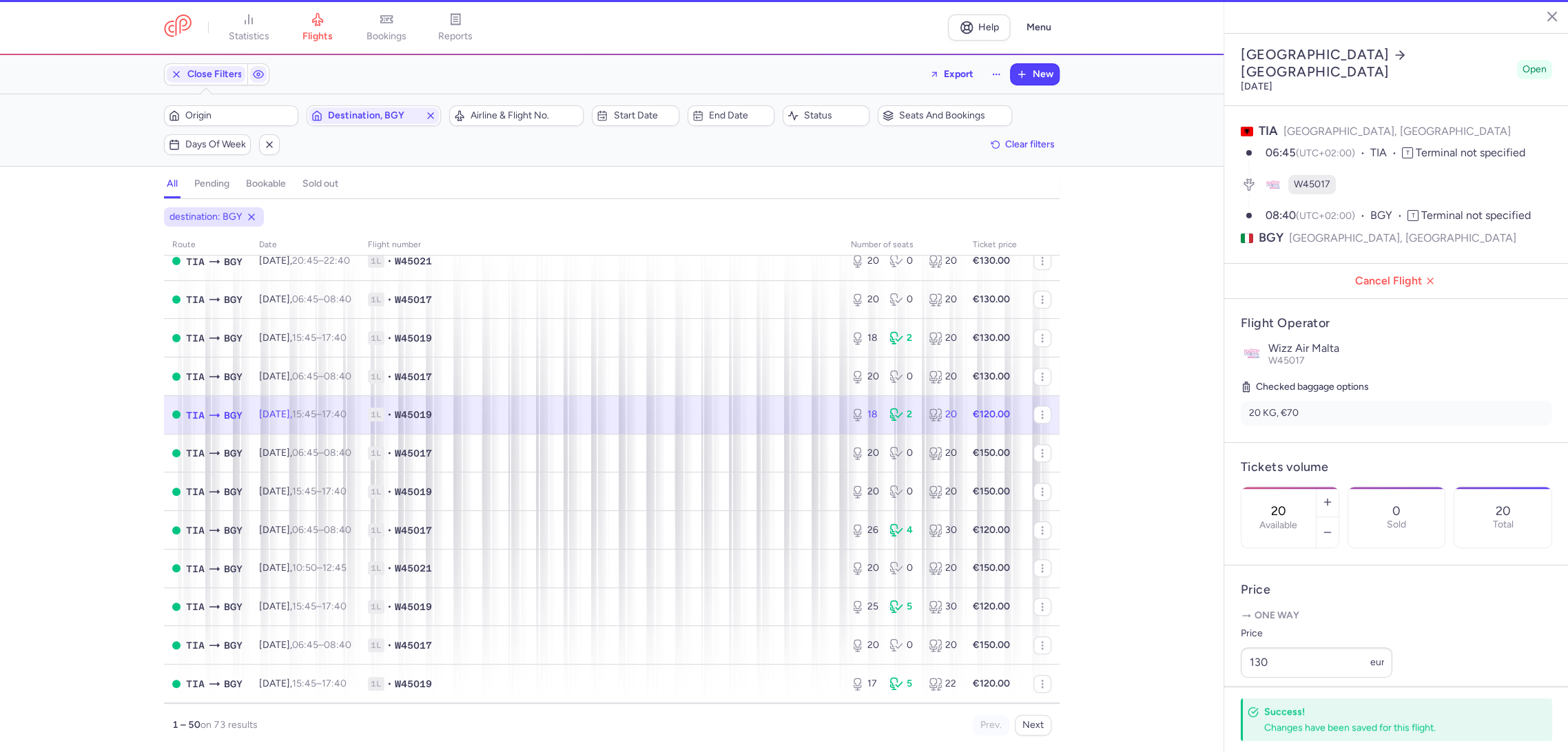
type input "18"
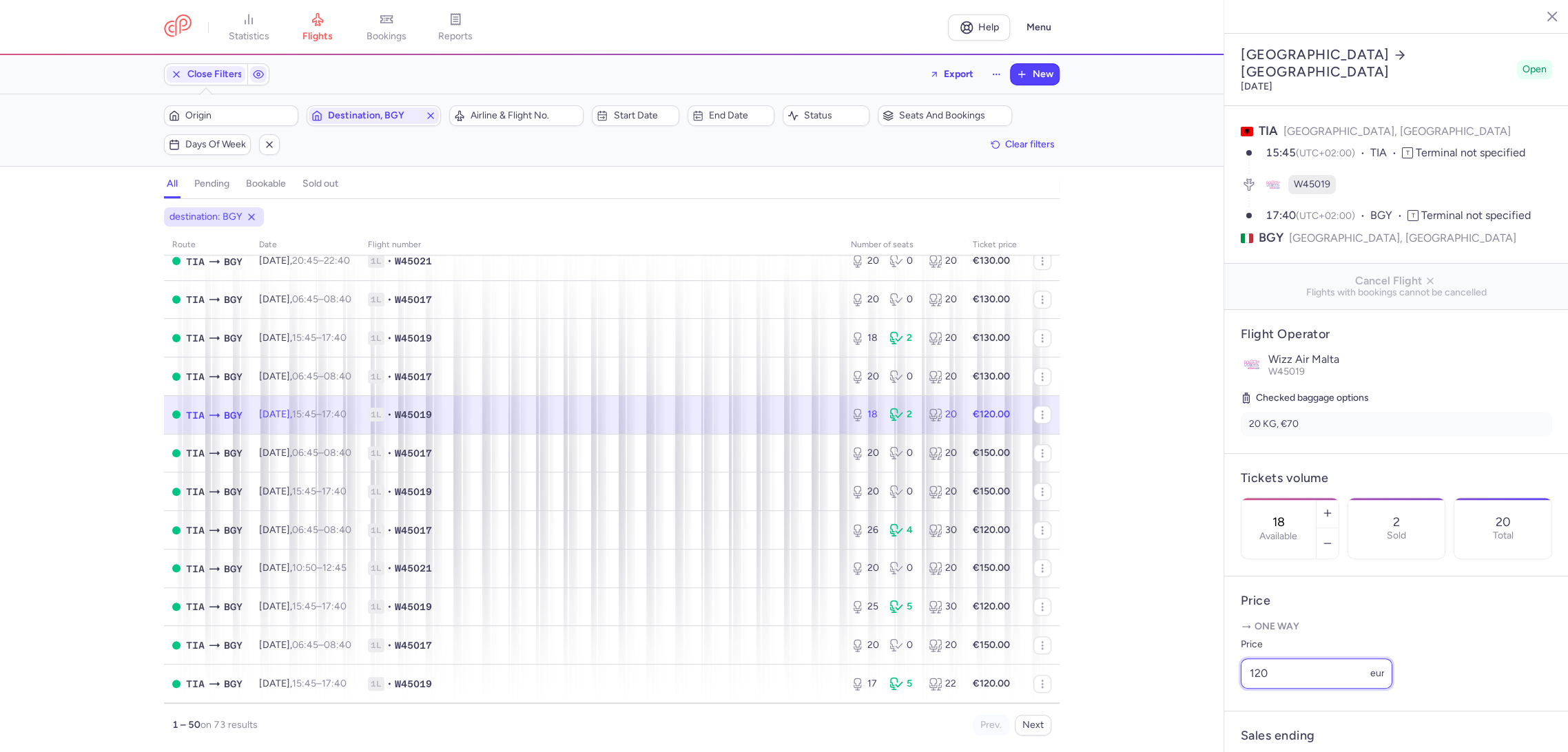
drag, startPoint x: 1283, startPoint y: 705, endPoint x: 1197, endPoint y: 712, distance: 86.3
click at [1197, 712] on div "statistics flights bookings reports Help Menu Close Filters Export New Filters …" at bounding box center [784, 376] width 1568 height 752
paste input "3"
type input "130"
drag, startPoint x: 1281, startPoint y: 730, endPoint x: 1213, endPoint y: 706, distance: 72.1
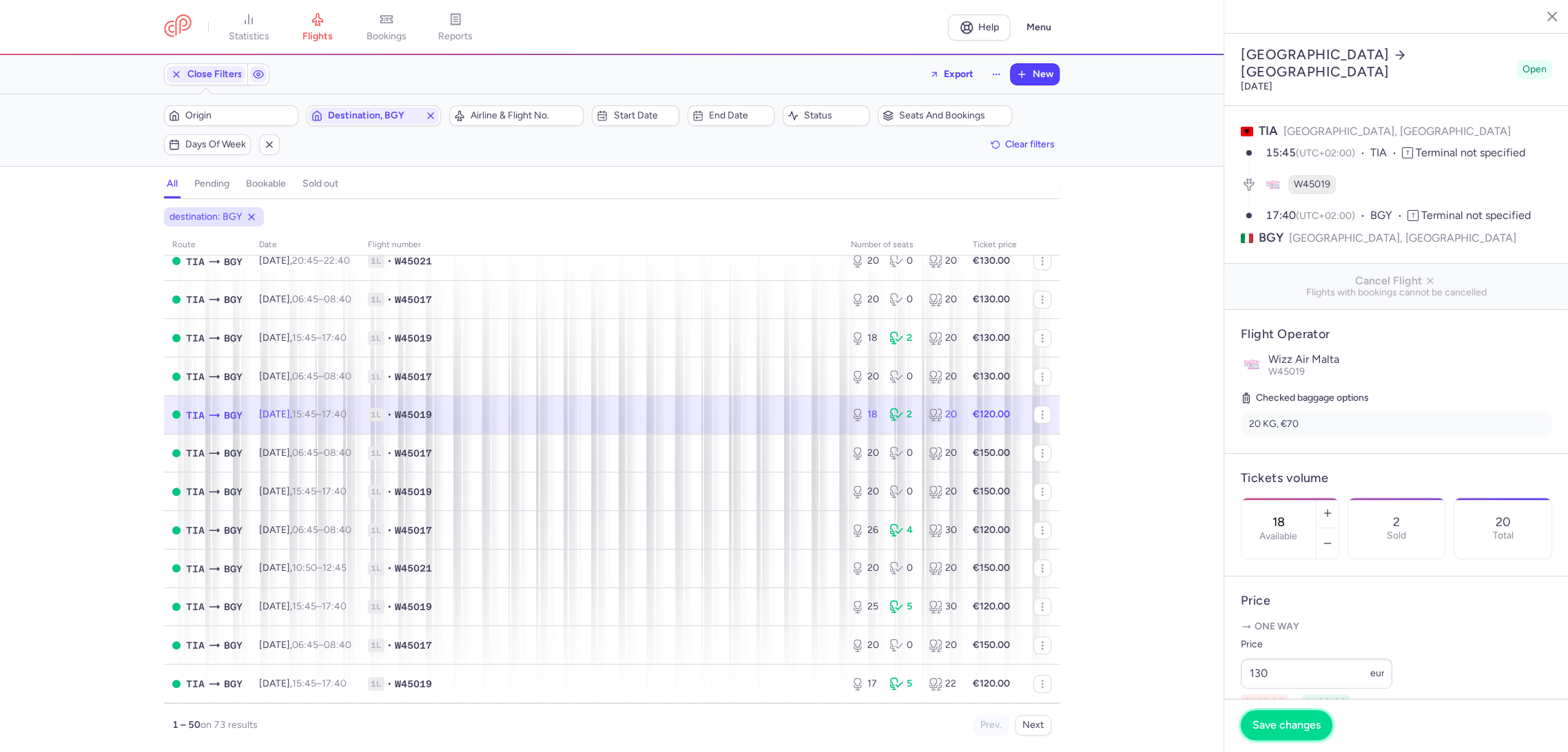
click at [1279, 730] on span "Save changes" at bounding box center [1286, 724] width 68 height 13
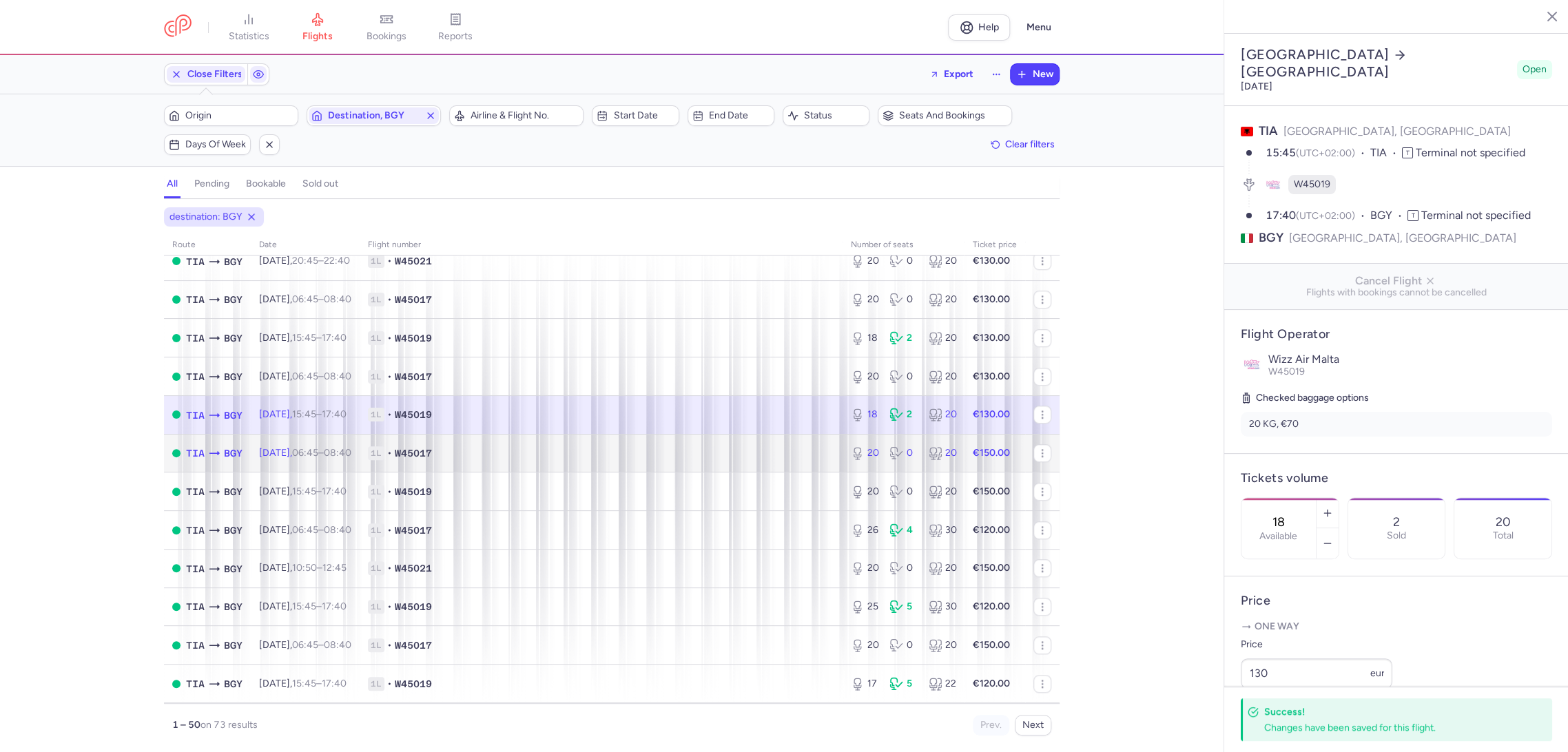
click at [795, 459] on span "1L • W45017" at bounding box center [601, 453] width 467 height 13
type input "20"
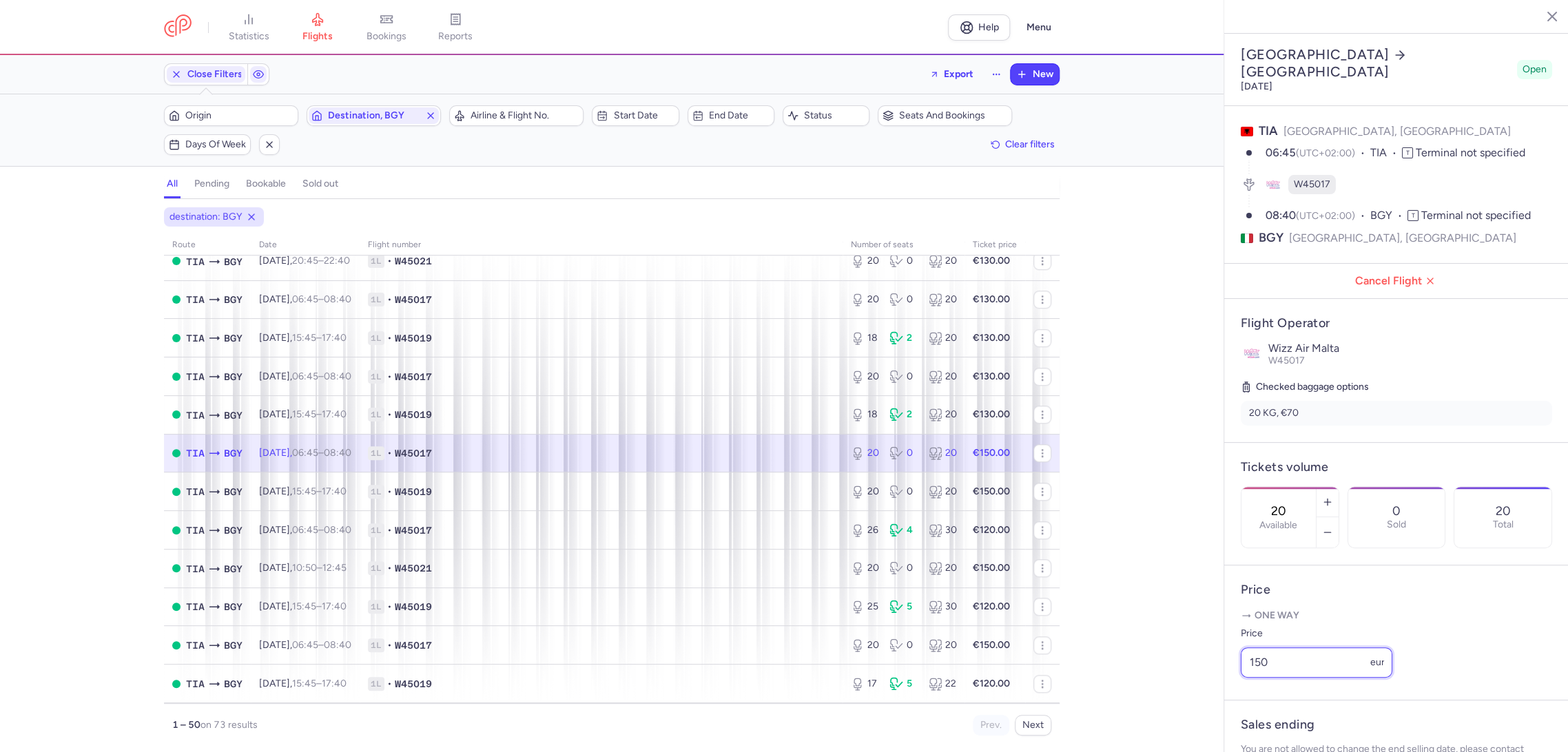
drag, startPoint x: 1218, startPoint y: 693, endPoint x: 1229, endPoint y: 727, distance: 35.7
click at [1200, 703] on div "statistics flights bookings reports Help Menu Close Filters Export New Filters …" at bounding box center [784, 376] width 1568 height 752
paste input "3"
type input "130"
drag, startPoint x: 1276, startPoint y: 726, endPoint x: 1211, endPoint y: 684, distance: 77.4
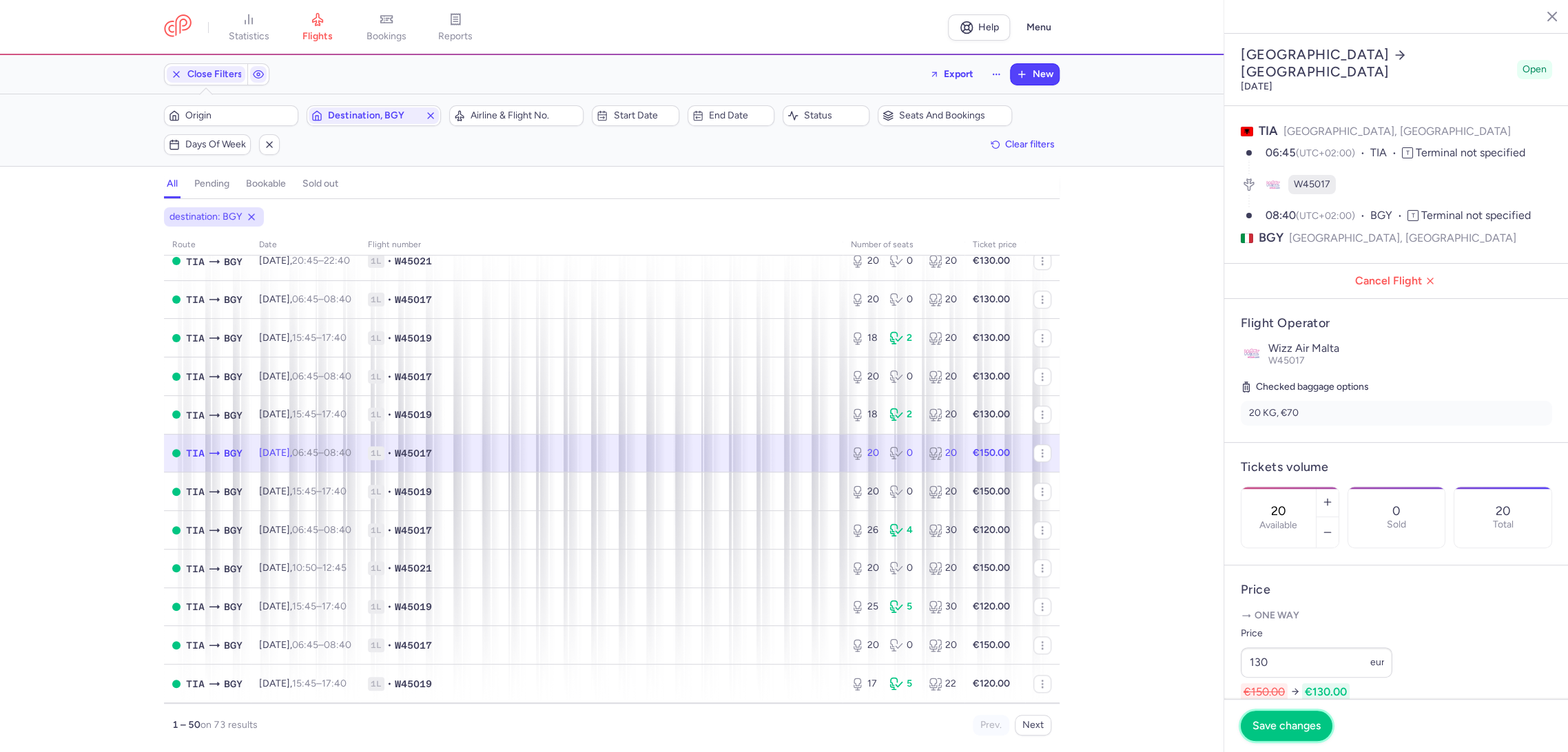
click at [1274, 725] on span "Save changes" at bounding box center [1286, 725] width 68 height 13
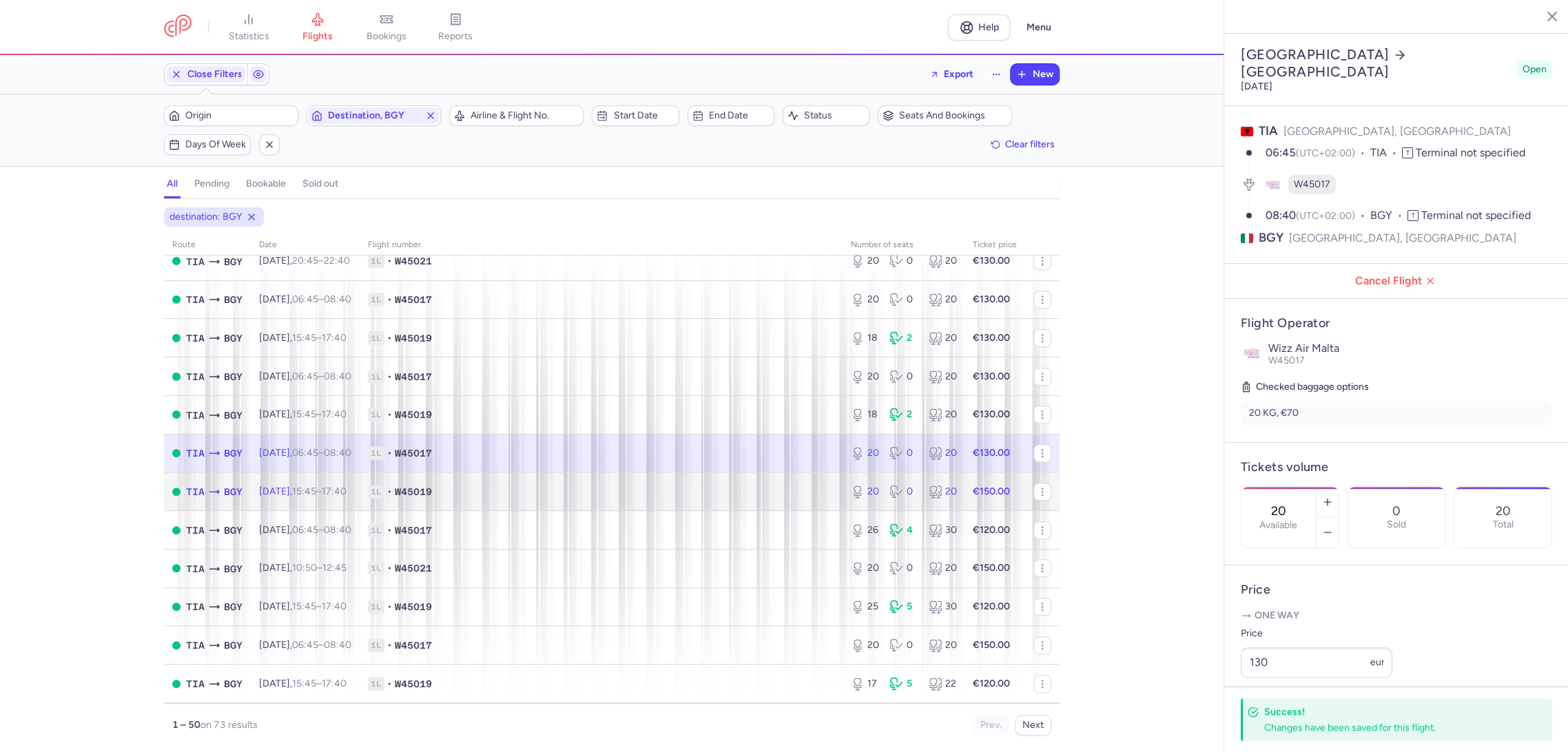
click at [734, 484] on td "1L • W45019" at bounding box center [601, 491] width 483 height 38
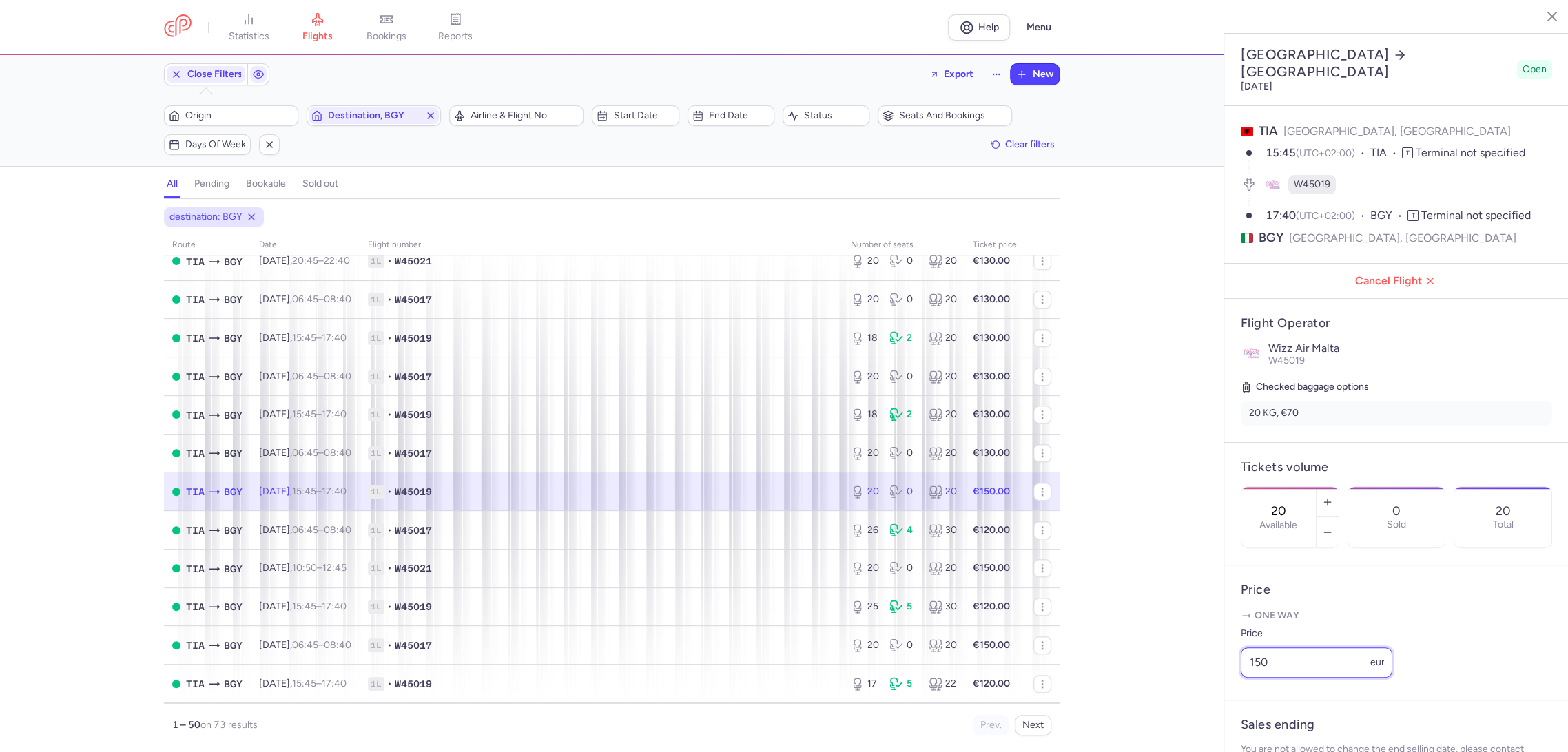
drag, startPoint x: 1286, startPoint y: 684, endPoint x: 1224, endPoint y: 708, distance: 66.5
click at [1198, 702] on div "statistics flights bookings reports Help Menu Close Filters Export New Filters …" at bounding box center [784, 376] width 1568 height 752
paste input "3"
type input "130"
click at [1264, 722] on span "Save changes" at bounding box center [1286, 724] width 68 height 13
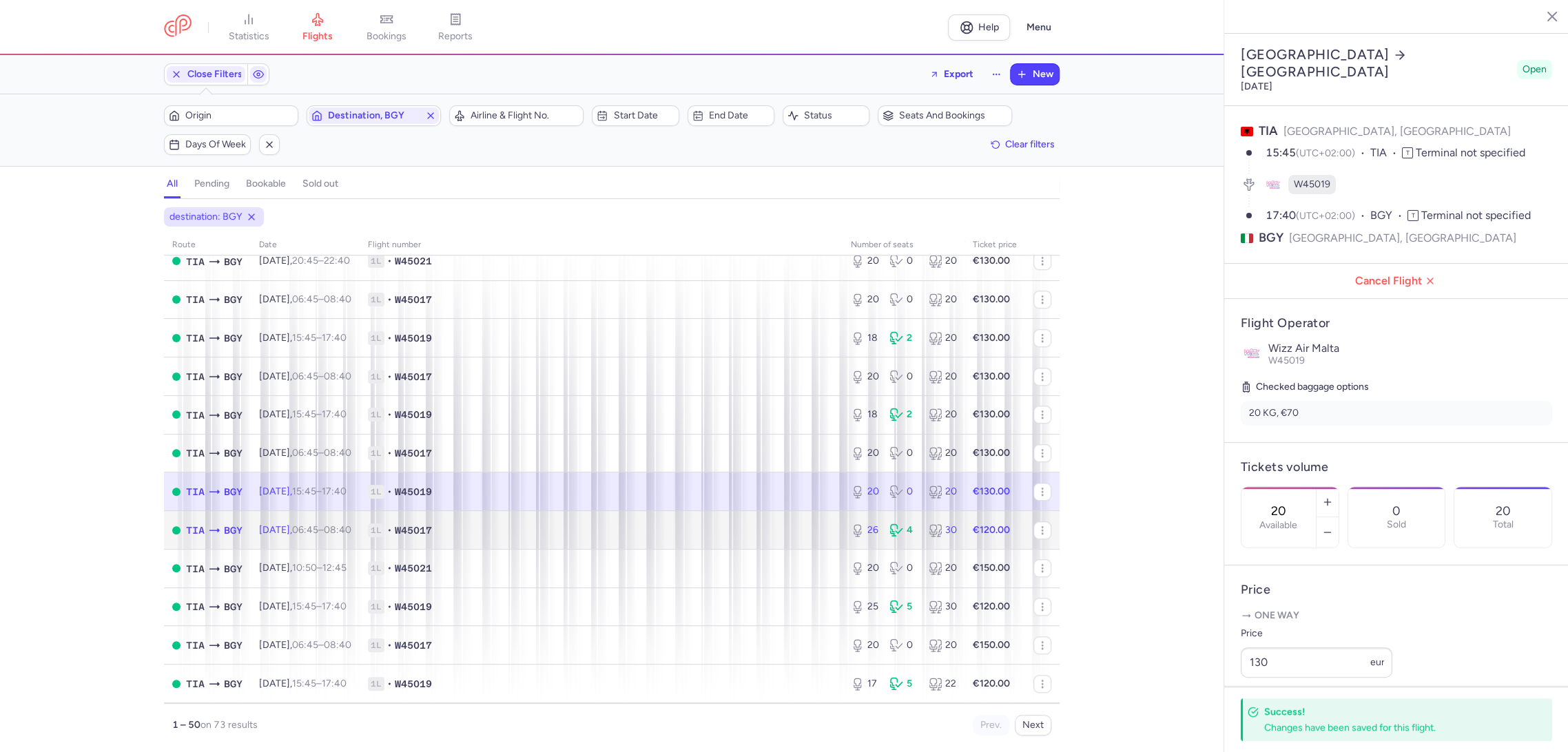
click at [788, 540] on td "1L • W45017" at bounding box center [601, 529] width 483 height 38
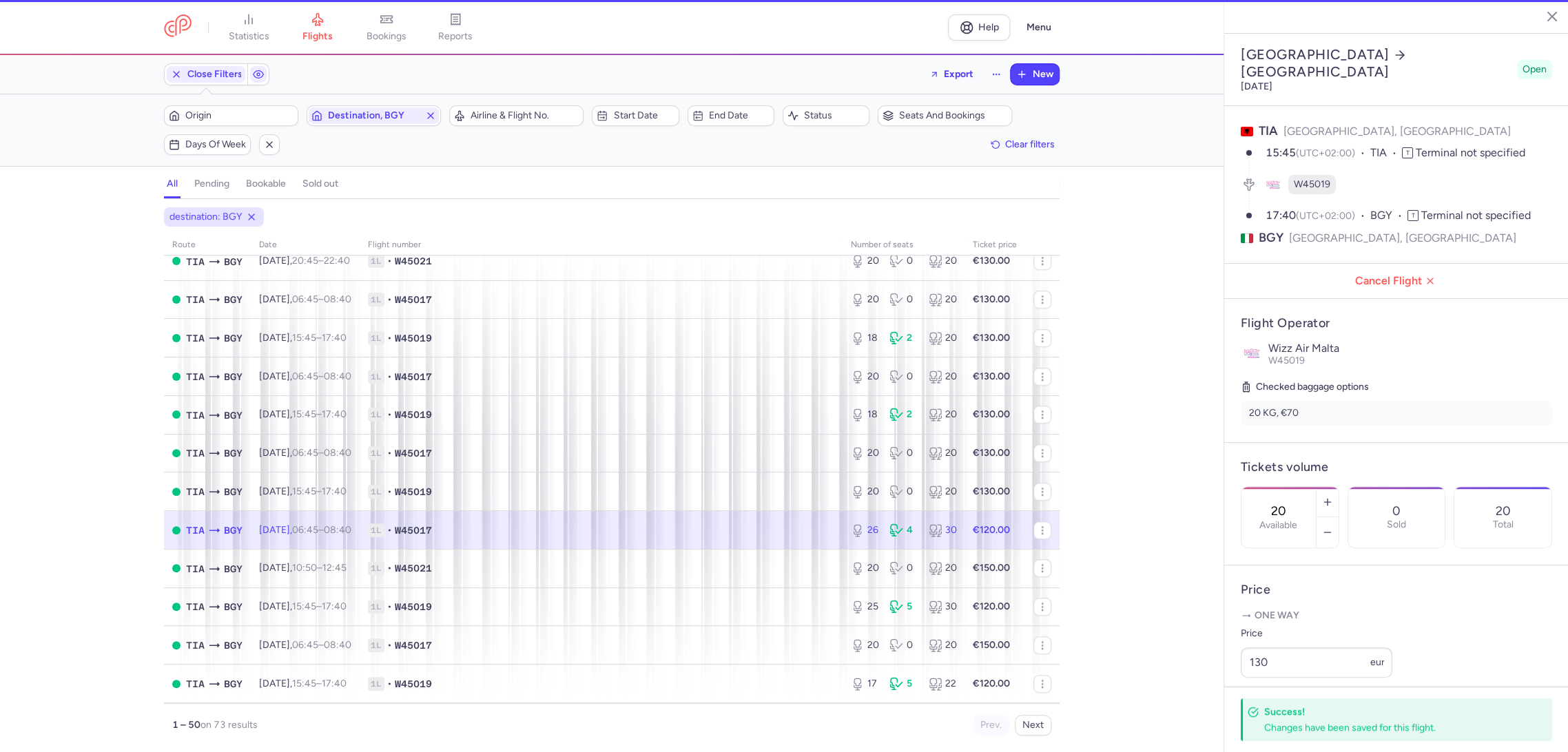
type input "26"
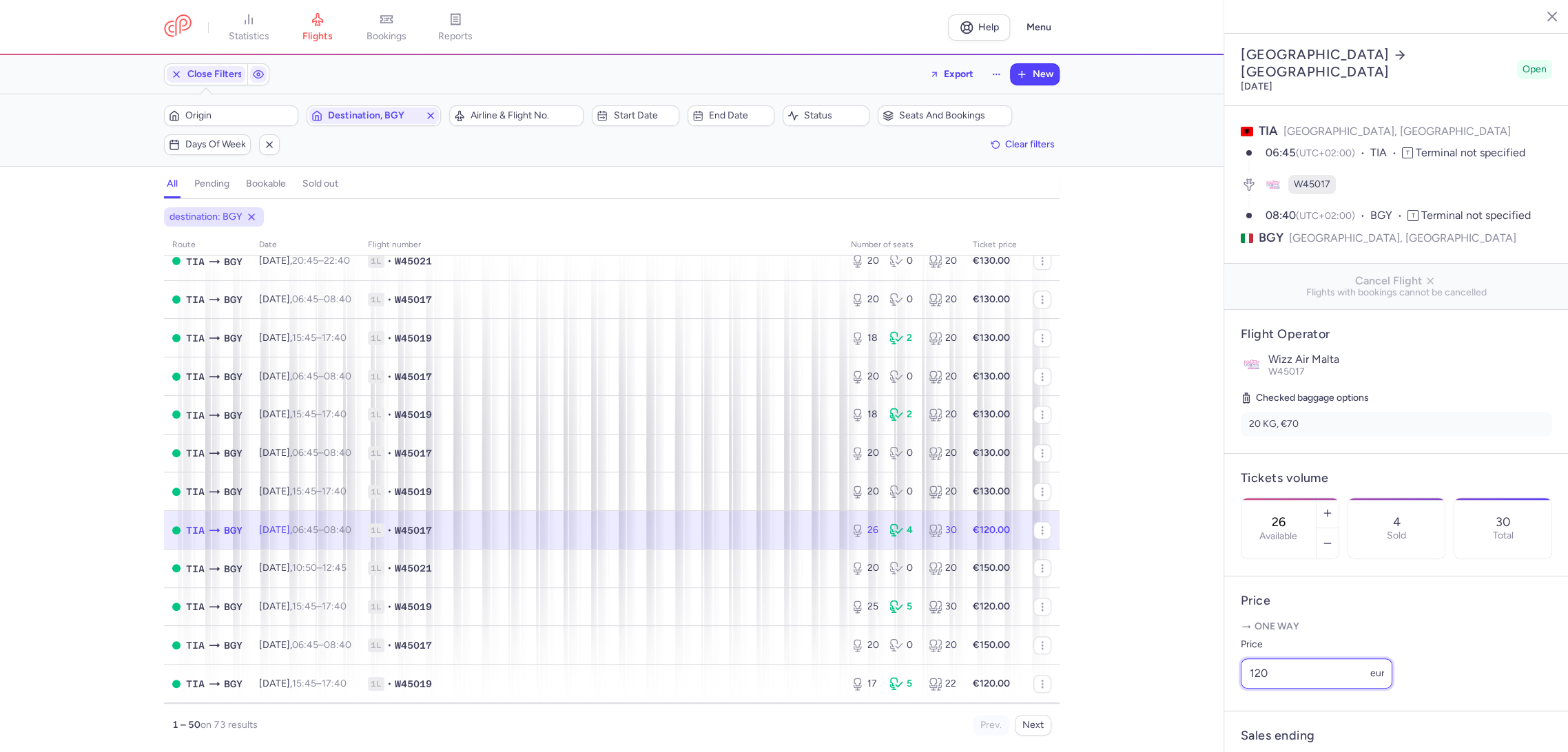
drag, startPoint x: 1262, startPoint y: 697, endPoint x: 1198, endPoint y: 711, distance: 65.5
click at [1198, 712] on div "statistics flights bookings reports Help Menu Close Filters Export New Filters …" at bounding box center [784, 376] width 1568 height 752
paste input "3"
type input "130"
click at [1257, 727] on span "Save changes" at bounding box center [1286, 724] width 68 height 13
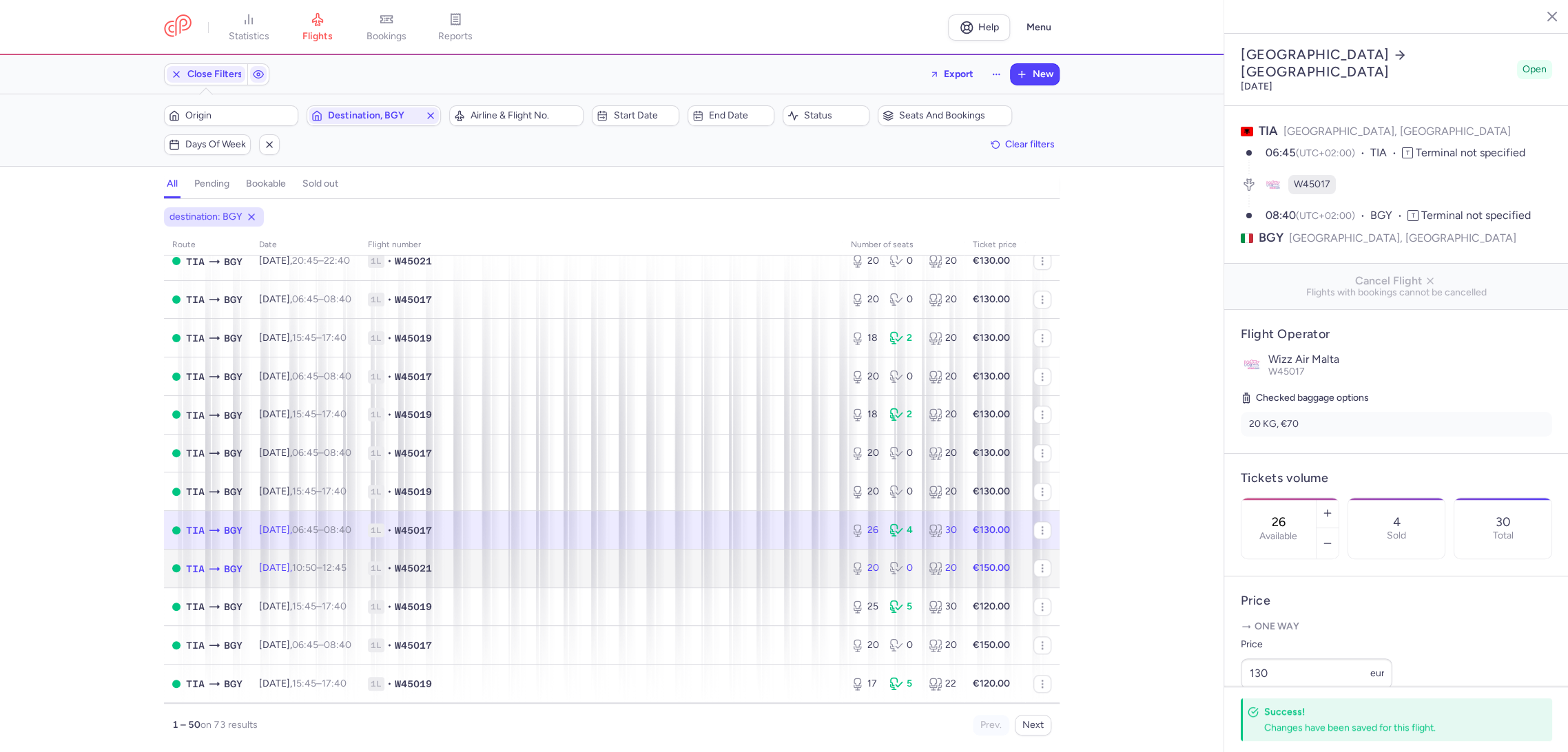
click at [762, 566] on span "1L • W45021" at bounding box center [601, 568] width 467 height 13
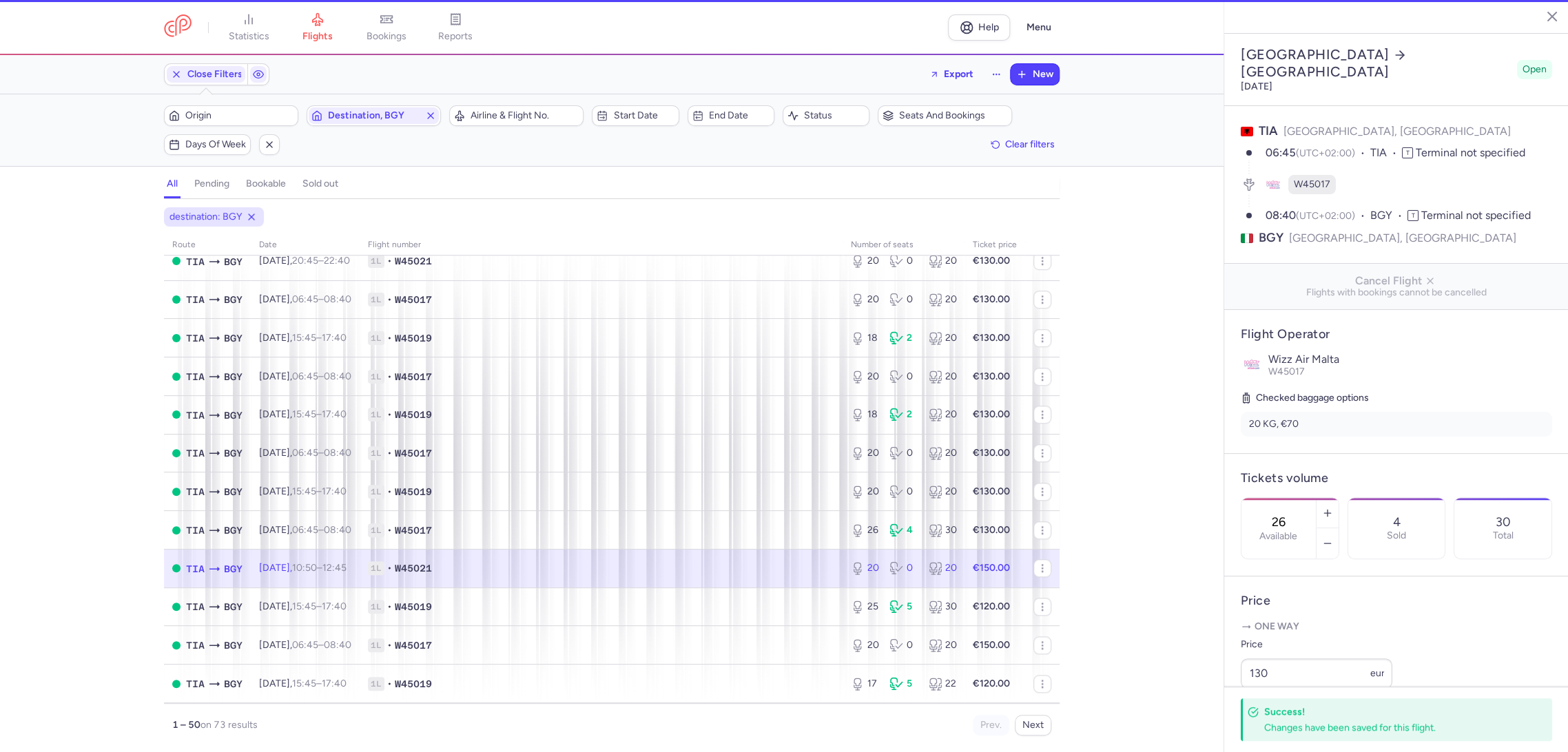
type input "20"
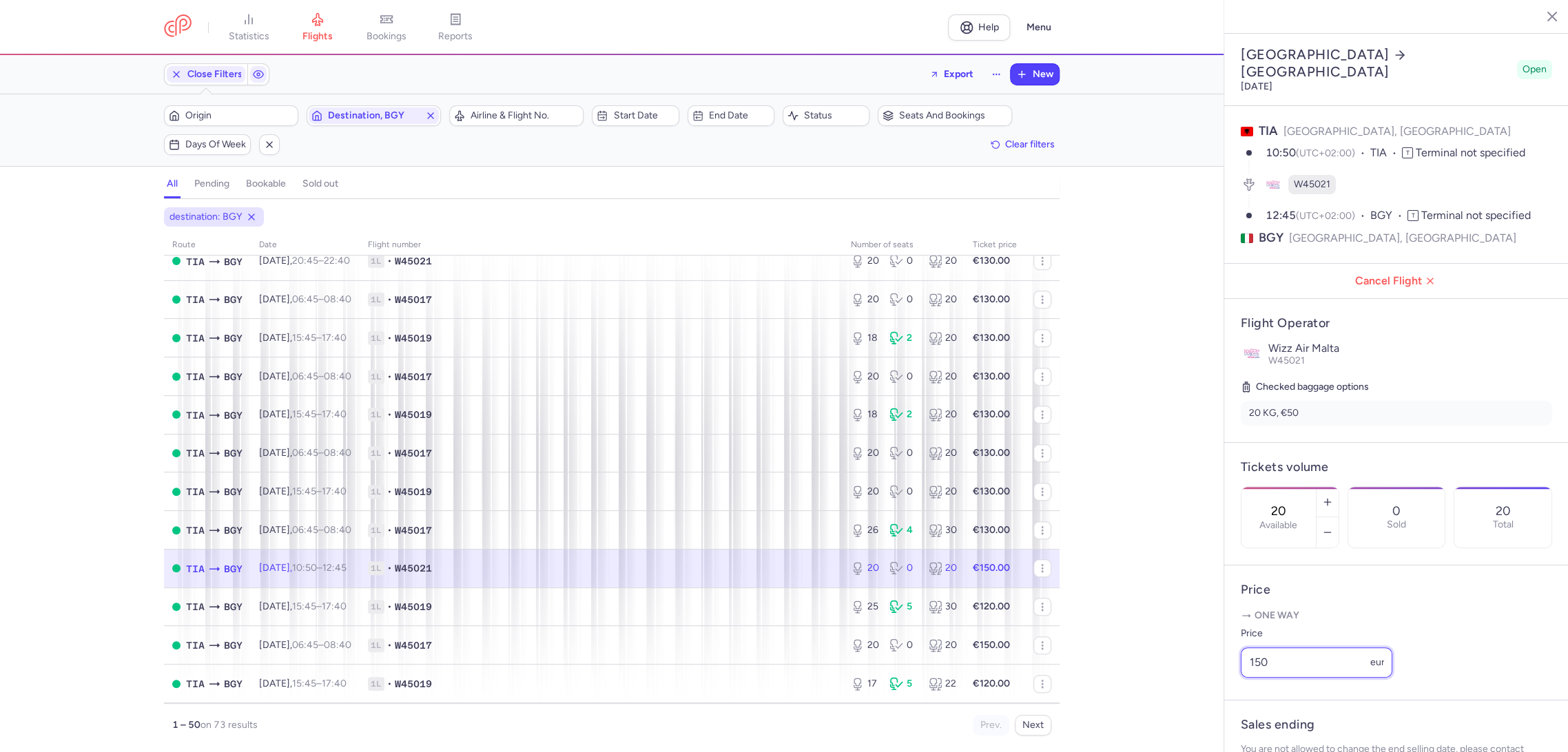
paste input "3"
drag, startPoint x: 1308, startPoint y: 684, endPoint x: 1162, endPoint y: 685, distance: 146.0
click at [1162, 685] on div "statistics flights bookings reports Help Menu Close Filters Export New Filters …" at bounding box center [784, 376] width 1568 height 752
type input "130"
click at [1273, 727] on span "Save changes" at bounding box center [1286, 724] width 68 height 13
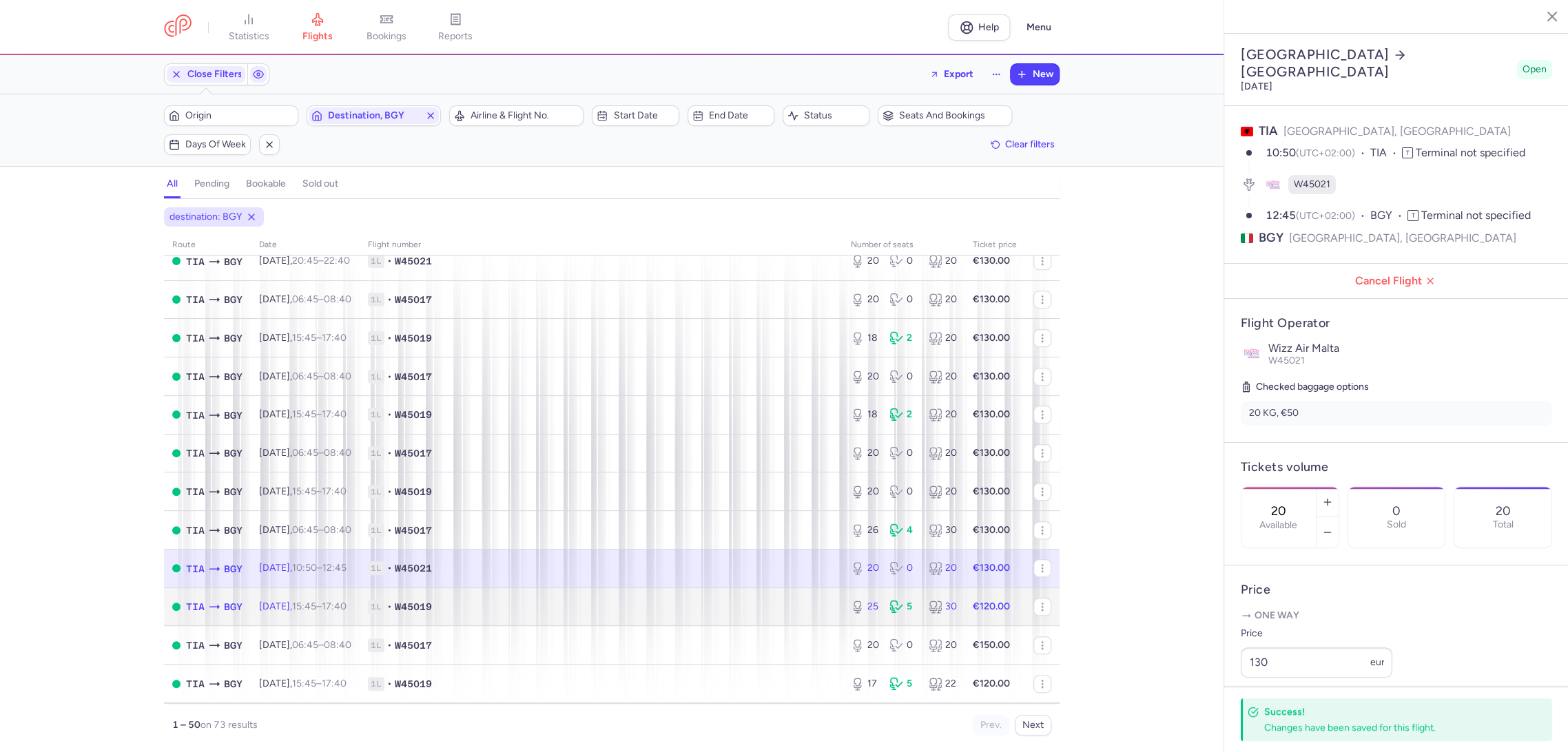
click at [750, 604] on span "1L • W45019" at bounding box center [601, 607] width 467 height 13
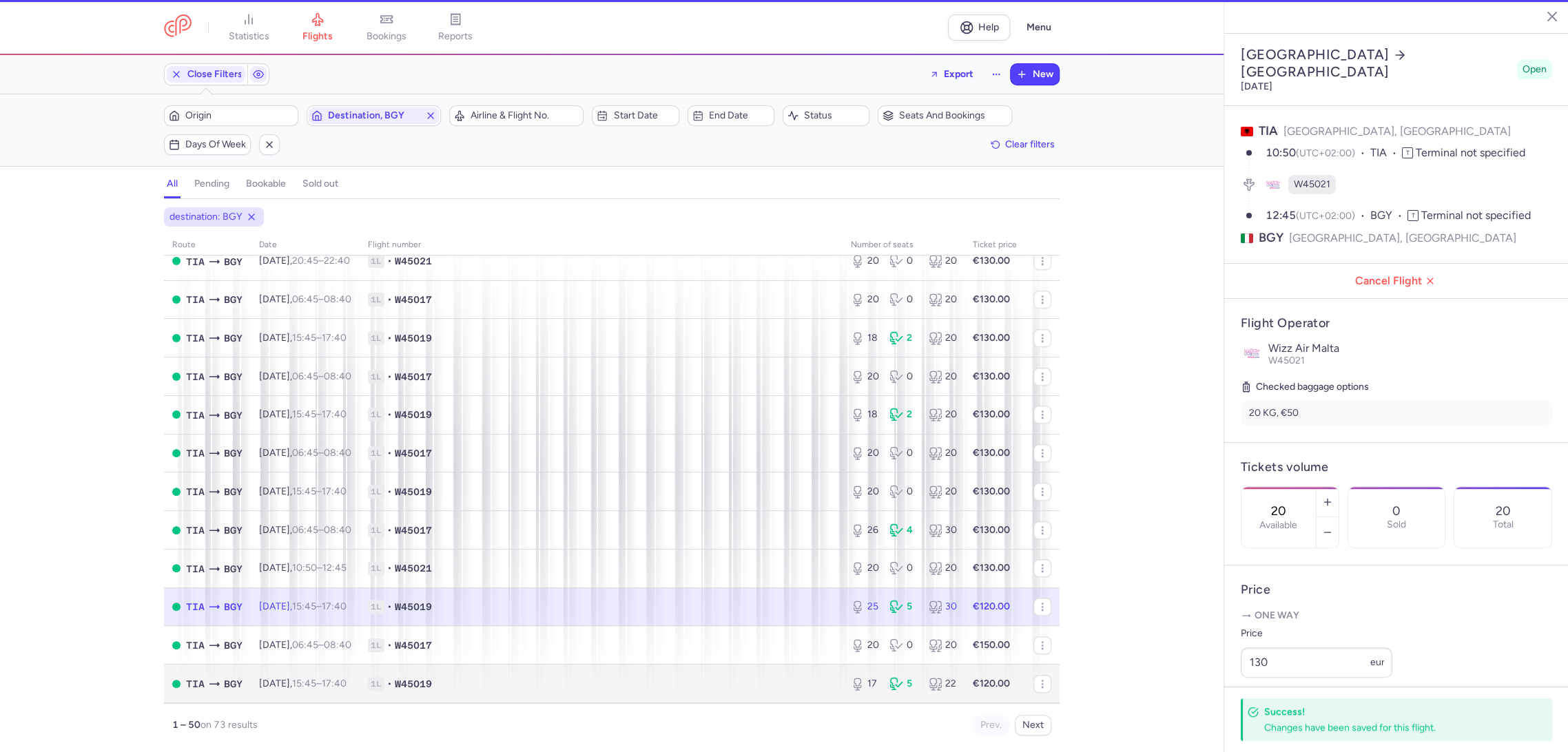
type input "25"
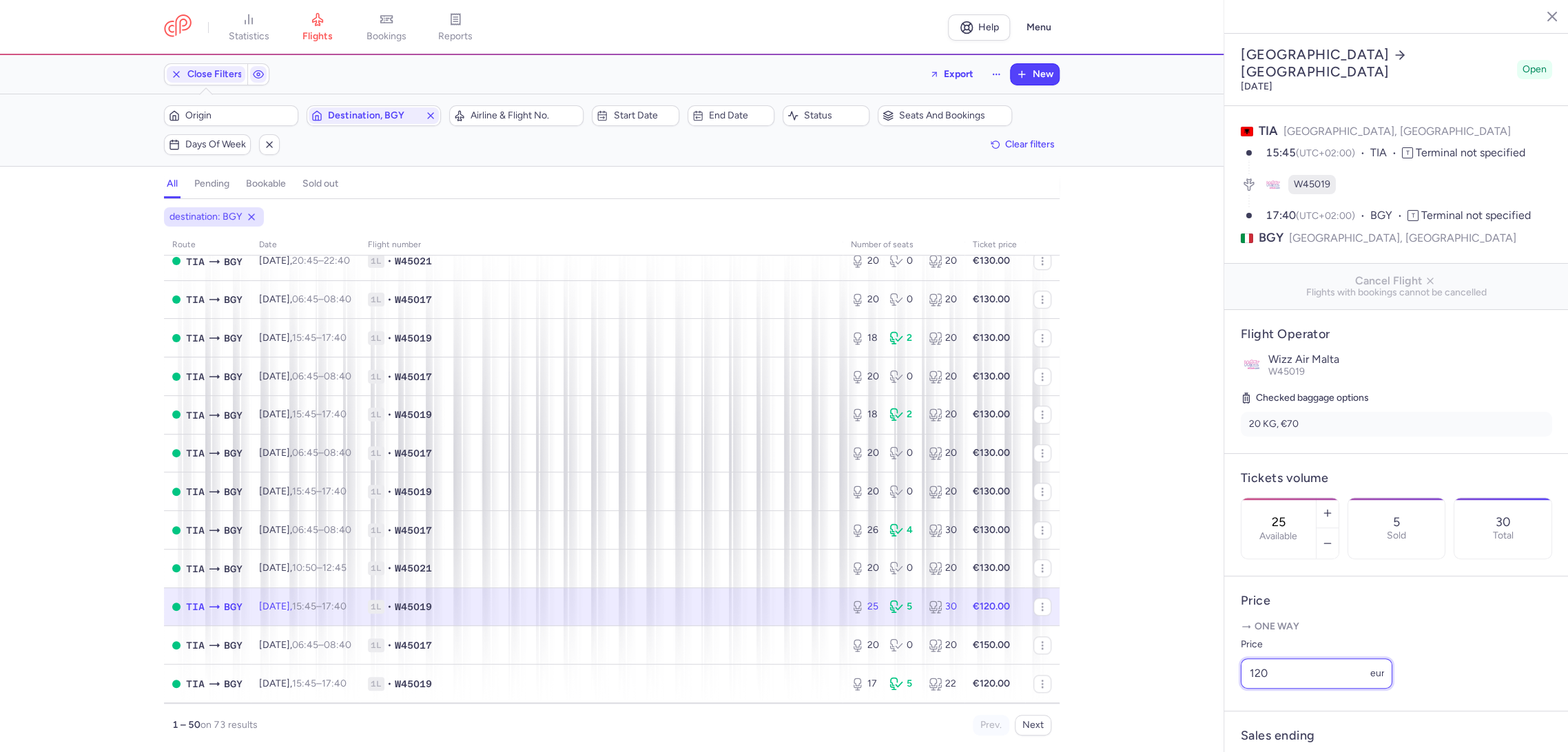
paste input "3"
drag, startPoint x: 1311, startPoint y: 688, endPoint x: 1200, endPoint y: 703, distance: 112.0
click at [1197, 694] on div "statistics flights bookings reports Help Menu Close Filters Export New Filters …" at bounding box center [784, 376] width 1568 height 752
type input "130"
click at [1272, 727] on span "Save changes" at bounding box center [1286, 724] width 68 height 13
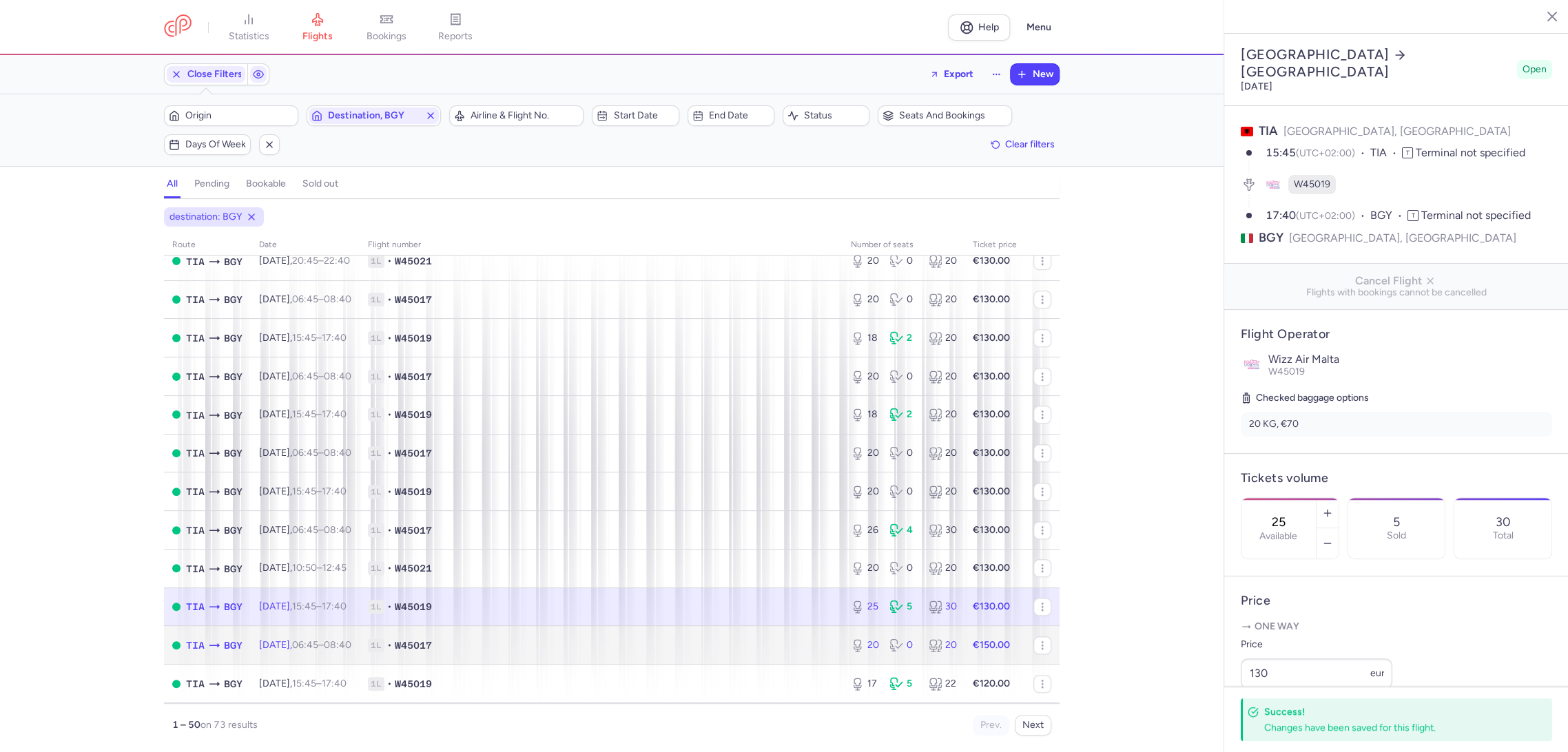
click at [796, 640] on span "1L • W45017" at bounding box center [601, 645] width 467 height 13
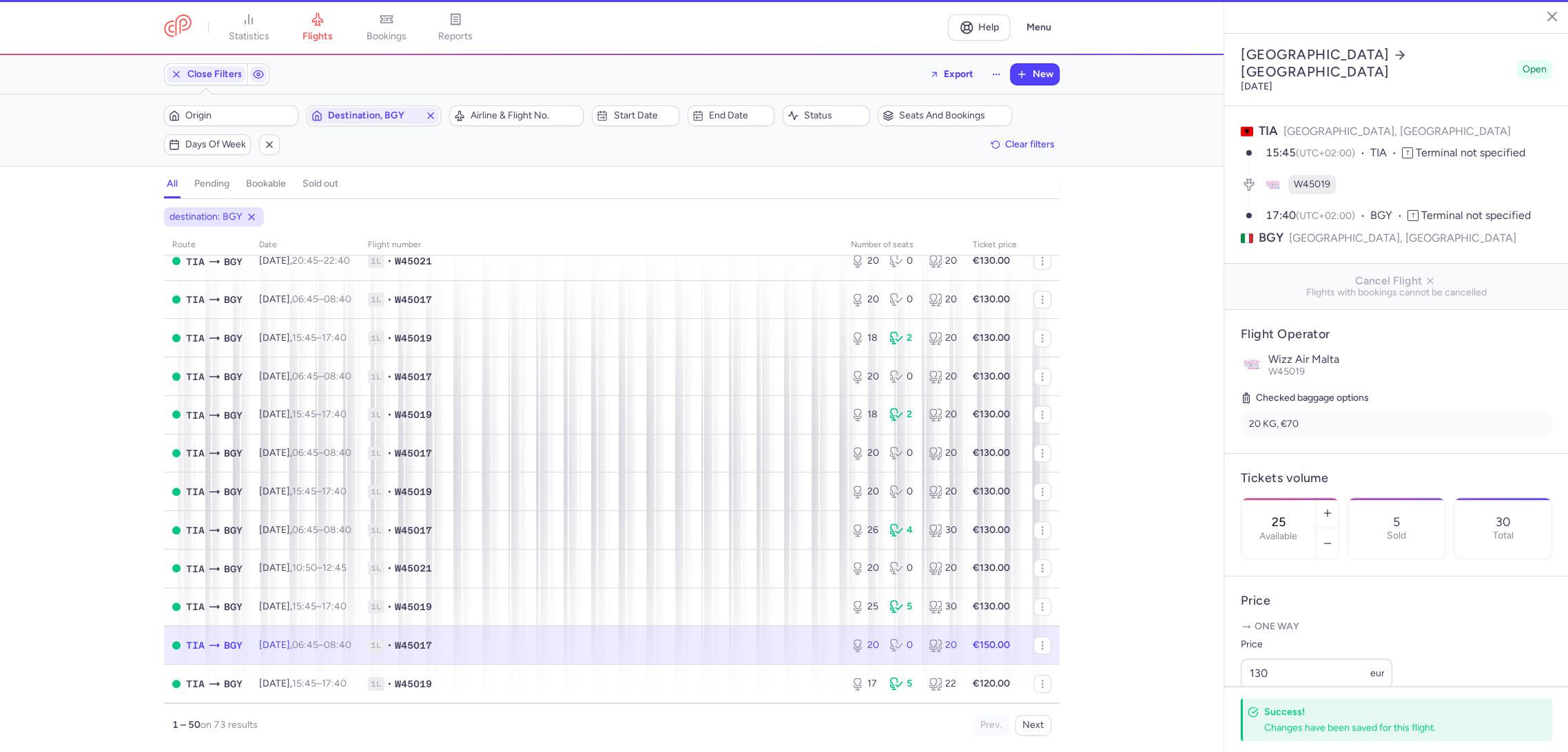
type input "20"
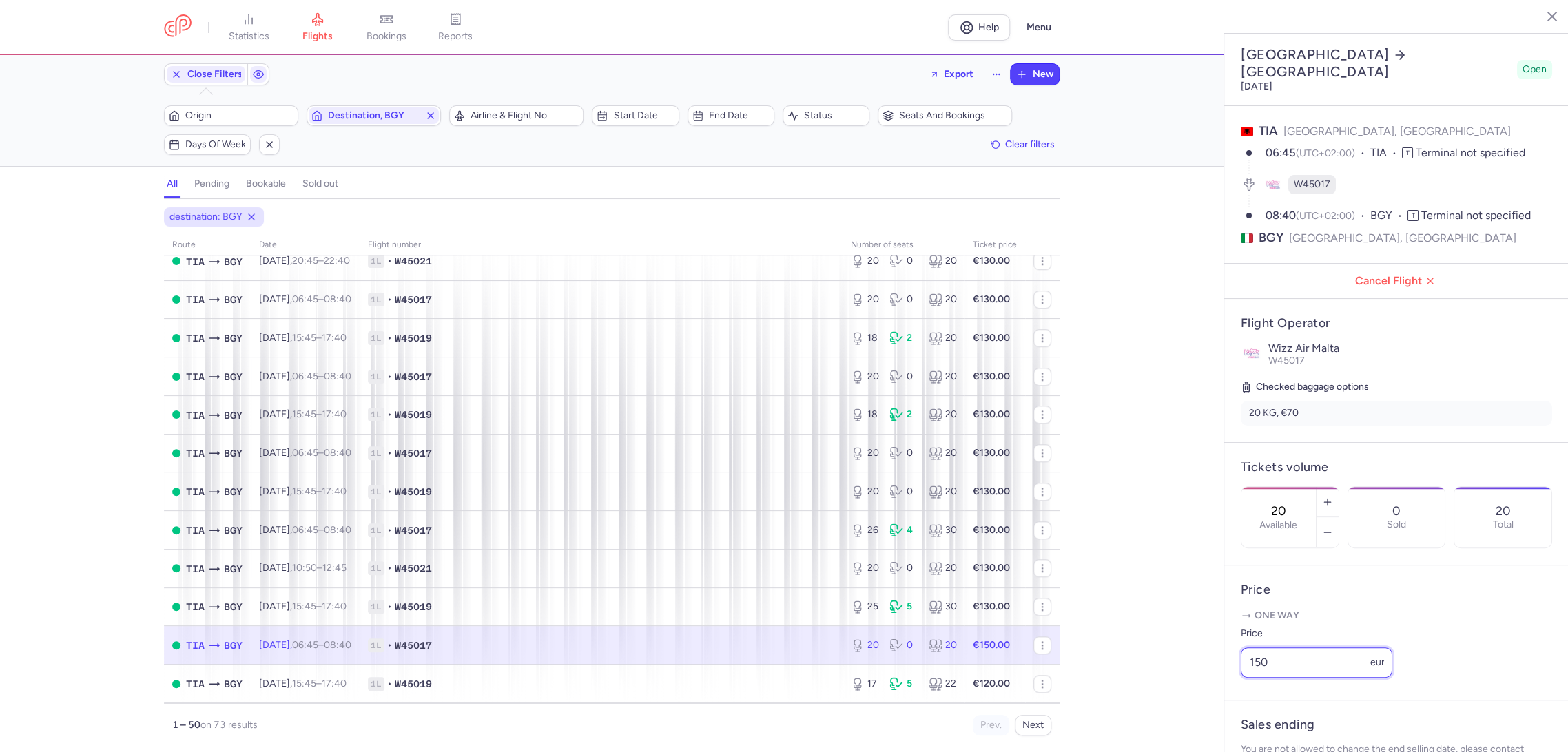
drag, startPoint x: 1290, startPoint y: 678, endPoint x: 1215, endPoint y: 689, distance: 75.8
click at [1209, 691] on div "statistics flights bookings reports Help Menu Close Filters Export New Filters …" at bounding box center [784, 376] width 1568 height 752
paste input "3"
type input "130"
drag, startPoint x: 1276, startPoint y: 727, endPoint x: 1245, endPoint y: 724, distance: 31.1
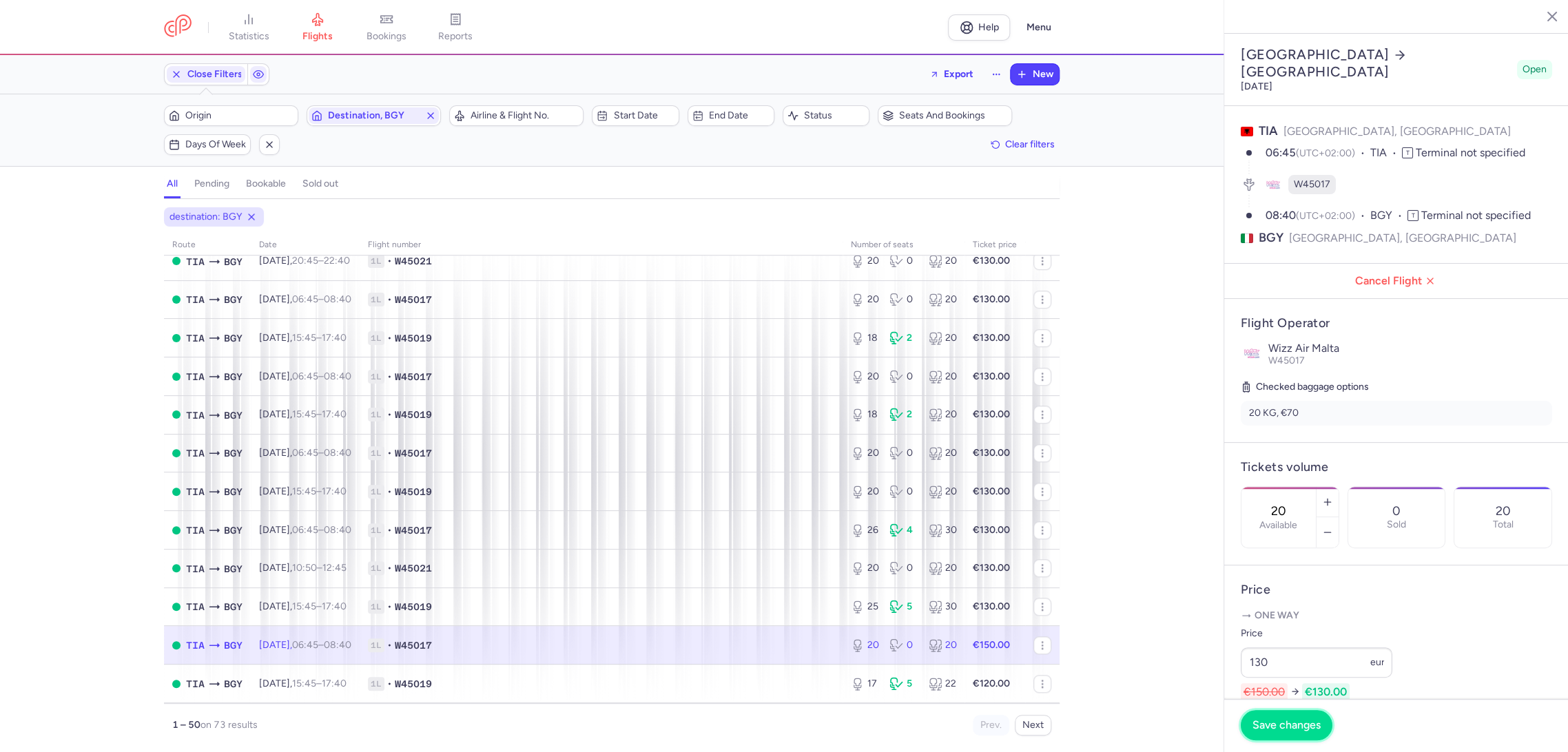
click at [1272, 726] on span "Save changes" at bounding box center [1286, 724] width 68 height 13
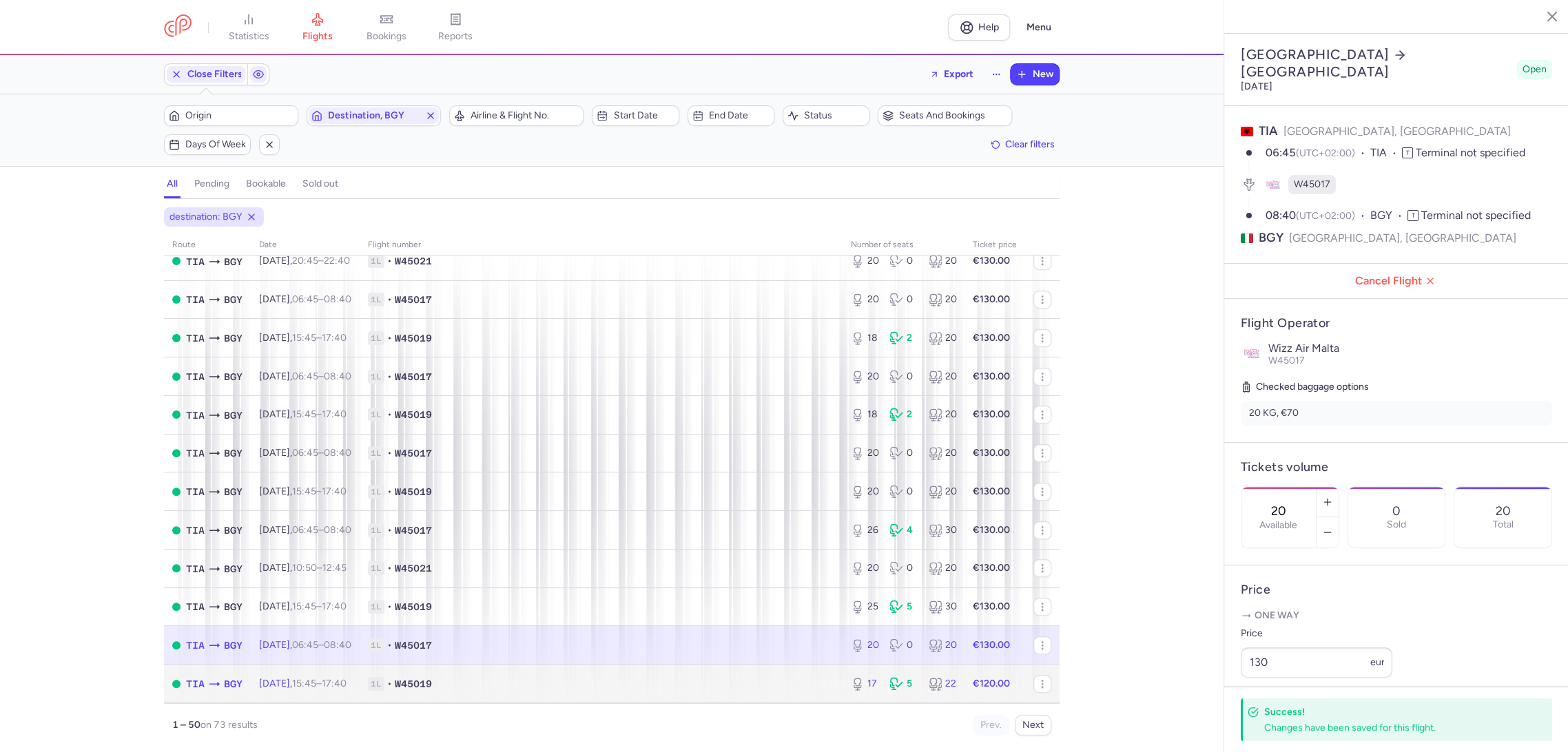
click at [774, 676] on span "1L • W45019" at bounding box center [601, 683] width 467 height 13
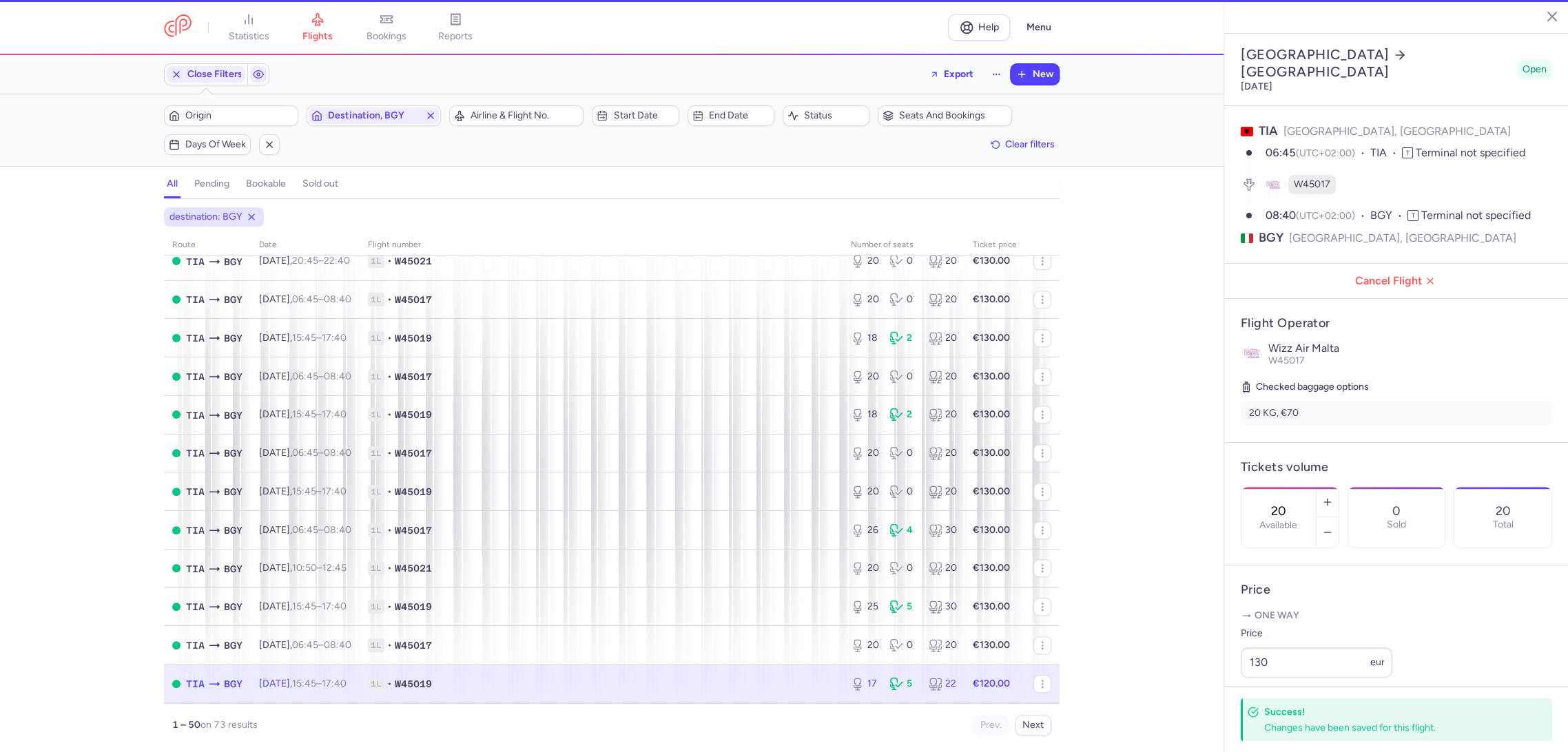
type input "17"
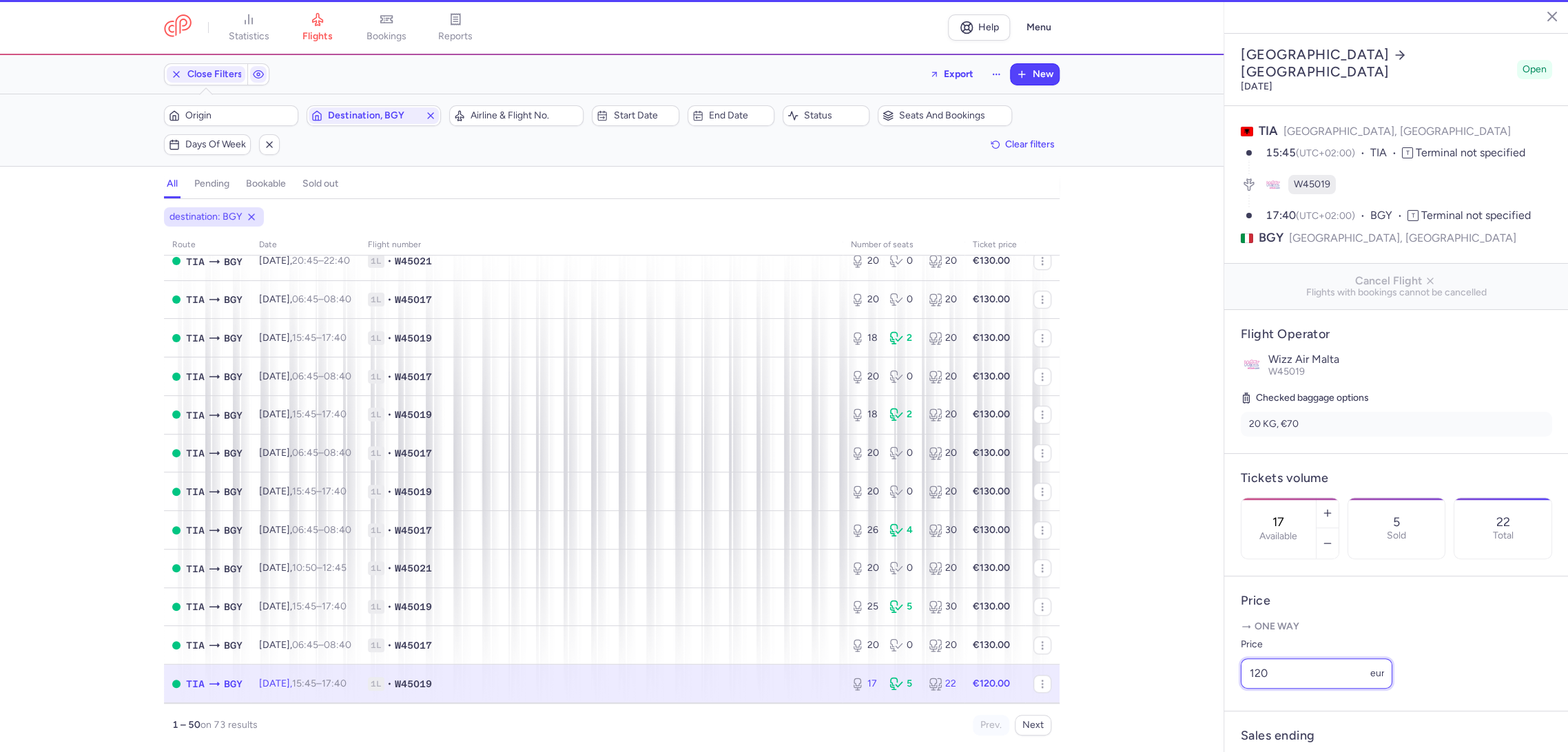
drag, startPoint x: 1308, startPoint y: 685, endPoint x: 1194, endPoint y: 712, distance: 117.2
click at [1191, 718] on div "statistics flights bookings reports Help Menu Close Filters Export New Filters …" at bounding box center [784, 376] width 1568 height 752
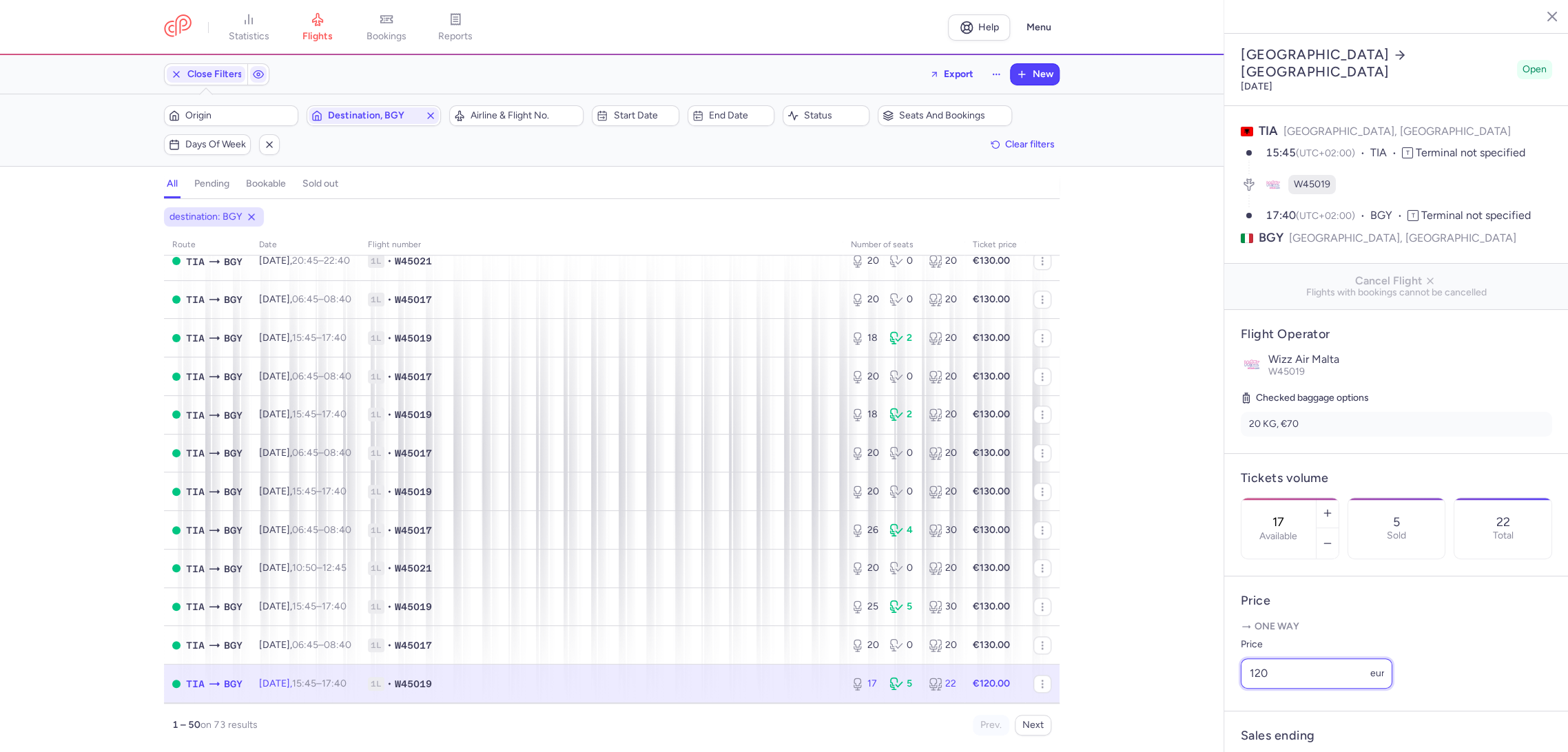
paste input "3"
type input "130"
drag, startPoint x: 1272, startPoint y: 730, endPoint x: 1273, endPoint y: 718, distance: 12.0
click at [1272, 727] on span "Save changes" at bounding box center [1286, 724] width 68 height 13
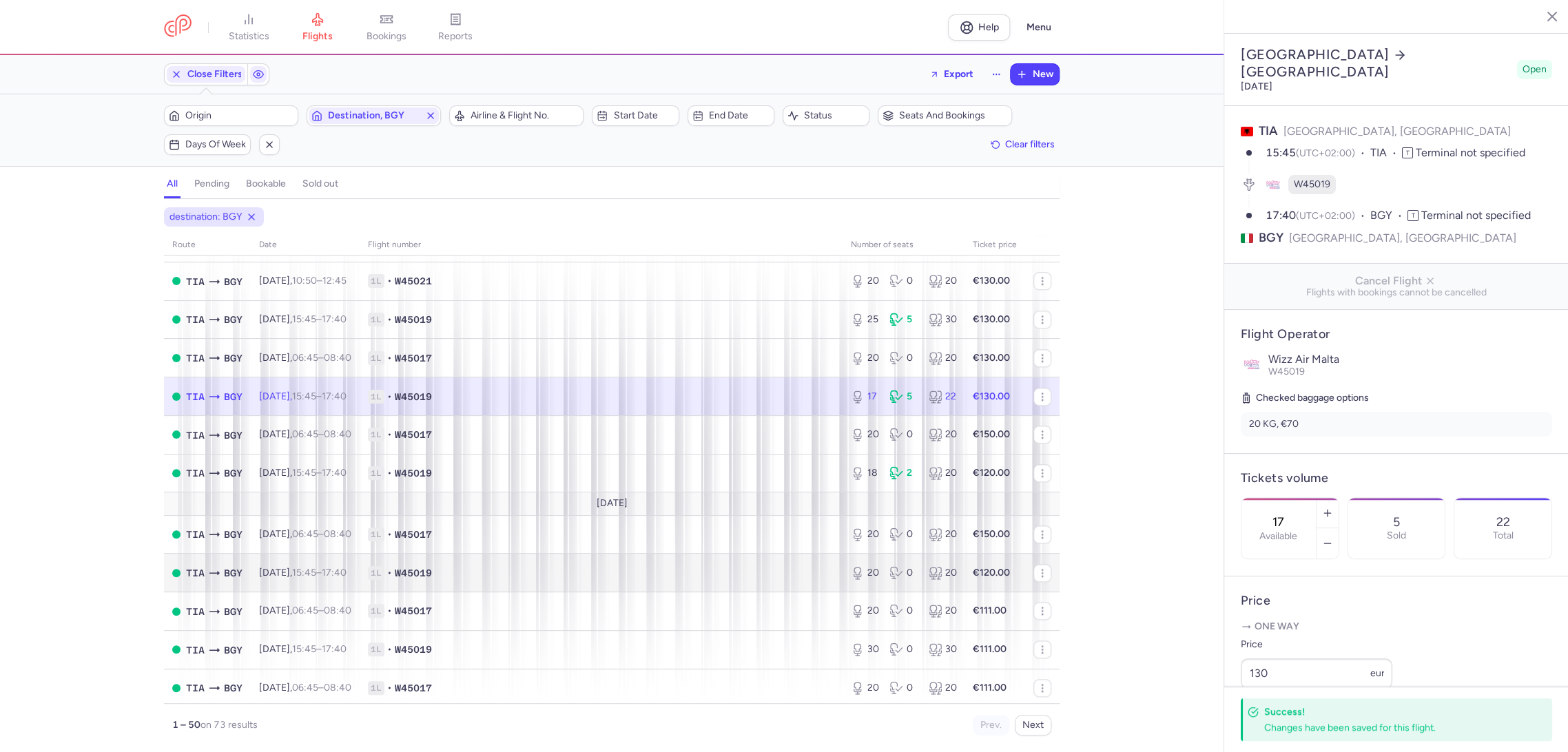
scroll to position [1071, 0]
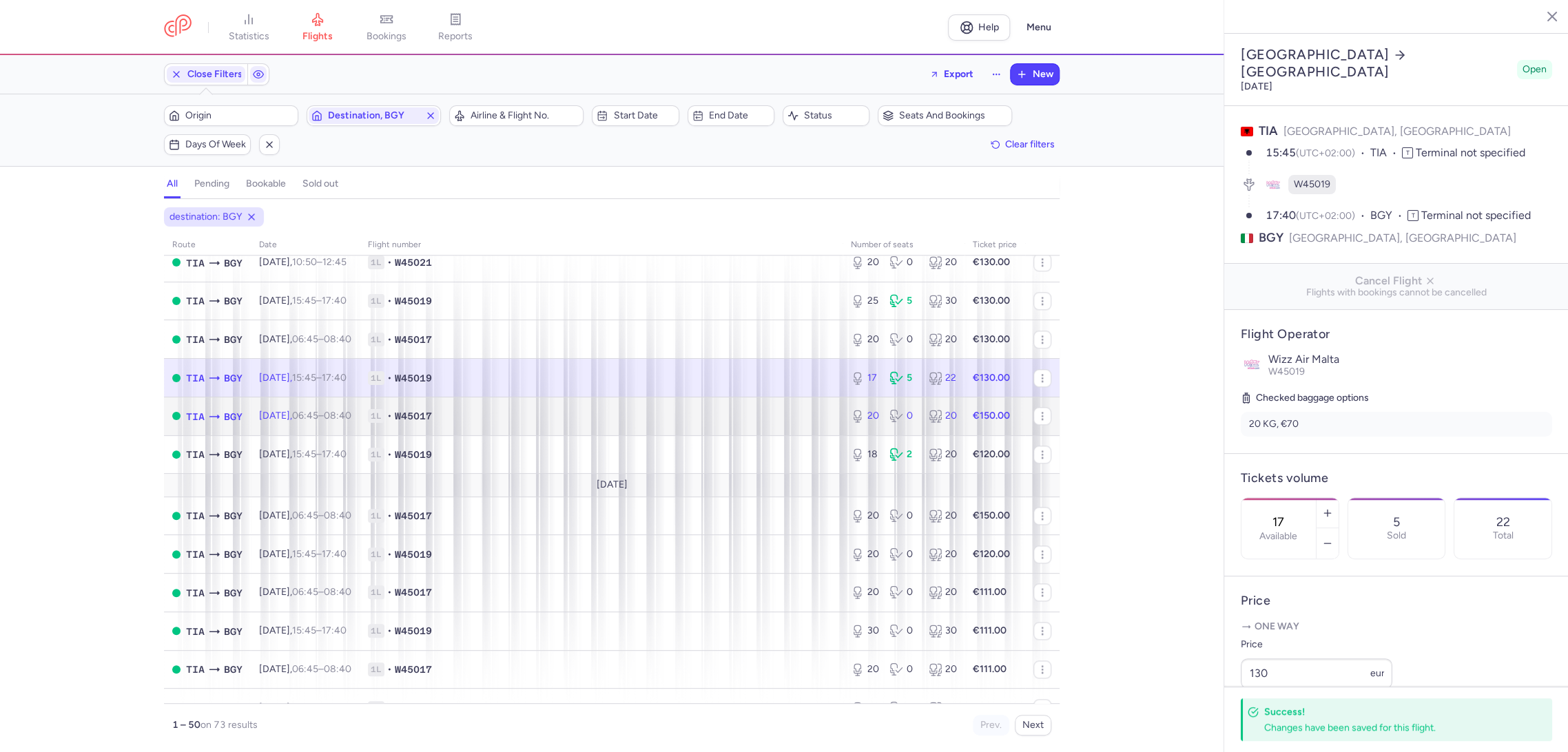
click at [782, 424] on td "1L • W45017" at bounding box center [601, 415] width 483 height 38
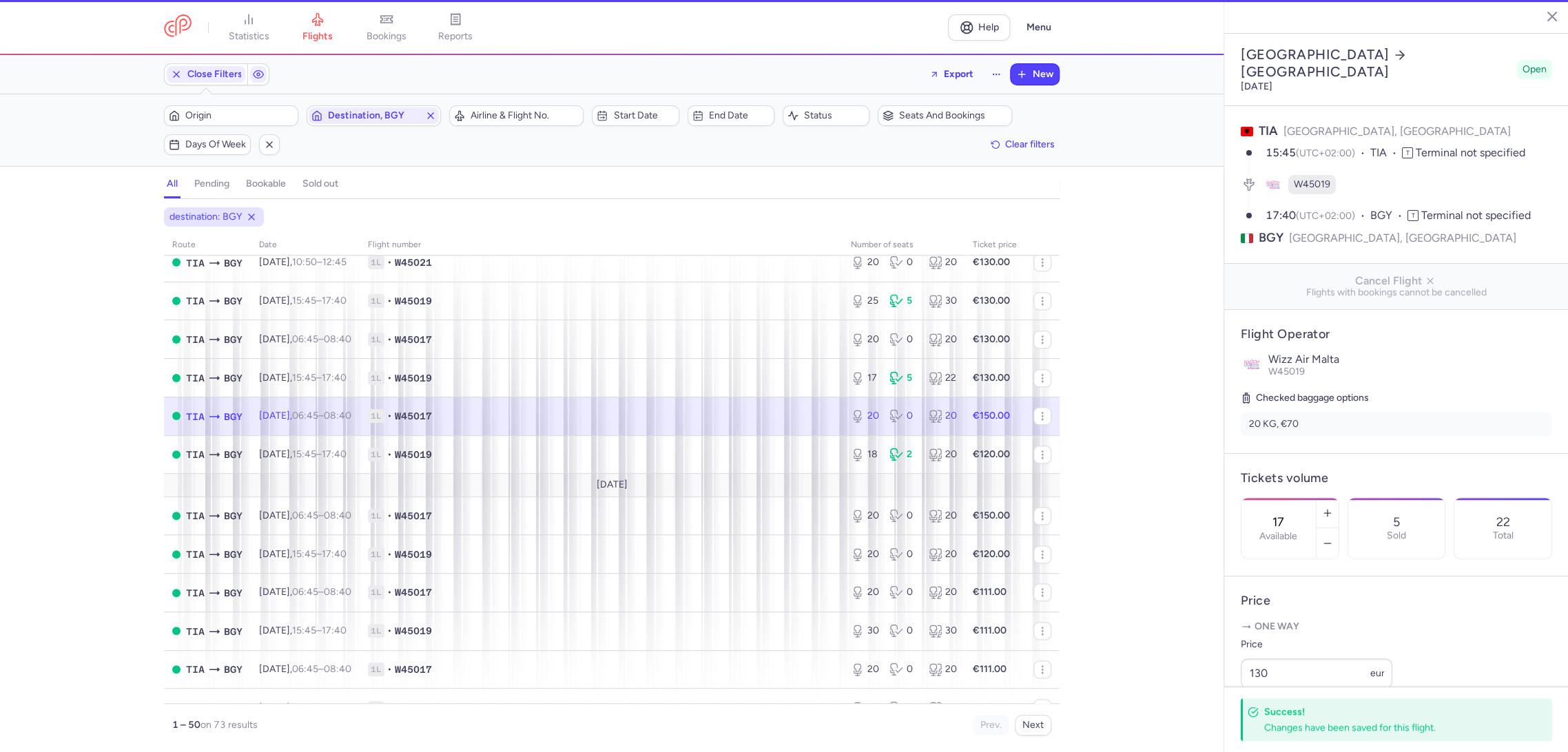
type input "20"
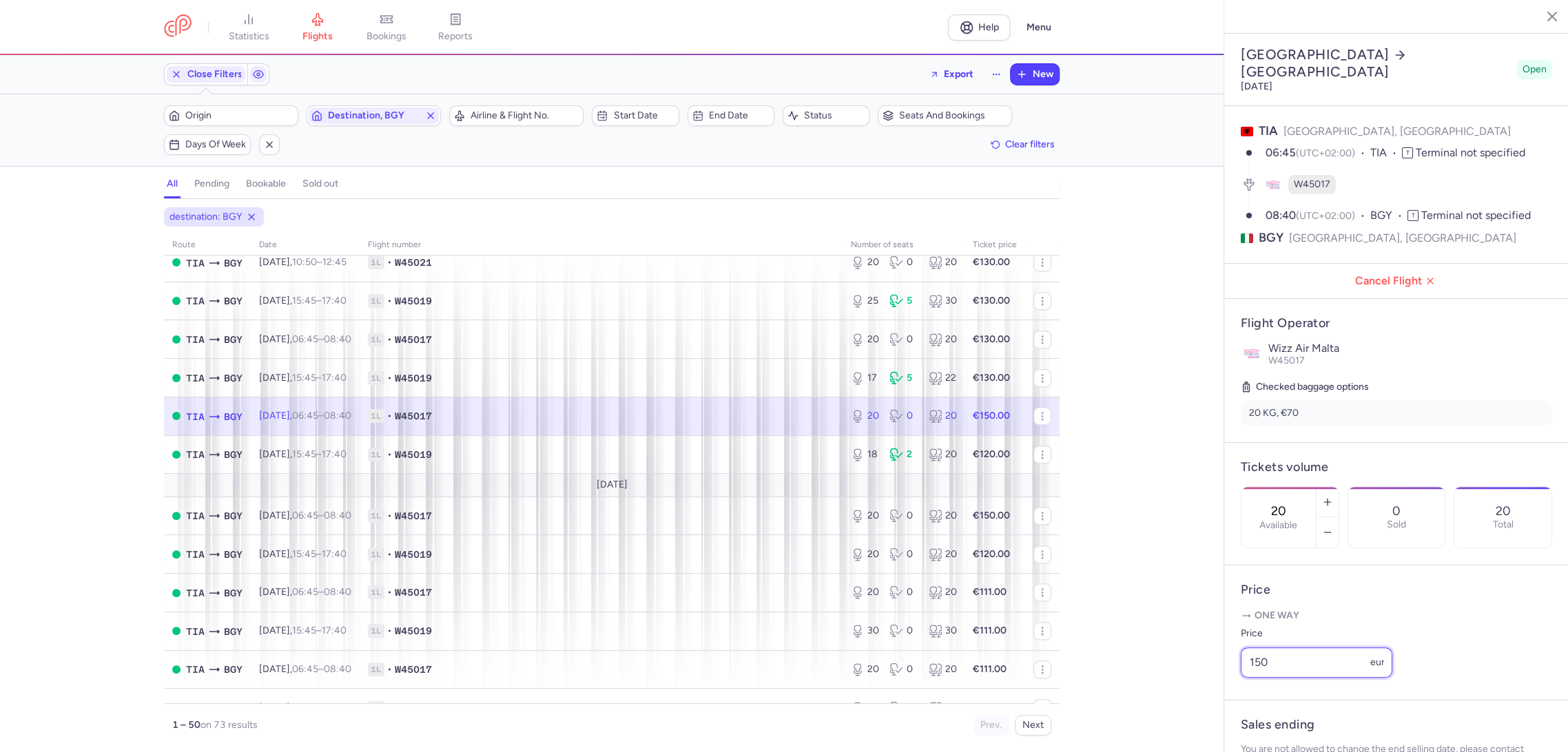
click at [1236, 688] on article "Price One way Price 150 eur" at bounding box center [1395, 633] width 344 height 135
paste input "3"
type input "130"
drag, startPoint x: 1290, startPoint y: 718, endPoint x: 1257, endPoint y: 713, distance: 33.4
click at [1288, 720] on span "Save changes" at bounding box center [1286, 724] width 68 height 13
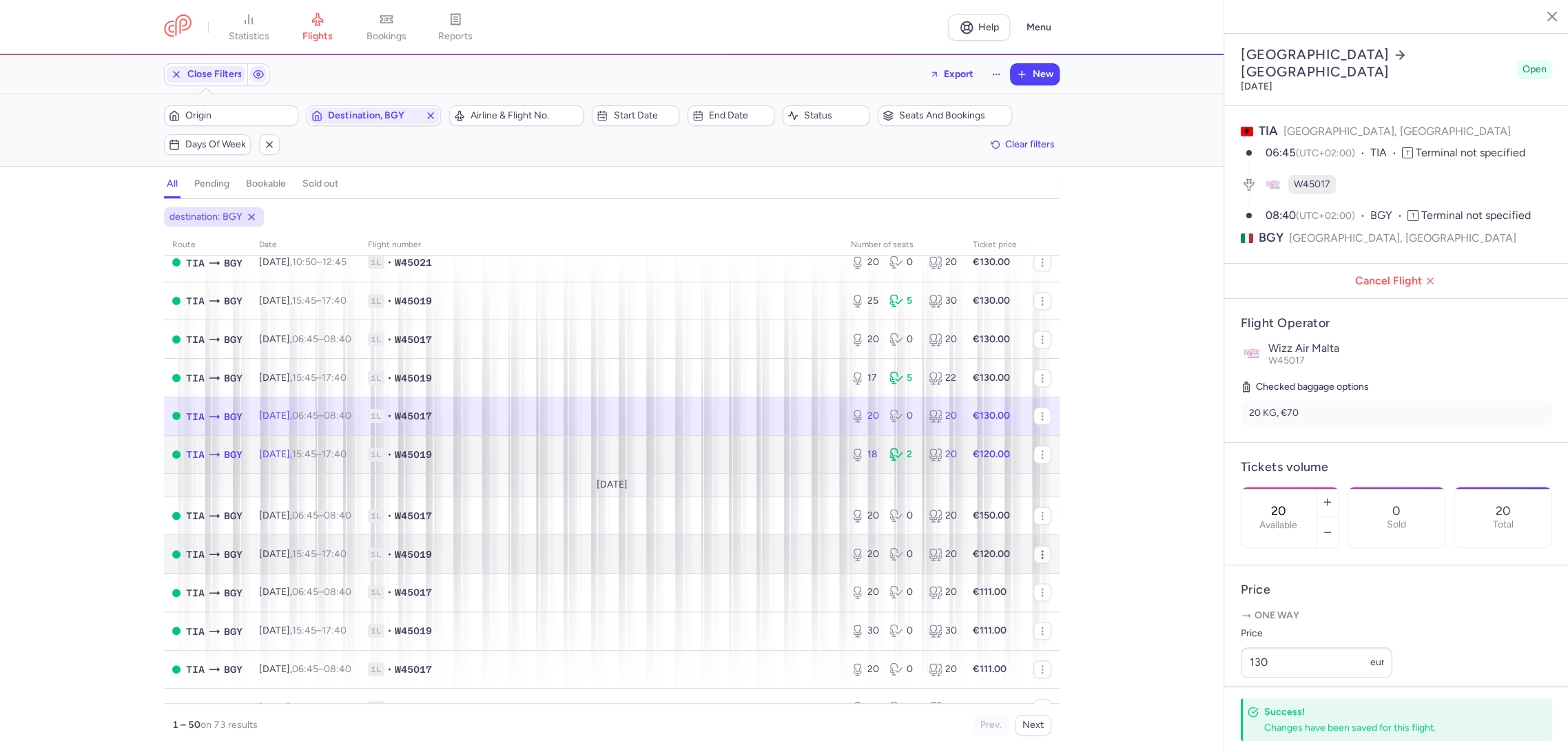
click at [768, 459] on span "1L • W45019" at bounding box center [601, 454] width 467 height 13
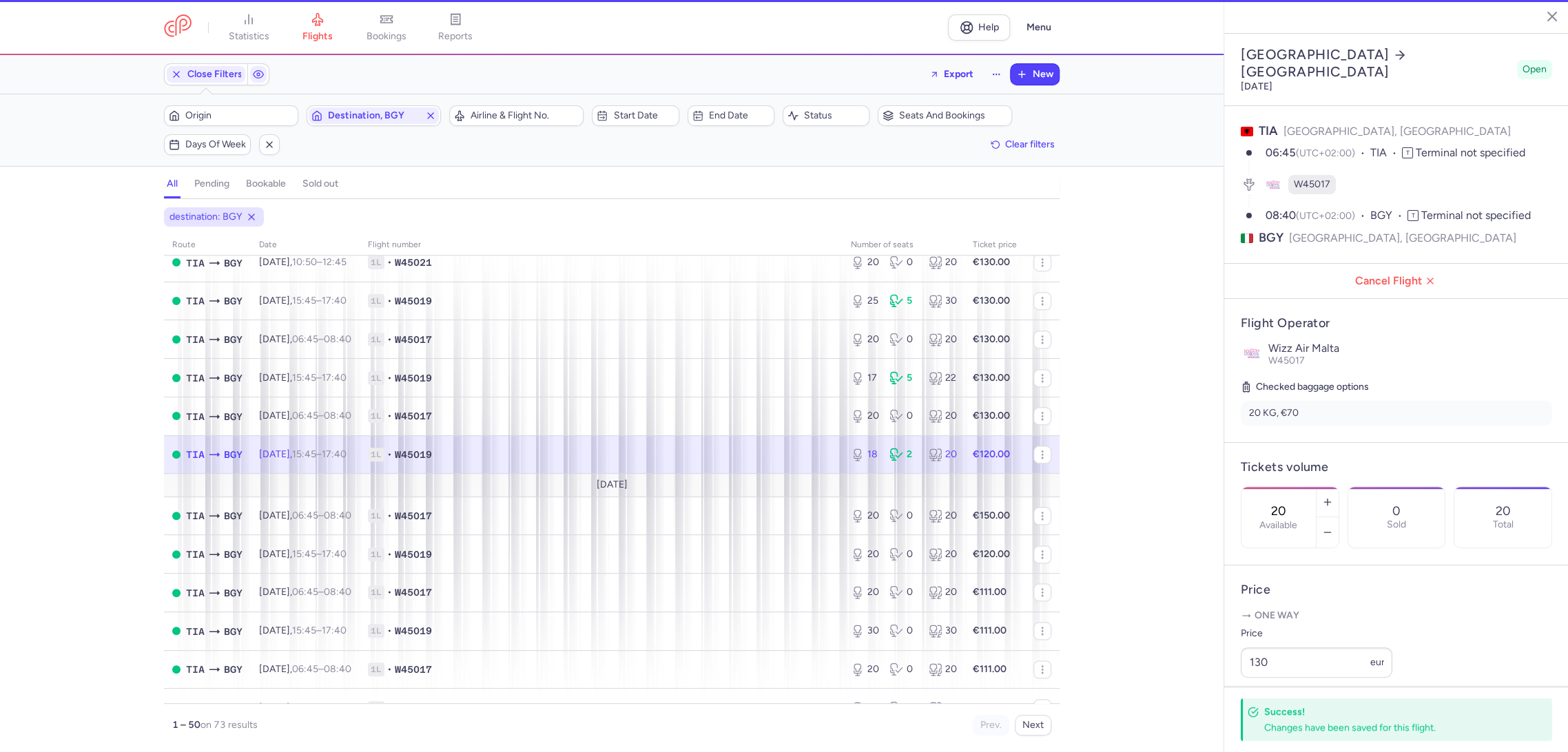
type input "18"
type input "13"
select select "hours"
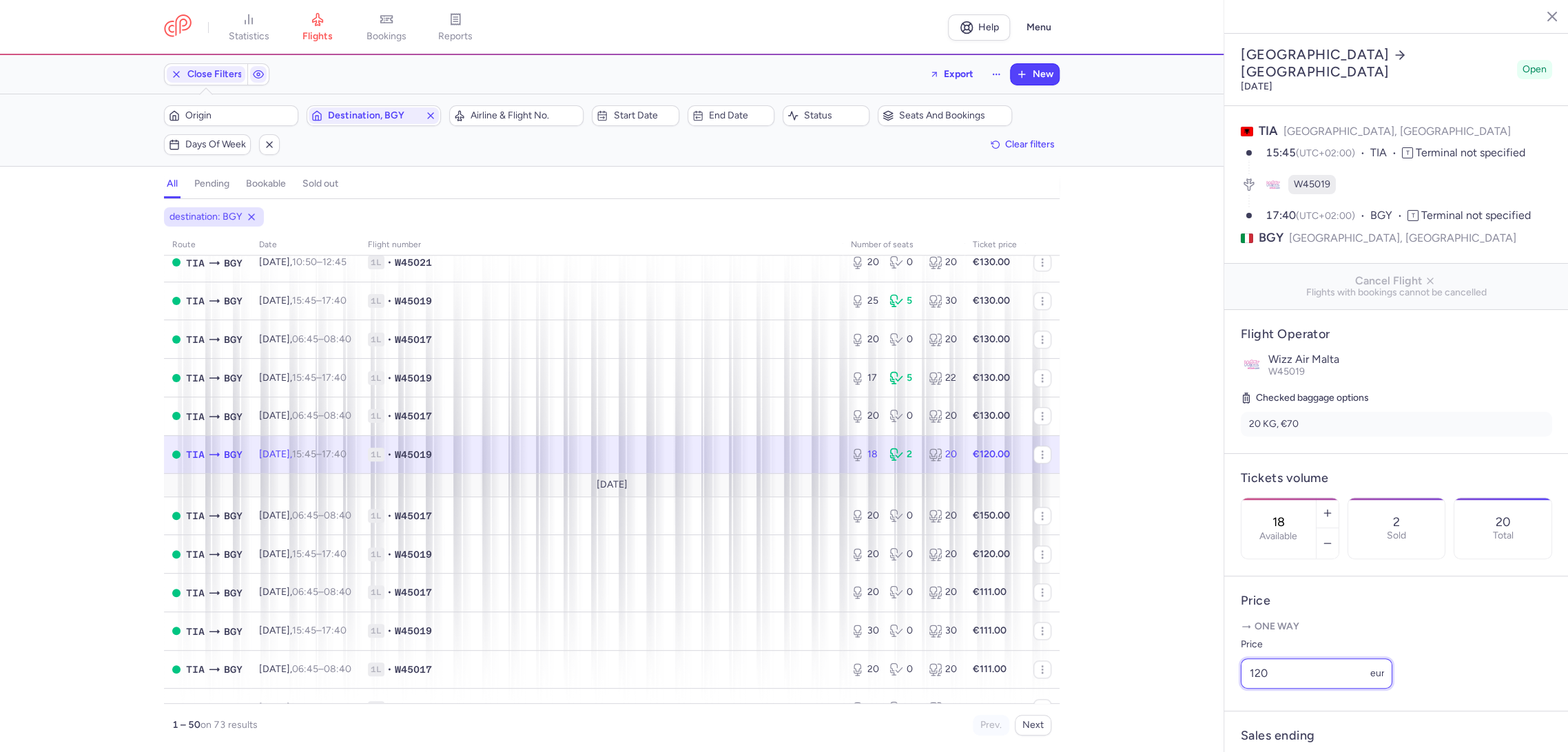
drag, startPoint x: 1272, startPoint y: 685, endPoint x: 1242, endPoint y: 706, distance: 36.6
click at [1219, 701] on div "statistics flights bookings reports Help Menu Close Filters Export New Filters …" at bounding box center [784, 376] width 1568 height 752
paste input "3"
type input "130"
drag, startPoint x: 1284, startPoint y: 731, endPoint x: 1204, endPoint y: 712, distance: 82.2
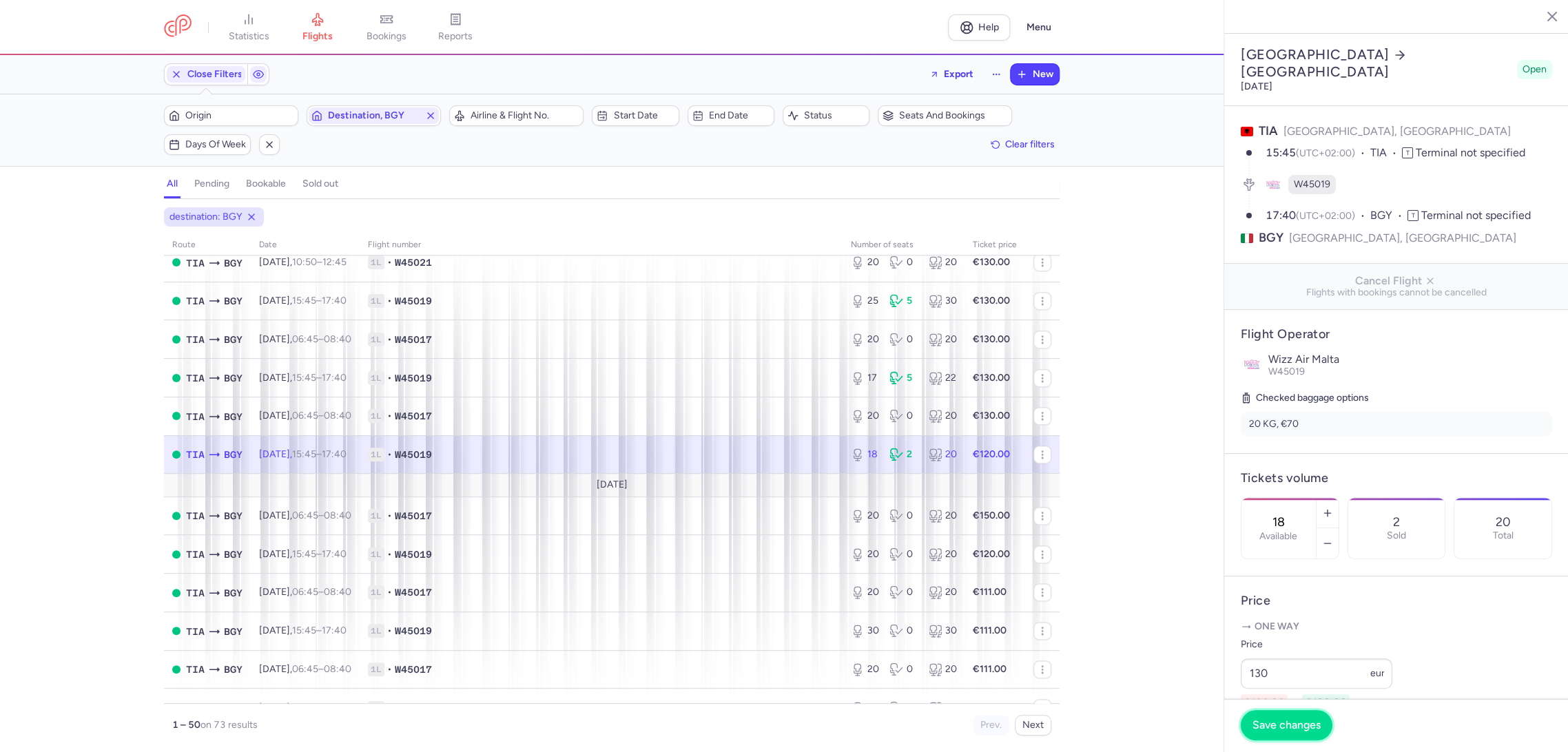
click at [1284, 731] on button "Save changes" at bounding box center [1286, 725] width 92 height 30
click at [386, 107] on span "Destination, BGY" at bounding box center [374, 115] width 131 height 16
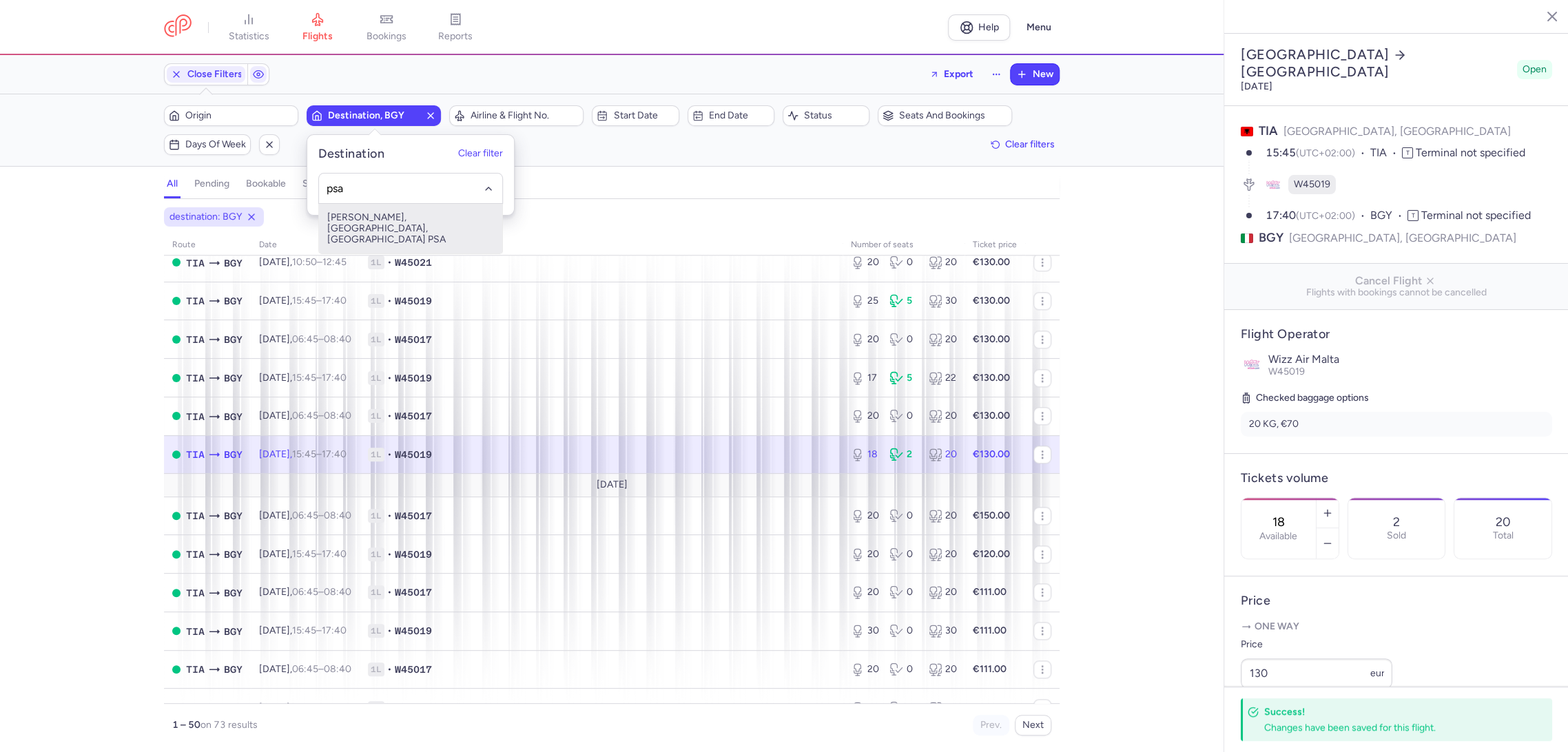
click at [377, 211] on span "[PERSON_NAME], [GEOGRAPHIC_DATA], [GEOGRAPHIC_DATA] PSA" at bounding box center [410, 229] width 183 height 49
type input "psa"
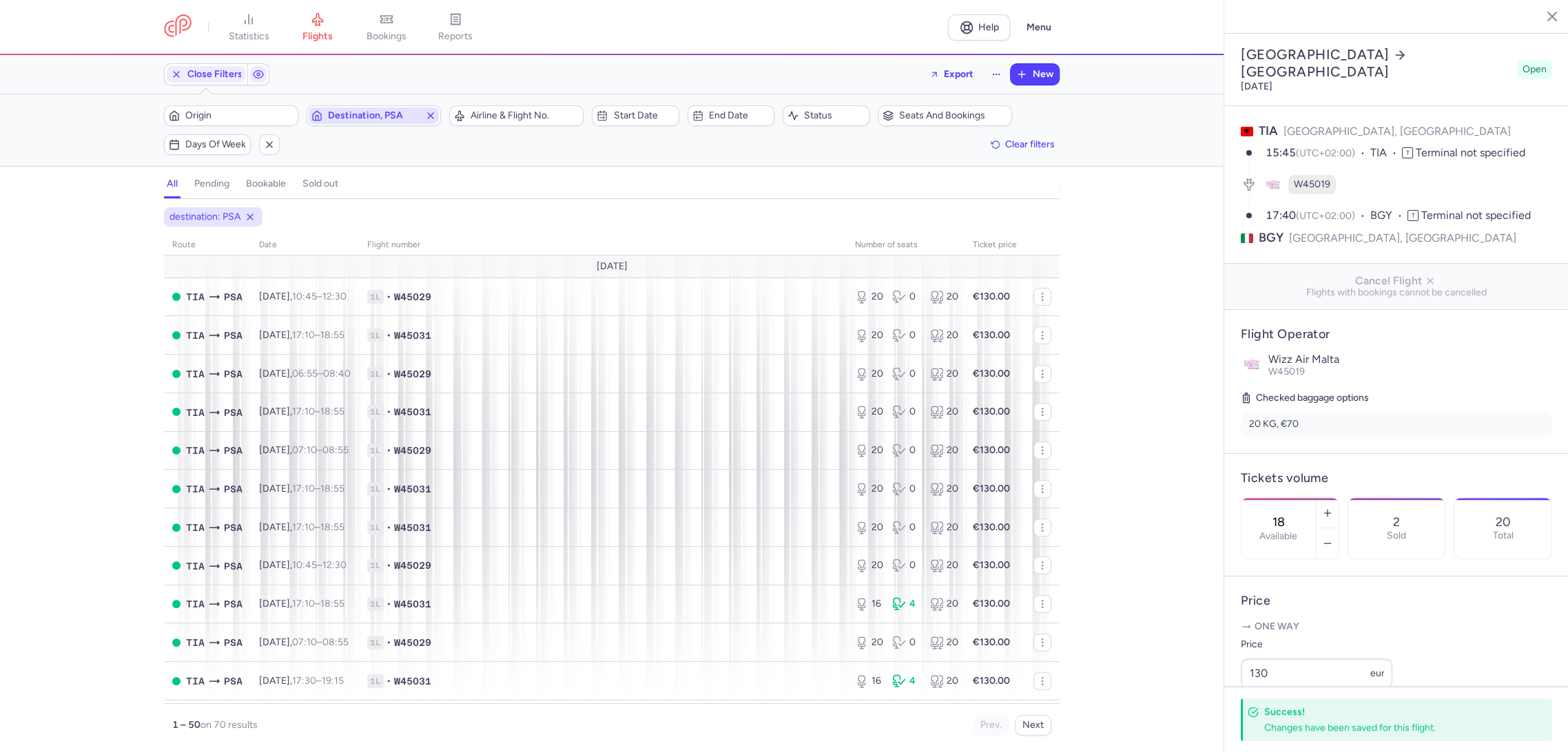
click at [391, 123] on span "Destination, PSA" at bounding box center [374, 115] width 131 height 16
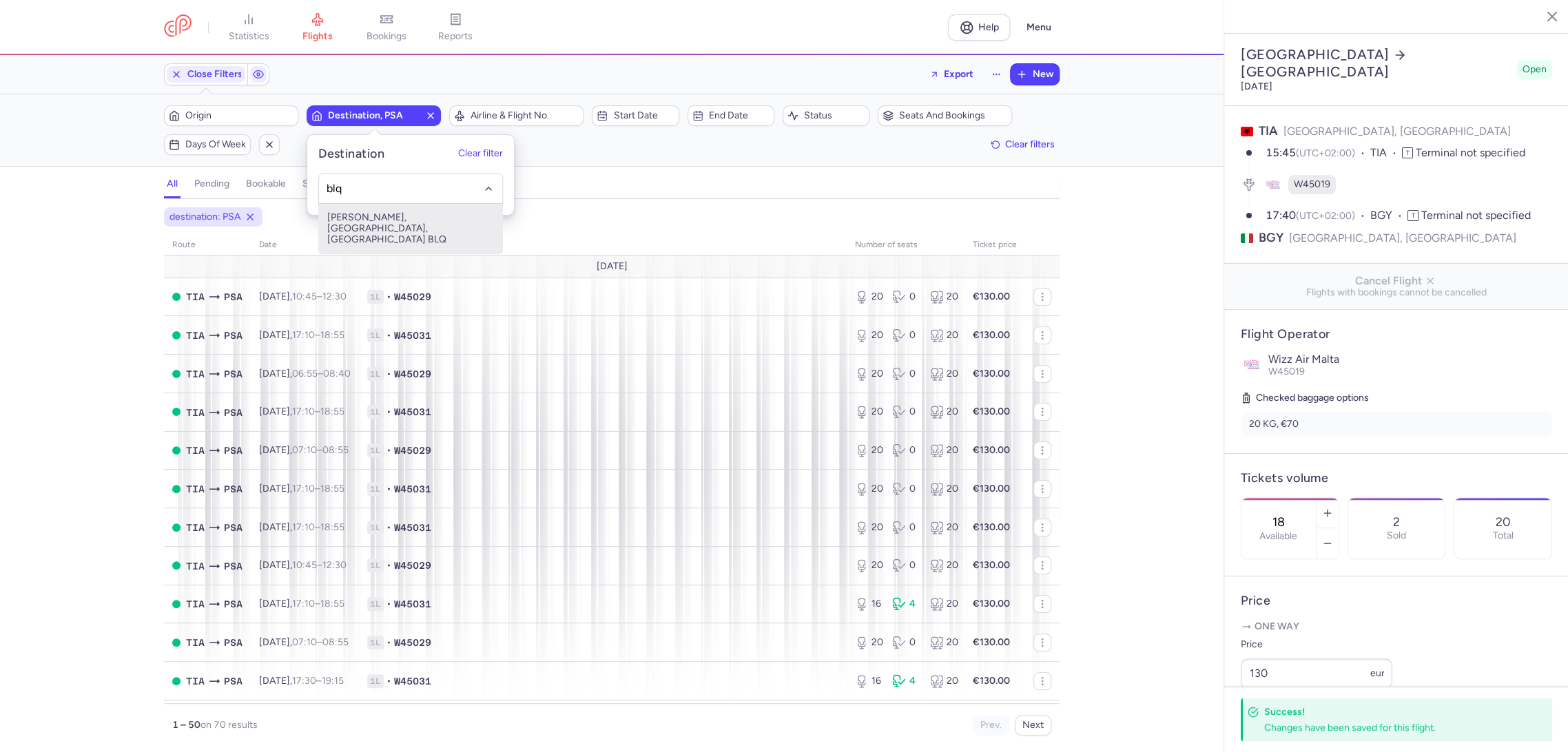
click at [434, 213] on span "[PERSON_NAME], [GEOGRAPHIC_DATA], [GEOGRAPHIC_DATA] BLQ" at bounding box center [410, 229] width 183 height 49
type input "blq"
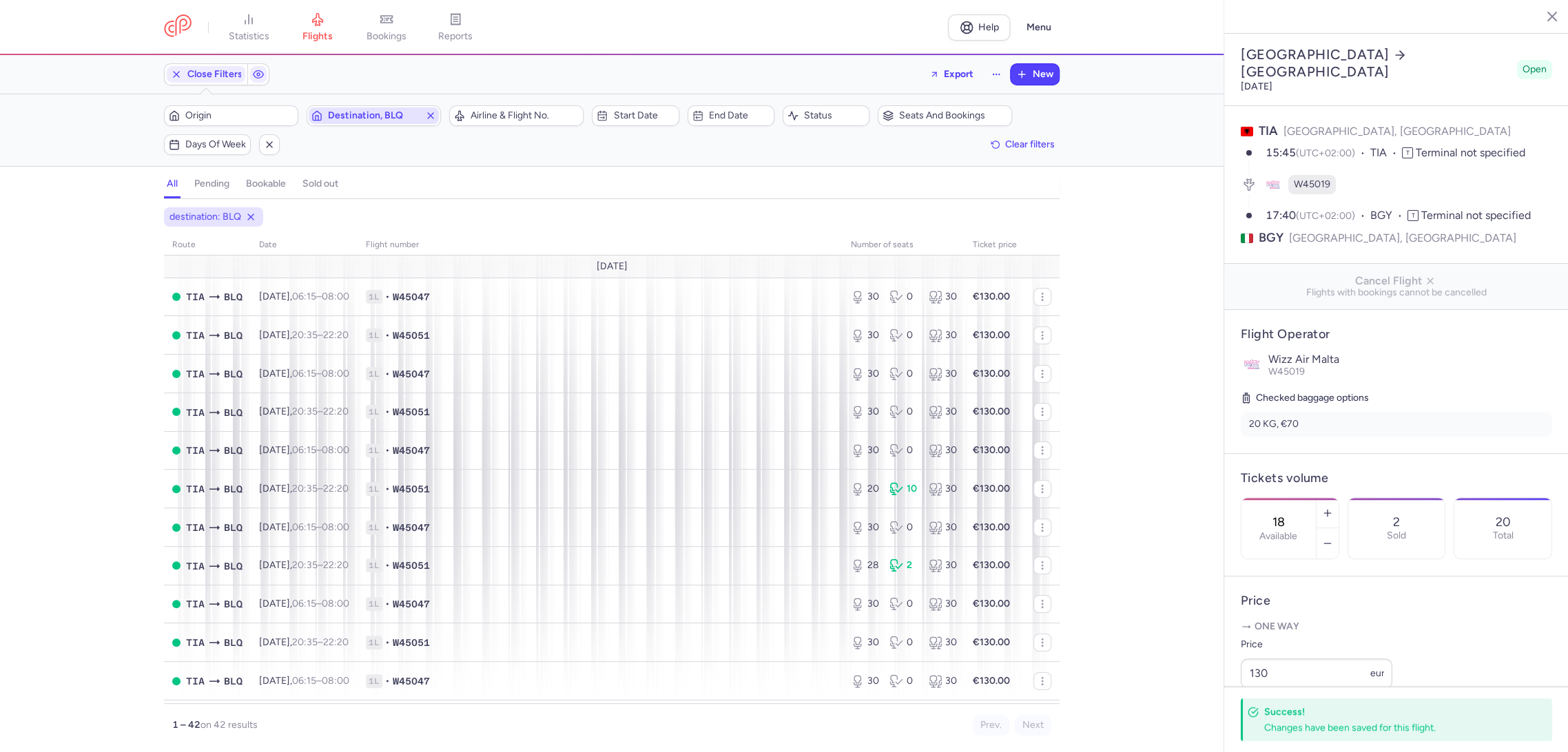
click at [428, 110] on icon "button" at bounding box center [430, 115] width 11 height 11
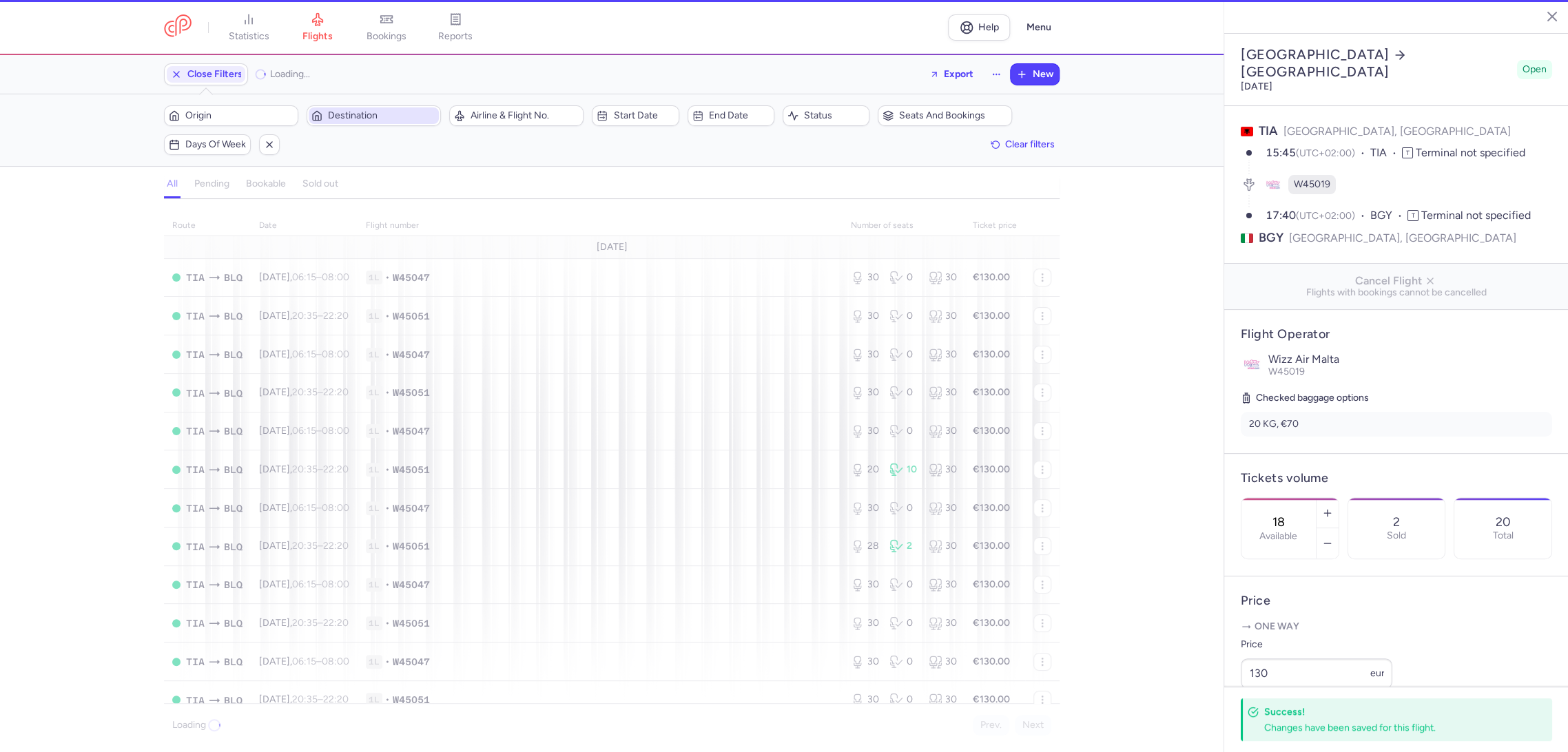
click at [407, 113] on span "Destination" at bounding box center [382, 115] width 108 height 11
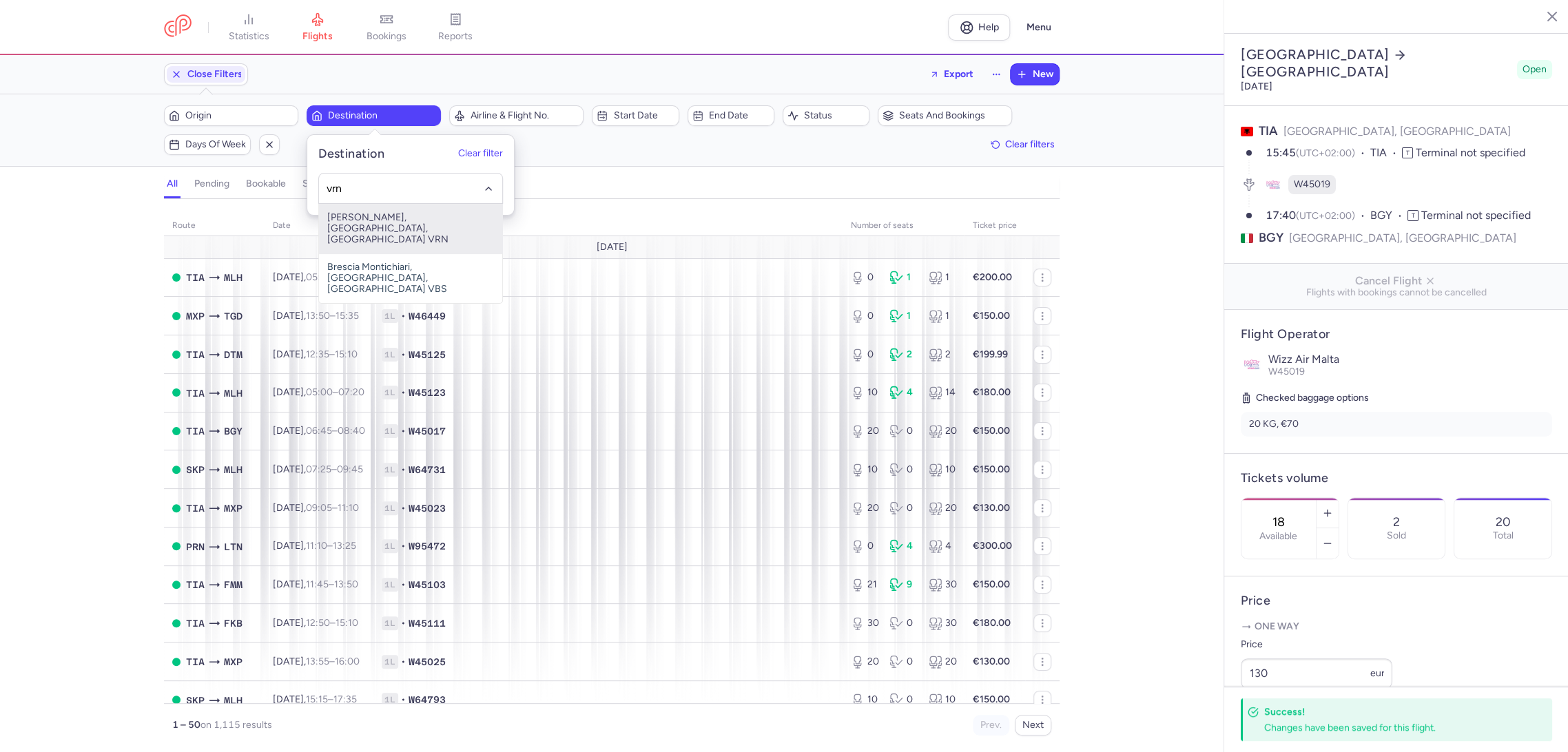
click at [416, 214] on span "[PERSON_NAME], [GEOGRAPHIC_DATA], [GEOGRAPHIC_DATA] VRN" at bounding box center [410, 229] width 183 height 49
type input "vrn"
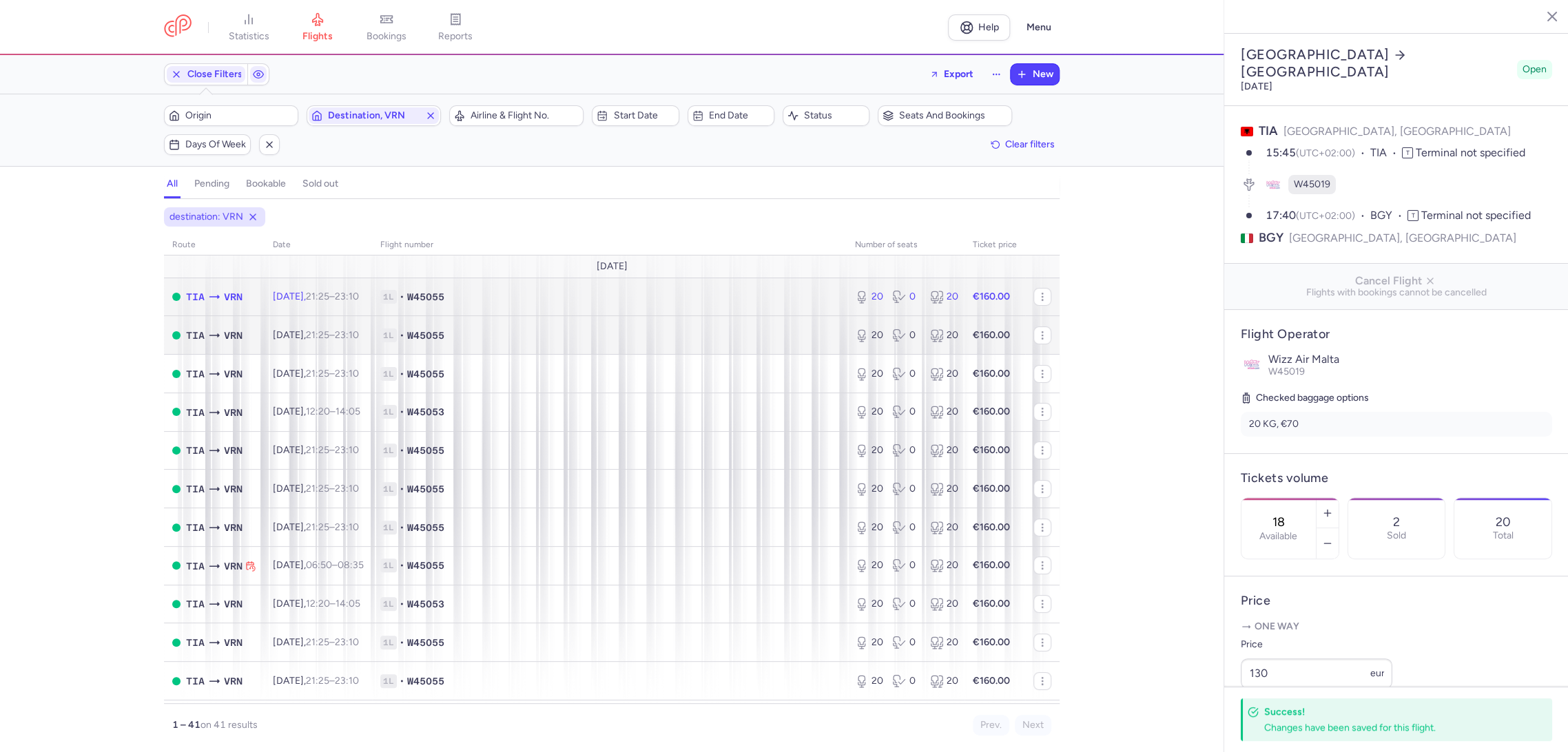
click at [672, 304] on td "1L • W45055" at bounding box center [609, 296] width 475 height 38
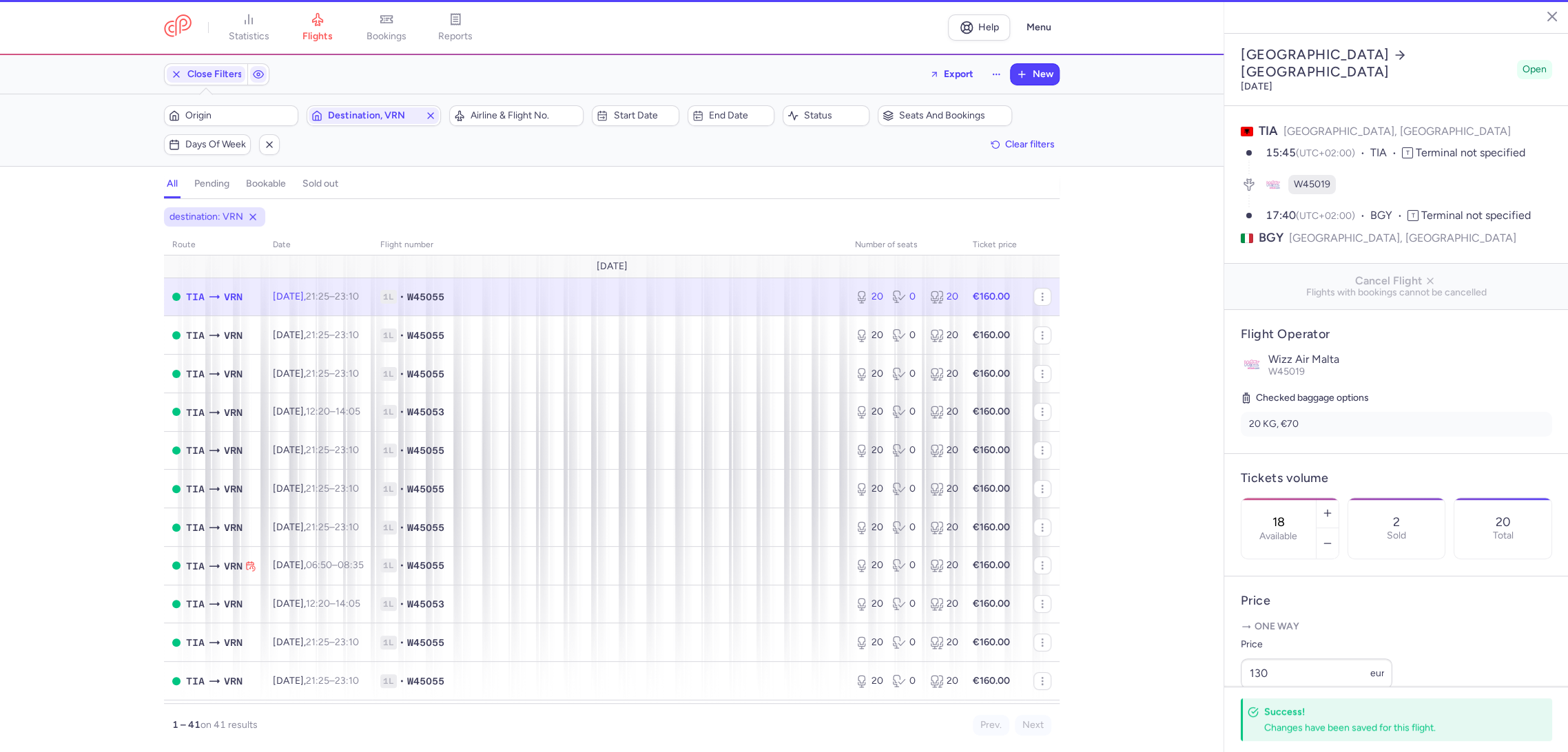
type input "20"
type input "3"
select select "days"
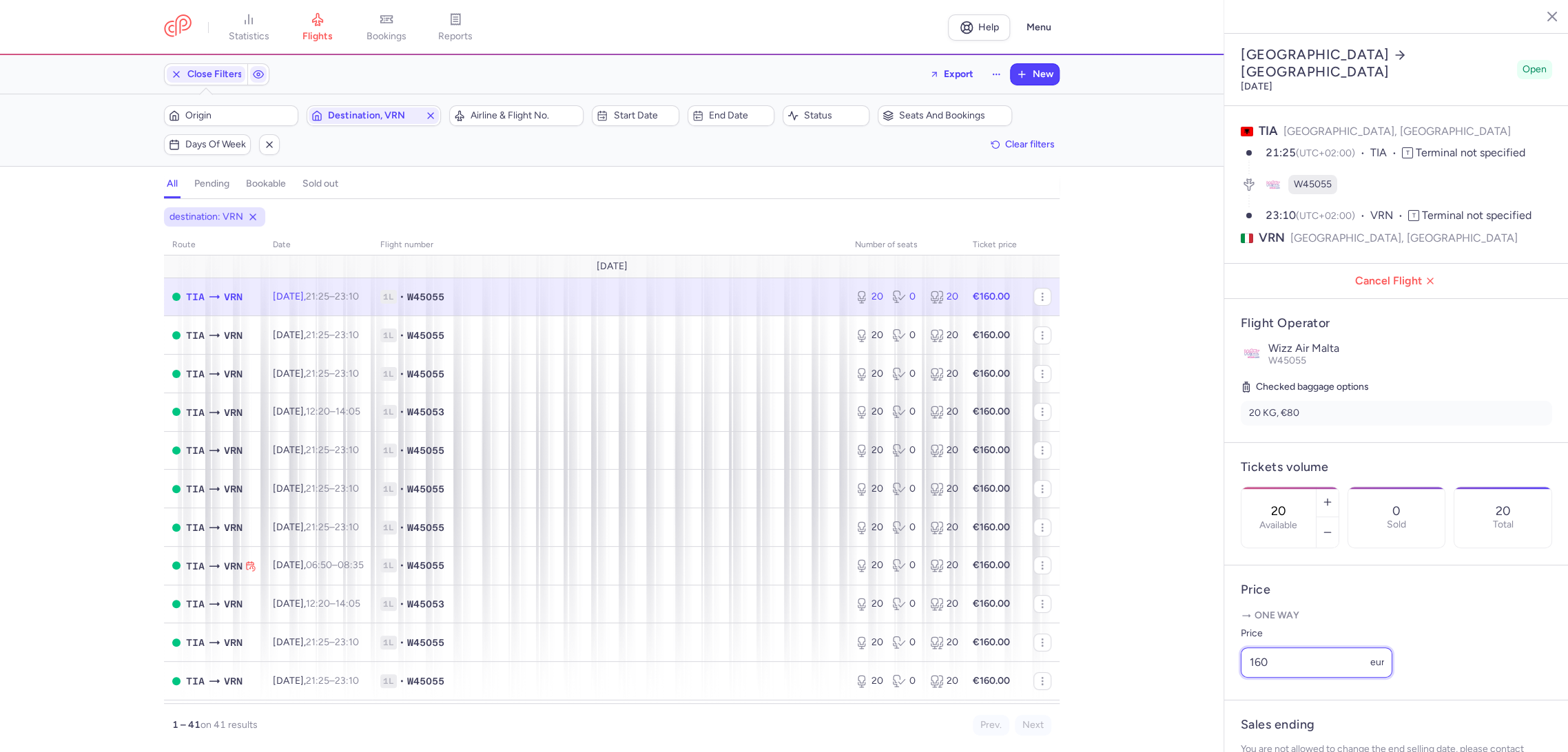
click at [1188, 701] on div "statistics flights bookings reports Help Menu Close Filters Export New Filters …" at bounding box center [784, 376] width 1568 height 752
paste input "3"
type input "130"
drag, startPoint x: 1260, startPoint y: 724, endPoint x: 1143, endPoint y: 649, distance: 139.0
click at [1257, 723] on span "Save changes" at bounding box center [1286, 724] width 68 height 13
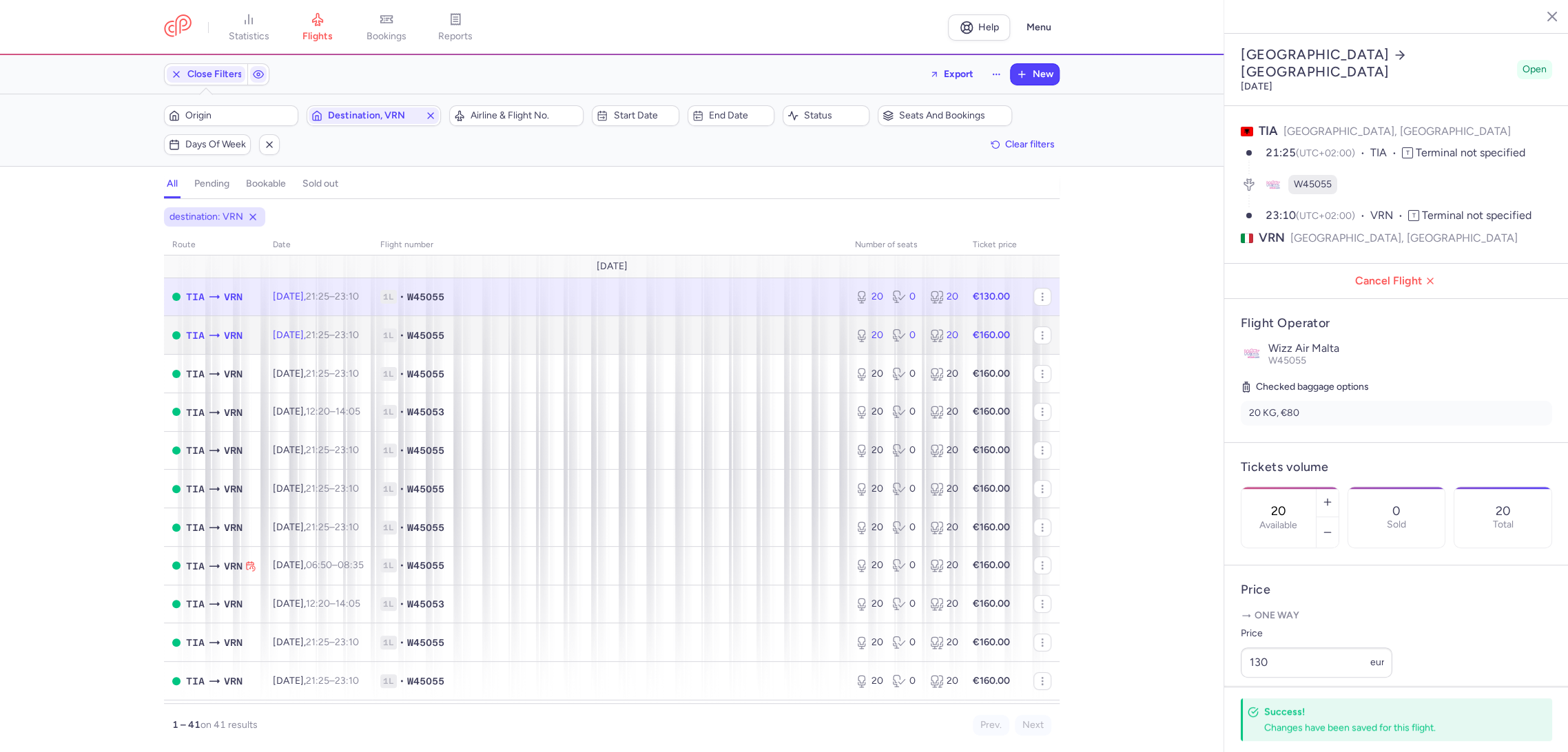
click at [736, 319] on td "1L • W45055" at bounding box center [609, 334] width 475 height 38
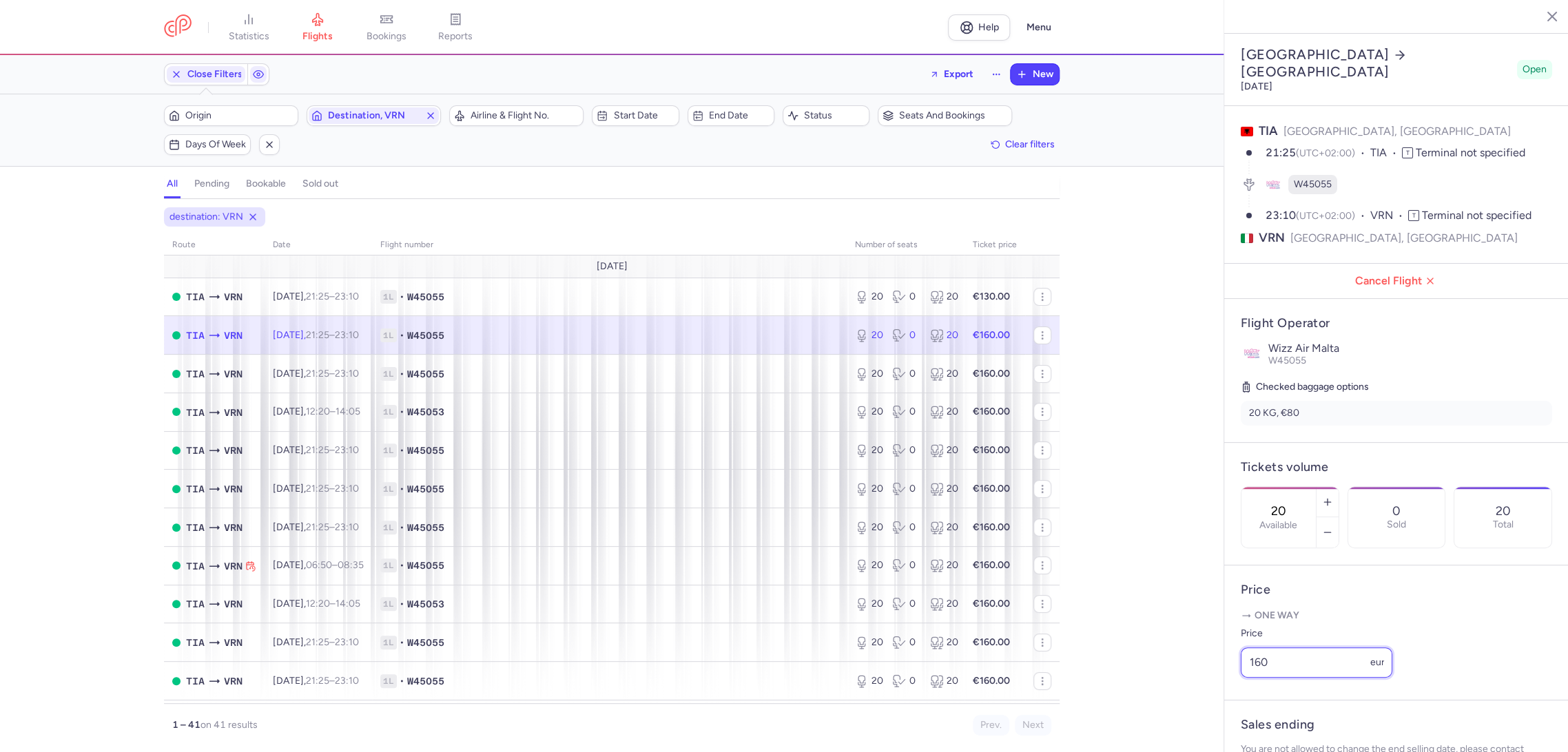
drag, startPoint x: 1232, startPoint y: 697, endPoint x: 1224, endPoint y: 700, distance: 8.5
click at [1224, 701] on div "Tirana Verona [DATE] Open TIA [GEOGRAPHIC_DATA], [GEOGRAPHIC_DATA] 21:25 (UTC+0…" at bounding box center [1395, 376] width 344 height 752
paste input "3"
type input "130"
drag, startPoint x: 1288, startPoint y: 745, endPoint x: 1274, endPoint y: 733, distance: 18.4
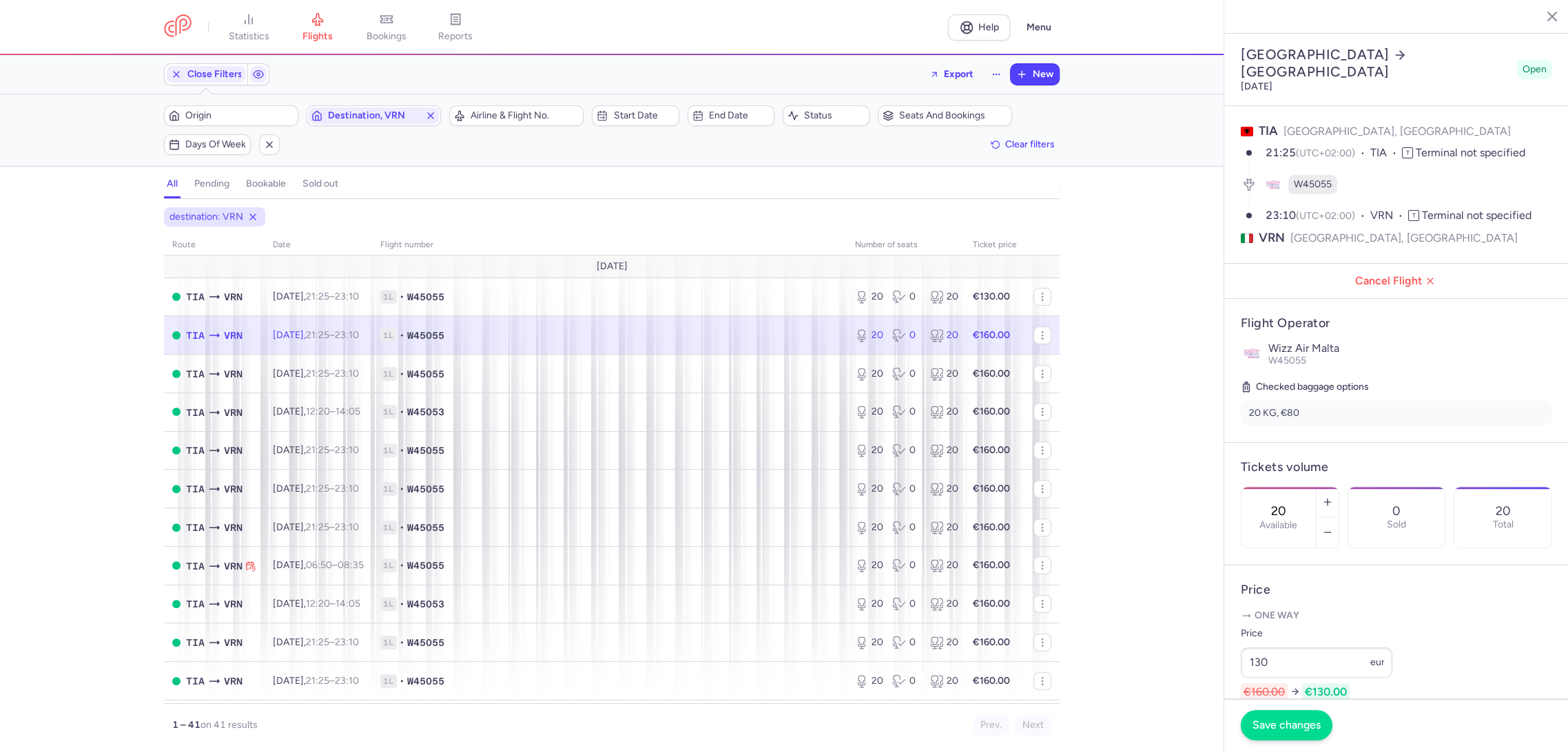
click at [1284, 743] on footer "Save changes" at bounding box center [1395, 725] width 344 height 53
click at [1257, 726] on span "Save changes" at bounding box center [1286, 724] width 68 height 13
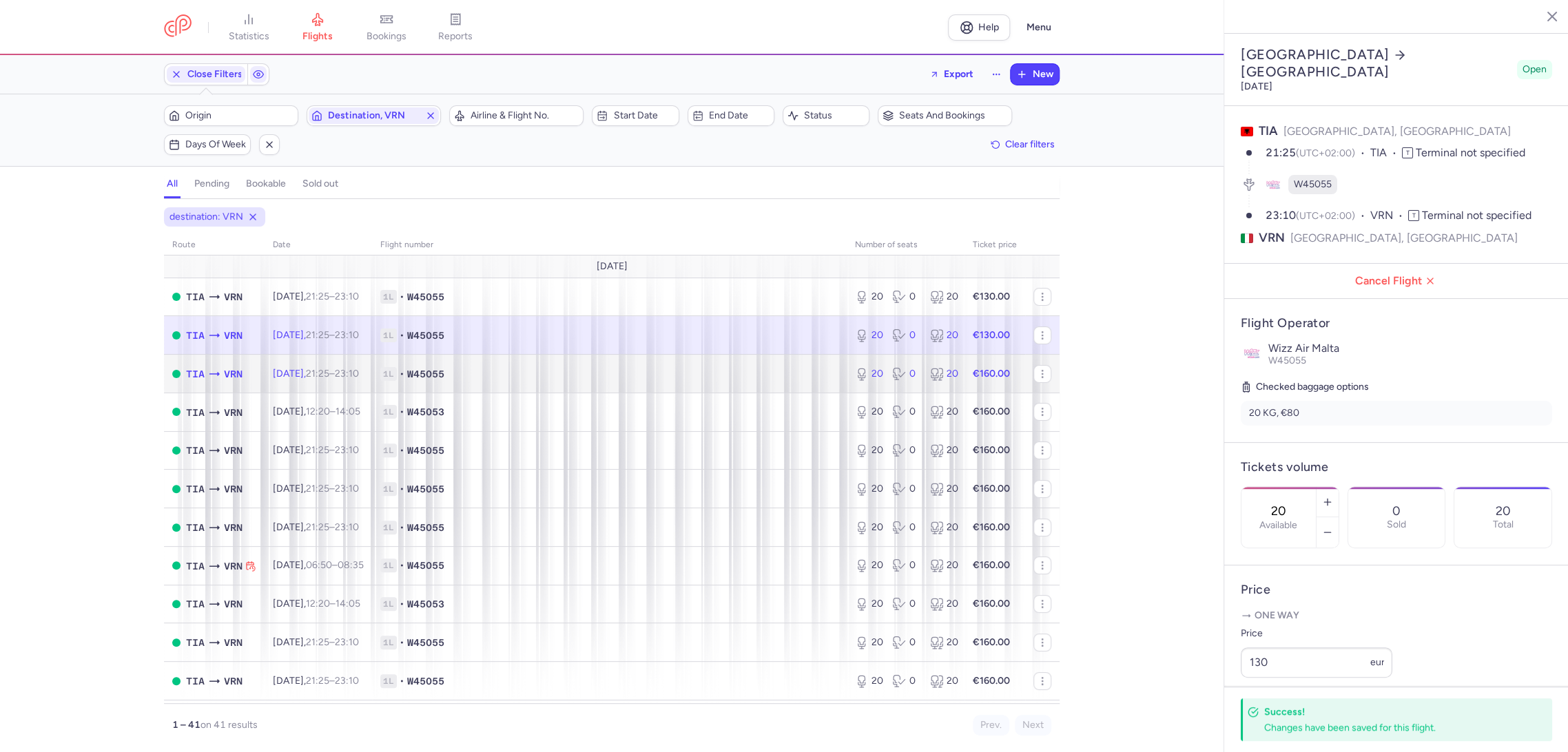
click at [795, 374] on span "1L • W45055" at bounding box center [609, 373] width 458 height 13
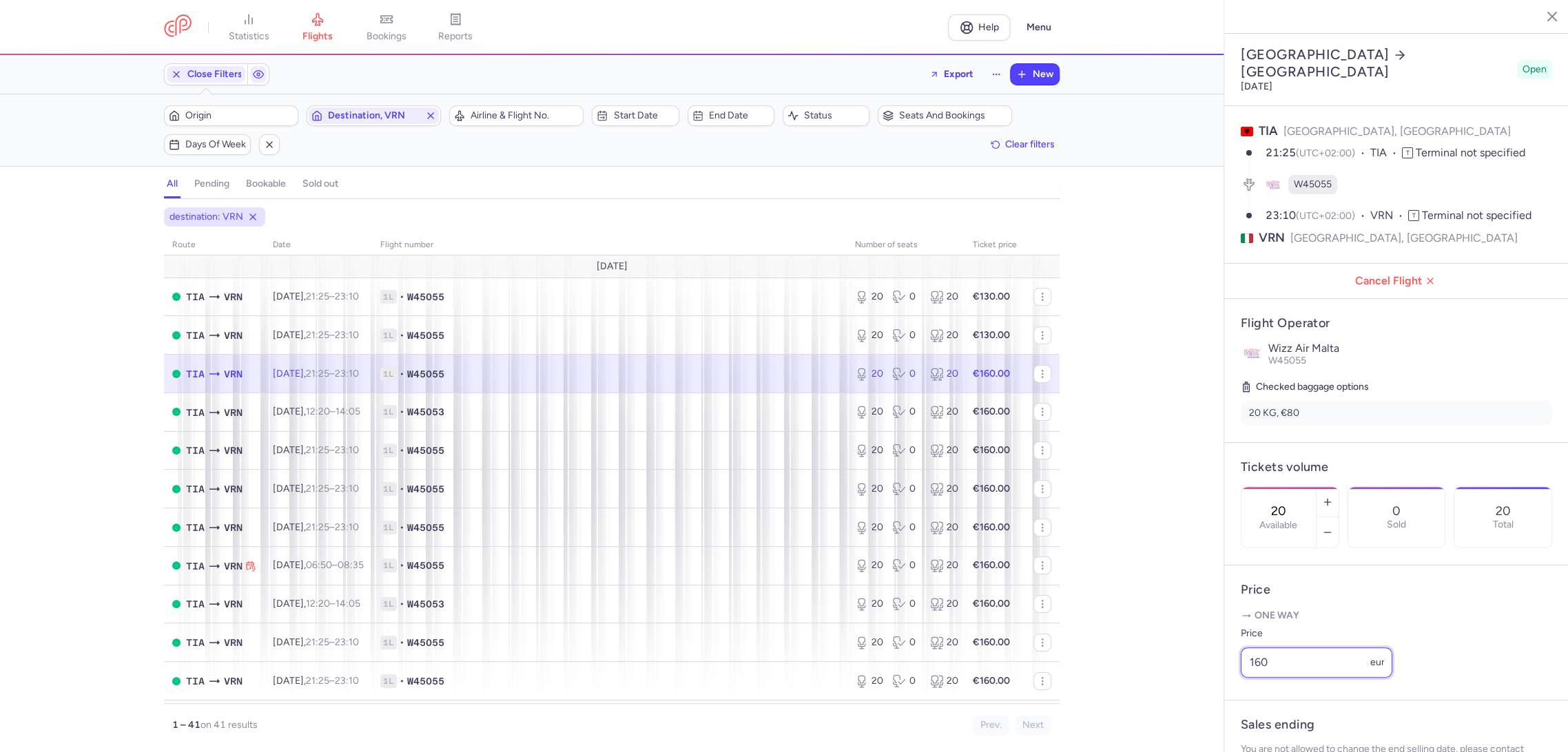
drag, startPoint x: 1215, startPoint y: 698, endPoint x: 1227, endPoint y: 703, distance: 13.0
click at [1215, 698] on div "statistics flights bookings reports Help Menu Close Filters Export New Filters …" at bounding box center [784, 376] width 1568 height 752
paste input "3"
type input "130"
click at [1259, 724] on span "Save changes" at bounding box center [1286, 724] width 68 height 13
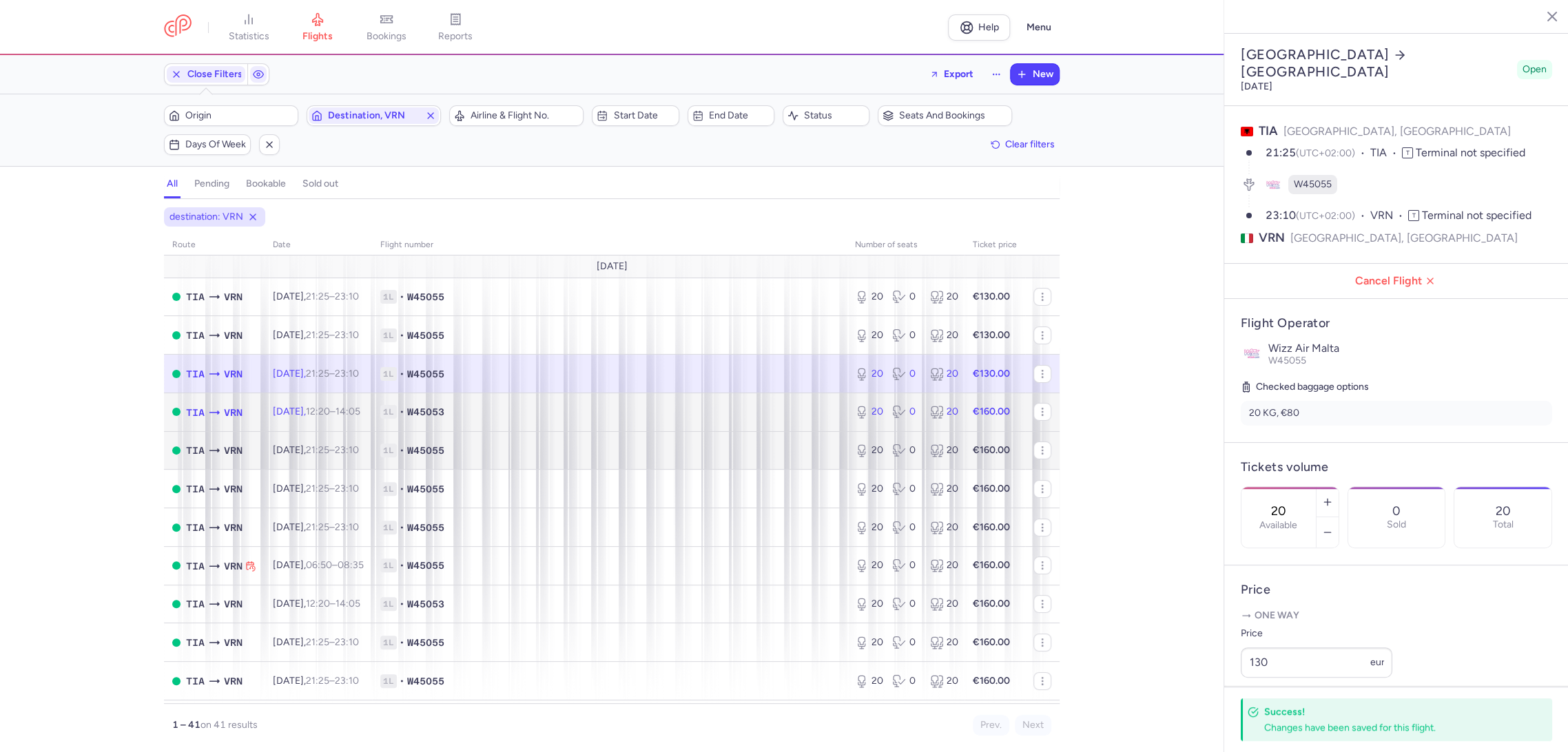
click at [798, 423] on td "1L • W45053" at bounding box center [609, 411] width 475 height 38
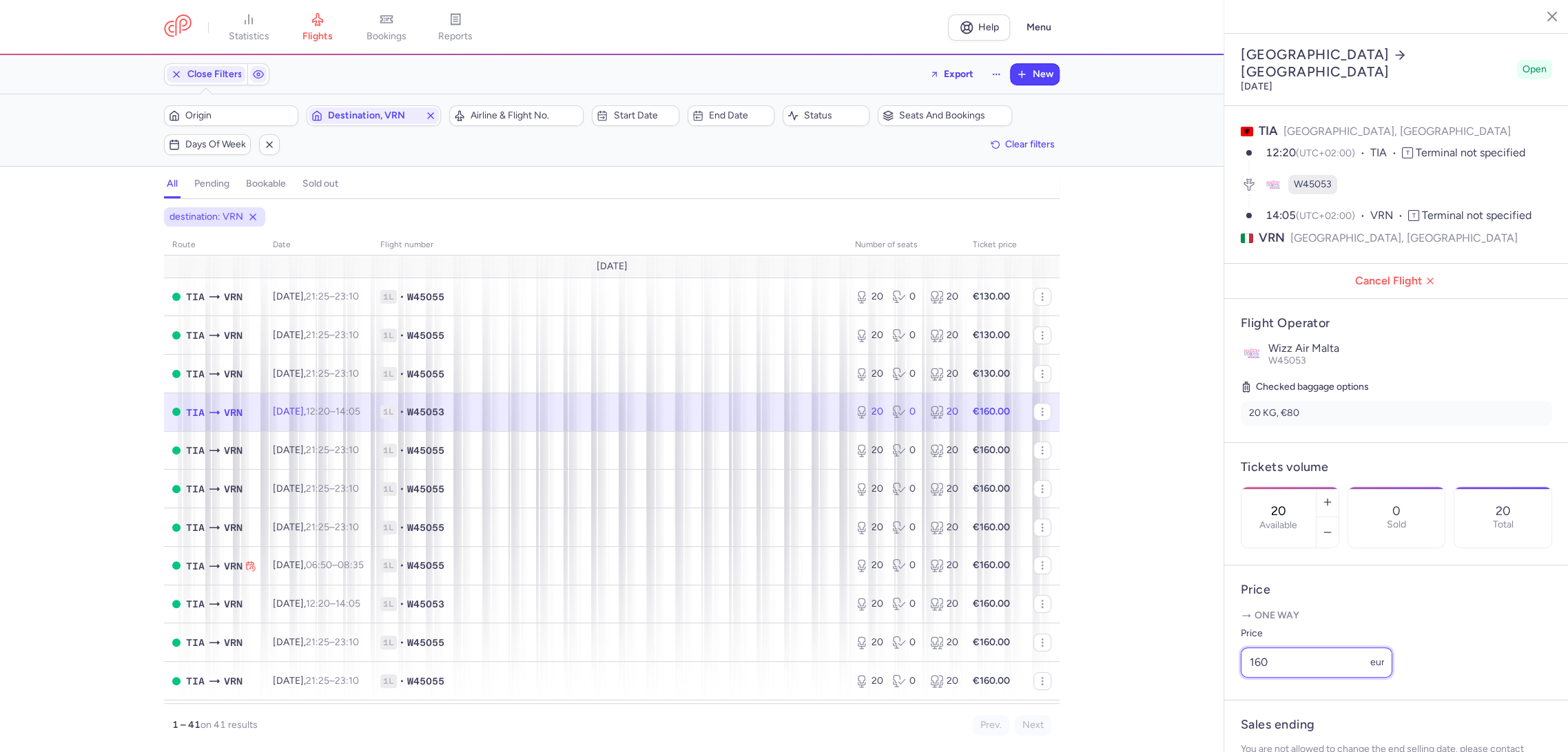
click at [1263, 677] on input "160" at bounding box center [1316, 662] width 152 height 30
paste input "3"
type input "130"
click at [1249, 734] on button "Save changes" at bounding box center [1286, 725] width 92 height 30
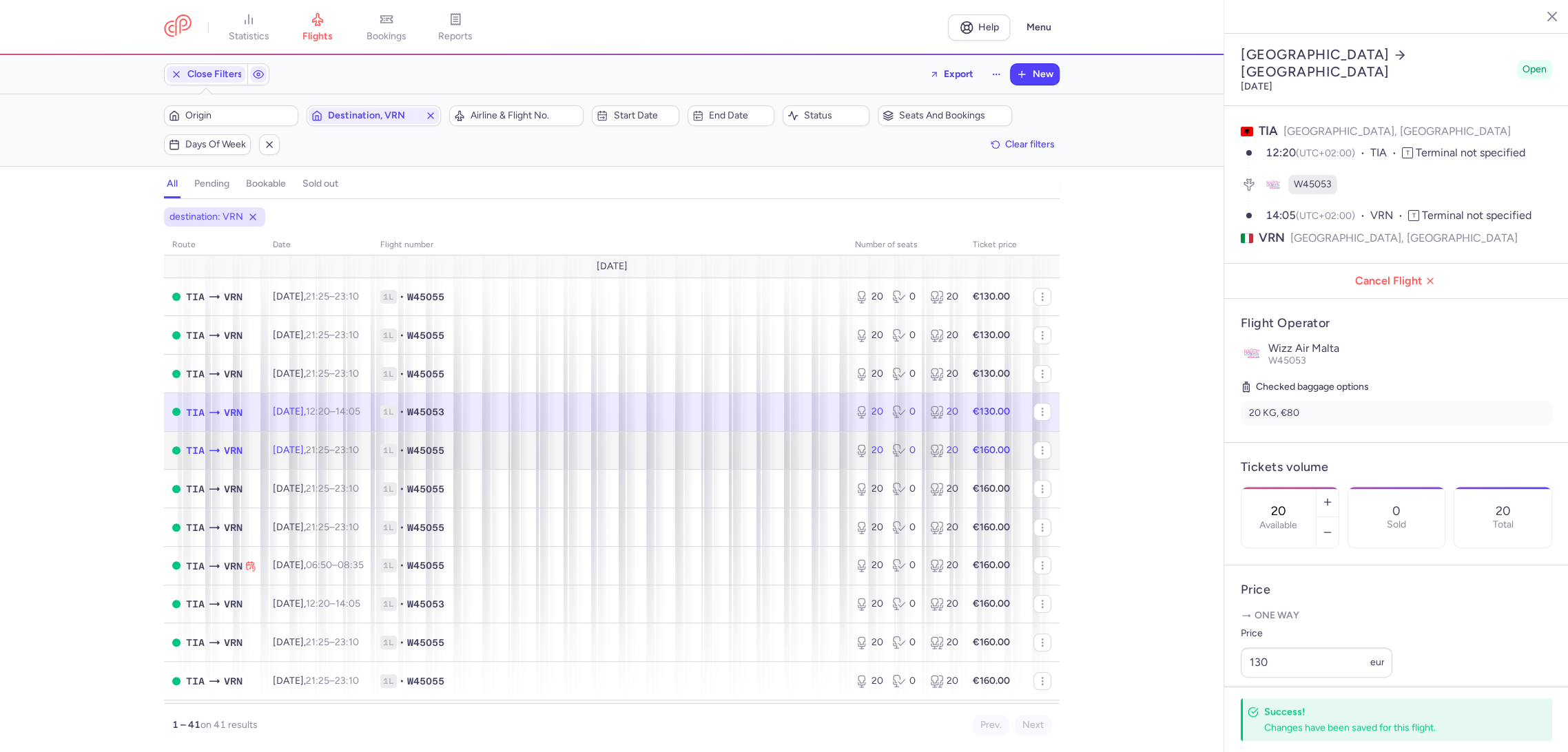
click at [755, 443] on td "1L • W45055" at bounding box center [609, 450] width 475 height 38
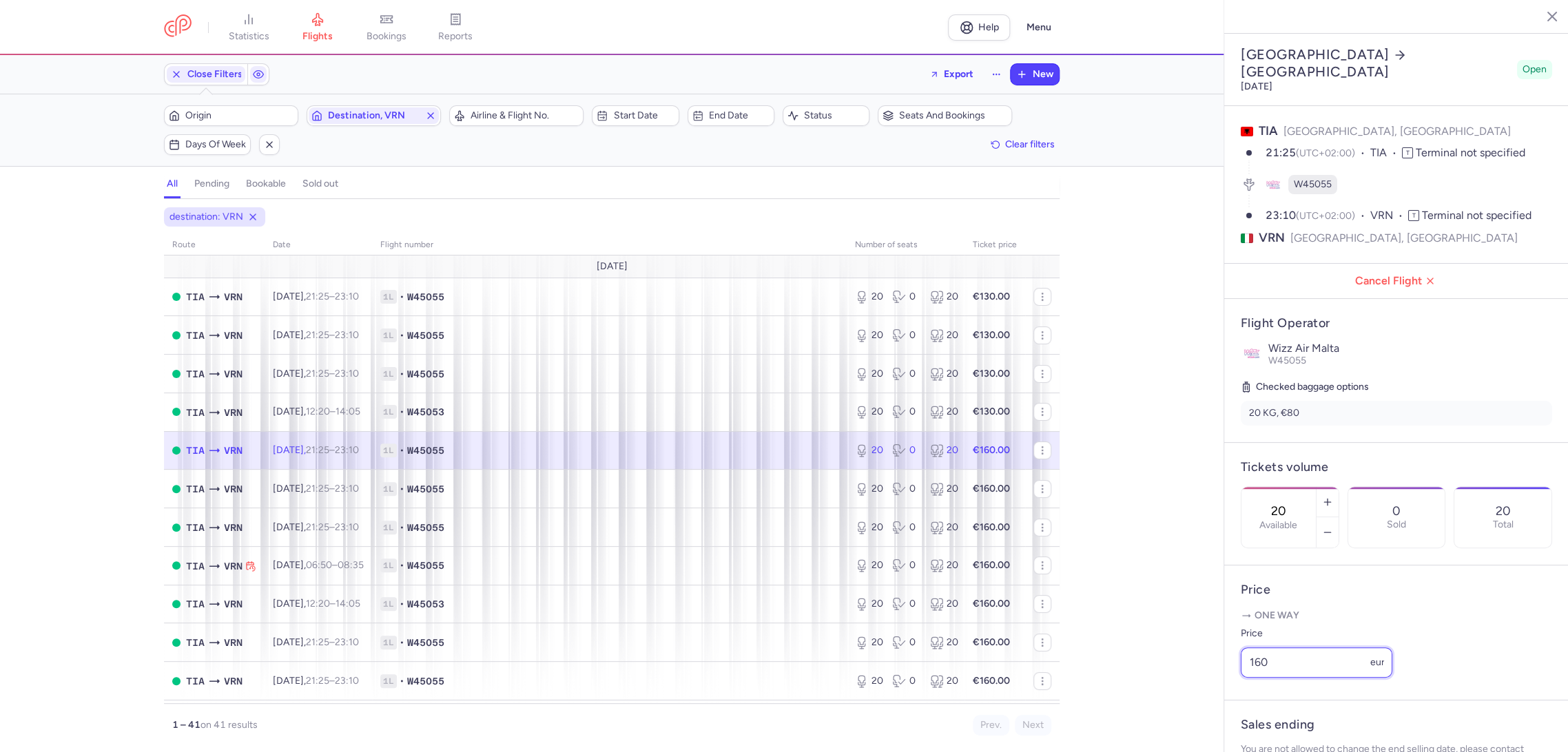
click at [1257, 677] on input "160" at bounding box center [1316, 662] width 152 height 30
paste input "3"
type input "130"
click at [1257, 728] on span "Save changes" at bounding box center [1286, 725] width 68 height 13
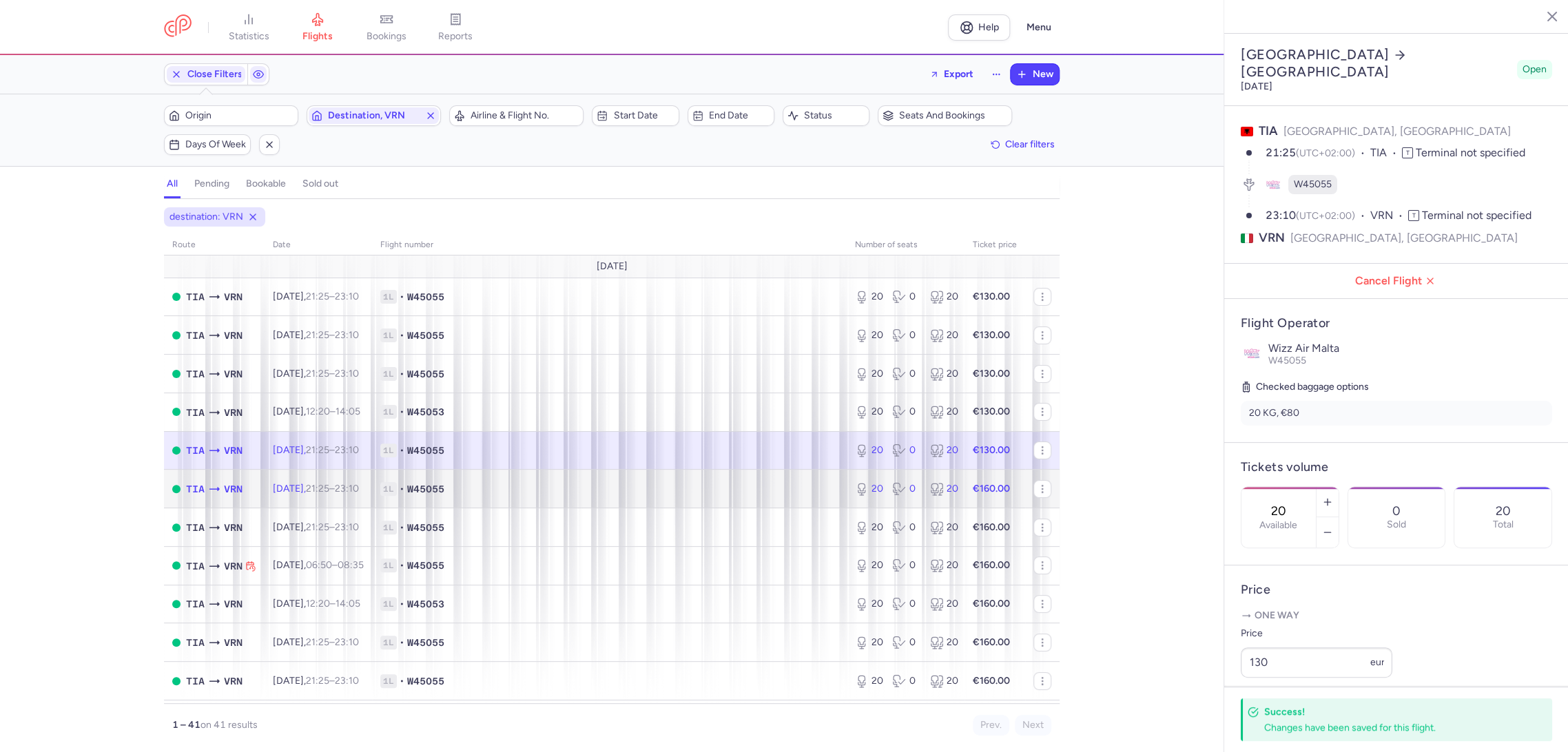
click at [795, 484] on span "1L • W45055" at bounding box center [609, 489] width 458 height 13
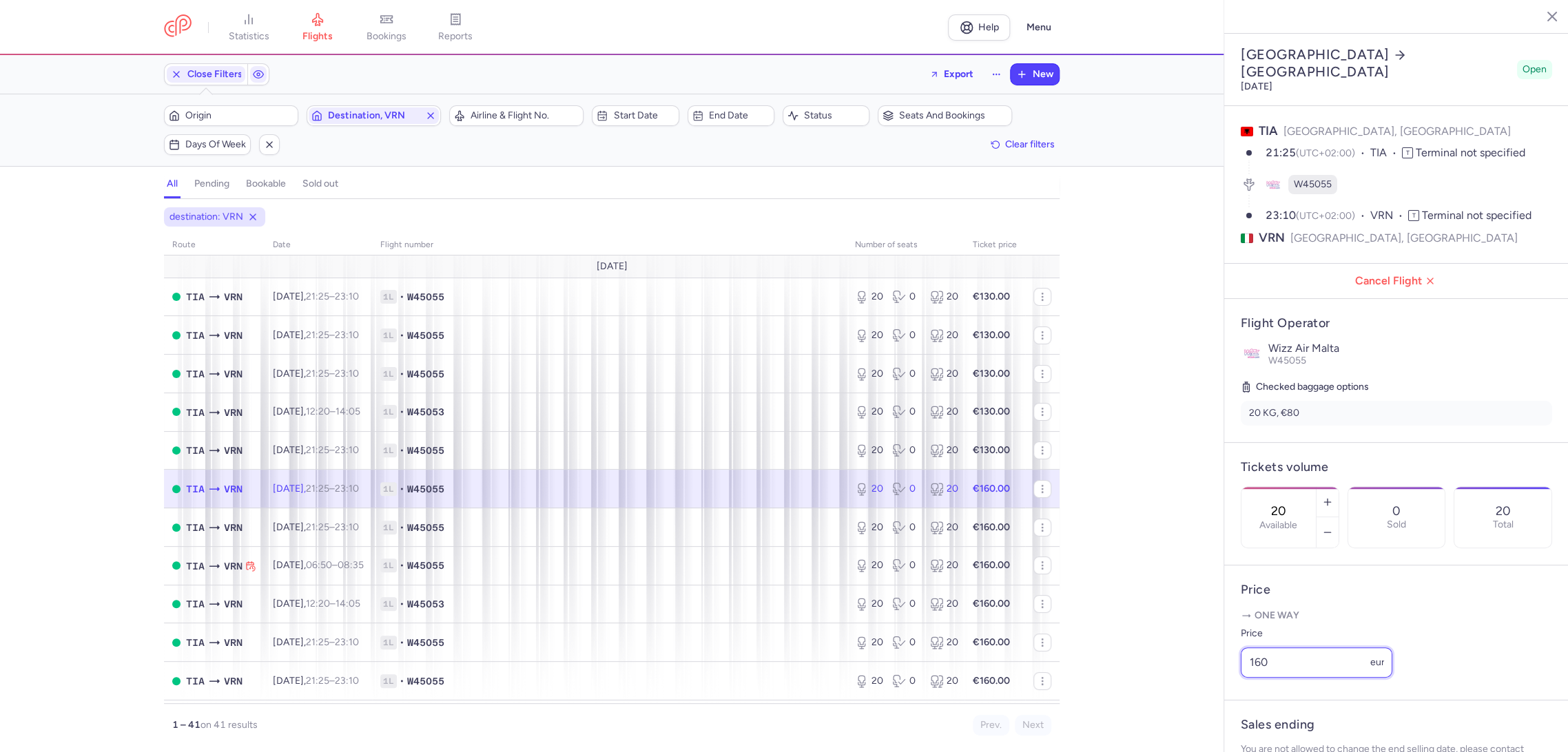
click at [1242, 677] on input "160" at bounding box center [1316, 662] width 152 height 30
click at [1243, 677] on input "160" at bounding box center [1316, 662] width 152 height 30
paste input "3"
type input "130"
click at [1255, 730] on span "Save changes" at bounding box center [1286, 724] width 68 height 13
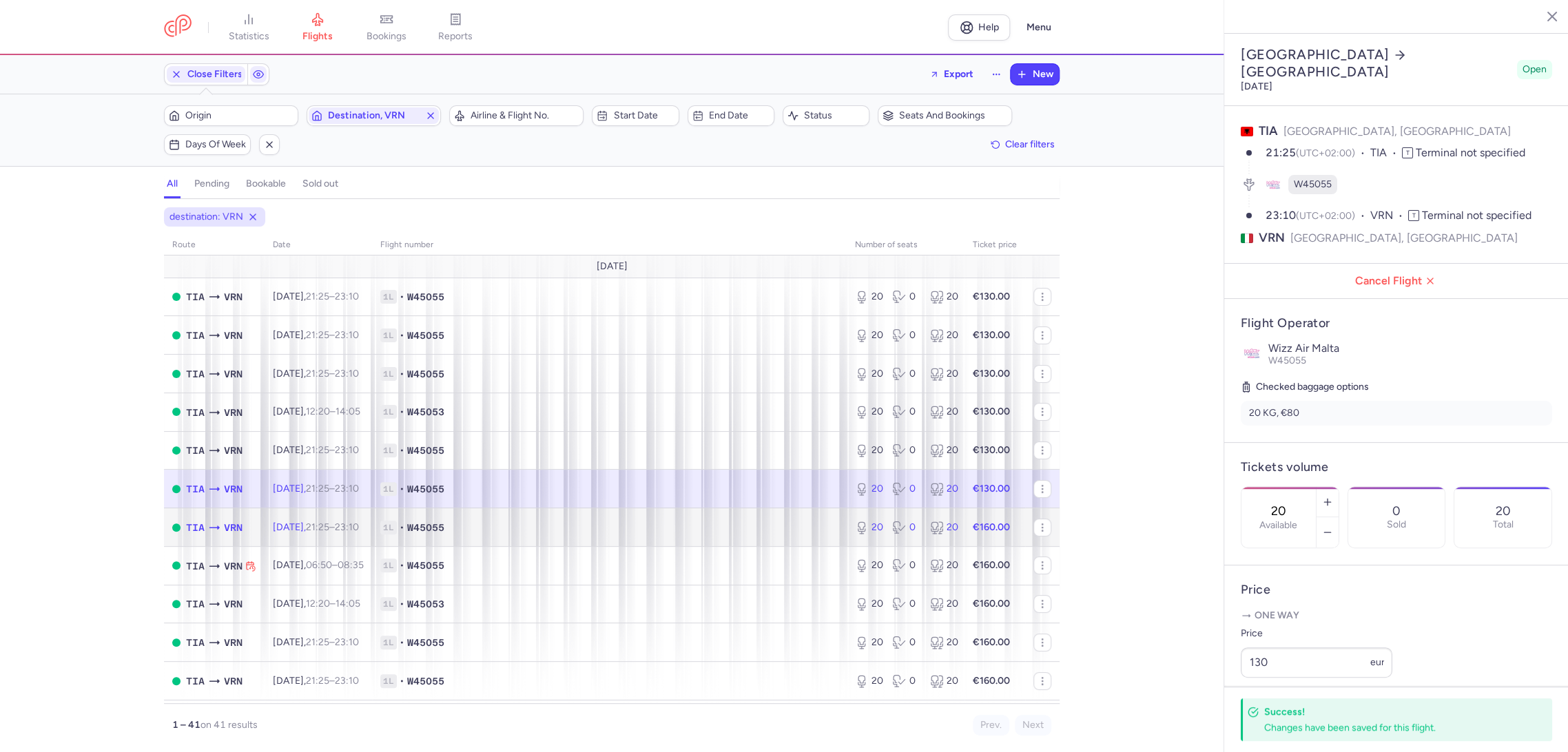
click at [802, 541] on td "1L • W45055" at bounding box center [609, 527] width 475 height 38
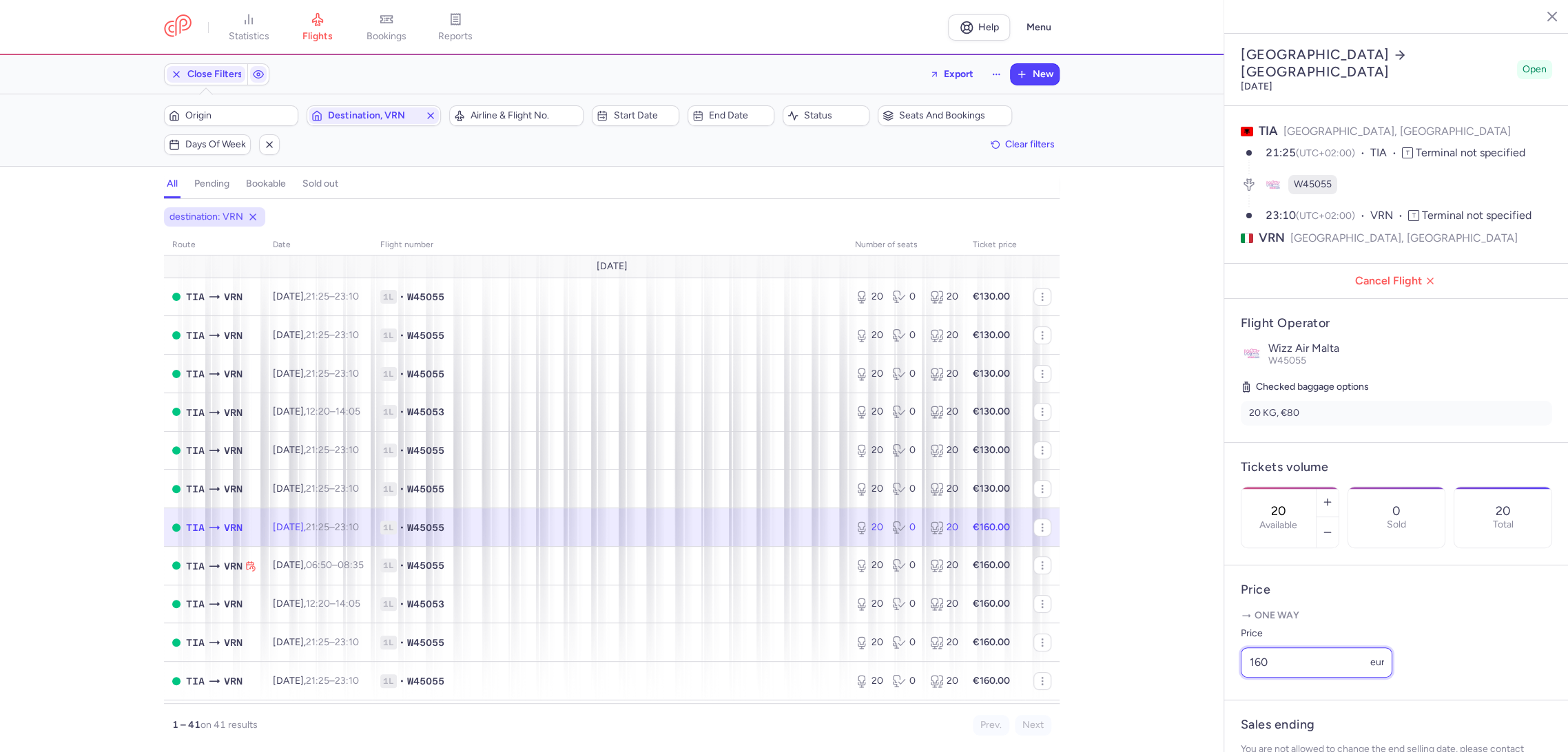
click at [1245, 677] on input "160" at bounding box center [1316, 662] width 152 height 30
paste input "3"
type input "130"
click at [1257, 733] on button "Save changes" at bounding box center [1286, 725] width 92 height 30
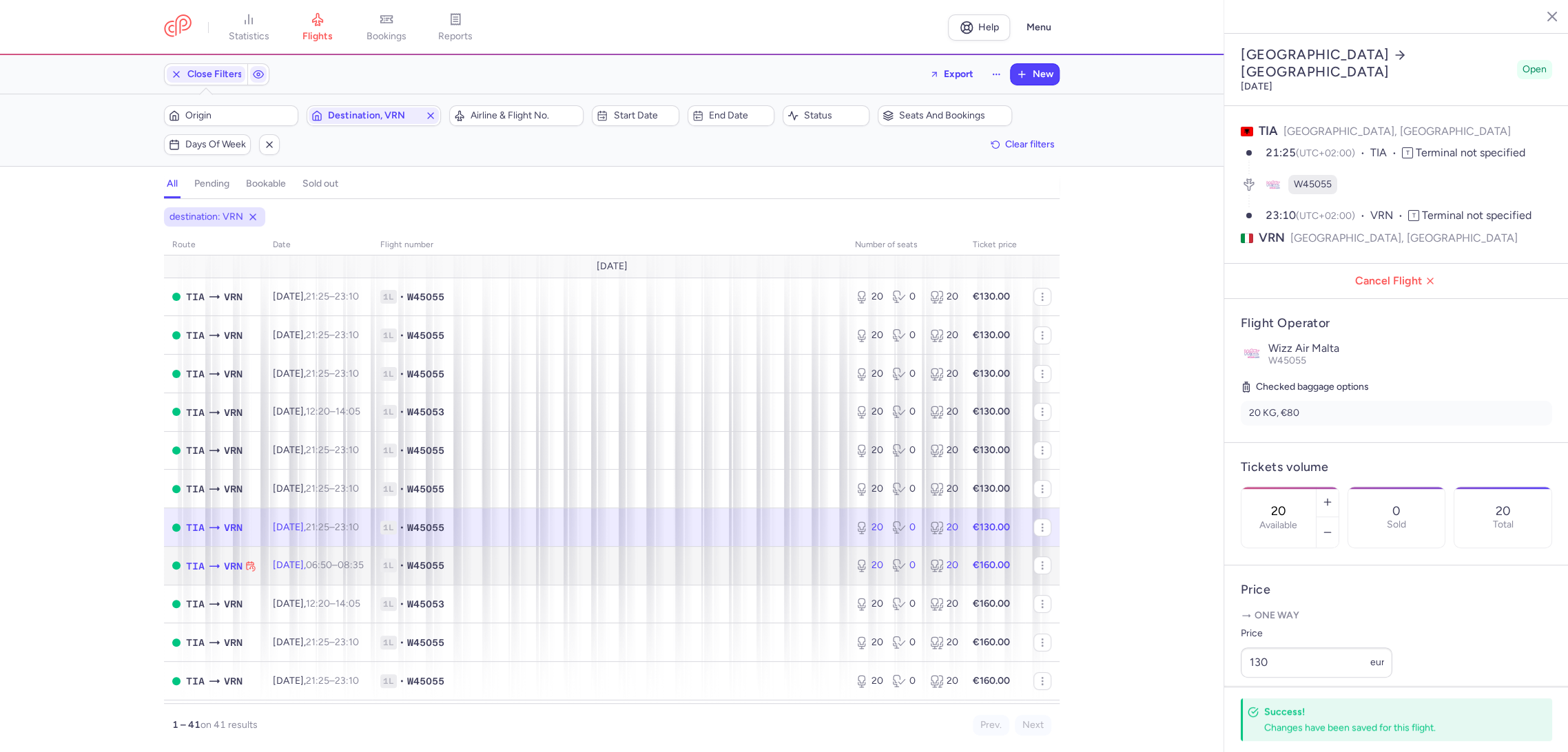
click at [785, 562] on span "1L • W45055" at bounding box center [609, 565] width 458 height 13
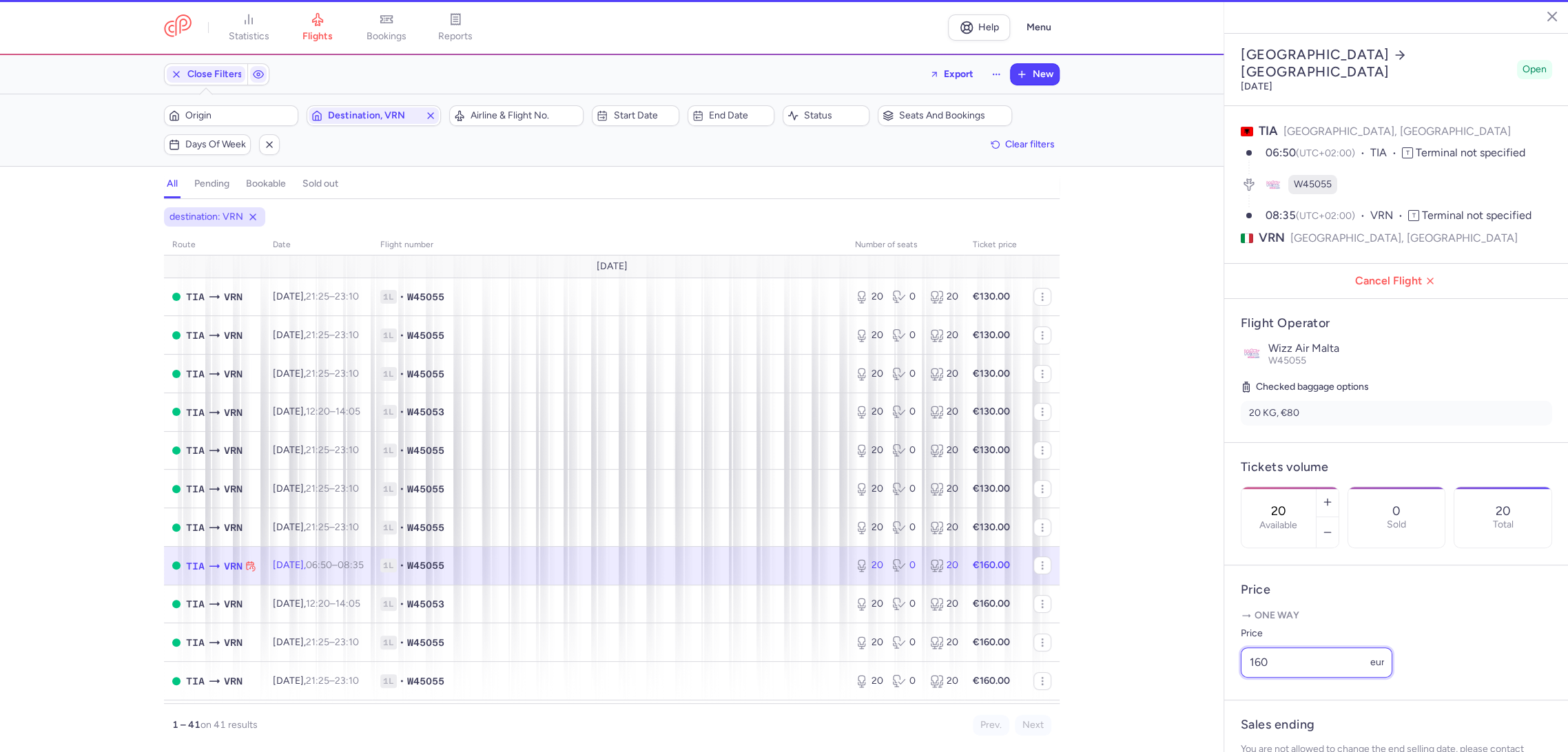
click at [1249, 677] on input "160" at bounding box center [1316, 662] width 152 height 30
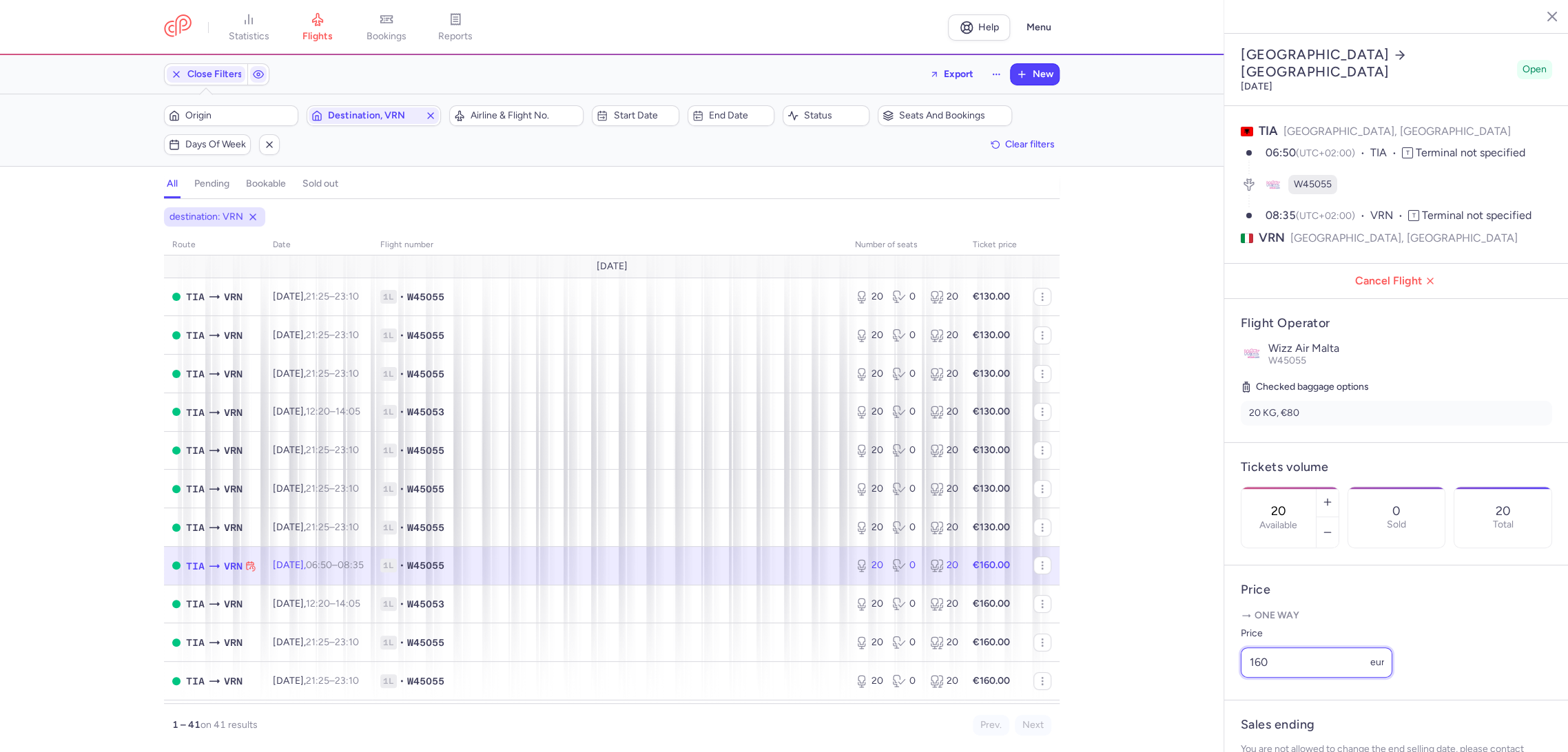
click at [1249, 677] on input "160" at bounding box center [1316, 662] width 152 height 30
paste input "3"
type input "130"
click at [1257, 718] on button "Save changes" at bounding box center [1286, 725] width 92 height 30
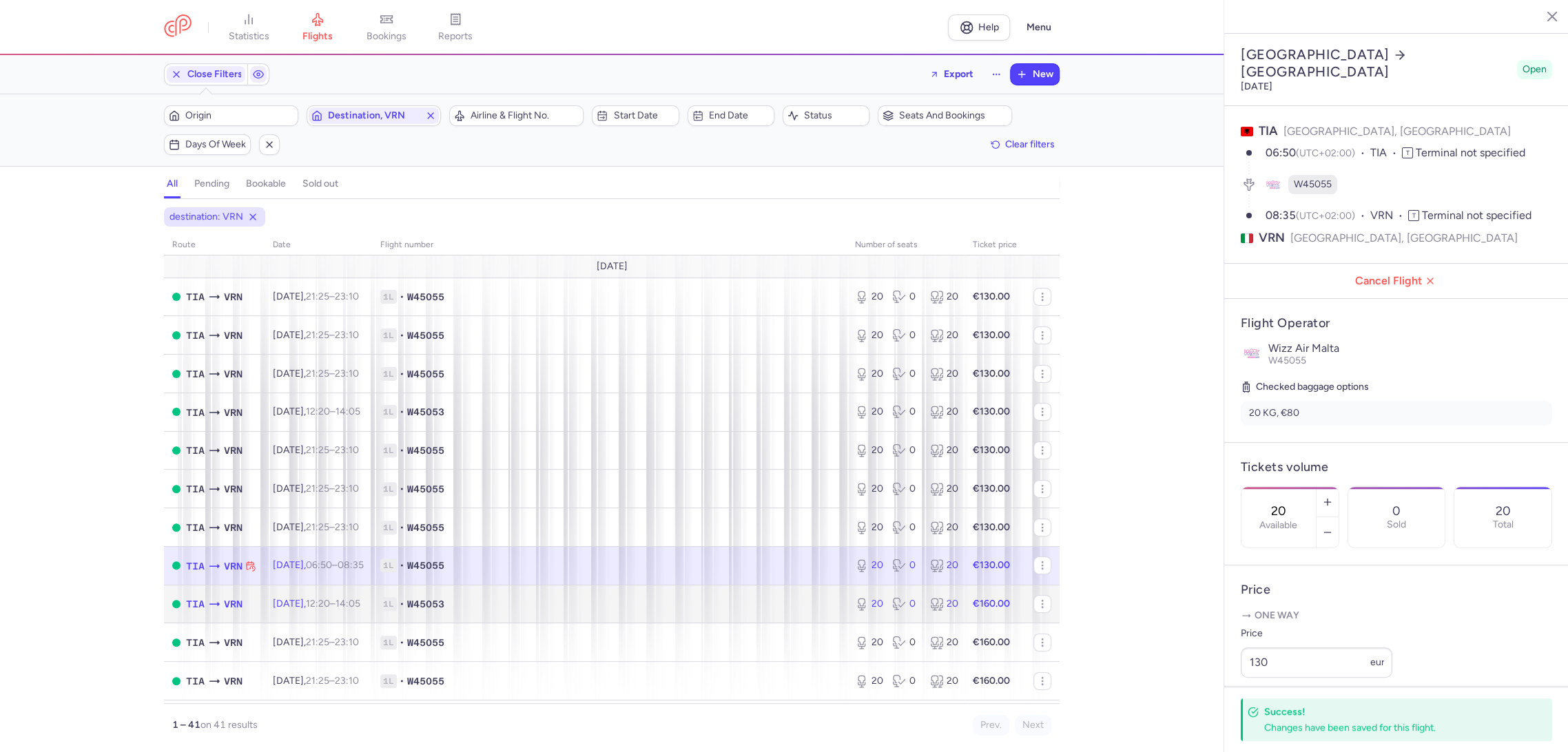
click at [819, 589] on td "1L • W45053" at bounding box center [609, 603] width 475 height 38
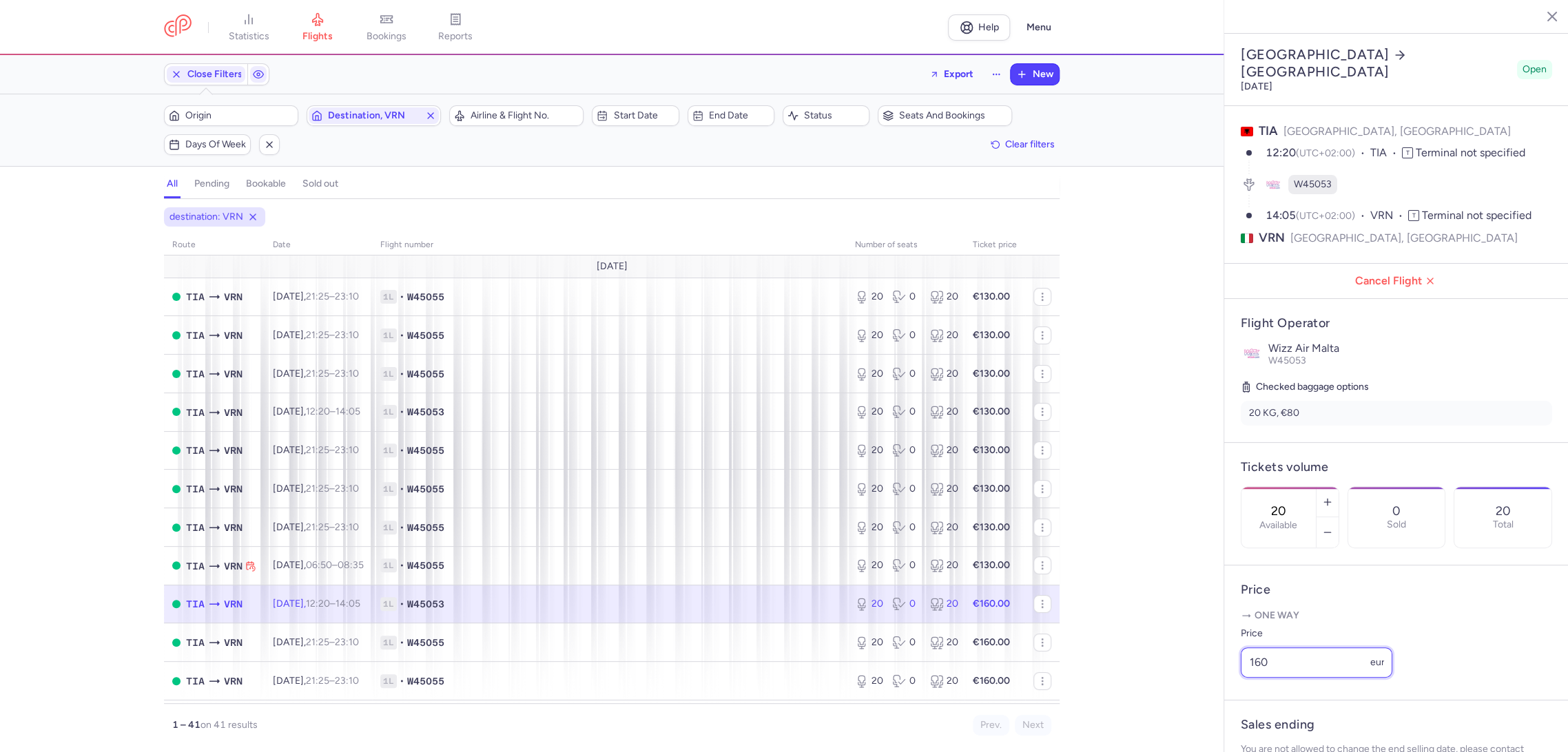
drag, startPoint x: 1283, startPoint y: 685, endPoint x: 1209, endPoint y: 687, distance: 74.0
click at [1209, 687] on div "statistics flights bookings reports Help Menu Close Filters Export New Filters …" at bounding box center [784, 376] width 1568 height 752
paste input "3"
type input "130"
click at [1289, 730] on span "Save changes" at bounding box center [1286, 724] width 68 height 13
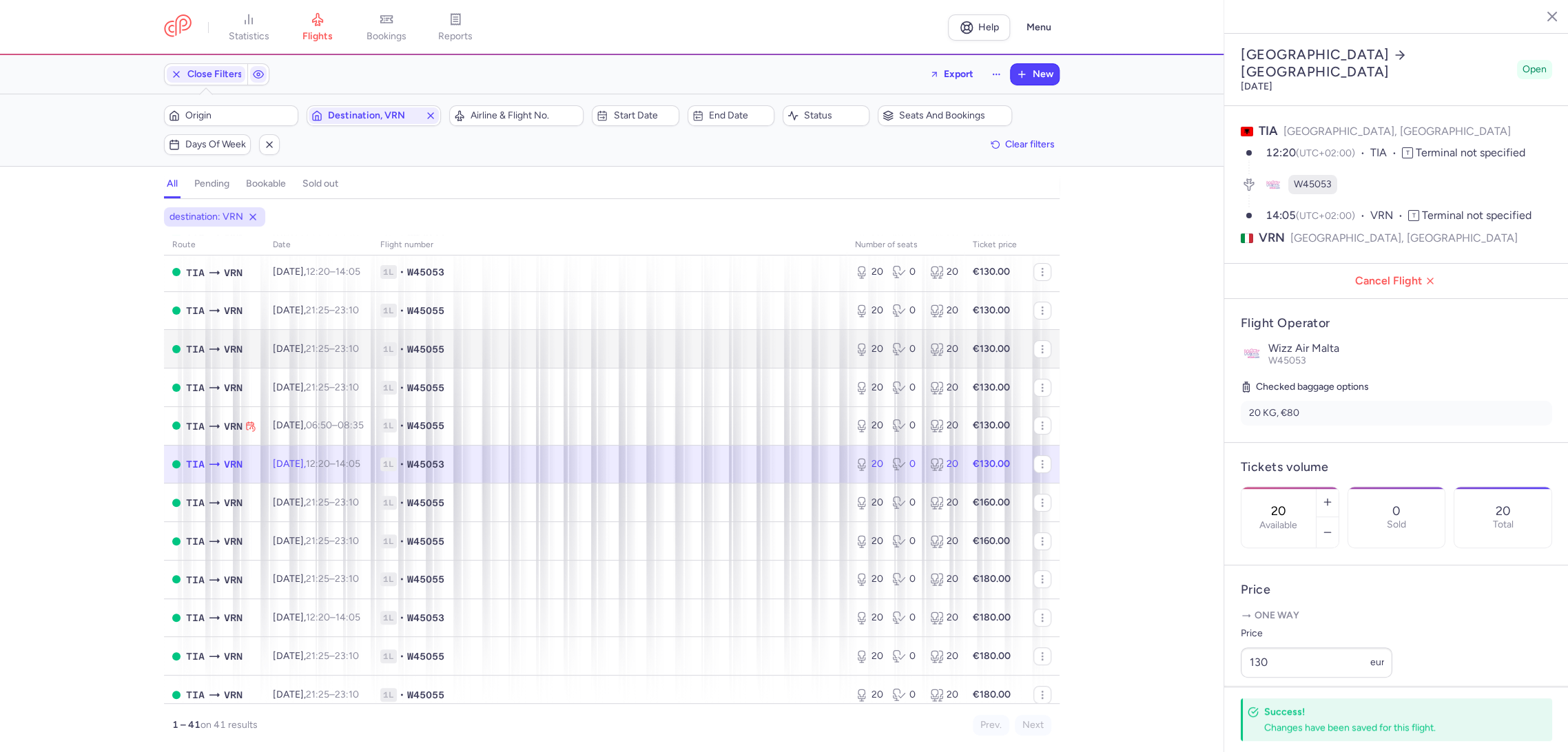
scroll to position [229, 0]
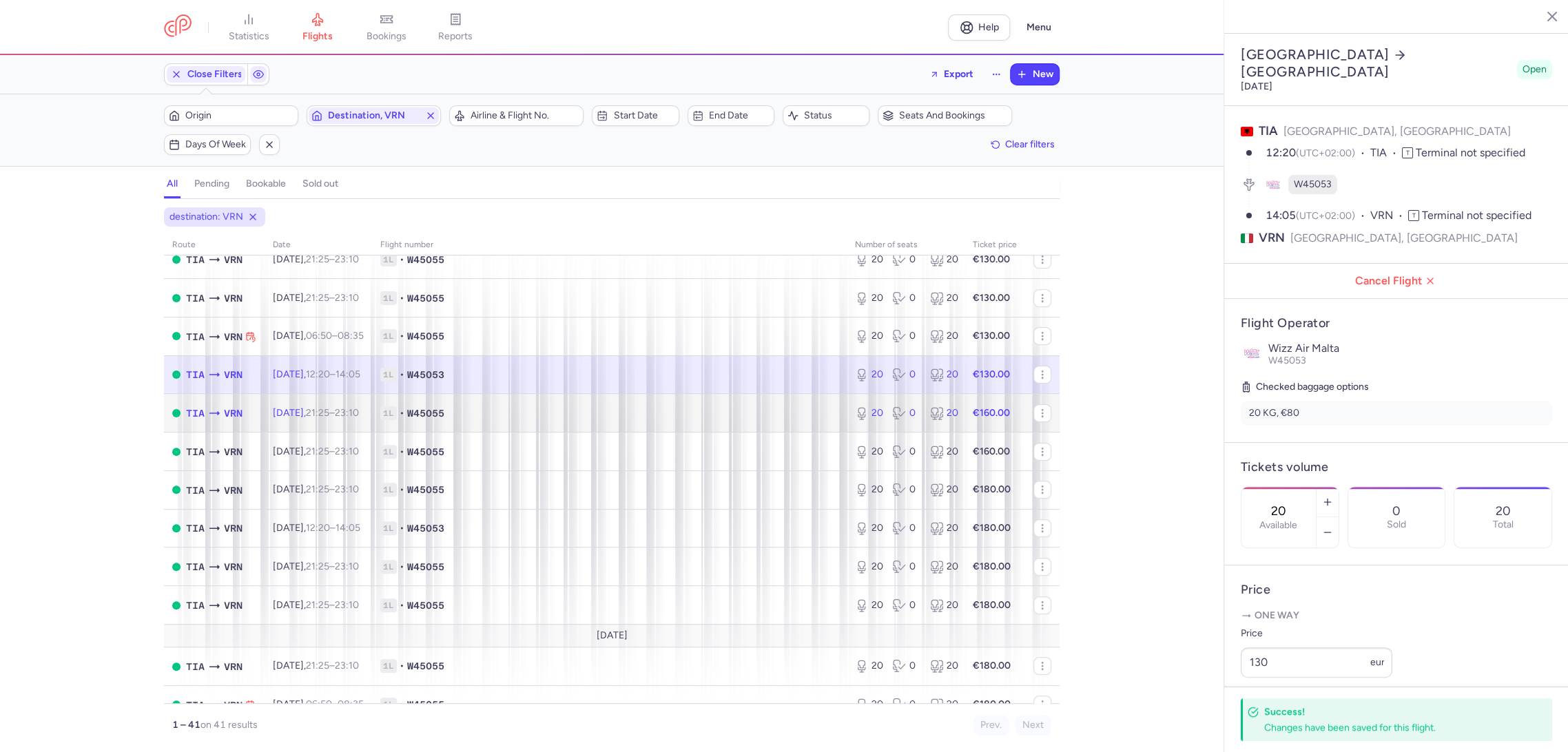
click at [807, 400] on td "1L • W45055" at bounding box center [609, 412] width 475 height 38
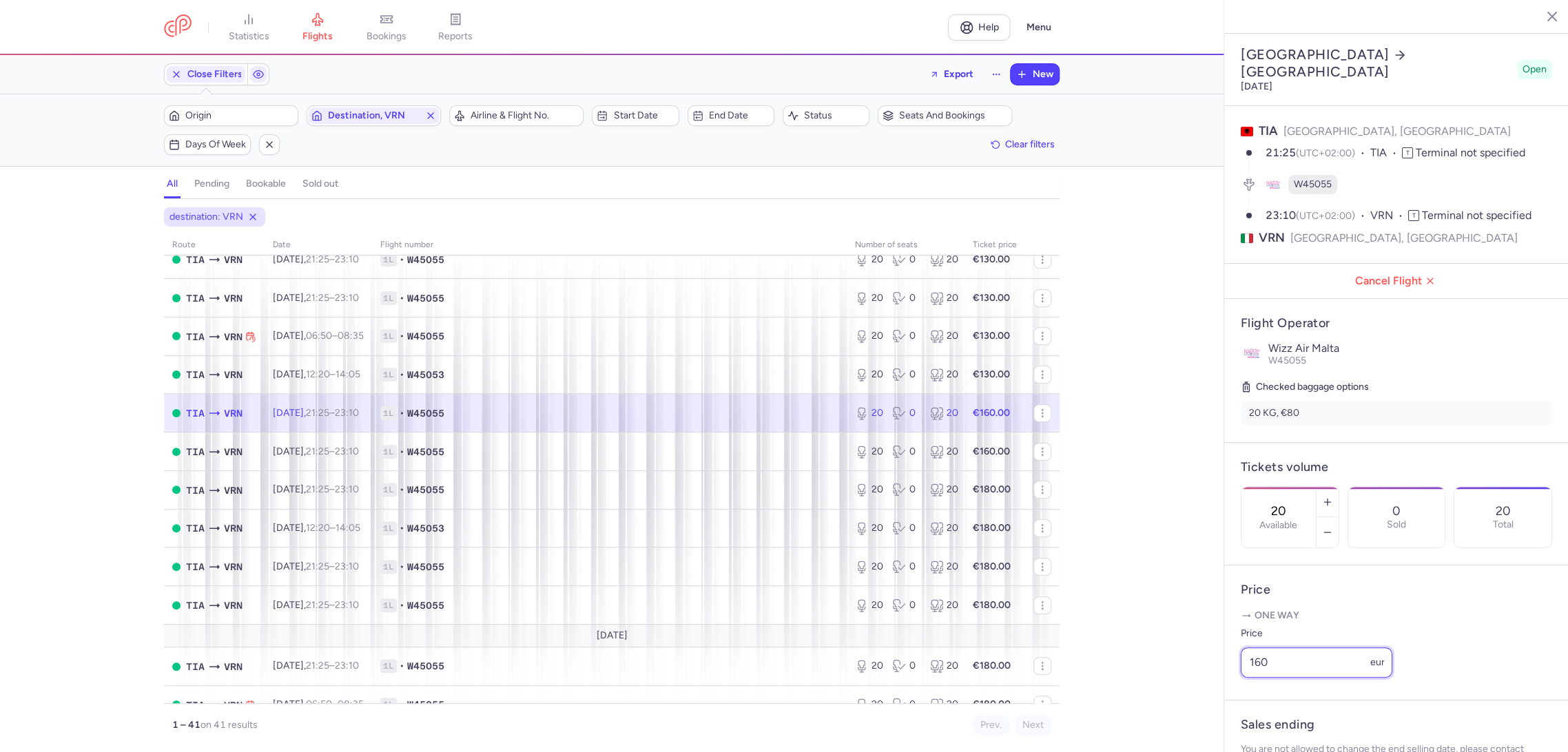
drag, startPoint x: 1267, startPoint y: 693, endPoint x: 1190, endPoint y: 698, distance: 77.2
click at [1189, 700] on div "statistics flights bookings reports Help Menu Close Filters Export New Filters …" at bounding box center [784, 376] width 1568 height 752
paste input "3"
type input "130"
click at [1273, 721] on span "Save changes" at bounding box center [1286, 724] width 68 height 13
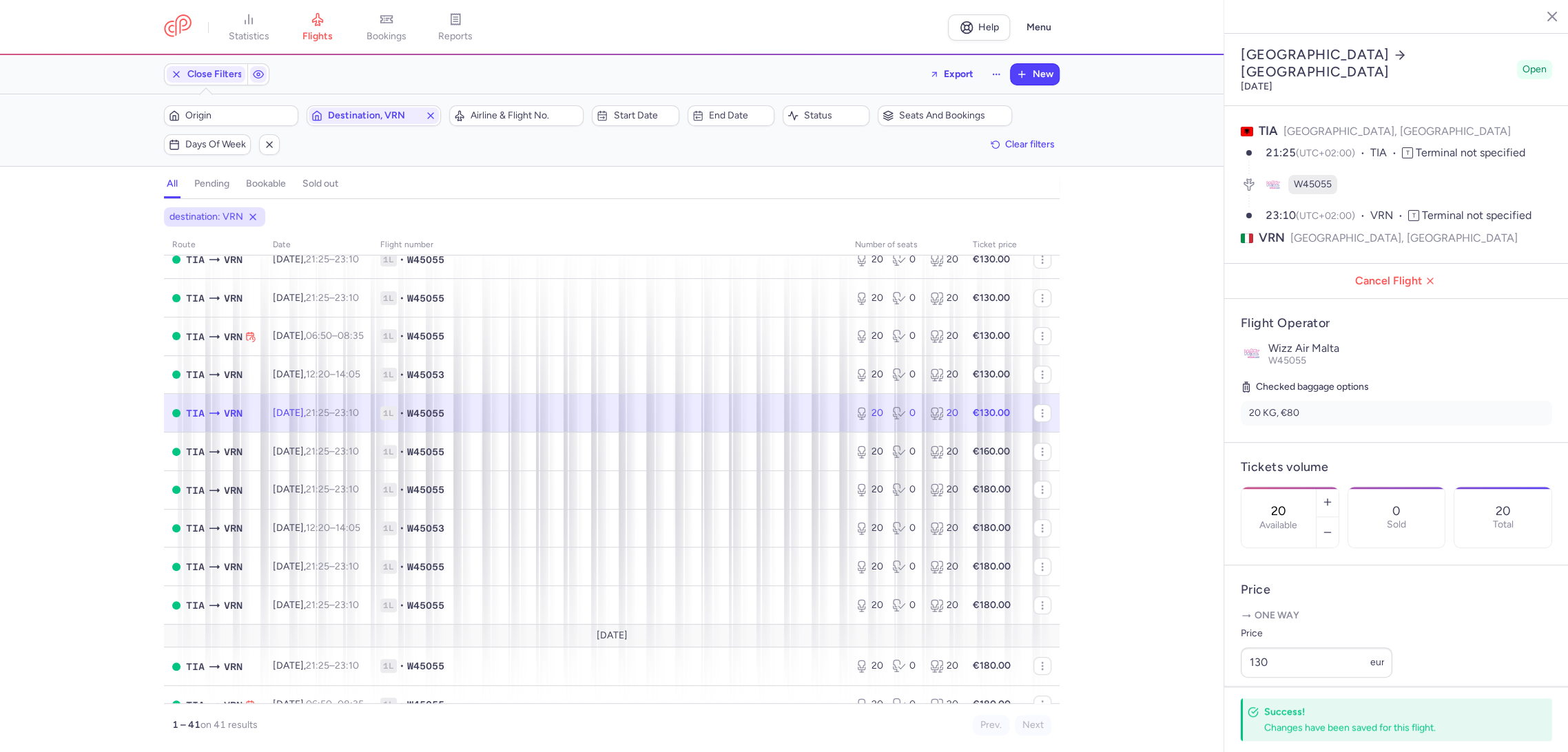
click at [964, 423] on td "1L • W45055" at bounding box center [994, 412] width 61 height 38
click at [818, 456] on span "1L • W45055" at bounding box center [609, 451] width 458 height 13
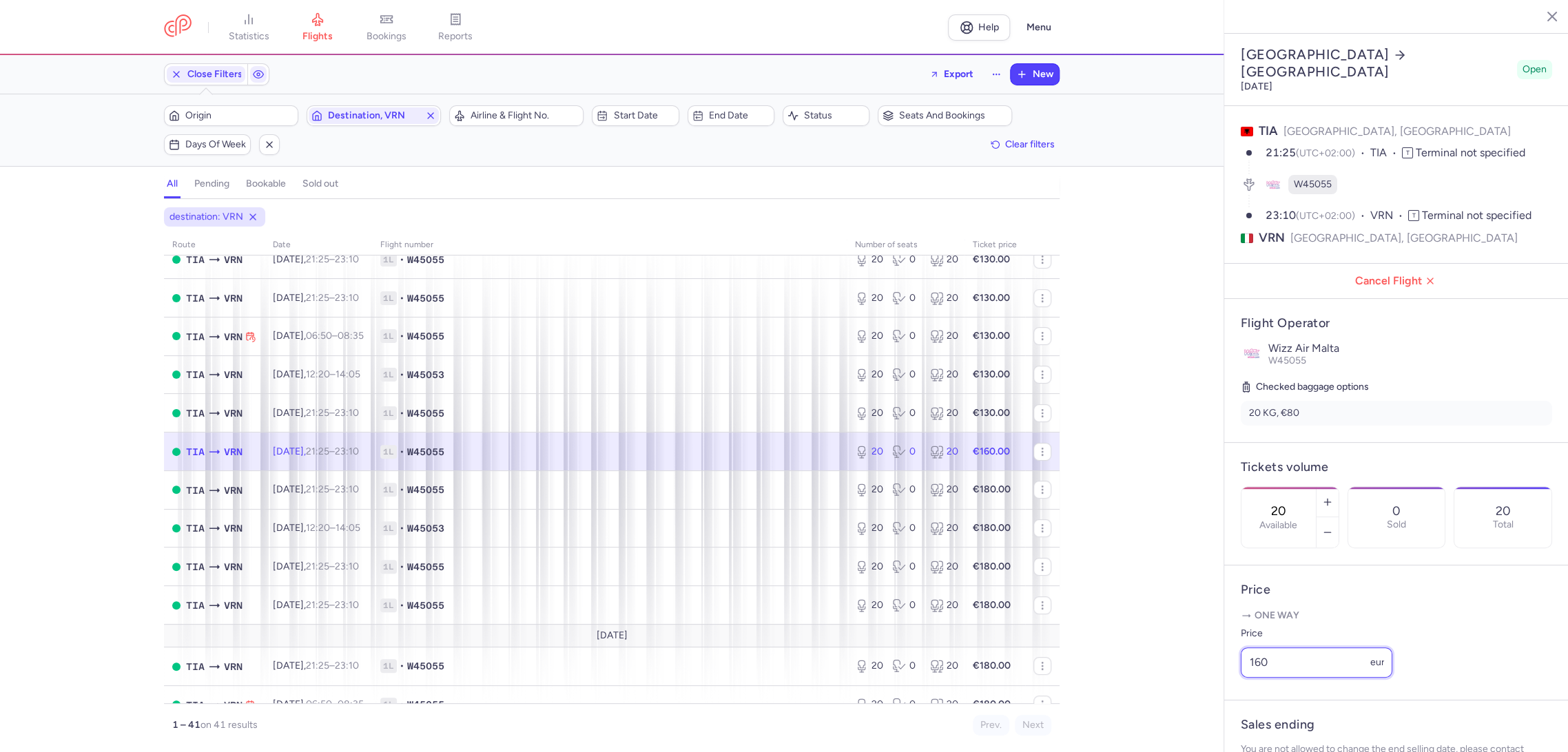
drag, startPoint x: 1263, startPoint y: 688, endPoint x: 1240, endPoint y: 694, distance: 23.8
click at [1239, 698] on article "Price One way Price 160 eur" at bounding box center [1395, 633] width 344 height 135
paste input "3"
type input "130"
click at [1261, 718] on button "Save changes" at bounding box center [1286, 725] width 92 height 30
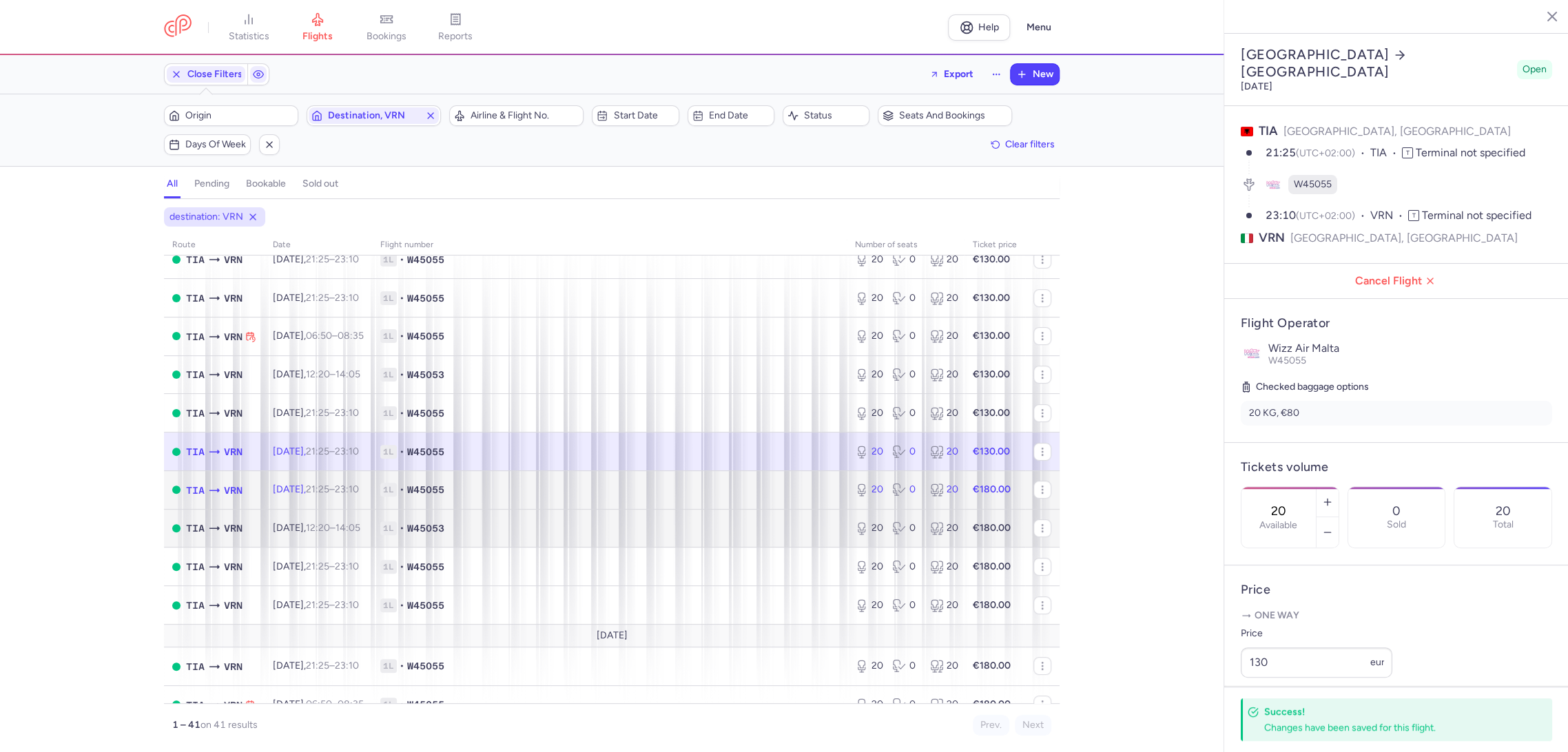
drag, startPoint x: 794, startPoint y: 484, endPoint x: 902, endPoint y: 522, distance: 114.5
click at [794, 484] on span "1L • W45055" at bounding box center [609, 490] width 458 height 13
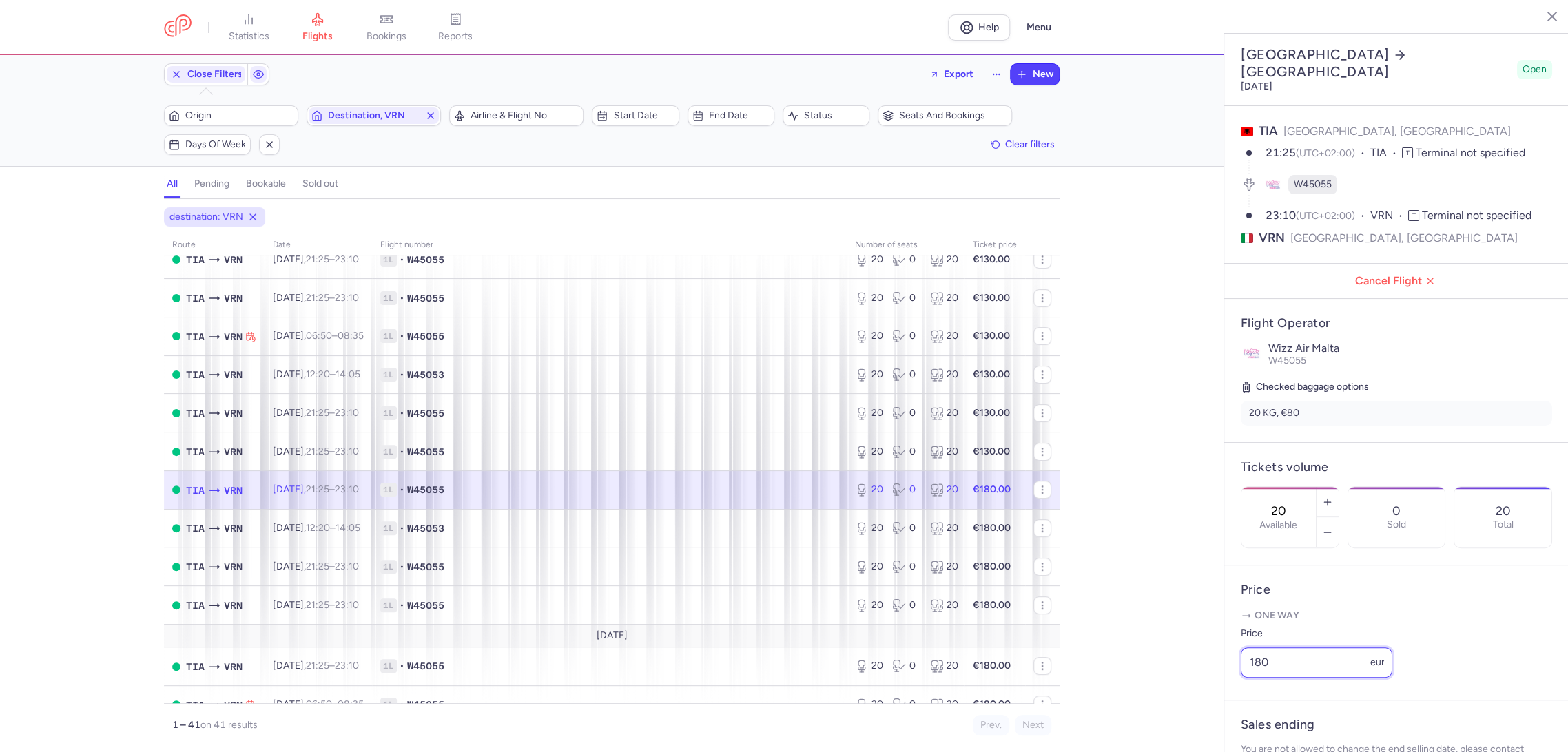
drag, startPoint x: 1236, startPoint y: 694, endPoint x: 1191, endPoint y: 700, distance: 45.4
click at [1191, 701] on div "statistics flights bookings reports Help Menu Close Filters Export New Filters …" at bounding box center [784, 376] width 1568 height 752
paste input "3"
type input "130"
click at [1267, 724] on span "Save changes" at bounding box center [1286, 725] width 68 height 13
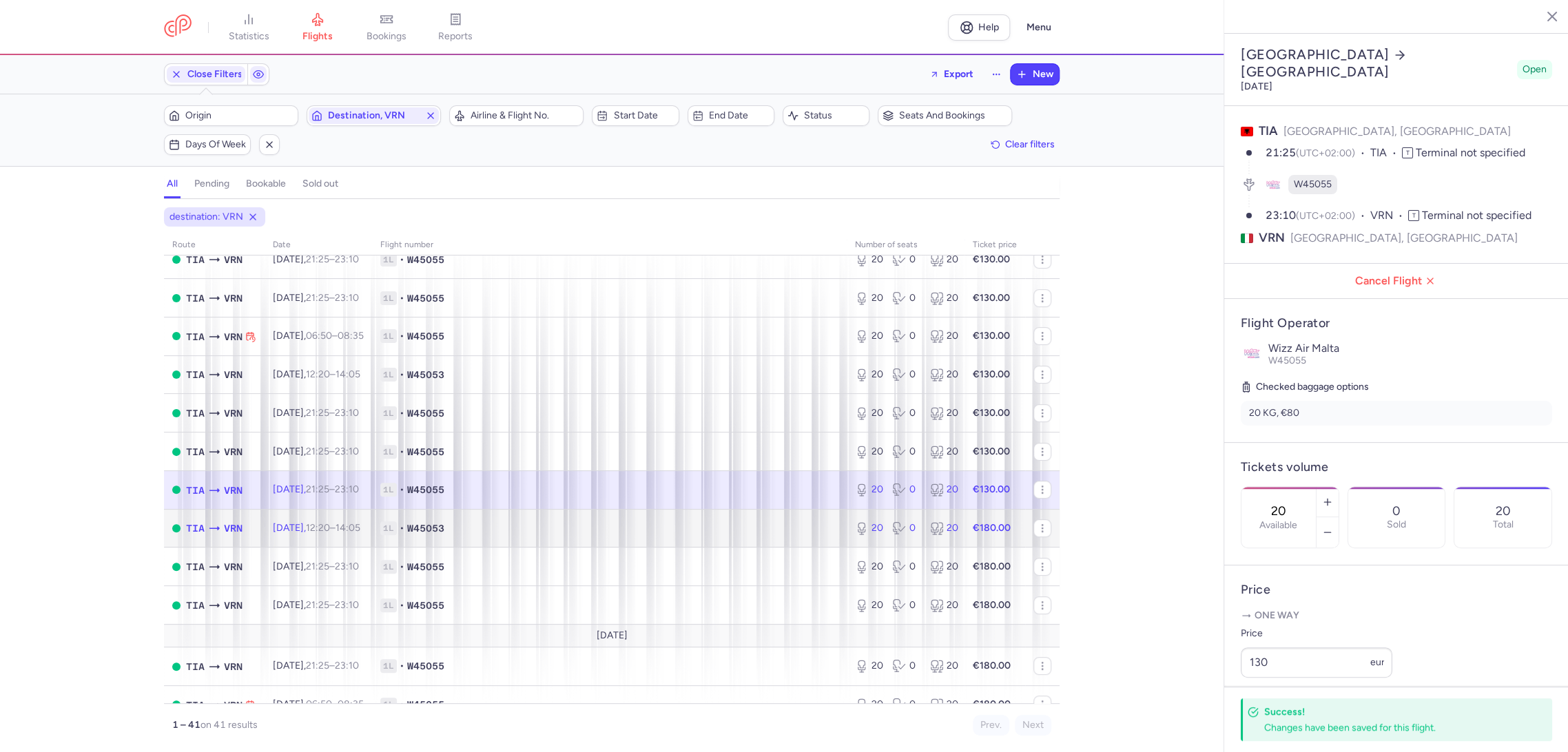
drag, startPoint x: 782, startPoint y: 533, endPoint x: 798, endPoint y: 541, distance: 17.9
click at [782, 534] on span "1L • W45053" at bounding box center [609, 528] width 458 height 13
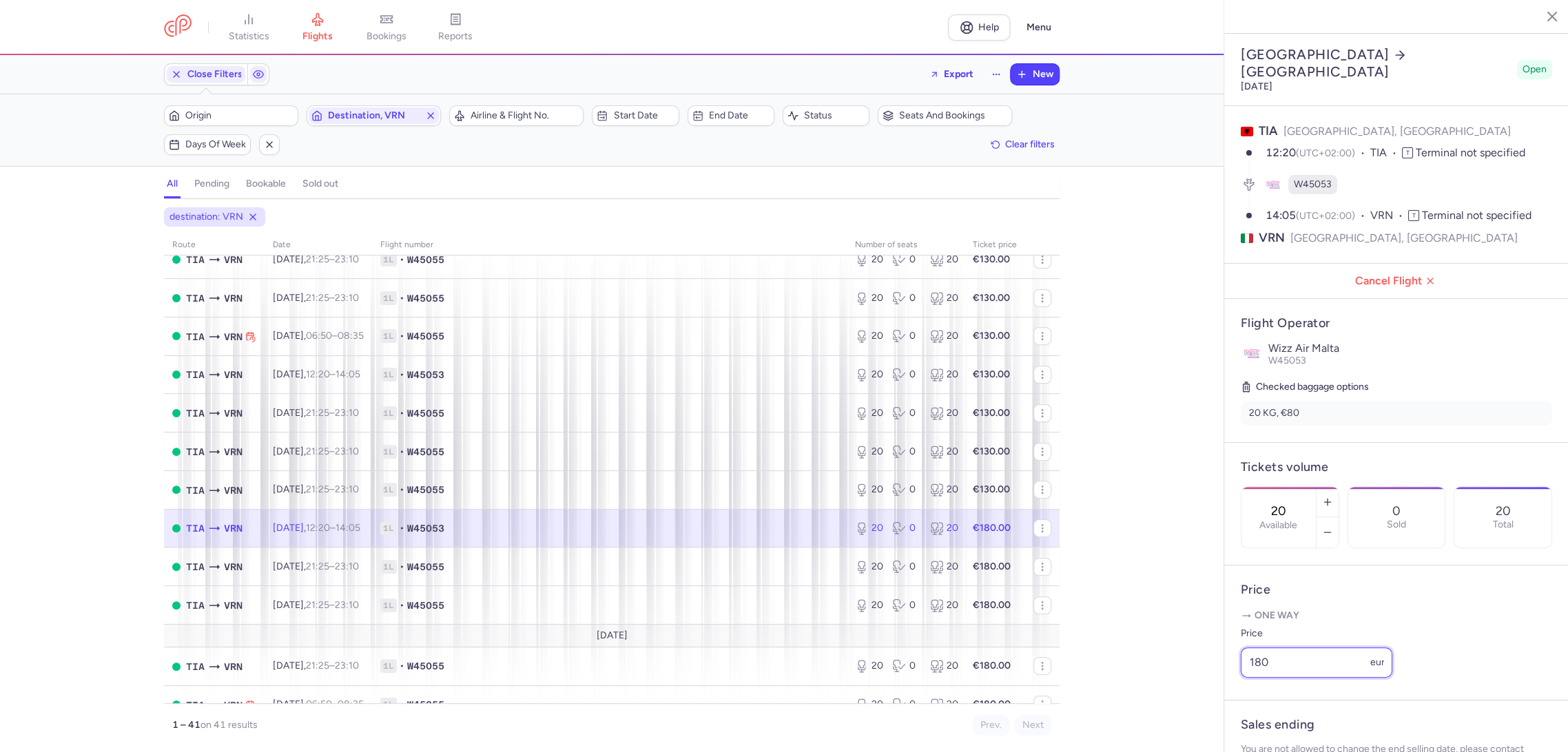
drag, startPoint x: 1227, startPoint y: 703, endPoint x: 1239, endPoint y: 709, distance: 13.4
click at [1224, 700] on article "Price One way Price 180 eur" at bounding box center [1395, 633] width 344 height 135
paste input "3"
type input "130"
click at [1260, 732] on button "Save changes" at bounding box center [1286, 725] width 92 height 30
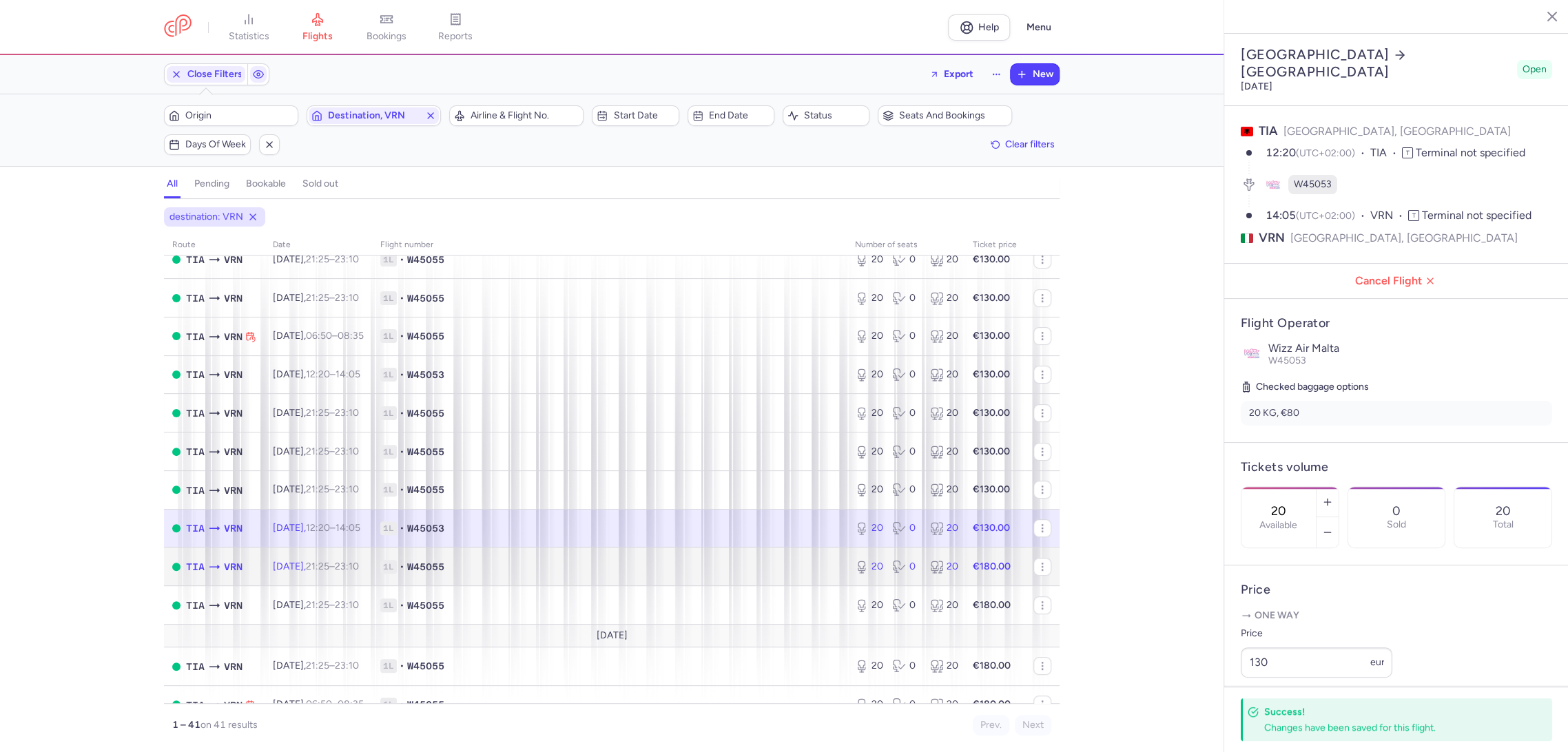
click at [745, 555] on td "1L • W45055" at bounding box center [609, 566] width 475 height 38
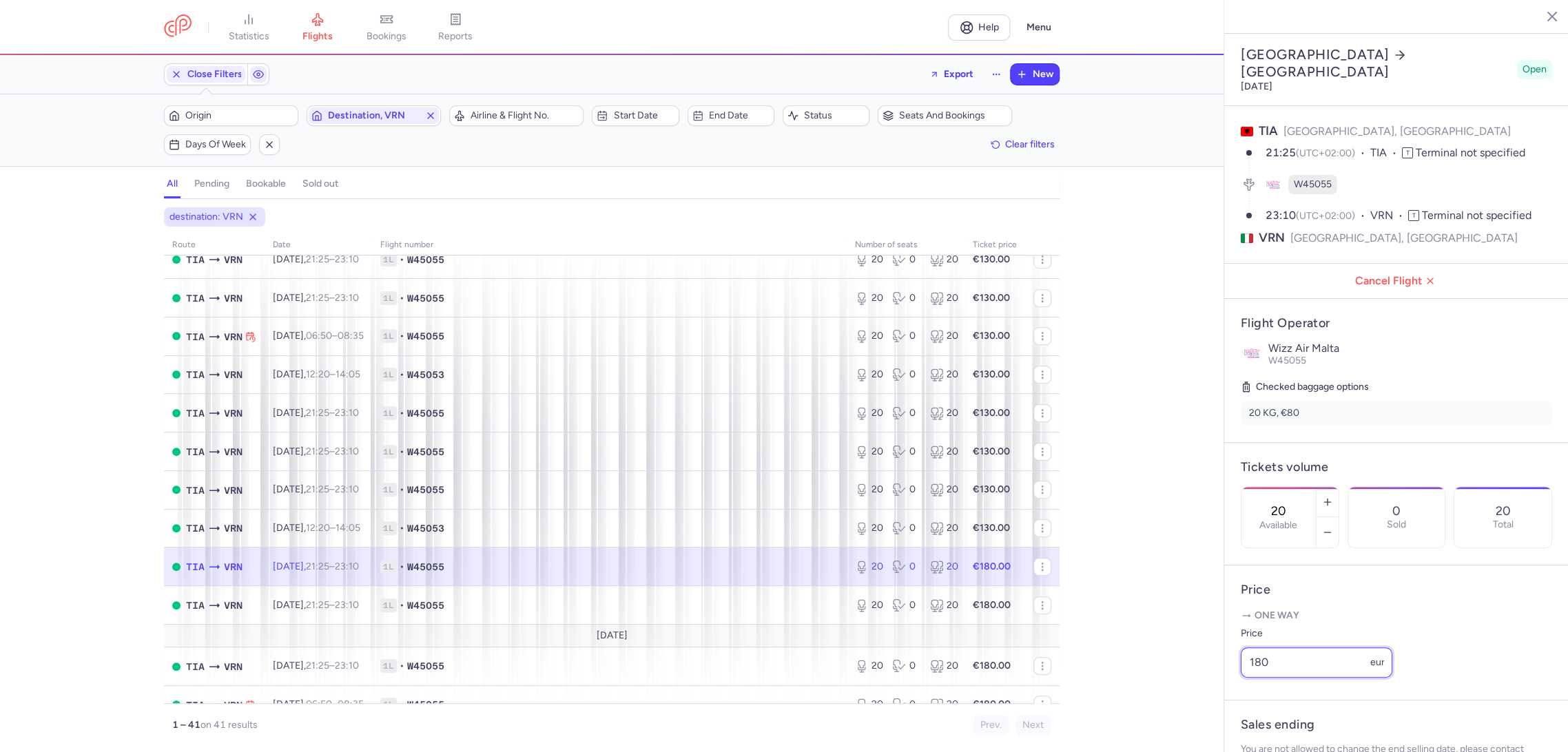
drag, startPoint x: 1282, startPoint y: 669, endPoint x: 1233, endPoint y: 678, distance: 49.8
click at [1233, 678] on article "Price One way Price 180 eur" at bounding box center [1395, 633] width 344 height 135
paste input "3"
type input "130"
click at [1260, 718] on button "Save changes" at bounding box center [1286, 725] width 92 height 30
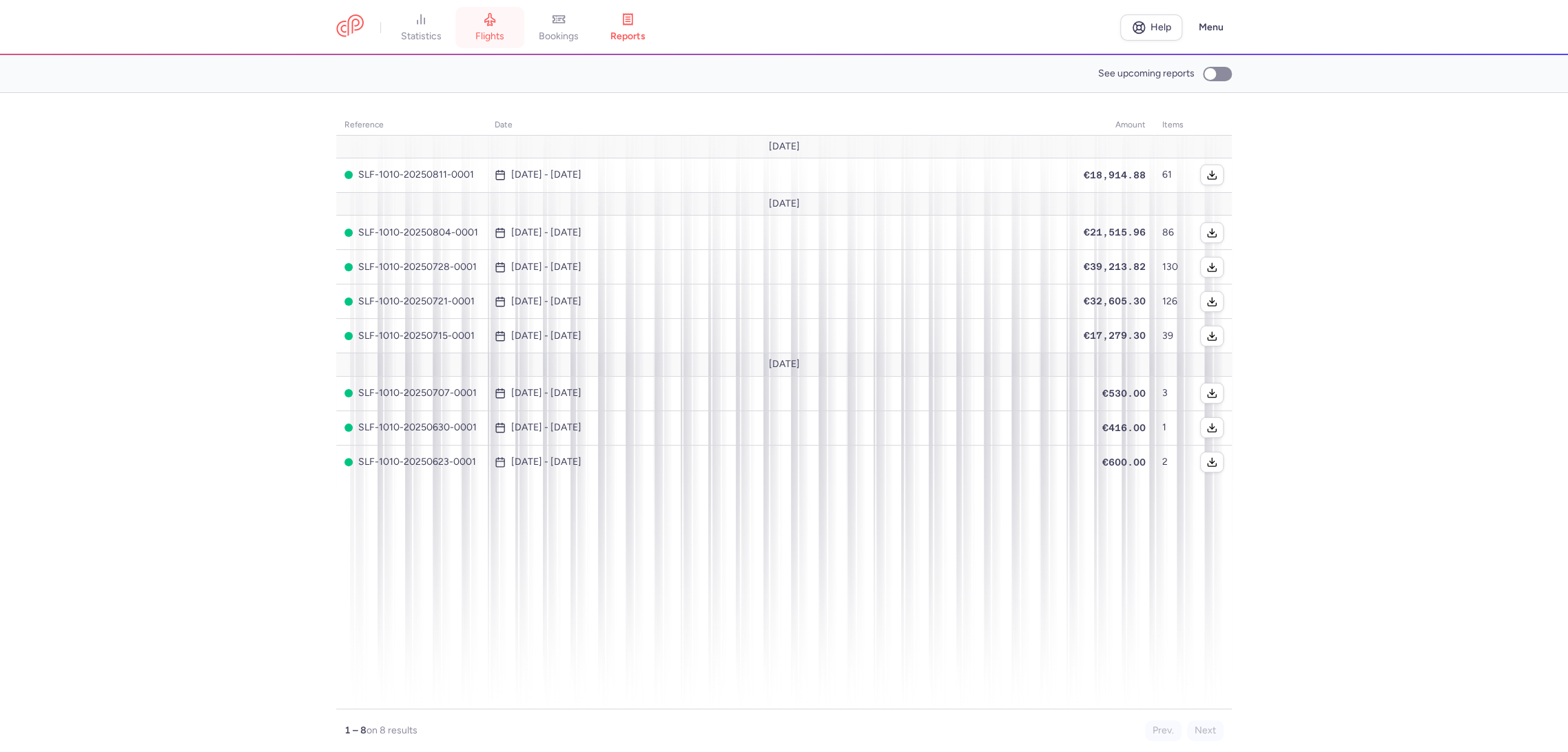
click at [495, 37] on span "flights" at bounding box center [489, 36] width 29 height 13
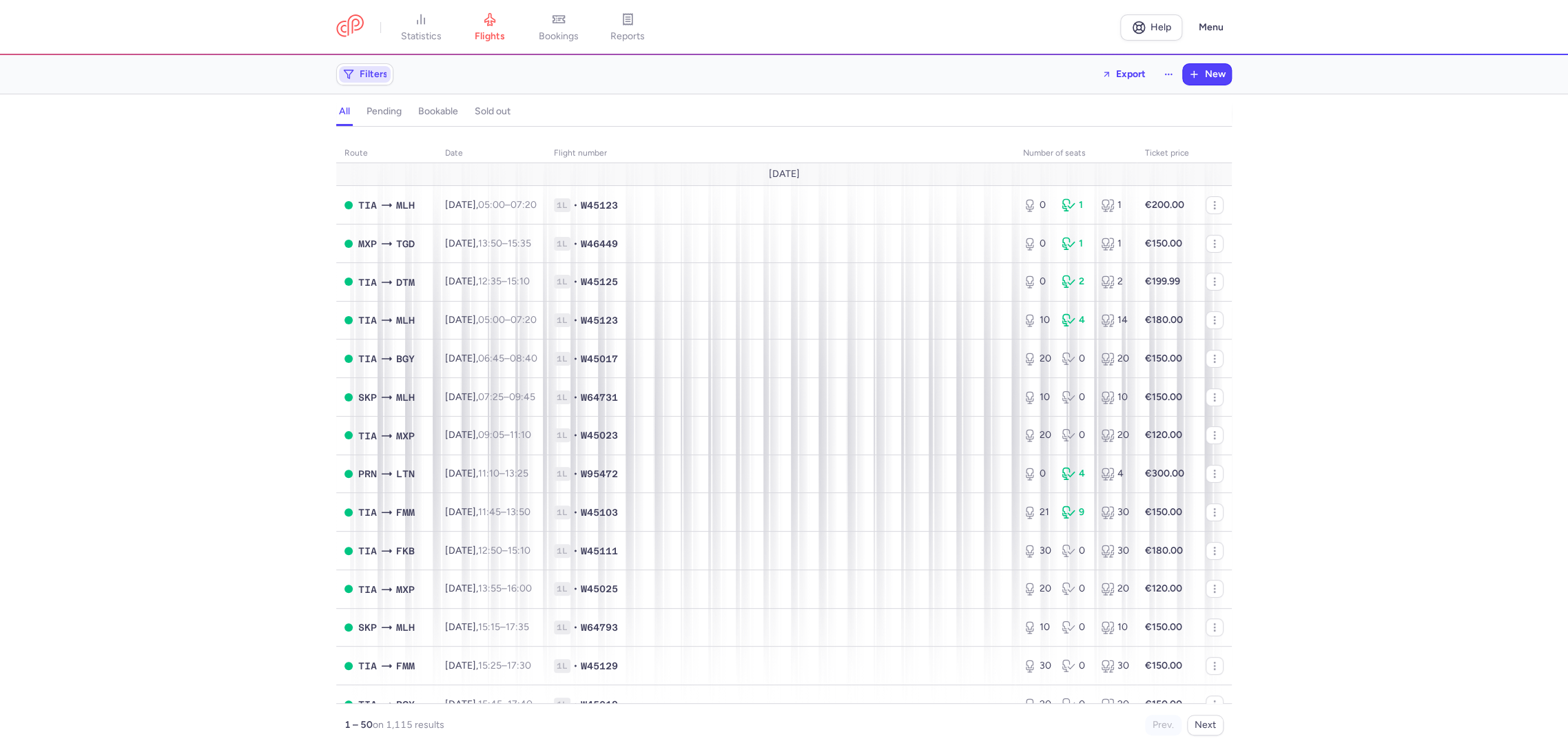
click at [366, 77] on span "Filters" at bounding box center [374, 74] width 29 height 11
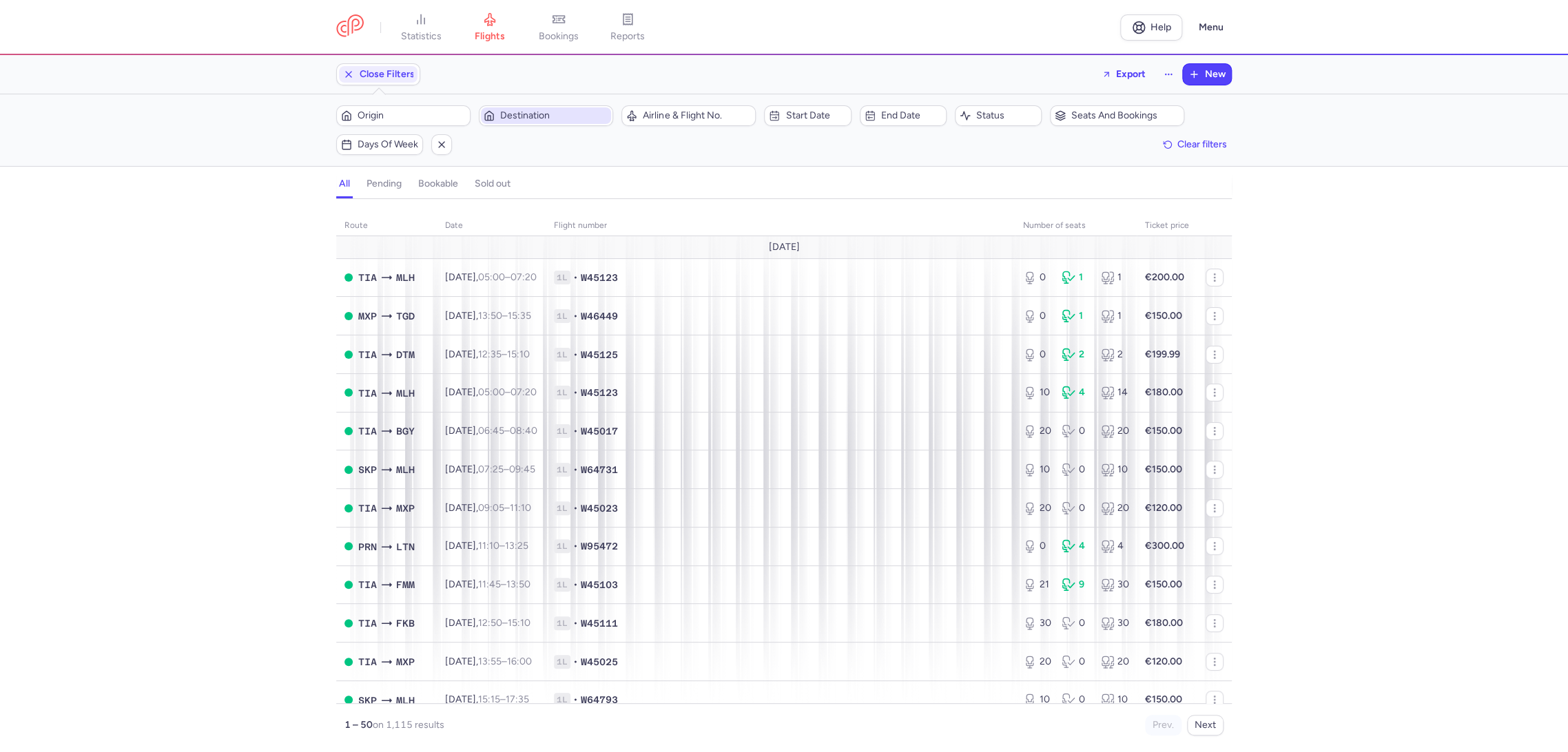
click at [534, 117] on span "Destination" at bounding box center [554, 115] width 108 height 11
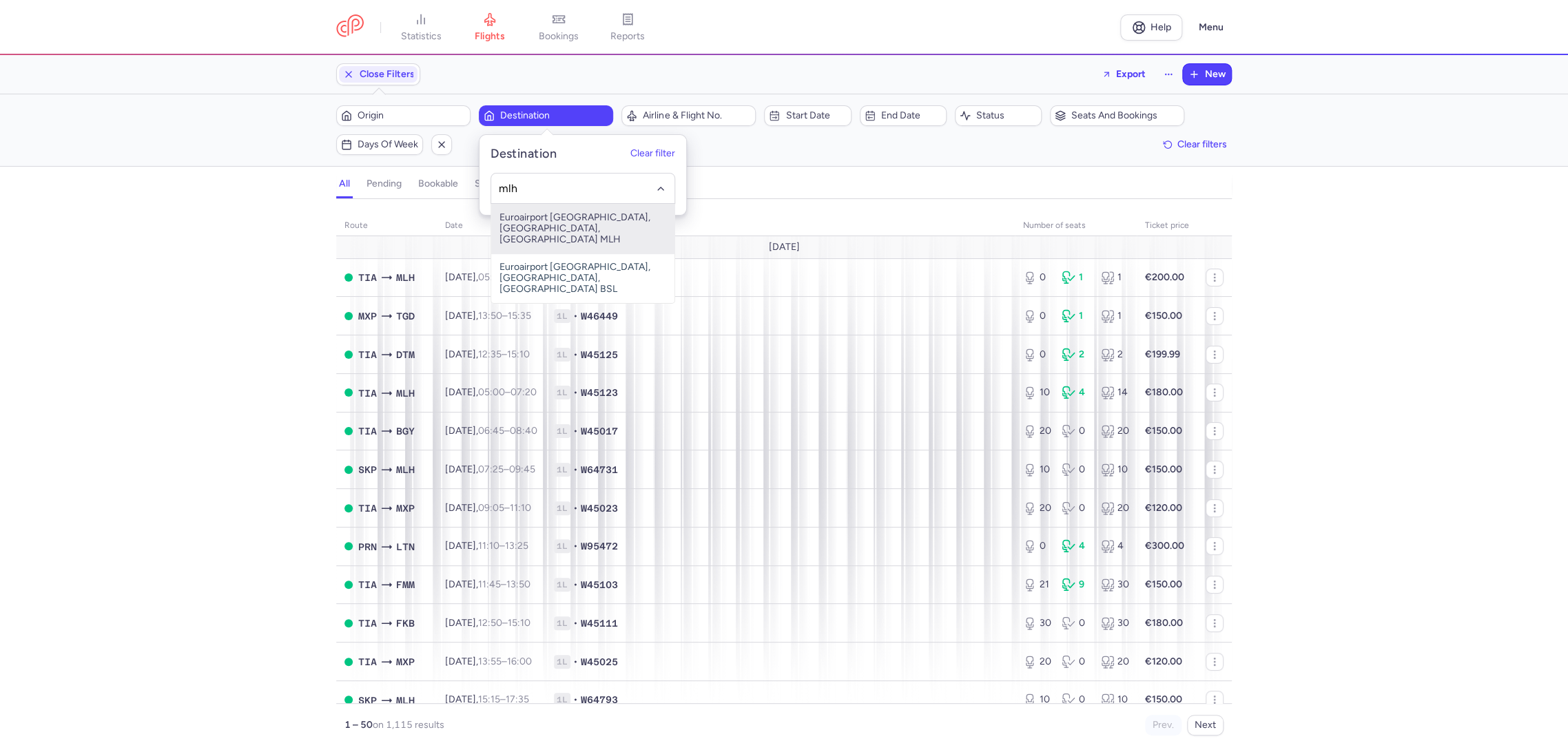
click at [563, 205] on span "Euroairport [GEOGRAPHIC_DATA], [GEOGRAPHIC_DATA], [GEOGRAPHIC_DATA] MLH" at bounding box center [583, 229] width 183 height 49
type input "mlh"
